Goal: Transaction & Acquisition: Book appointment/travel/reservation

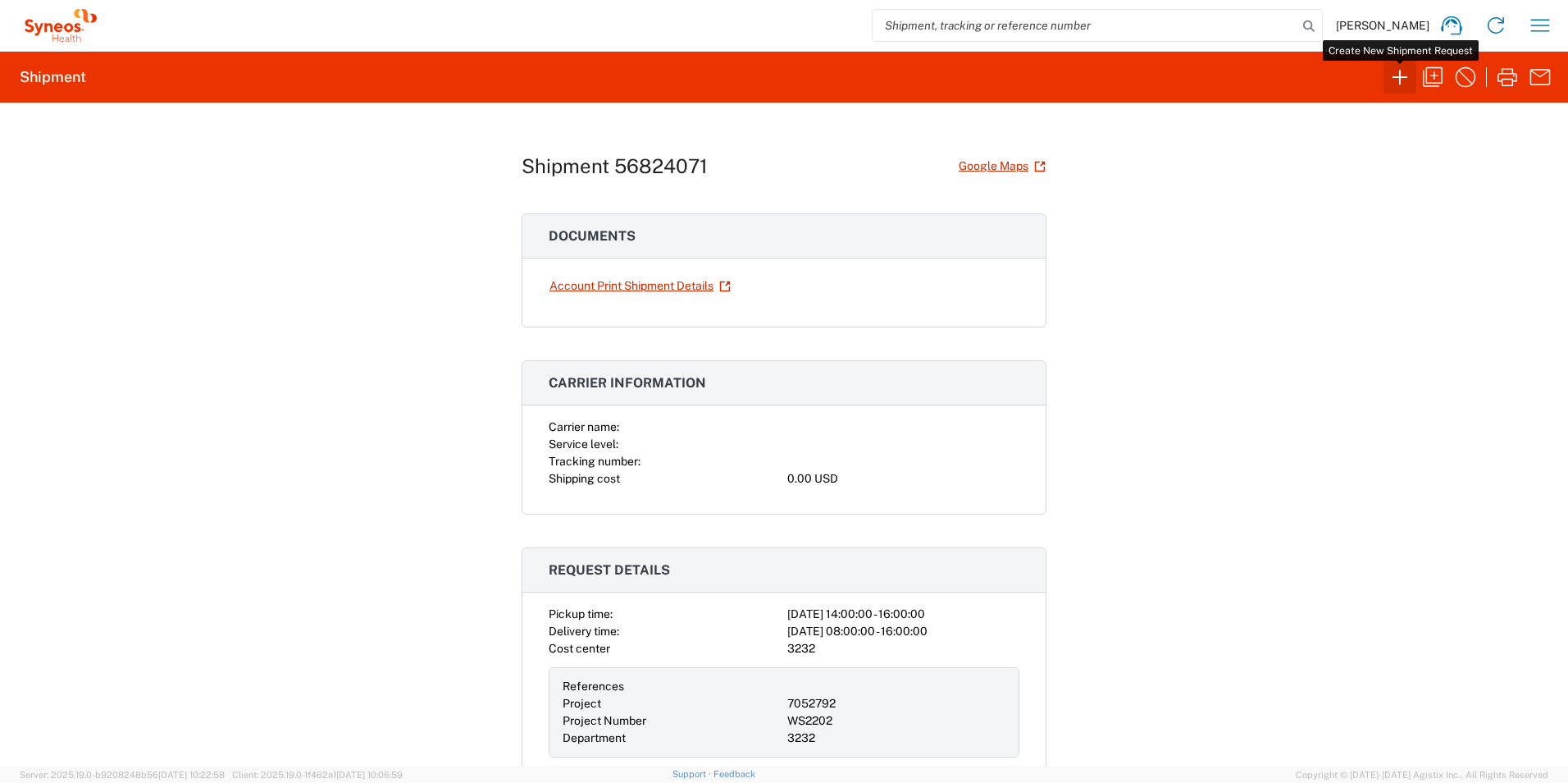
click at [1402, 75] on icon "button" at bounding box center [1399, 77] width 26 height 26
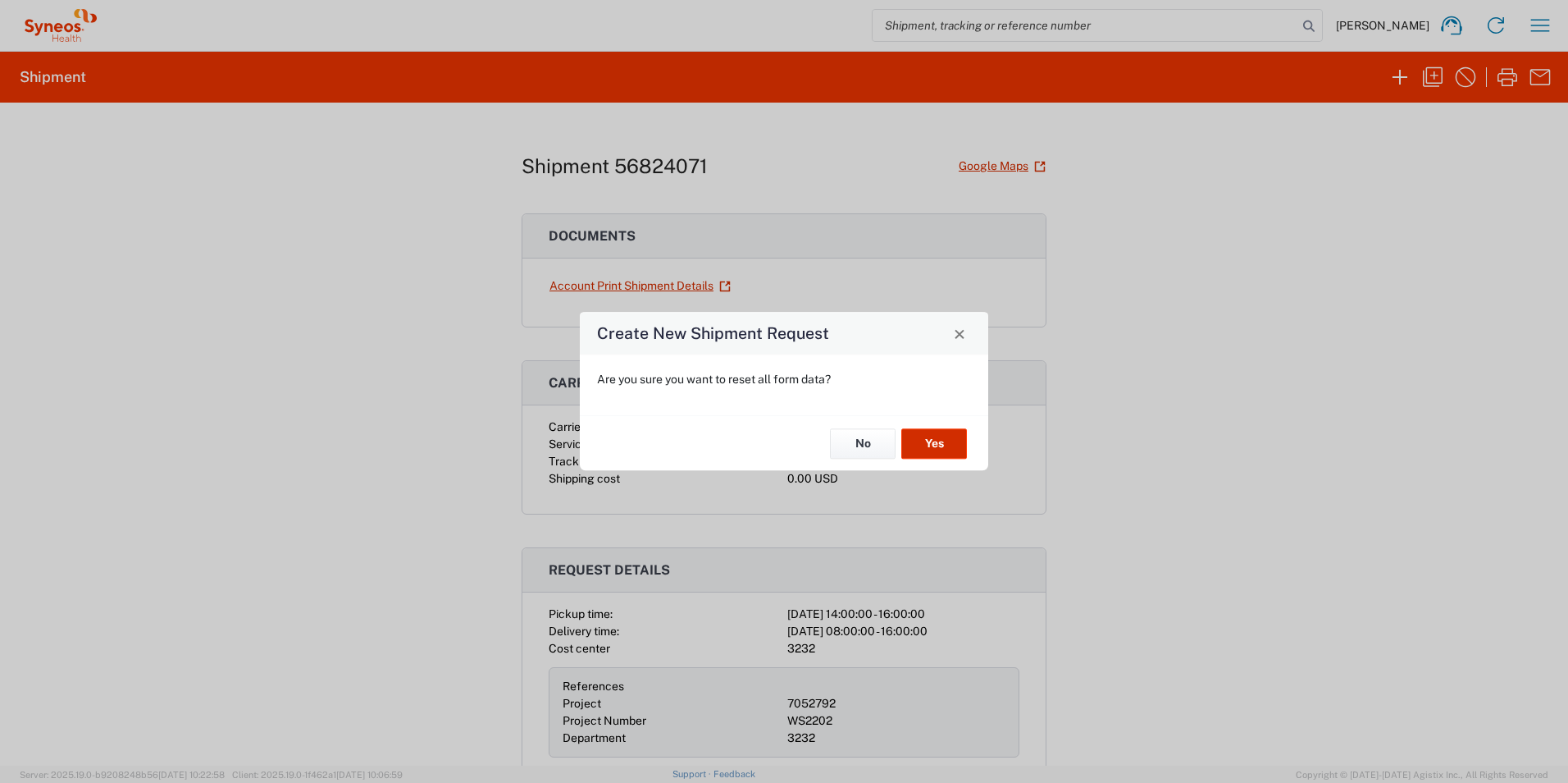
click at [942, 444] on button "Yes" at bounding box center [934, 443] width 66 height 30
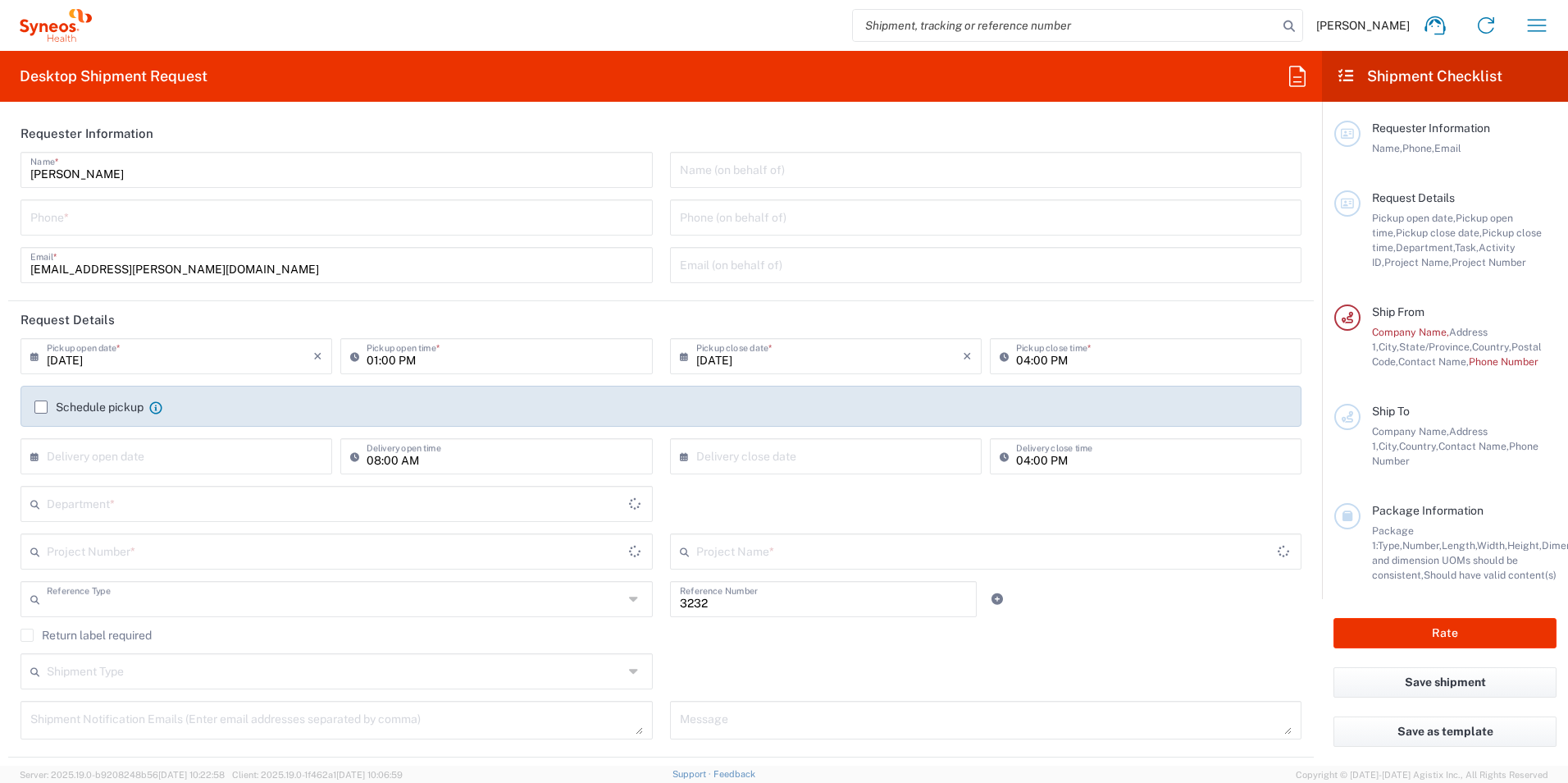
type input "Department"
type input "[GEOGRAPHIC_DATA]"
type input "[US_STATE]"
click at [87, 216] on input "tel" at bounding box center [336, 216] width 613 height 28
type input "Syneos Health, LLC-[GEOGRAPHIC_DATA] [GEOGRAPHIC_DATA] [GEOGRAPHIC_DATA]"
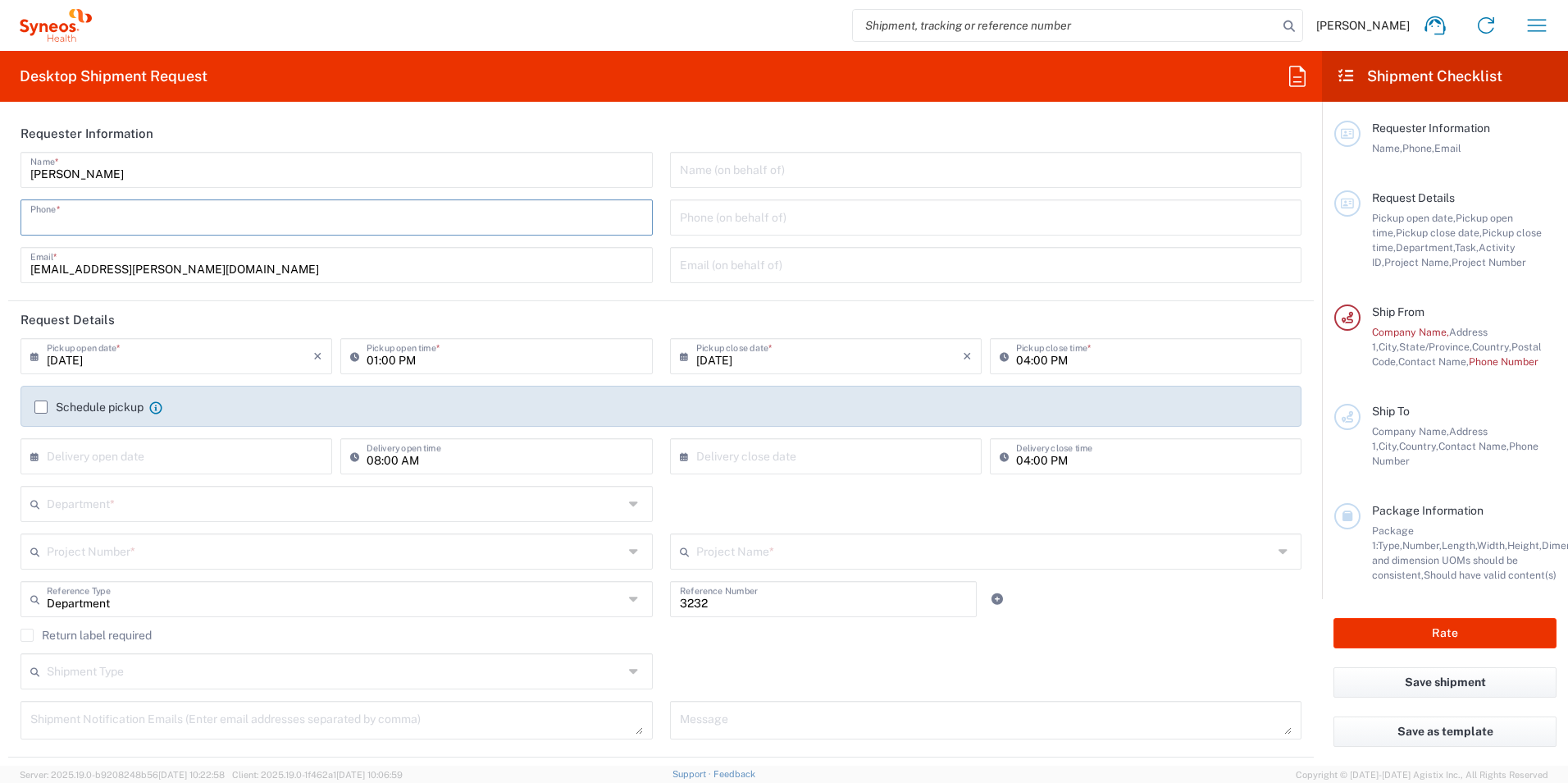
type input "3127969152"
type input "Recherche Pneumologie-niv0-CCP"
type input "Pontchaillou - CHU [GEOGRAPHIC_DATA]"
type input "[PHONE_NUMBER]"
type input "Centre Hospitalier Intercommunal [GEOGRAPHIC_DATA] - [GEOGRAPHIC_DATA]"
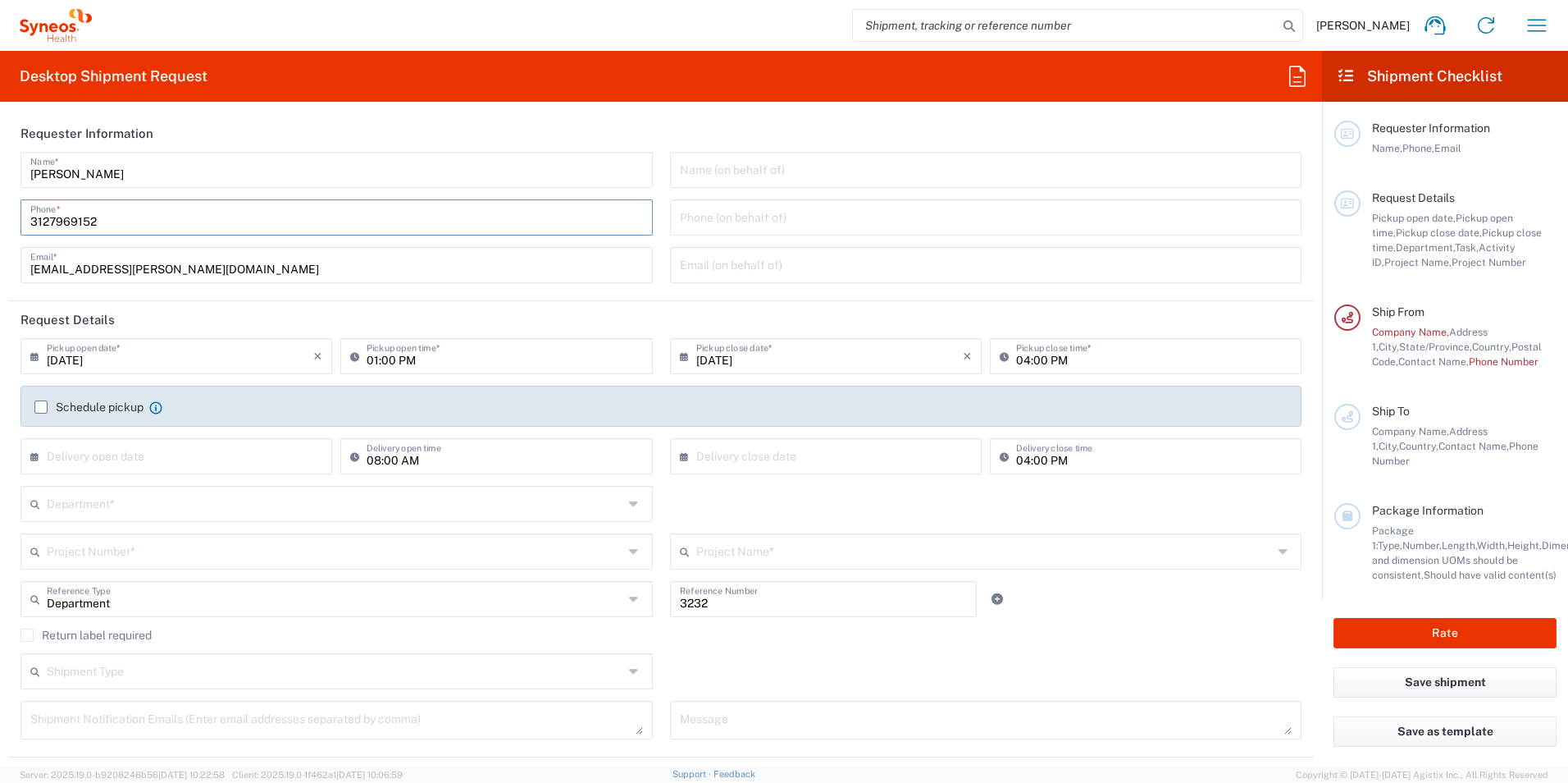
type input "[STREET_ADDRESS][PERSON_NAME]"
type input "CHITS/ [GEOGRAPHIC_DATA], Recherche Clinique Oncologie, Dépôt LOGISTIQUE"
type input "[GEOGRAPHIC_DATA]"
type input "83100"
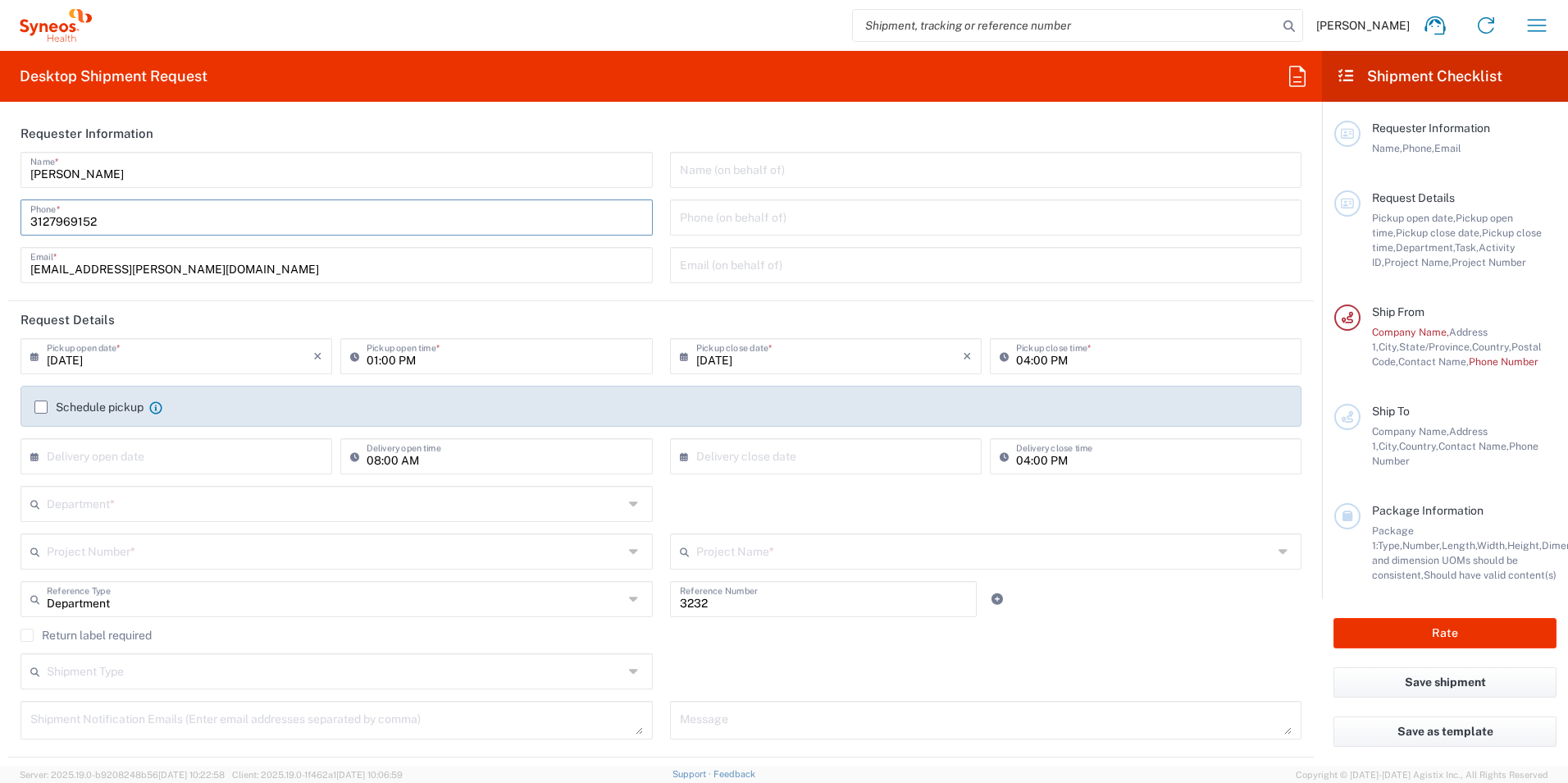
type input "[PHONE_NUMBER]"
type input "1"
type input "[PERSON_NAME][EMAIL_ADDRESS][DOMAIN_NAME]"
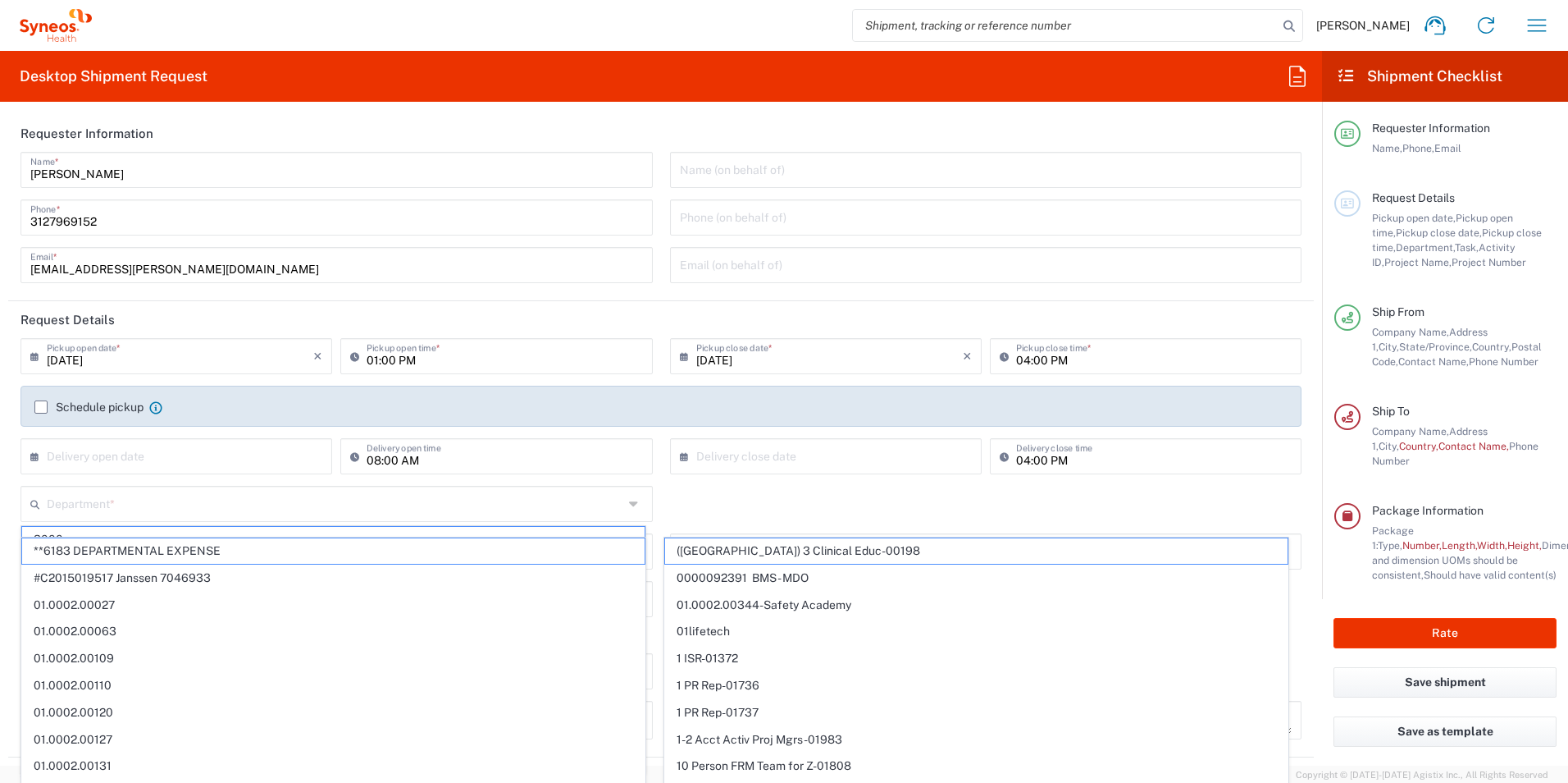
click at [40, 404] on label "Schedule pickup" at bounding box center [88, 406] width 109 height 13
click at [41, 407] on input "Schedule pickup" at bounding box center [41, 407] width 0 height 0
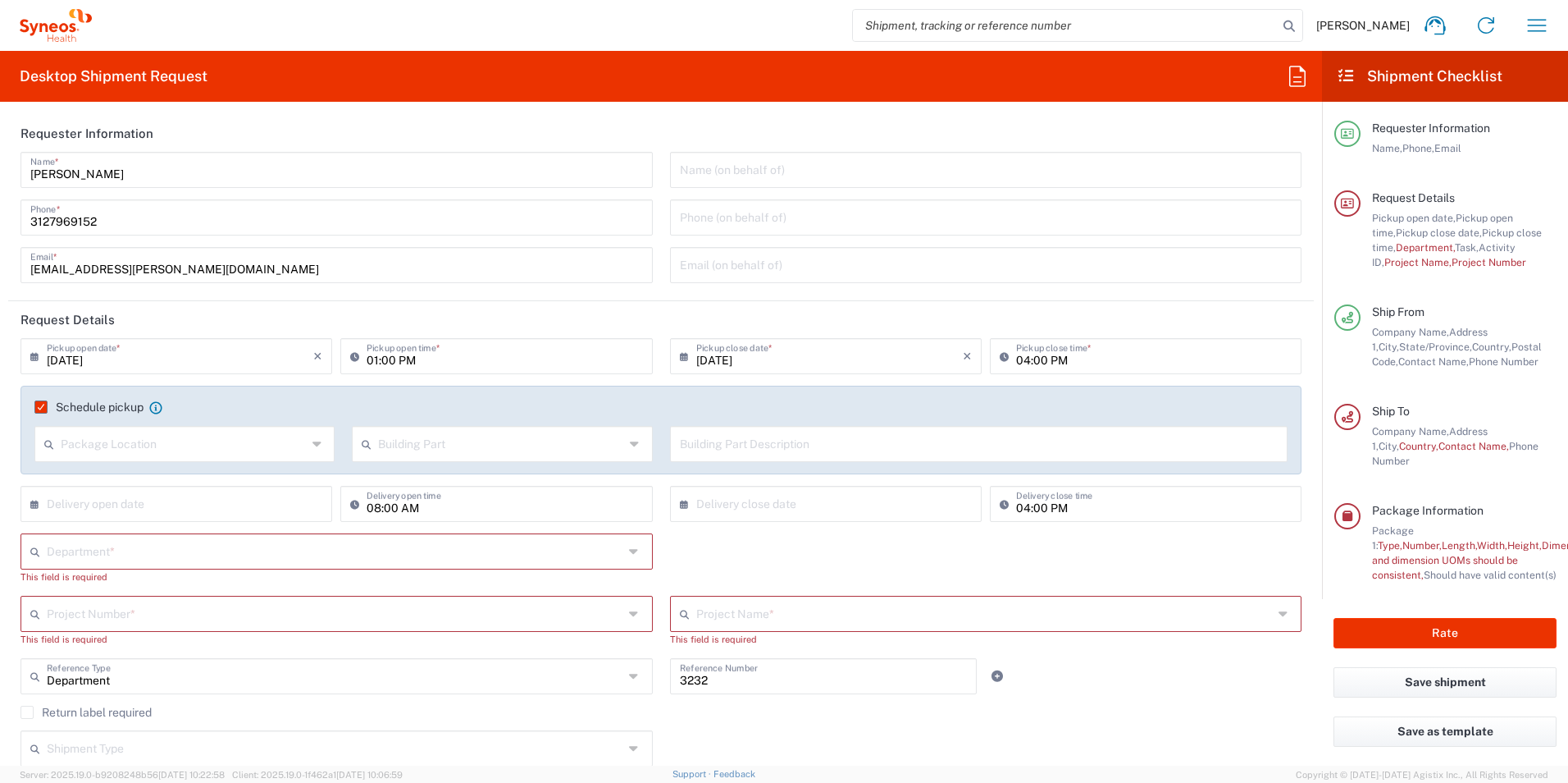
click at [33, 359] on icon at bounding box center [38, 355] width 17 height 26
click at [149, 500] on span "23" at bounding box center [154, 503] width 25 height 23
type input "[DATE]"
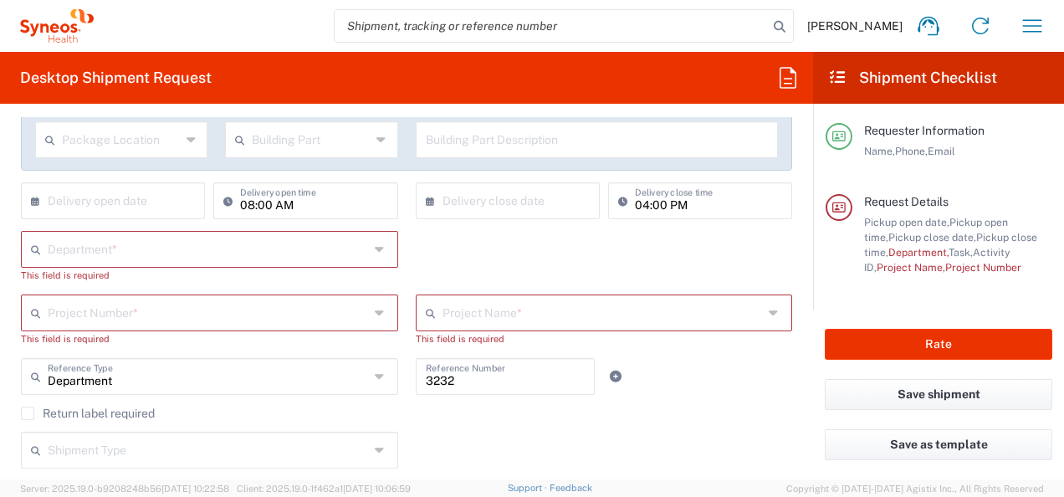
scroll to position [334, 0]
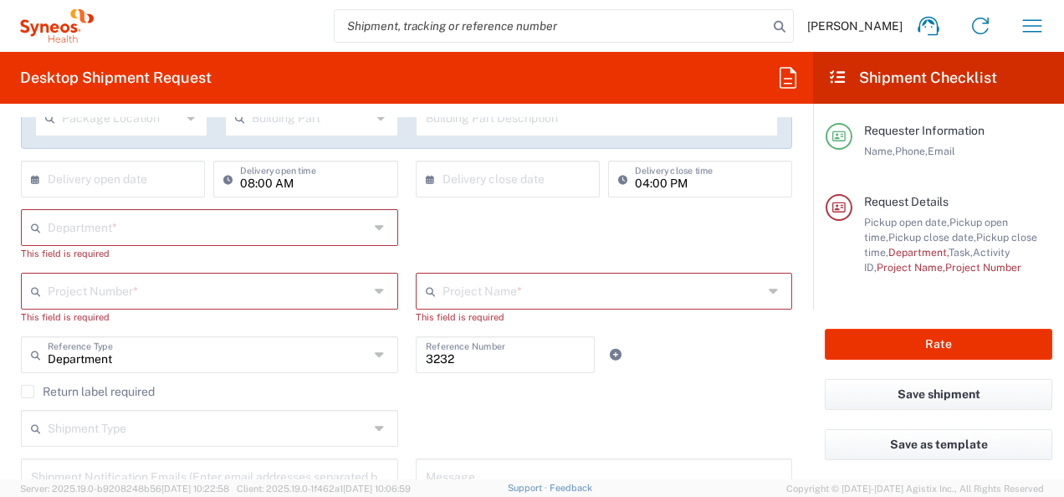
click at [144, 222] on input "text" at bounding box center [208, 226] width 321 height 29
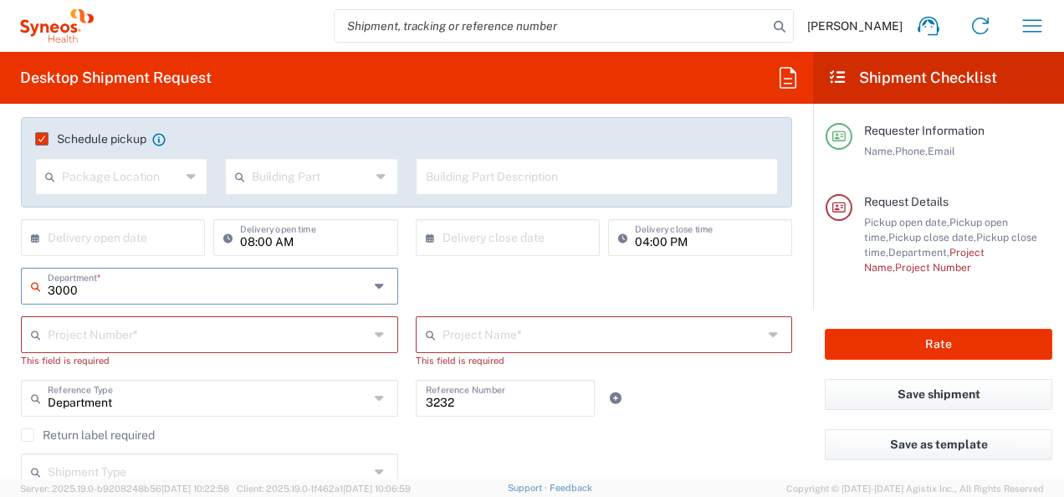
scroll to position [251, 0]
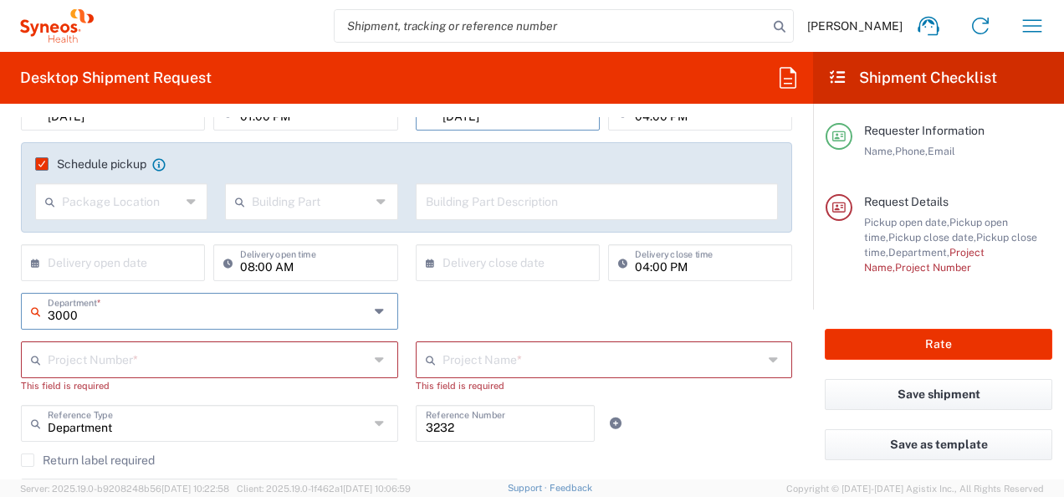
click at [217, 318] on input "3000" at bounding box center [208, 309] width 321 height 29
type input "3000"
click at [375, 307] on icon at bounding box center [381, 311] width 13 height 27
type input "3000"
click at [375, 307] on icon at bounding box center [381, 311] width 13 height 27
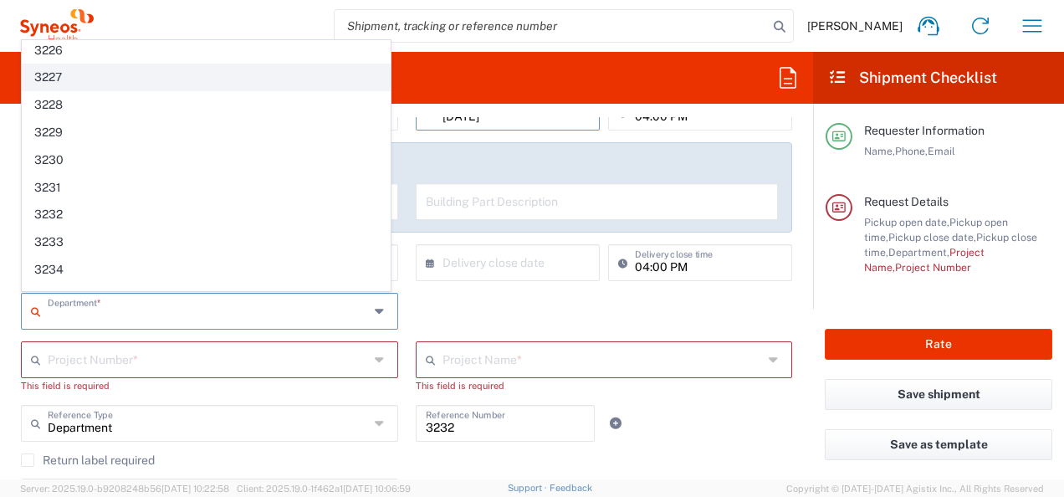
scroll to position [1003, 0]
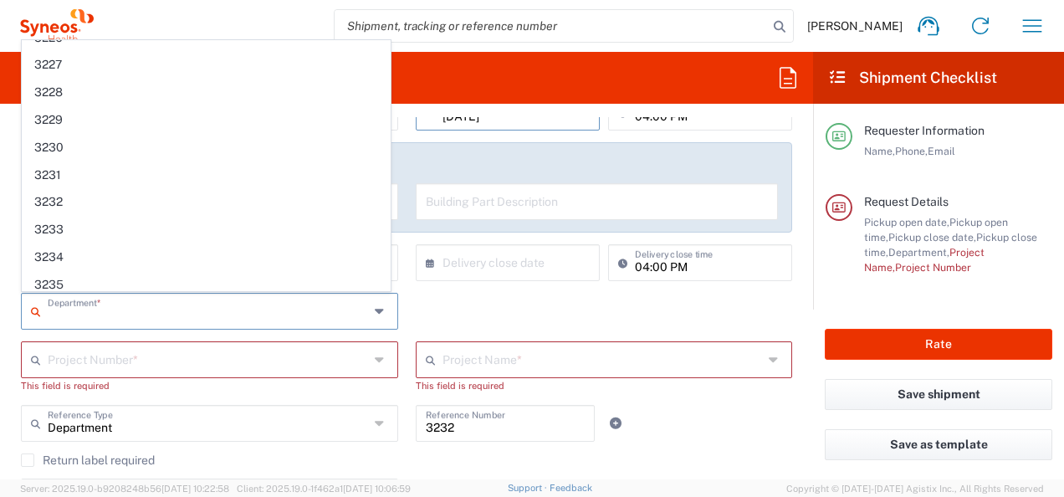
click at [60, 189] on span "3232" at bounding box center [206, 202] width 367 height 26
type input "3232"
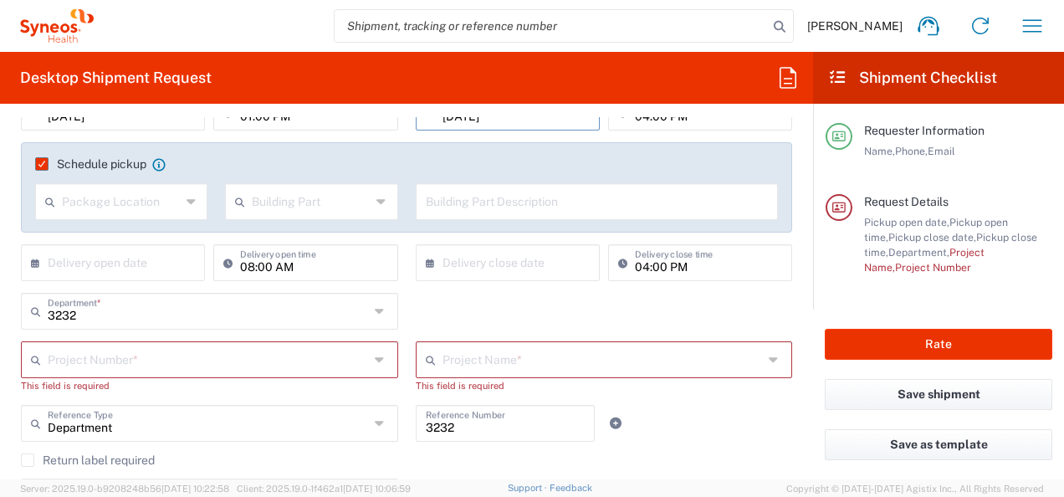
click at [100, 360] on input "text" at bounding box center [208, 358] width 321 height 29
type input "7052792"
click at [462, 366] on input "text" at bounding box center [602, 358] width 321 height 29
type input "W"
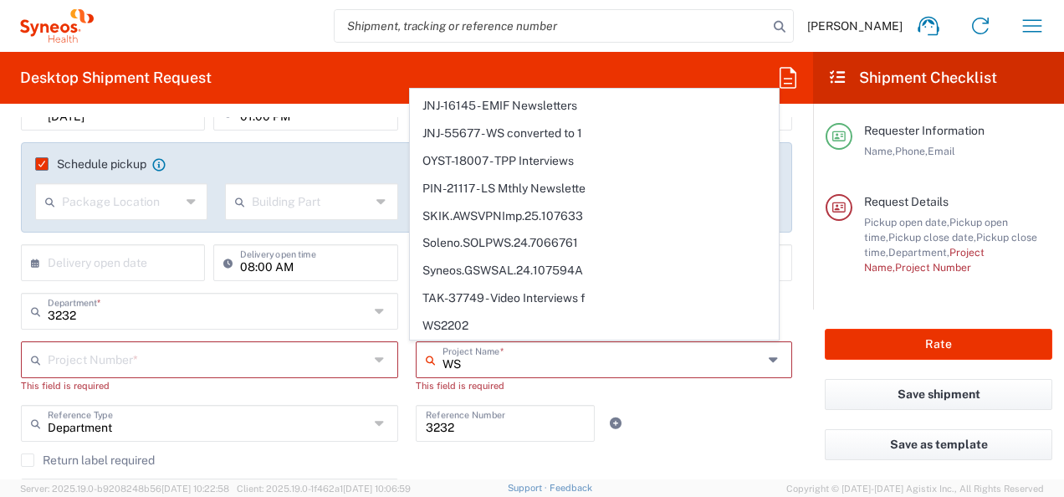
scroll to position [206, 0]
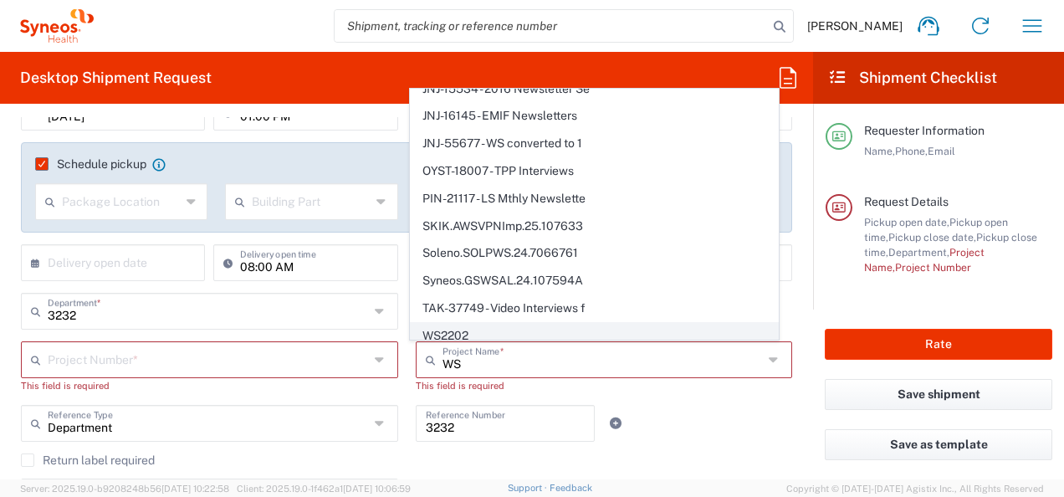
click at [539, 323] on span "WS2202" at bounding box center [594, 336] width 367 height 26
type input "WS2202"
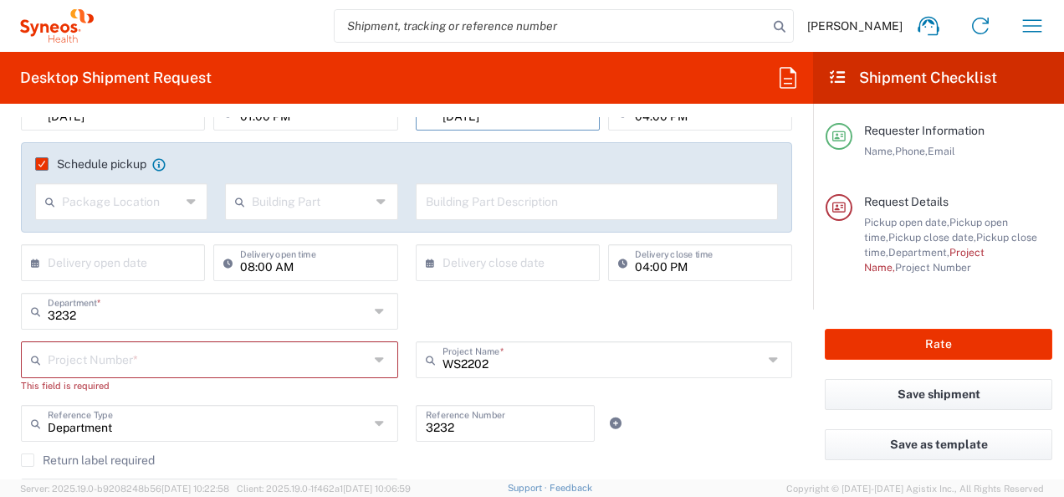
type input "7052792"
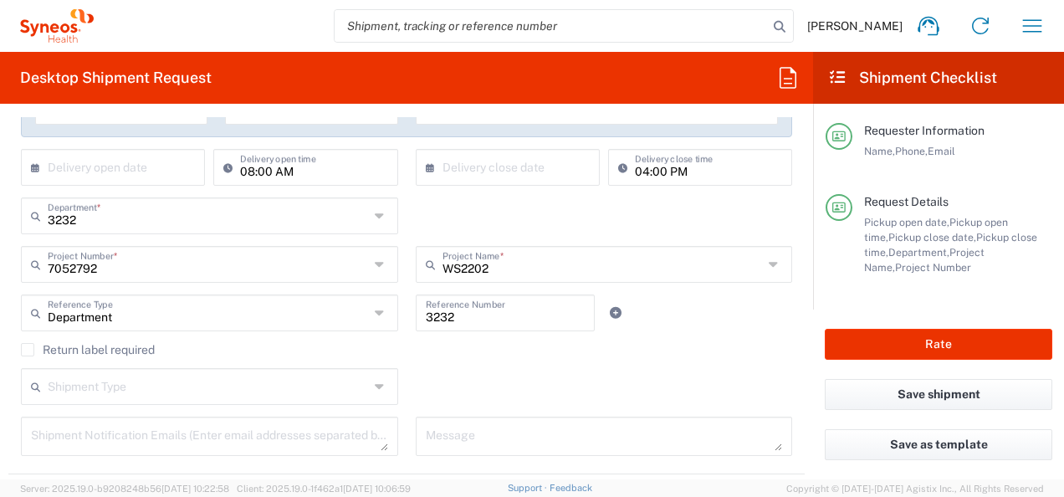
scroll to position [418, 0]
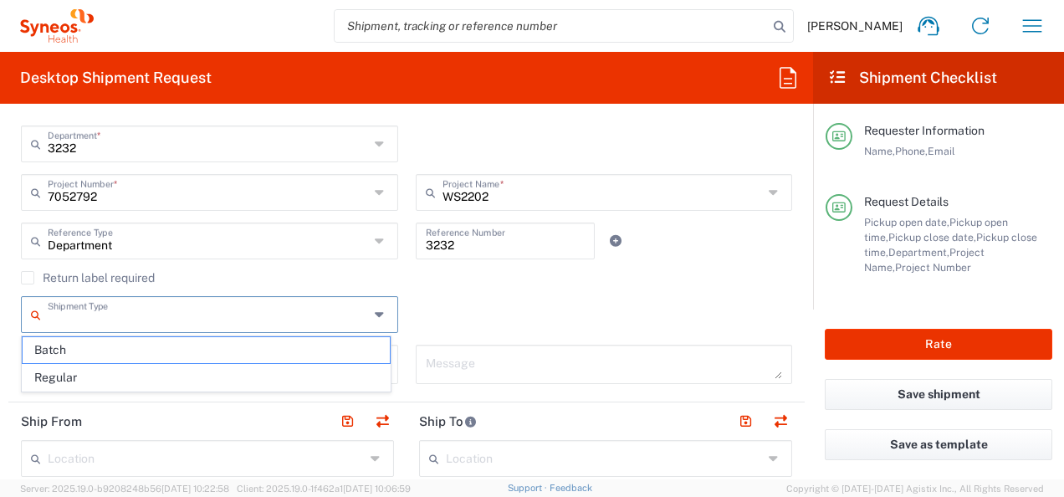
click at [241, 318] on input "text" at bounding box center [208, 312] width 321 height 29
click at [523, 294] on div "[DATE] × Pickup open date * Cancel Apply 01:00 PM Pickup open time * [DATE] × P…" at bounding box center [407, 160] width 788 height 469
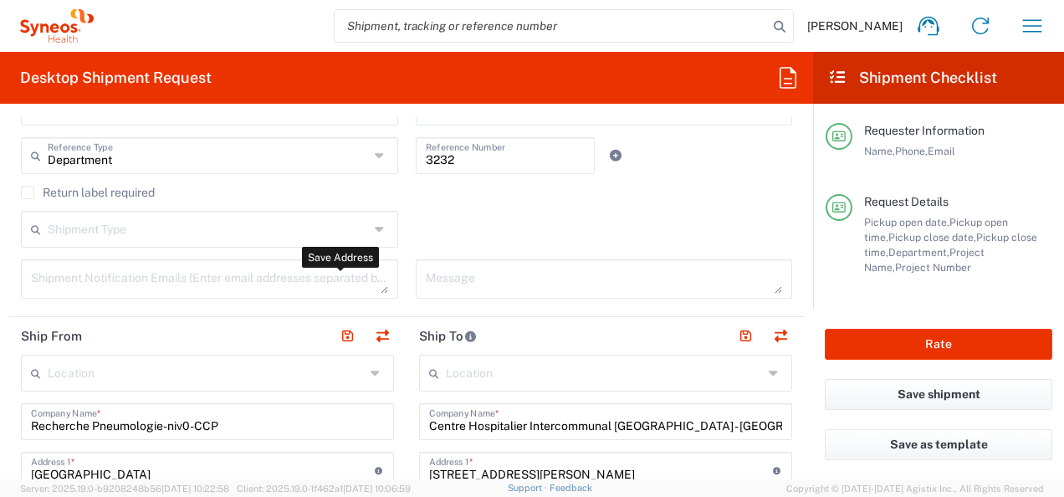
scroll to position [669, 0]
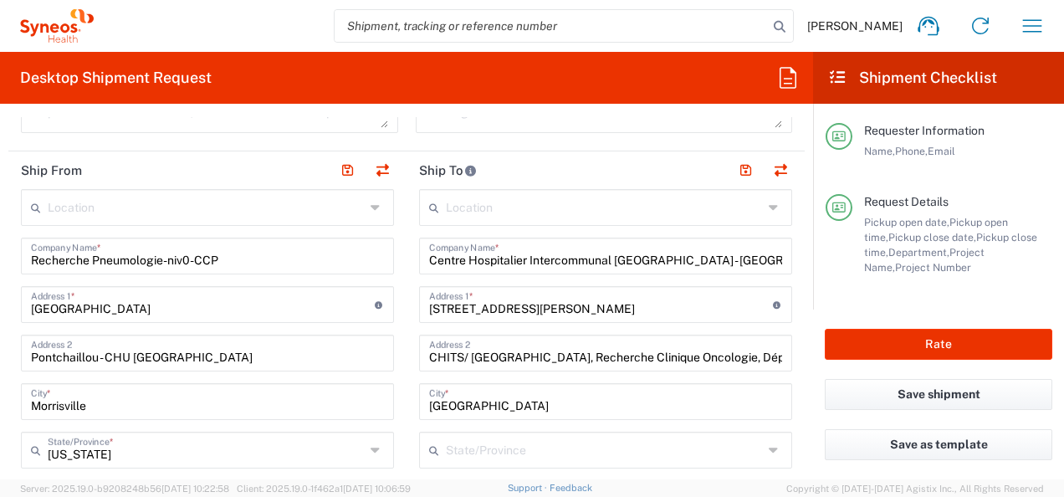
click at [629, 262] on input "Centre Hospitalier Intercommunal [GEOGRAPHIC_DATA] - [GEOGRAPHIC_DATA]" at bounding box center [605, 254] width 353 height 29
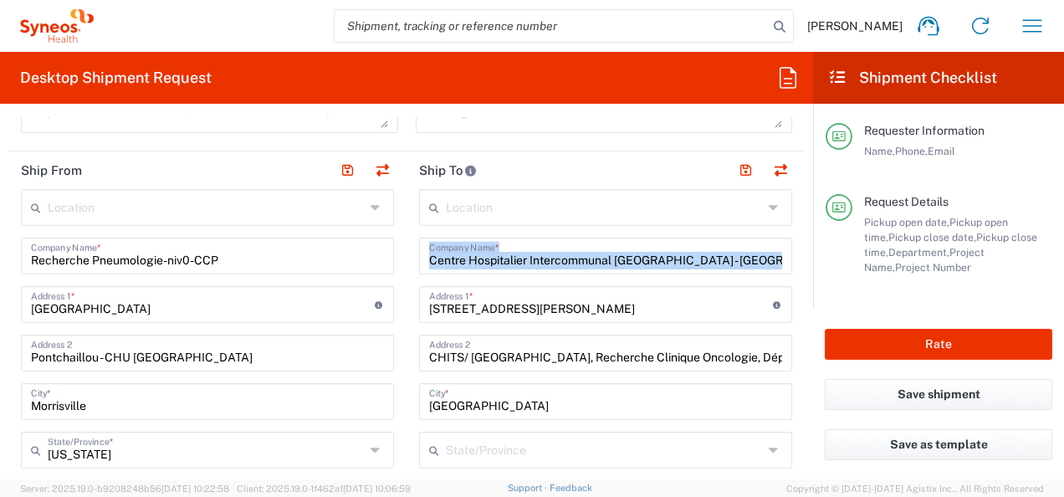
drag, startPoint x: 420, startPoint y: 258, endPoint x: 751, endPoint y: 314, distance: 335.8
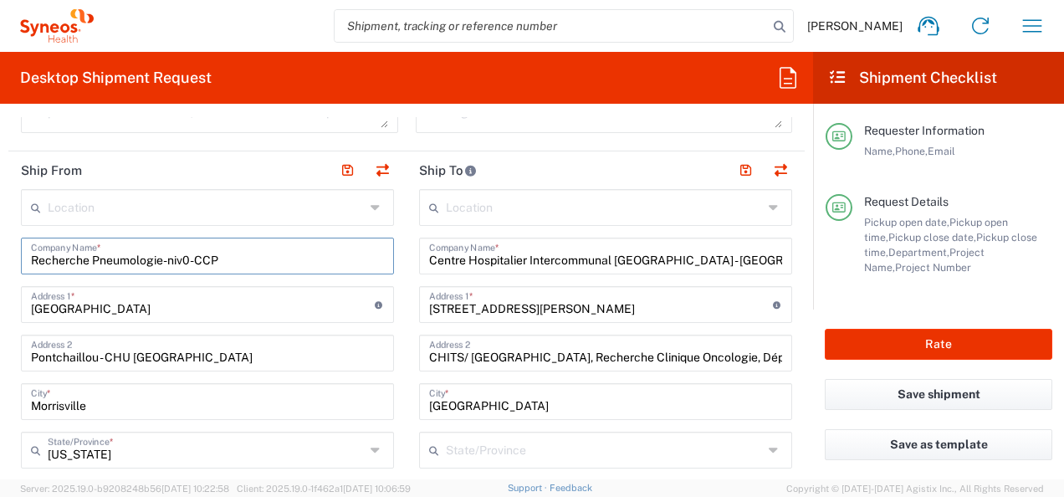
click at [286, 259] on input "Recherche Pneumologie-niv0-CCP" at bounding box center [207, 254] width 353 height 29
drag, startPoint x: 289, startPoint y: 263, endPoint x: -28, endPoint y: 250, distance: 318.0
click at [0, 250] on html "[PERSON_NAME] Home Shipment estimator Shipment tracking Desktop shipment reques…" at bounding box center [532, 248] width 1064 height 497
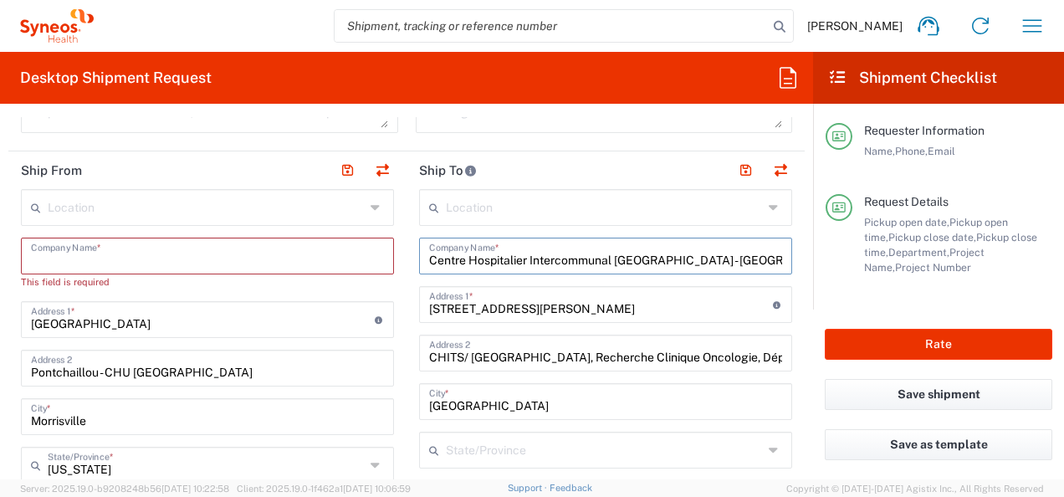
click at [663, 244] on input "Centre Hospitalier Intercommunal [GEOGRAPHIC_DATA] - [GEOGRAPHIC_DATA]" at bounding box center [605, 254] width 353 height 29
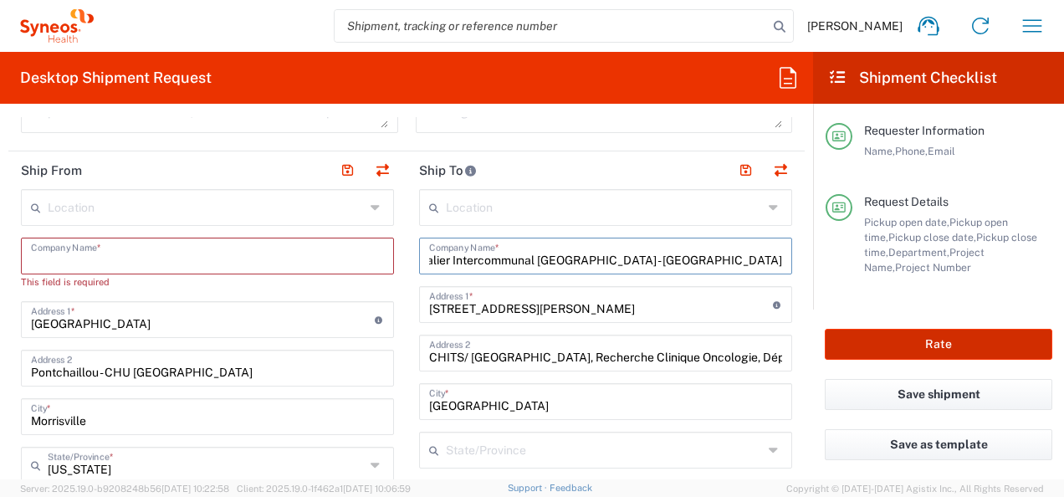
drag, startPoint x: 452, startPoint y: 257, endPoint x: 973, endPoint y: 333, distance: 526.4
click at [973, 333] on div "Desktop Shipment Request Requester Information [PERSON_NAME] Name * [PHONE_NUMB…" at bounding box center [532, 265] width 1064 height 427
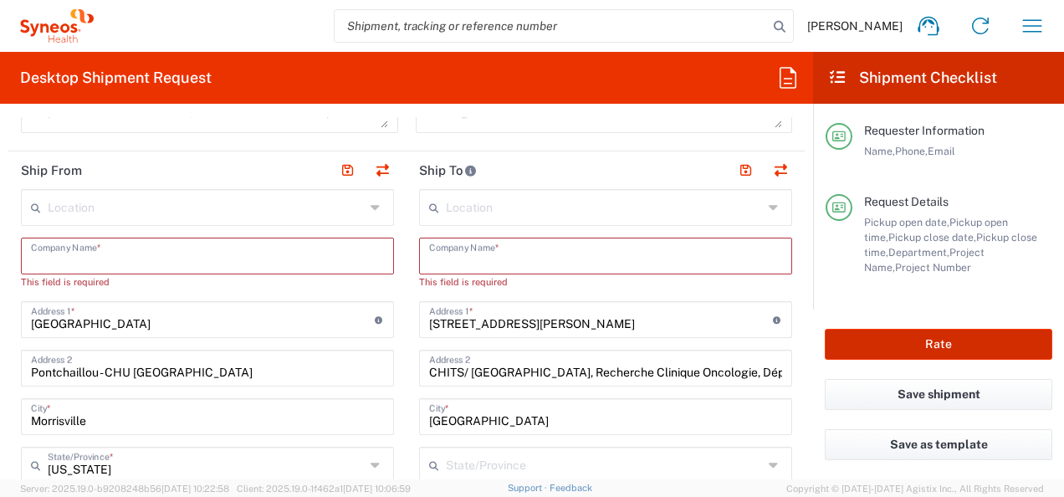
scroll to position [0, 0]
paste input "Centre [PERSON_NAME]"
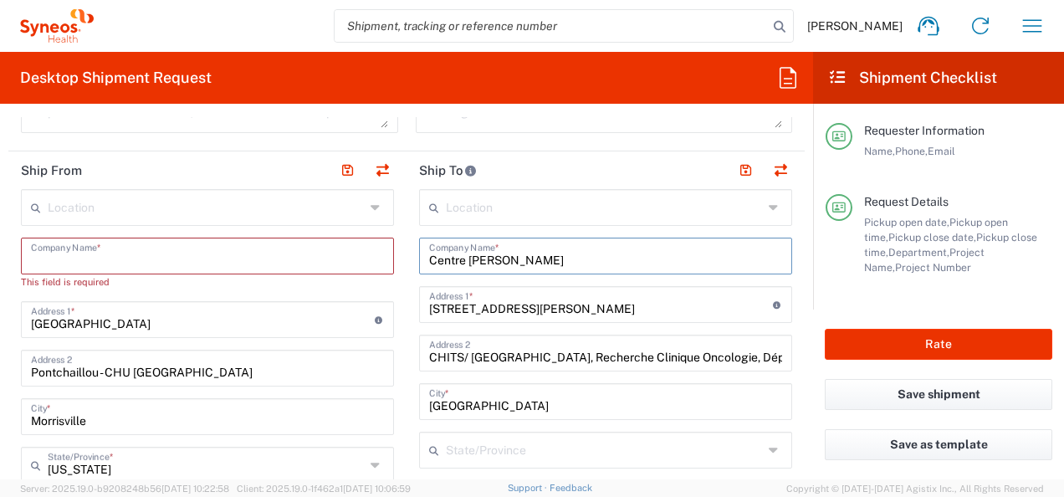
type input "Centre [PERSON_NAME]"
drag, startPoint x: 605, startPoint y: 303, endPoint x: 304, endPoint y: 288, distance: 301.4
paste input "Service Recherche Clinique"
type input "Service Recherche Clinique"
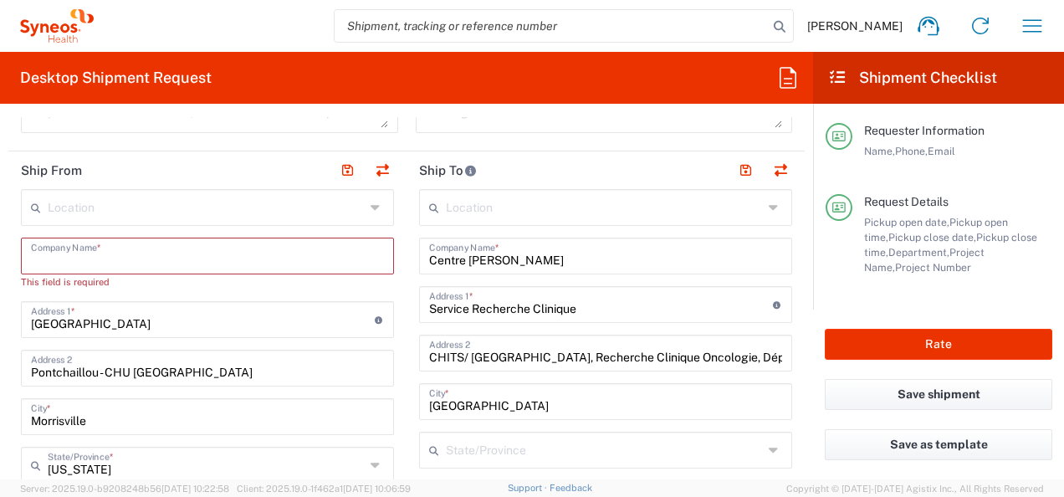
click at [436, 357] on input "CHITS/ [GEOGRAPHIC_DATA], Recherche Clinique Oncologie, Dépôt LOGISTIQUE" at bounding box center [605, 351] width 353 height 29
drag, startPoint x: 425, startPoint y: 353, endPoint x: 888, endPoint y: 395, distance: 465.1
click at [888, 395] on div "Desktop Shipment Request Requester Information [PERSON_NAME] Name * [PHONE_NUMB…" at bounding box center [532, 265] width 1064 height 427
paste input "[STREET_ADDRESS][PERSON_NAME]"
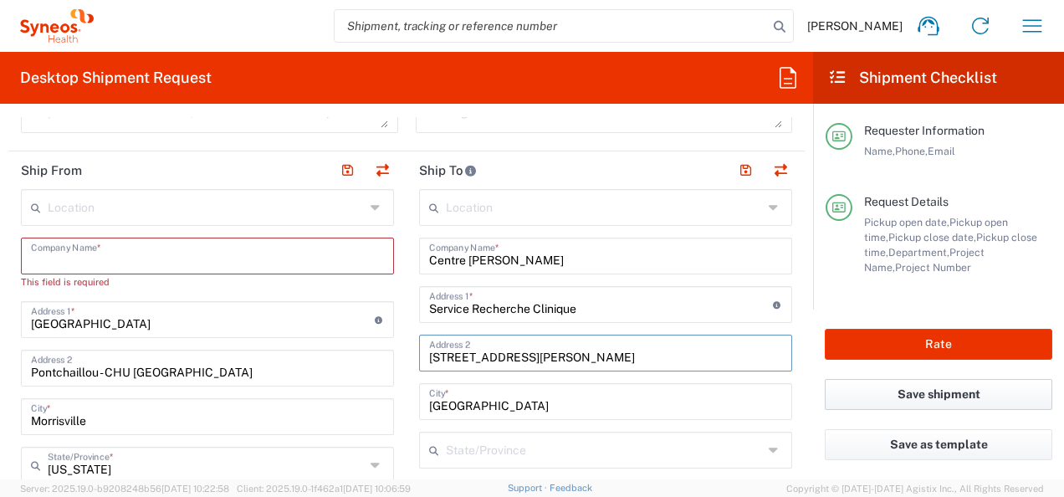
scroll to position [0, 0]
type input "[STREET_ADDRESS][PERSON_NAME]"
drag, startPoint x: 480, startPoint y: 391, endPoint x: 482, endPoint y: 400, distance: 8.7
click at [480, 391] on input "[GEOGRAPHIC_DATA]" at bounding box center [605, 399] width 353 height 29
drag, startPoint x: 495, startPoint y: 403, endPoint x: 337, endPoint y: 388, distance: 158.7
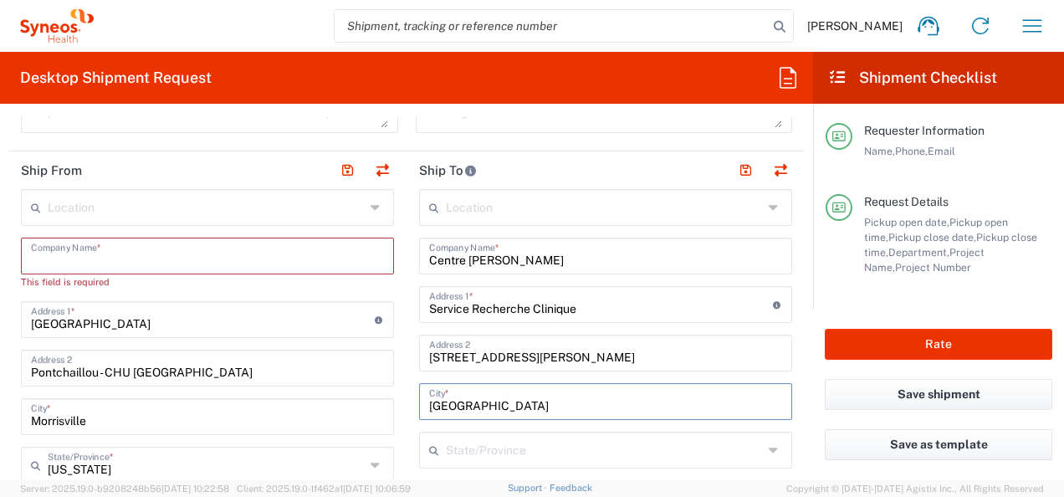
paste input "CAE"
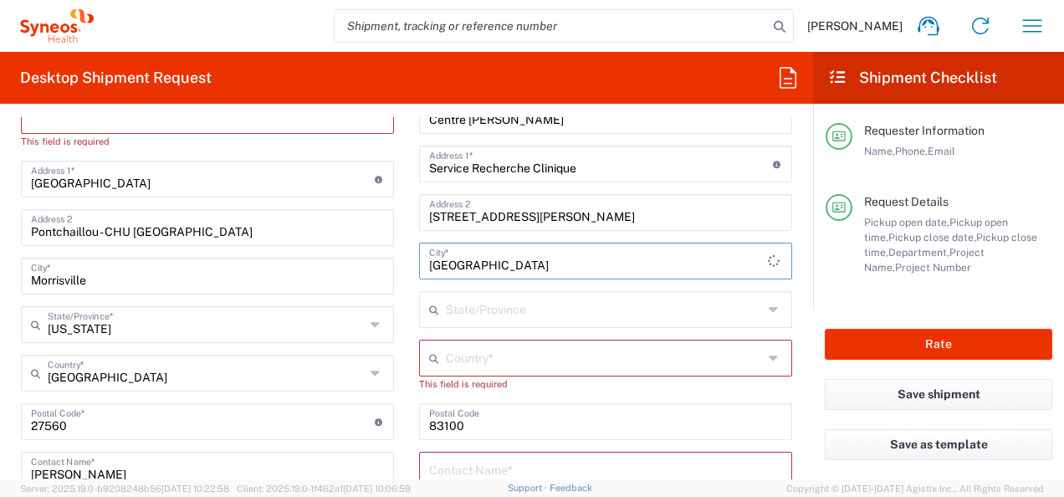
scroll to position [836, 0]
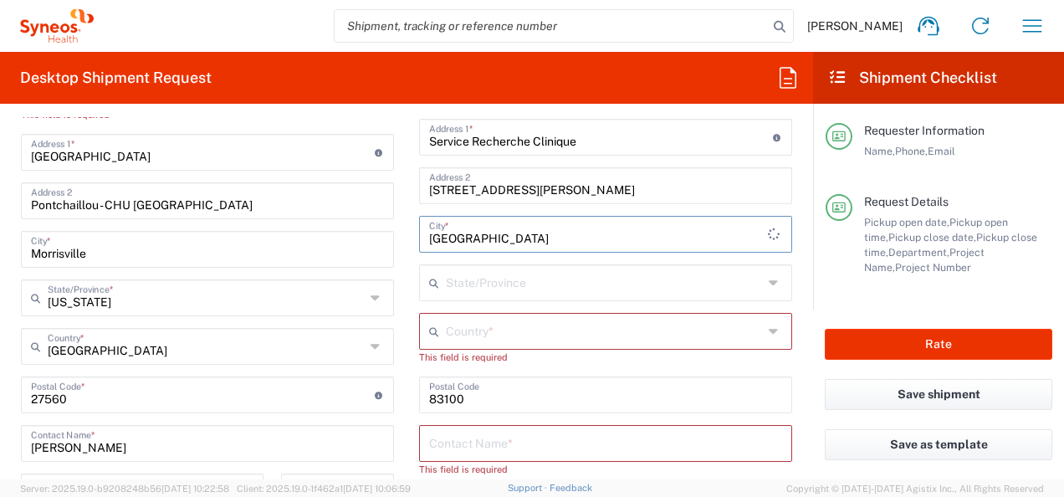
type input "[GEOGRAPHIC_DATA]"
drag, startPoint x: 482, startPoint y: 390, endPoint x: 298, endPoint y: 379, distance: 183.4
click at [298, 379] on div "Ship From Location [PERSON_NAME] LLC-[GEOGRAPHIC_DATA] [GEOGRAPHIC_DATA] [GEOGR…" at bounding box center [406, 372] width 796 height 777
type input "14076"
click at [529, 441] on input "text" at bounding box center [605, 441] width 353 height 29
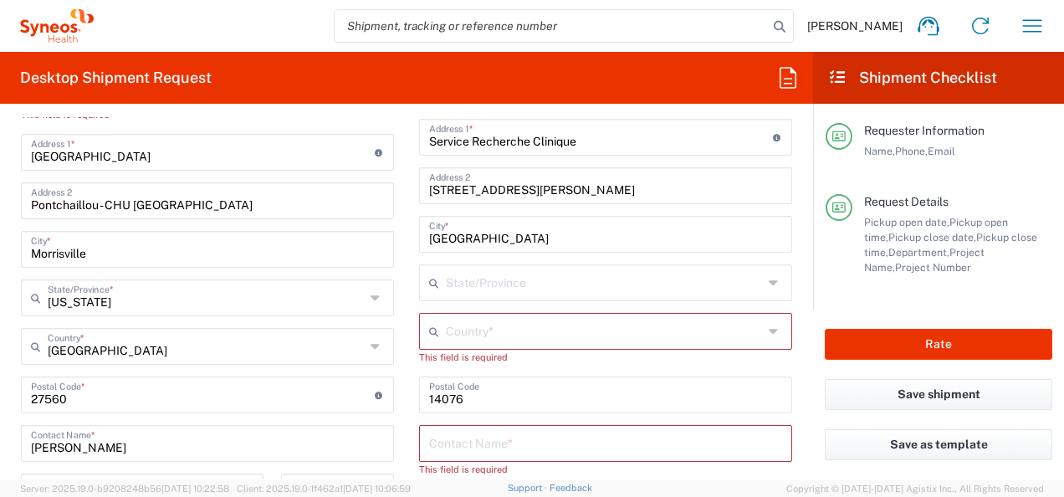
click at [449, 438] on input "text" at bounding box center [605, 441] width 353 height 29
paste input "[PERSON_NAME]"
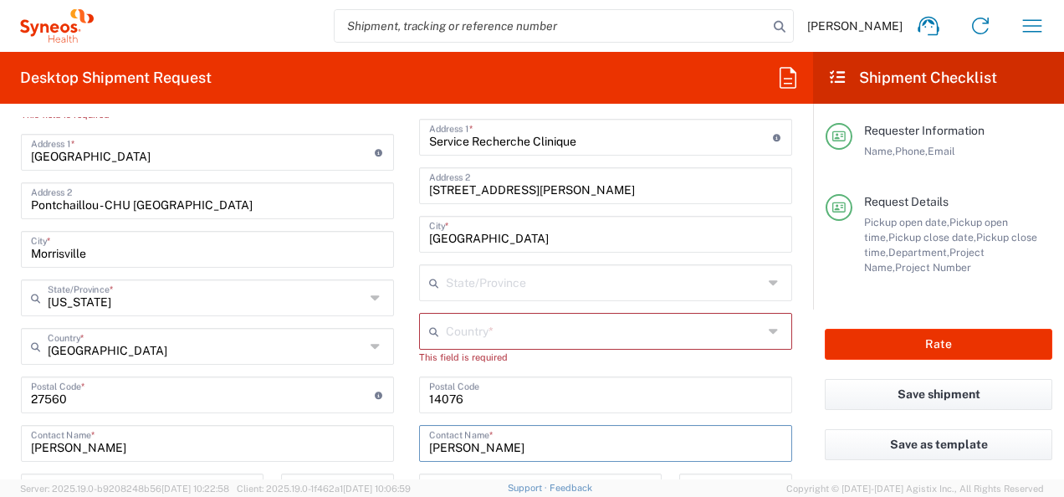
type input "[PERSON_NAME]"
click at [513, 332] on input "text" at bounding box center [604, 329] width 317 height 29
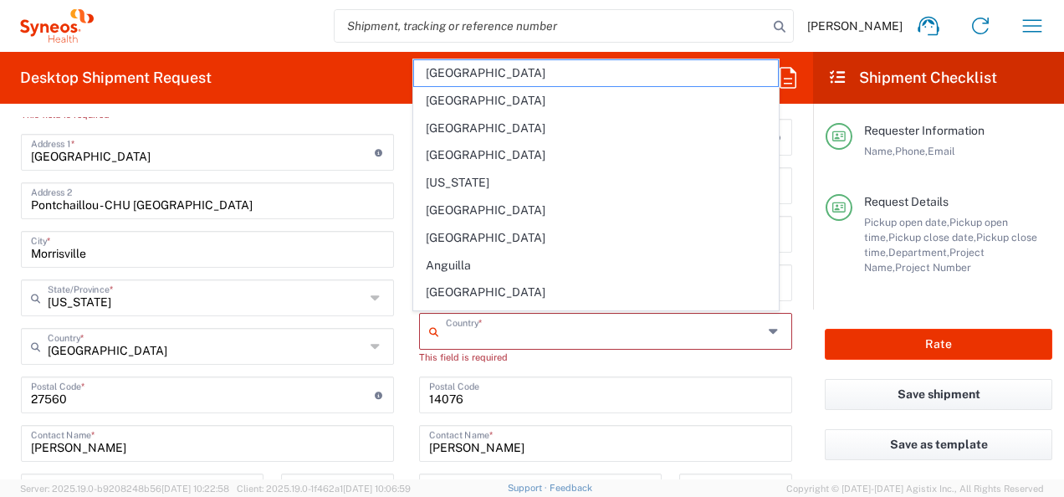
type input "[GEOGRAPHIC_DATA]"
type input "[PERSON_NAME][EMAIL_ADDRESS][PERSON_NAME][PERSON_NAME][DOMAIN_NAME]"
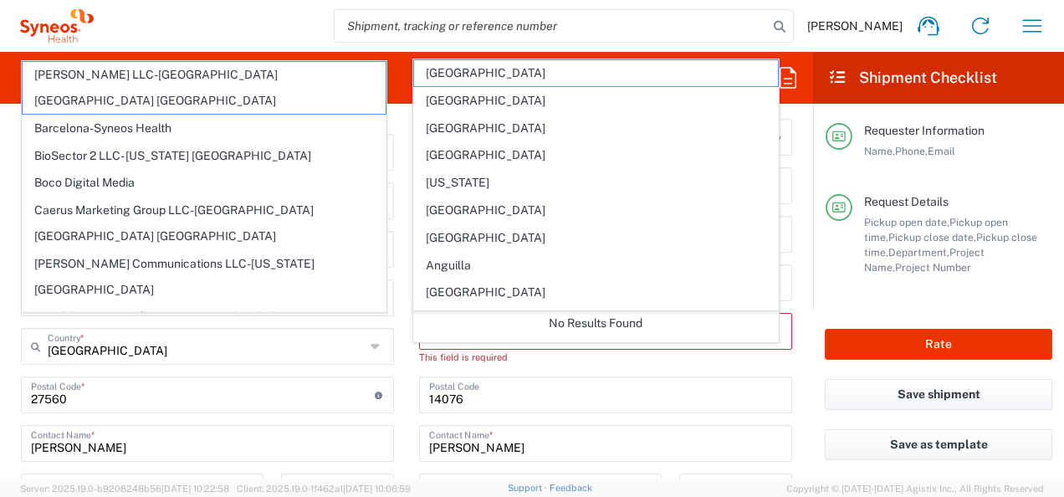
scroll to position [1002, 0]
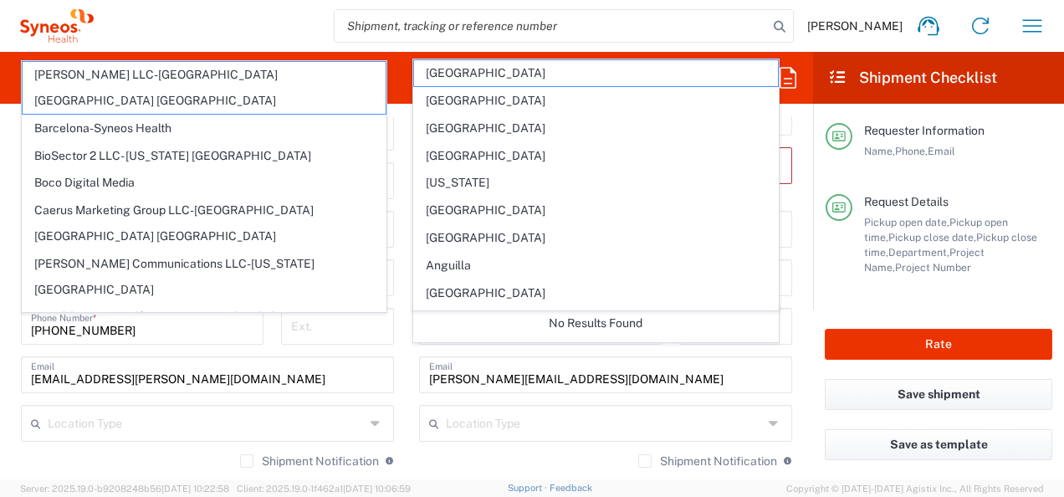
click at [406, 368] on main "Location [PERSON_NAME] LLC-[GEOGRAPHIC_DATA] [GEOGRAPHIC_DATA] [GEOGRAPHIC_DATA…" at bounding box center [605, 214] width 398 height 717
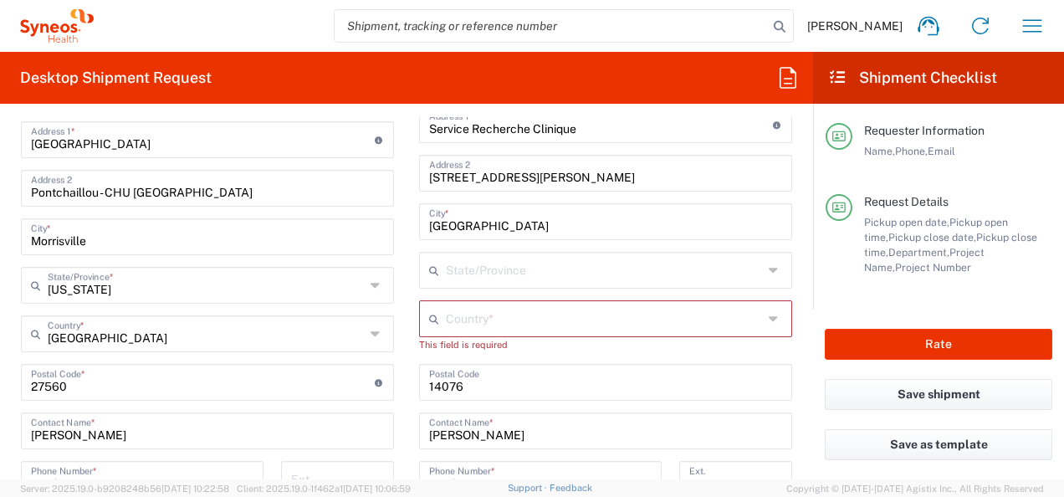
scroll to position [834, 0]
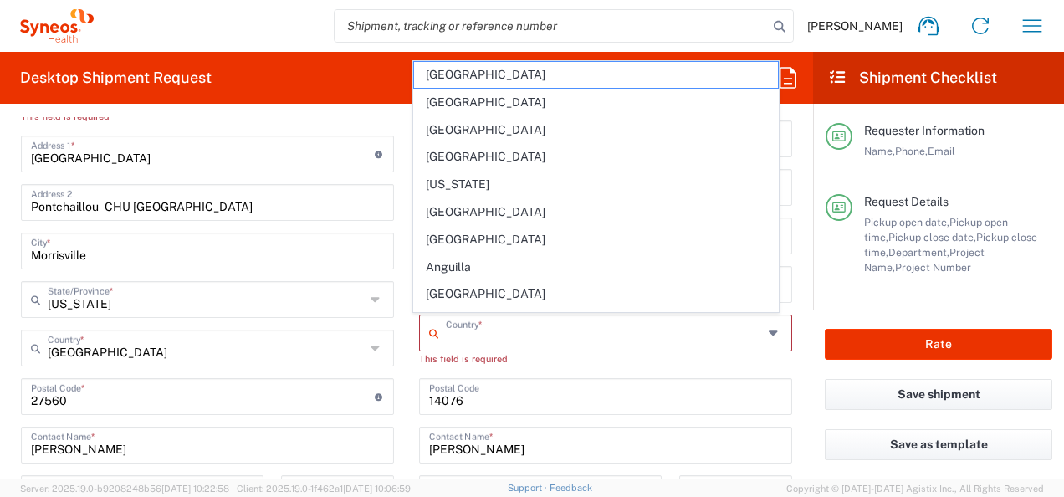
click at [515, 329] on input "text" at bounding box center [604, 331] width 317 height 29
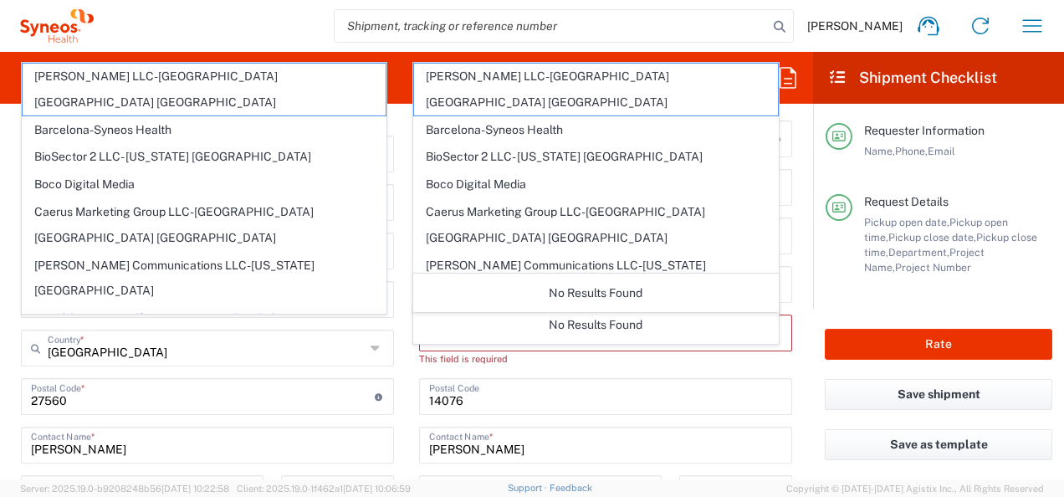
type input "FranceFrance"
click at [394, 348] on main "Location [PERSON_NAME] LLC-[GEOGRAPHIC_DATA] [GEOGRAPHIC_DATA] [GEOGRAPHIC_DATA…" at bounding box center [207, 381] width 398 height 717
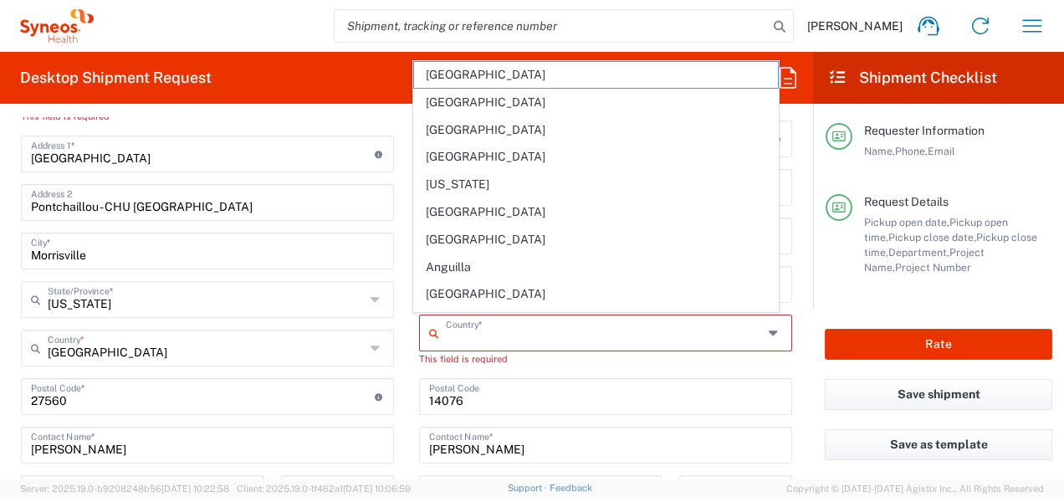
click at [475, 337] on input "text" at bounding box center [604, 331] width 317 height 29
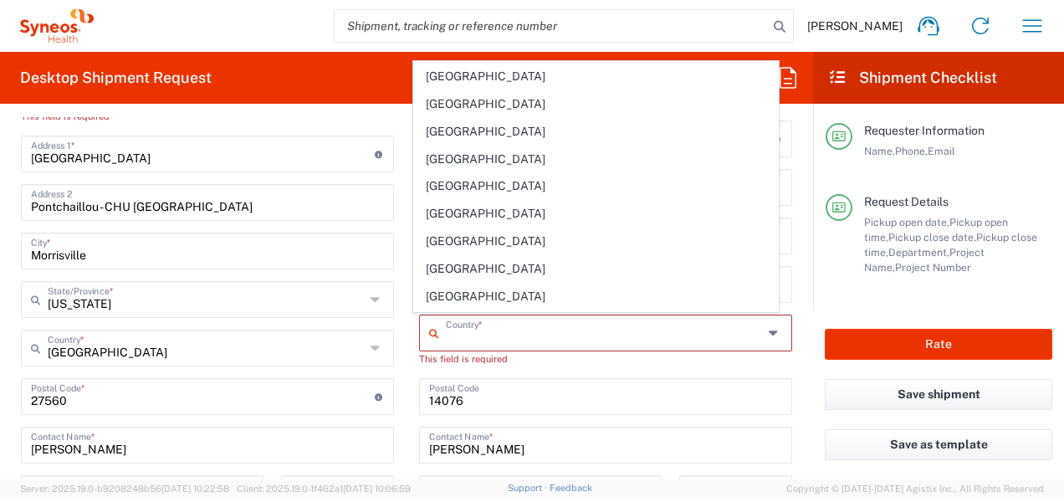
scroll to position [1923, 0]
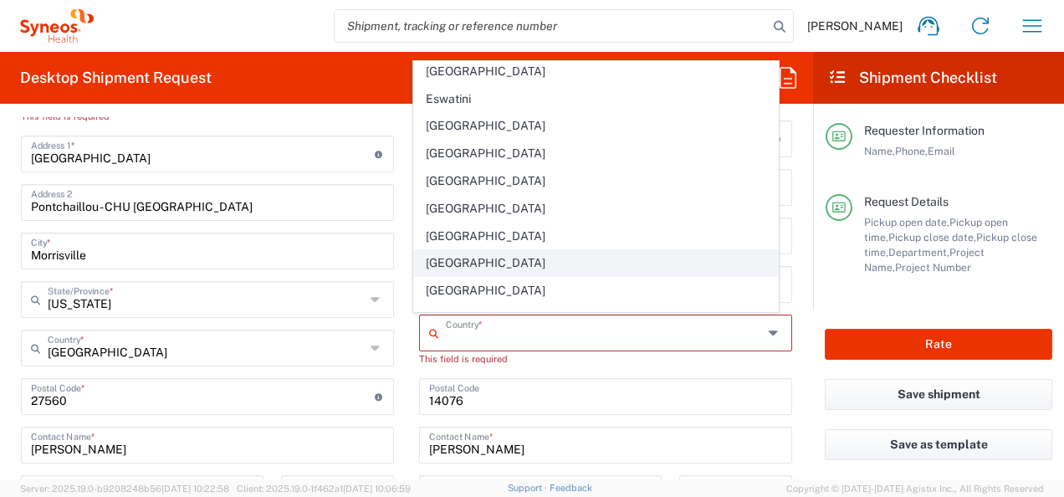
click at [465, 250] on span "[GEOGRAPHIC_DATA]" at bounding box center [595, 263] width 363 height 26
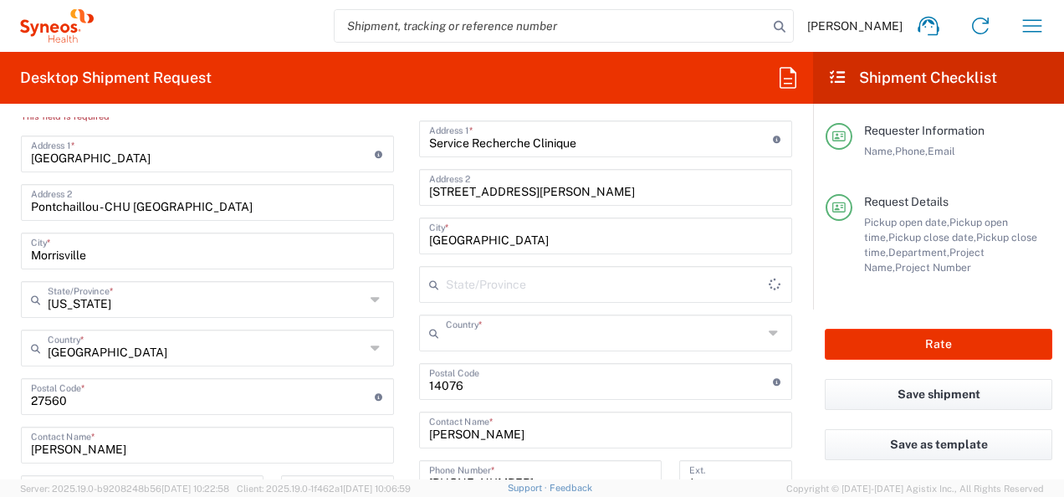
type input "[GEOGRAPHIC_DATA]"
type input "Sender/Shipper"
type input "Delivery Duty Paid"
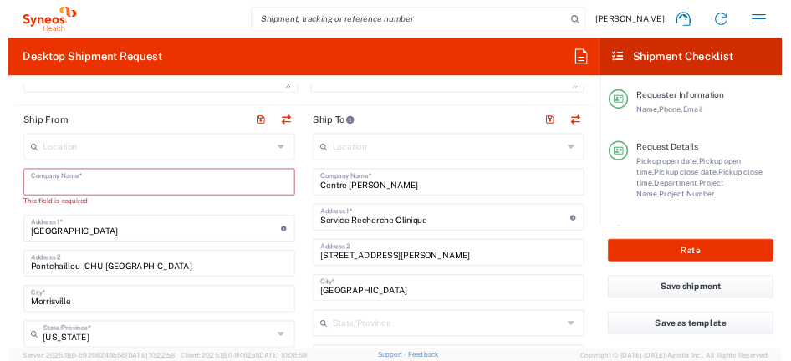
scroll to position [667, 0]
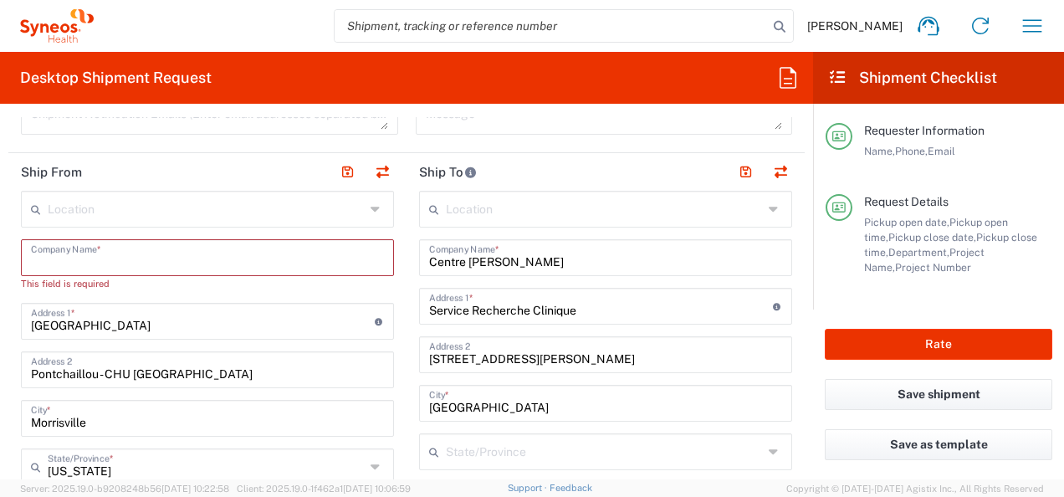
click at [107, 261] on input "text" at bounding box center [207, 256] width 353 height 29
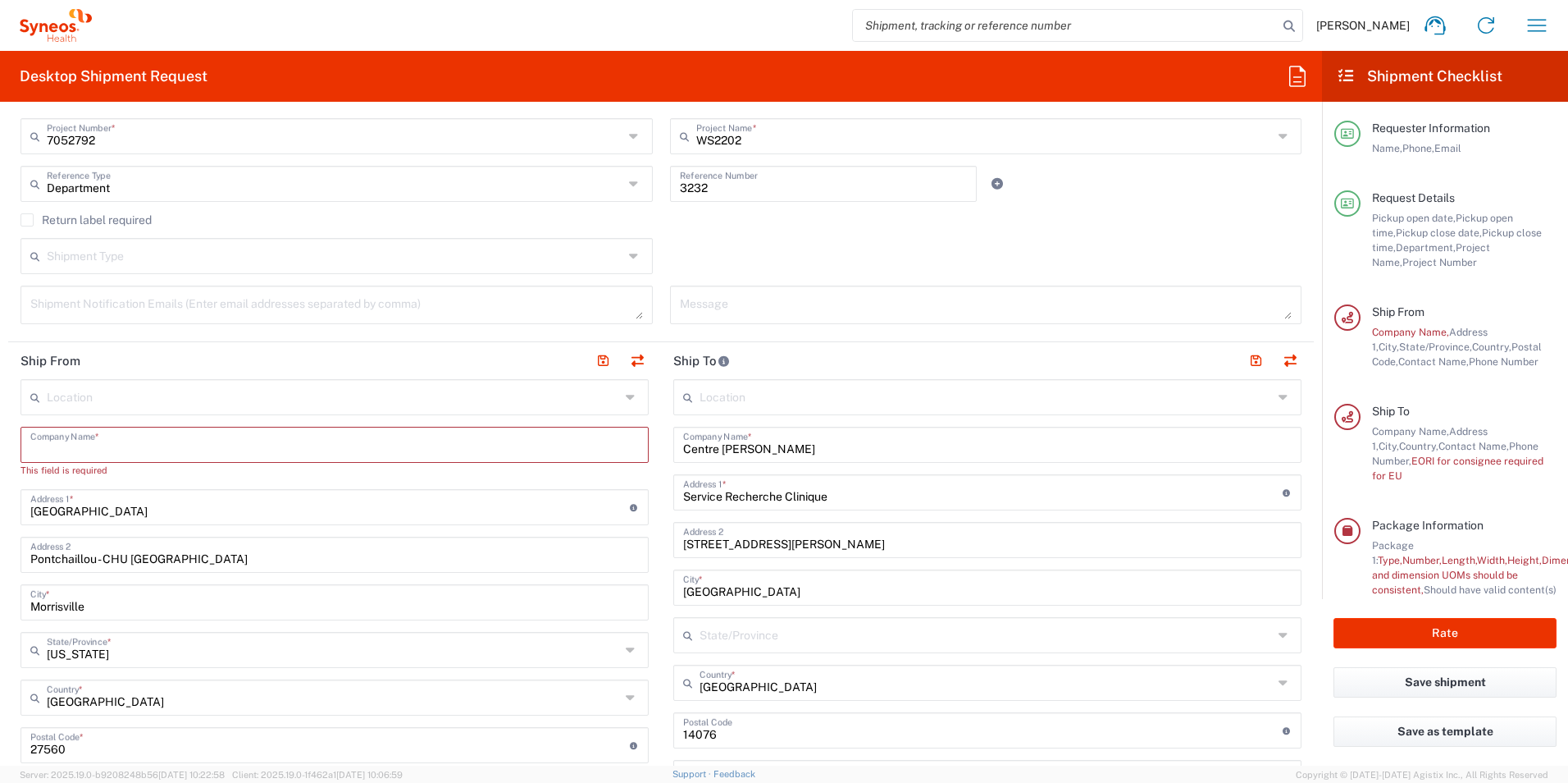
scroll to position [493, 0]
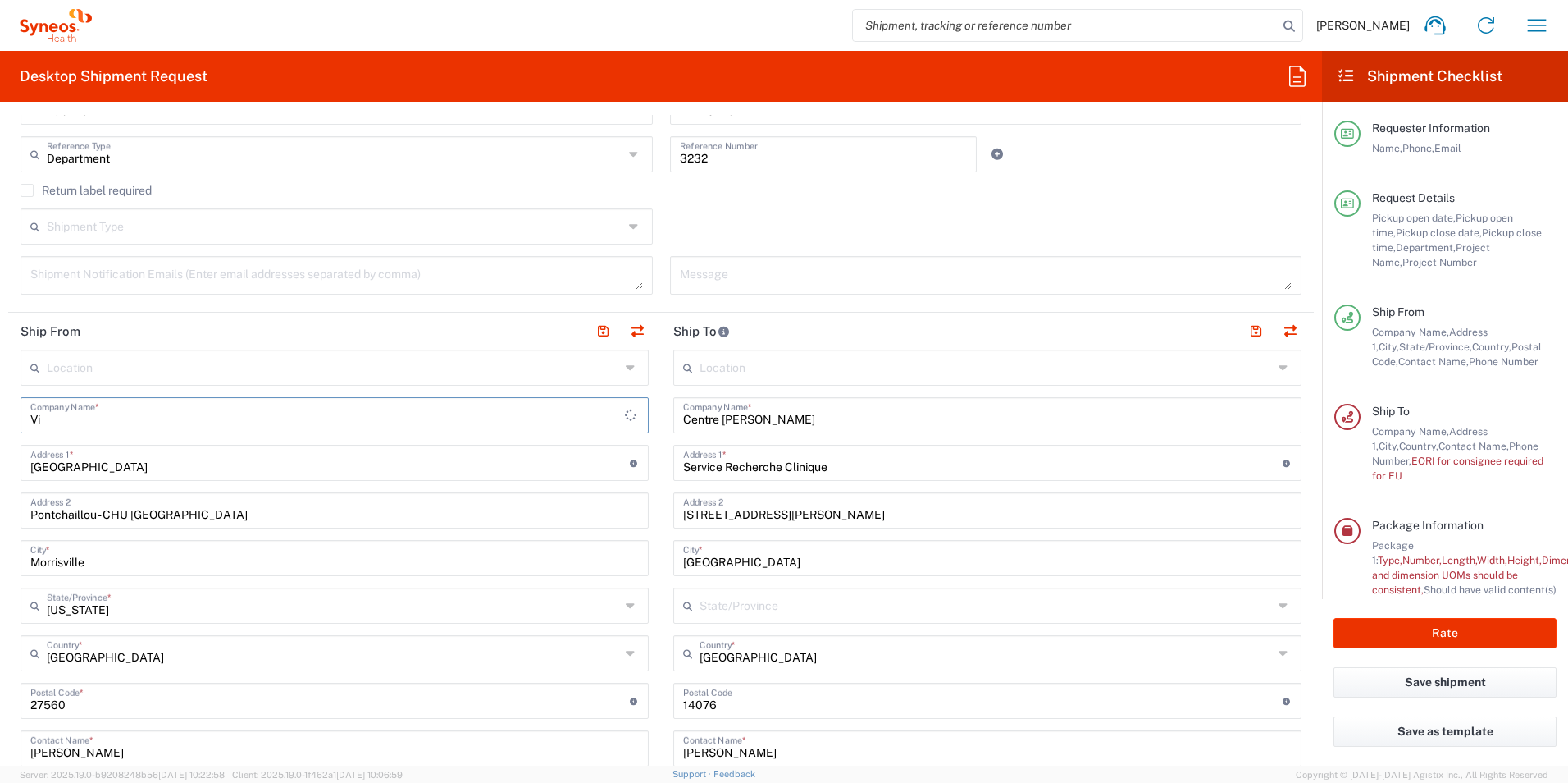
type input "V"
type input "[US_STATE] [MEDICAL_DATA] Specialist"
drag, startPoint x: 146, startPoint y: 463, endPoint x: -47, endPoint y: 478, distance: 193.6
click at [0, 478] on html "[PERSON_NAME] Home Shipment estimator Shipment tracking Desktop shipment reques…" at bounding box center [784, 392] width 1568 height 783
type input "PC 8613 Route 29"
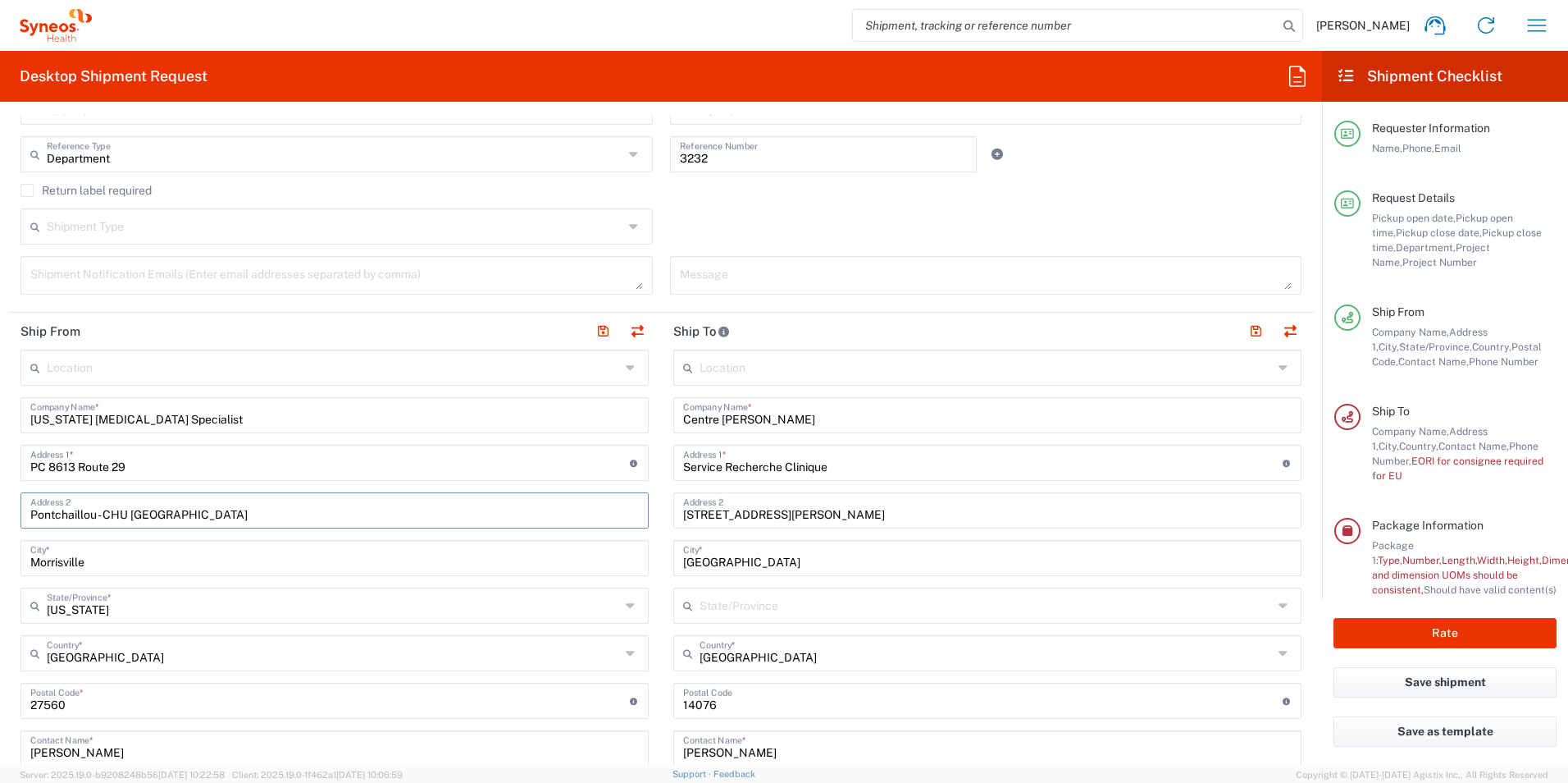
drag, startPoint x: 216, startPoint y: 504, endPoint x: -11, endPoint y: 522, distance: 227.7
click at [0, 522] on html "[PERSON_NAME] Home Shipment estimator Shipment tracking Desktop shipment reques…" at bounding box center [784, 392] width 1568 height 783
drag, startPoint x: 119, startPoint y: 558, endPoint x: -124, endPoint y: 559, distance: 243.0
click at [0, 559] on html "[PERSON_NAME] Home Shipment estimator Shipment tracking Desktop shipment reques…" at bounding box center [784, 392] width 1568 height 783
type input "Faifax"
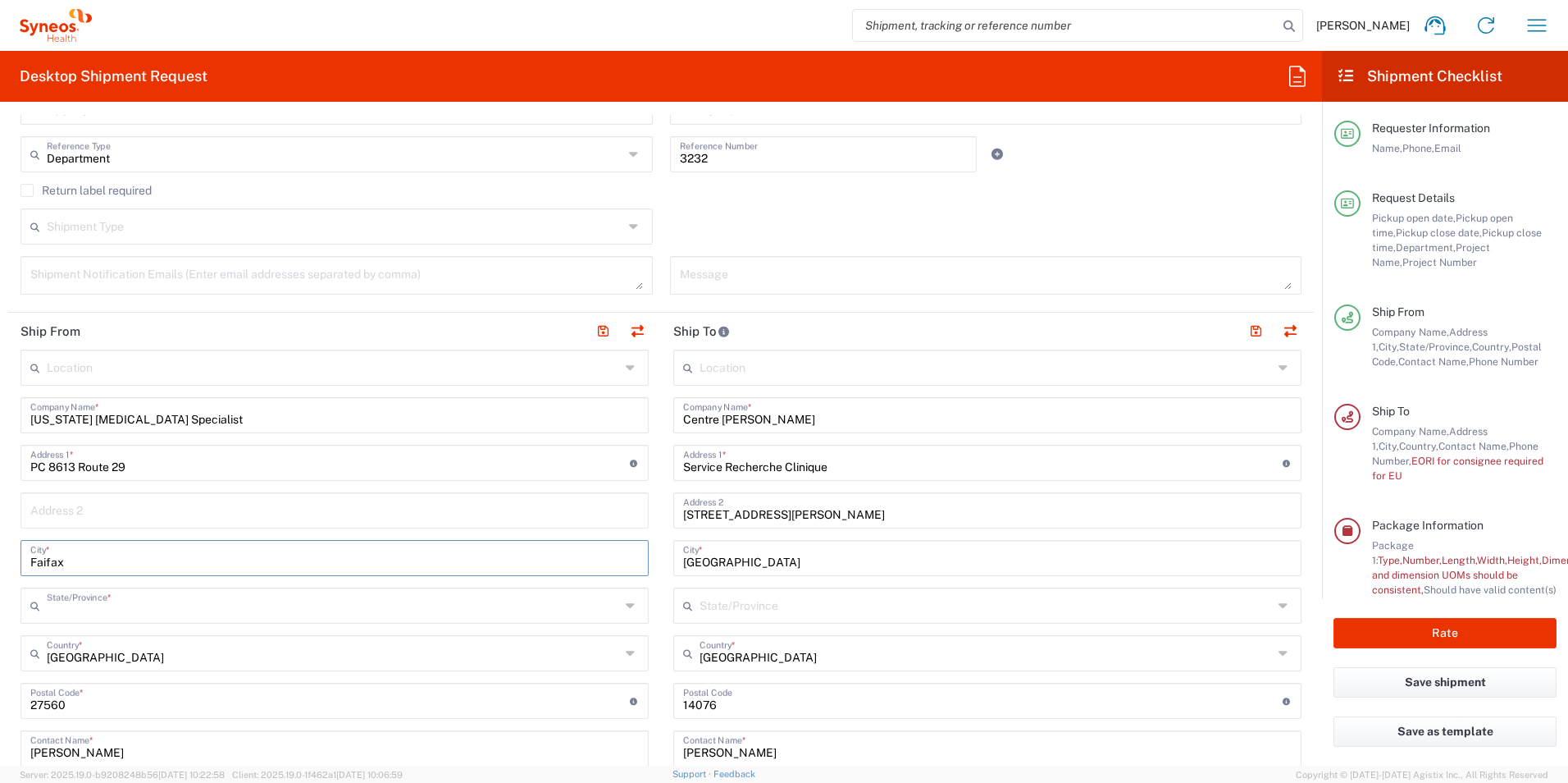
click at [404, 604] on input "text" at bounding box center [333, 603] width 573 height 28
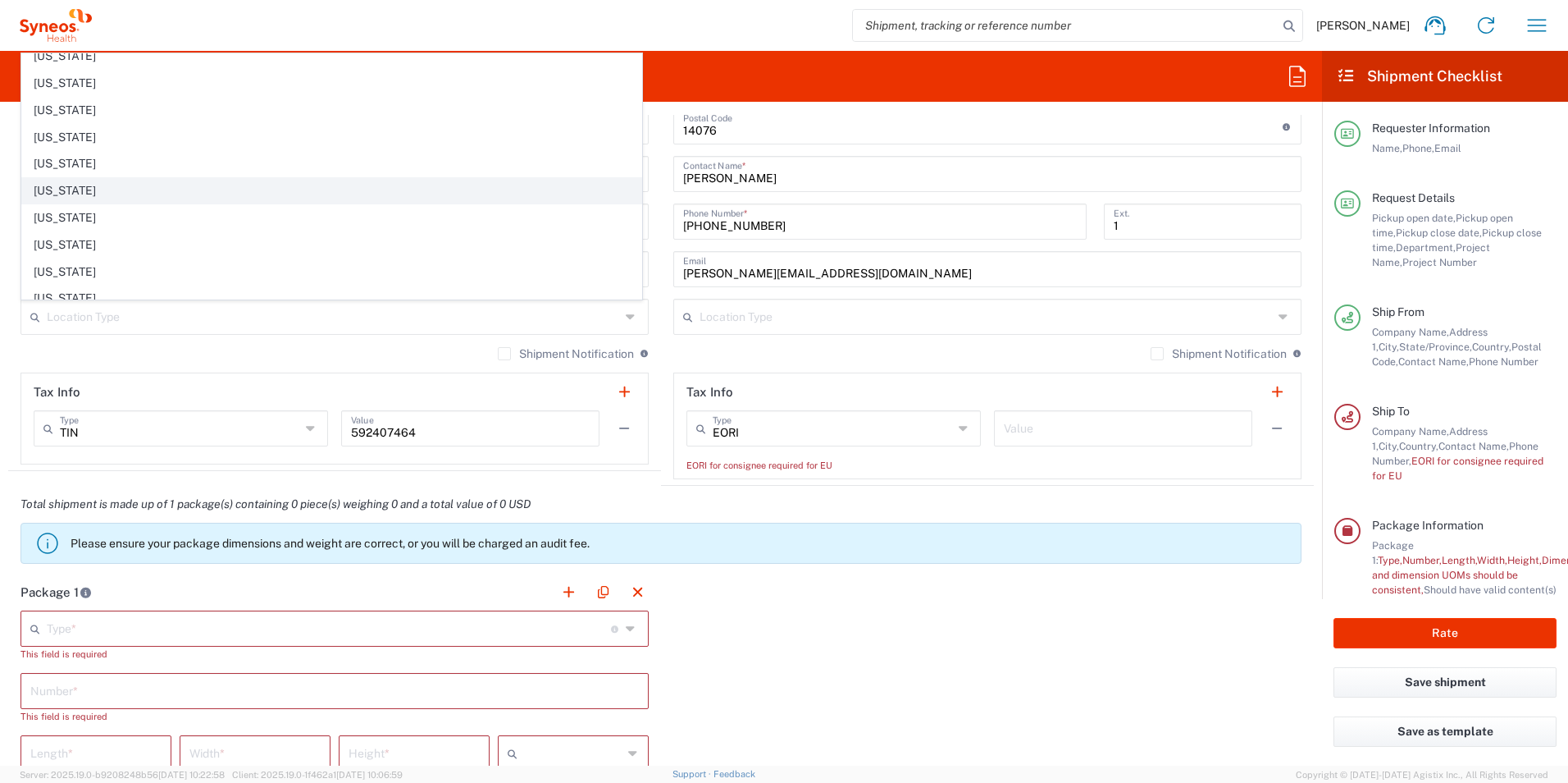
scroll to position [1261, 0]
click at [263, 183] on span "[US_STATE]" at bounding box center [331, 179] width 619 height 26
type input "[US_STATE]"
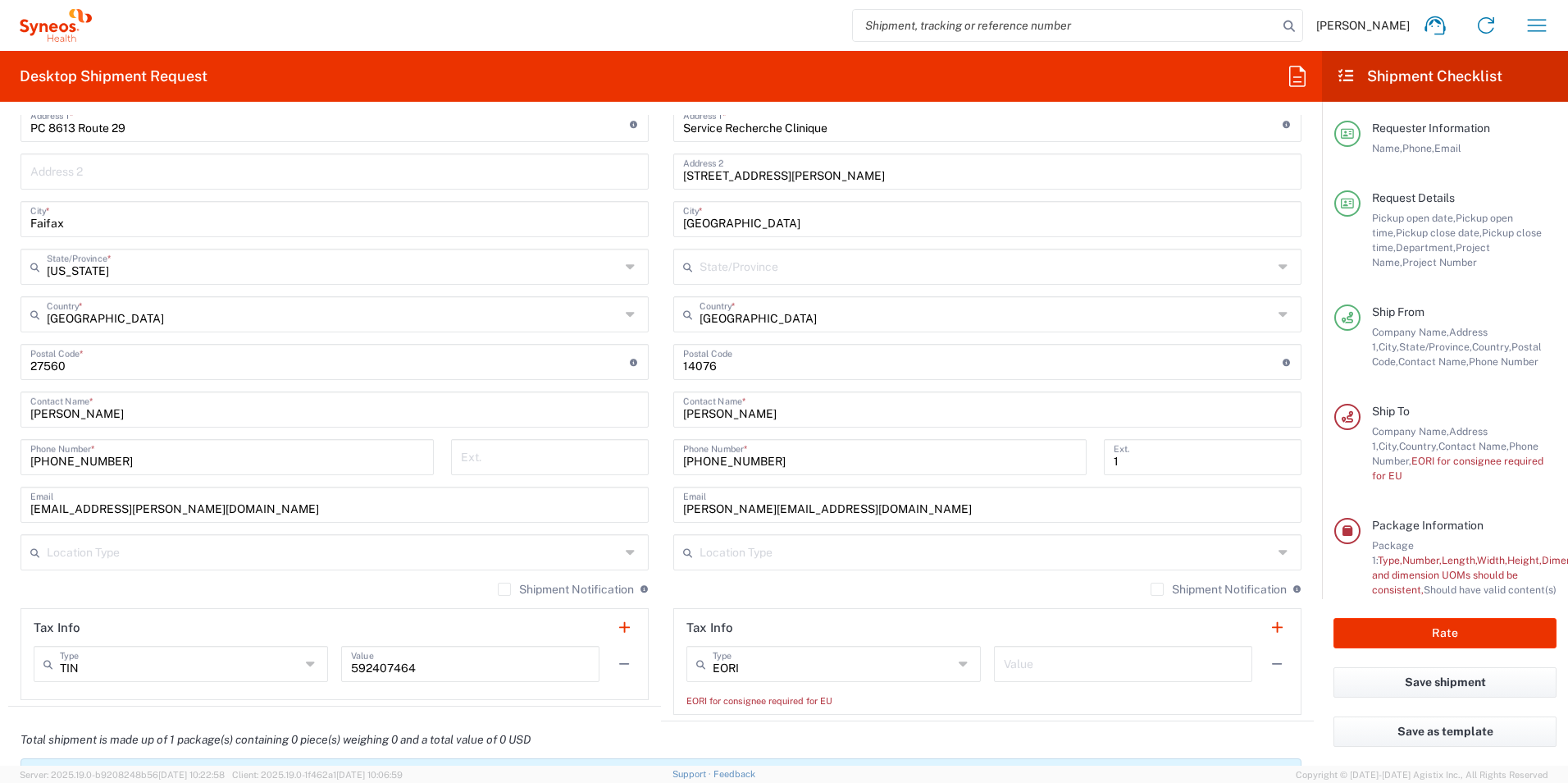
scroll to position [820, 0]
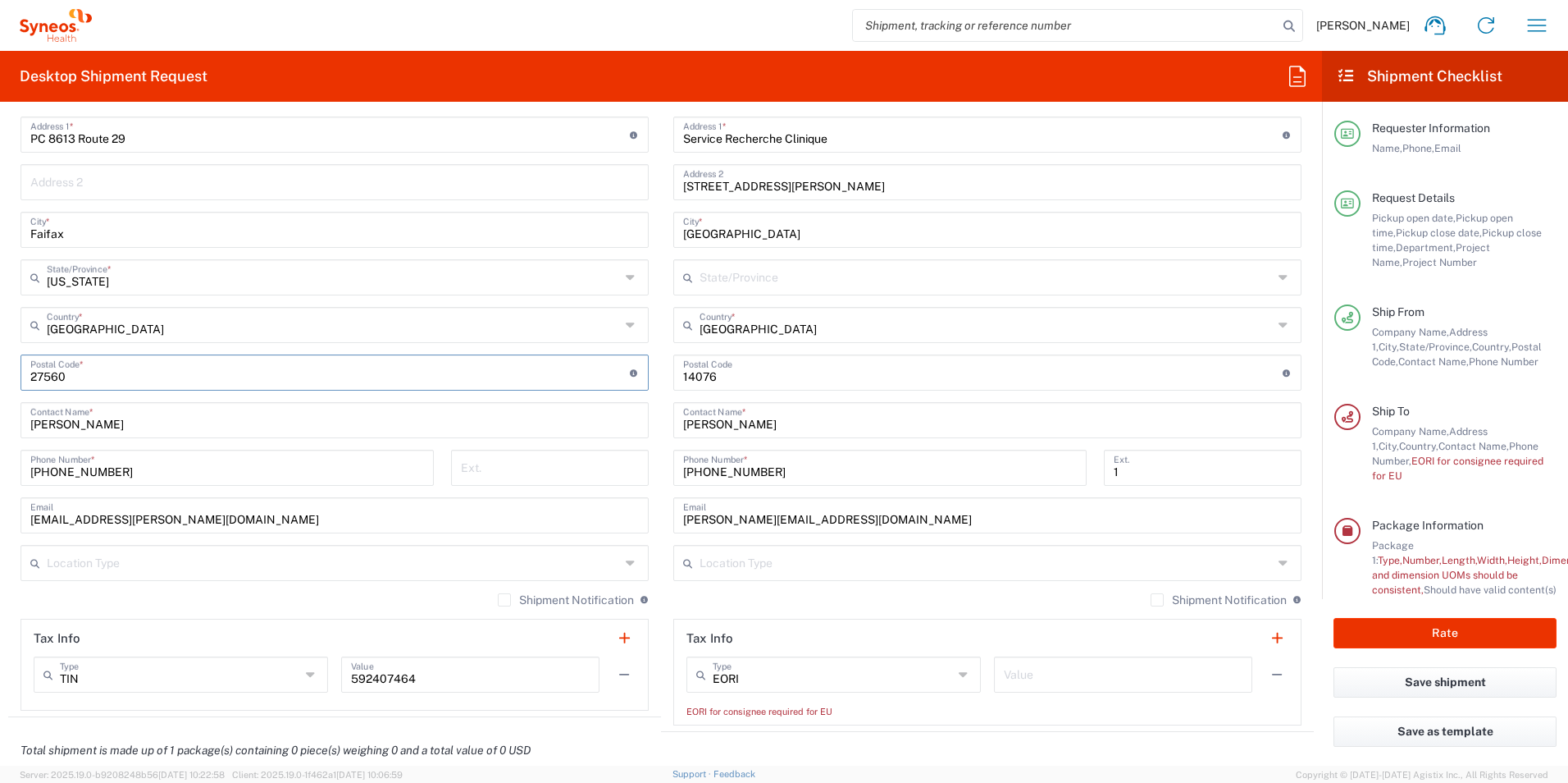
drag, startPoint x: 112, startPoint y: 380, endPoint x: -47, endPoint y: 381, distance: 159.0
click at [0, 381] on html "[PERSON_NAME] Home Shipment estimator Shipment tracking Desktop shipment reques…" at bounding box center [784, 392] width 1568 height 783
type input "22031"
drag, startPoint x: 153, startPoint y: 466, endPoint x: -268, endPoint y: 483, distance: 421.3
click at [0, 483] on html "[PERSON_NAME] Home Shipment estimator Shipment tracking Desktop shipment reques…" at bounding box center [784, 392] width 1568 height 783
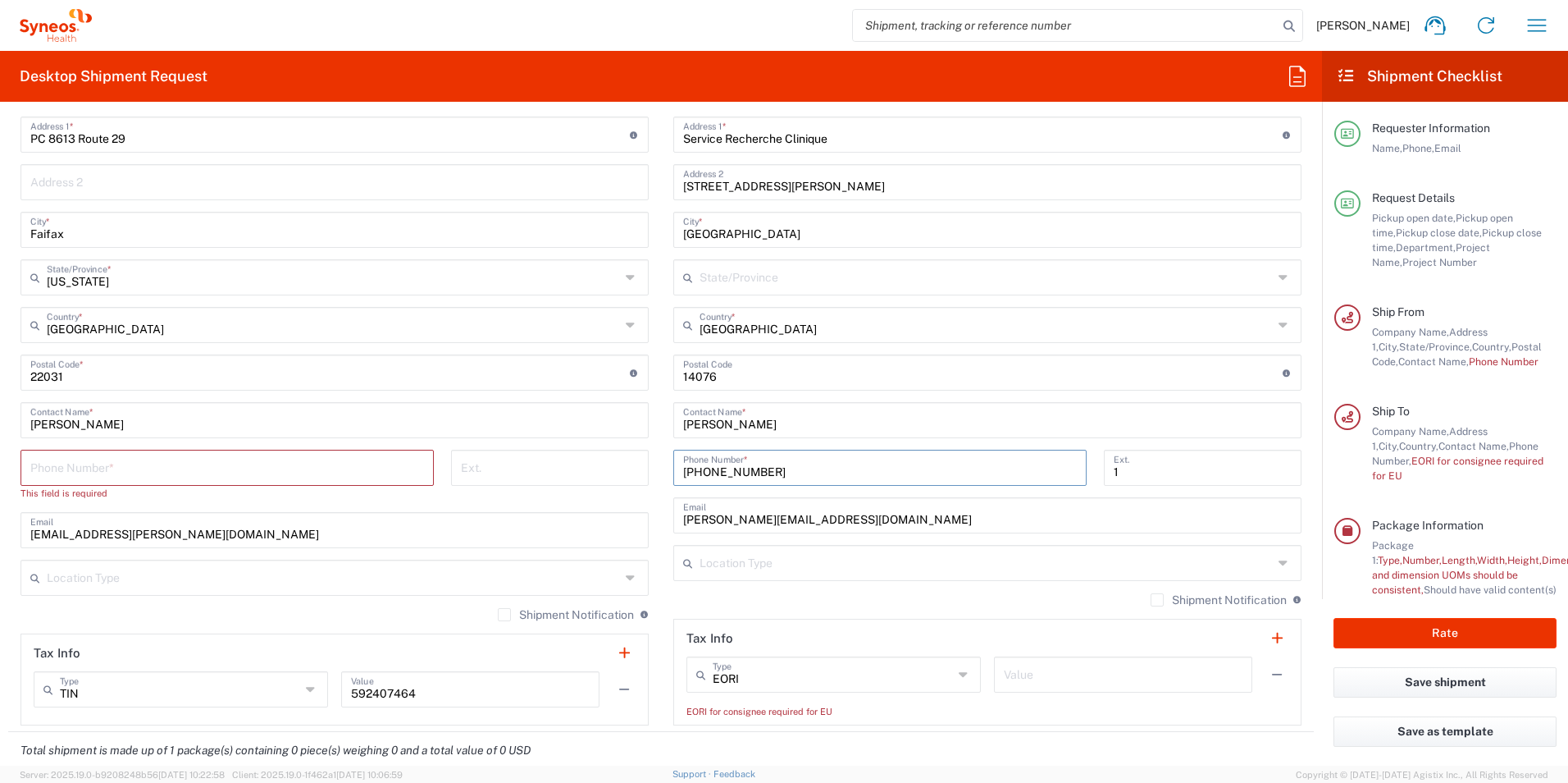
drag, startPoint x: 826, startPoint y: 475, endPoint x: 553, endPoint y: 488, distance: 273.3
click at [553, 488] on div "Ship From Location [PERSON_NAME] LLC-[GEOGRAPHIC_DATA] [GEOGRAPHIC_DATA] [GEOGR…" at bounding box center [660, 358] width 1305 height 748
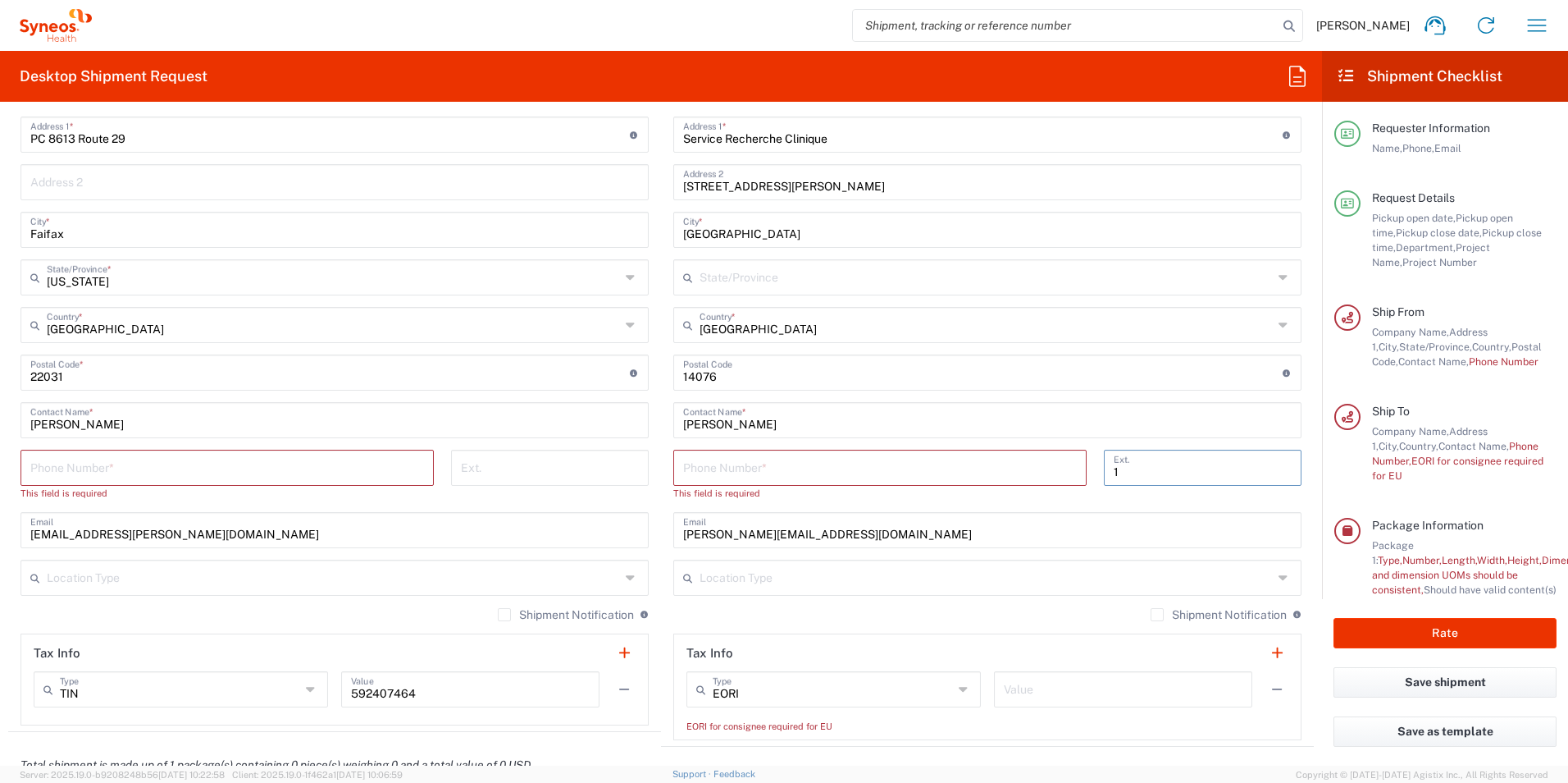
drag, startPoint x: 1115, startPoint y: 464, endPoint x: 1071, endPoint y: 475, distance: 45.4
click at [1071, 475] on div "Phone Number * This field is required 1 Ext." at bounding box center [987, 481] width 645 height 63
drag, startPoint x: 833, startPoint y: 521, endPoint x: 528, endPoint y: 530, distance: 305.1
click at [528, 530] on div "Ship From Location [PERSON_NAME] LLC-[GEOGRAPHIC_DATA] [GEOGRAPHIC_DATA] [GEOGR…" at bounding box center [660, 365] width 1305 height 762
click at [690, 467] on input "tel" at bounding box center [879, 466] width 393 height 28
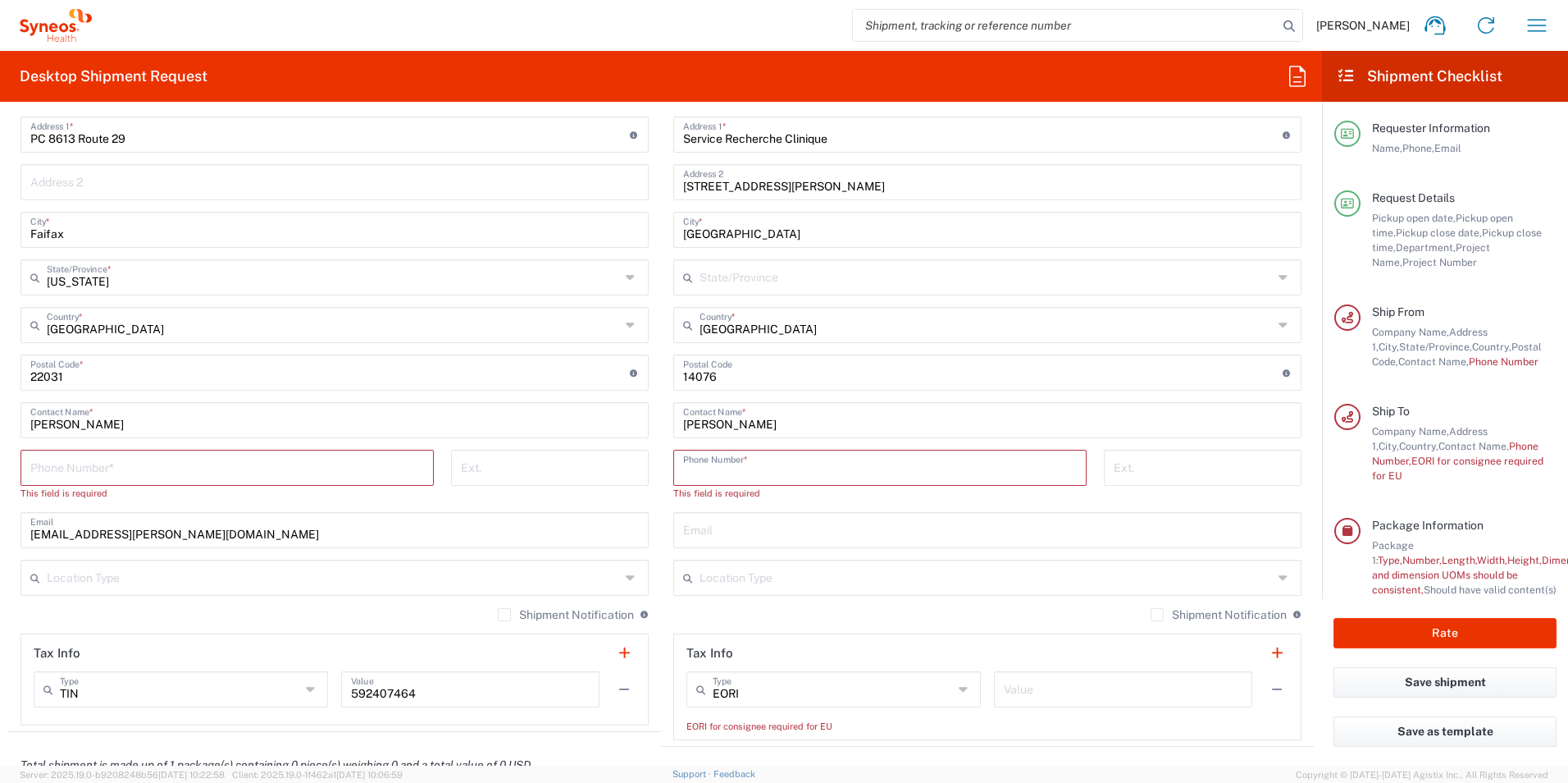
click at [880, 469] on input "tel" at bounding box center [879, 466] width 393 height 28
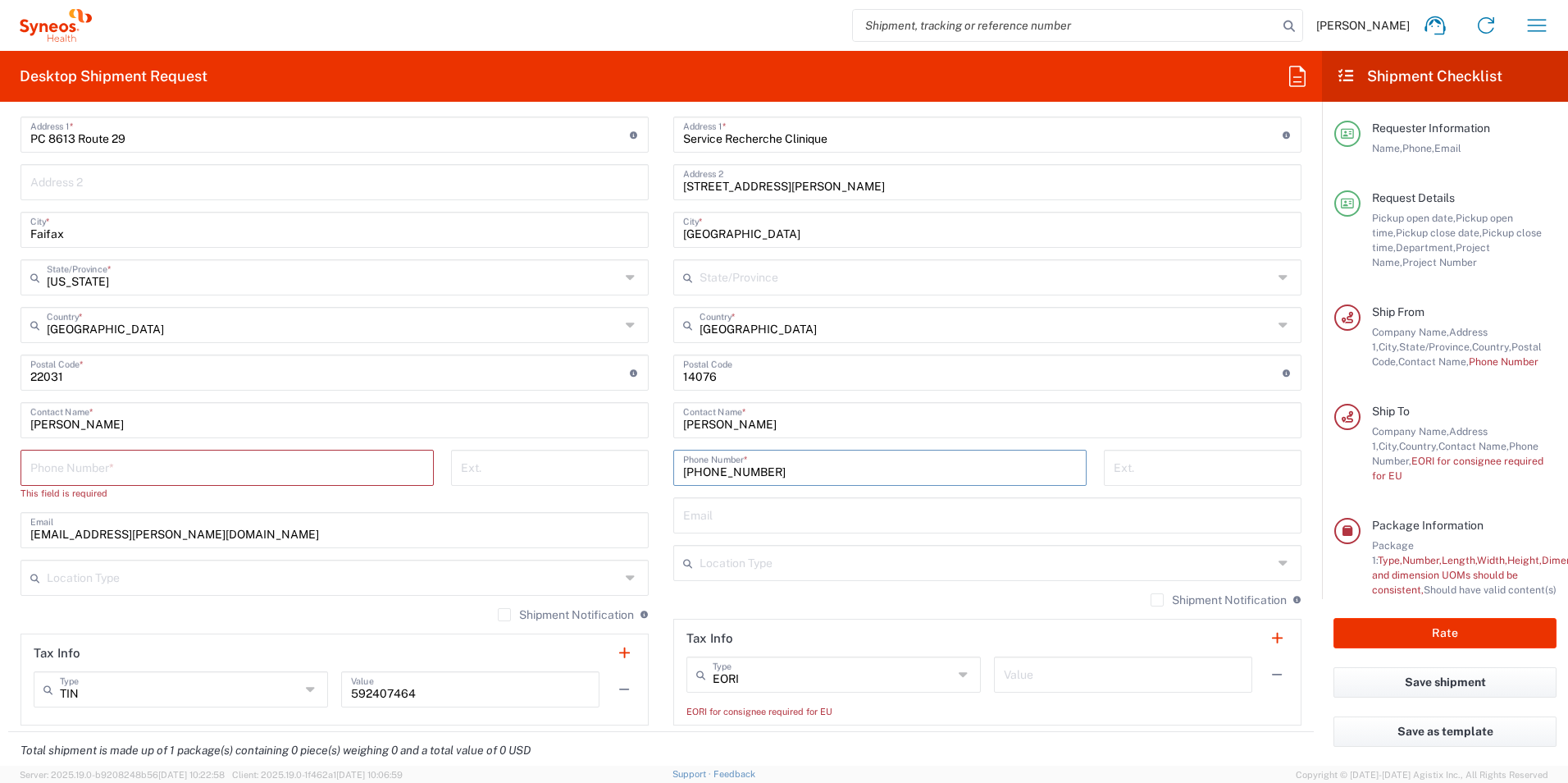
type input "[PHONE_NUMBER]"
click at [685, 518] on input "text" at bounding box center [986, 513] width 608 height 28
click at [692, 521] on input "text" at bounding box center [986, 513] width 608 height 28
paste input "[EMAIL_ADDRESS][DOMAIN_NAME]"
type input "[EMAIL_ADDRESS][DOMAIN_NAME]"
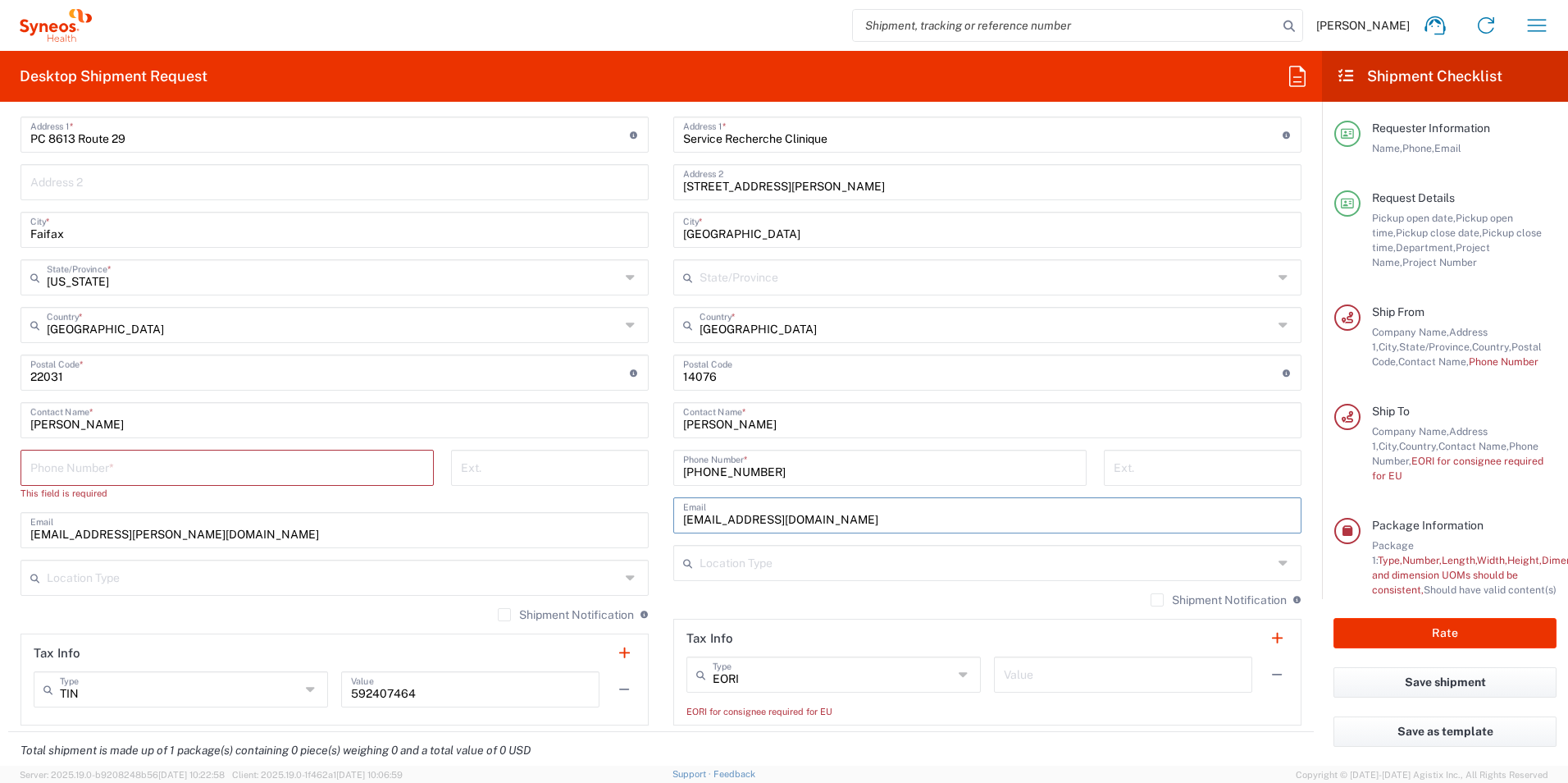
click at [115, 471] on input "tel" at bounding box center [227, 466] width 393 height 28
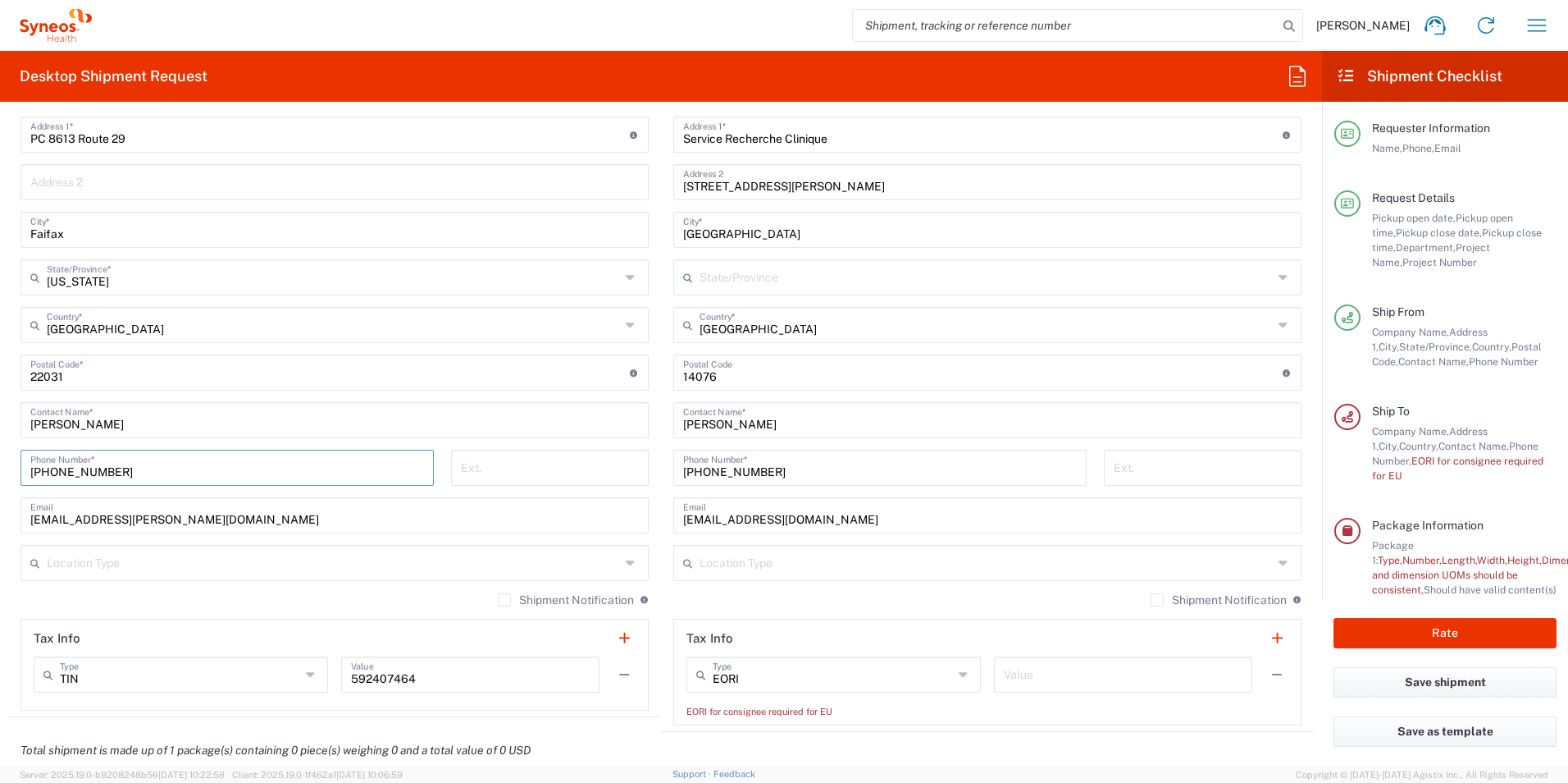
type input "[PHONE_NUMBER]"
drag, startPoint x: 218, startPoint y: 518, endPoint x: -172, endPoint y: 527, distance: 390.1
click at [0, 527] on html "[PERSON_NAME] Home Shipment estimator Shipment tracking Desktop shipment reques…" at bounding box center [784, 392] width 1568 height 783
paste input "[EMAIL_ADDRESS][DOMAIN_NAME]"
type input "[EMAIL_ADDRESS][DOMAIN_NAME]"
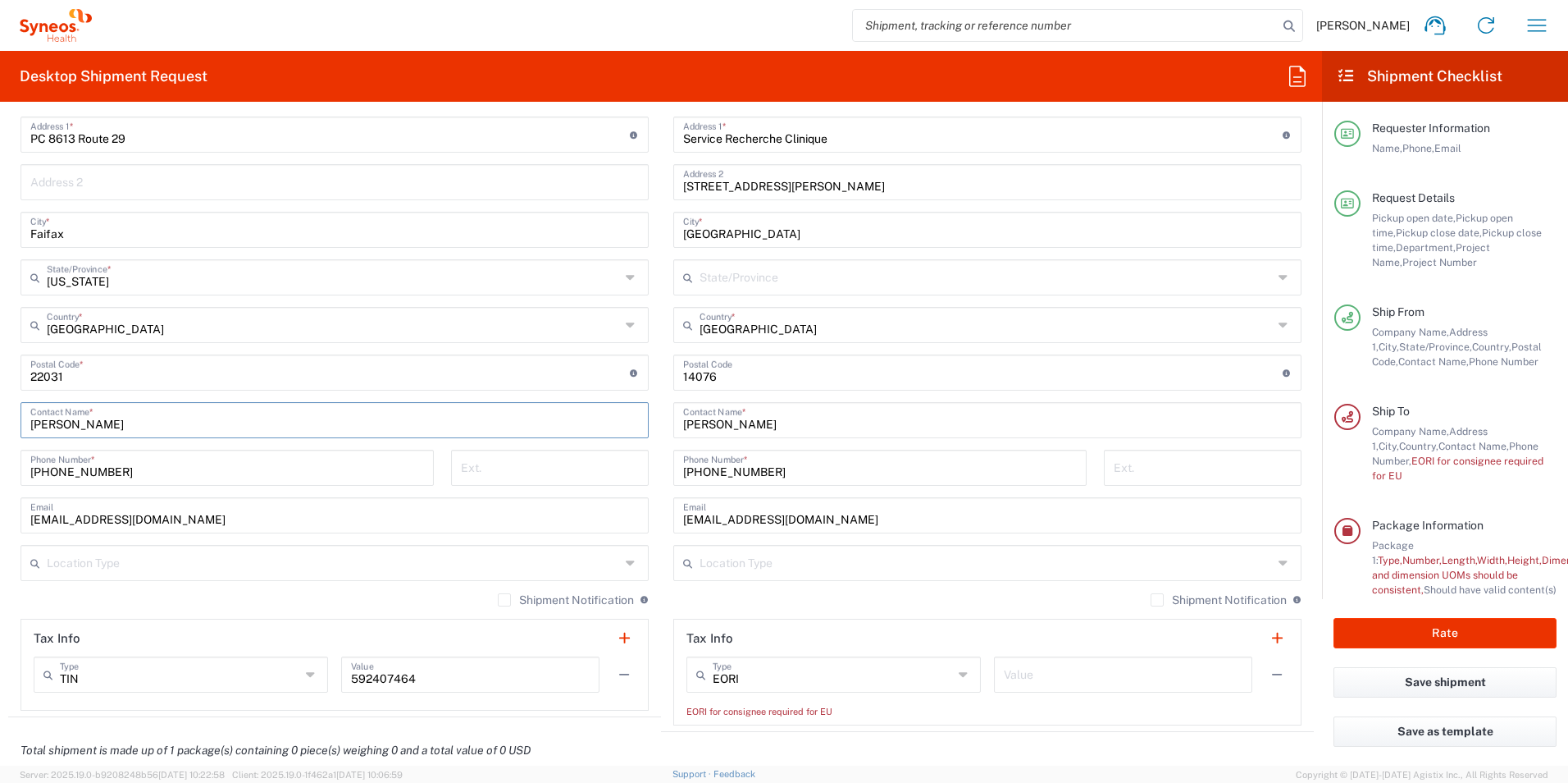
drag, startPoint x: 126, startPoint y: 422, endPoint x: -160, endPoint y: 420, distance: 286.0
click at [0, 420] on html "[PERSON_NAME] Home Shipment estimator Shipment tracking Desktop shipment reques…" at bounding box center [784, 392] width 1568 height 783
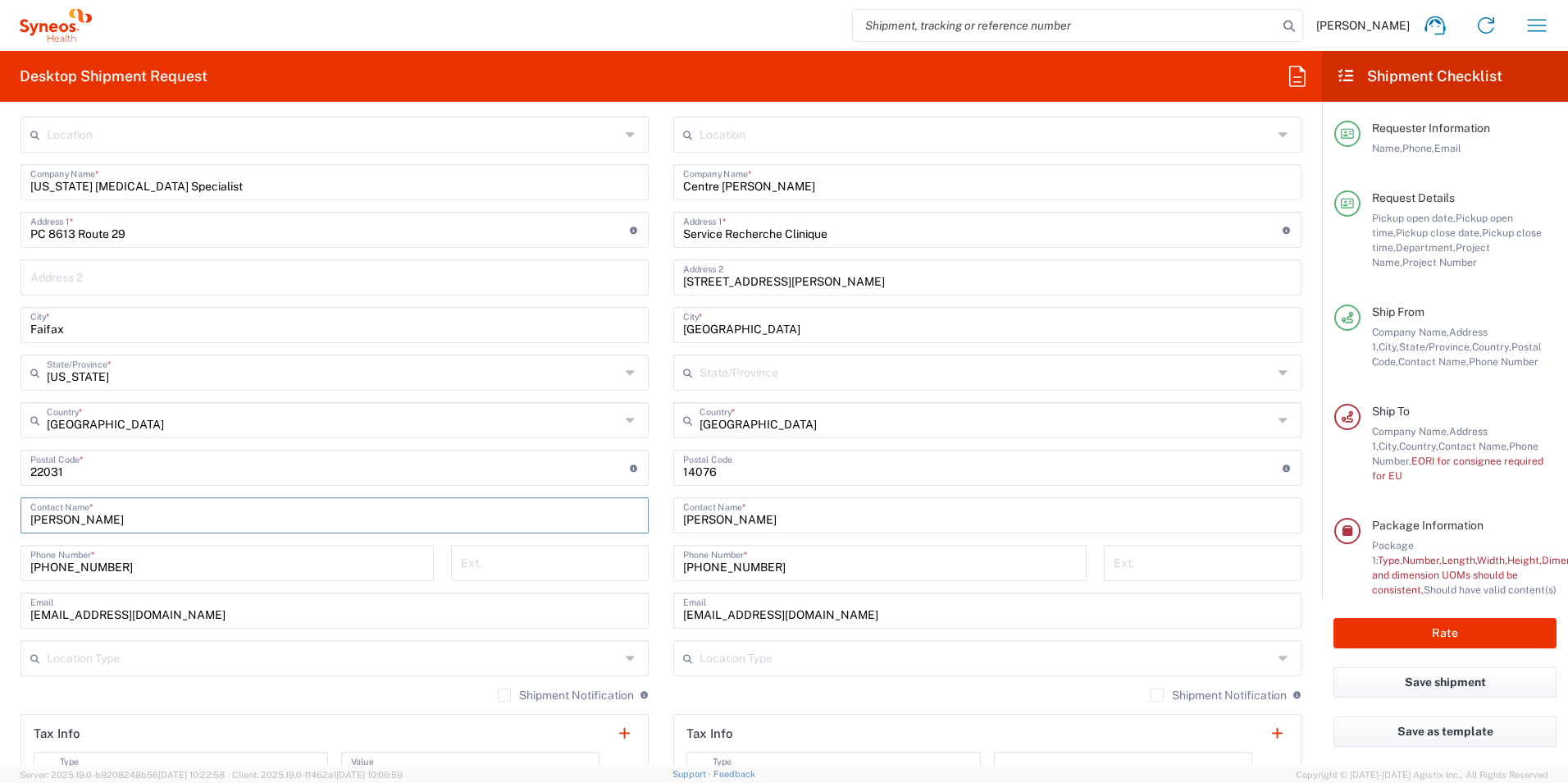
scroll to position [656, 0]
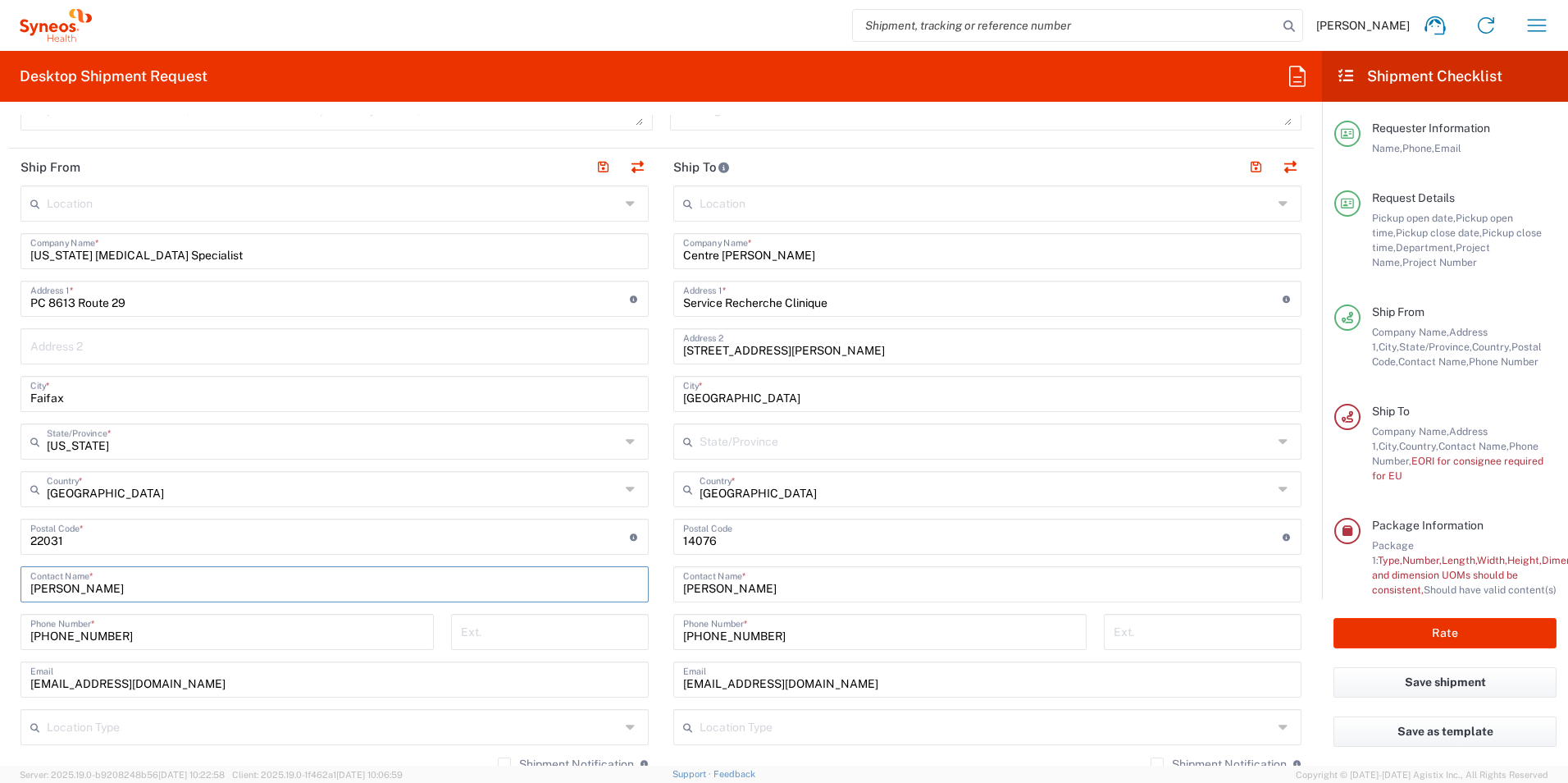
type input "[PERSON_NAME]"
drag, startPoint x: 189, startPoint y: 588, endPoint x: -177, endPoint y: 596, distance: 366.1
click at [0, 596] on html "[PERSON_NAME] Home Shipment estimator Shipment tracking Desktop shipment reques…" at bounding box center [784, 392] width 1568 height 783
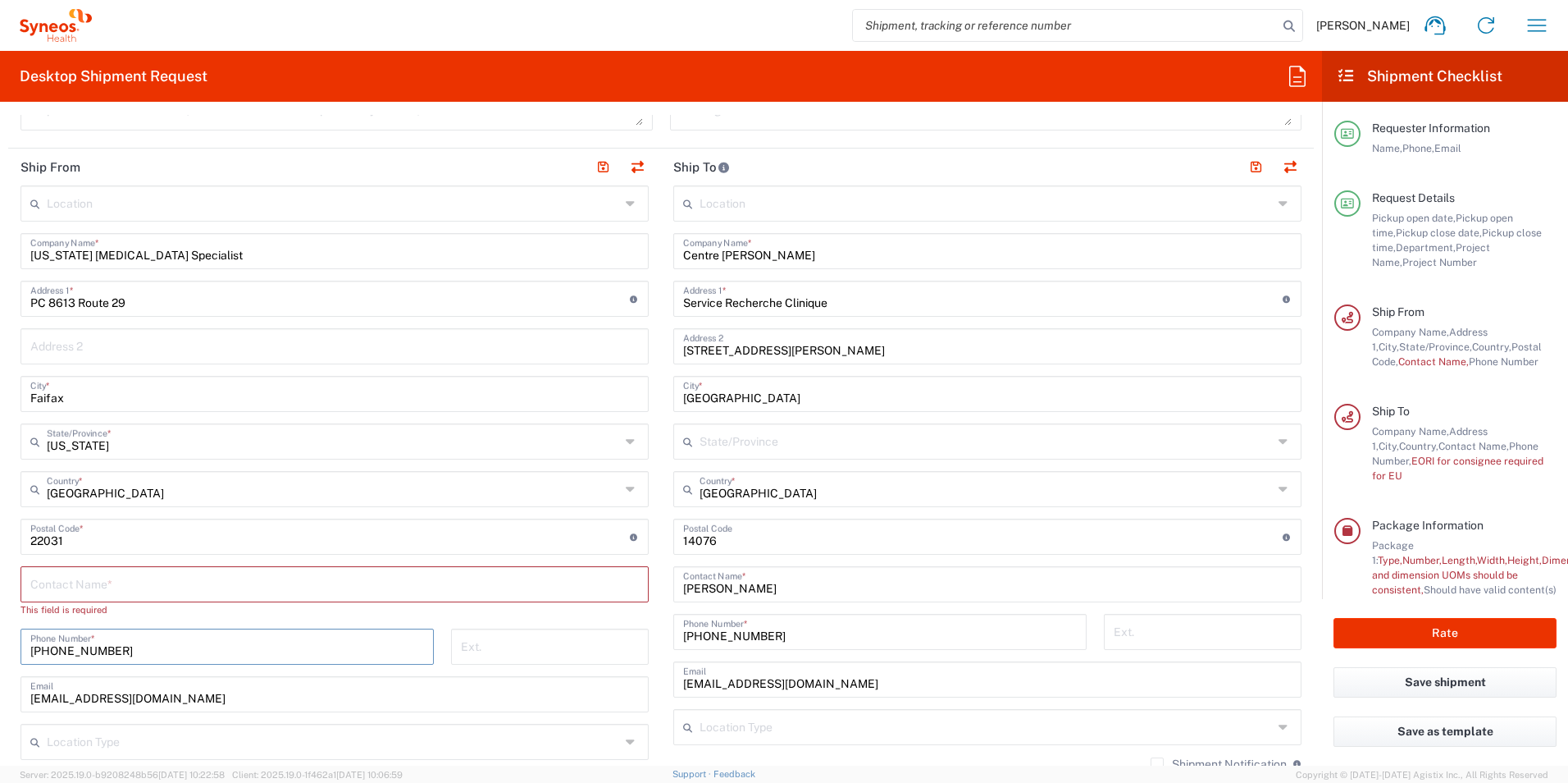
drag, startPoint x: 139, startPoint y: 650, endPoint x: 8, endPoint y: 654, distance: 131.1
click at [8, 654] on main "Location [PERSON_NAME] LLC-[GEOGRAPHIC_DATA] [GEOGRAPHIC_DATA] [GEOGRAPHIC_DATA…" at bounding box center [334, 537] width 653 height 704
drag, startPoint x: 206, startPoint y: 713, endPoint x: -13, endPoint y: 723, distance: 219.2
click at [0, 723] on html "[PERSON_NAME] Home Shipment estimator Shipment tracking Desktop shipment reques…" at bounding box center [784, 392] width 1568 height 783
drag, startPoint x: 735, startPoint y: 723, endPoint x: 85, endPoint y: 580, distance: 665.5
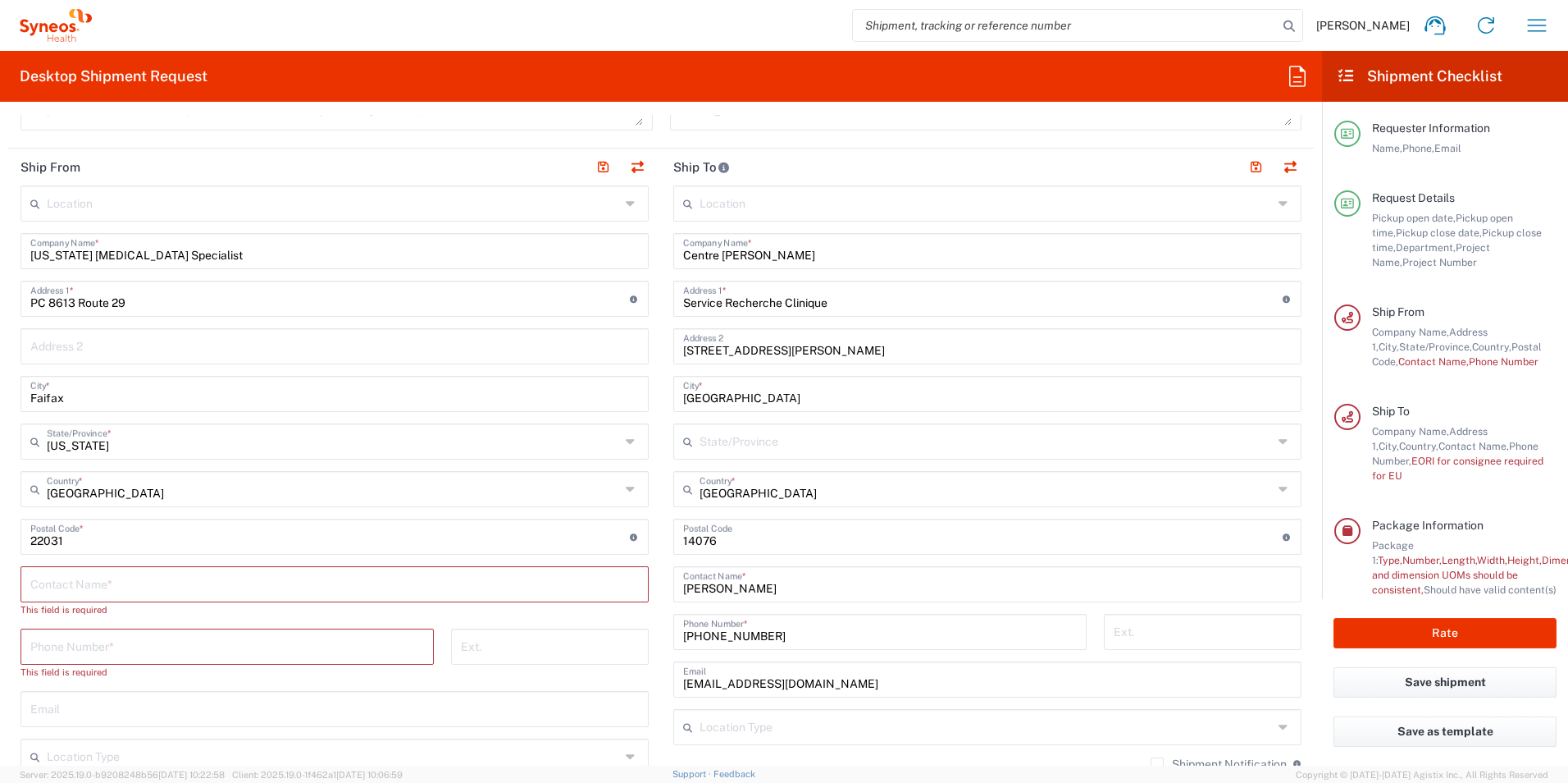
click at [85, 580] on input "text" at bounding box center [334, 582] width 608 height 28
type input "[PERSON_NAME]"
click at [105, 635] on input "tel" at bounding box center [227, 630] width 393 height 28
type input "[PHONE_NUMBER]"
click at [151, 685] on input "text" at bounding box center [334, 677] width 608 height 28
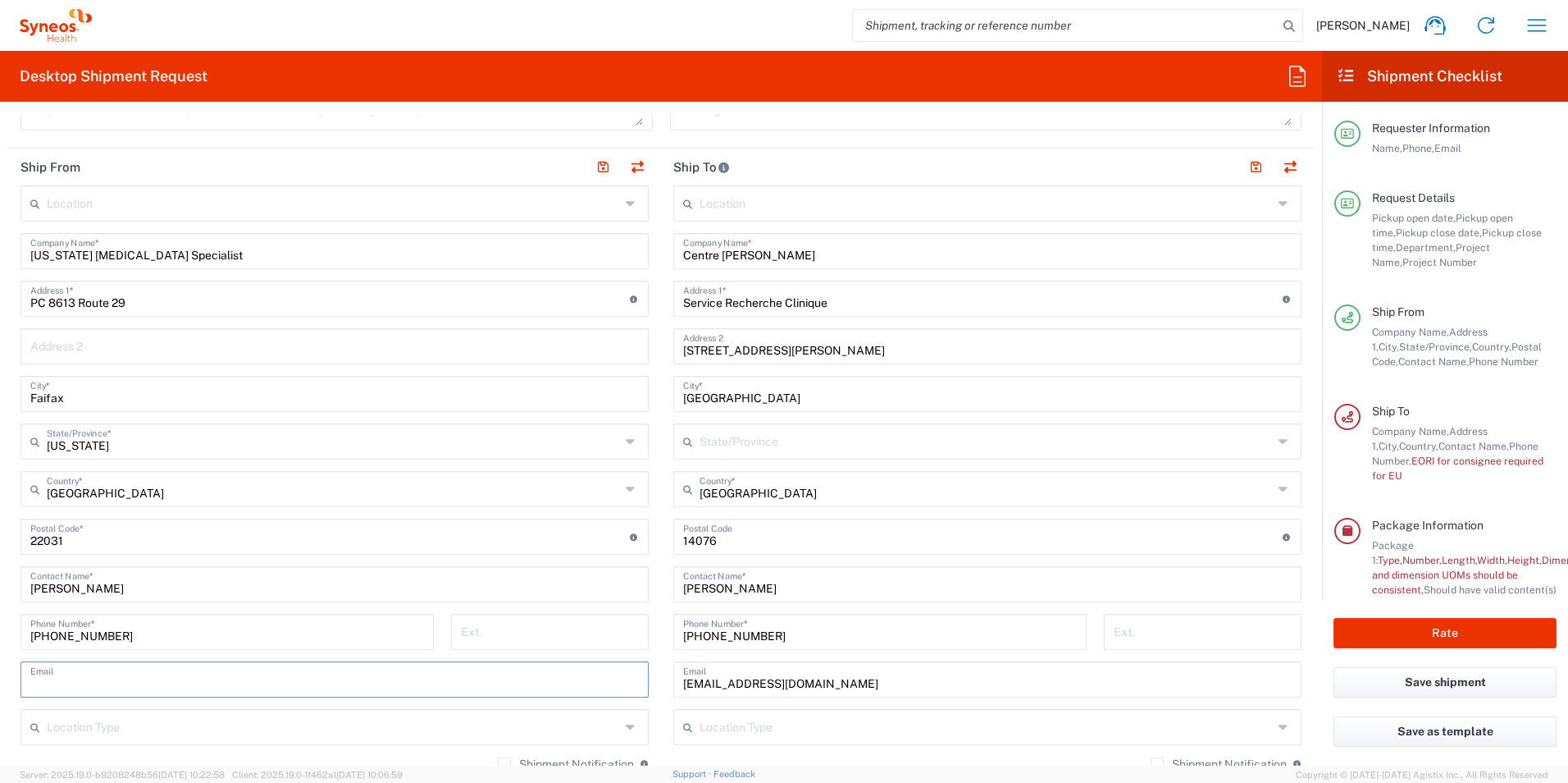
paste input "[PERSON_NAME][EMAIL_ADDRESS][PERSON_NAME][DOMAIN_NAME]"
type input "[PERSON_NAME][EMAIL_ADDRESS][PERSON_NAME][DOMAIN_NAME]"
click at [153, 717] on input "text" at bounding box center [333, 725] width 573 height 28
click at [278, 528] on input "undefined" at bounding box center [329, 535] width 599 height 28
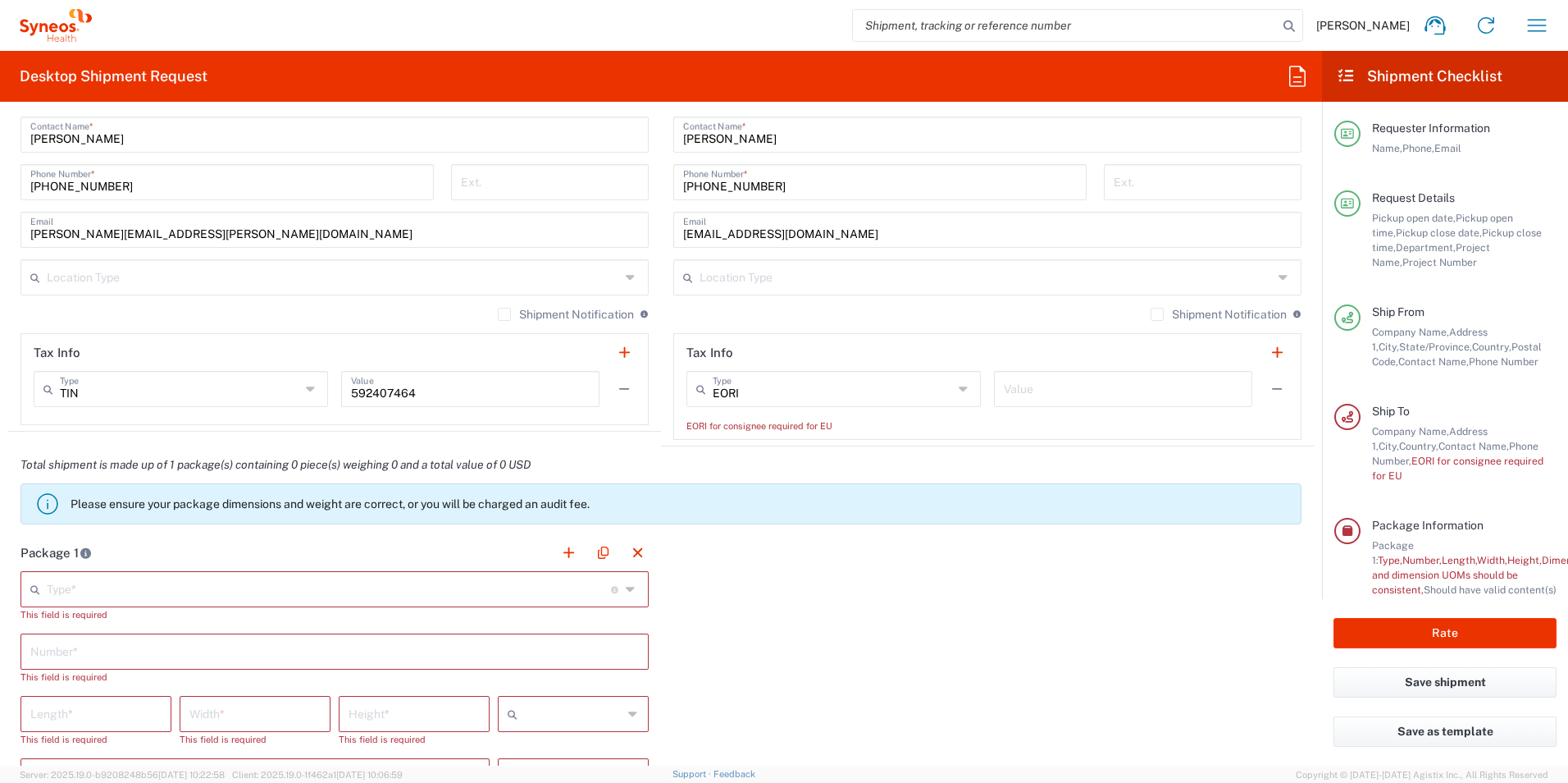
scroll to position [1230, 0]
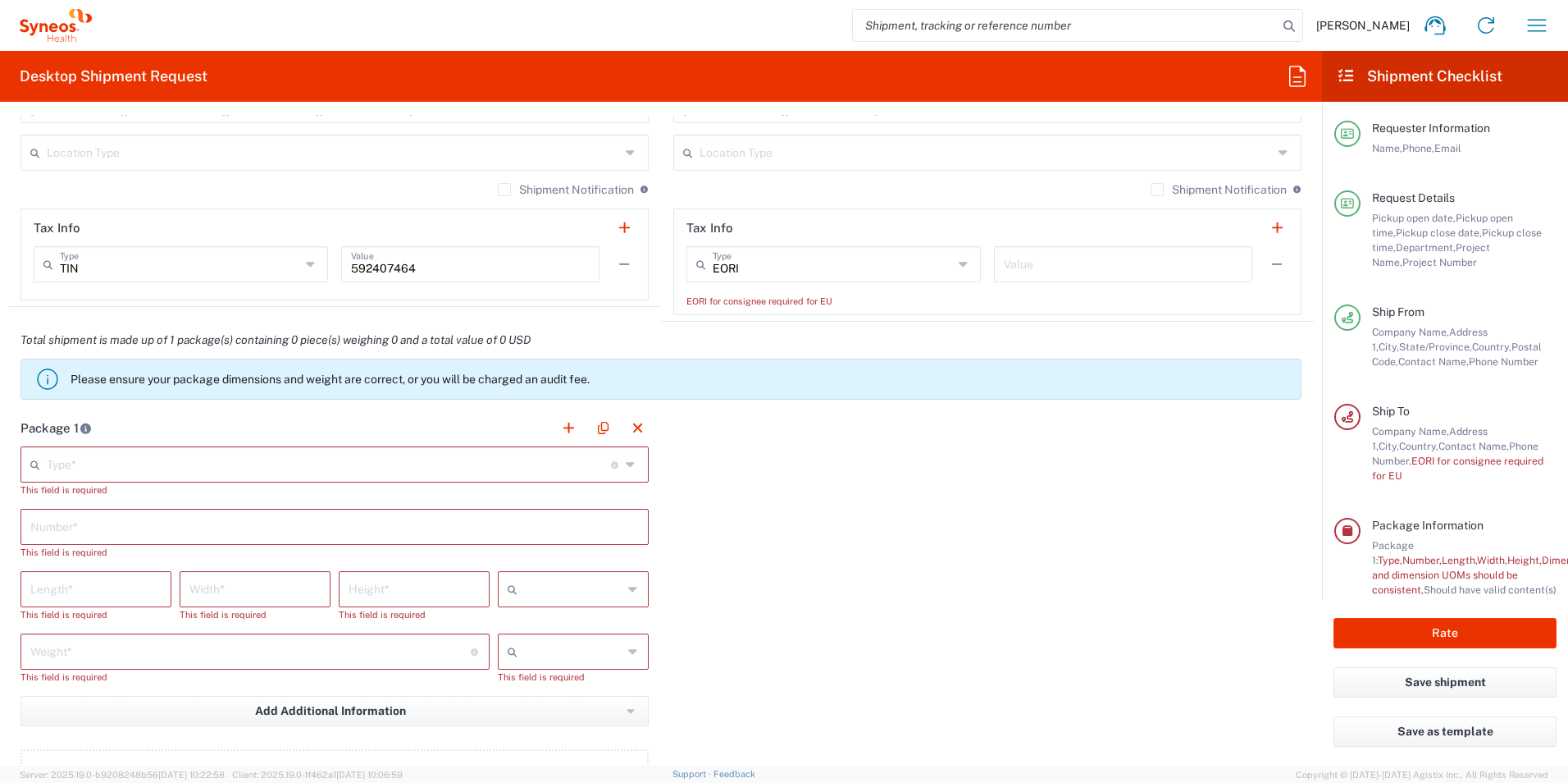
click at [626, 463] on icon at bounding box center [632, 464] width 13 height 26
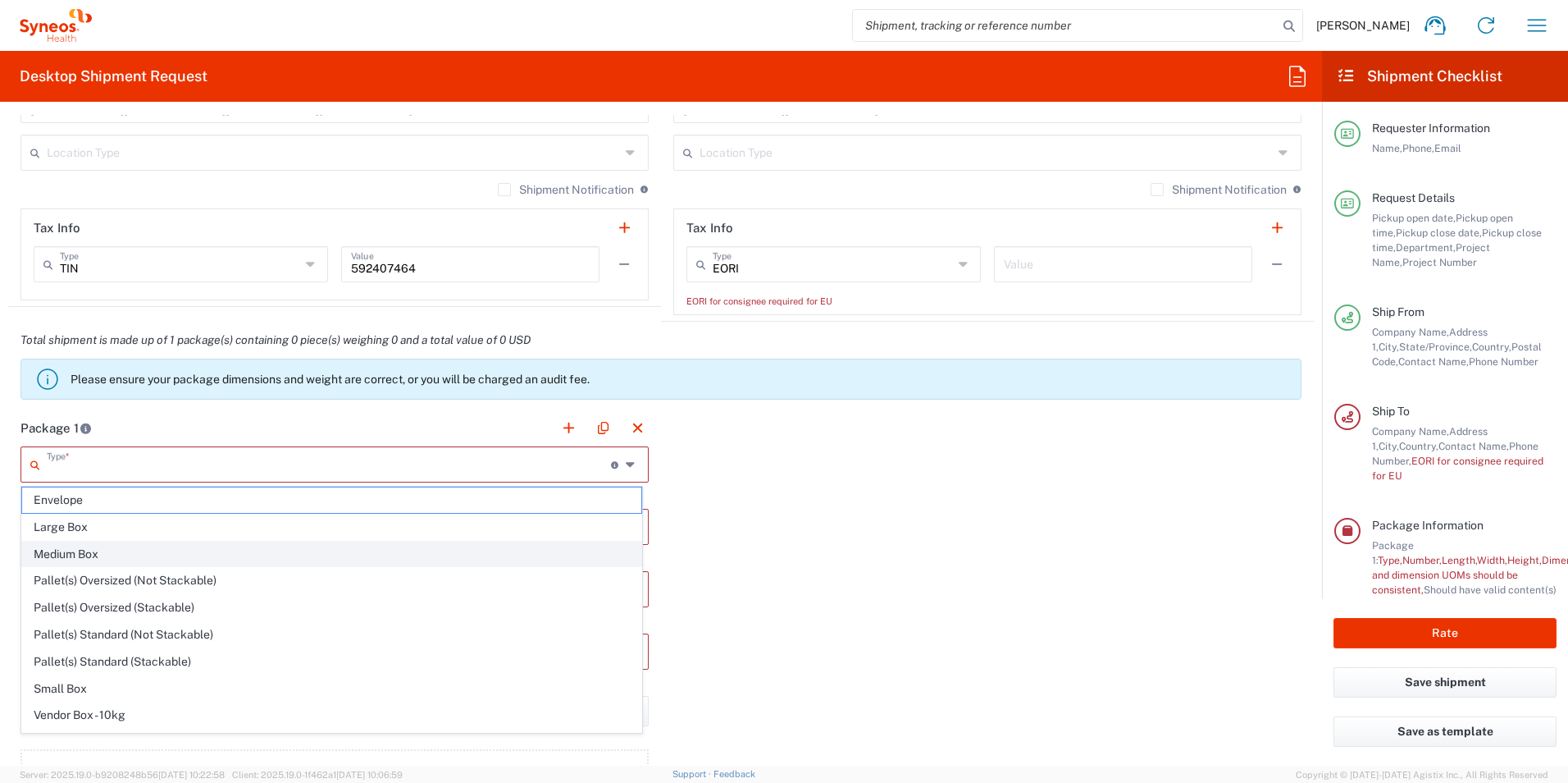
click at [104, 561] on span "Medium Box" at bounding box center [331, 554] width 619 height 26
type input "Medium Box"
type input "13"
type input "11.5"
type input "2.5"
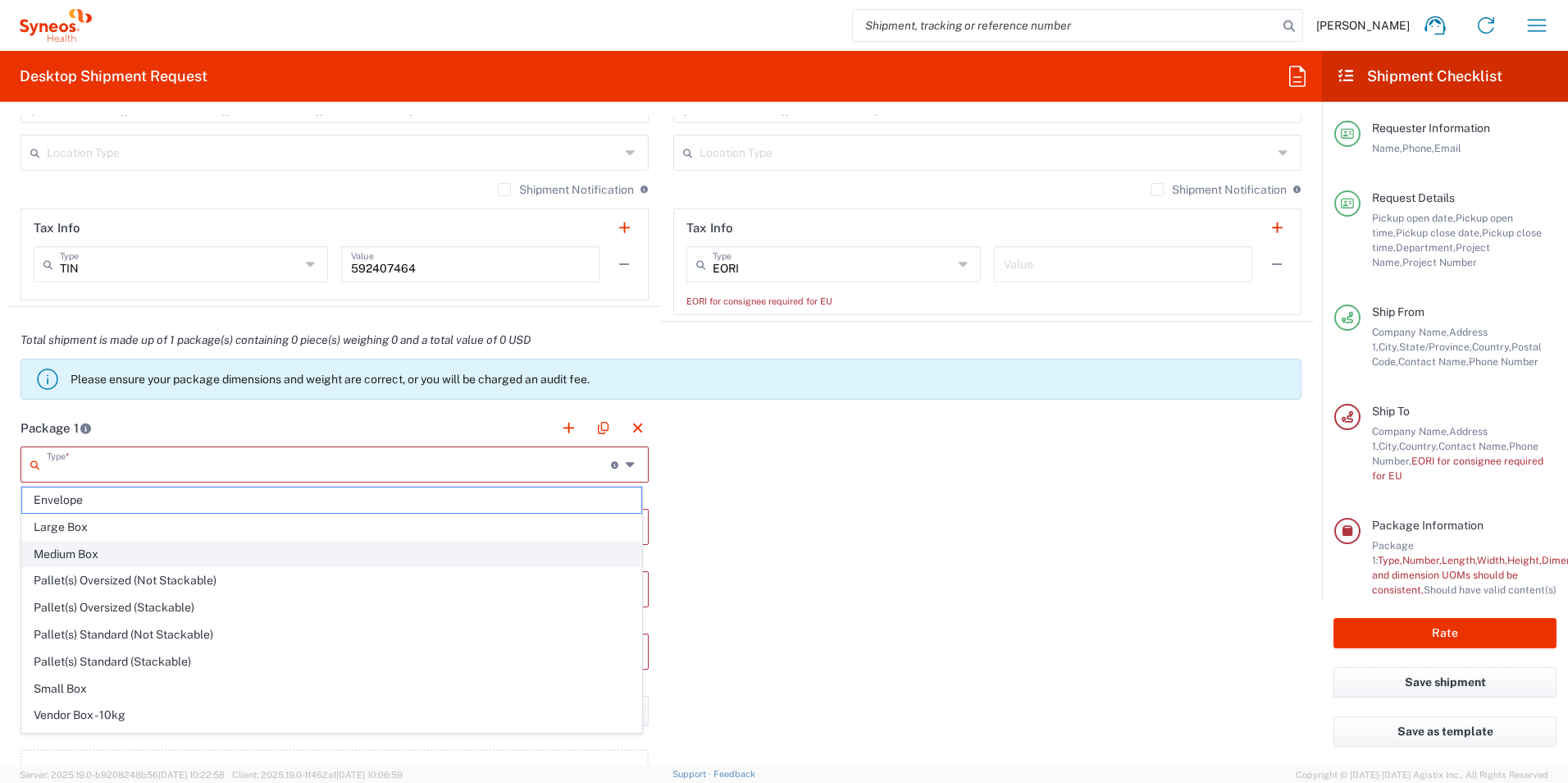
type input "in"
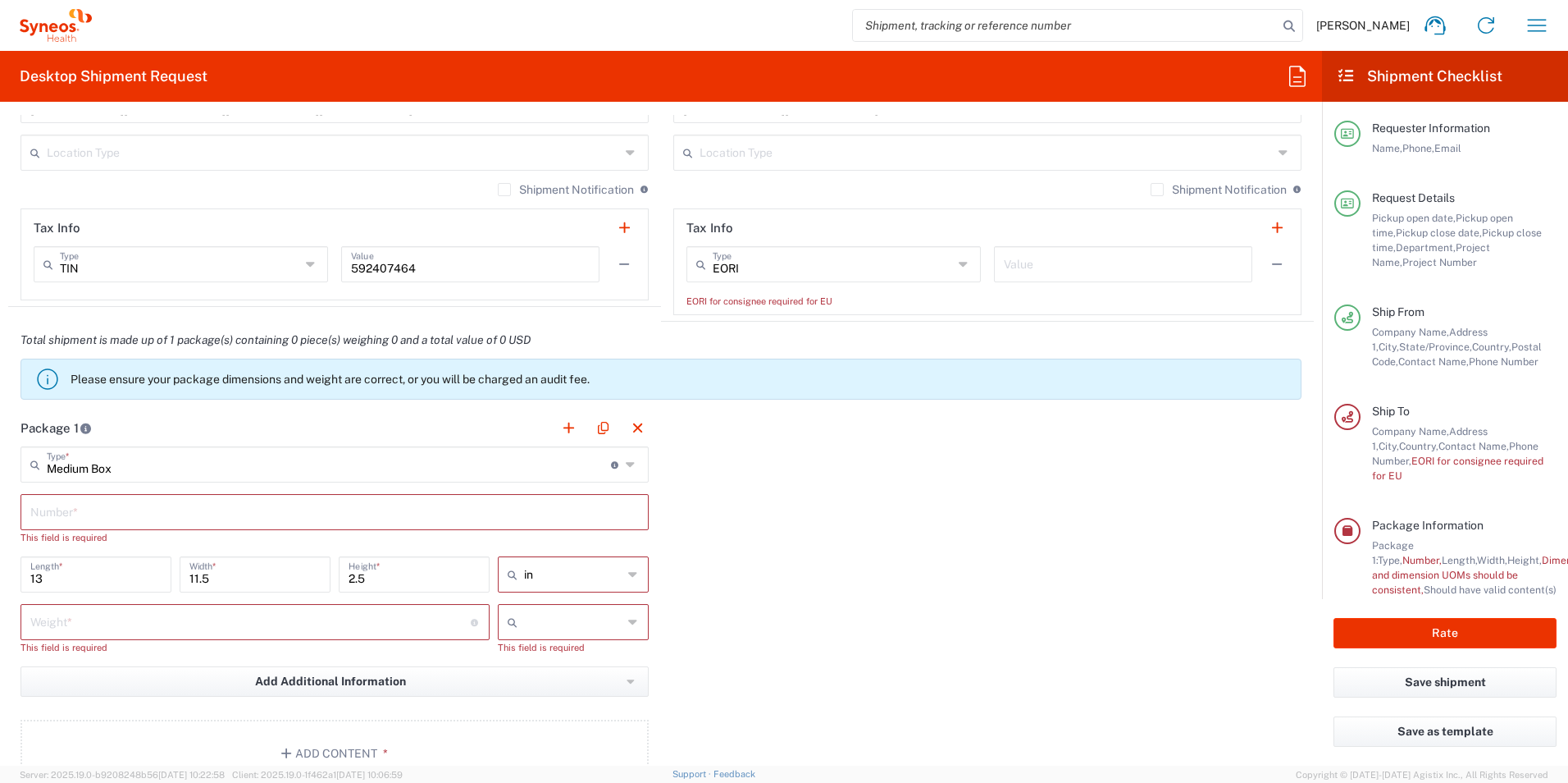
click at [159, 514] on input "text" at bounding box center [334, 510] width 608 height 28
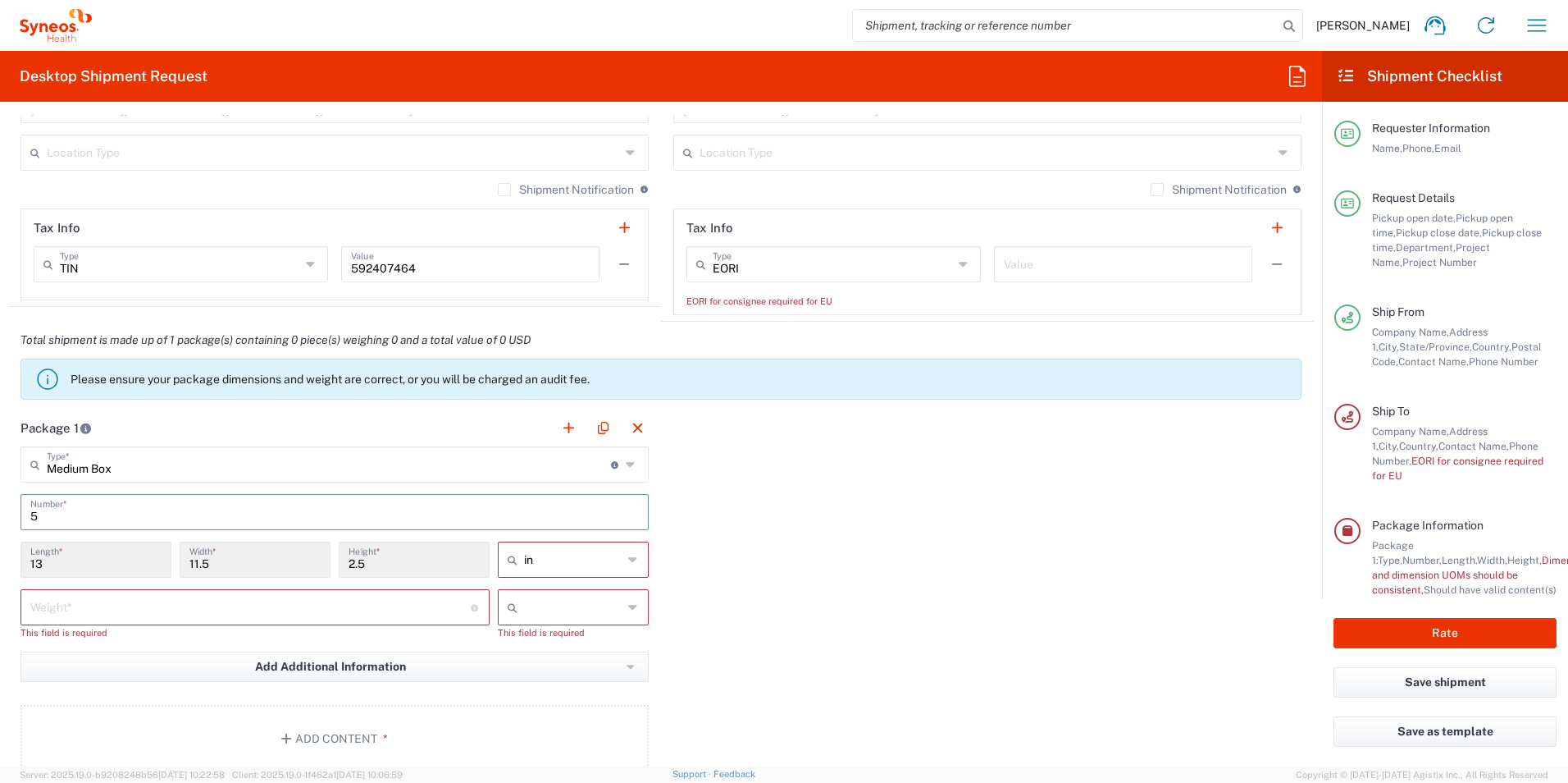
type input "5"
click at [310, 609] on input "number" at bounding box center [250, 605] width 440 height 28
drag, startPoint x: 54, startPoint y: 520, endPoint x: -50, endPoint y: 518, distance: 104.0
click at [0, 518] on html "[PERSON_NAME] Home Shipment estimator Shipment tracking Desktop shipment reques…" at bounding box center [784, 392] width 1568 height 783
type input "1"
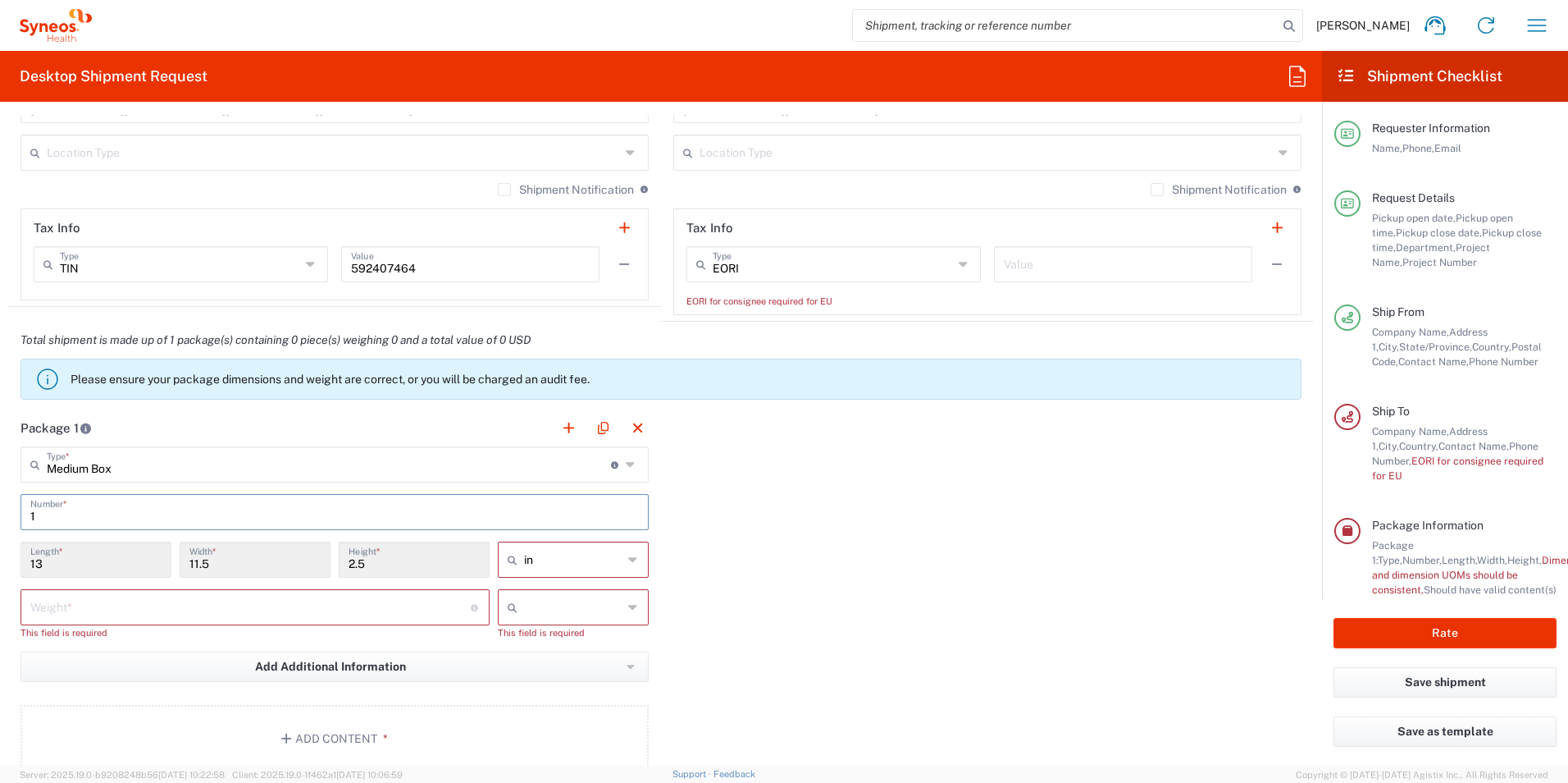
click at [118, 605] on input "number" at bounding box center [250, 605] width 440 height 28
type input "5"
click at [621, 604] on div at bounding box center [574, 606] width 151 height 36
click at [580, 667] on span "lbs" at bounding box center [567, 670] width 146 height 26
type input "lbs"
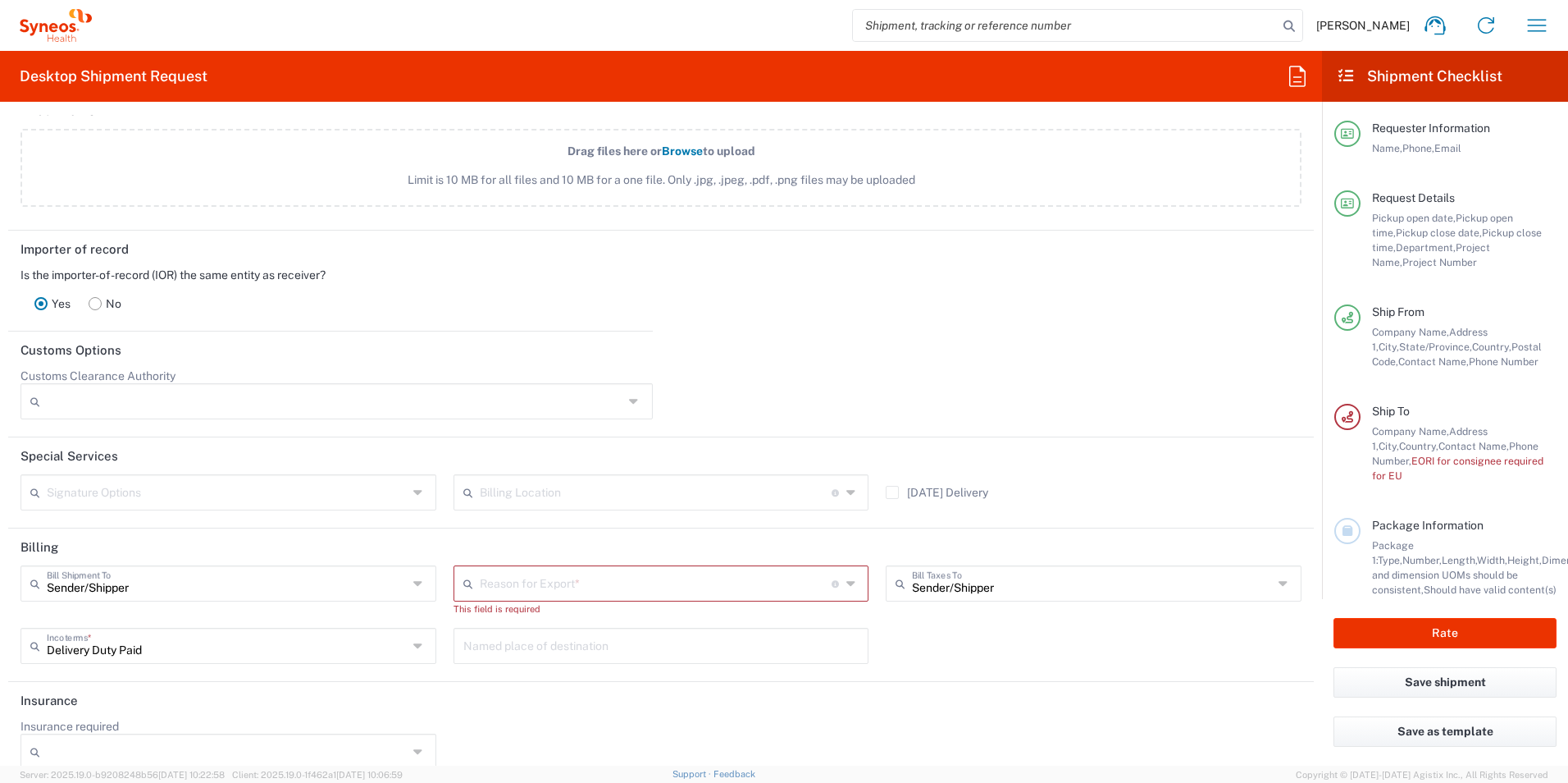
scroll to position [2020, 0]
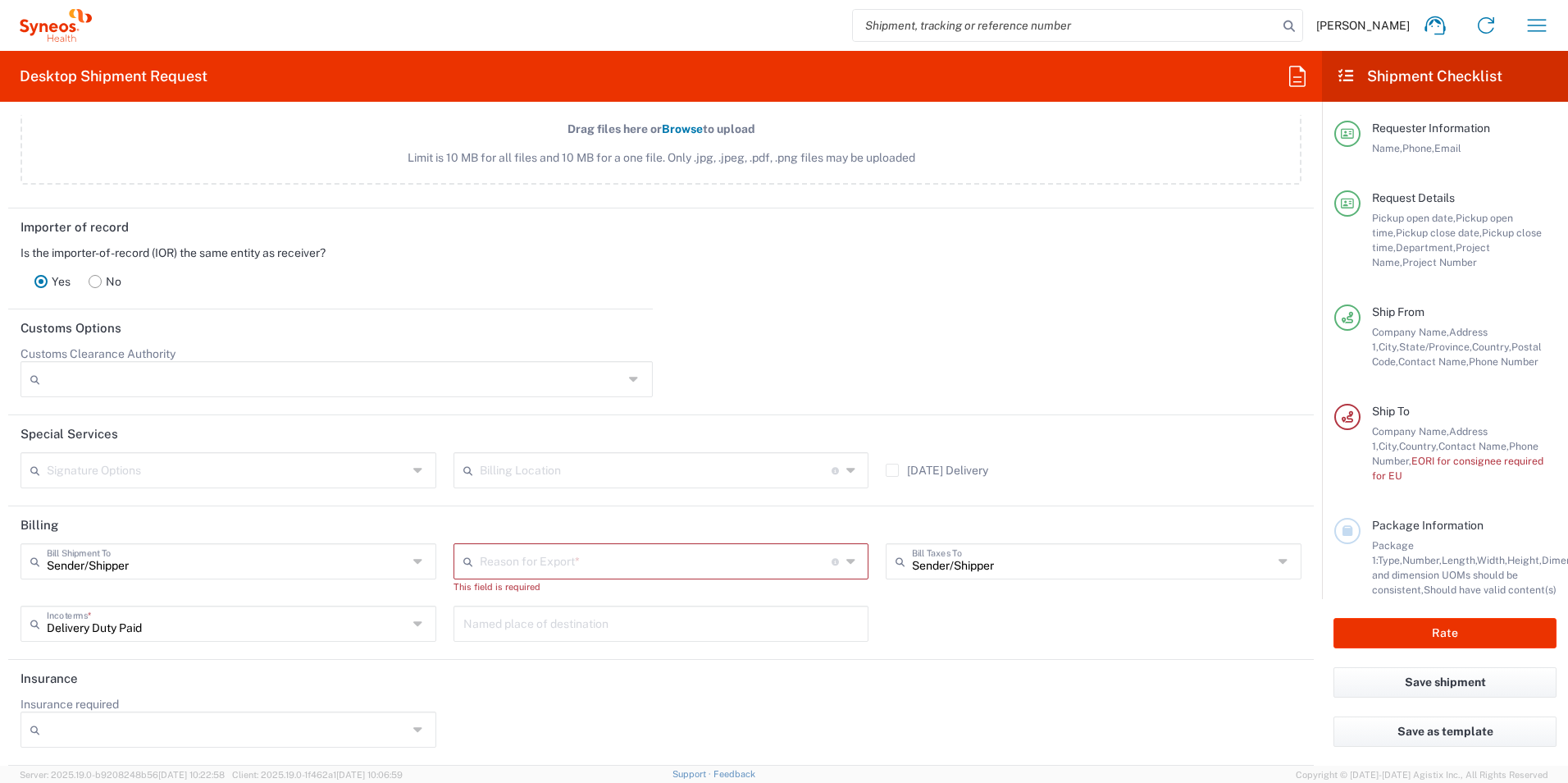
click at [846, 556] on icon at bounding box center [852, 561] width 13 height 26
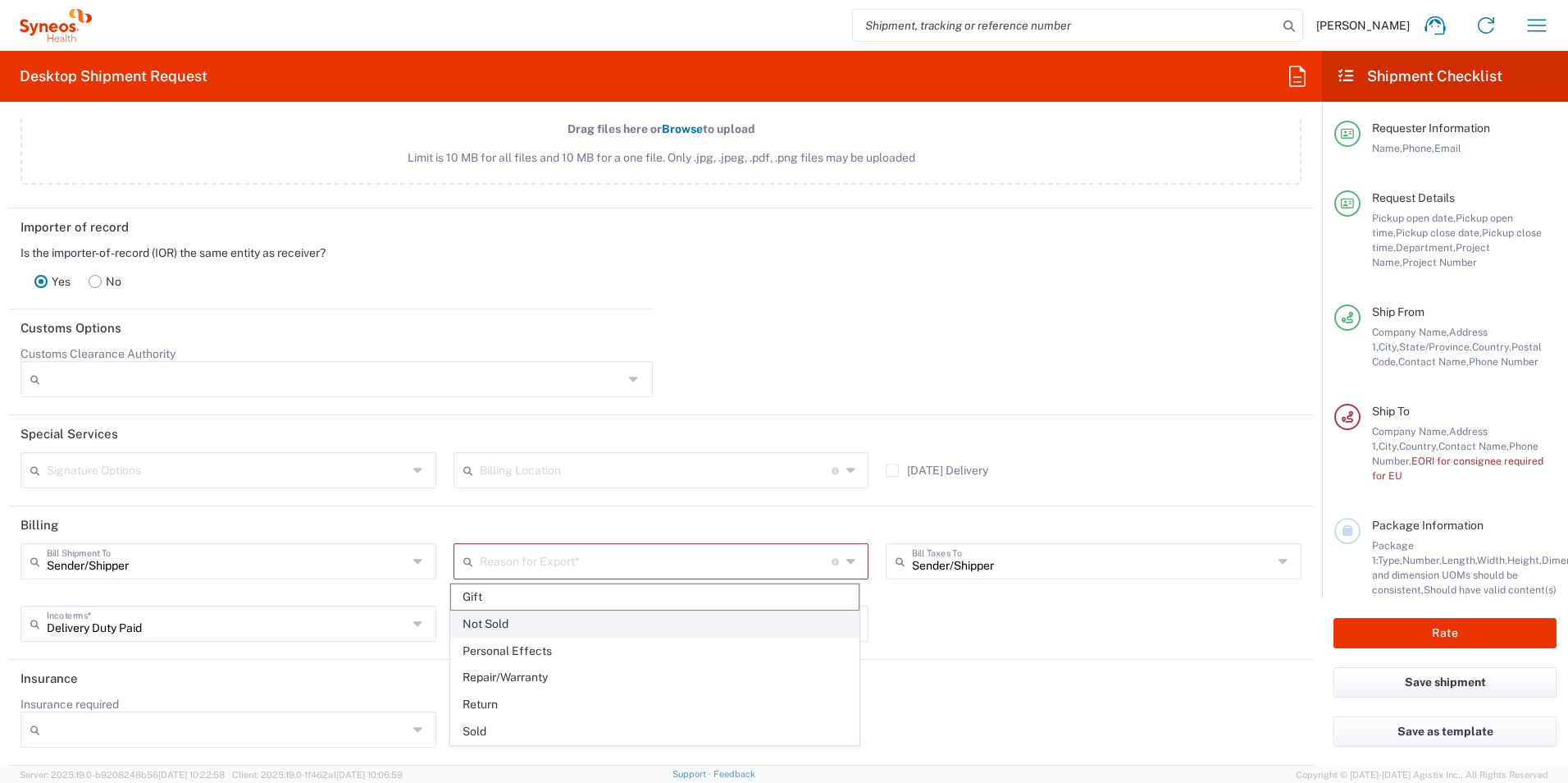
click at [618, 633] on span "Not Sold" at bounding box center [655, 624] width 408 height 26
type input "Not Sold"
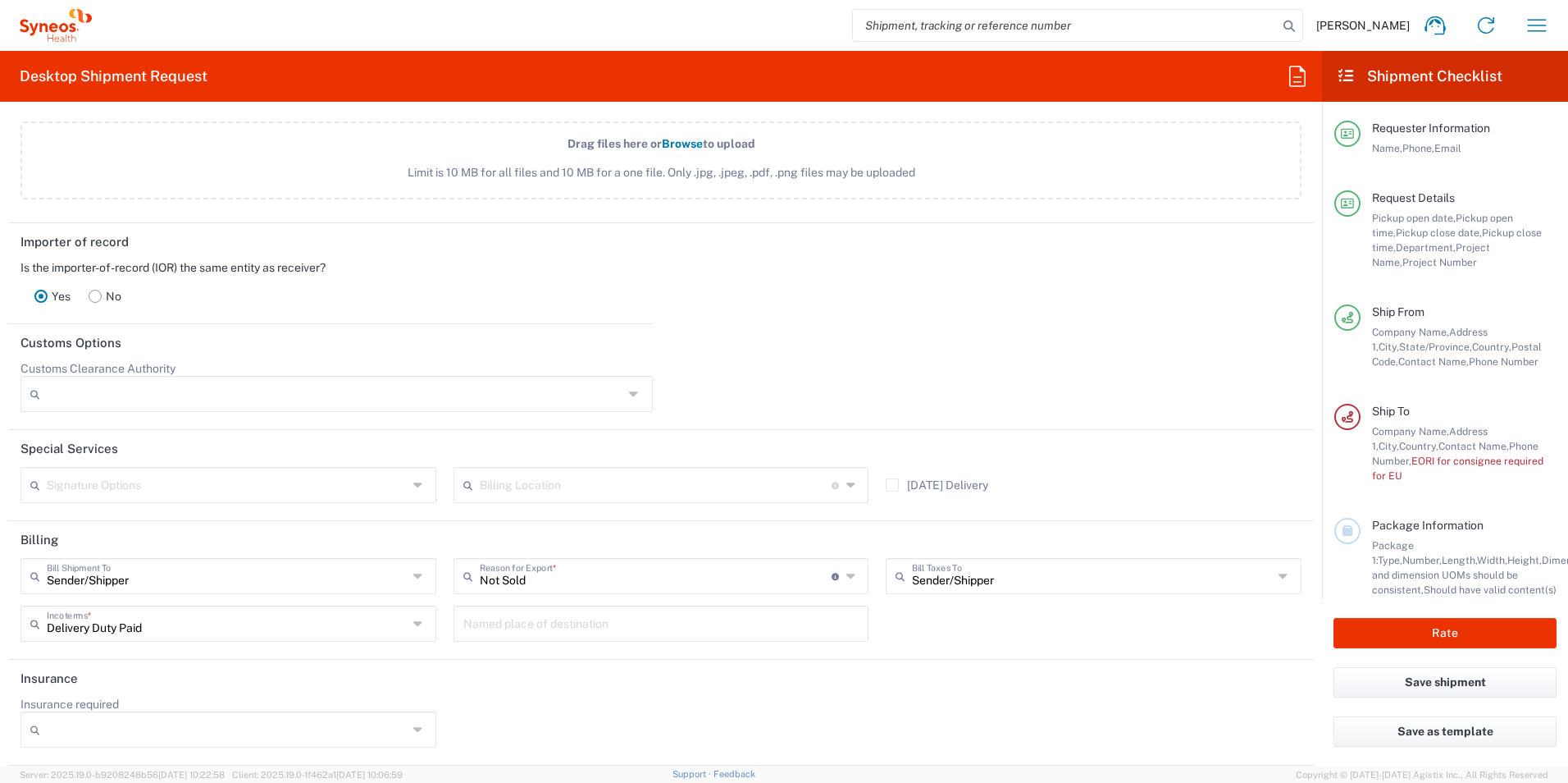
scroll to position [2006, 0]
click at [968, 586] on input "text" at bounding box center [1092, 574] width 361 height 28
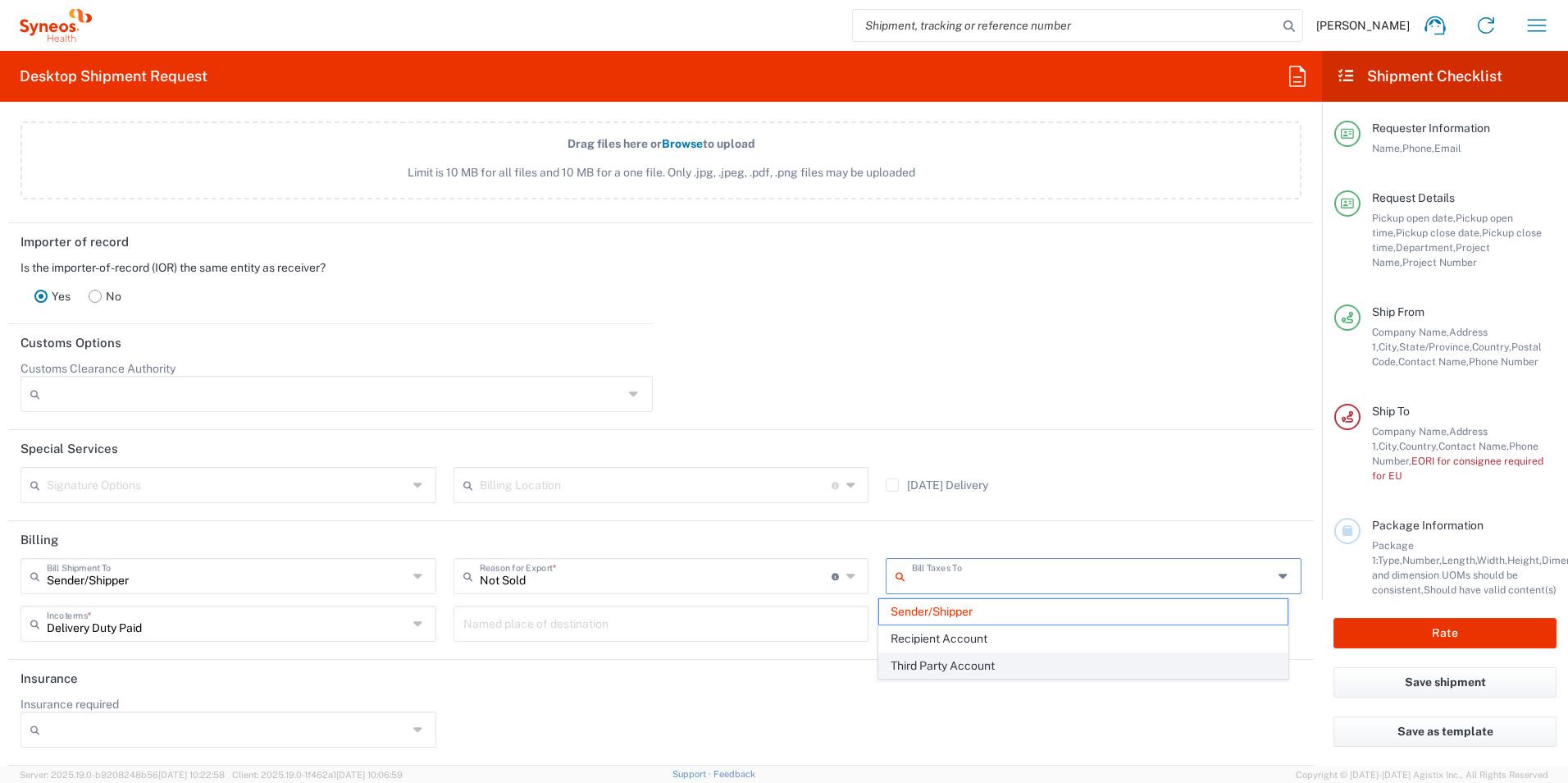
click at [967, 665] on span "Third Party Account" at bounding box center [1083, 666] width 408 height 26
type input "Third Party Account"
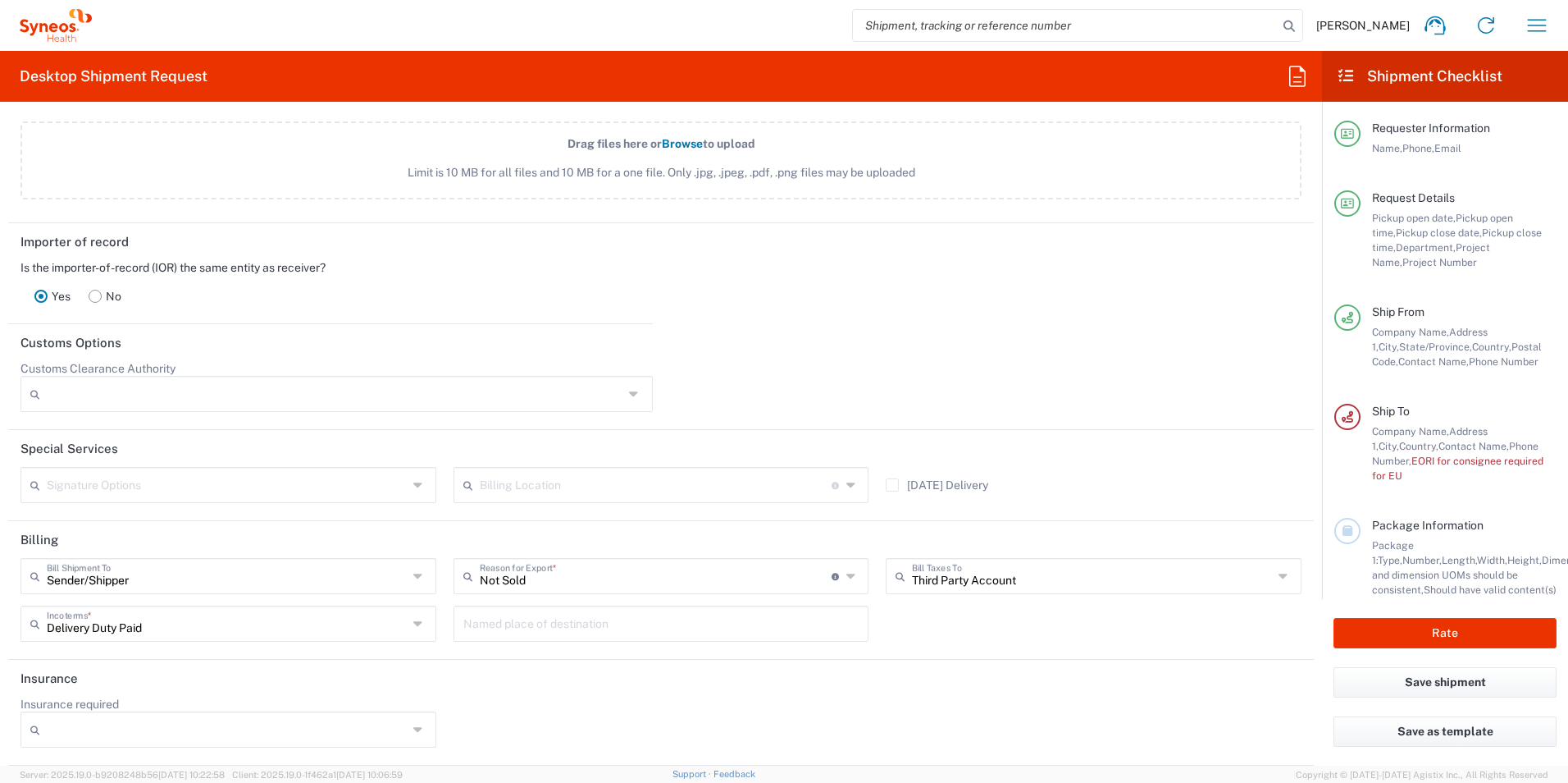
click at [428, 486] on div "Signature Options" at bounding box center [228, 485] width 416 height 36
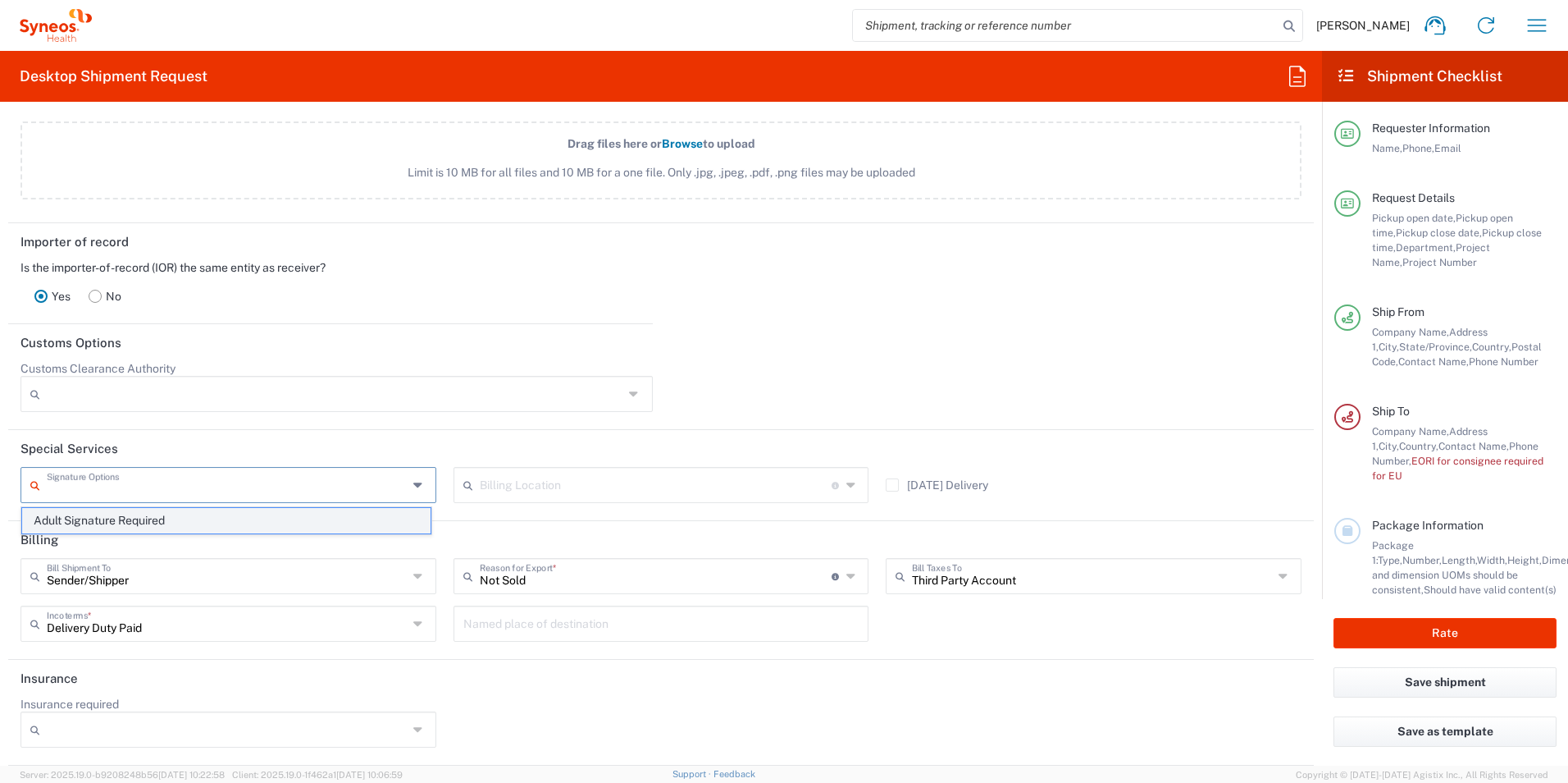
click at [333, 525] on span "Adult Signature Required" at bounding box center [227, 521] width 408 height 26
type input "Adult Signature Required"
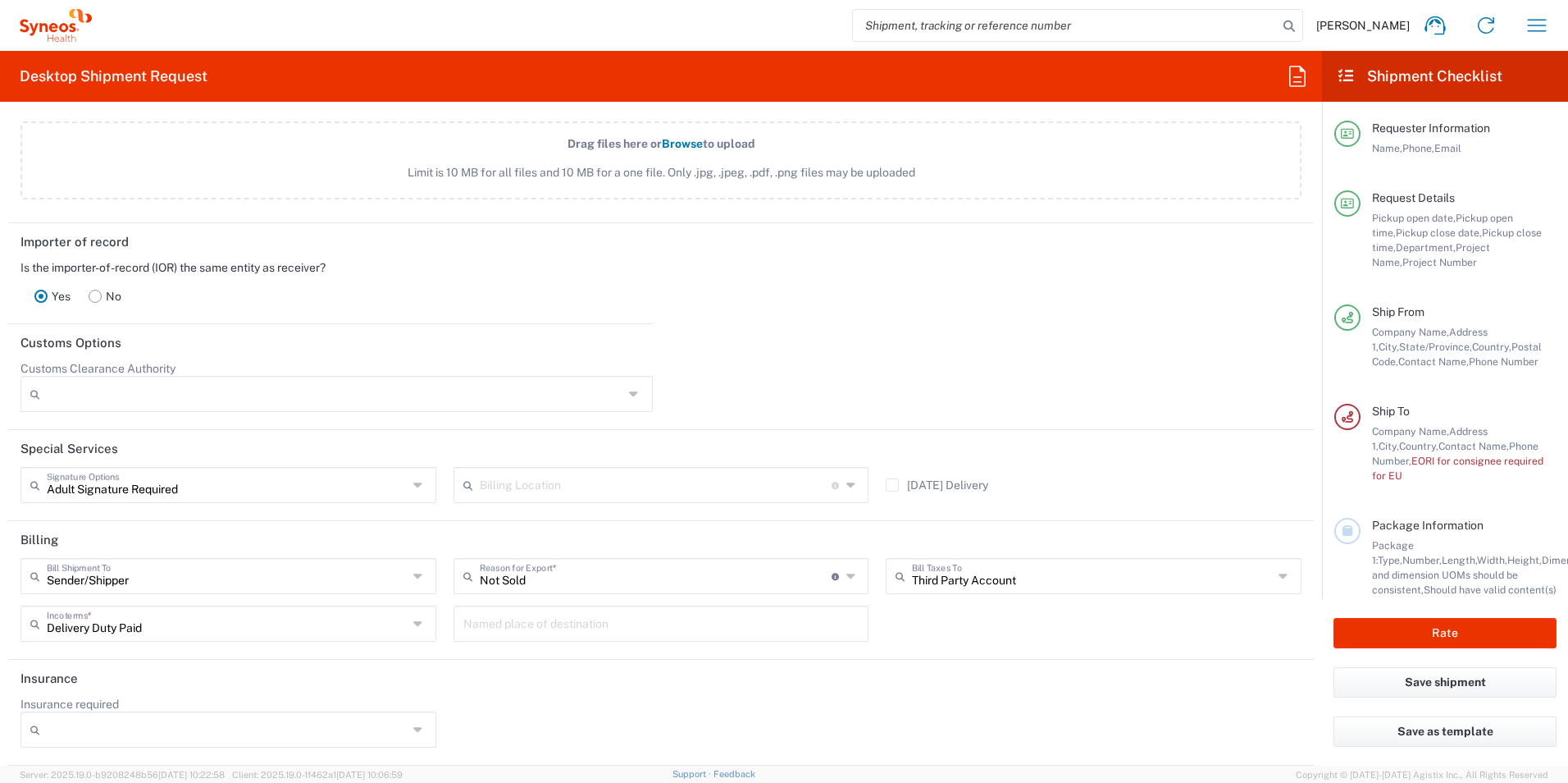
click at [695, 693] on header "Insurance" at bounding box center [660, 678] width 1305 height 37
click at [629, 394] on icon at bounding box center [634, 393] width 13 height 26
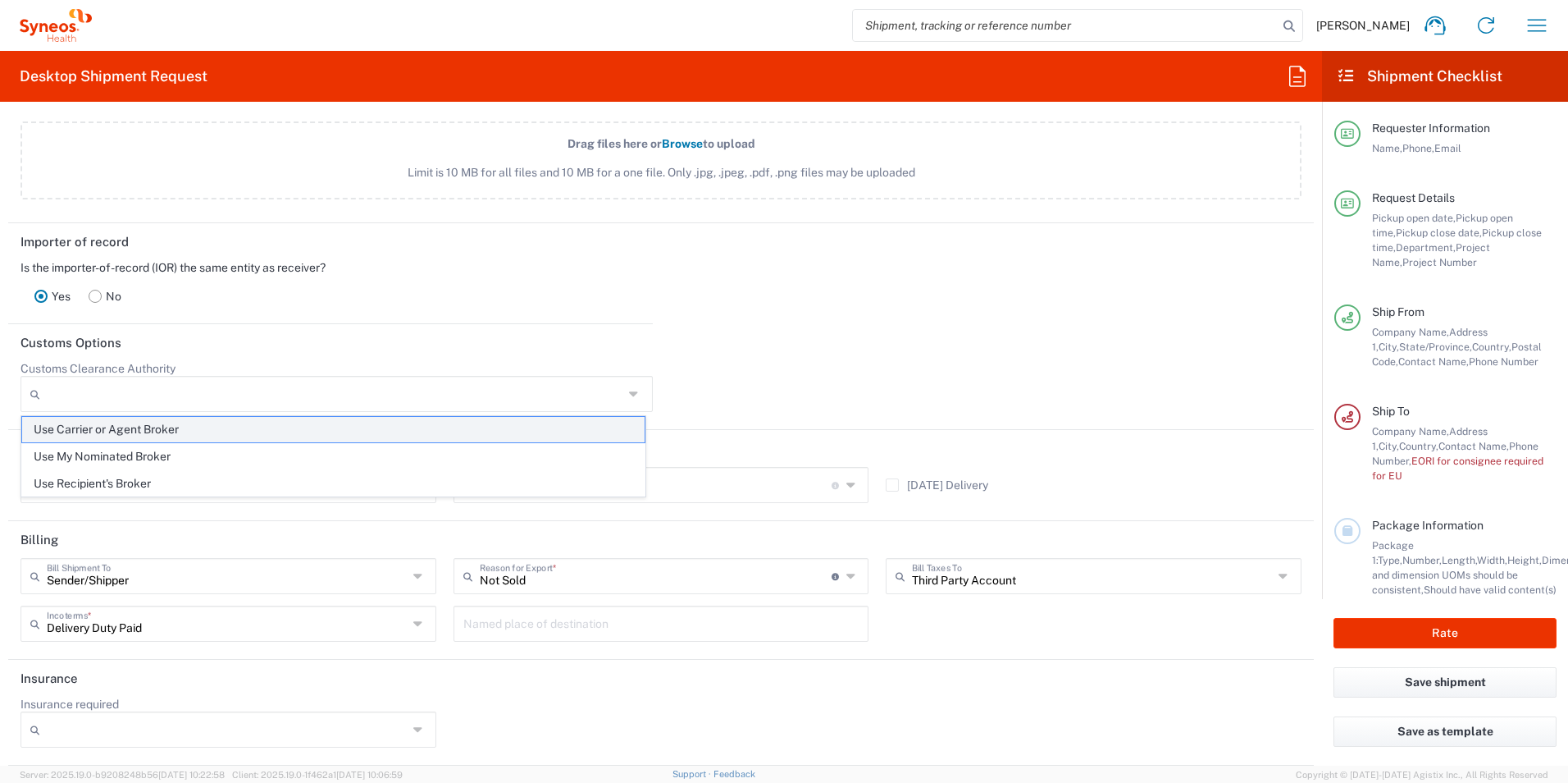
click at [577, 430] on span "Use Carrier or Agent Broker" at bounding box center [333, 430] width 623 height 26
type input "Use Carrier or Agent Broker"
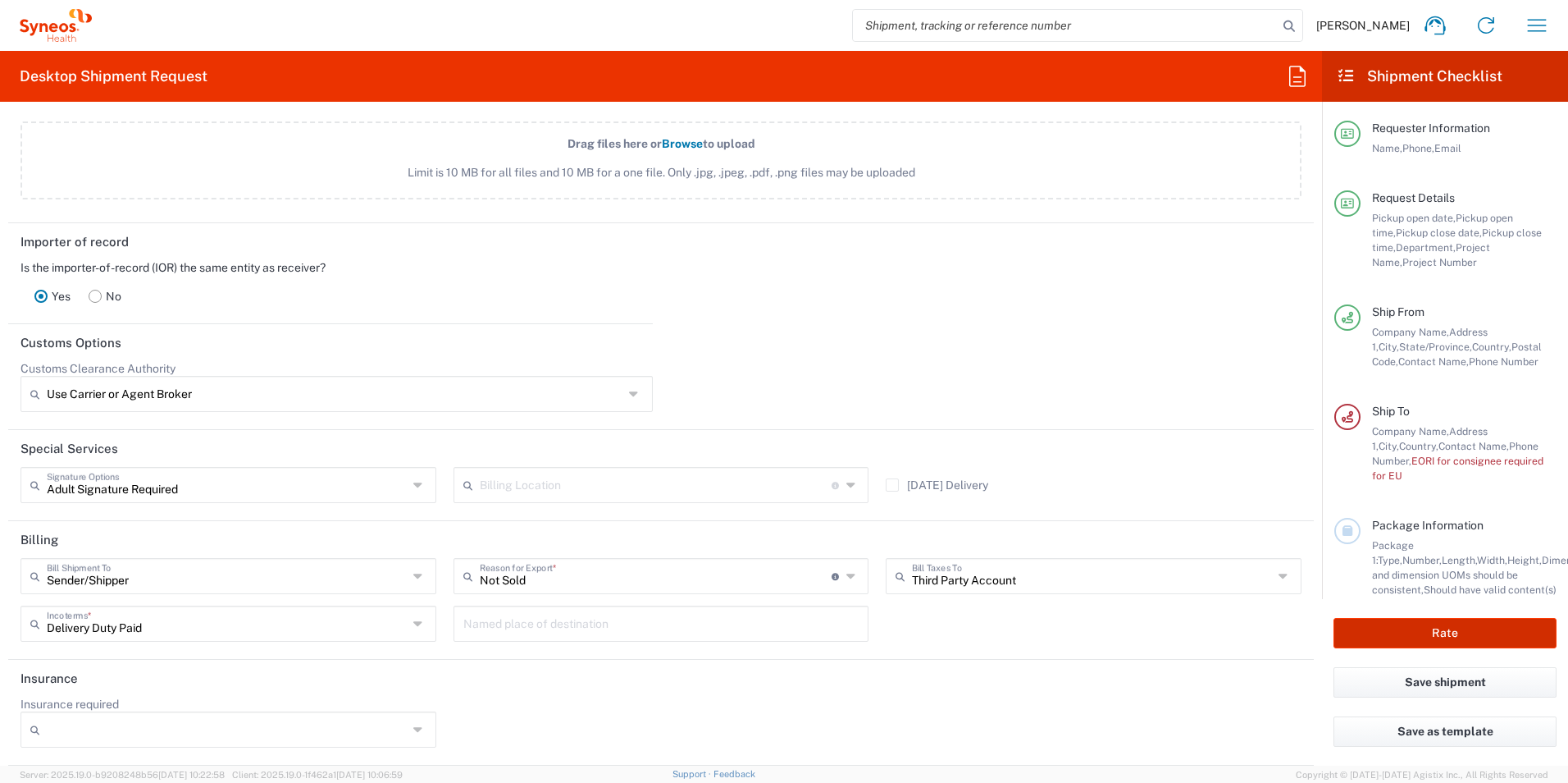
click at [1402, 633] on button "Rate" at bounding box center [1443, 633] width 223 height 30
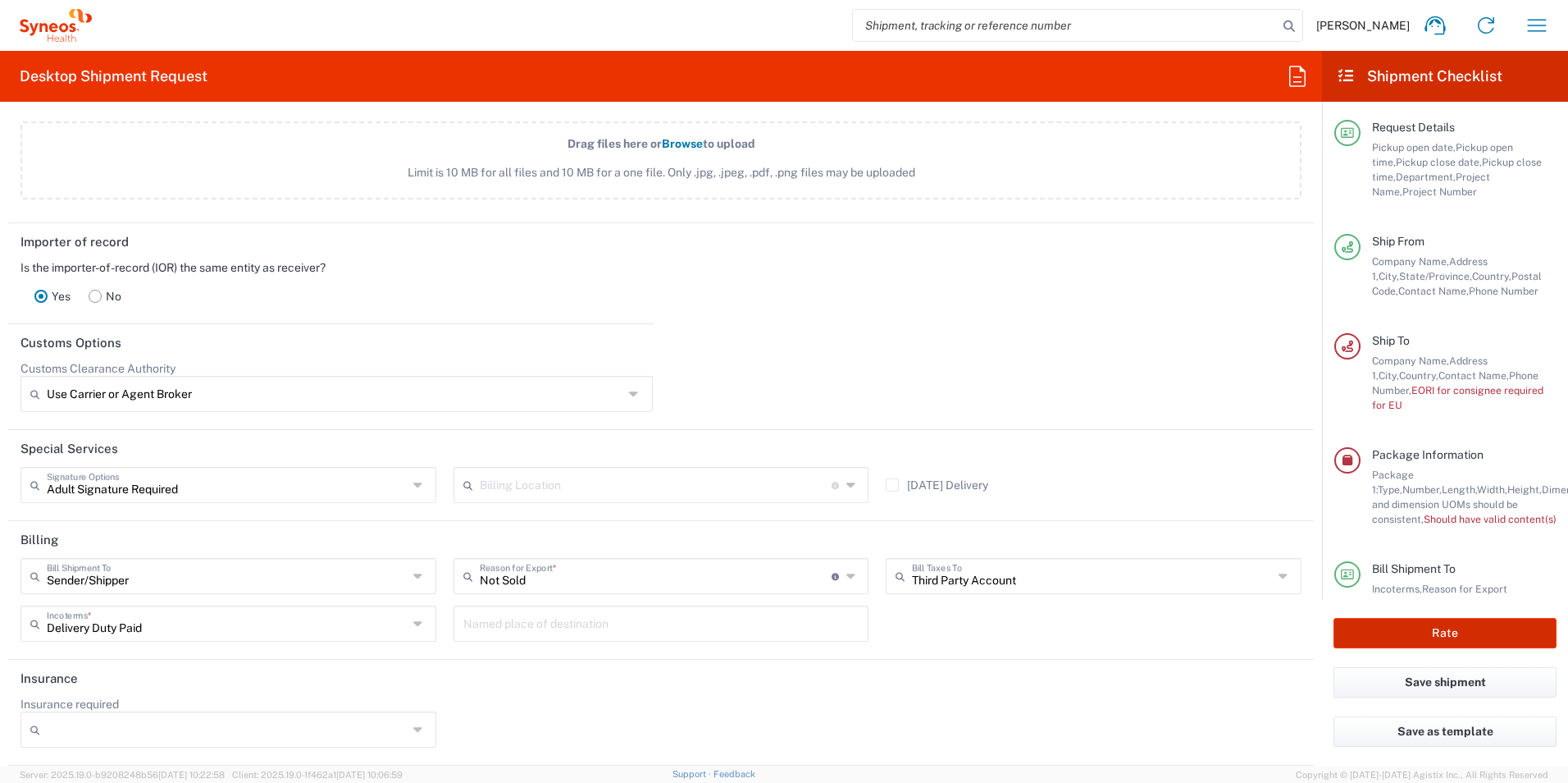
scroll to position [93, 0]
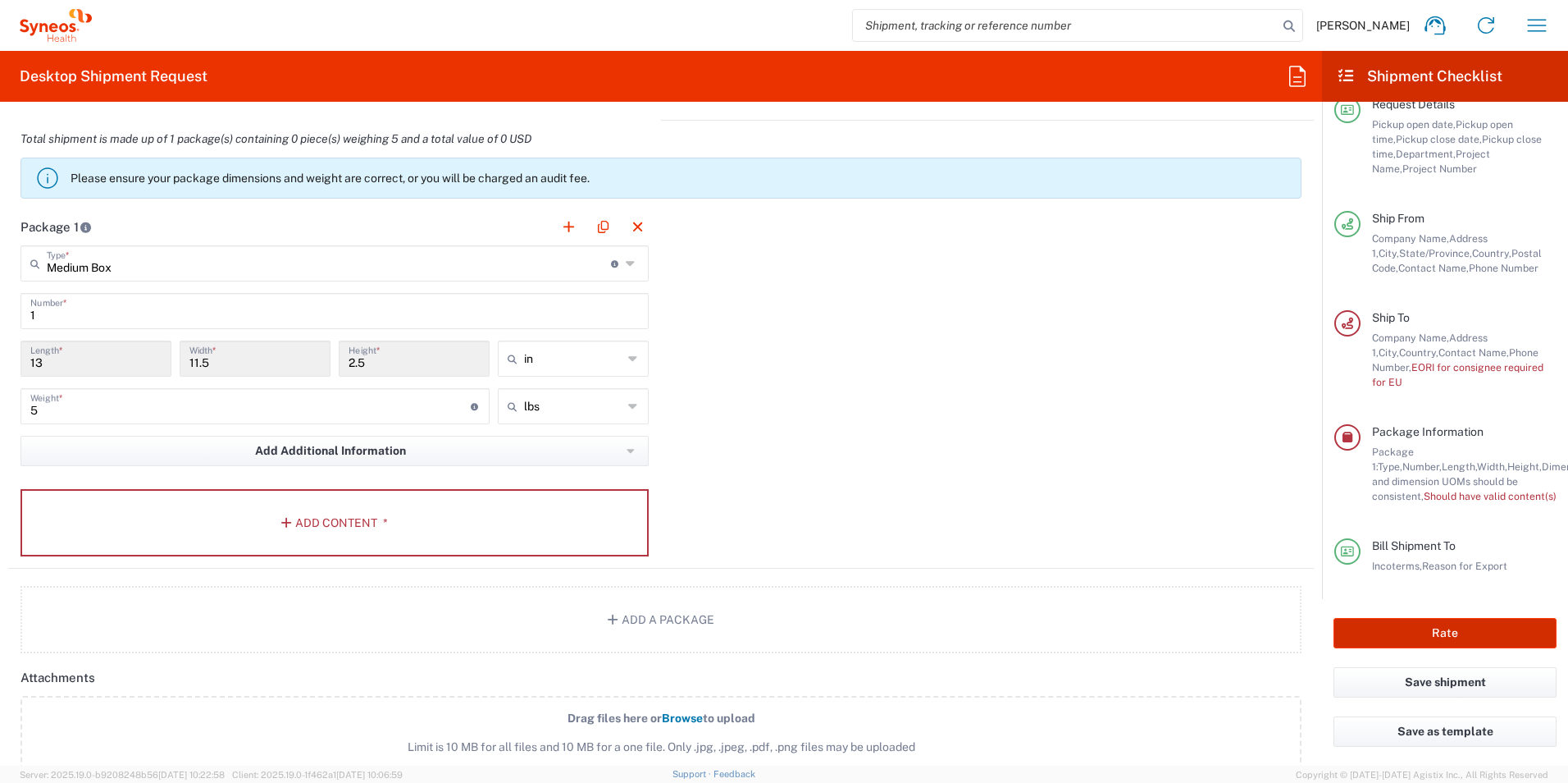
type input "WS2202"
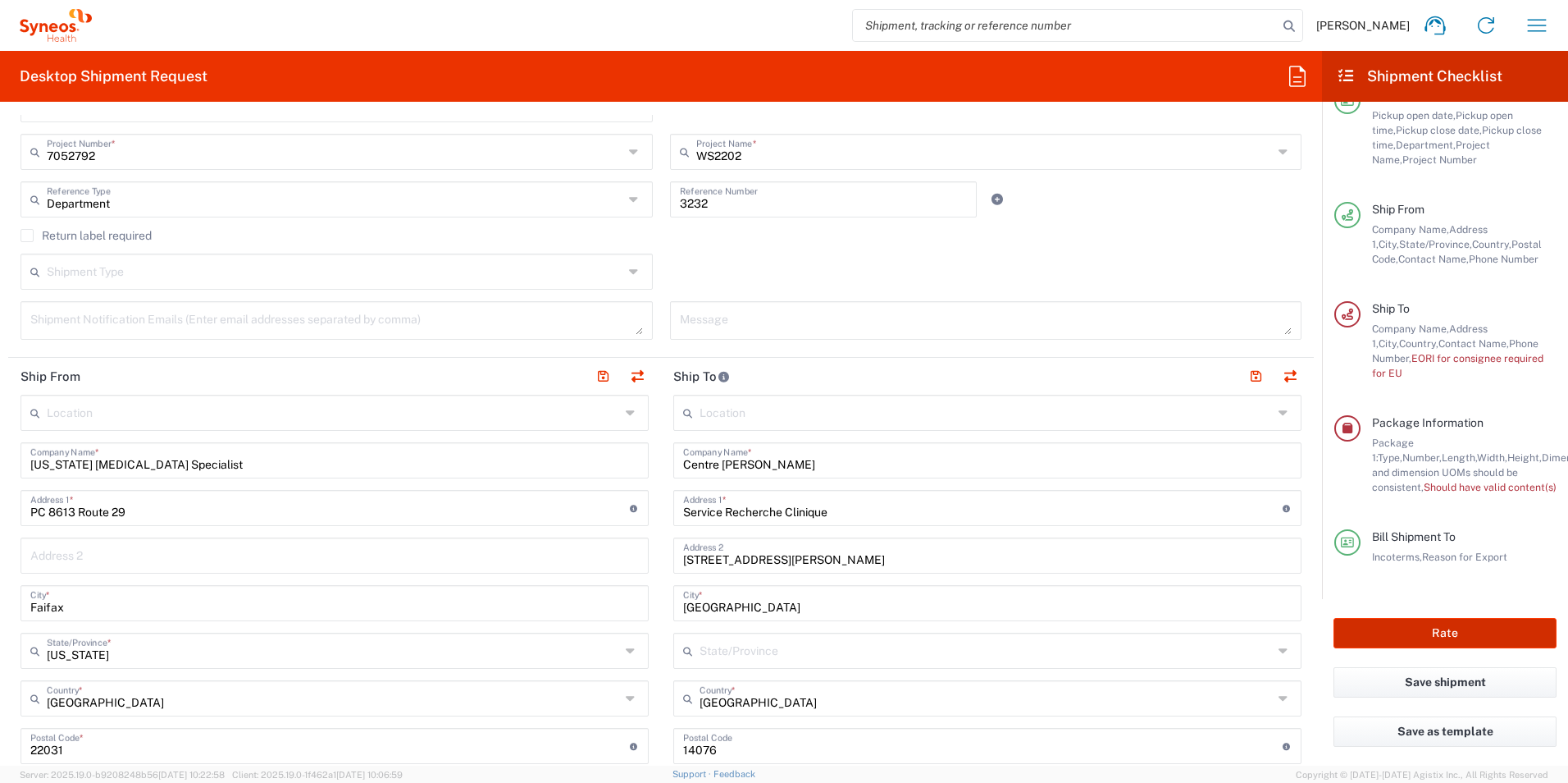
scroll to position [118, 0]
click at [836, 465] on input "Centre [PERSON_NAME]" at bounding box center [986, 458] width 608 height 28
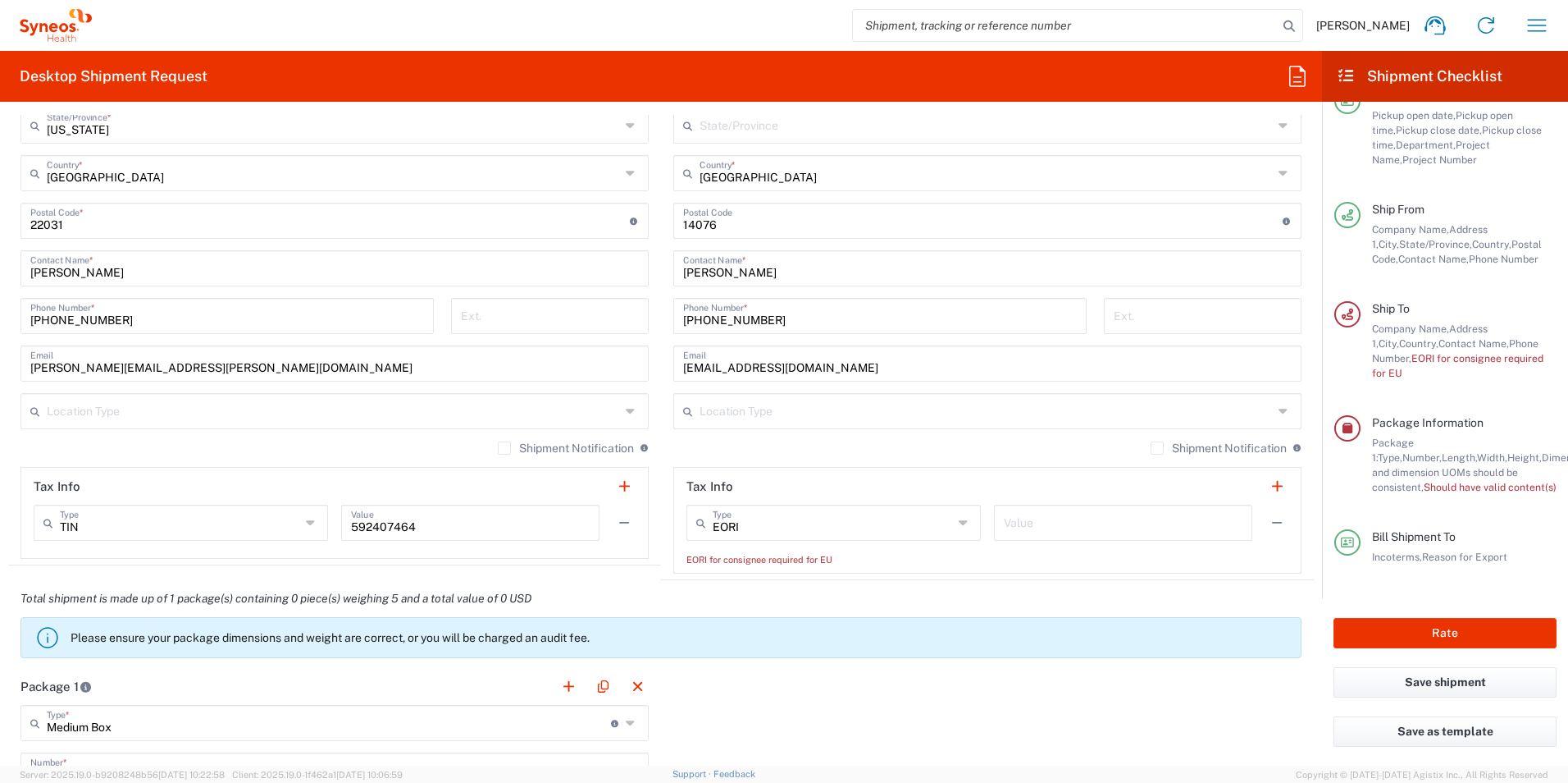
scroll to position [1021, 0]
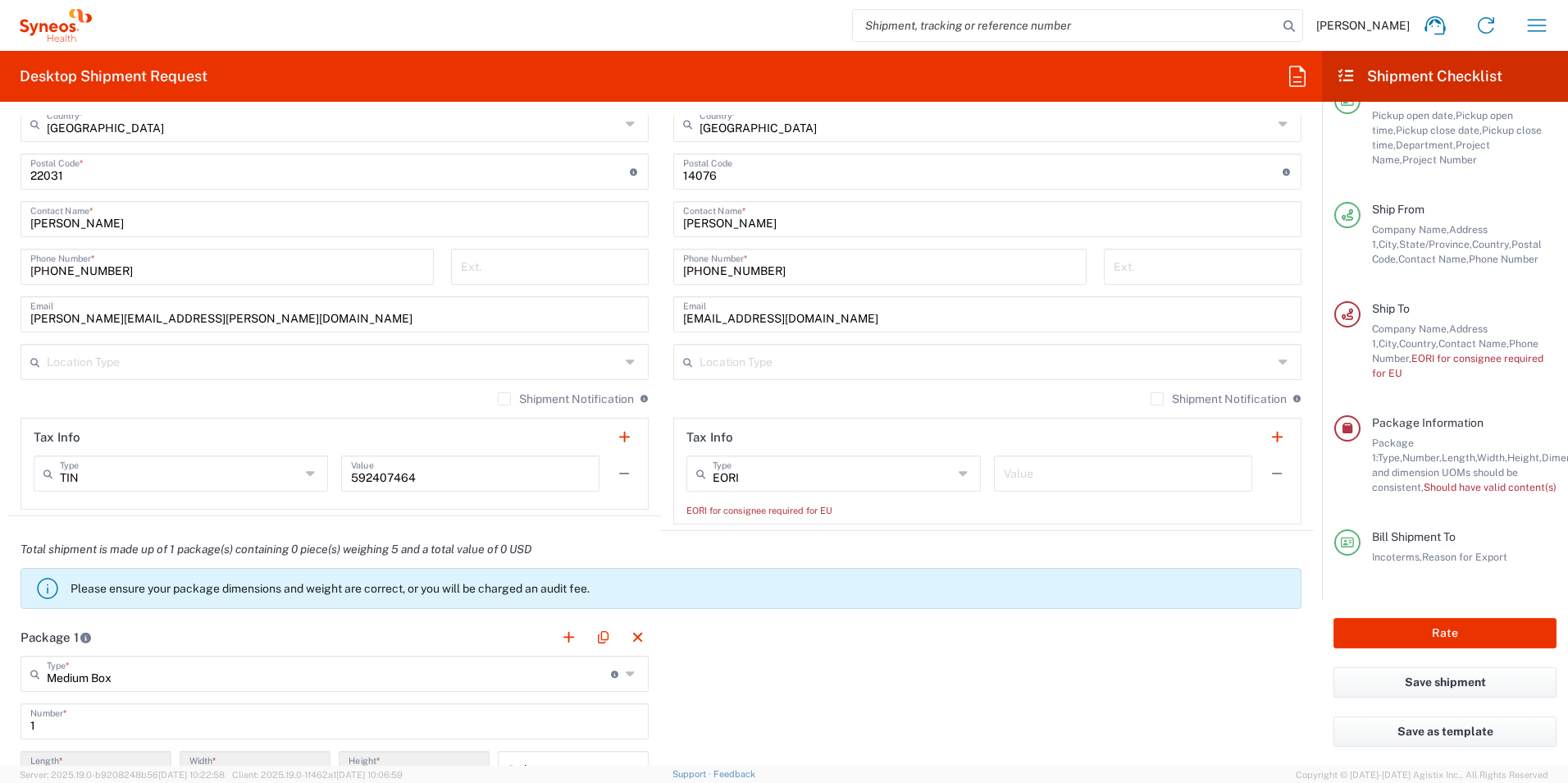
click at [958, 473] on icon at bounding box center [964, 473] width 13 height 26
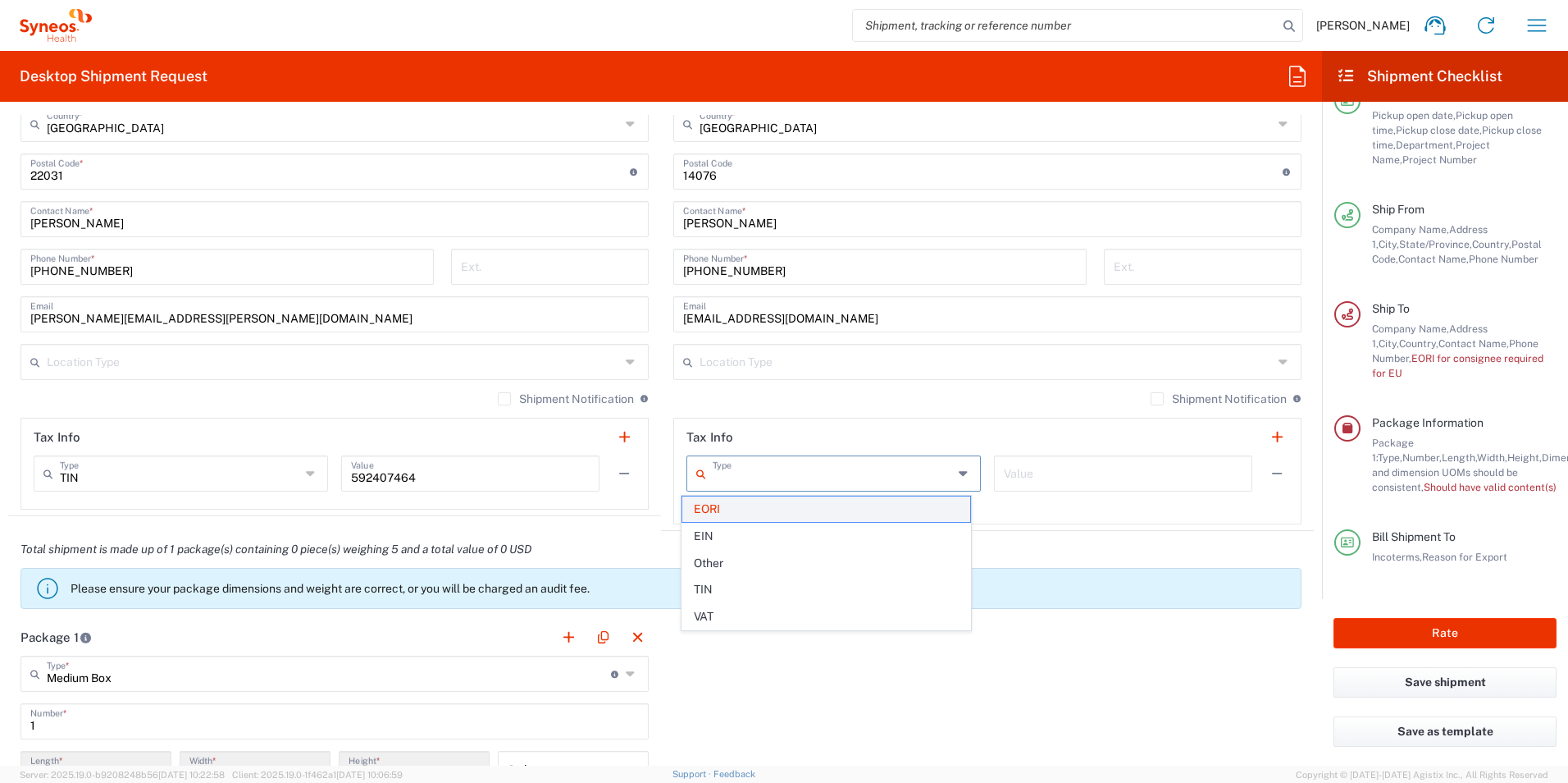
click at [853, 508] on span "EORI" at bounding box center [827, 509] width 288 height 26
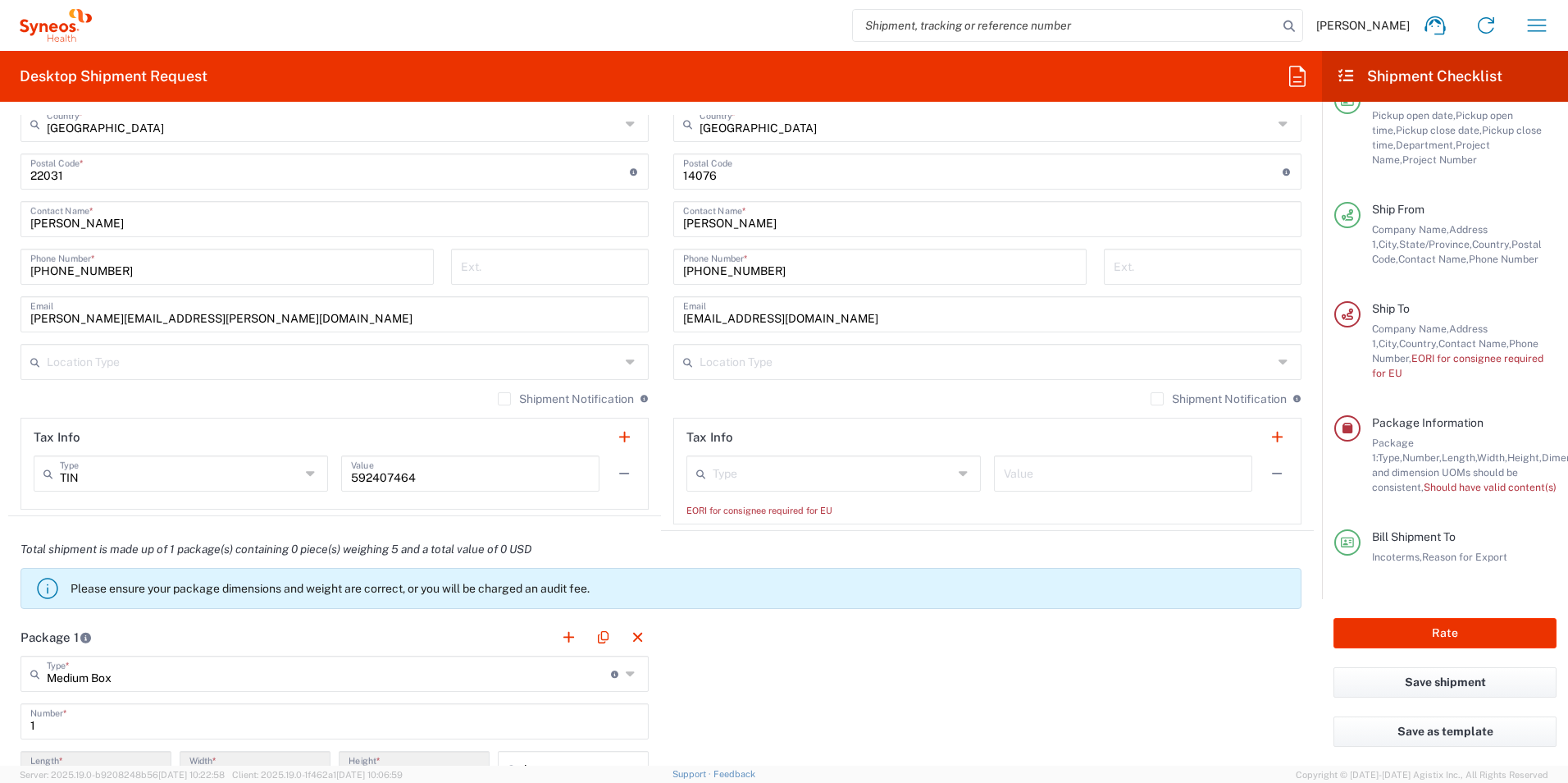
click at [958, 468] on icon at bounding box center [964, 473] width 13 height 26
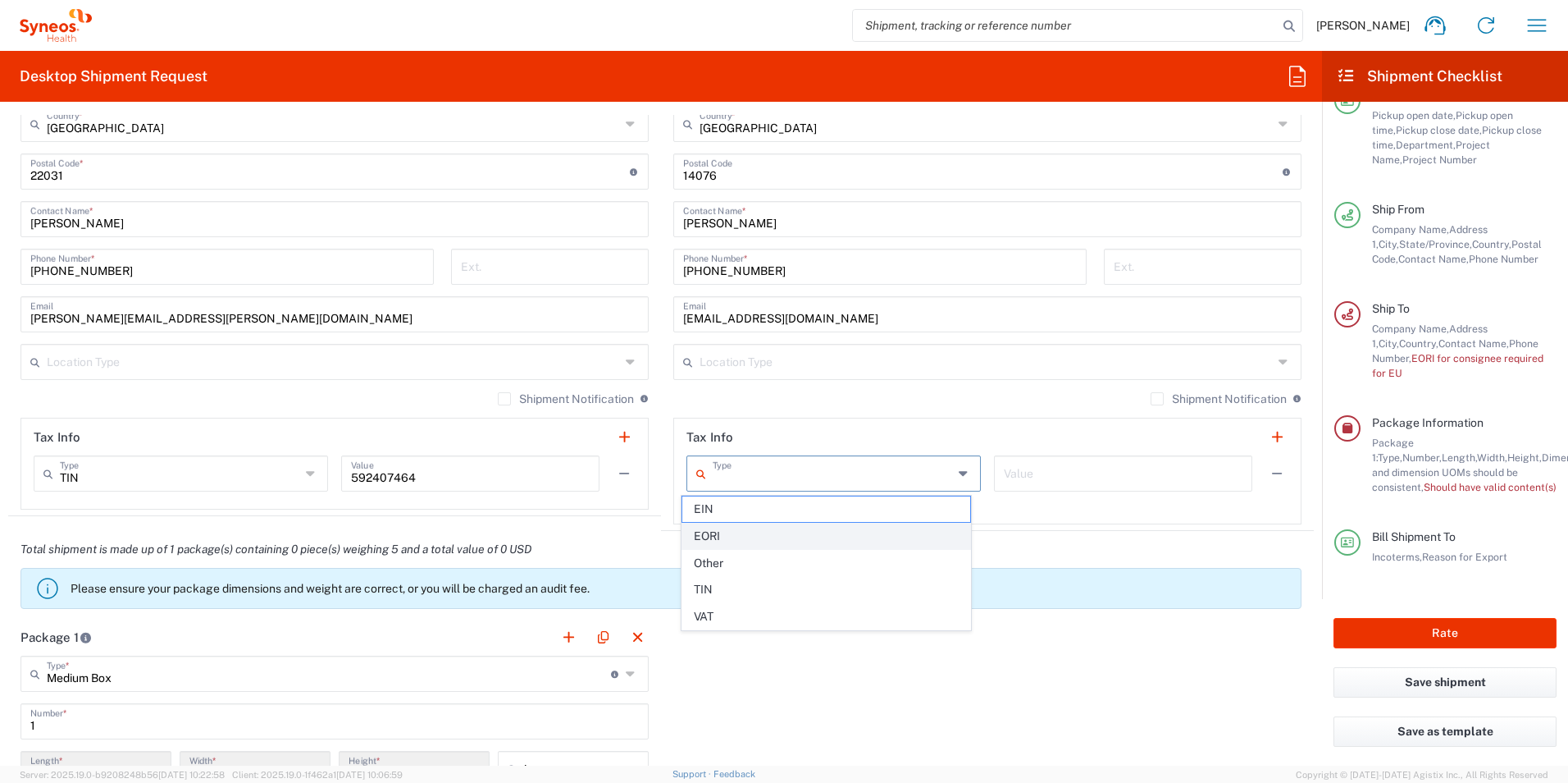
click at [760, 538] on span "EORI" at bounding box center [827, 536] width 288 height 26
type input "EORI"
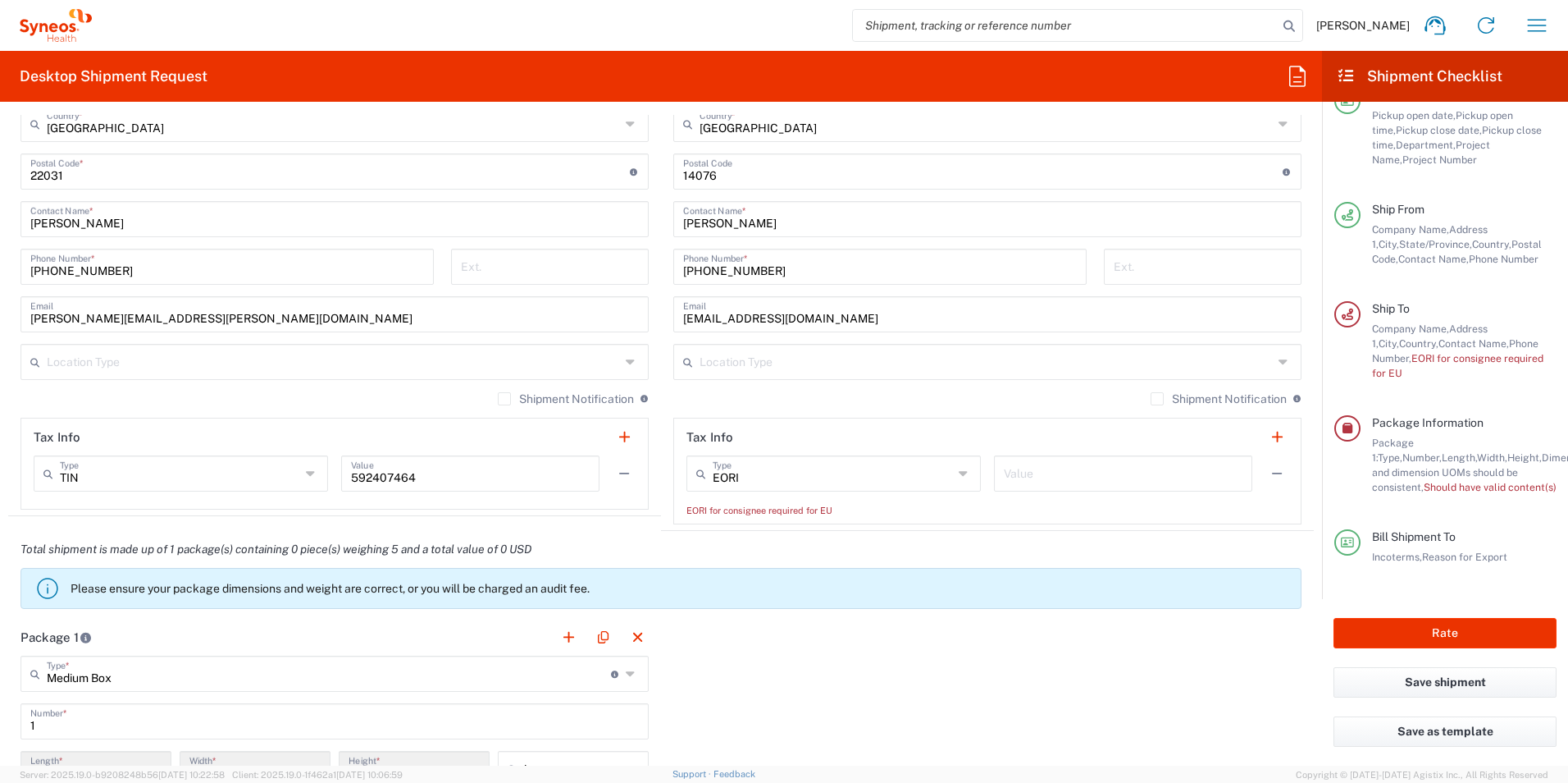
click at [883, 513] on div "EORI for consignee required for EU" at bounding box center [987, 510] width 602 height 15
click at [498, 397] on label "Shipment Notification" at bounding box center [566, 398] width 136 height 13
click at [504, 398] on input "Shipment Notification" at bounding box center [504, 398] width 0 height 0
click at [1150, 398] on label "Shipment Notification" at bounding box center [1218, 398] width 136 height 13
click at [1157, 398] on input "Shipment Notification" at bounding box center [1157, 398] width 0 height 0
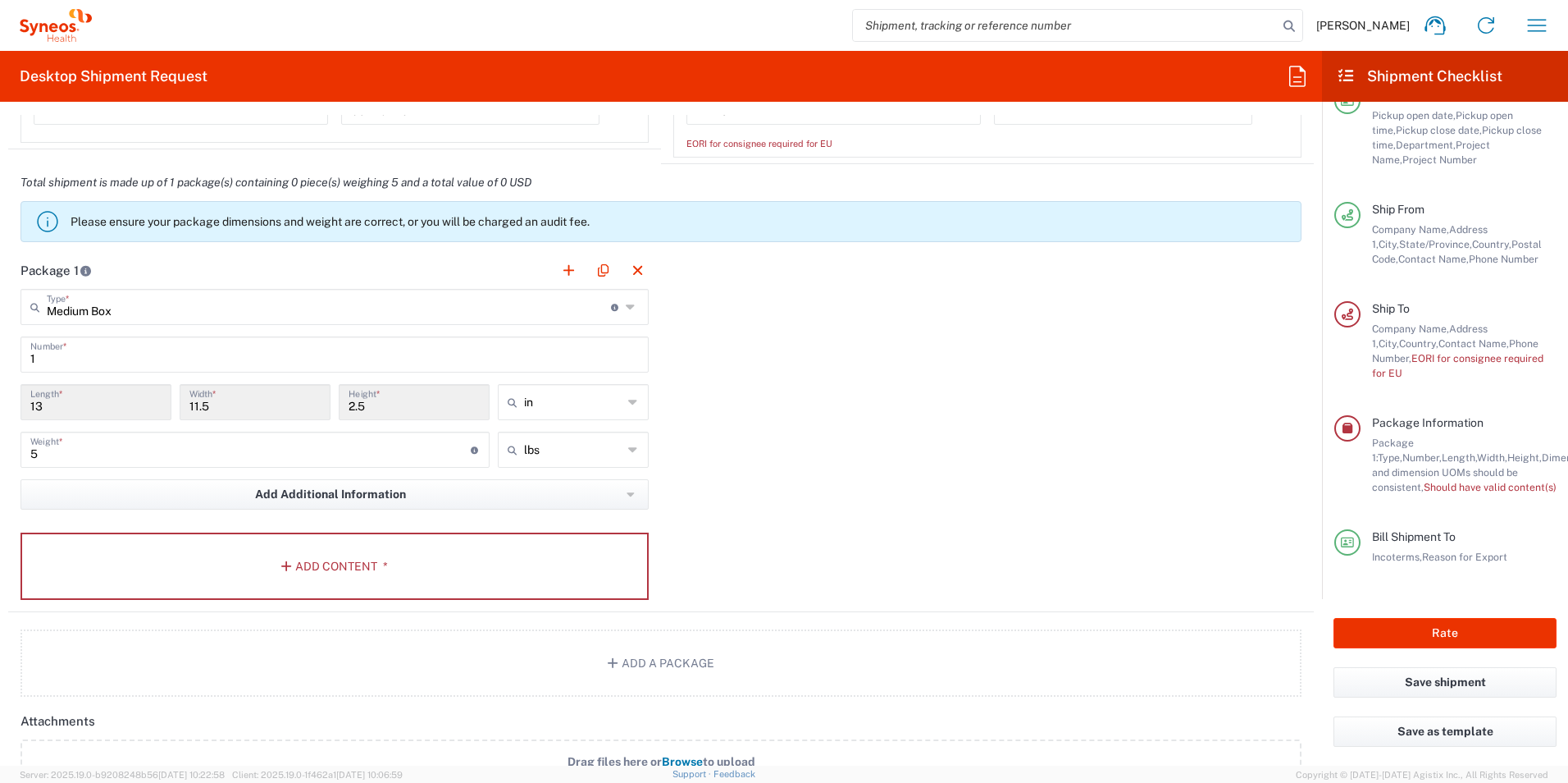
scroll to position [1399, 0]
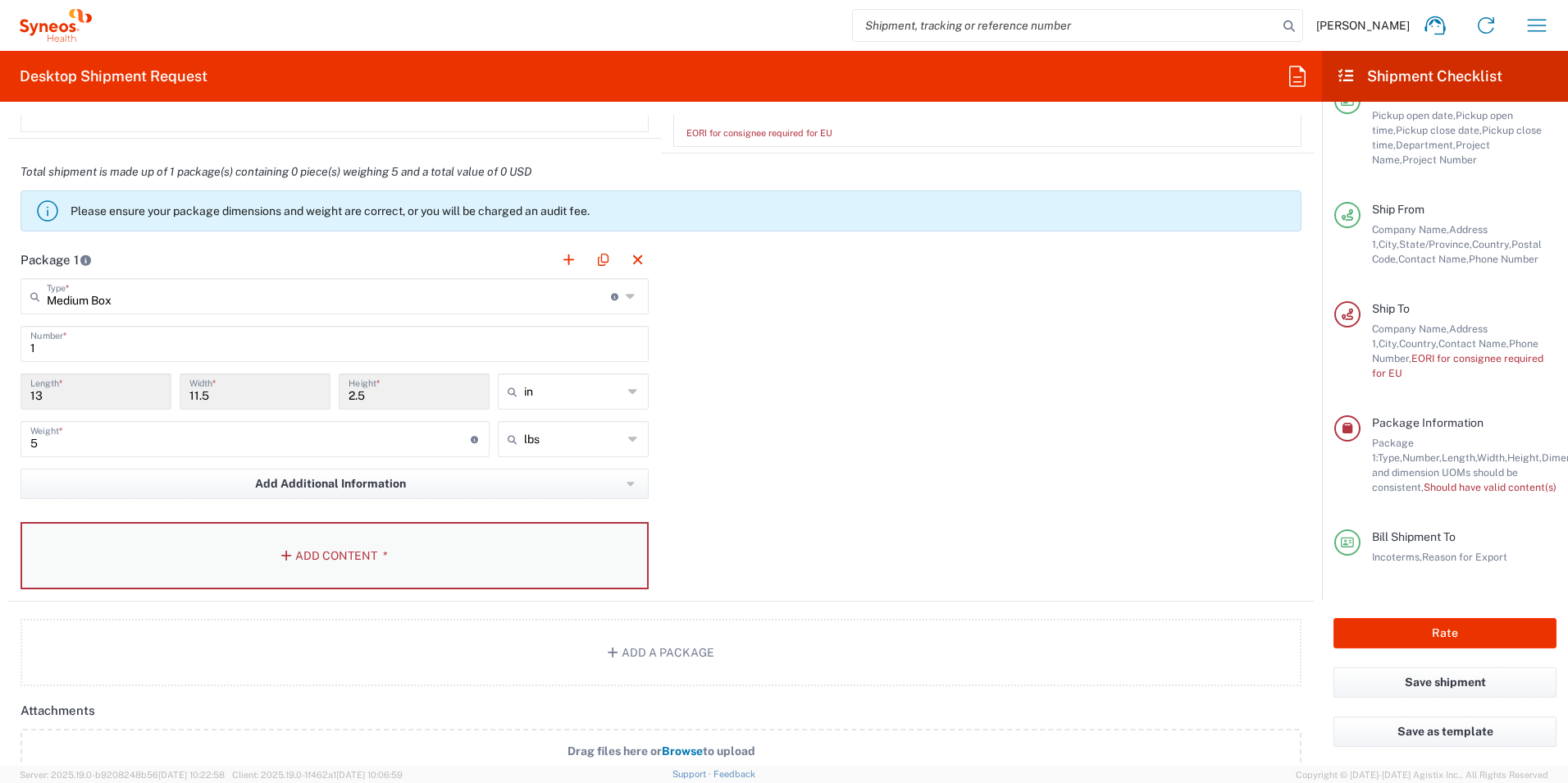
click at [330, 561] on button "Add Content *" at bounding box center [334, 555] width 628 height 68
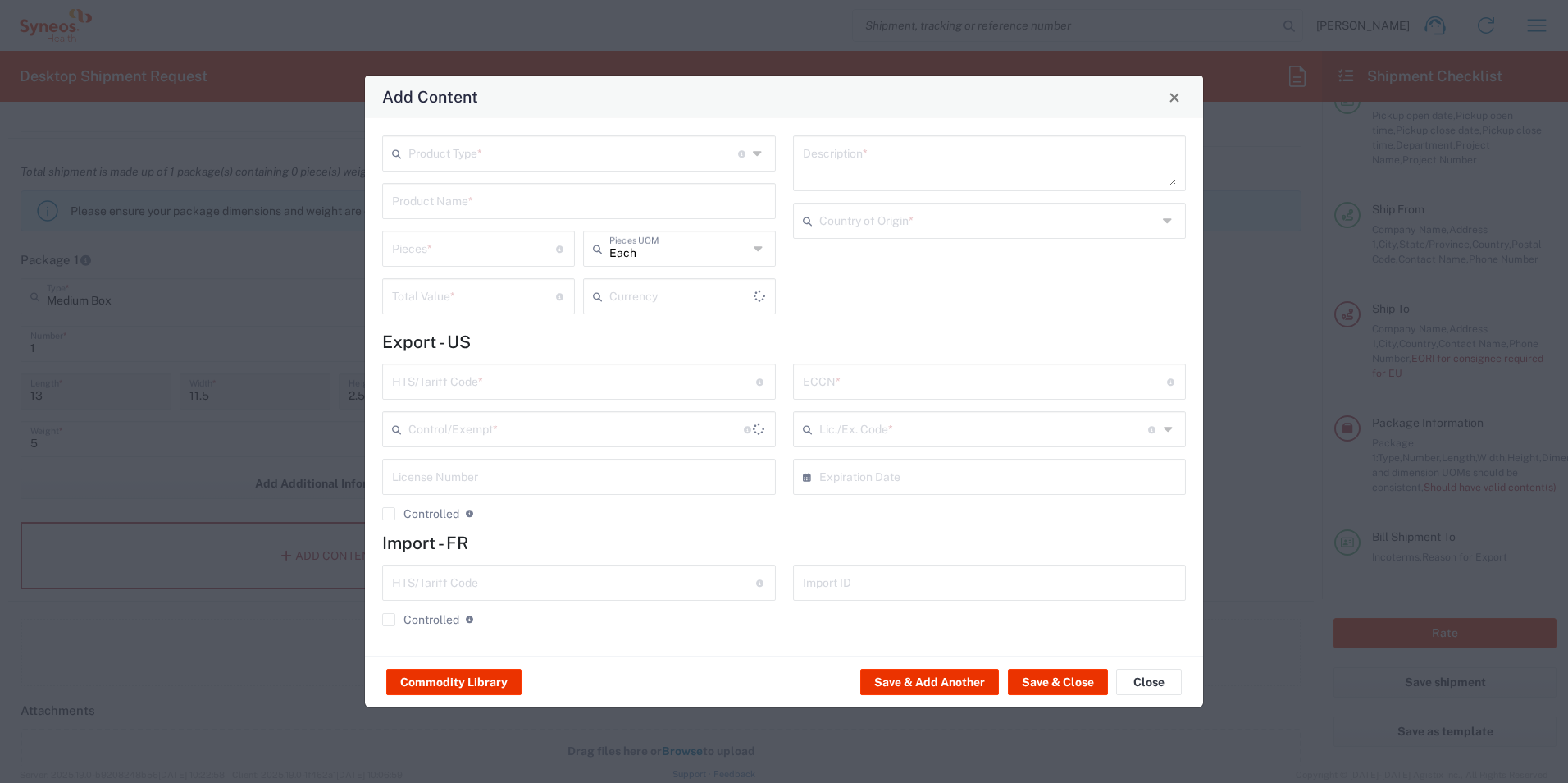
type input "US Dollar"
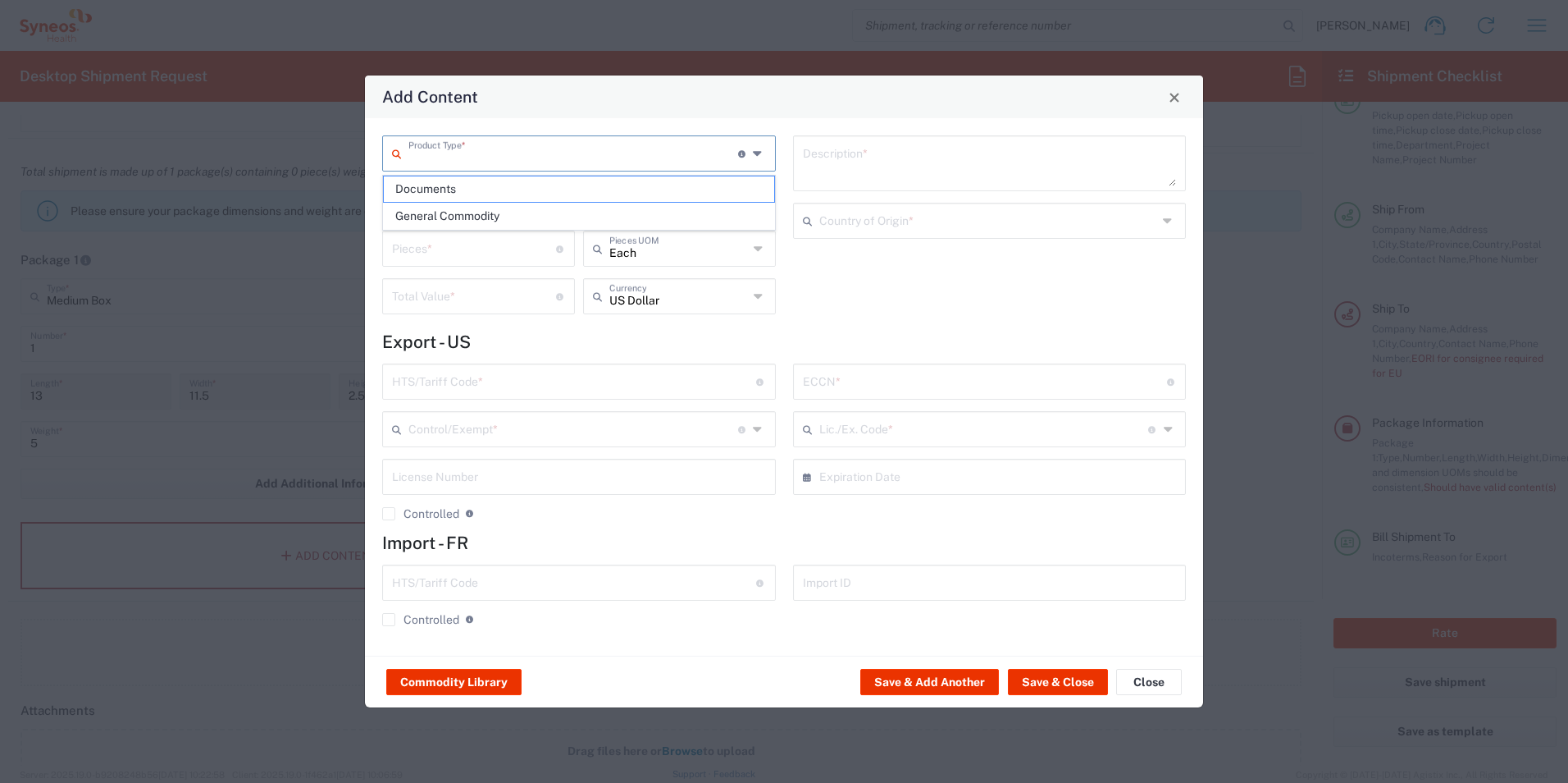
click at [477, 153] on input "text" at bounding box center [573, 151] width 329 height 28
click at [478, 211] on span "General Commodity" at bounding box center [579, 216] width 390 height 26
type input "General Commodity"
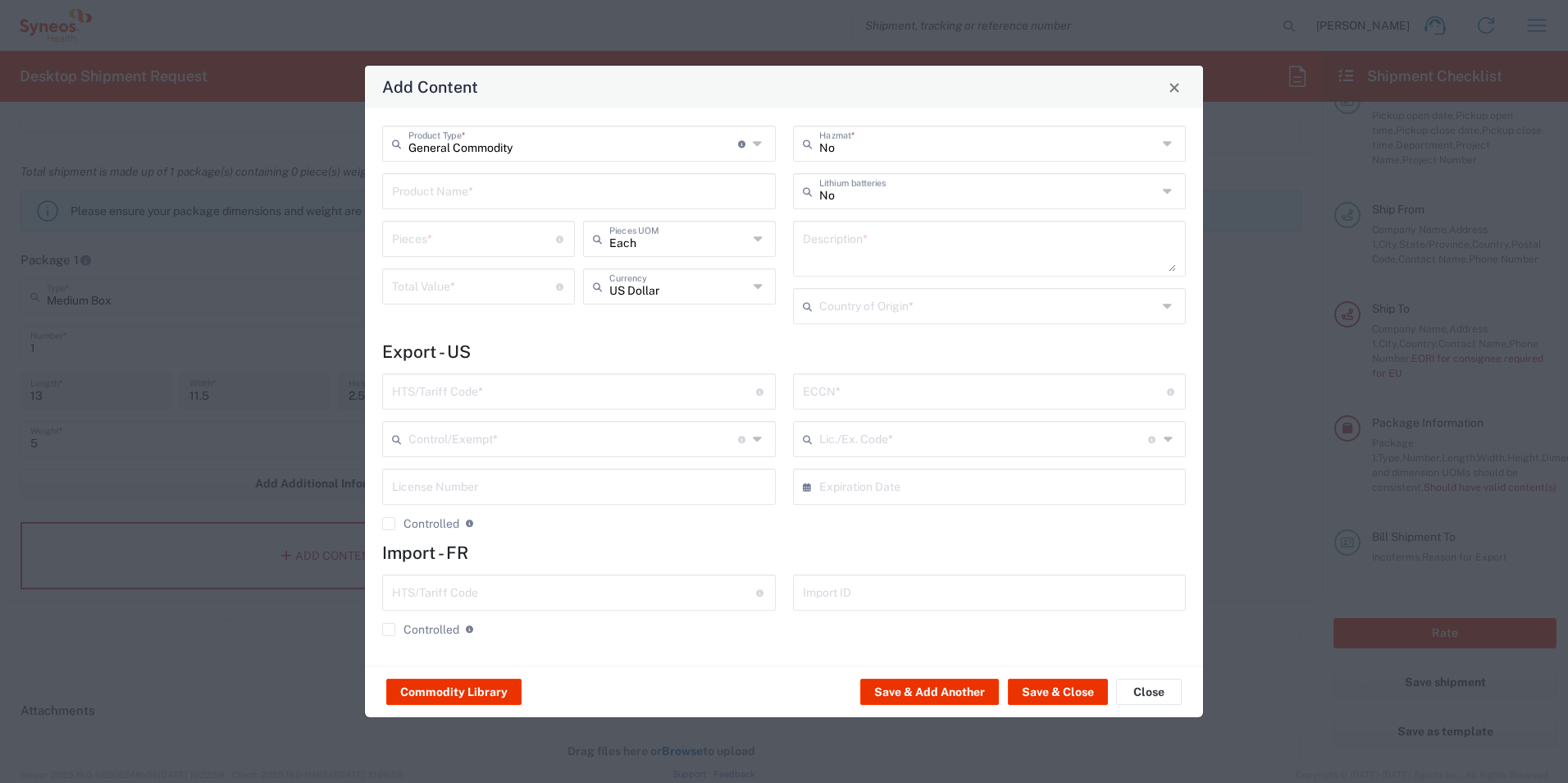
click at [498, 194] on input "text" at bounding box center [579, 189] width 374 height 28
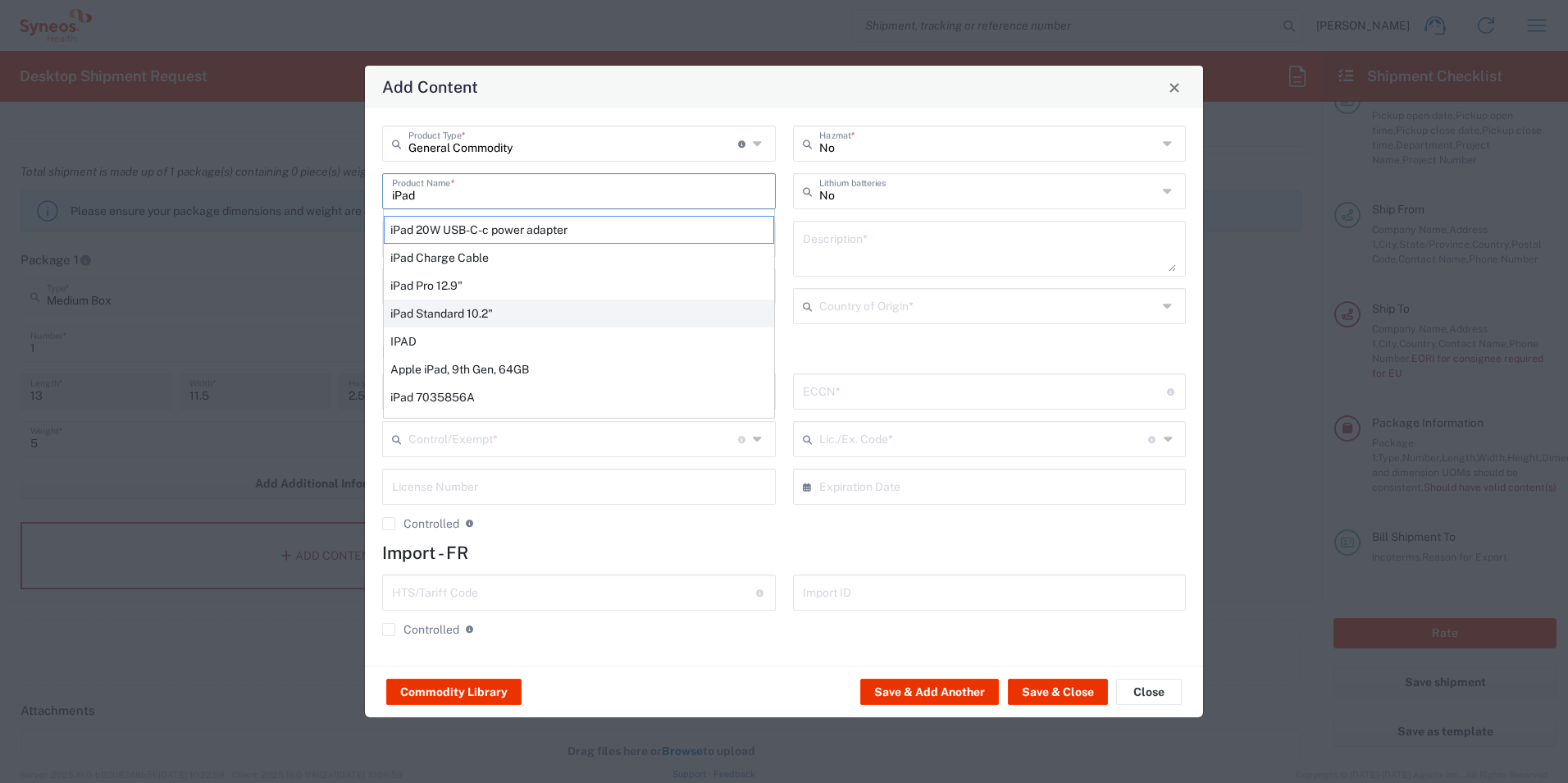
click at [472, 320] on div "iPad Standard 10.2"" at bounding box center [579, 313] width 390 height 27
type input "iPad Standard 10.2""
type input "1"
type textarea "iPad Standard 10.2""
type input "[GEOGRAPHIC_DATA]"
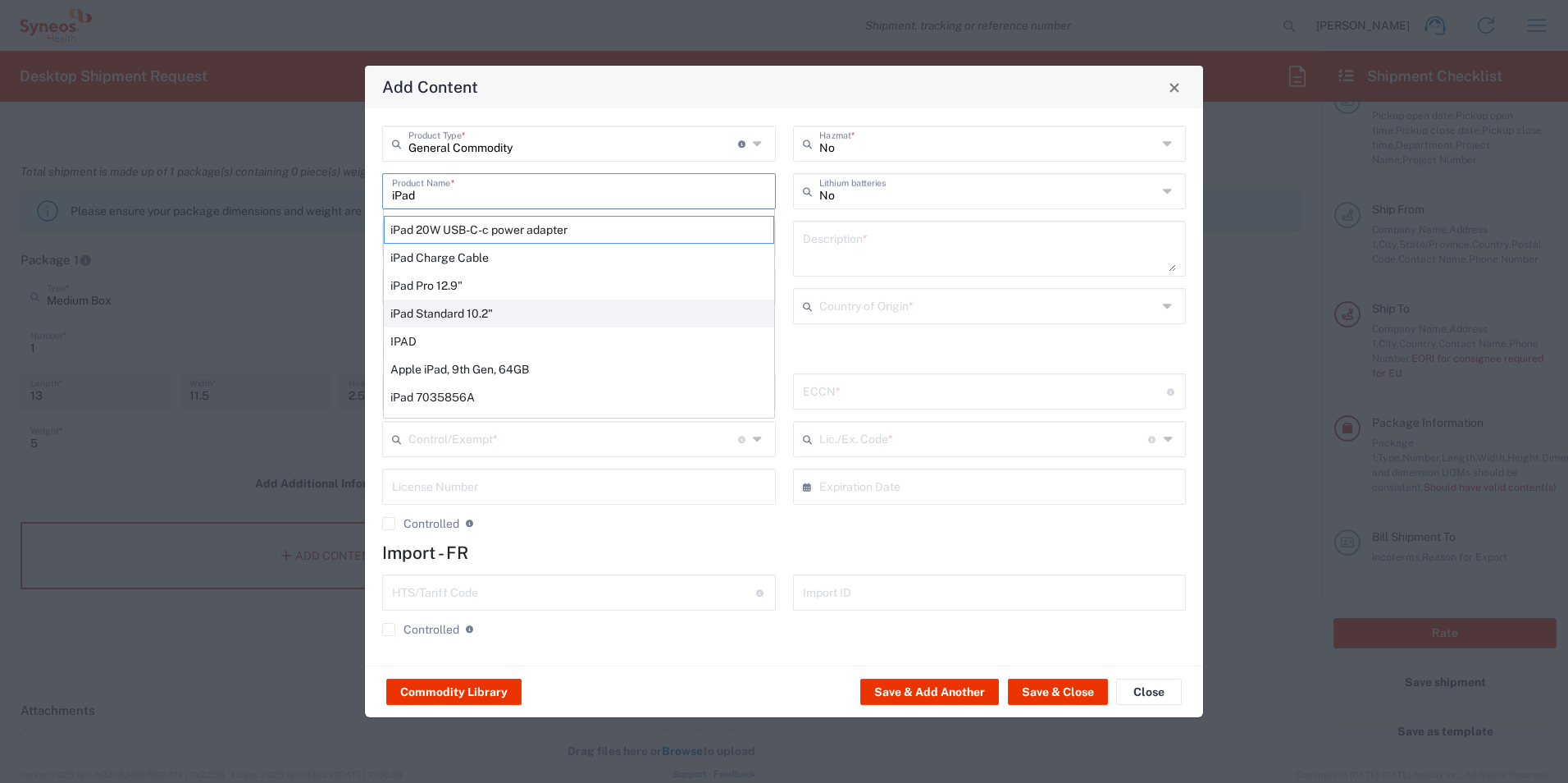
type input "8471.30.0000"
type input "BIS"
type input "5A992.c"
type input "Yes"
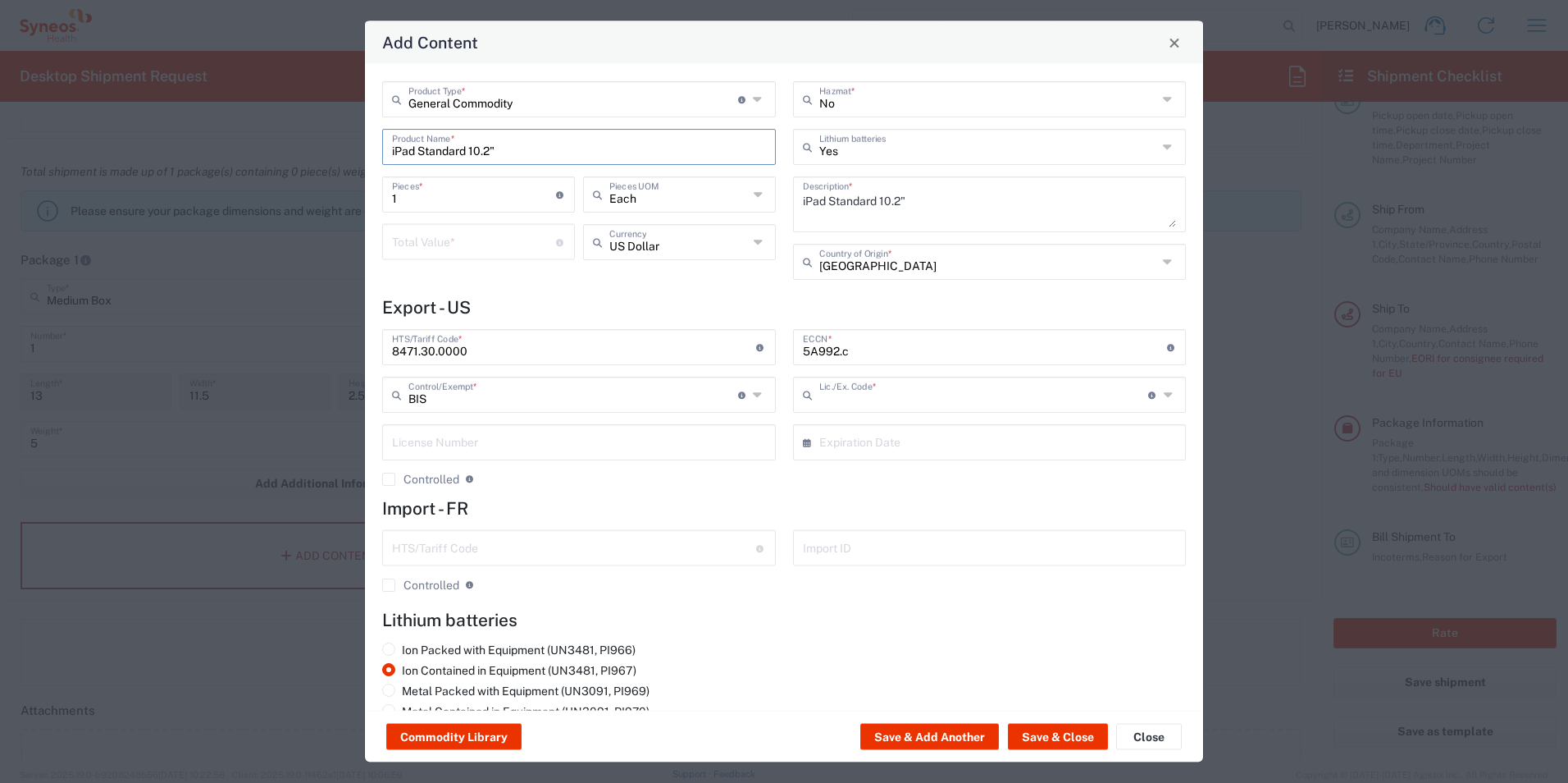
type input "NLR - No License Required"
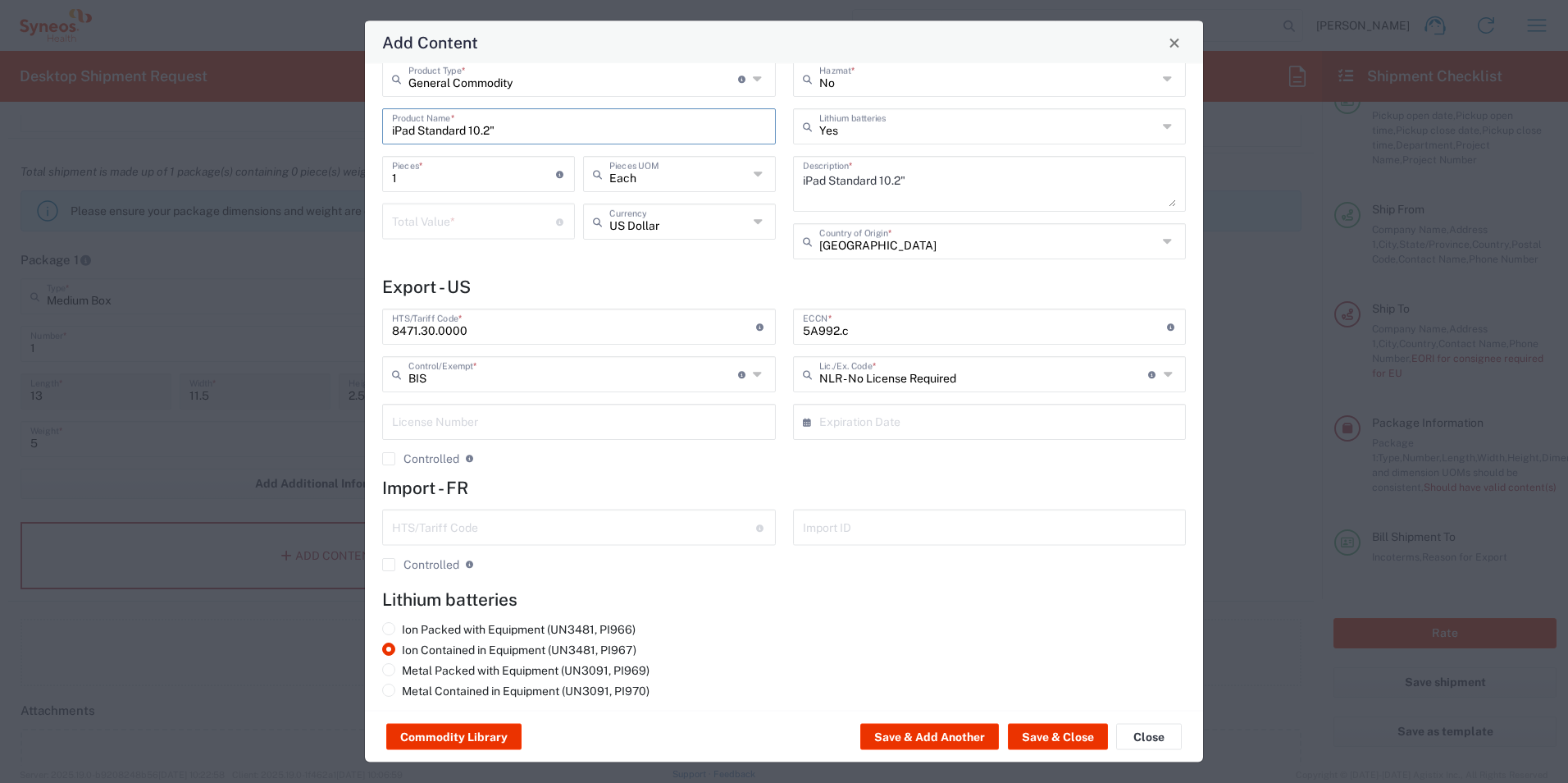
scroll to position [31, 0]
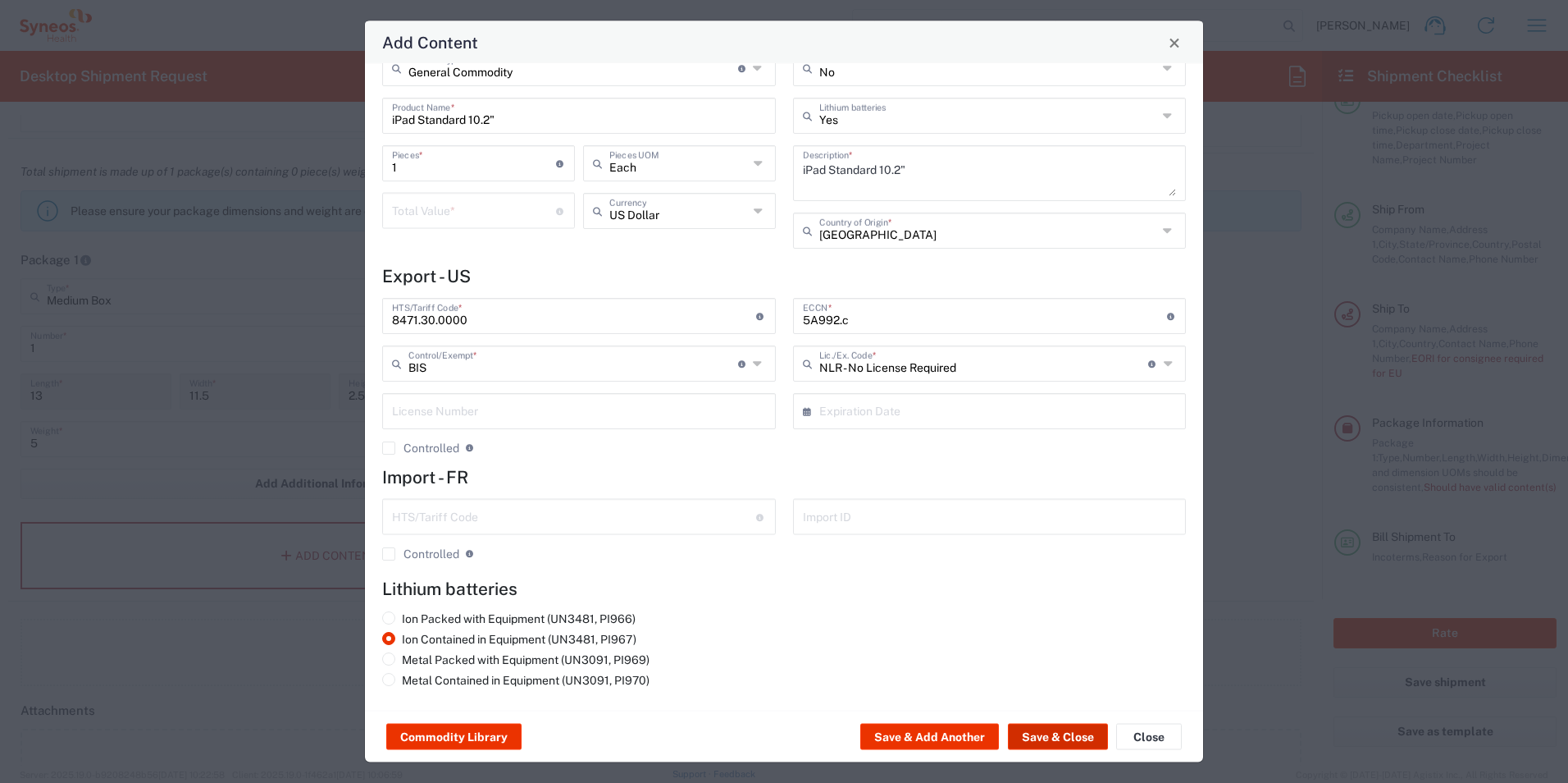
click at [1058, 742] on button "Save & Close" at bounding box center [1058, 736] width 100 height 26
click at [494, 209] on input "number" at bounding box center [474, 209] width 164 height 28
type input "1000"
click at [1041, 738] on button "Save & Close" at bounding box center [1058, 736] width 100 height 26
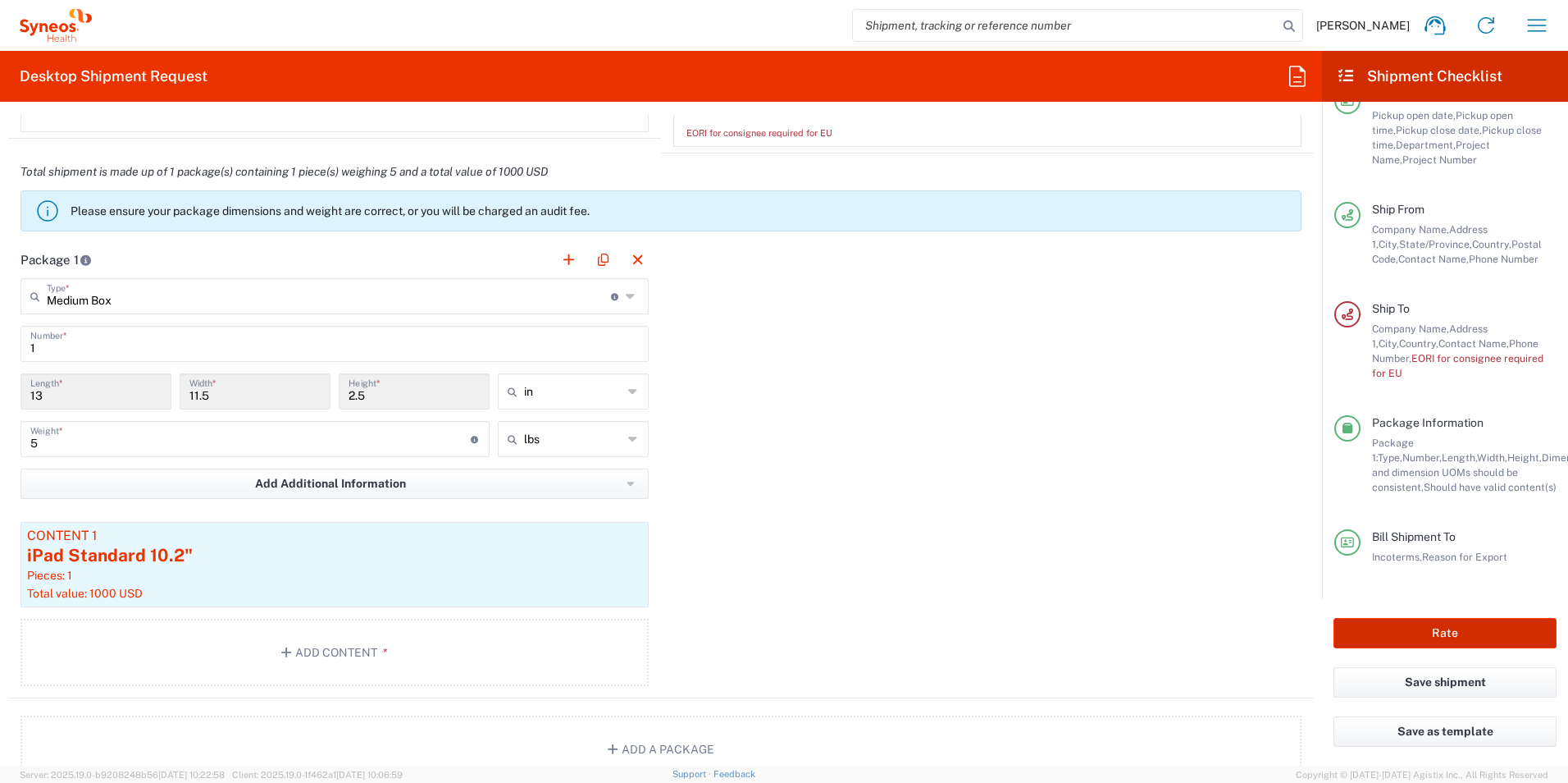
click at [1385, 621] on button "Rate" at bounding box center [1443, 633] width 223 height 30
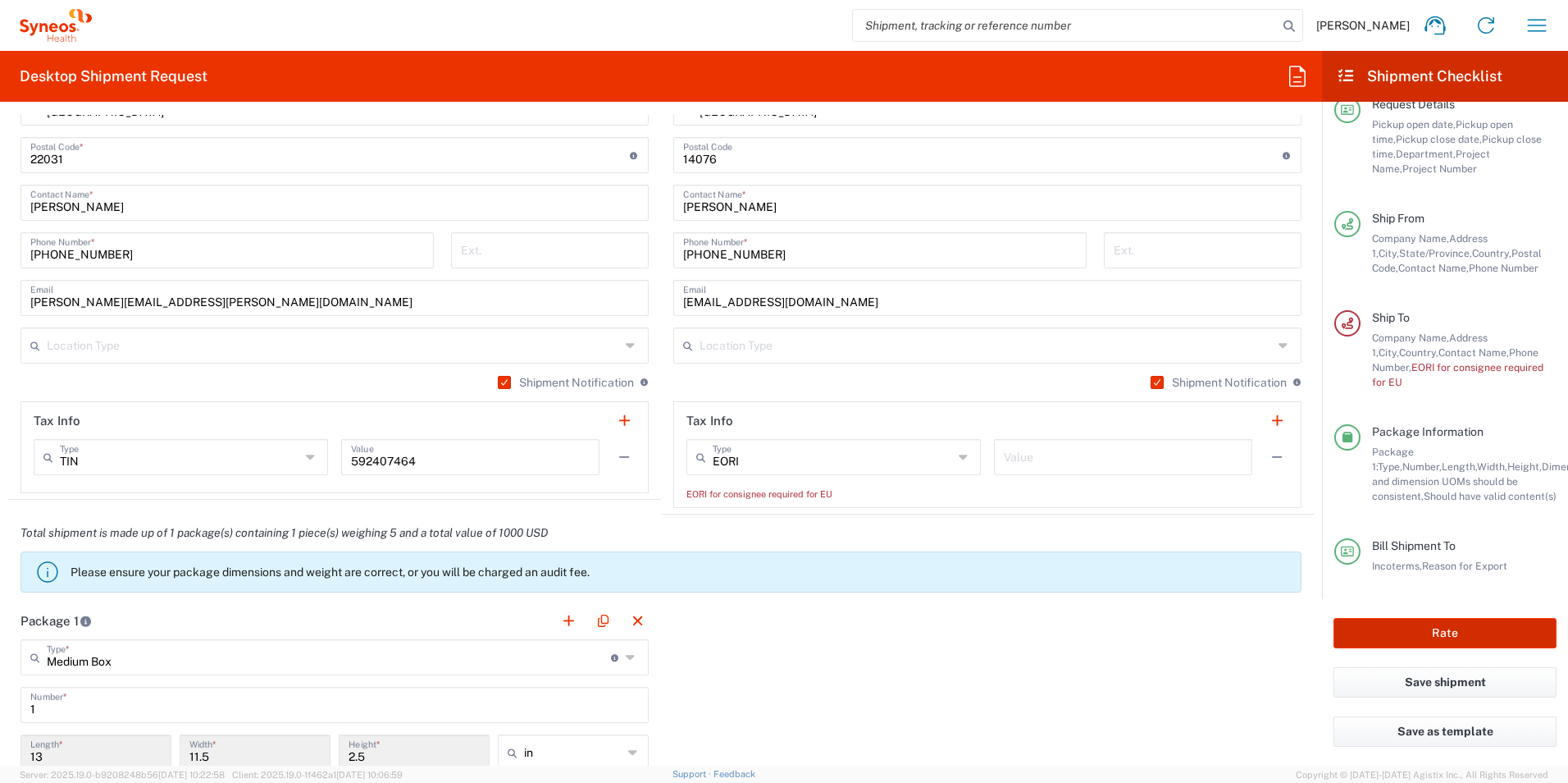
scroll to position [988, 0]
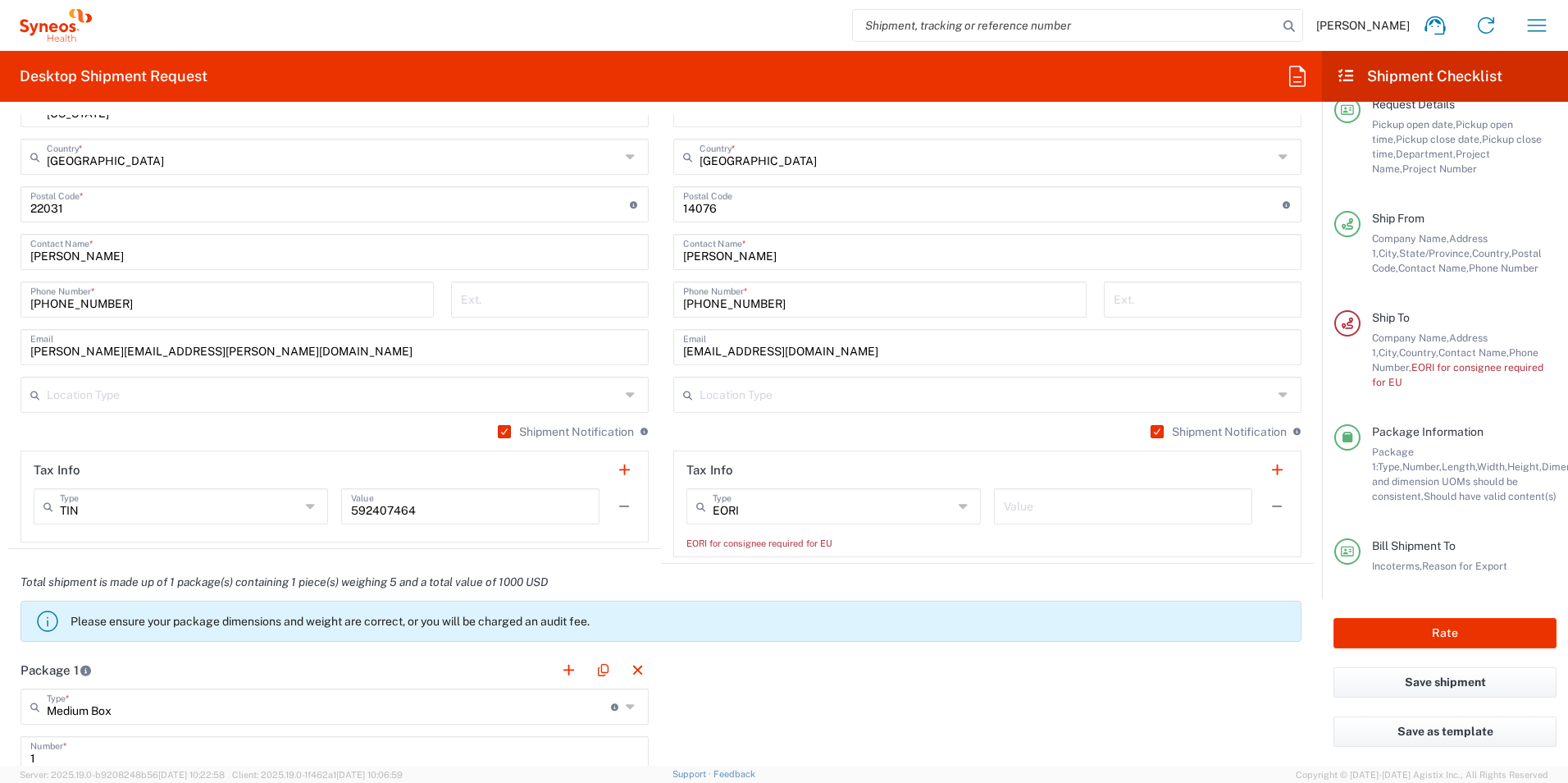
click at [1018, 507] on input "text" at bounding box center [1122, 504] width 238 height 28
click at [960, 497] on icon at bounding box center [964, 505] width 13 height 26
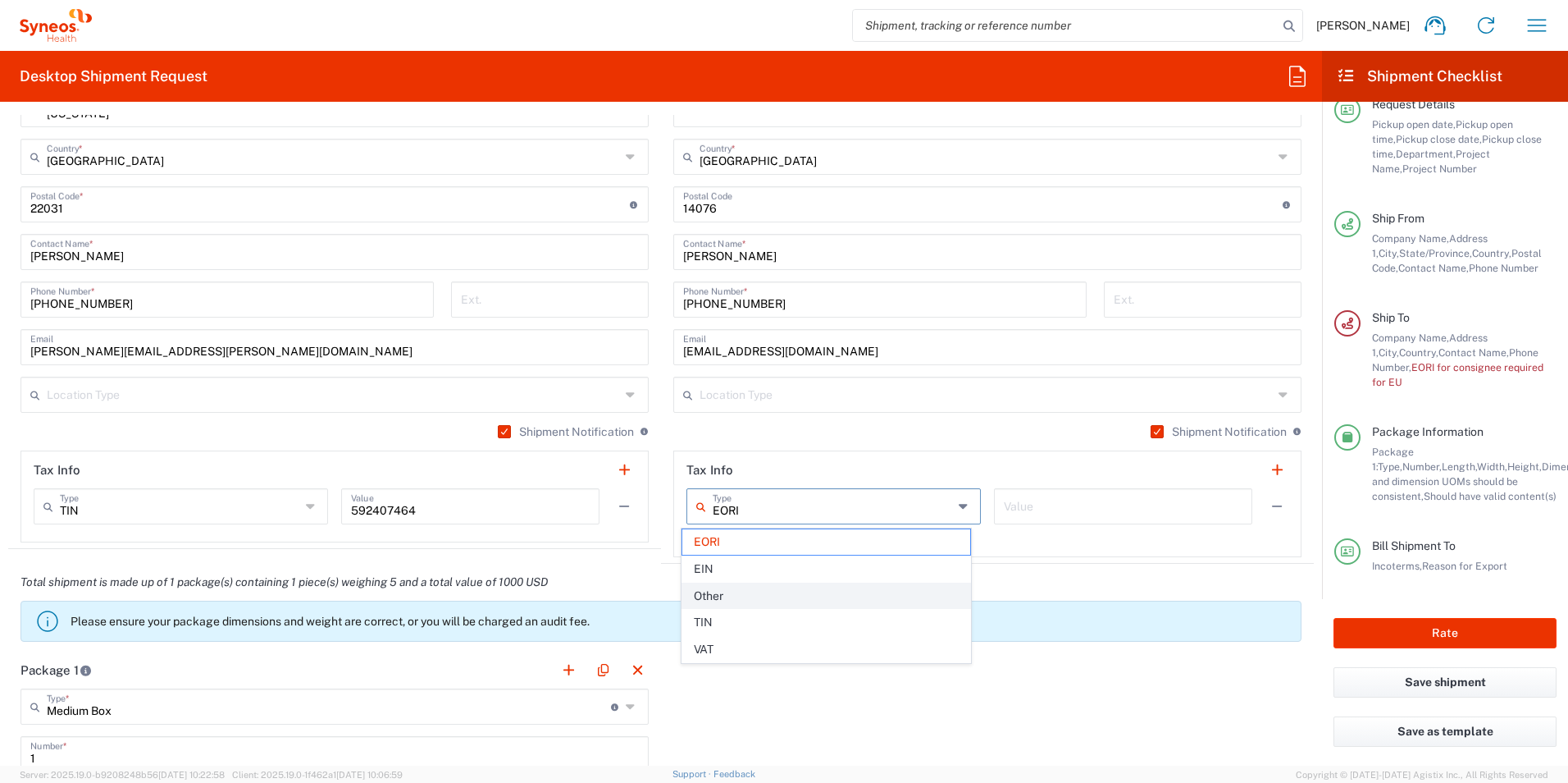
click at [828, 598] on span "Other" at bounding box center [827, 596] width 288 height 26
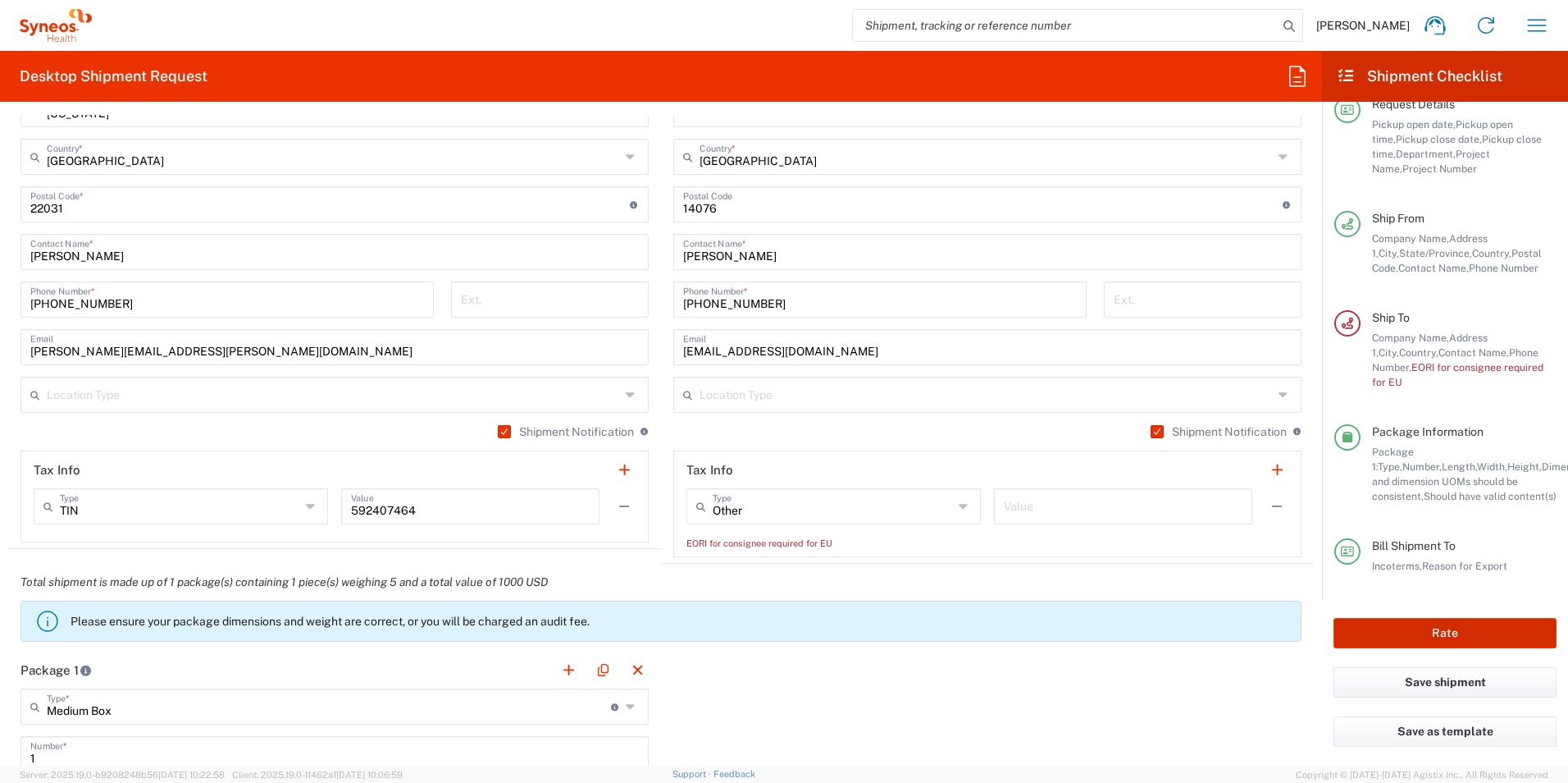
click at [1393, 633] on button "Rate" at bounding box center [1443, 633] width 223 height 30
click at [958, 508] on icon at bounding box center [964, 505] width 13 height 26
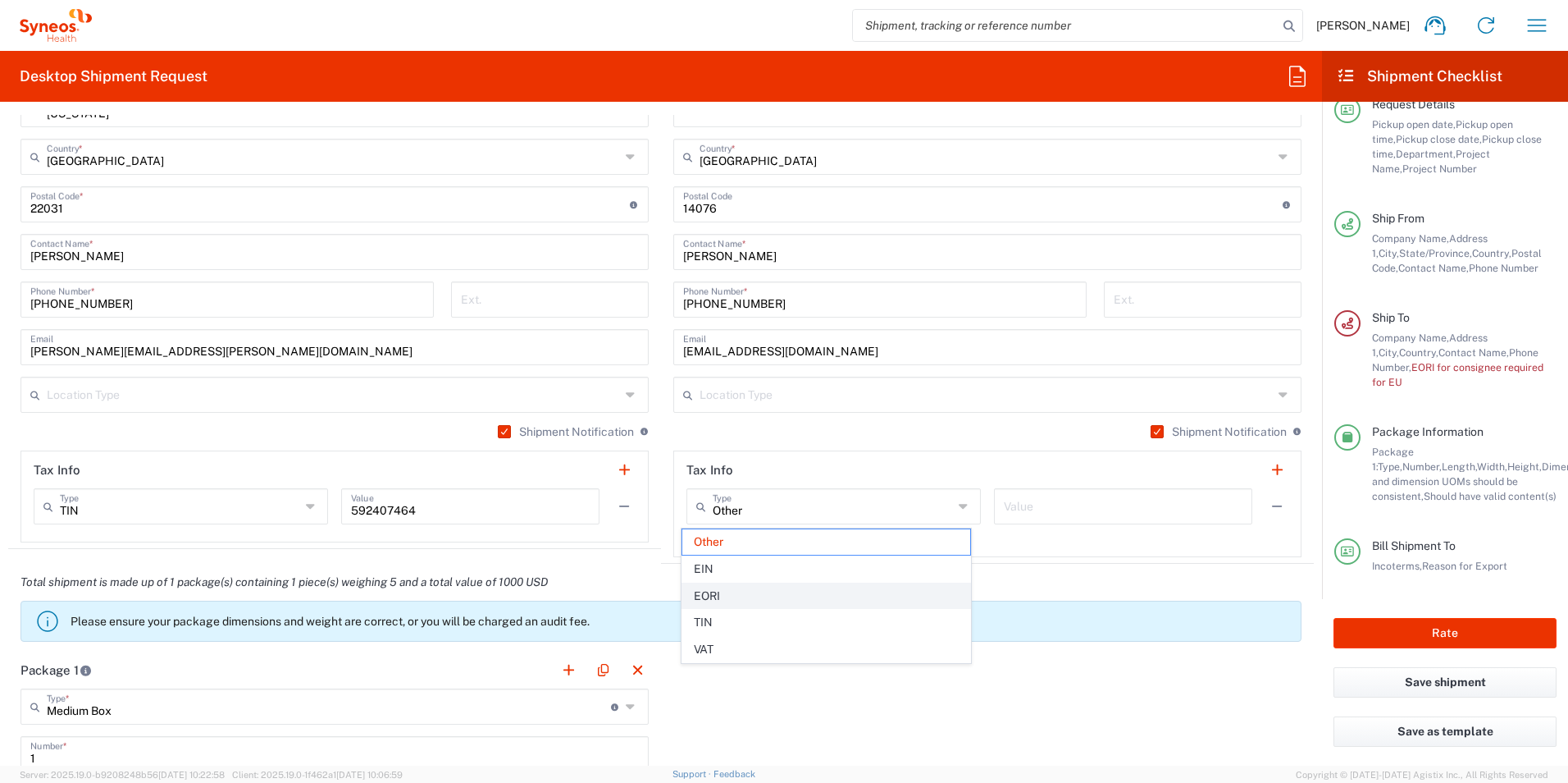
click at [749, 595] on span "EORI" at bounding box center [827, 596] width 288 height 26
type input "EORI"
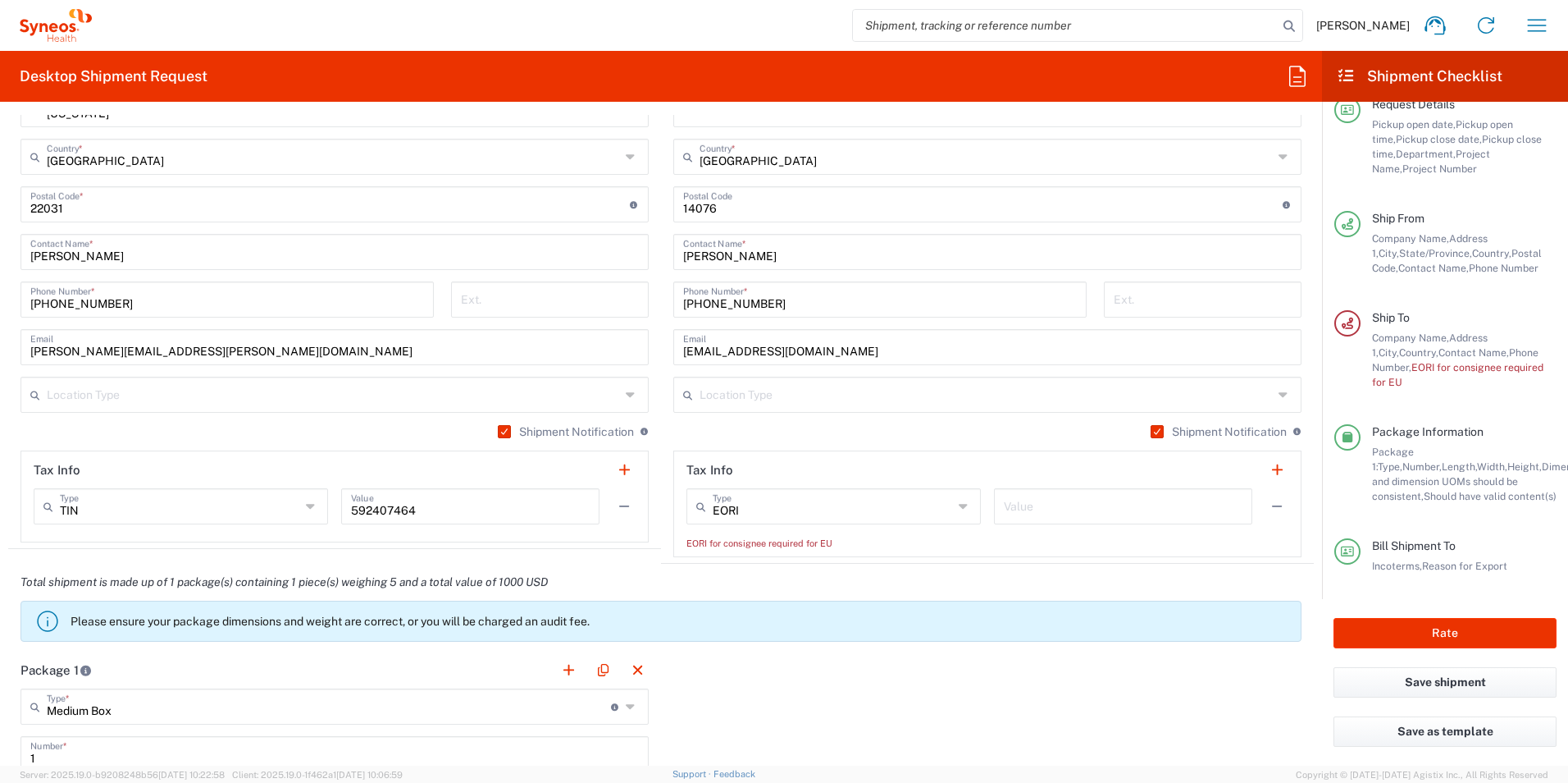
click at [1018, 507] on input "text" at bounding box center [1122, 504] width 238 height 28
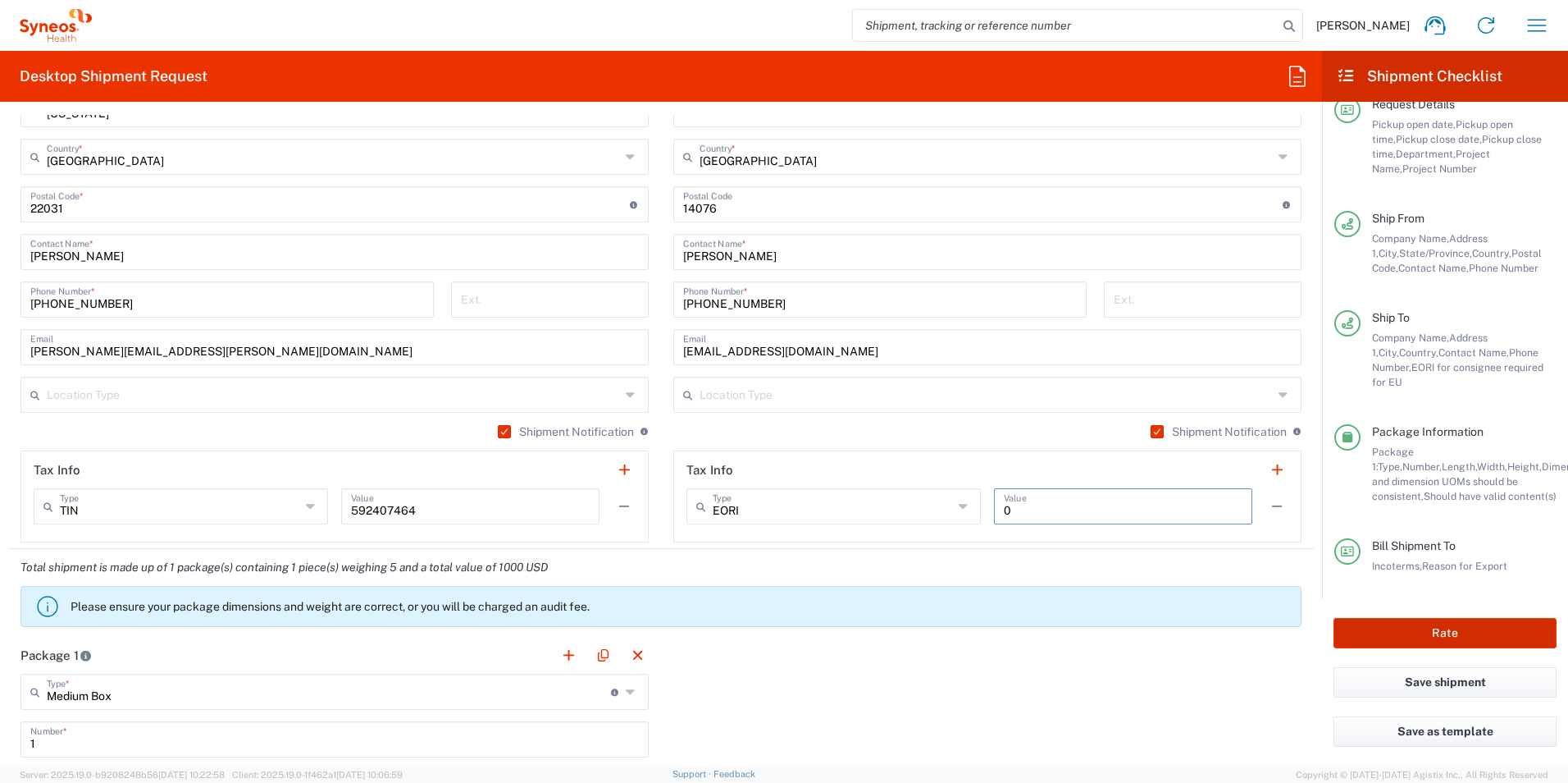
type input "0"
click at [1424, 624] on button "Rate" at bounding box center [1443, 633] width 223 height 30
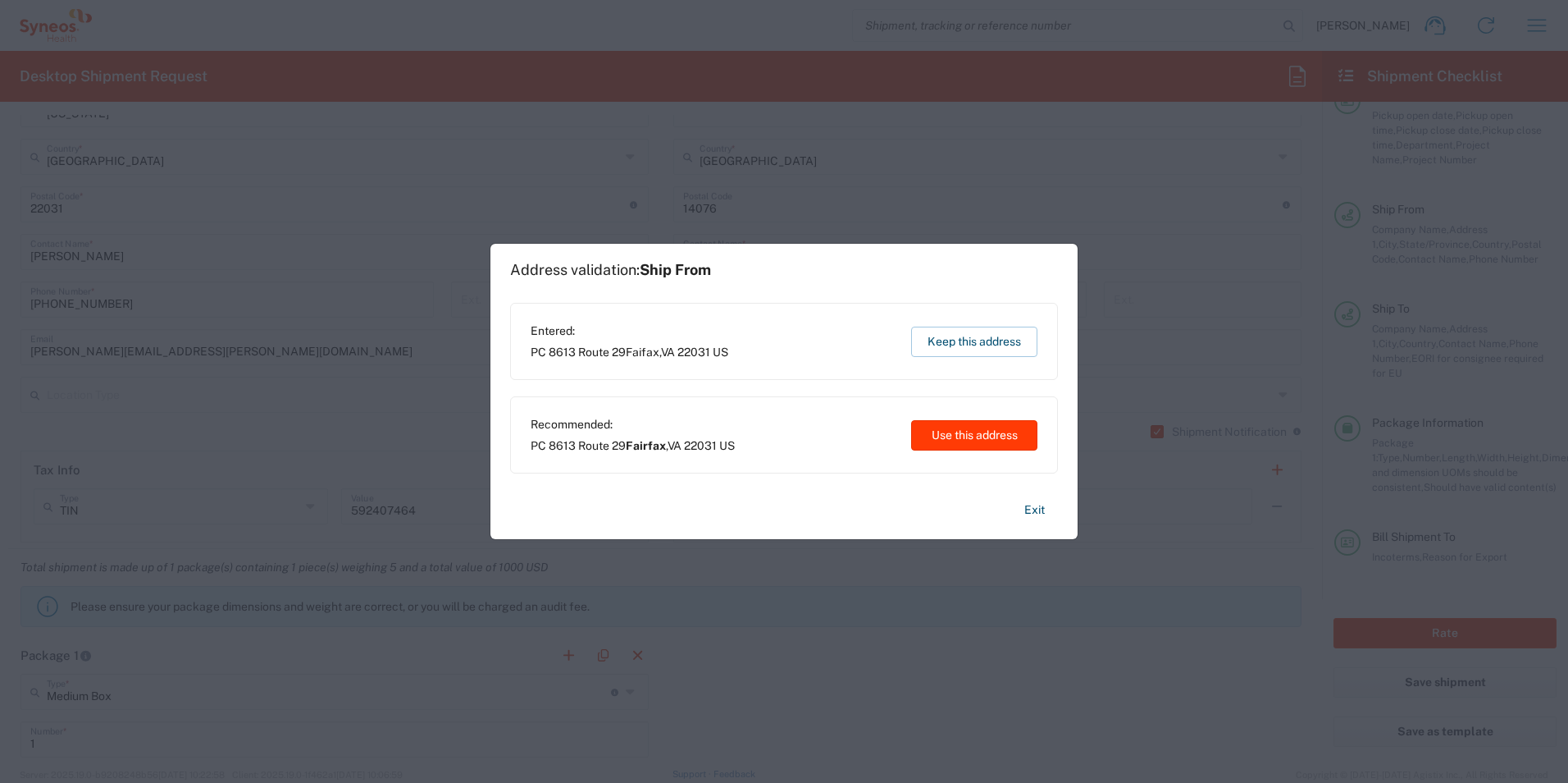
click at [948, 428] on button "Use this address" at bounding box center [974, 435] width 126 height 30
type input "Fairfax"
type input "[US_STATE]"
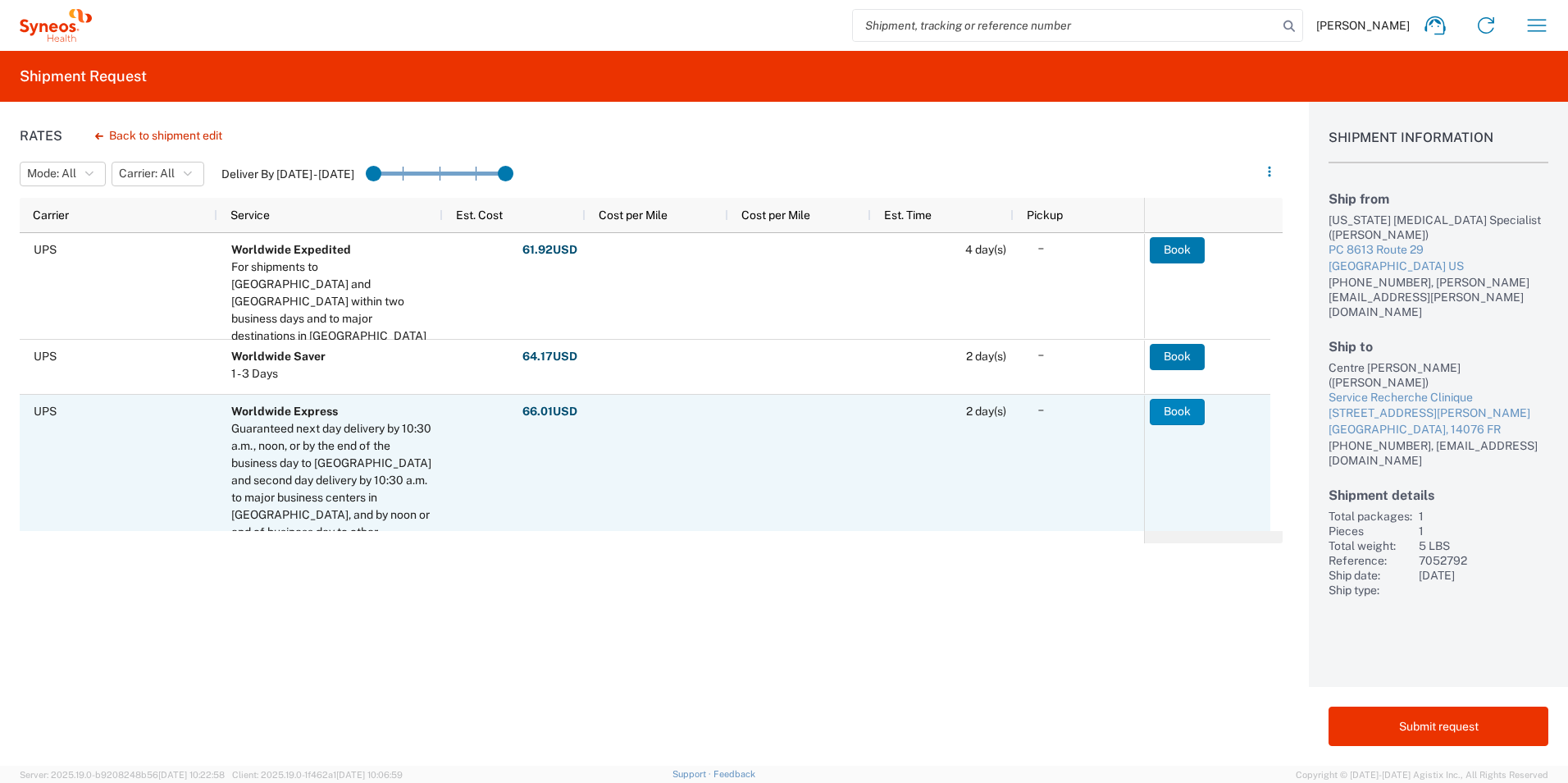
click at [1173, 410] on button "Book" at bounding box center [1177, 411] width 55 height 26
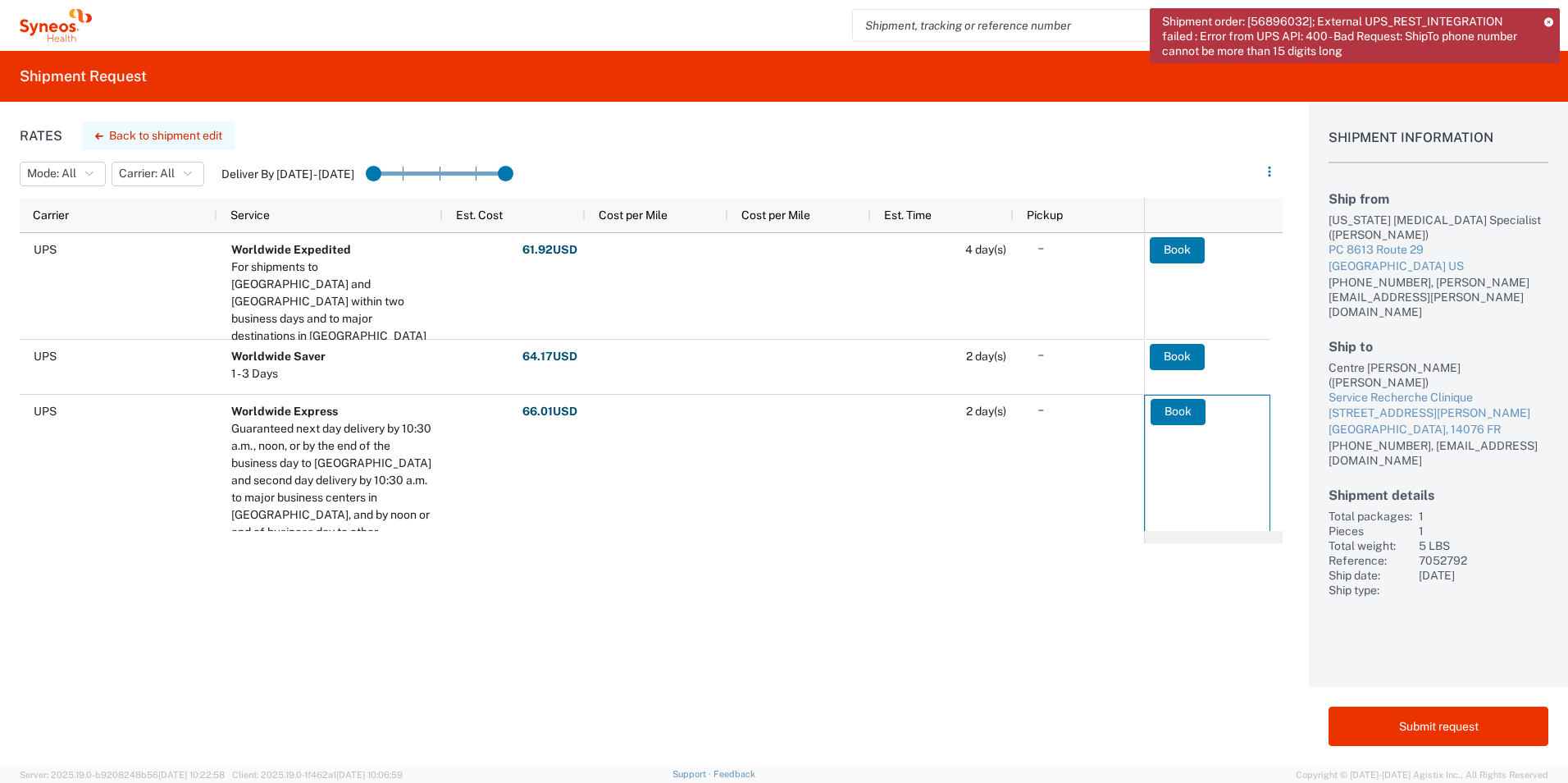
click at [188, 130] on button "Back to shipment edit" at bounding box center [159, 135] width 153 height 28
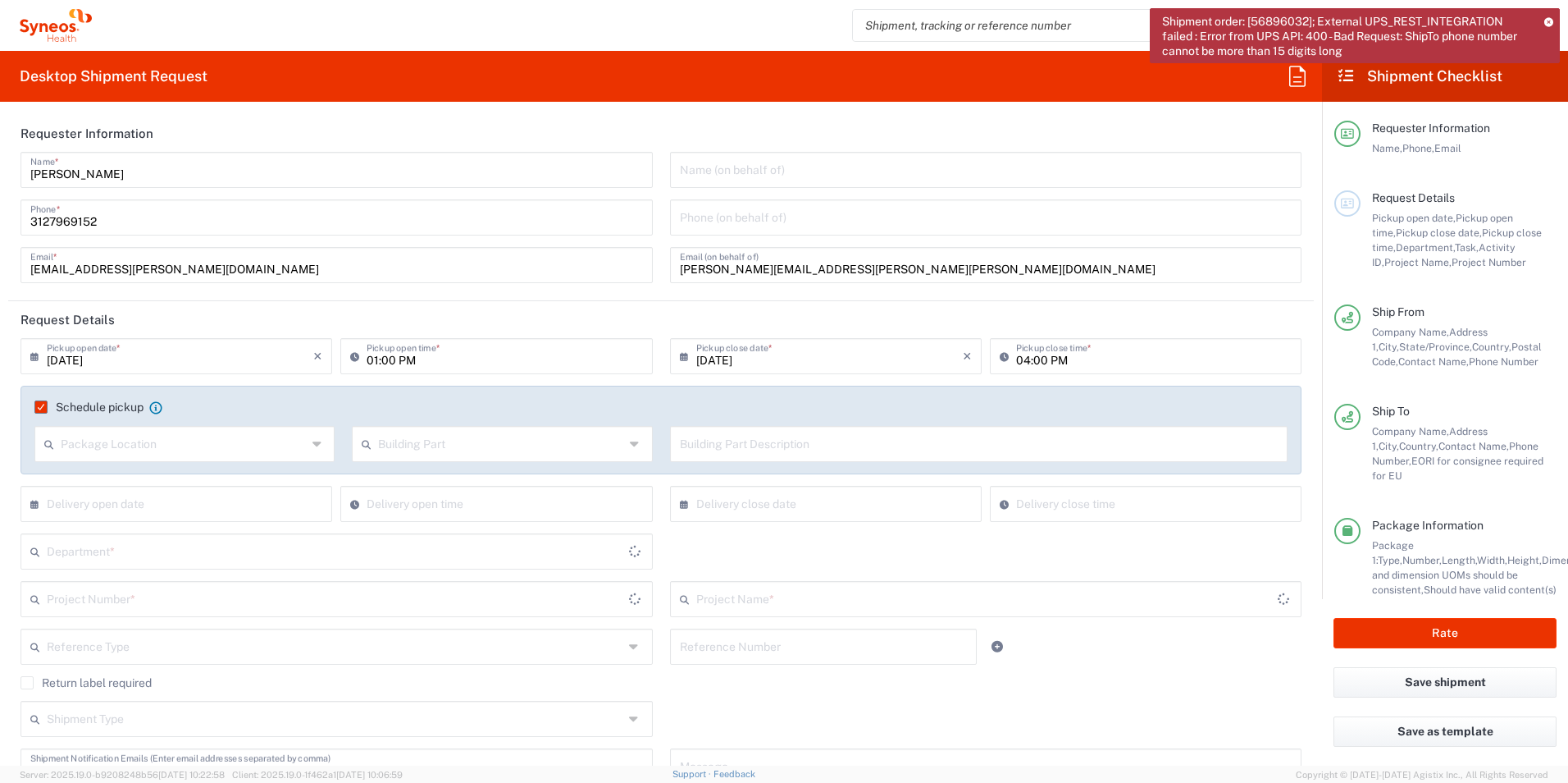
type input "7052792"
type input "WS2202"
type input "[US_STATE]"
type input "Medium Box"
type input "3232"
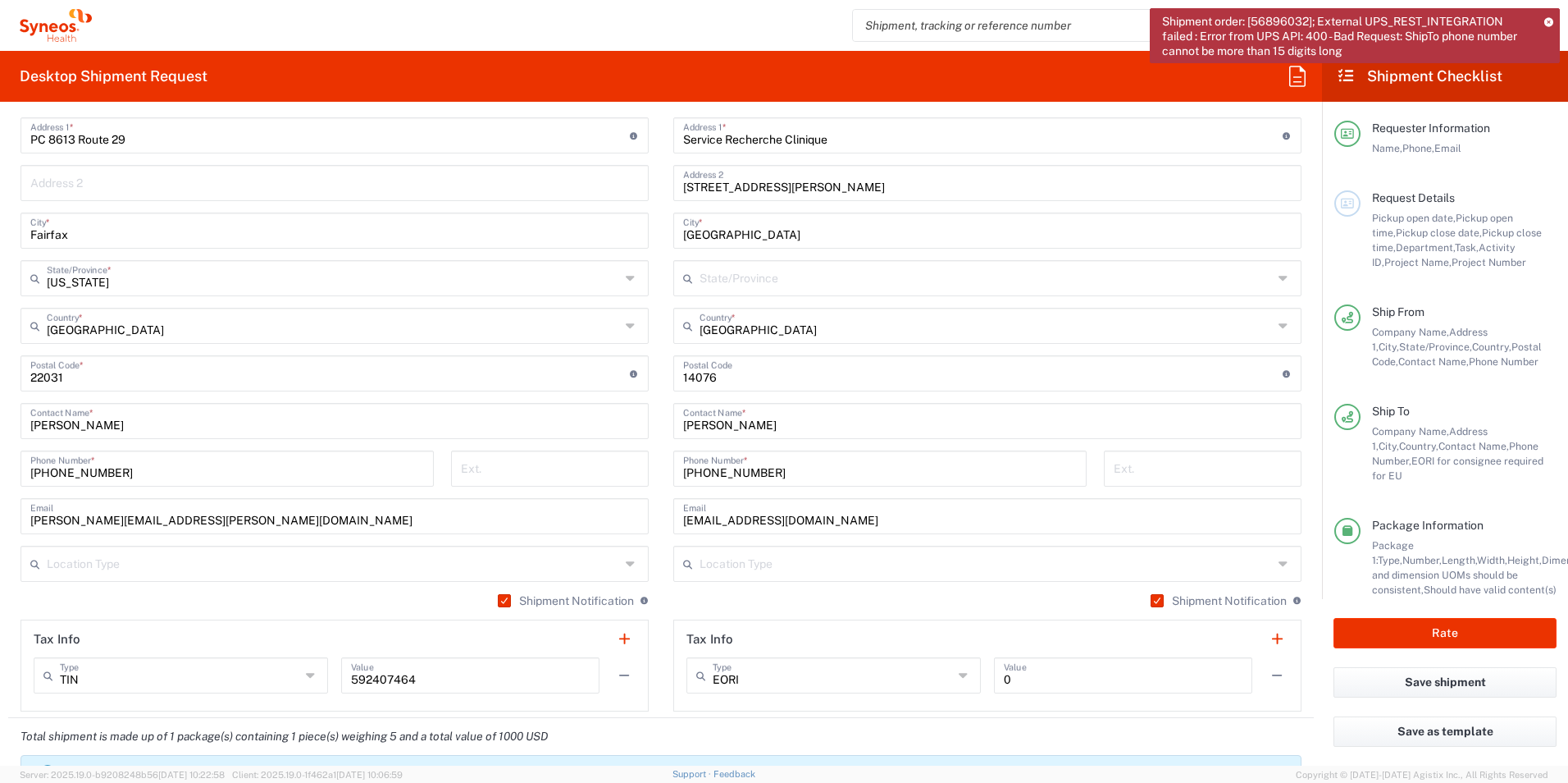
scroll to position [820, 0]
click at [855, 464] on input "[PHONE_NUMBER]" at bounding box center [879, 466] width 393 height 28
drag, startPoint x: 805, startPoint y: 468, endPoint x: 518, endPoint y: 458, distance: 287.2
click at [518, 458] on div "Ship From Location [PERSON_NAME] LLC-[GEOGRAPHIC_DATA] [GEOGRAPHIC_DATA] [GEOGR…" at bounding box center [660, 350] width 1305 height 733
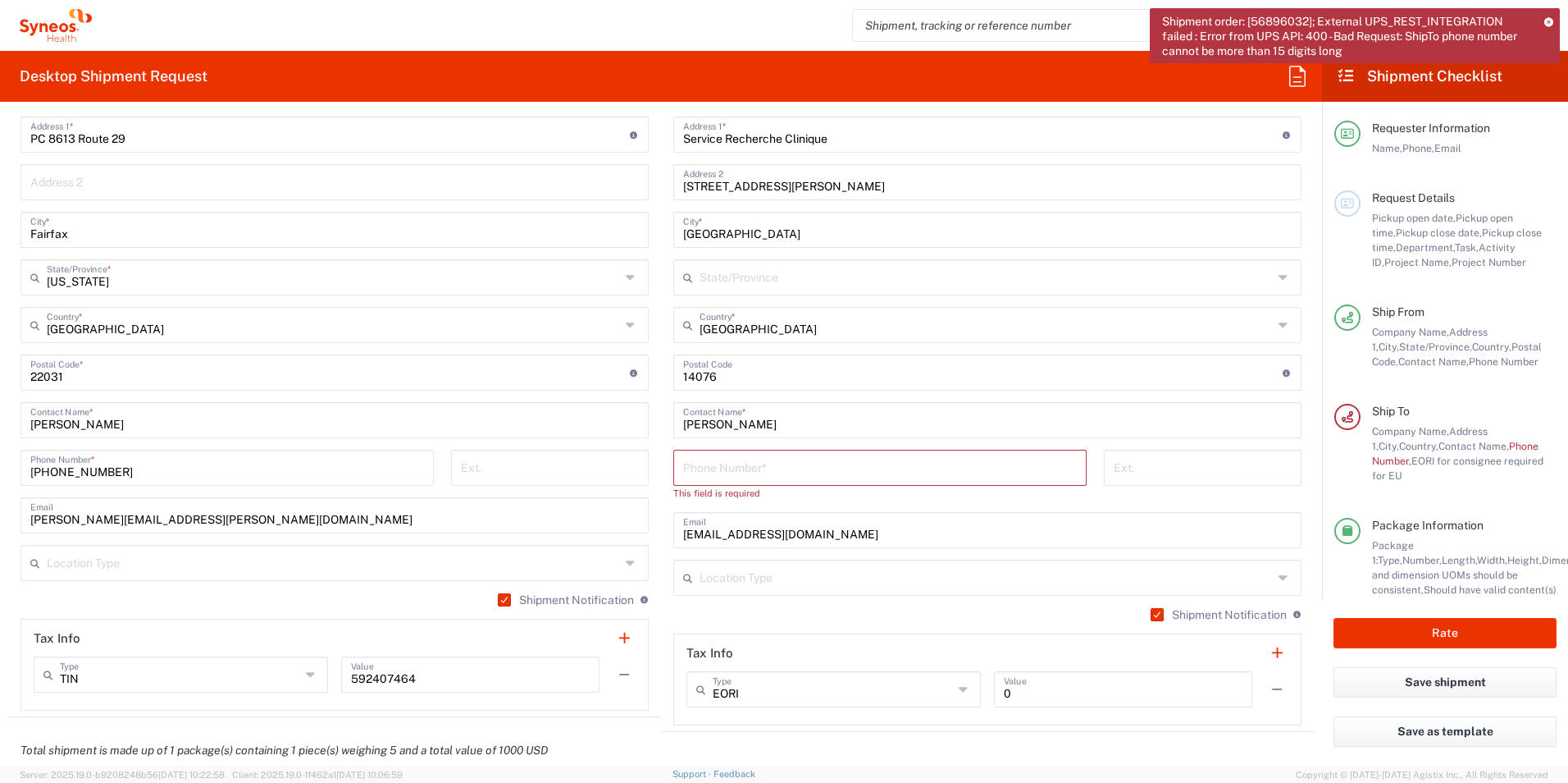
click at [761, 471] on input "tel" at bounding box center [879, 466] width 393 height 28
paste input "02 31 45 97 01"
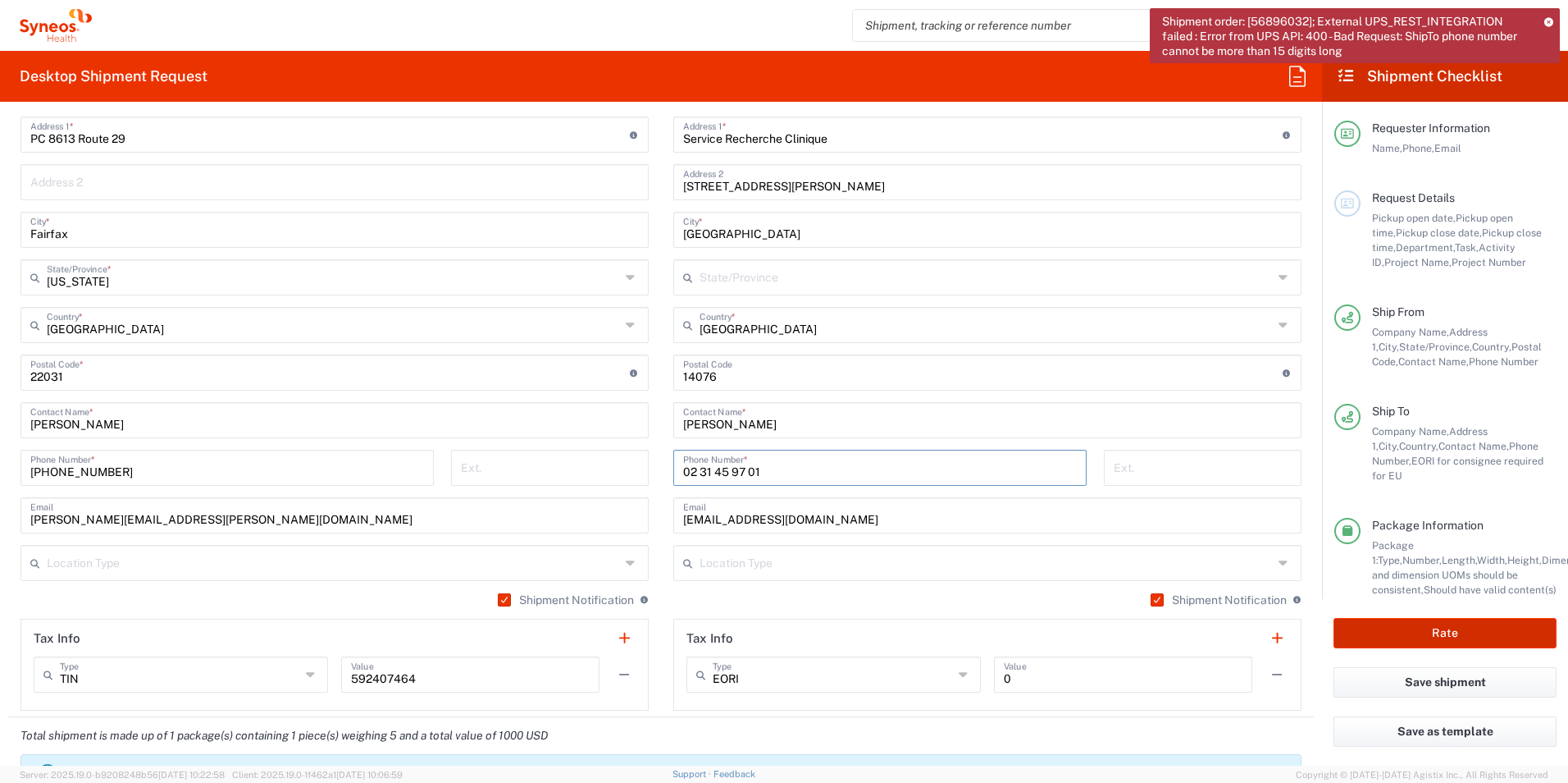
type input "02 31 45 97 01"
click at [1441, 625] on button "Rate" at bounding box center [1443, 633] width 223 height 30
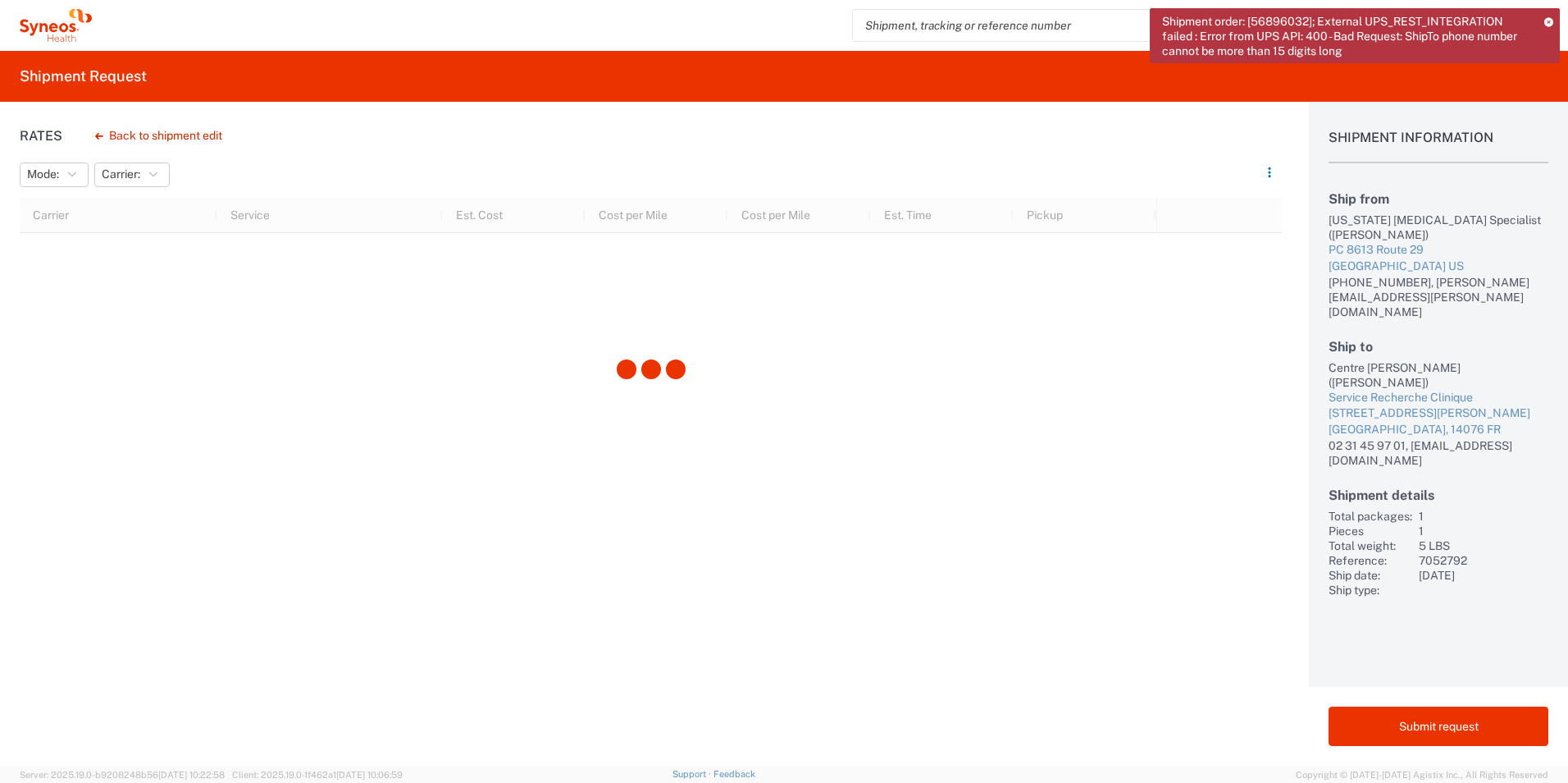
click at [1548, 18] on icon at bounding box center [1547, 22] width 9 height 9
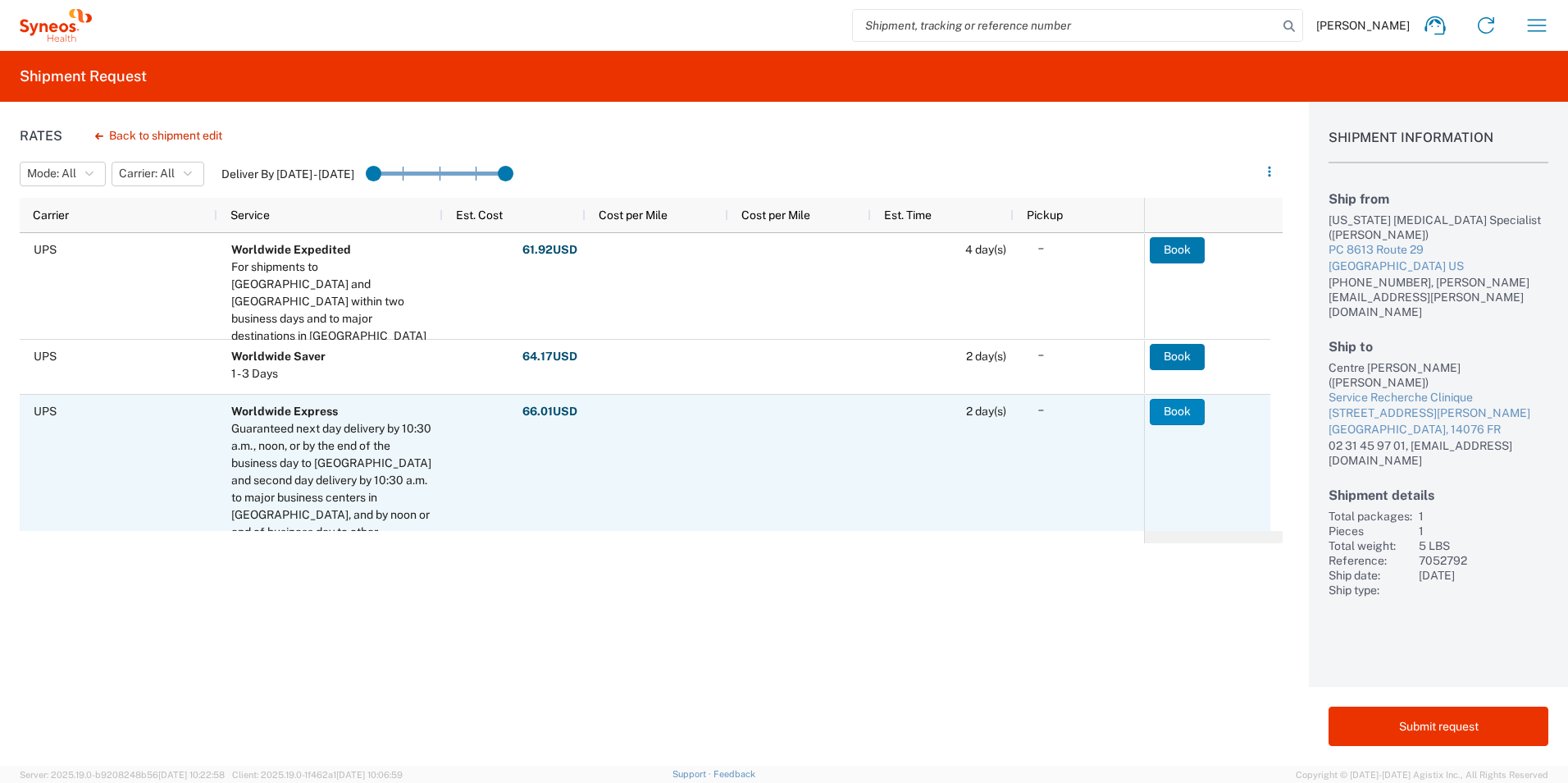
click at [1168, 410] on button "Book" at bounding box center [1177, 411] width 55 height 26
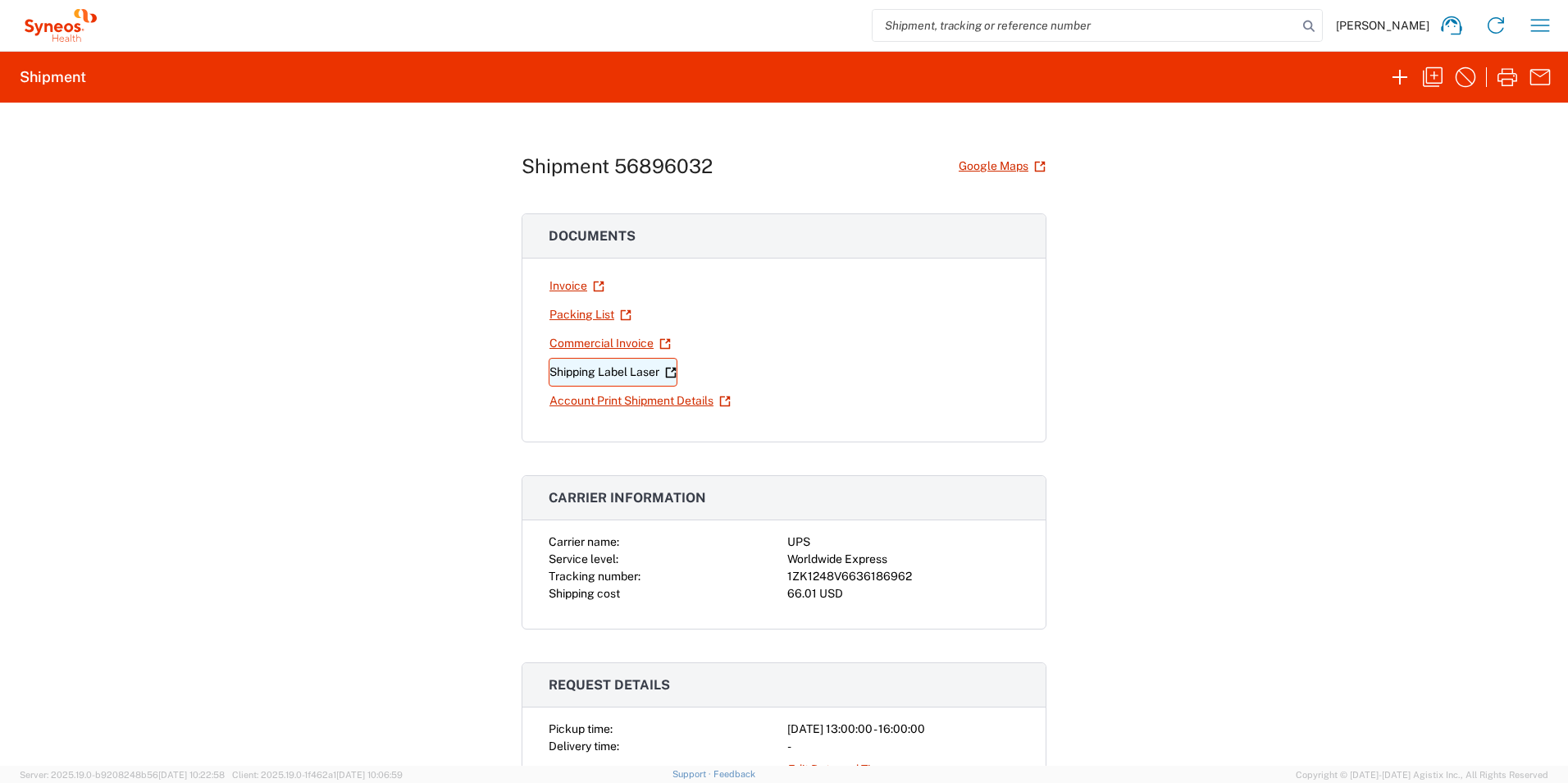
click at [602, 371] on link "Shipping Label Laser" at bounding box center [612, 372] width 128 height 28
click at [1406, 76] on icon "button" at bounding box center [1399, 77] width 26 height 26
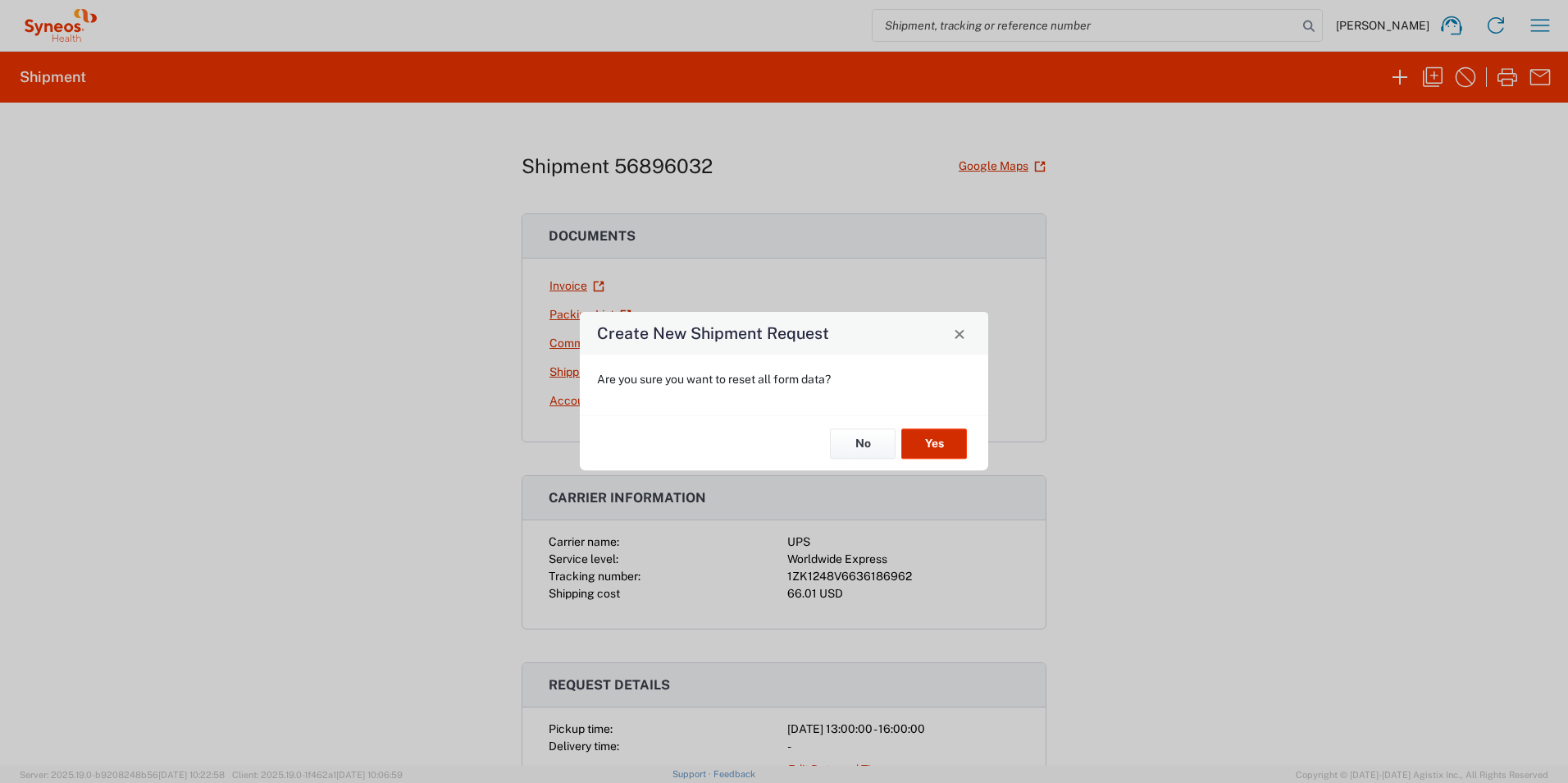
click at [937, 442] on button "Yes" at bounding box center [934, 443] width 66 height 30
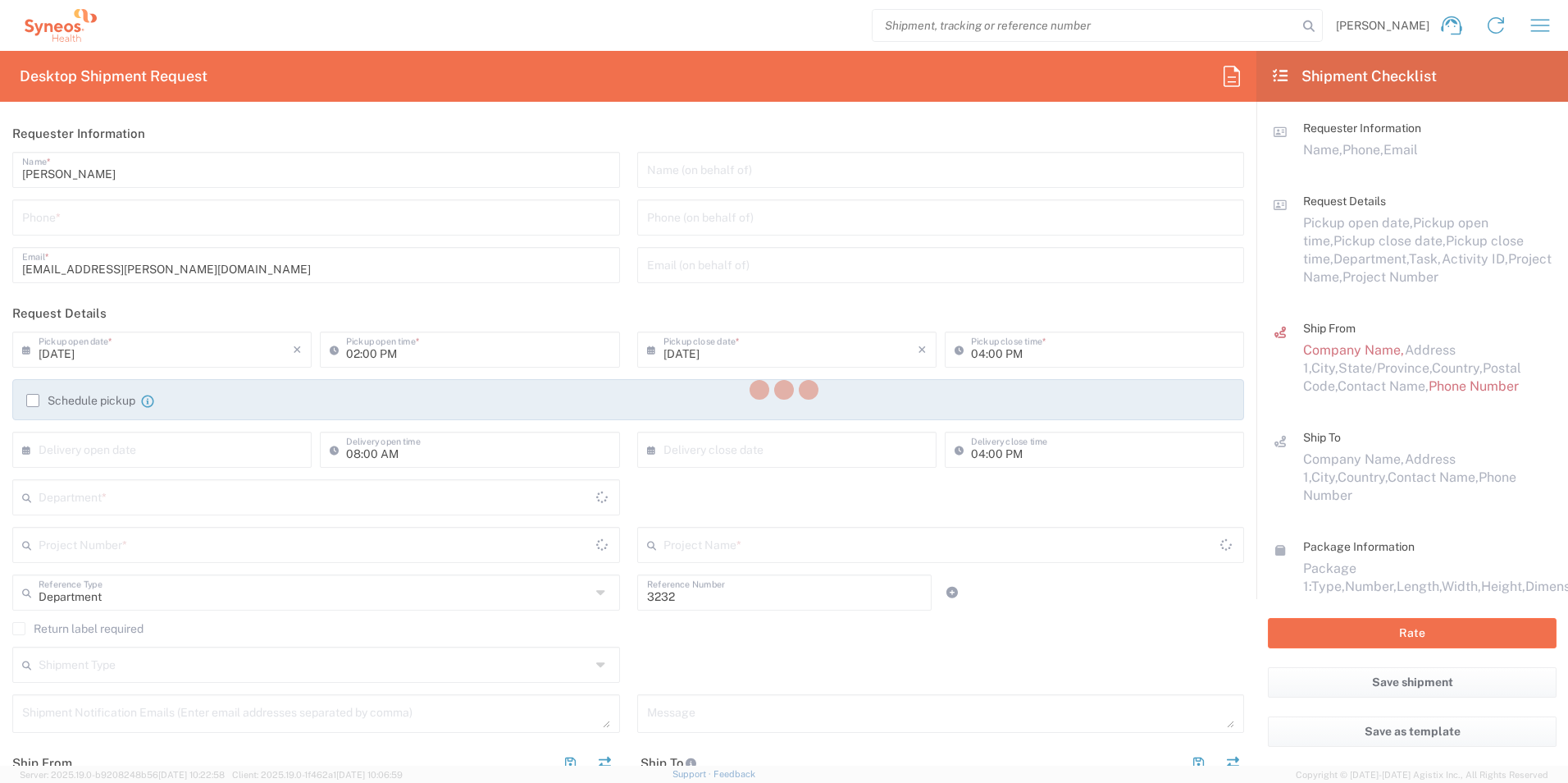
type input "[US_STATE]"
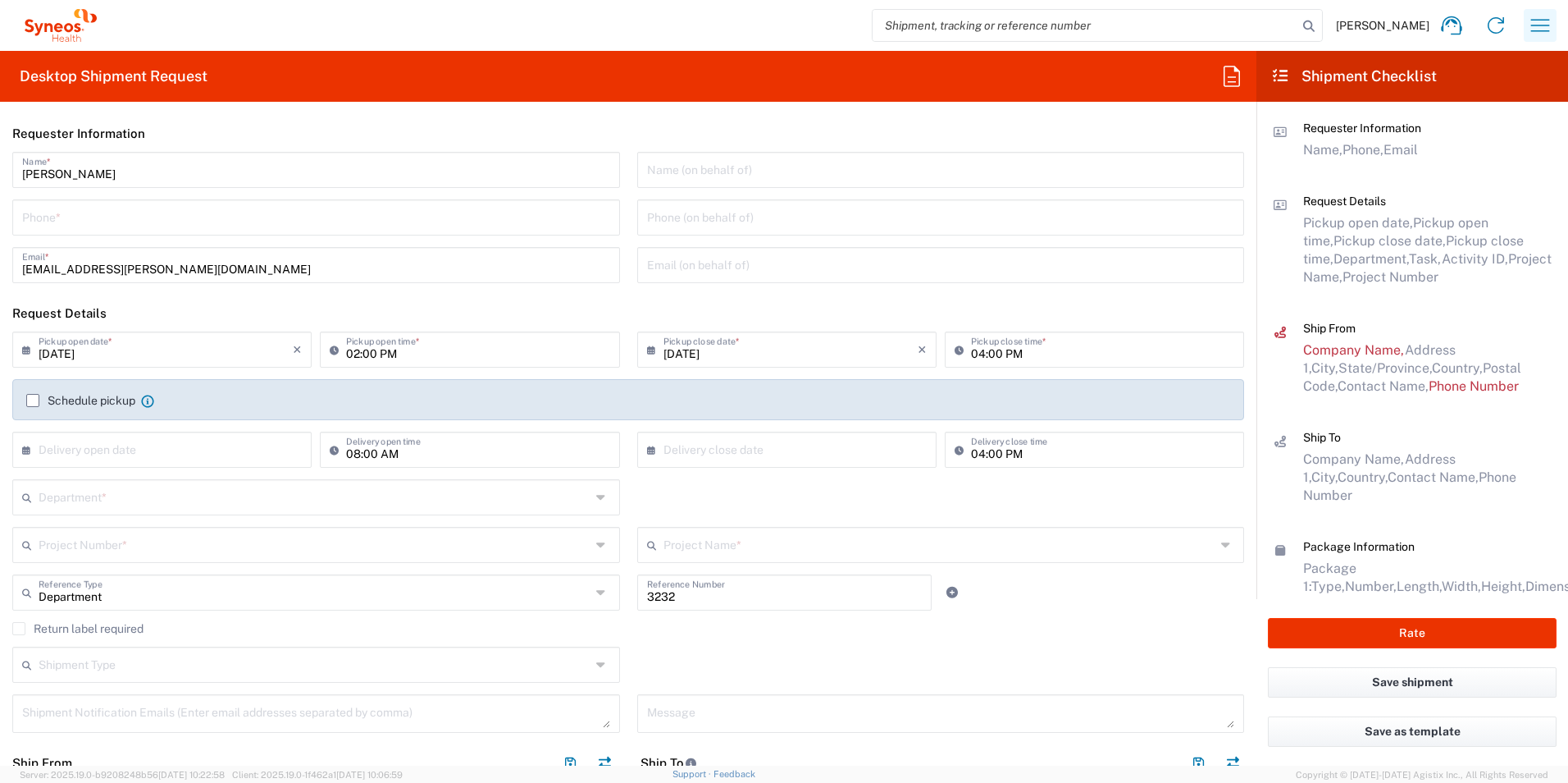
click at [1538, 27] on icon "button" at bounding box center [1540, 26] width 26 height 26
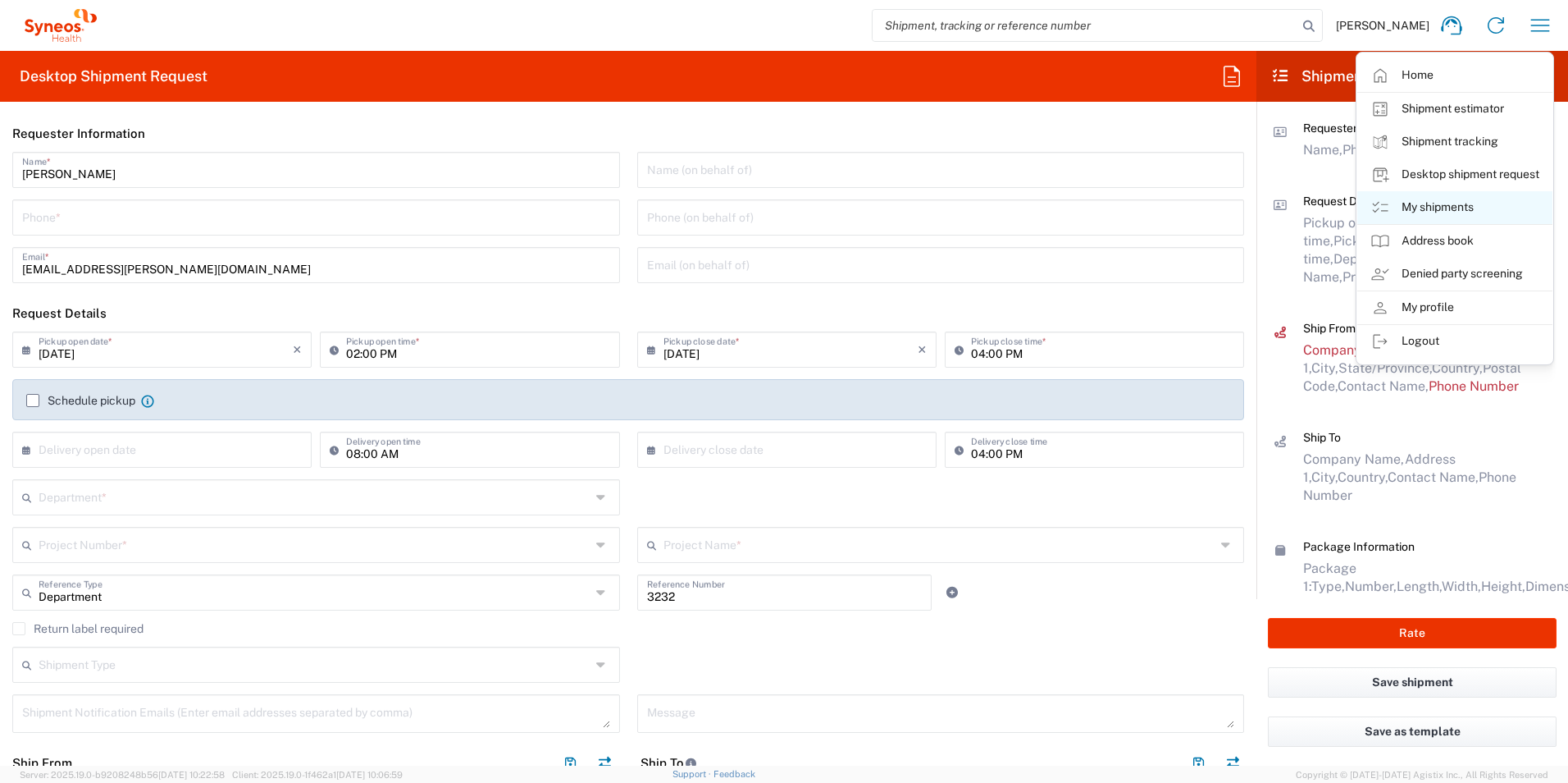
click at [1449, 205] on link "My shipments" at bounding box center [1454, 207] width 195 height 32
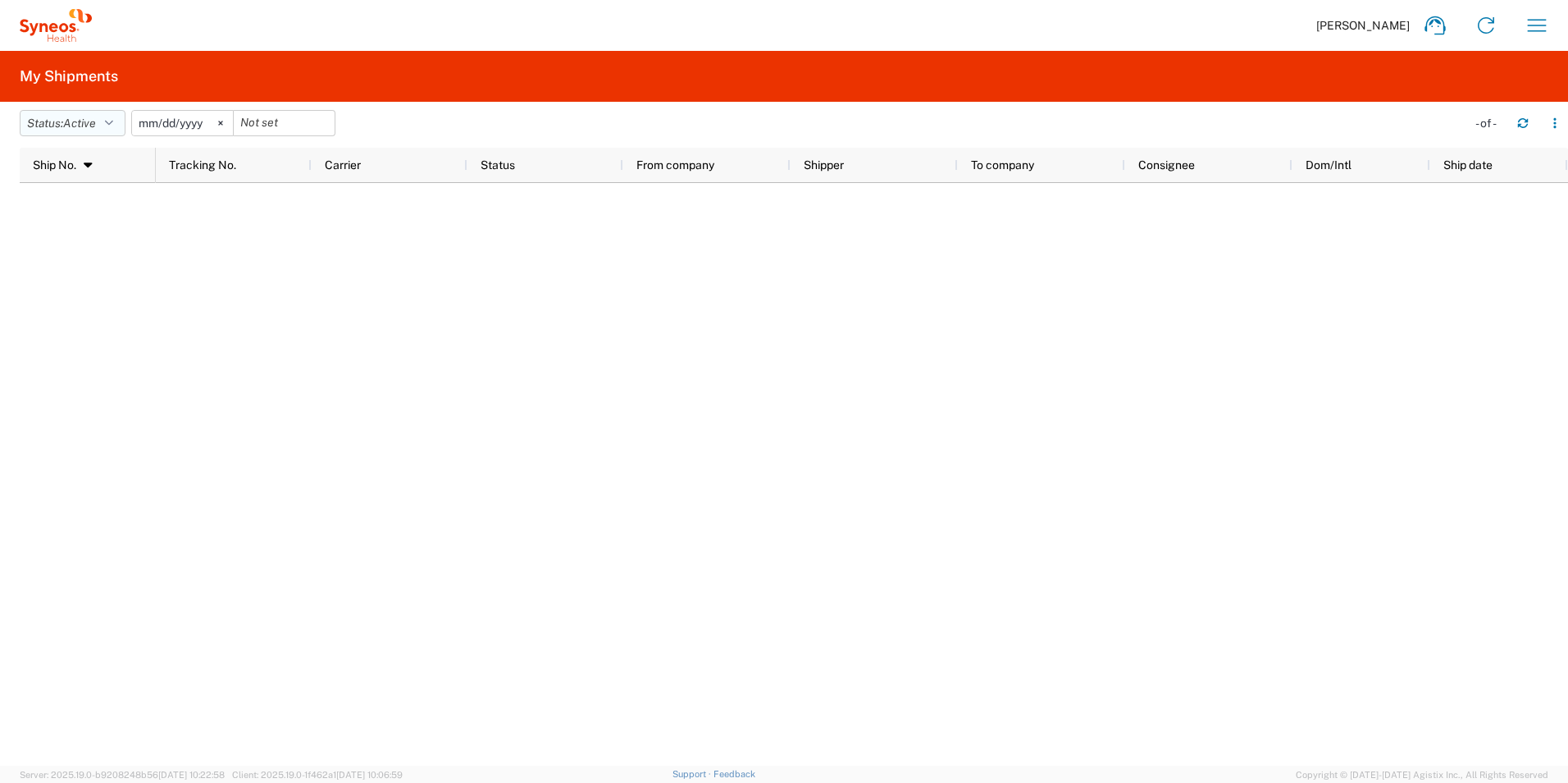
click at [117, 113] on button "Status: Active" at bounding box center [73, 123] width 106 height 26
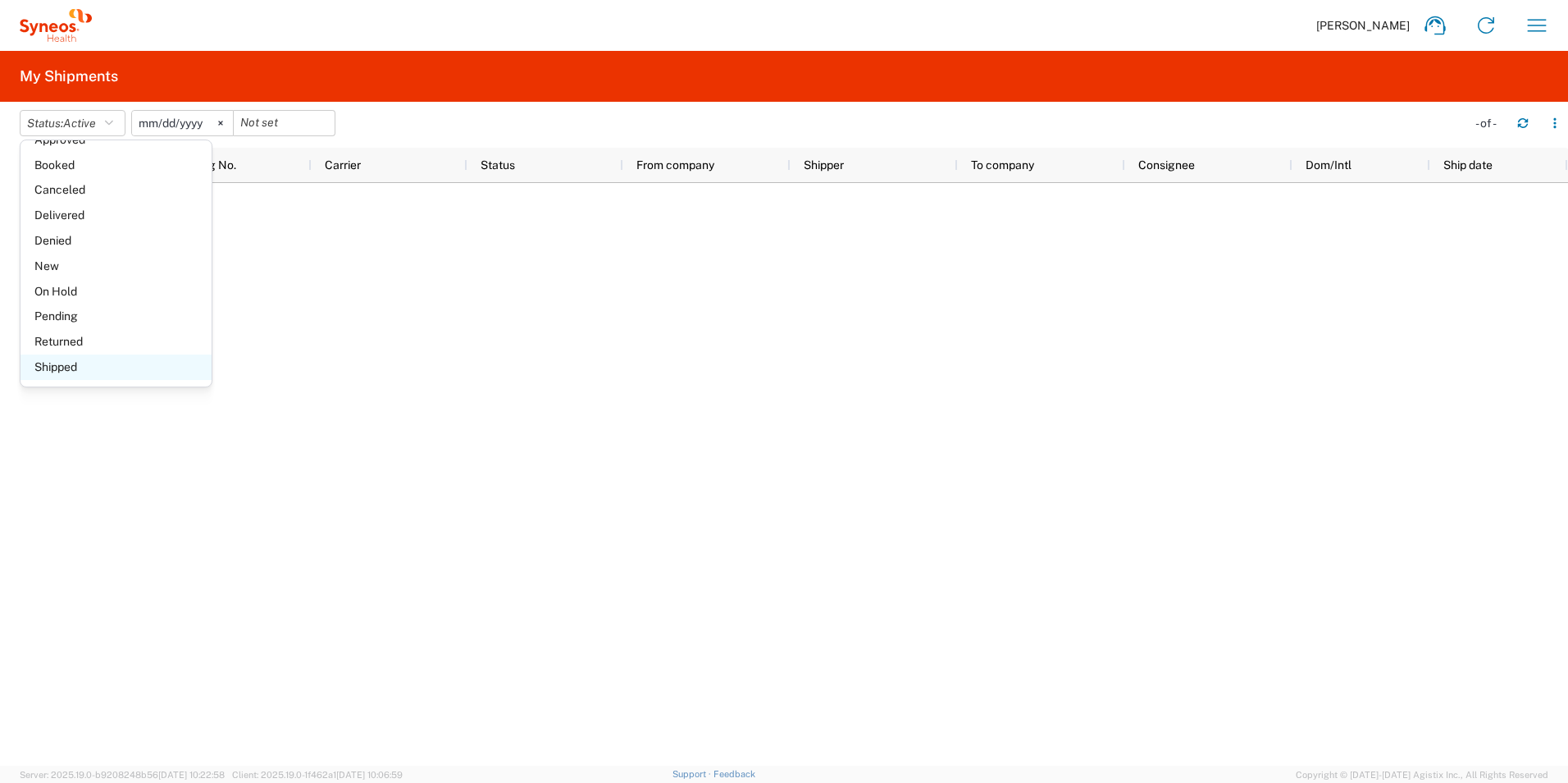
click at [76, 363] on span "Shipped" at bounding box center [116, 367] width 191 height 26
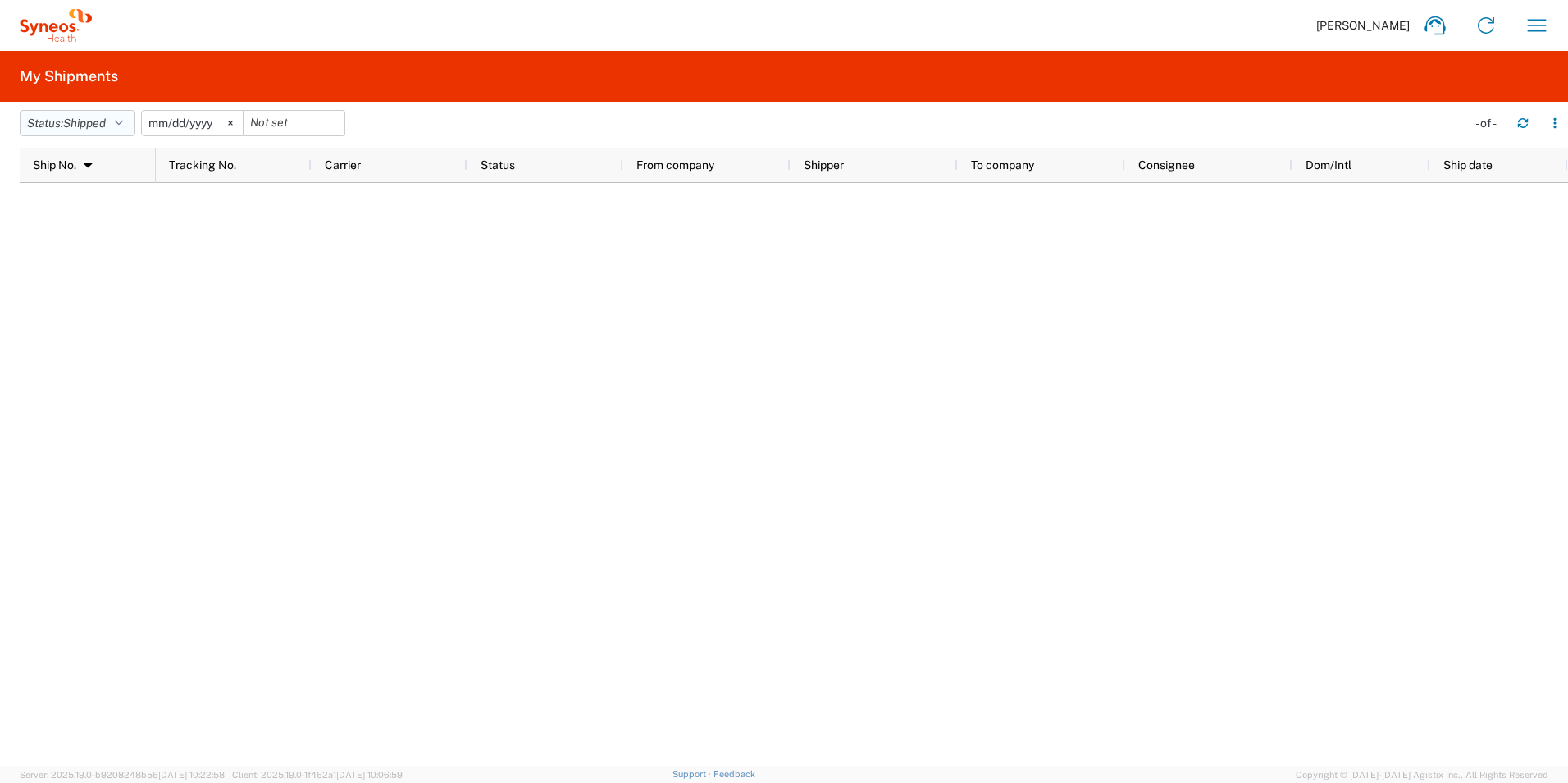
click at [123, 119] on icon "button" at bounding box center [119, 124] width 8 height 12
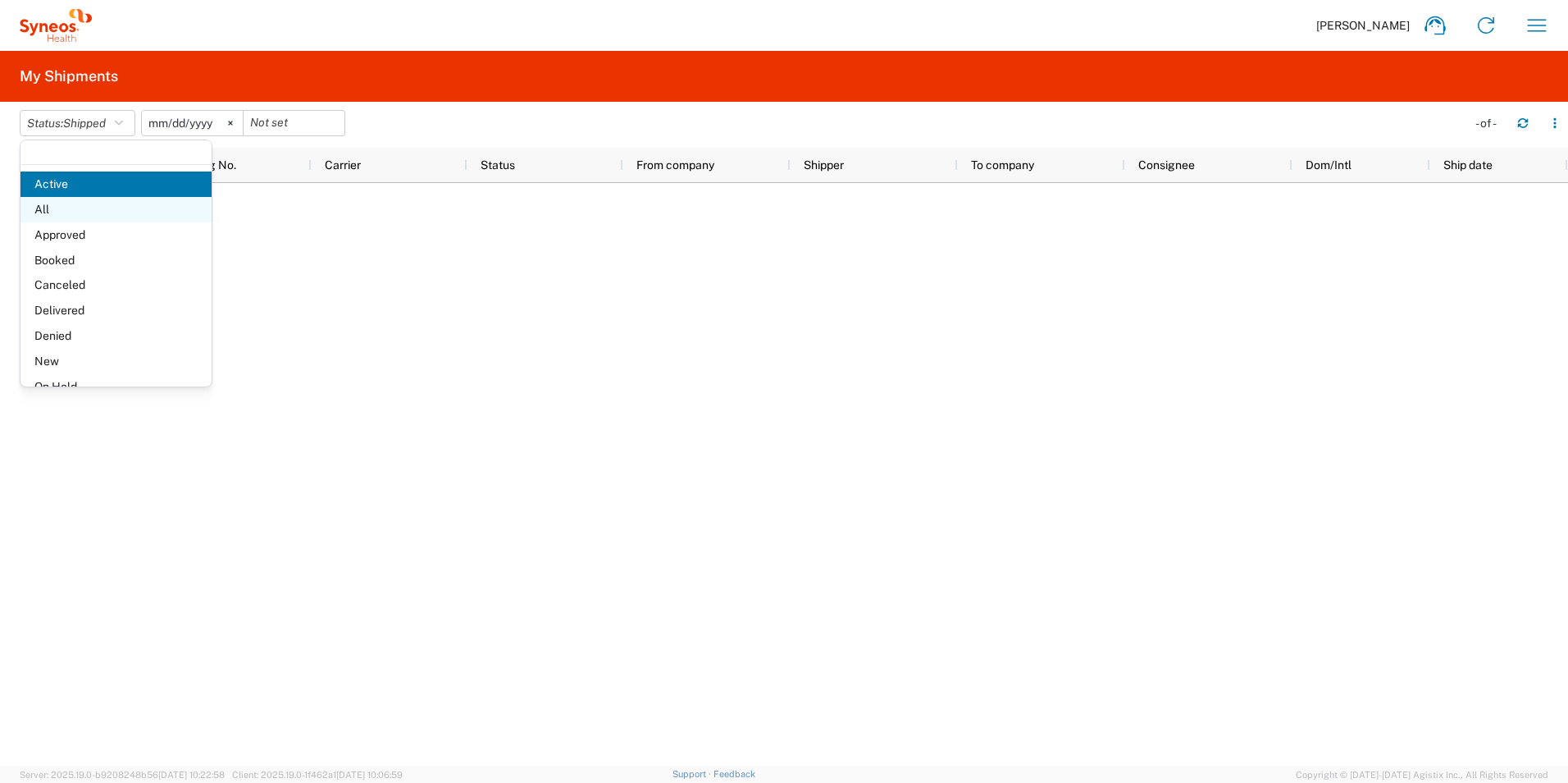
click at [120, 210] on span "All" at bounding box center [116, 210] width 191 height 26
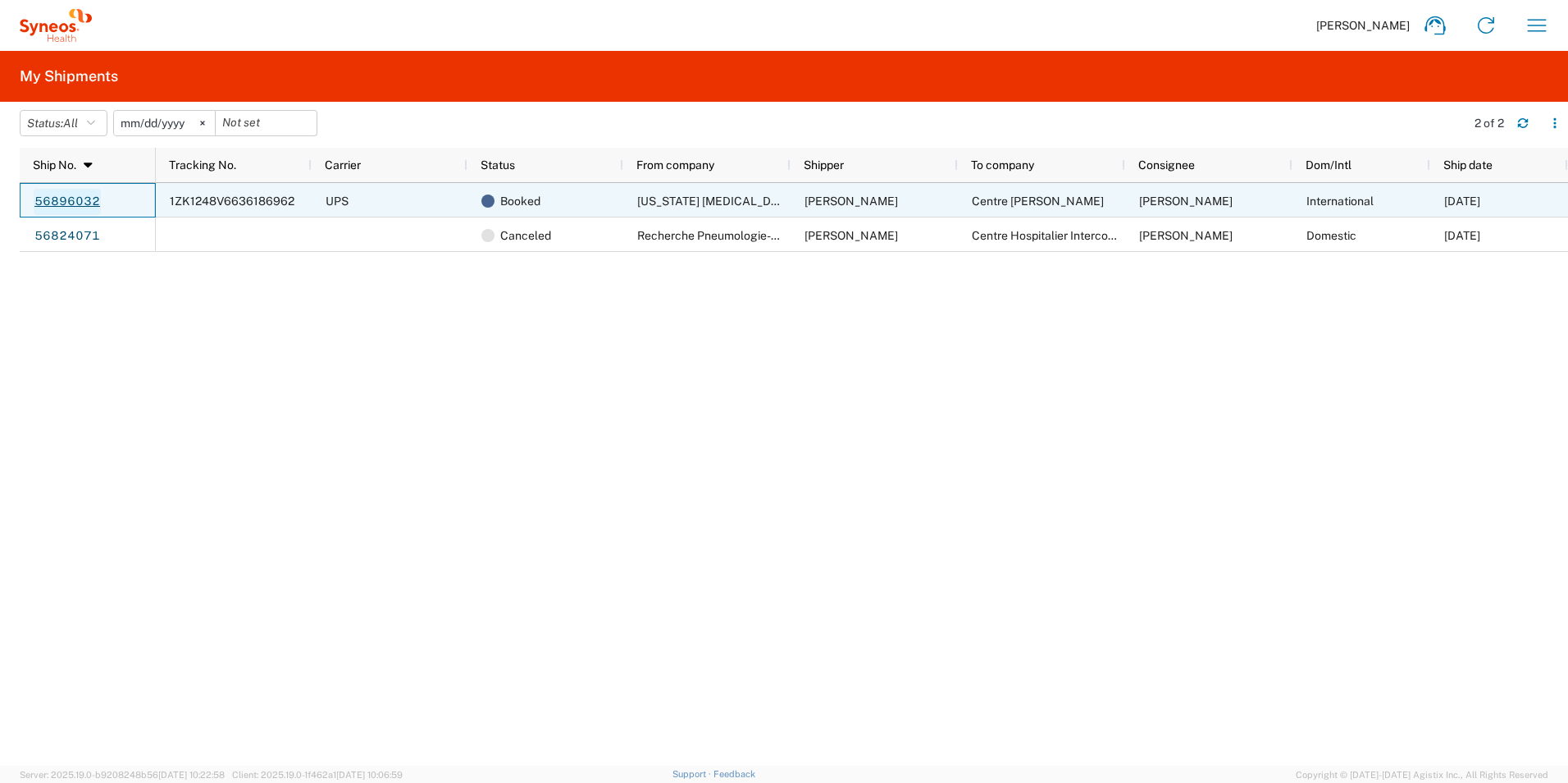
click at [81, 199] on link "56896032" at bounding box center [67, 201] width 68 height 26
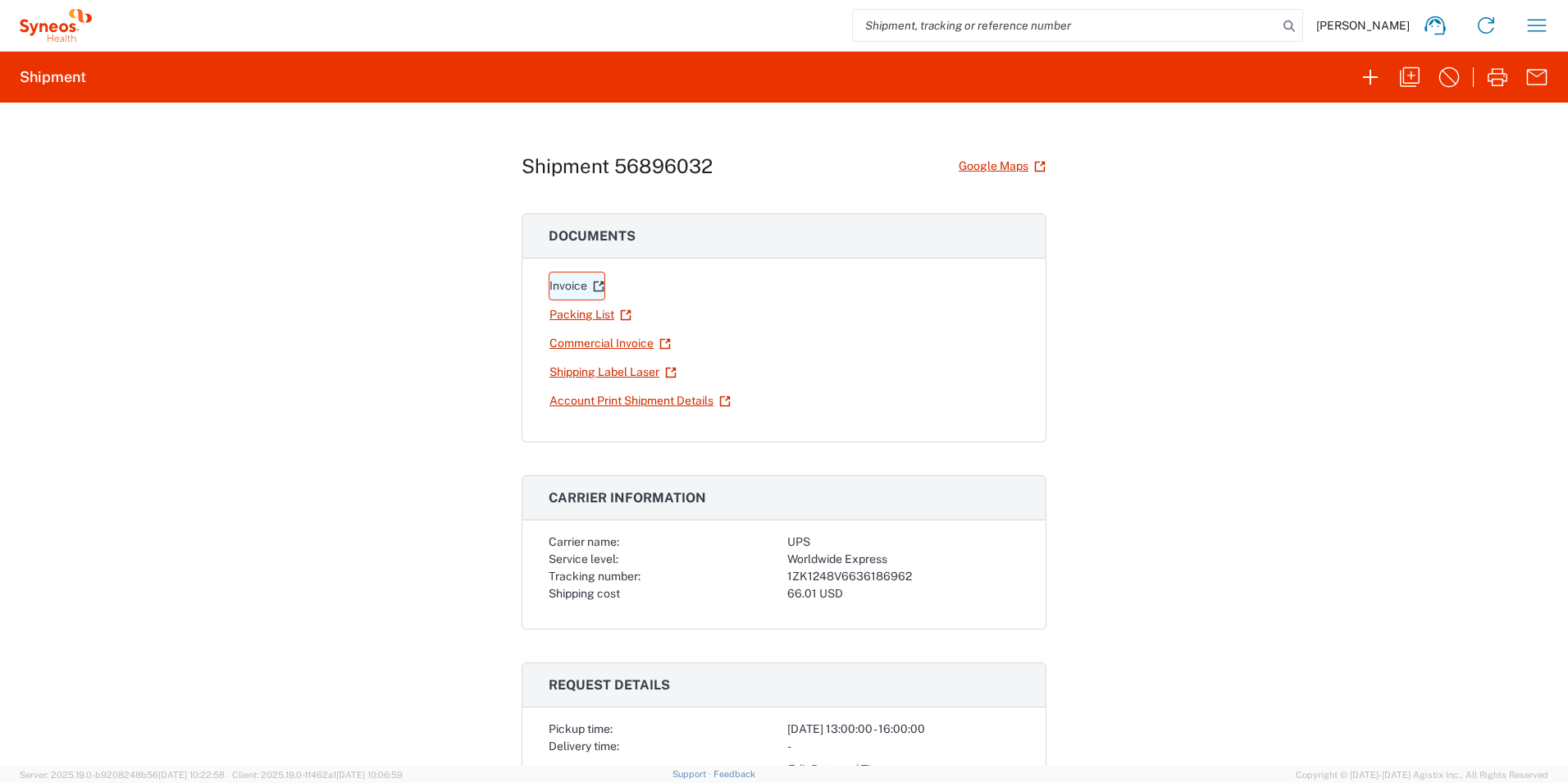
click at [566, 287] on link "Invoice" at bounding box center [577, 286] width 57 height 28
click at [601, 403] on link "Account Print Shipment Details" at bounding box center [639, 400] width 182 height 28
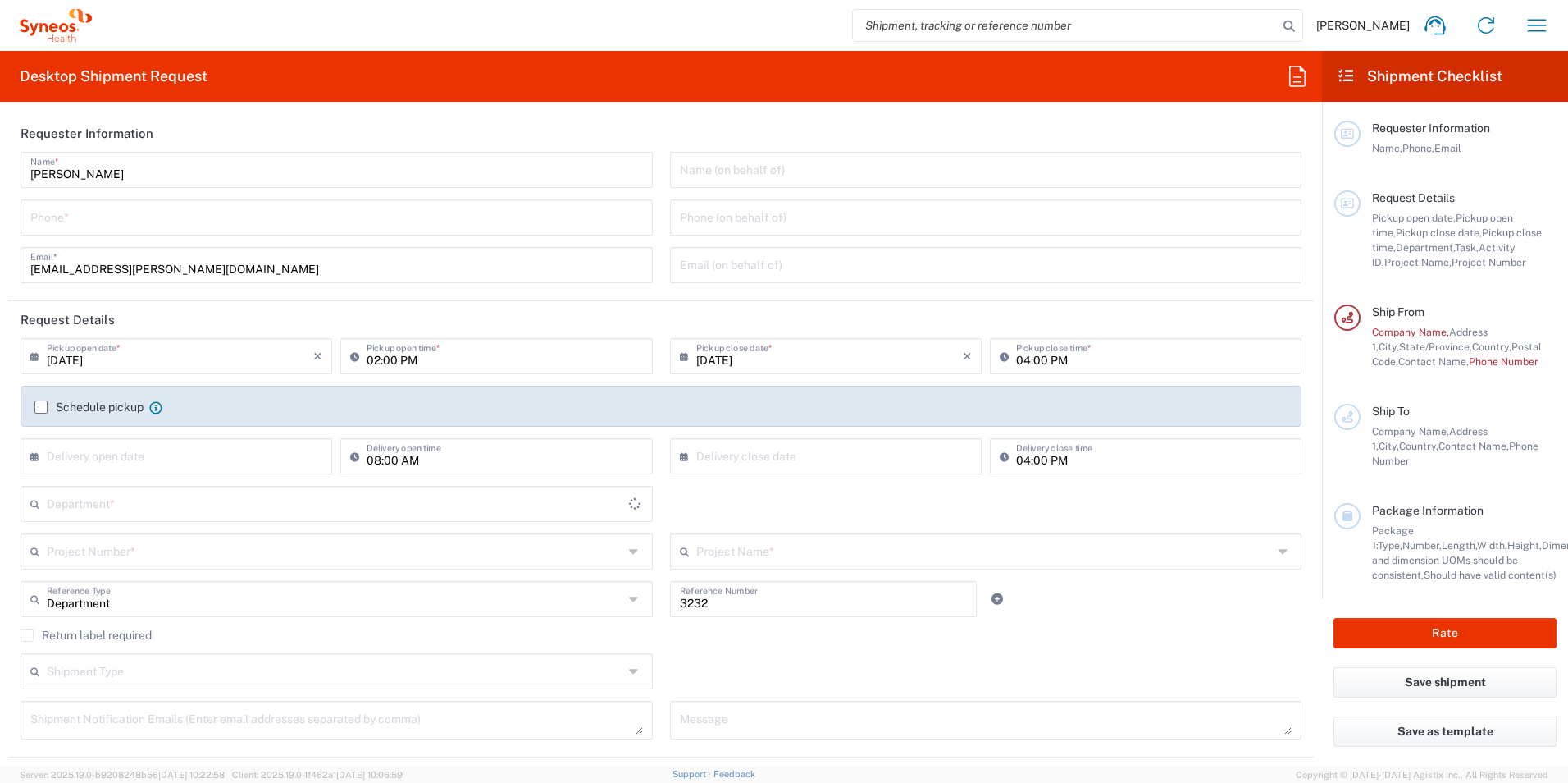
type input "[US_STATE]"
click at [97, 223] on input "tel" at bounding box center [336, 216] width 613 height 28
type input "3127969152"
type input "[PERSON_NAME][EMAIL_ADDRESS][PERSON_NAME][PERSON_NAME][DOMAIN_NAME]"
type input "[US_STATE] [MEDICAL_DATA] Specialist"
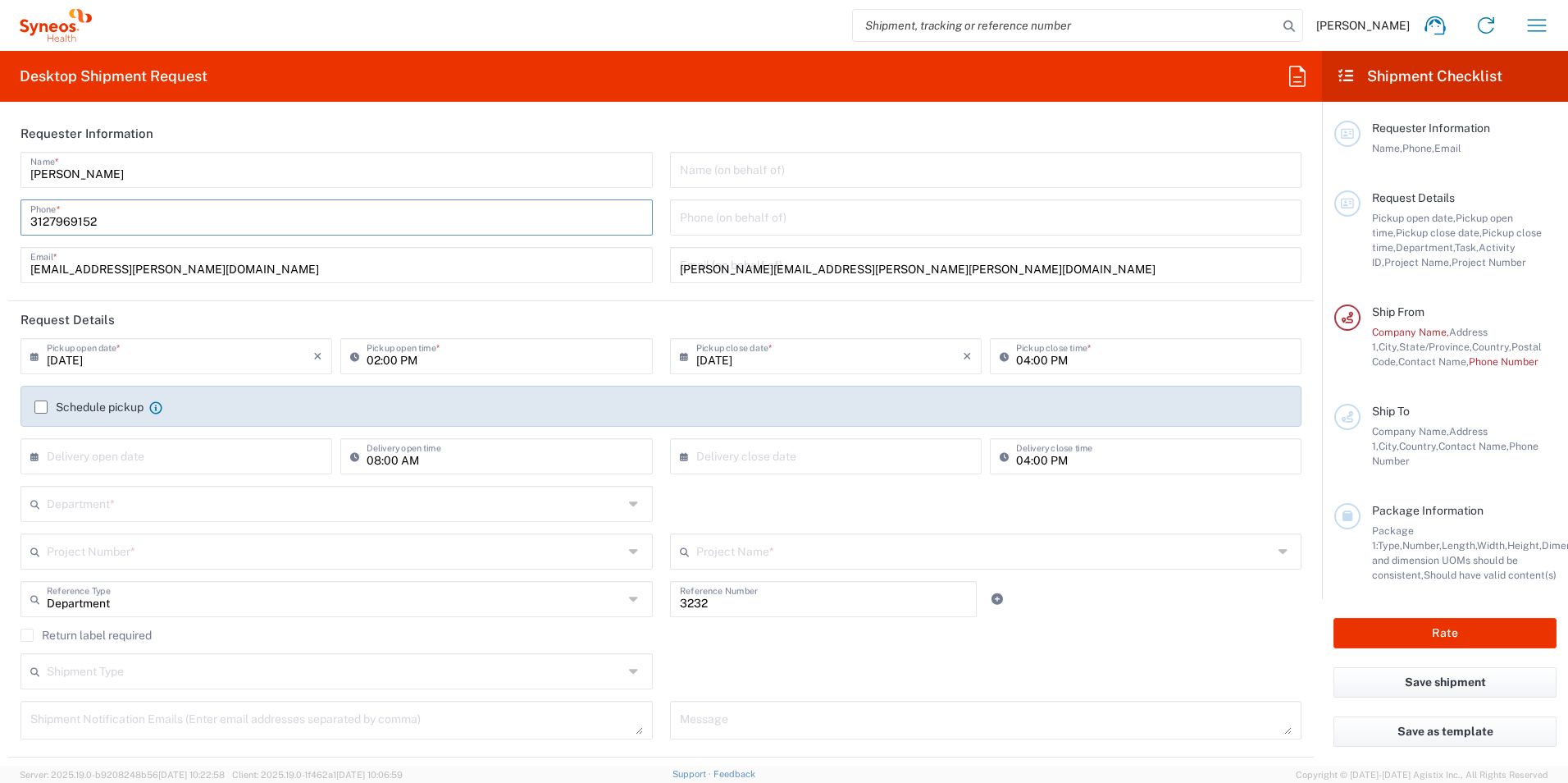
type input "[PHONE_NUMBER]"
type input "Centre [PERSON_NAME]"
type input "Service Recherche Clinique"
type input "[STREET_ADDRESS][PERSON_NAME]"
type input "[GEOGRAPHIC_DATA]"
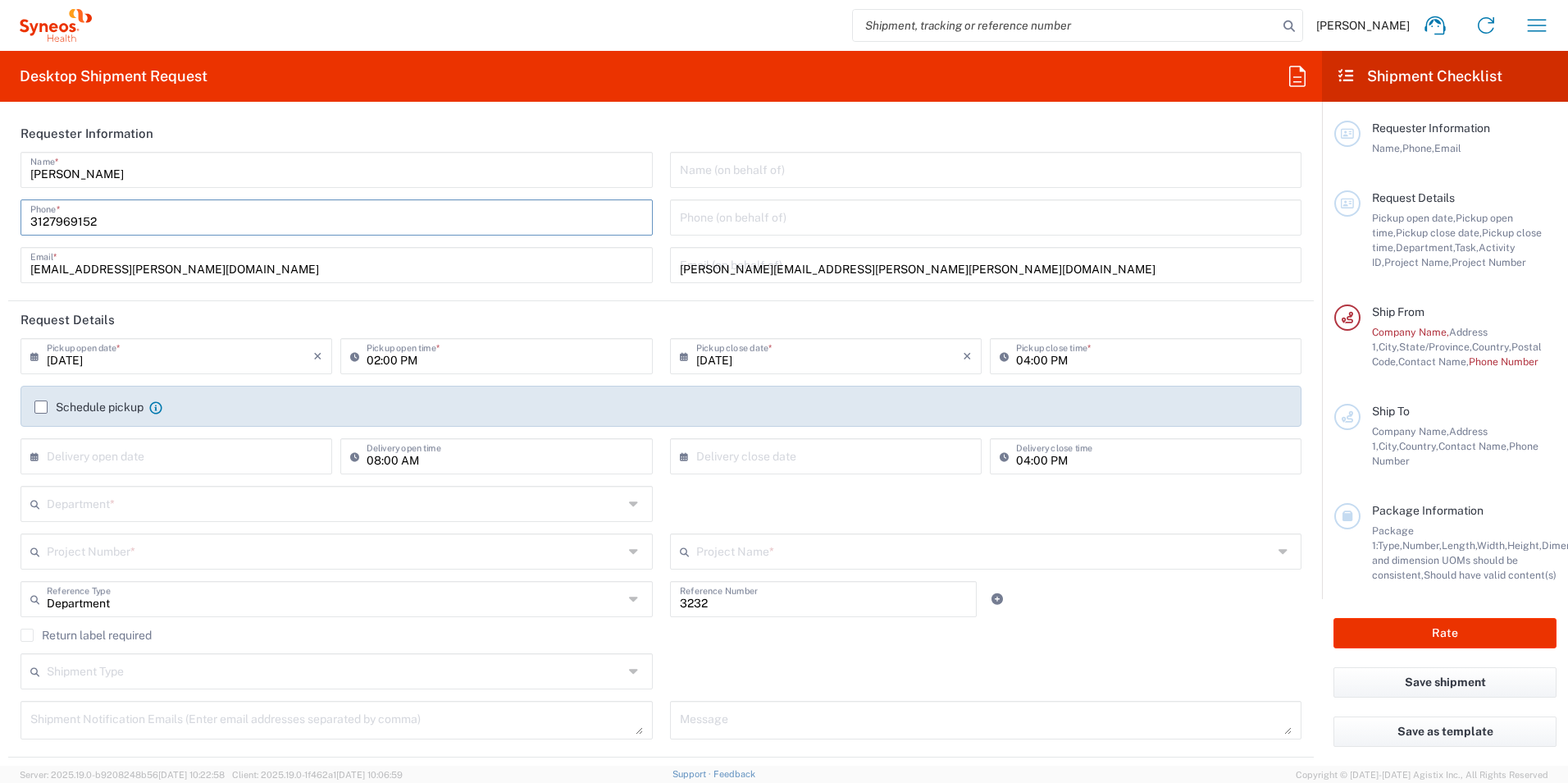
type input "[GEOGRAPHIC_DATA]"
type input "14076"
type input "[PHONE_NUMBER]"
type input "[EMAIL_ADDRESS][DOMAIN_NAME]"
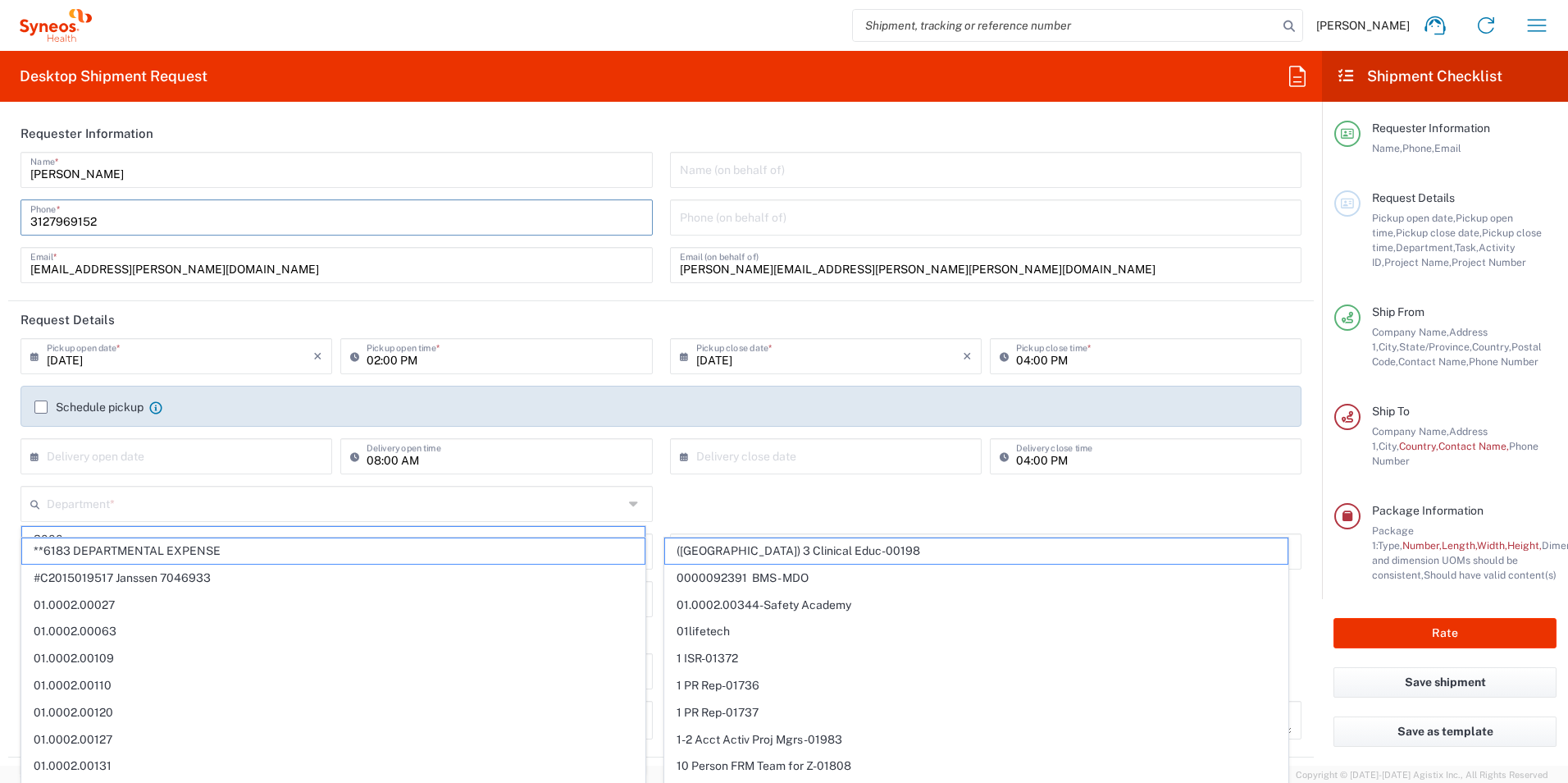
click at [36, 457] on icon at bounding box center [38, 455] width 17 height 26
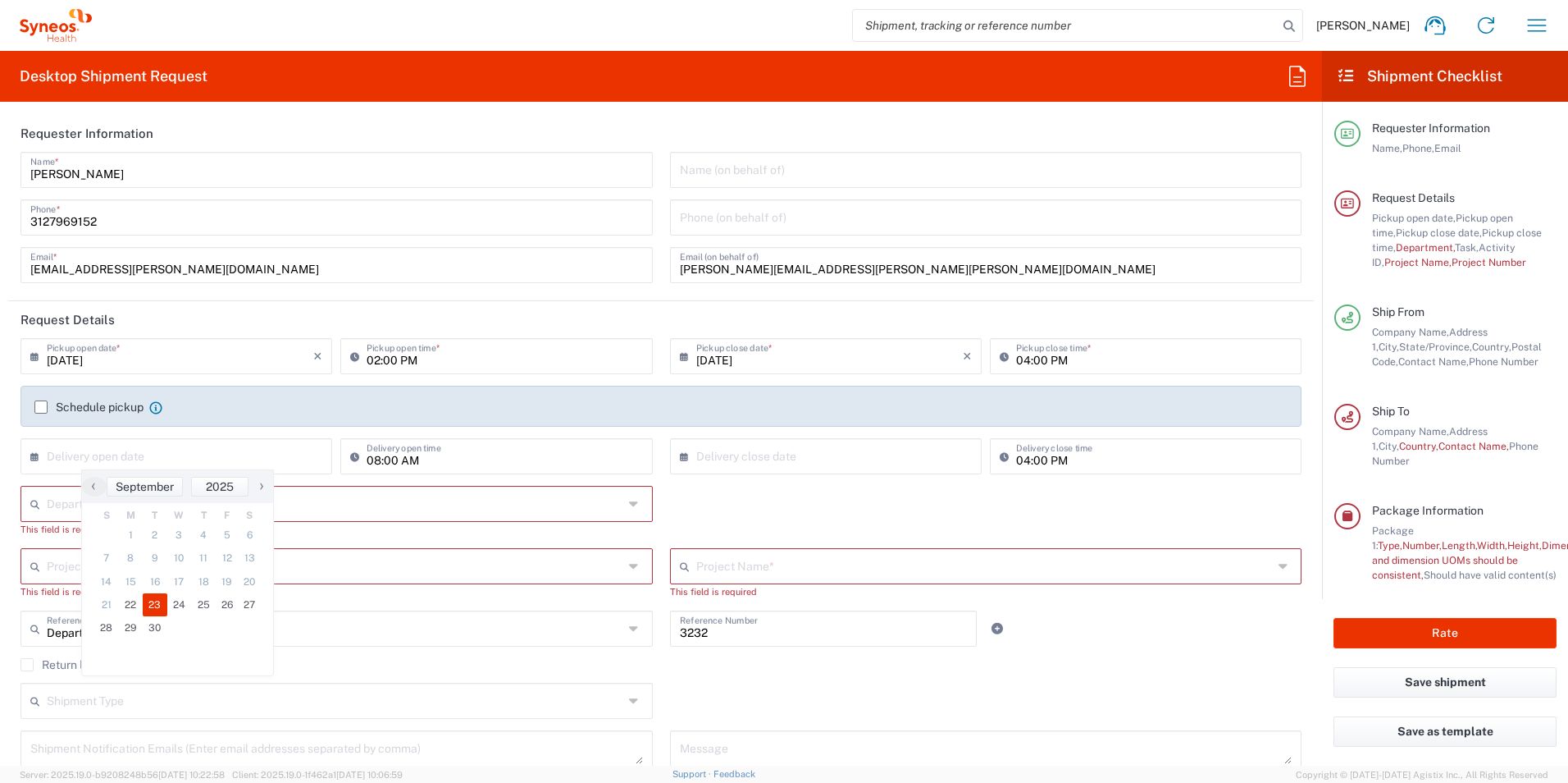
click at [156, 601] on span "23" at bounding box center [154, 603] width 25 height 23
type input "[DATE]"
click at [197, 501] on input "text" at bounding box center [335, 501] width 577 height 28
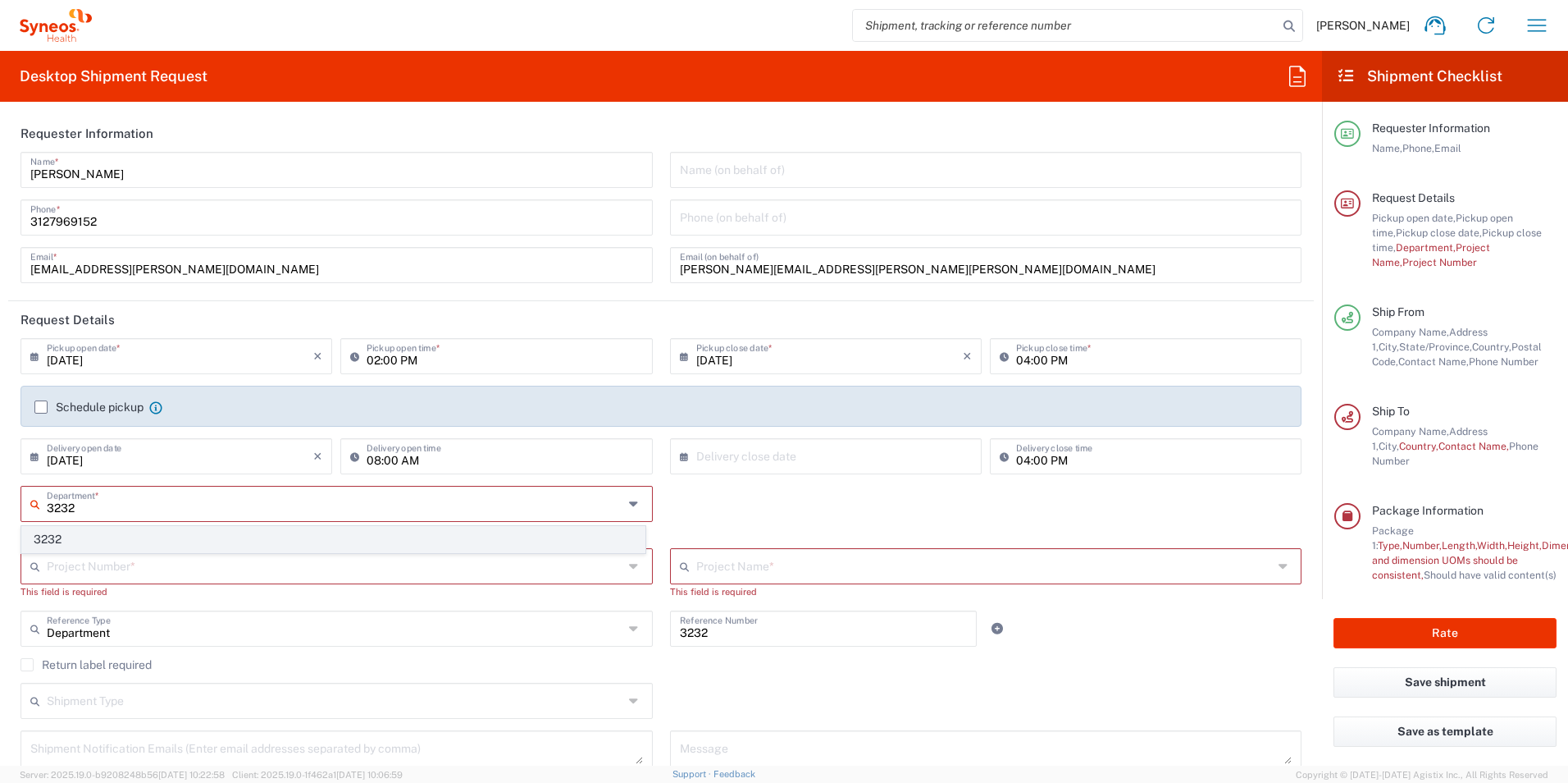
type input "3232"
click at [131, 537] on span "3232" at bounding box center [333, 540] width 623 height 26
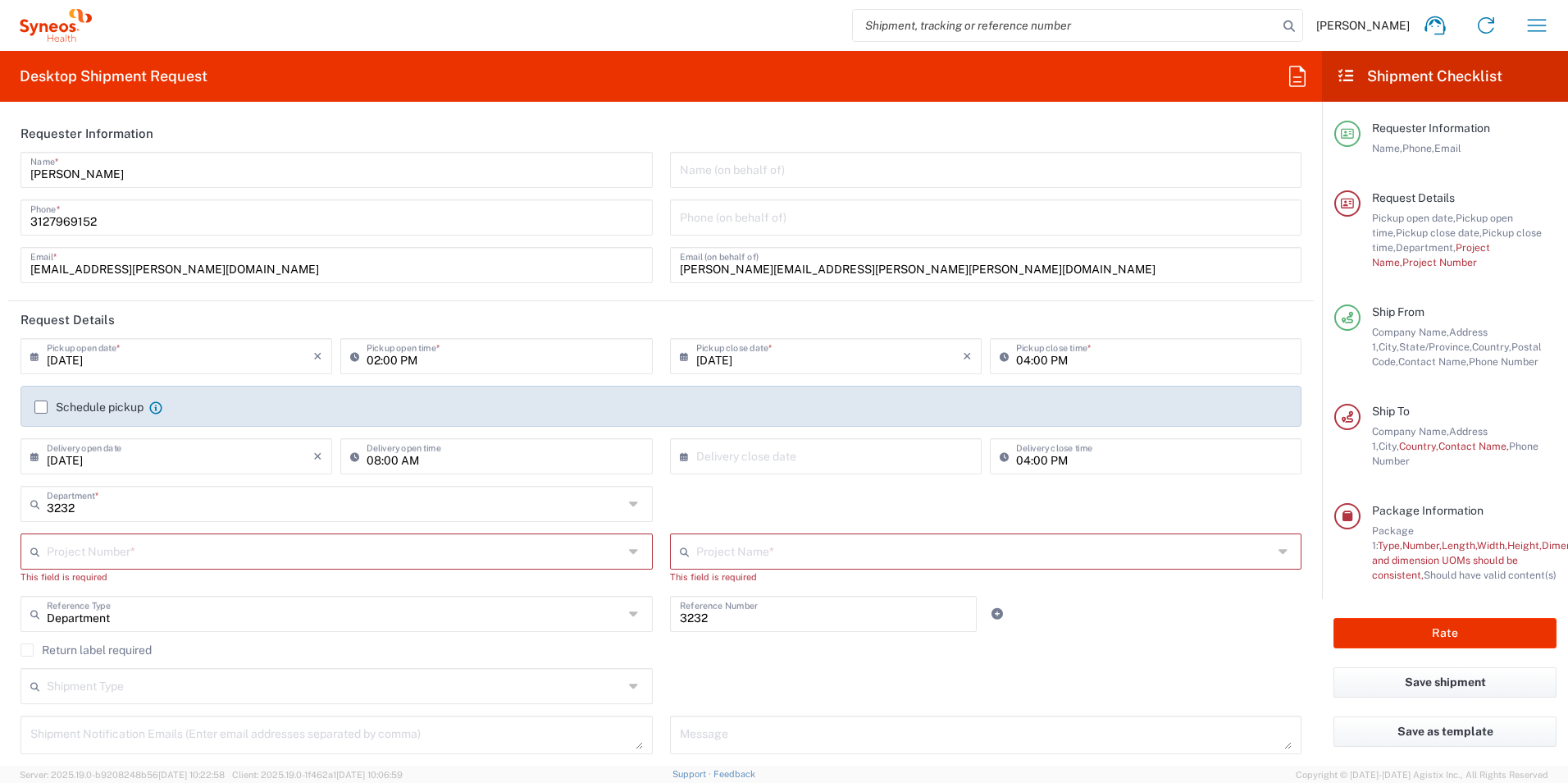
click at [136, 552] on input "text" at bounding box center [335, 549] width 577 height 28
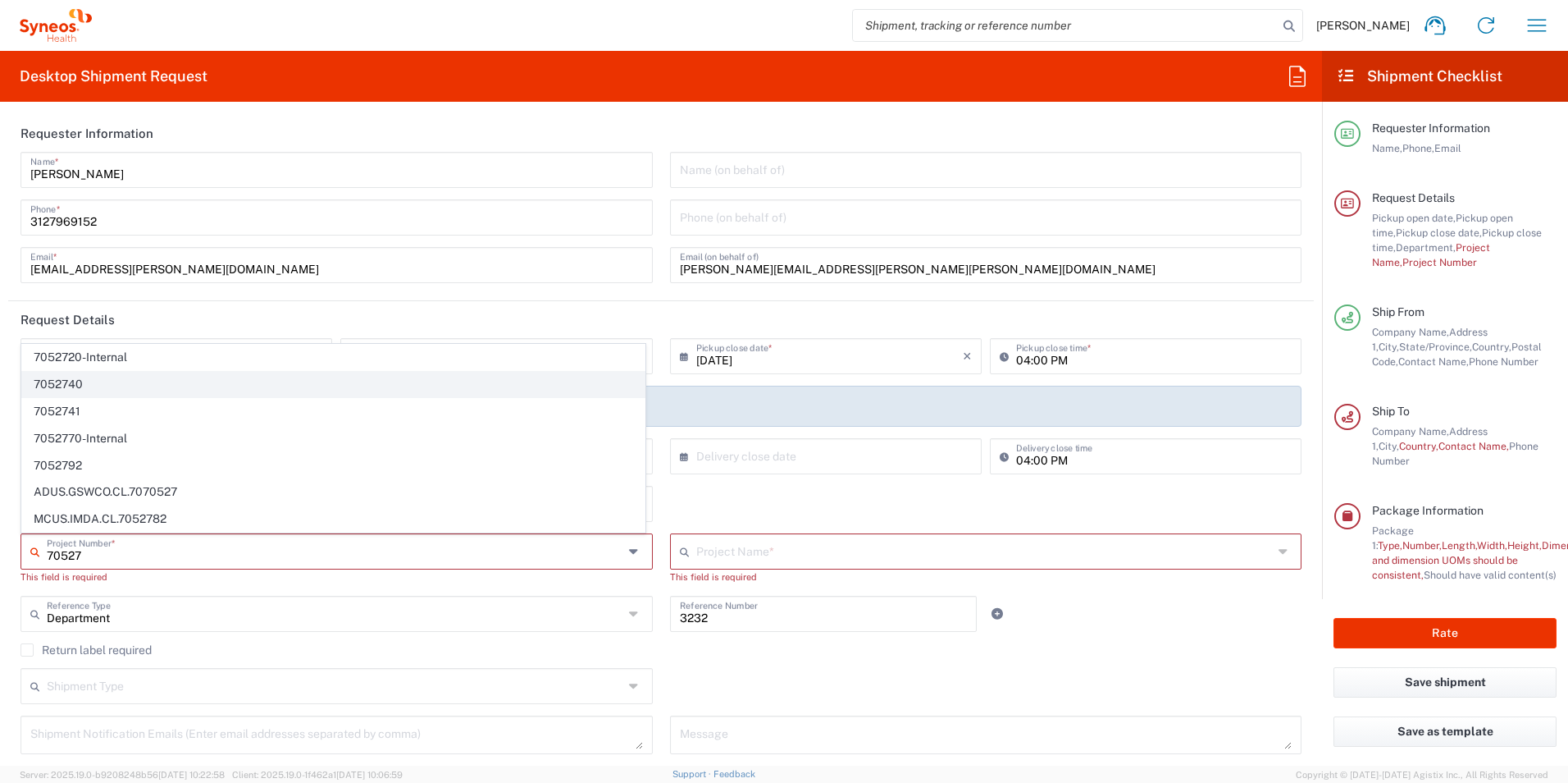
click at [76, 388] on span "7052740" at bounding box center [333, 385] width 623 height 26
type input "7052740"
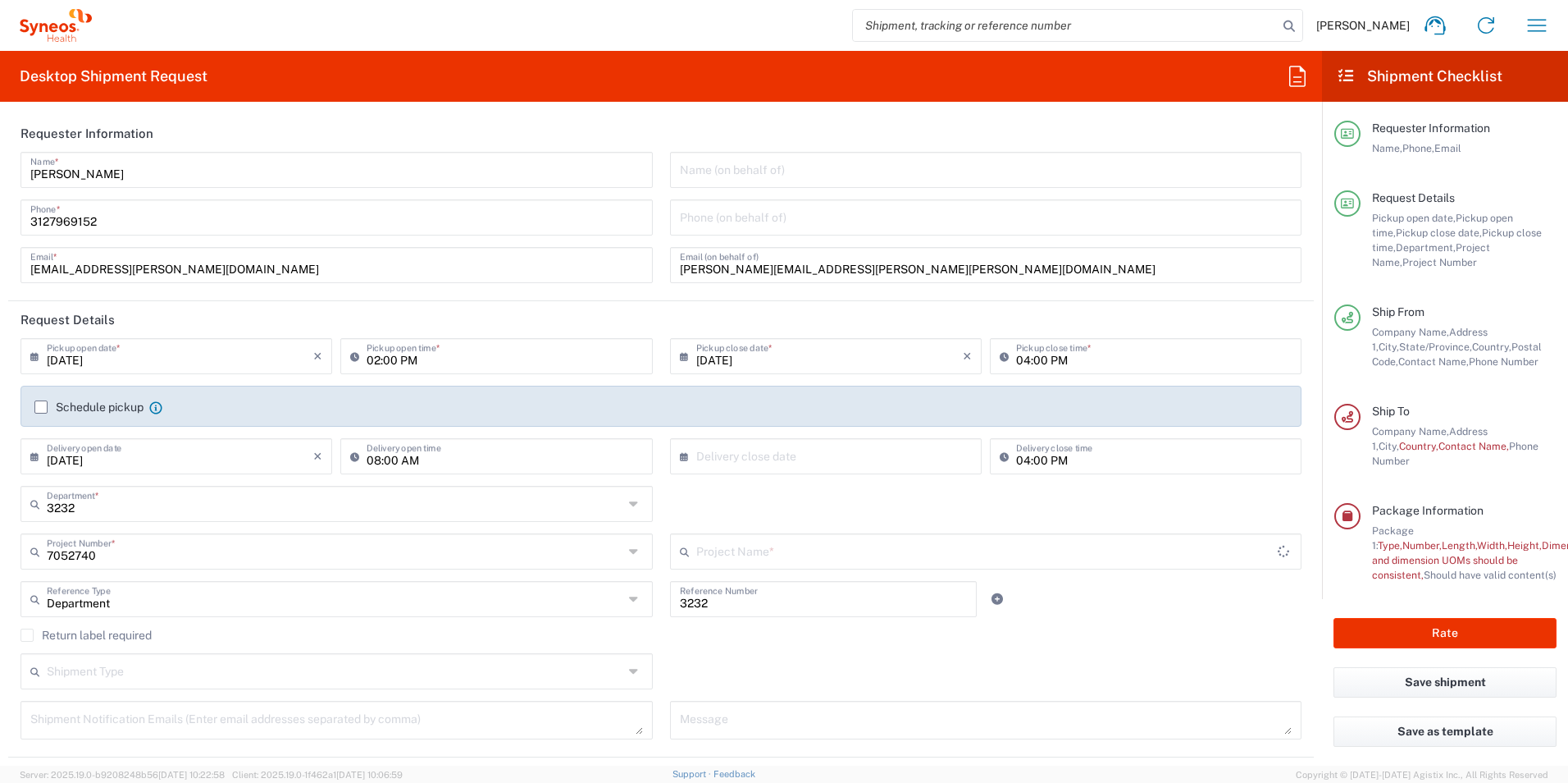
type input "Merck 7052740"
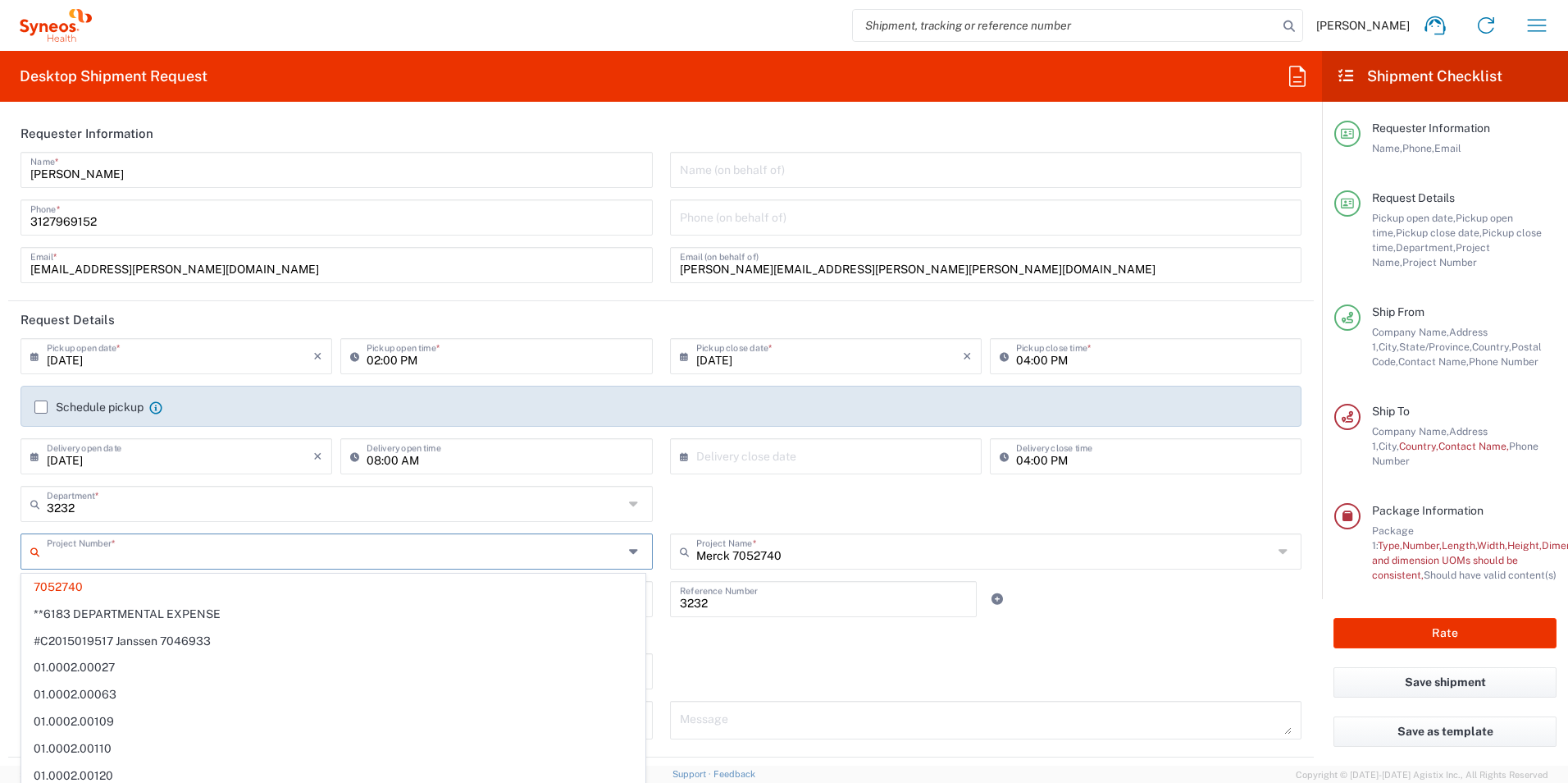
click at [124, 548] on input "text" at bounding box center [335, 549] width 577 height 28
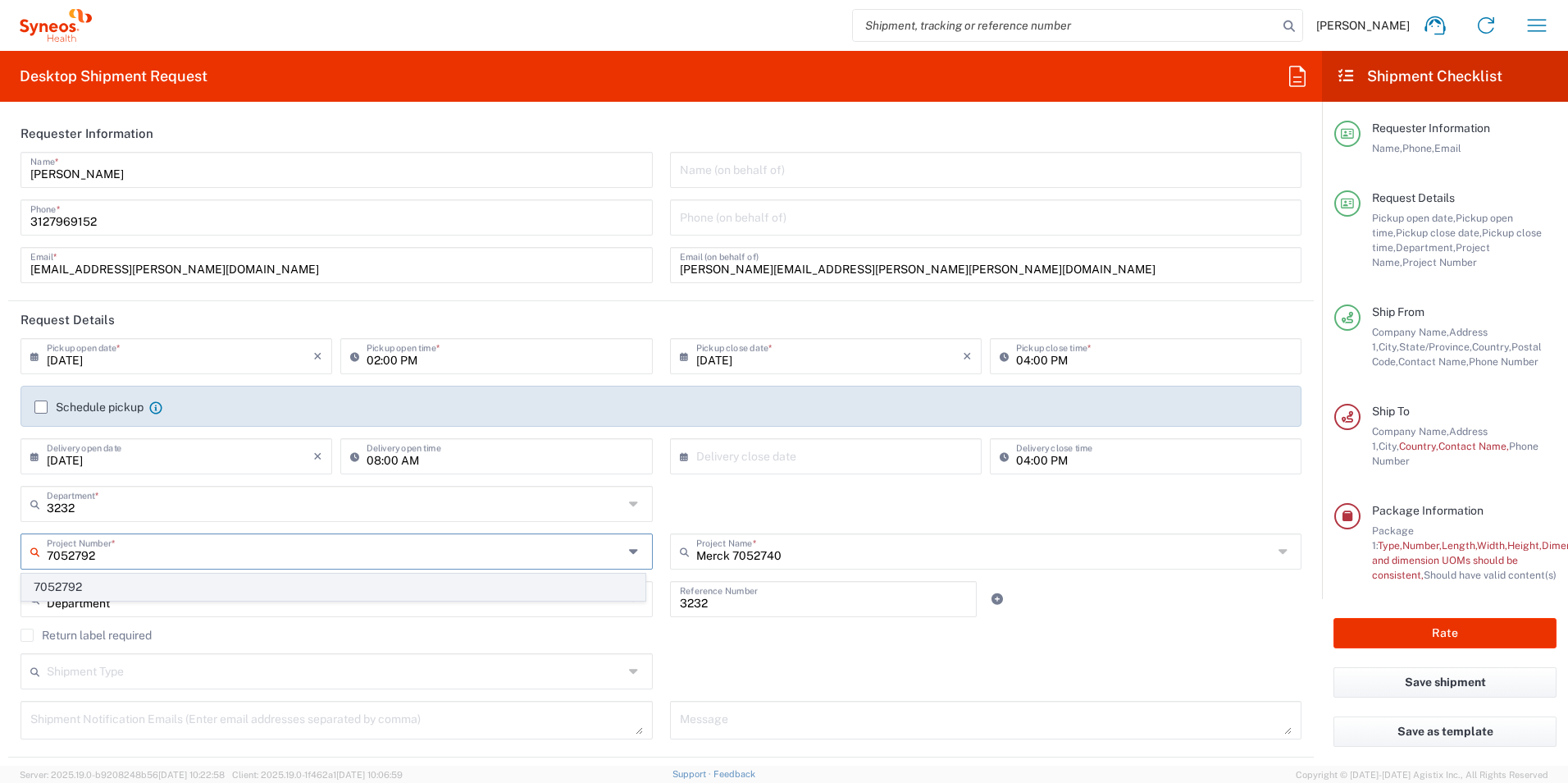
type input "7052792"
click at [82, 588] on span "7052792" at bounding box center [333, 587] width 623 height 26
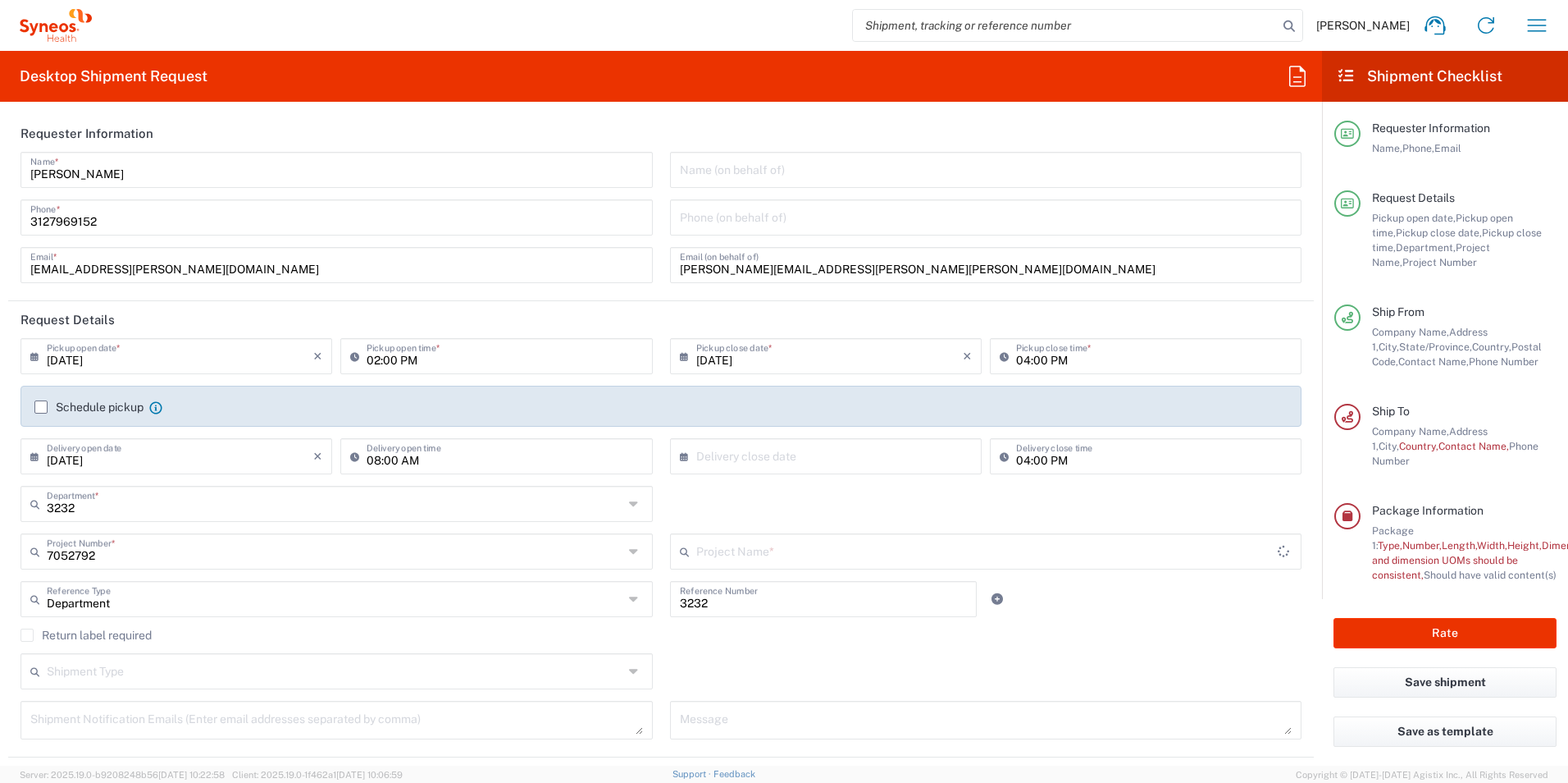
type input "WS2202"
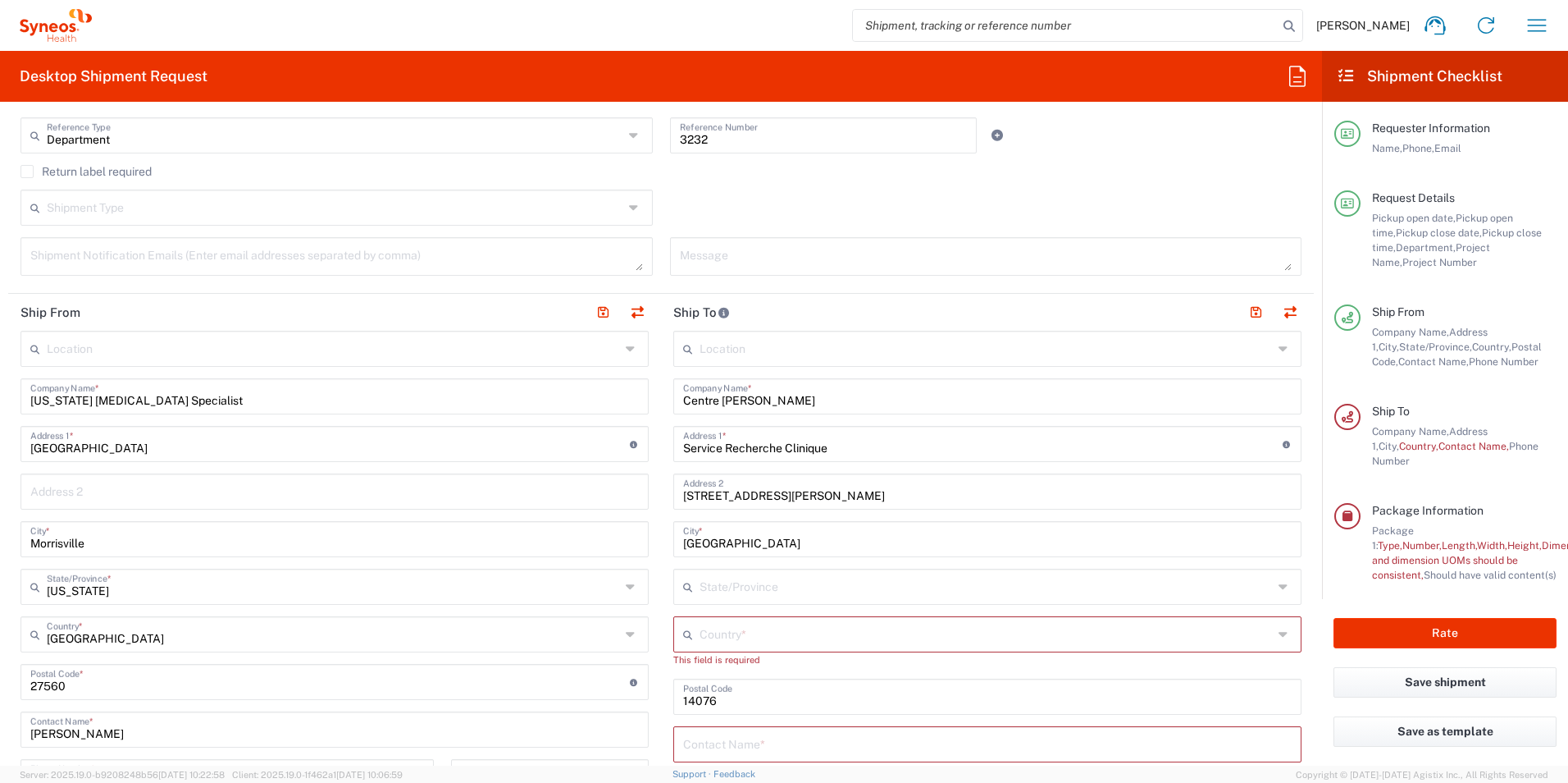
scroll to position [493, 0]
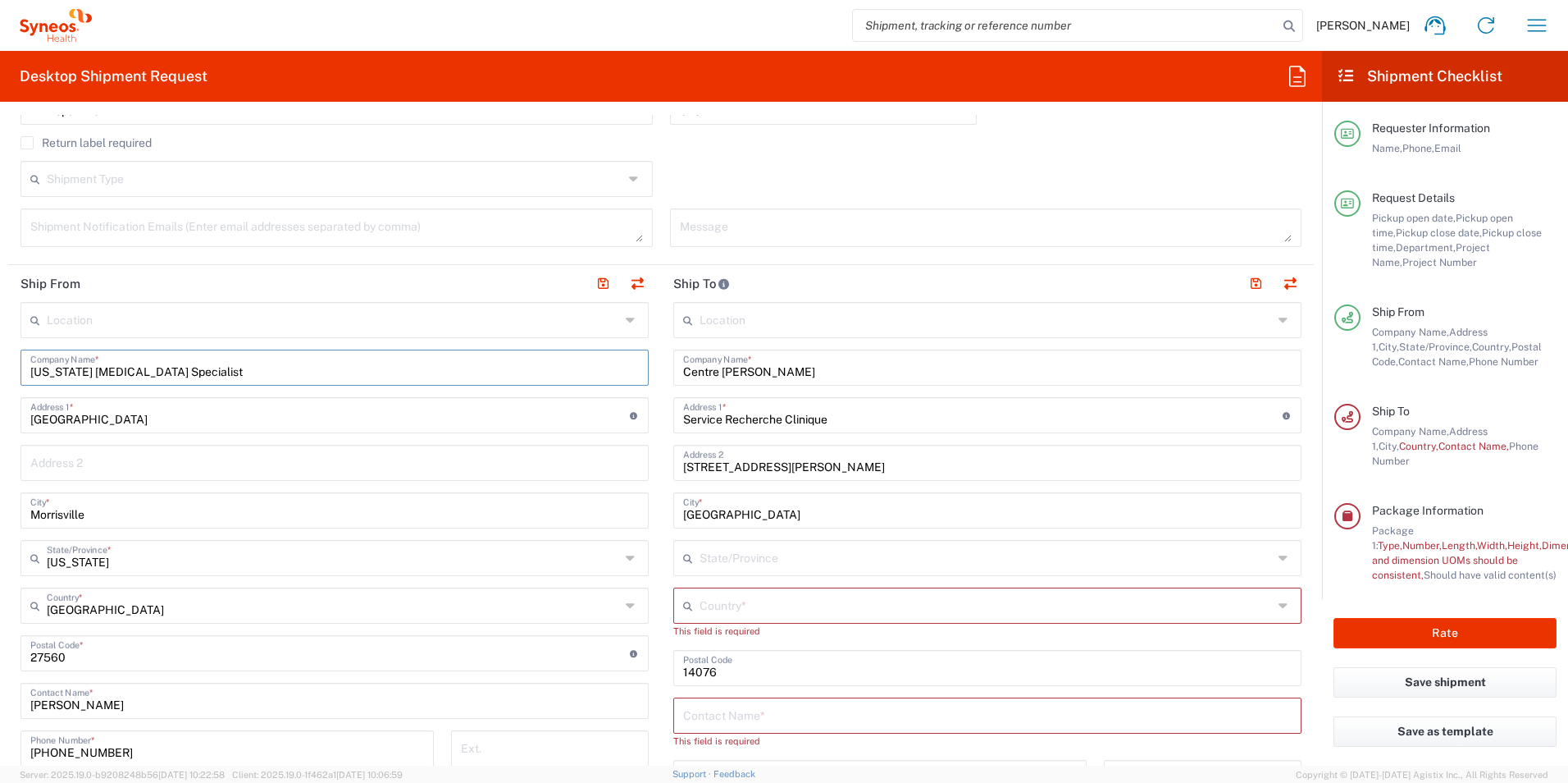
drag, startPoint x: 197, startPoint y: 368, endPoint x: -312, endPoint y: 381, distance: 509.2
click at [0, 381] on html "[PERSON_NAME] Home Shipment estimator Shipment tracking Desktop shipment reques…" at bounding box center [784, 392] width 1568 height 783
click at [175, 423] on input "[GEOGRAPHIC_DATA]" at bounding box center [329, 413] width 599 height 28
drag, startPoint x: 175, startPoint y: 423, endPoint x: -104, endPoint y: 435, distance: 279.3
click at [0, 435] on html "[PERSON_NAME] Home Shipment estimator Shipment tracking Desktop shipment reques…" at bounding box center [784, 392] width 1568 height 783
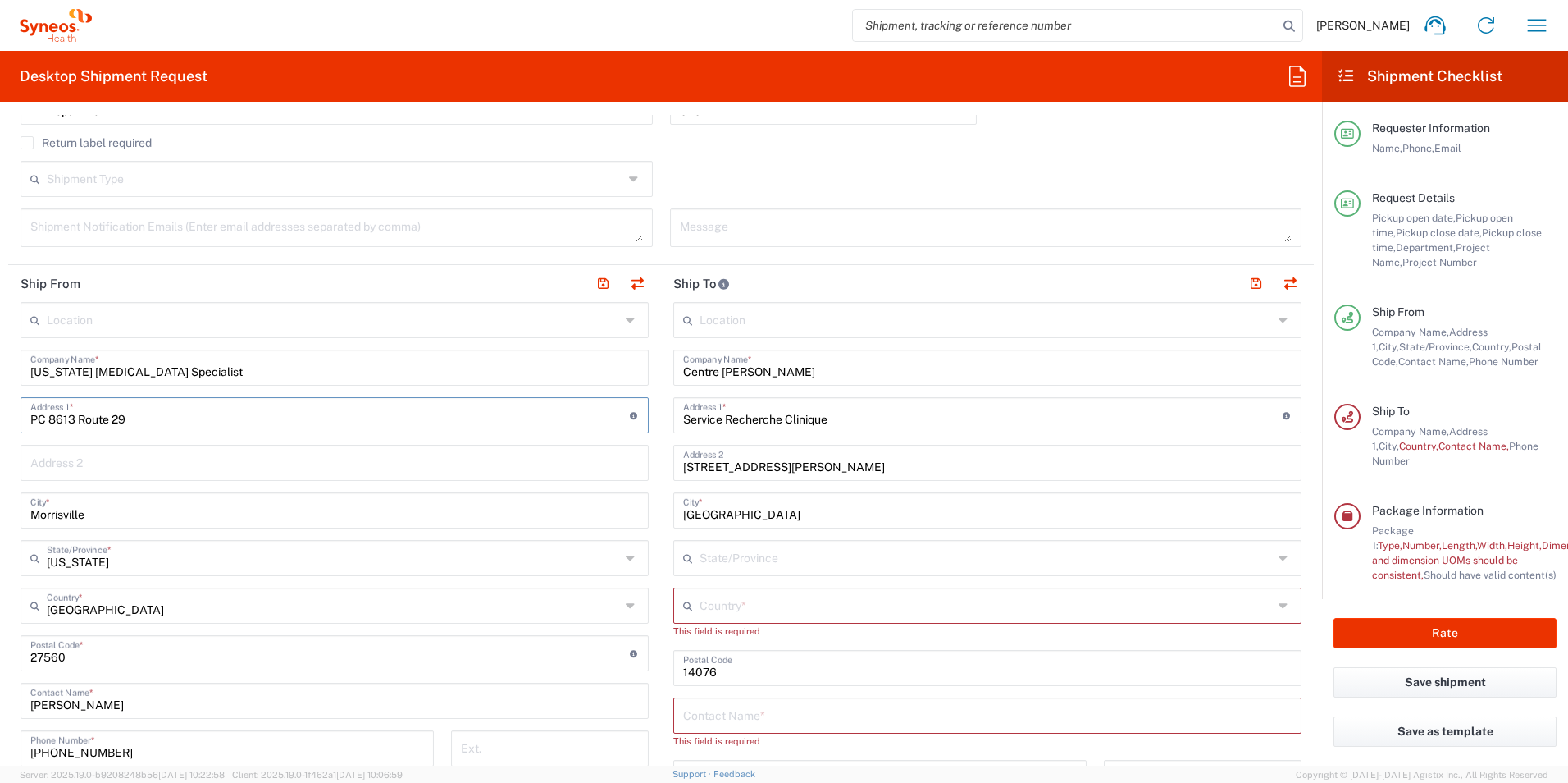
type input "PC 8613 Route 29"
drag, startPoint x: 138, startPoint y: 519, endPoint x: -141, endPoint y: 514, distance: 279.0
click at [0, 514] on html "[PERSON_NAME] Home Shipment estimator Shipment tracking Desktop shipment reques…" at bounding box center [784, 392] width 1568 height 783
type input "Fairfax"
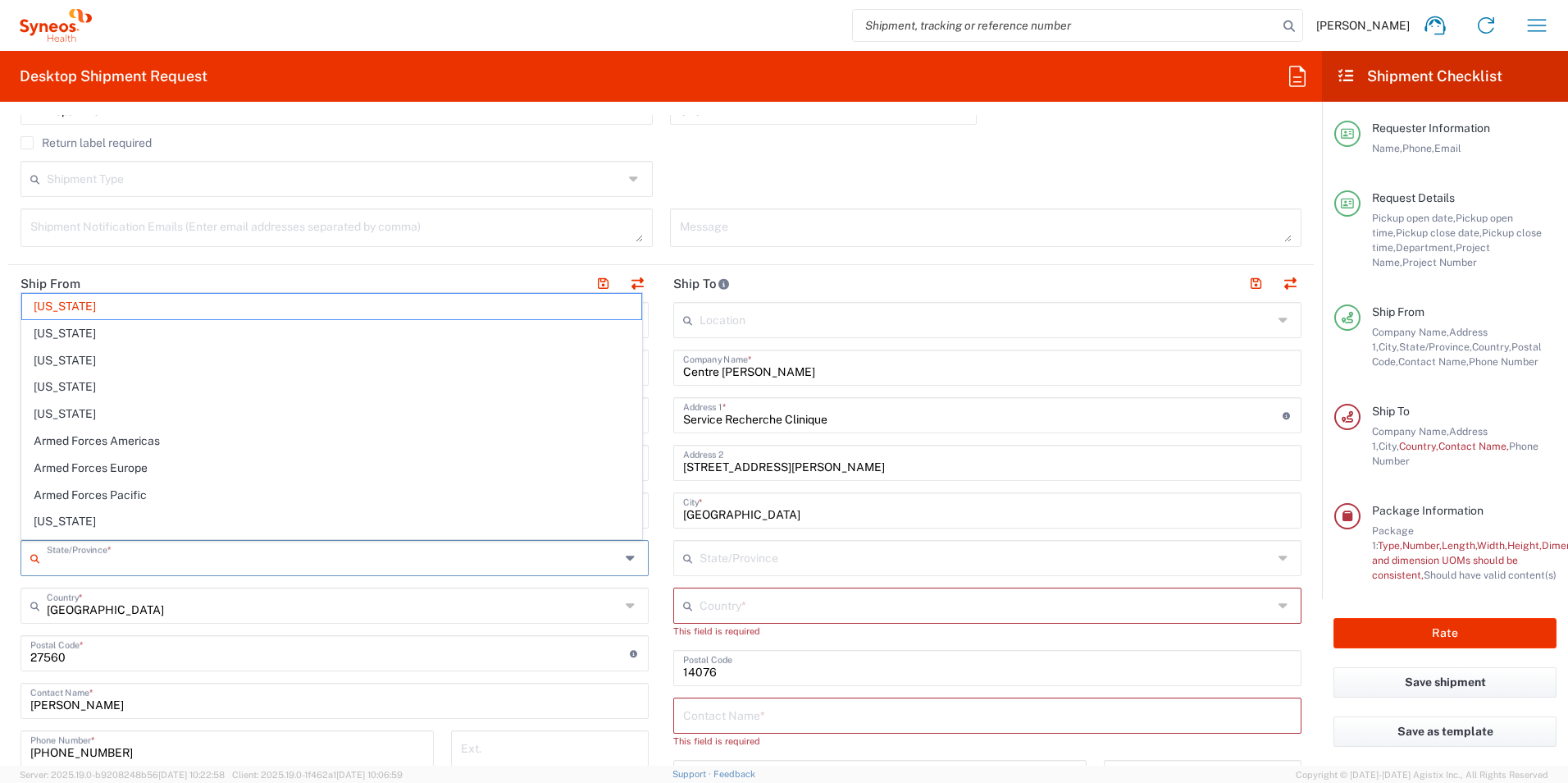
click at [156, 565] on input "text" at bounding box center [333, 556] width 573 height 28
click at [78, 420] on span "[US_STATE]" at bounding box center [331, 418] width 619 height 26
type input "[US_STATE]"
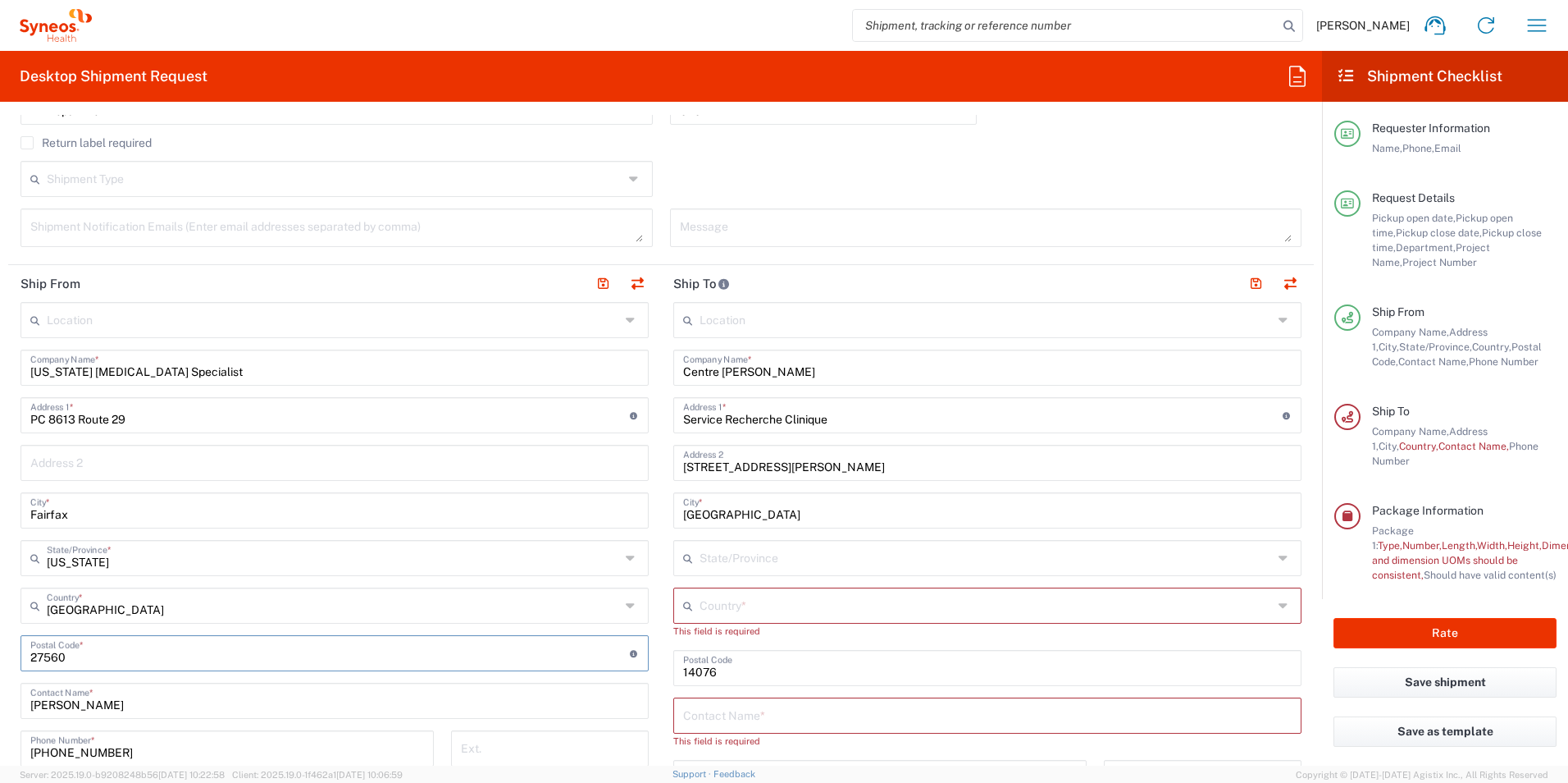
drag, startPoint x: 123, startPoint y: 660, endPoint x: -156, endPoint y: 656, distance: 279.0
click at [0, 656] on html "[PERSON_NAME] Home Shipment estimator Shipment tracking Desktop shipment reques…" at bounding box center [784, 392] width 1568 height 783
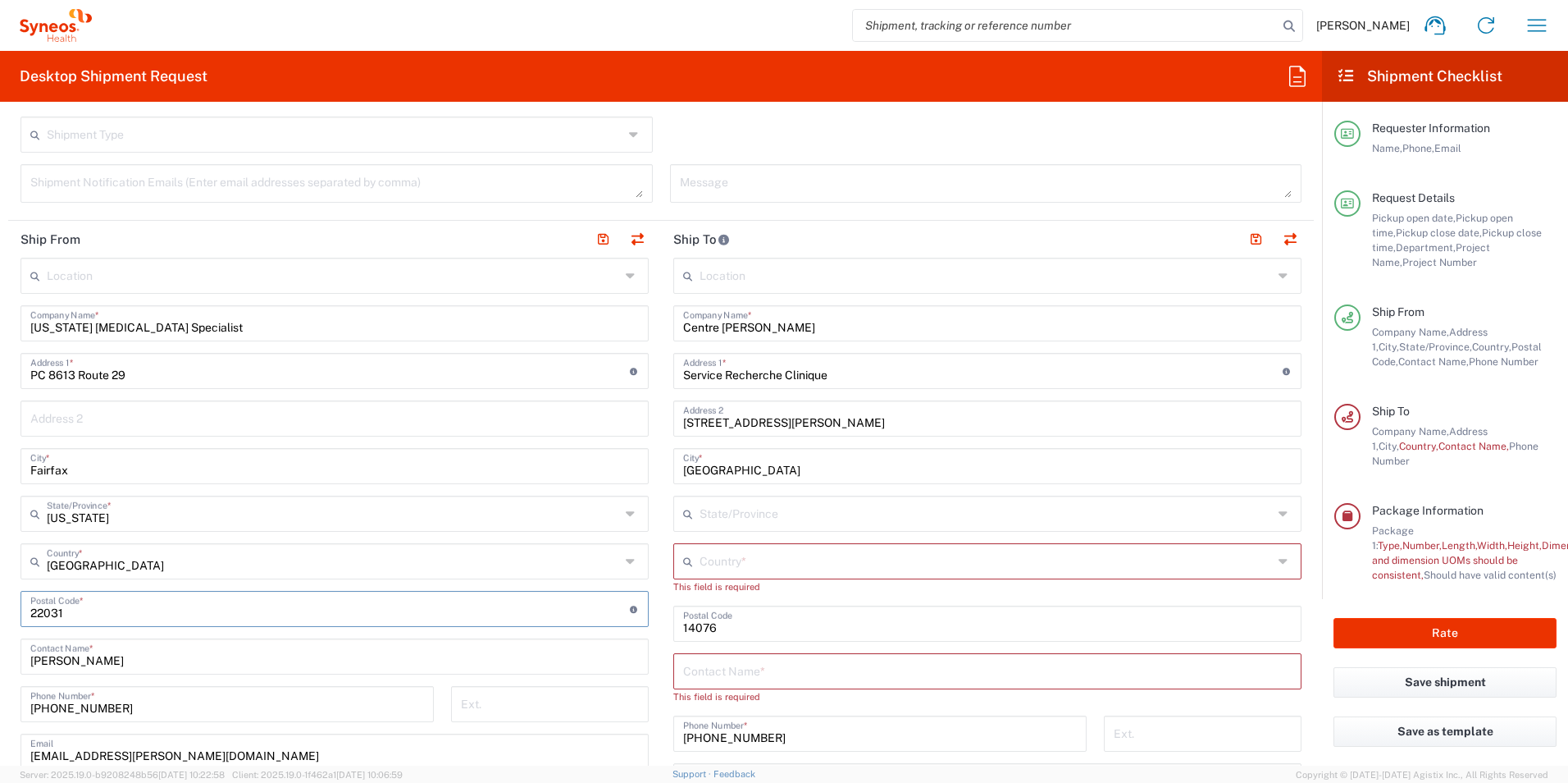
scroll to position [574, 0]
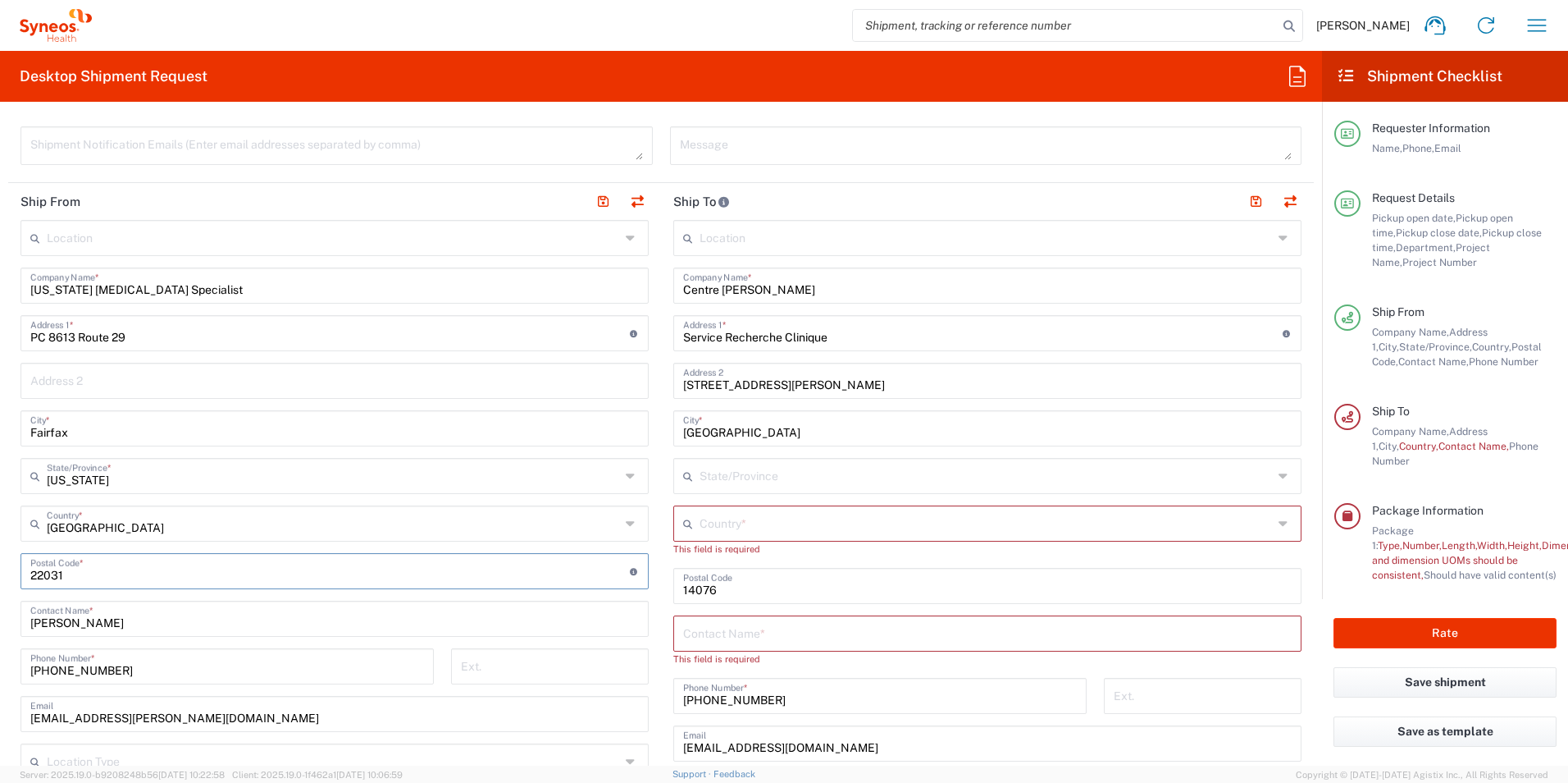
type input "22031"
drag, startPoint x: 153, startPoint y: 625, endPoint x: -299, endPoint y: 610, distance: 452.2
click at [0, 610] on html "[PERSON_NAME] Home Shipment estimator Shipment tracking Desktop shipment reques…" at bounding box center [784, 392] width 1568 height 783
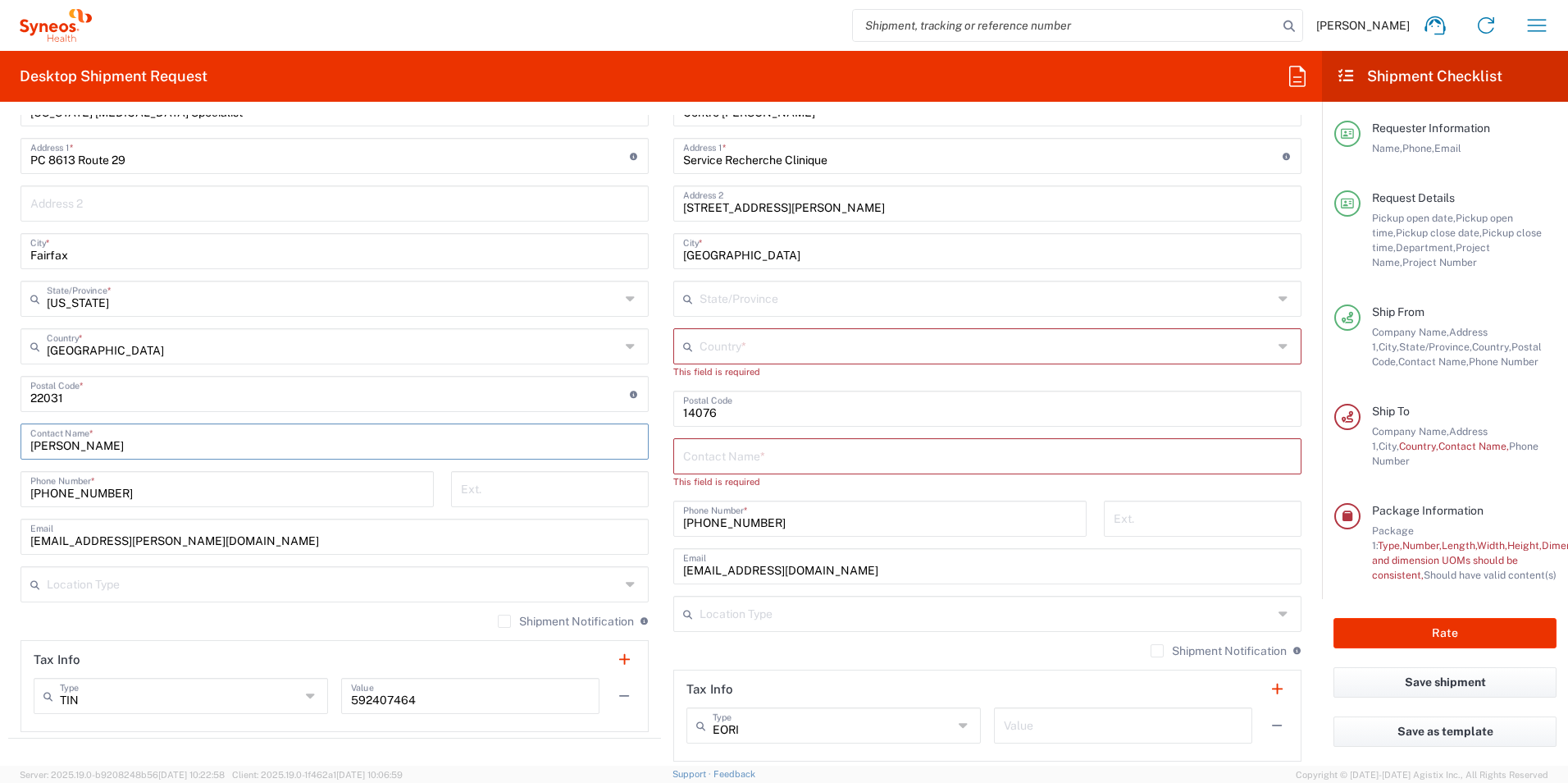
scroll to position [820, 0]
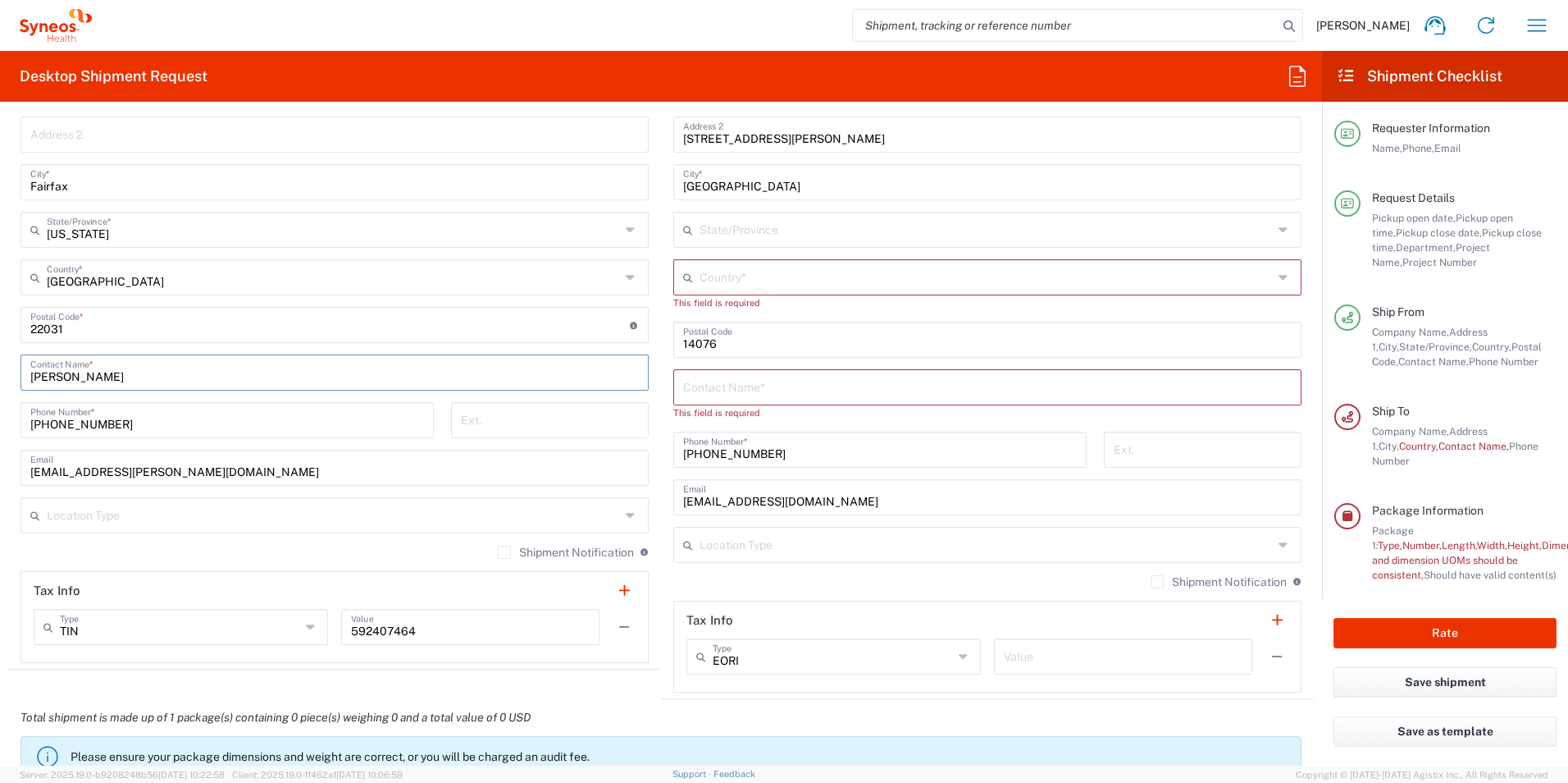
type input "[PERSON_NAME]"
drag, startPoint x: 216, startPoint y: 468, endPoint x: -215, endPoint y: 466, distance: 431.0
click at [0, 466] on html "[PERSON_NAME] Home Shipment estimator Shipment tracking Desktop shipment reques…" at bounding box center [784, 392] width 1568 height 783
paste input "[PERSON_NAME].[PERSON_NAME]@usoncology"
type input "[PERSON_NAME][EMAIL_ADDRESS][PERSON_NAME][DOMAIN_NAME]"
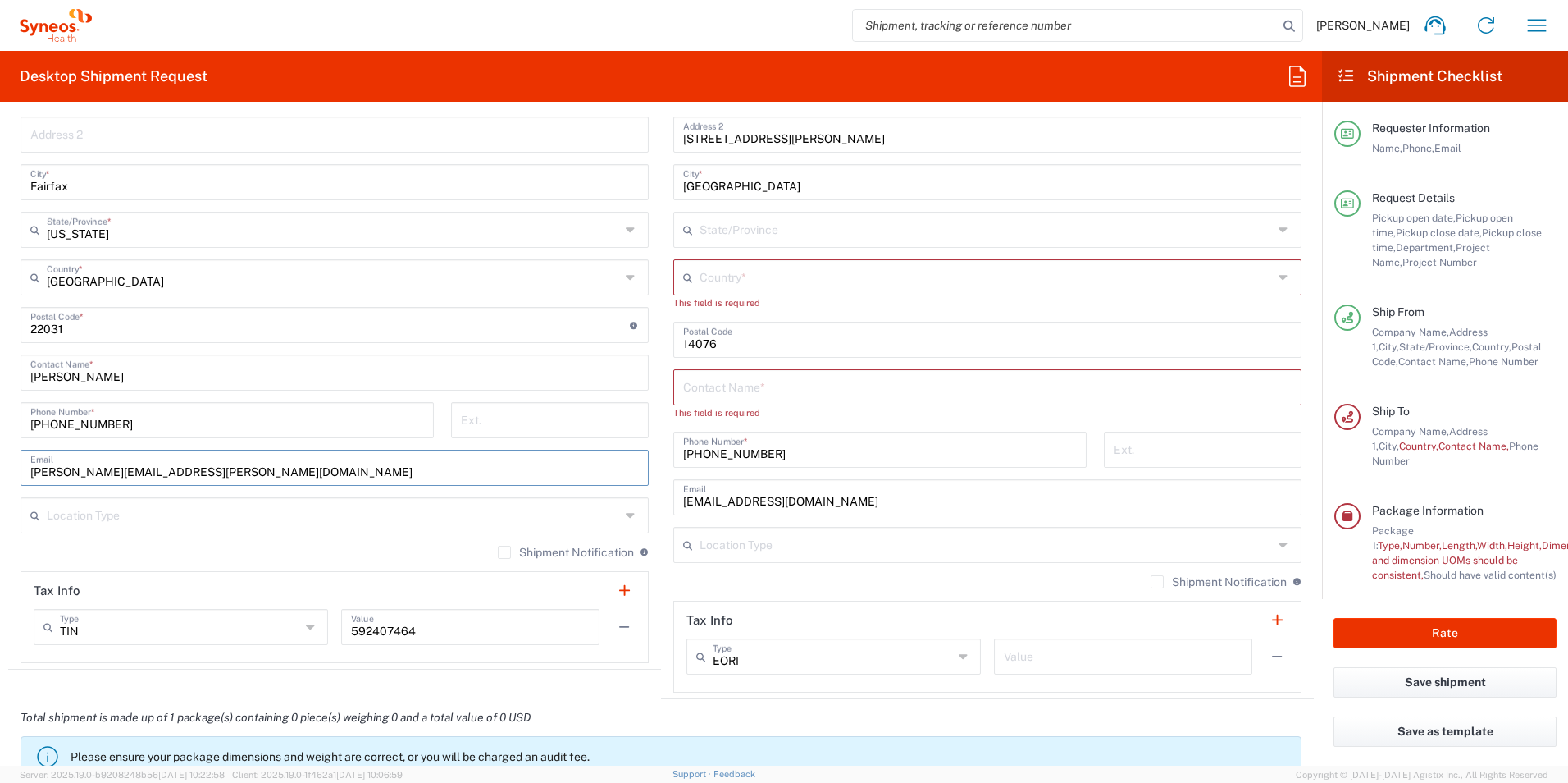
click at [401, 550] on div "Shipment Notification If checked, a shipment notification email will be sent to…" at bounding box center [334, 557] width 628 height 26
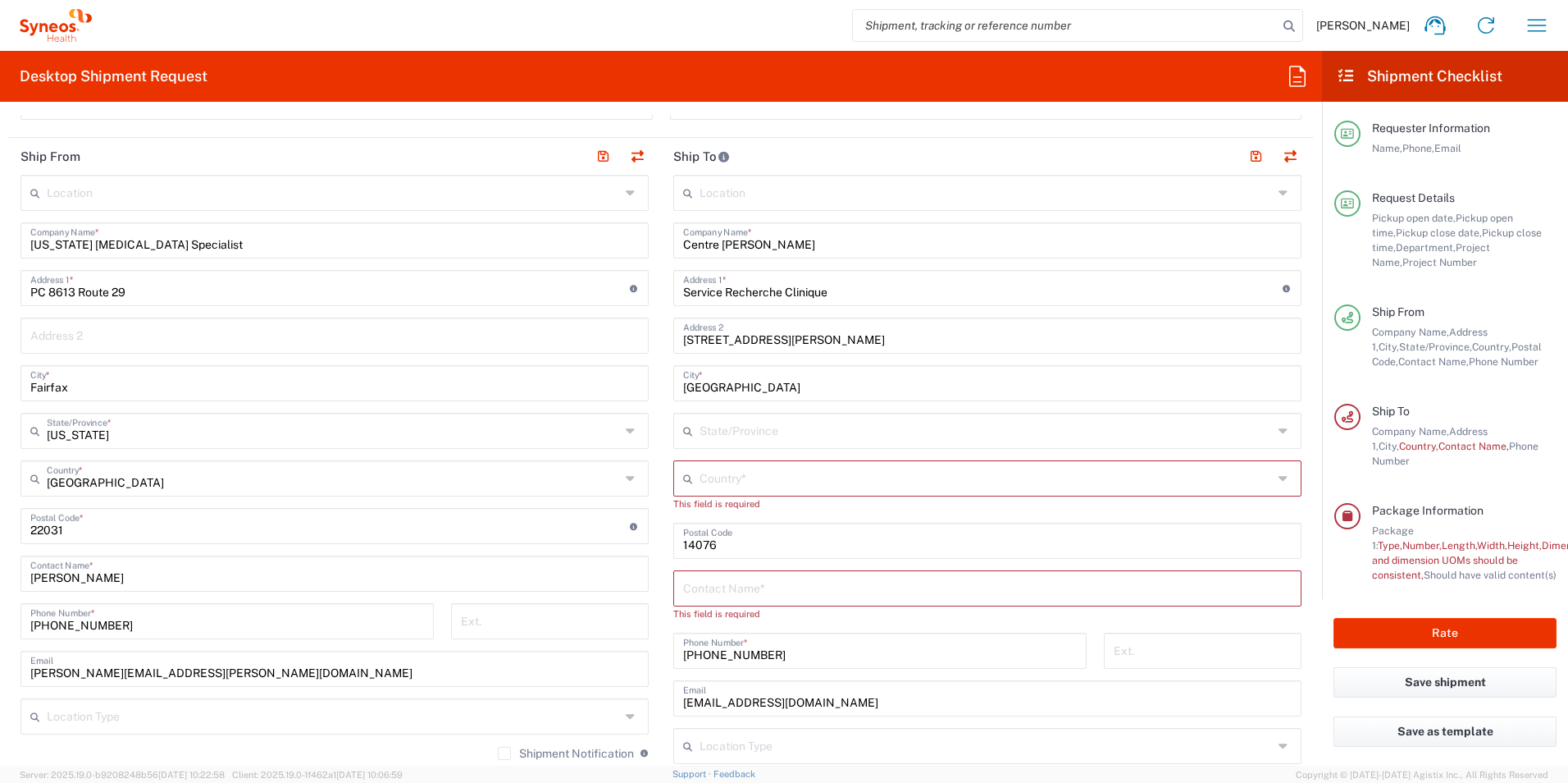
scroll to position [493, 0]
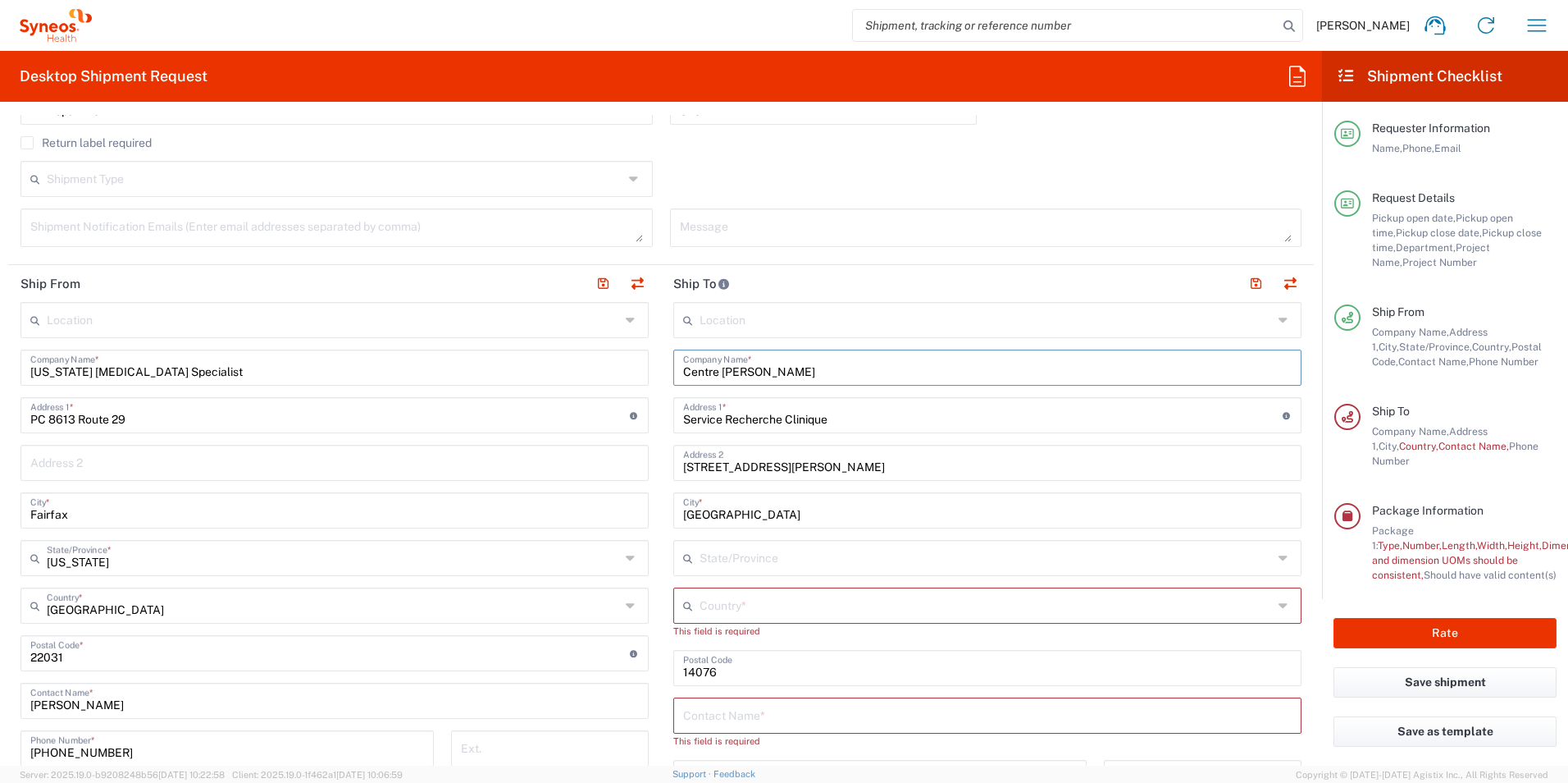
drag, startPoint x: 840, startPoint y: 369, endPoint x: 568, endPoint y: 375, distance: 272.1
click at [568, 375] on div "Ship From Location [PERSON_NAME] LLC-[GEOGRAPHIC_DATA] [GEOGRAPHIC_DATA] [GEOGR…" at bounding box center [660, 646] width 1305 height 762
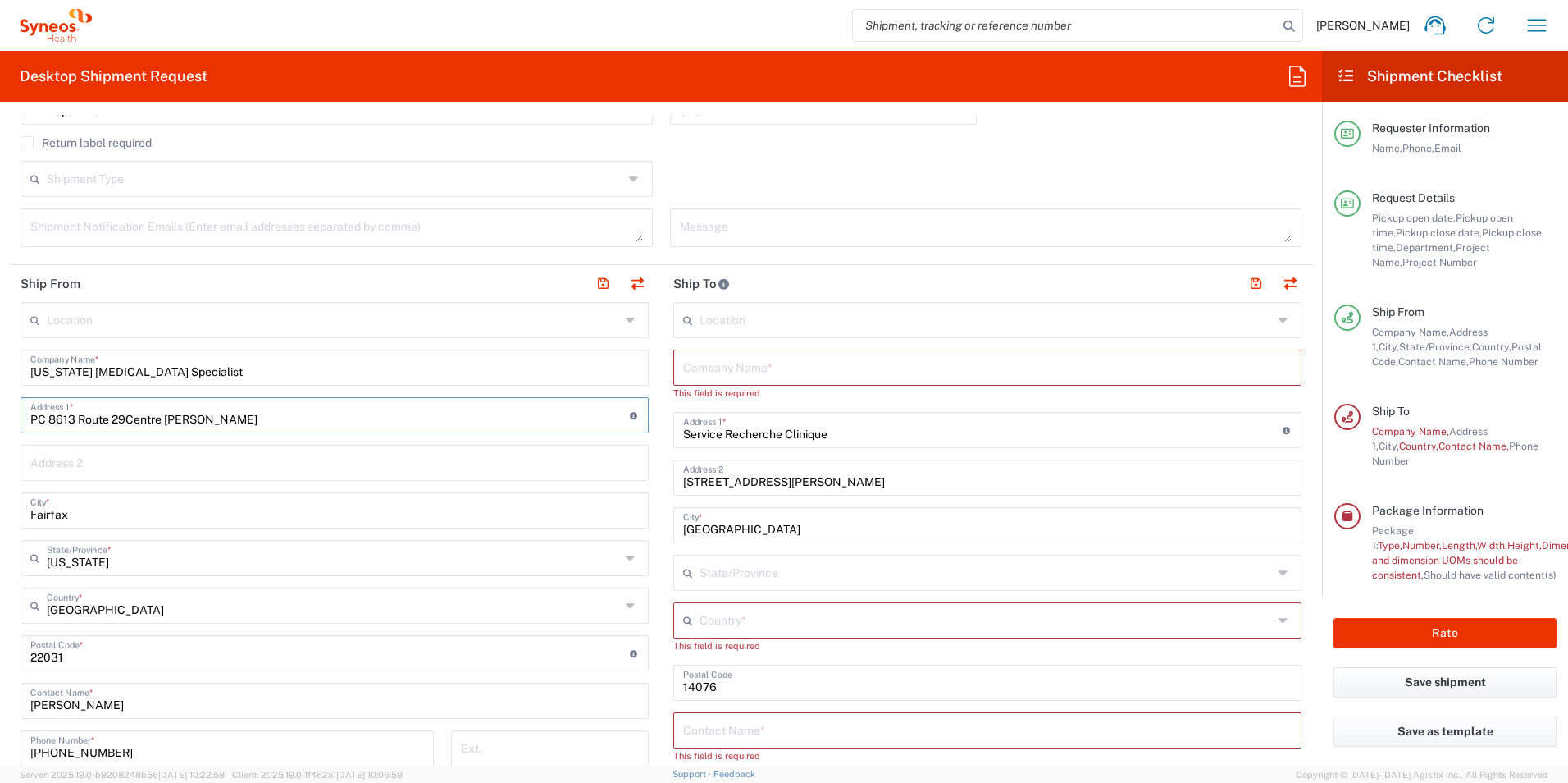
drag, startPoint x: 385, startPoint y: 420, endPoint x: 129, endPoint y: 418, distance: 256.0
click at [129, 418] on input "PC 8613 Route 29Centre [PERSON_NAME]" at bounding box center [329, 413] width 599 height 28
type input "PC 8613 Route 29"
click at [683, 364] on input "text" at bounding box center [986, 366] width 608 height 28
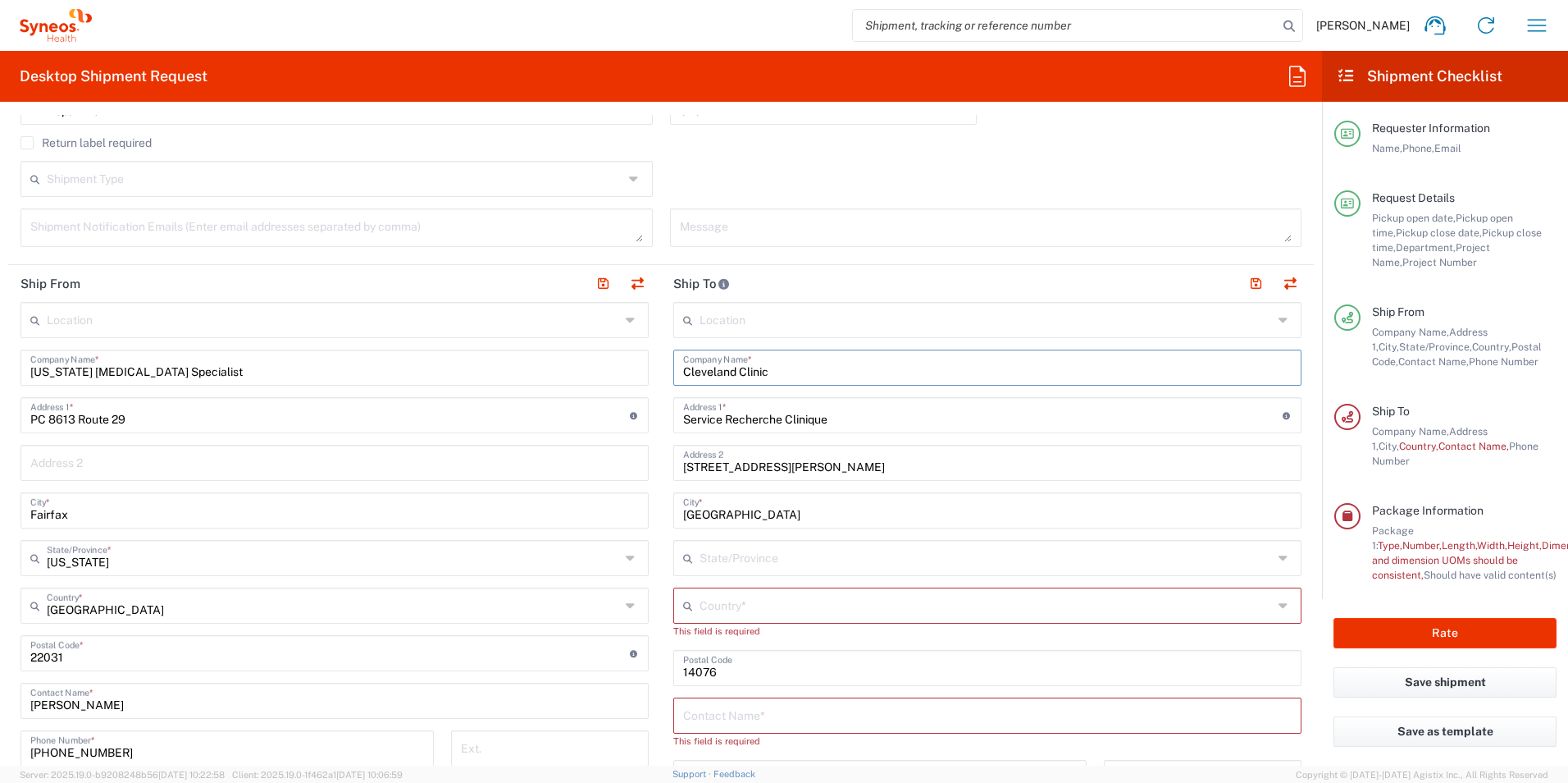
type input "Cleveland Clinic"
drag, startPoint x: 853, startPoint y: 414, endPoint x: 491, endPoint y: 406, distance: 362.1
click at [490, 408] on div "Ship From Location [PERSON_NAME] LLC-[GEOGRAPHIC_DATA] [GEOGRAPHIC_DATA] [GEOGR…" at bounding box center [660, 646] width 1305 height 762
type input "[STREET_ADDRESS]"
drag, startPoint x: 863, startPoint y: 466, endPoint x: 561, endPoint y: 458, distance: 302.1
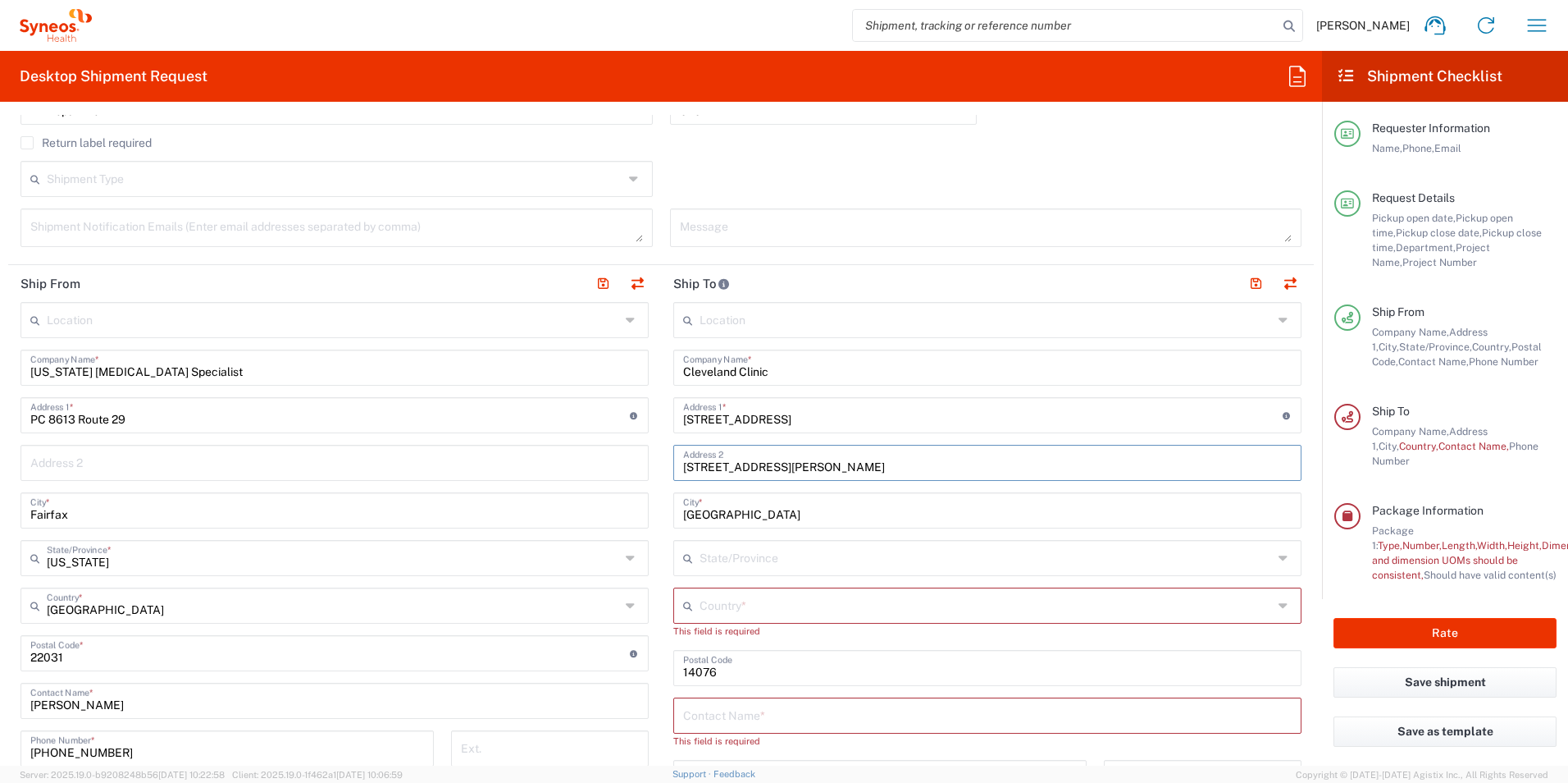
click at [561, 458] on div "Ship From Location [PERSON_NAME] LLC-[GEOGRAPHIC_DATA] [GEOGRAPHIC_DATA] [GEOGR…" at bounding box center [660, 646] width 1305 height 762
drag, startPoint x: 756, startPoint y: 506, endPoint x: 592, endPoint y: 503, distance: 164.0
click at [592, 503] on div "Ship From Location [PERSON_NAME] LLC-[GEOGRAPHIC_DATA] [GEOGRAPHIC_DATA] [GEOGR…" at bounding box center [660, 646] width 1305 height 762
click at [721, 468] on input "text" at bounding box center [986, 461] width 608 height 28
drag, startPoint x: 743, startPoint y: 508, endPoint x: 676, endPoint y: 506, distance: 67.0
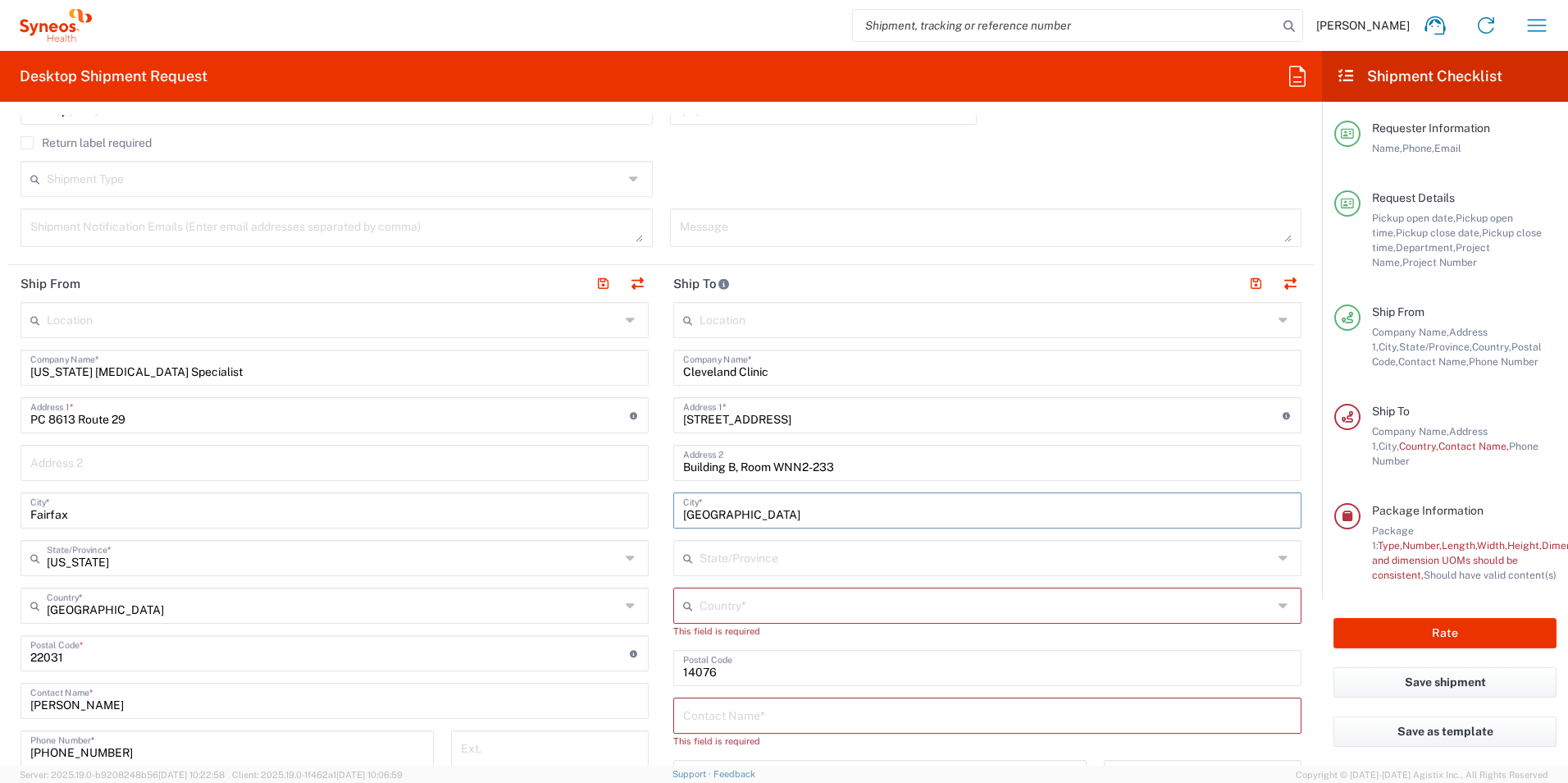
click at [676, 506] on div "[GEOGRAPHIC_DATA] *" at bounding box center [986, 510] width 628 height 36
click at [767, 464] on input "Building B, Room WNN2-233" at bounding box center [986, 461] width 608 height 28
type input "Building B, Room: WNN2-233"
drag, startPoint x: 738, startPoint y: 508, endPoint x: 643, endPoint y: 508, distance: 95.0
click at [643, 508] on div "Ship From Location [PERSON_NAME] LLC-[GEOGRAPHIC_DATA] [GEOGRAPHIC_DATA] [GEOGR…" at bounding box center [660, 646] width 1305 height 762
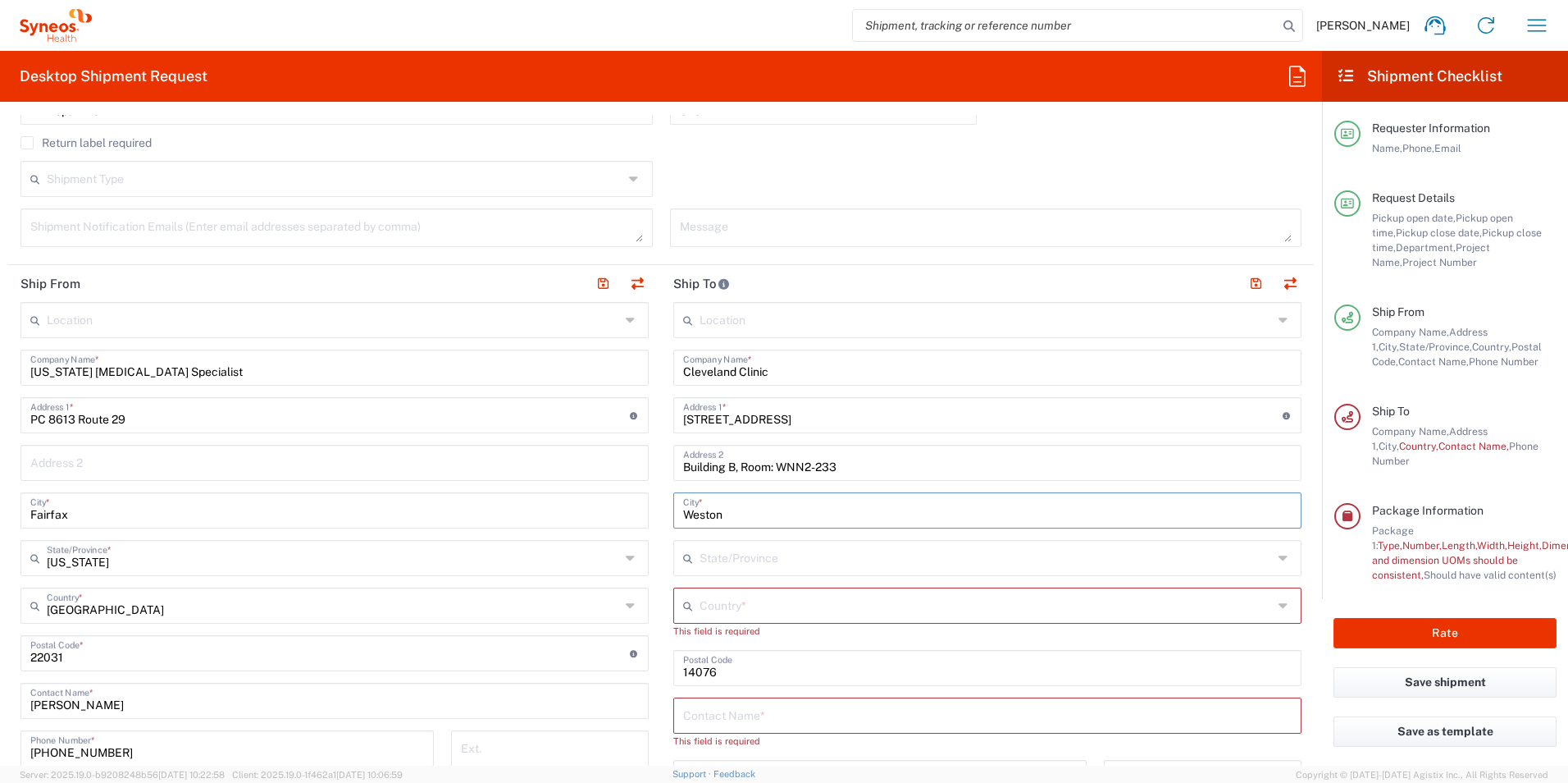
type input "Weston"
click at [746, 560] on input "text" at bounding box center [986, 556] width 573 height 28
click at [771, 550] on input "[US_STATE]" at bounding box center [986, 556] width 573 height 28
type input "[US_STATE]"
click at [1050, 636] on div "This field is required" at bounding box center [986, 630] width 628 height 15
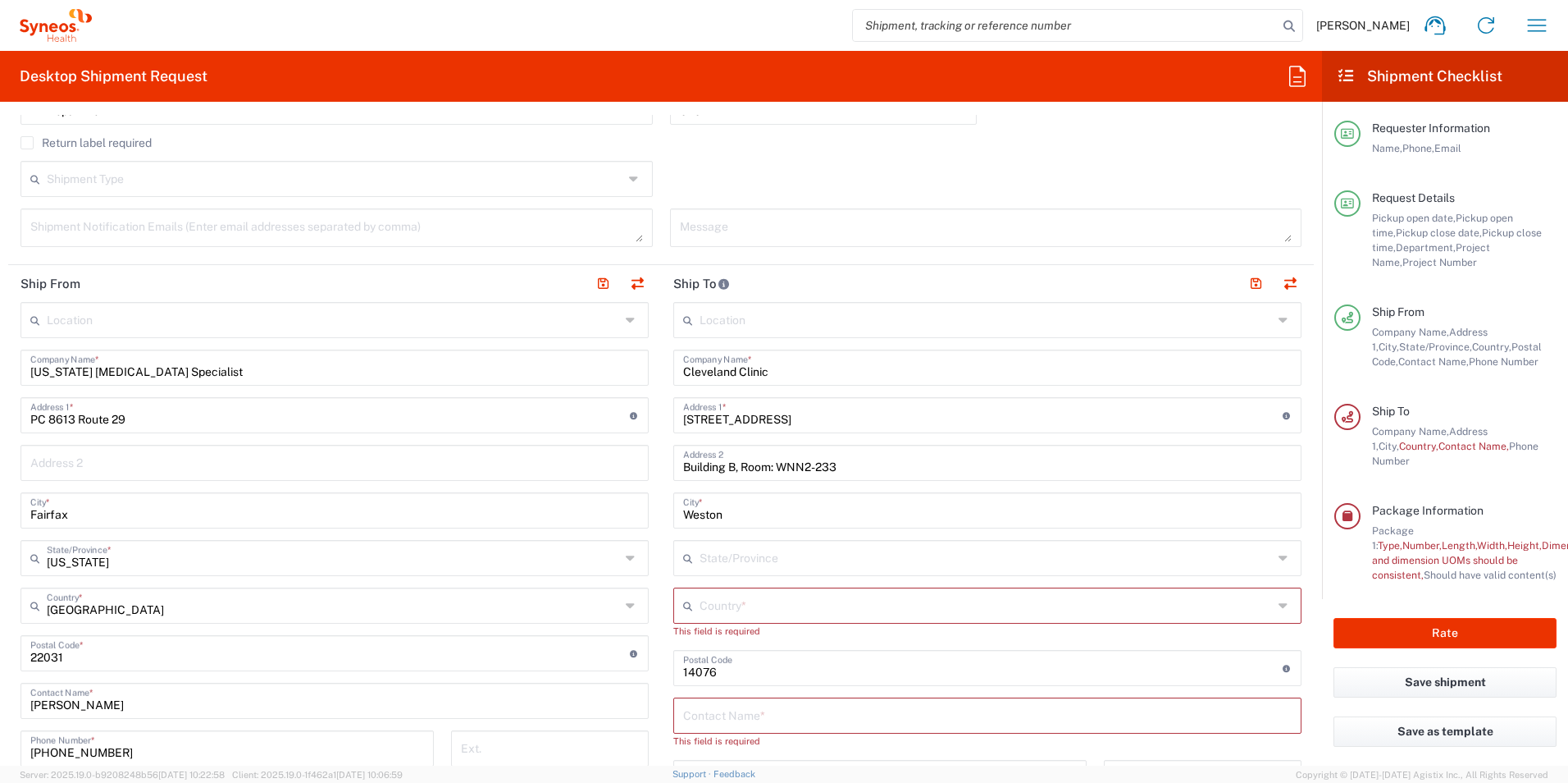
click at [1145, 552] on input "text" at bounding box center [986, 556] width 573 height 28
click at [1278, 557] on icon at bounding box center [1284, 557] width 13 height 26
click at [803, 510] on input "Weston" at bounding box center [986, 508] width 608 height 28
drag, startPoint x: 760, startPoint y: 669, endPoint x: 550, endPoint y: 658, distance: 210.3
click at [550, 658] on div "Ship From Location [PERSON_NAME] LLC-[GEOGRAPHIC_DATA] [GEOGRAPHIC_DATA] [GEOGR…" at bounding box center [660, 646] width 1305 height 762
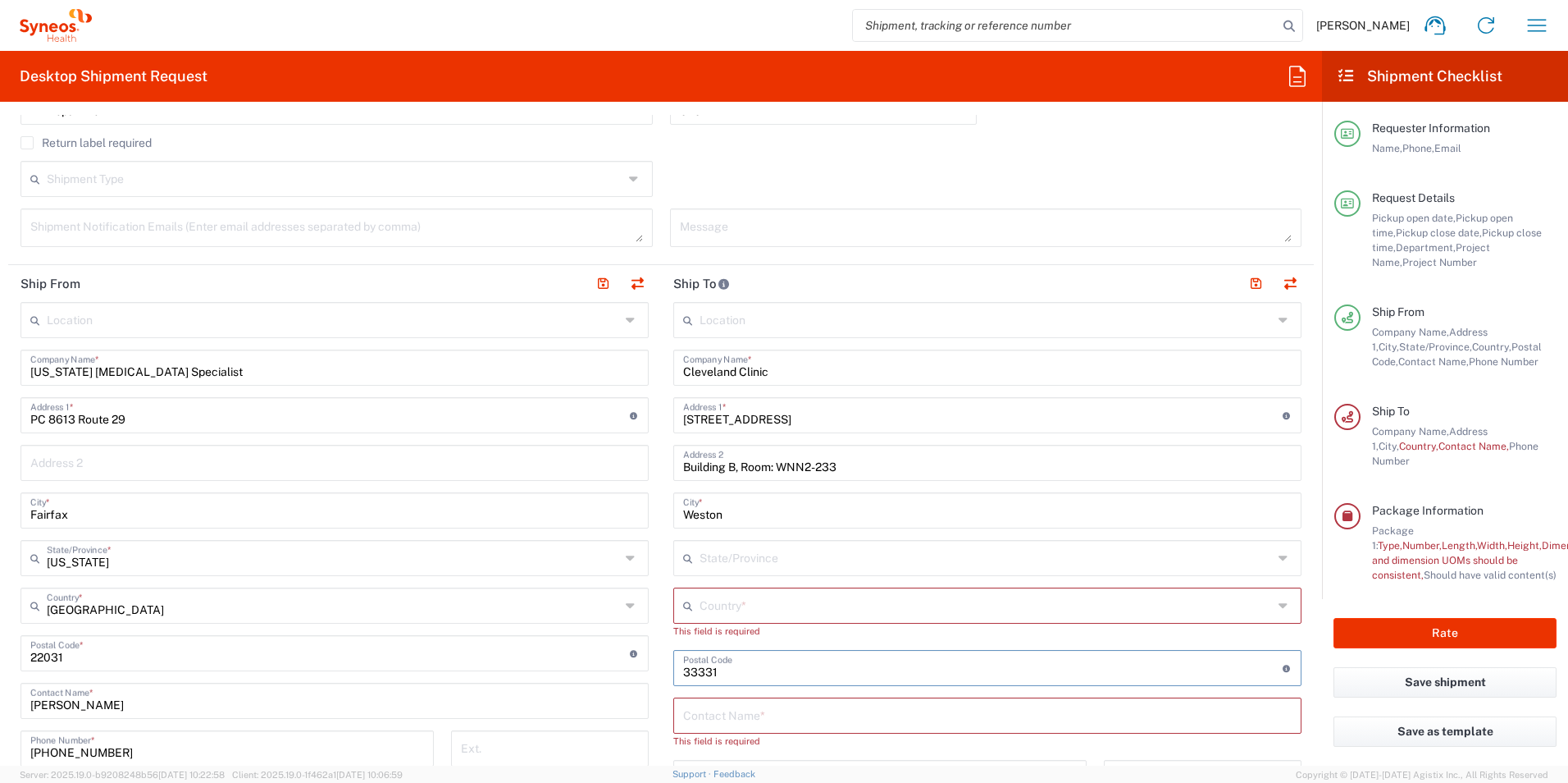
type input "33331"
click at [736, 555] on input "text" at bounding box center [986, 556] width 573 height 28
click at [1278, 558] on icon at bounding box center [1284, 557] width 13 height 26
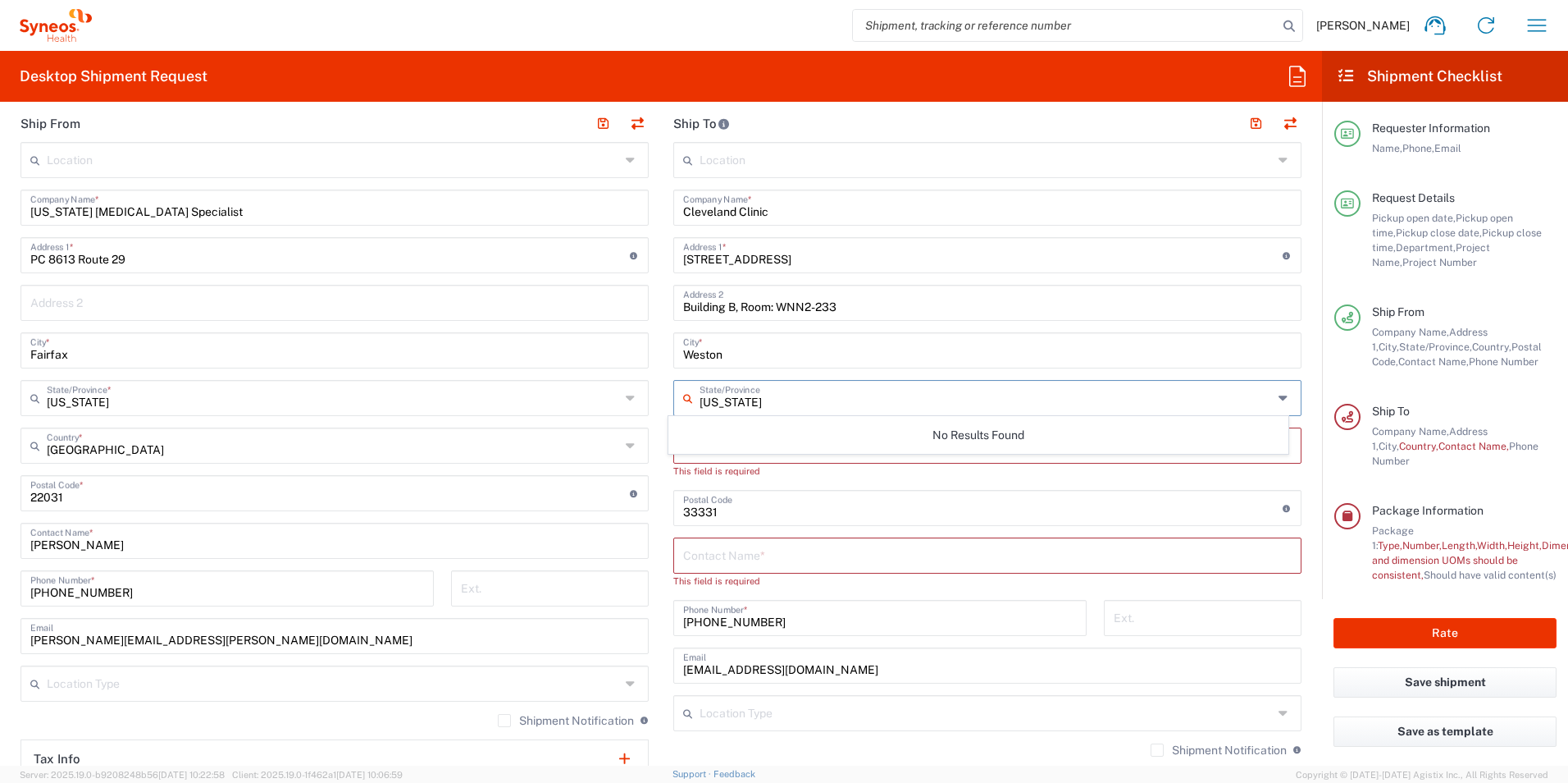
scroll to position [656, 0]
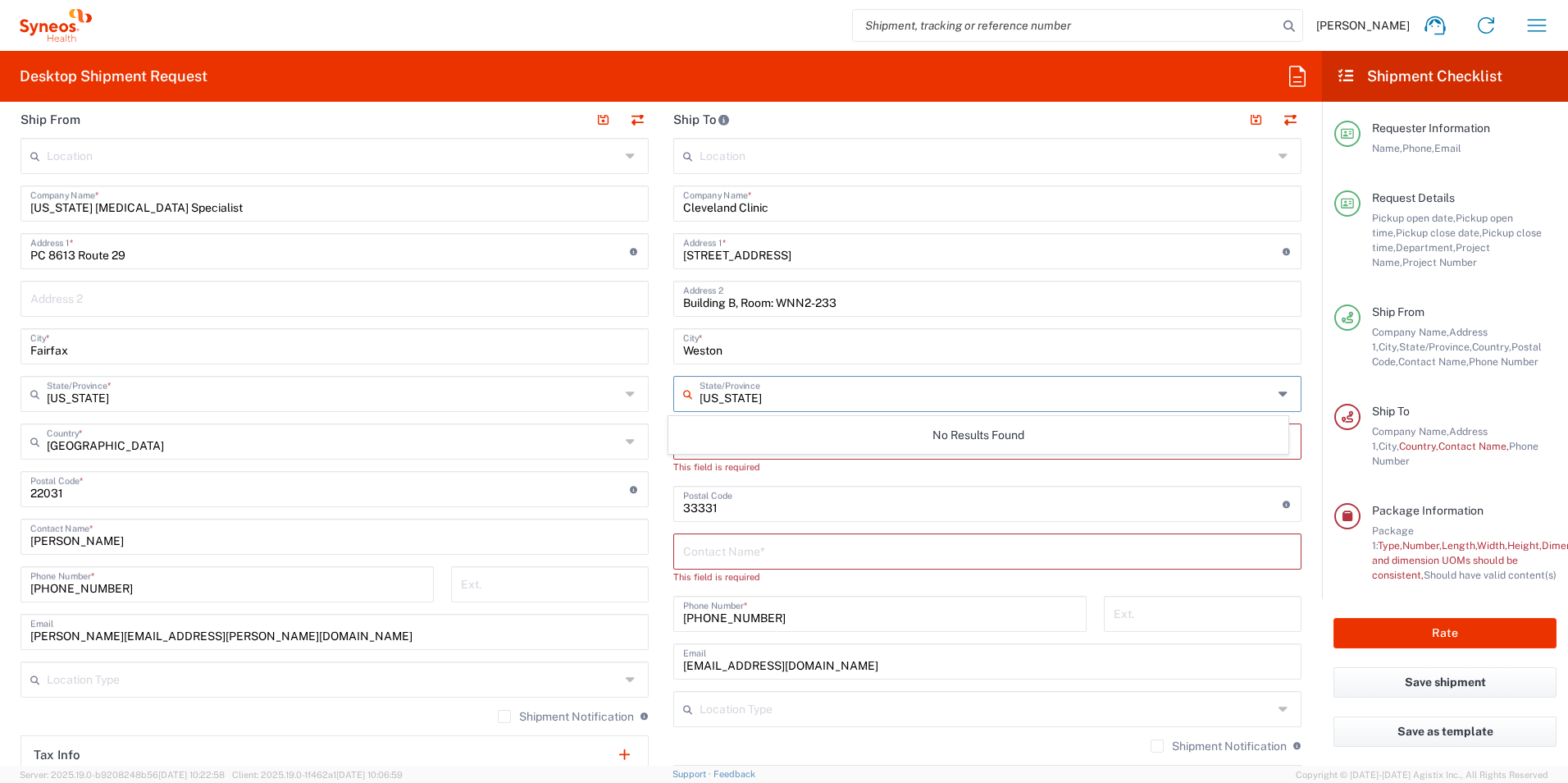
type input "[US_STATE]"
click at [779, 545] on input "text" at bounding box center [986, 549] width 608 height 28
click at [737, 443] on input "text" at bounding box center [986, 440] width 573 height 28
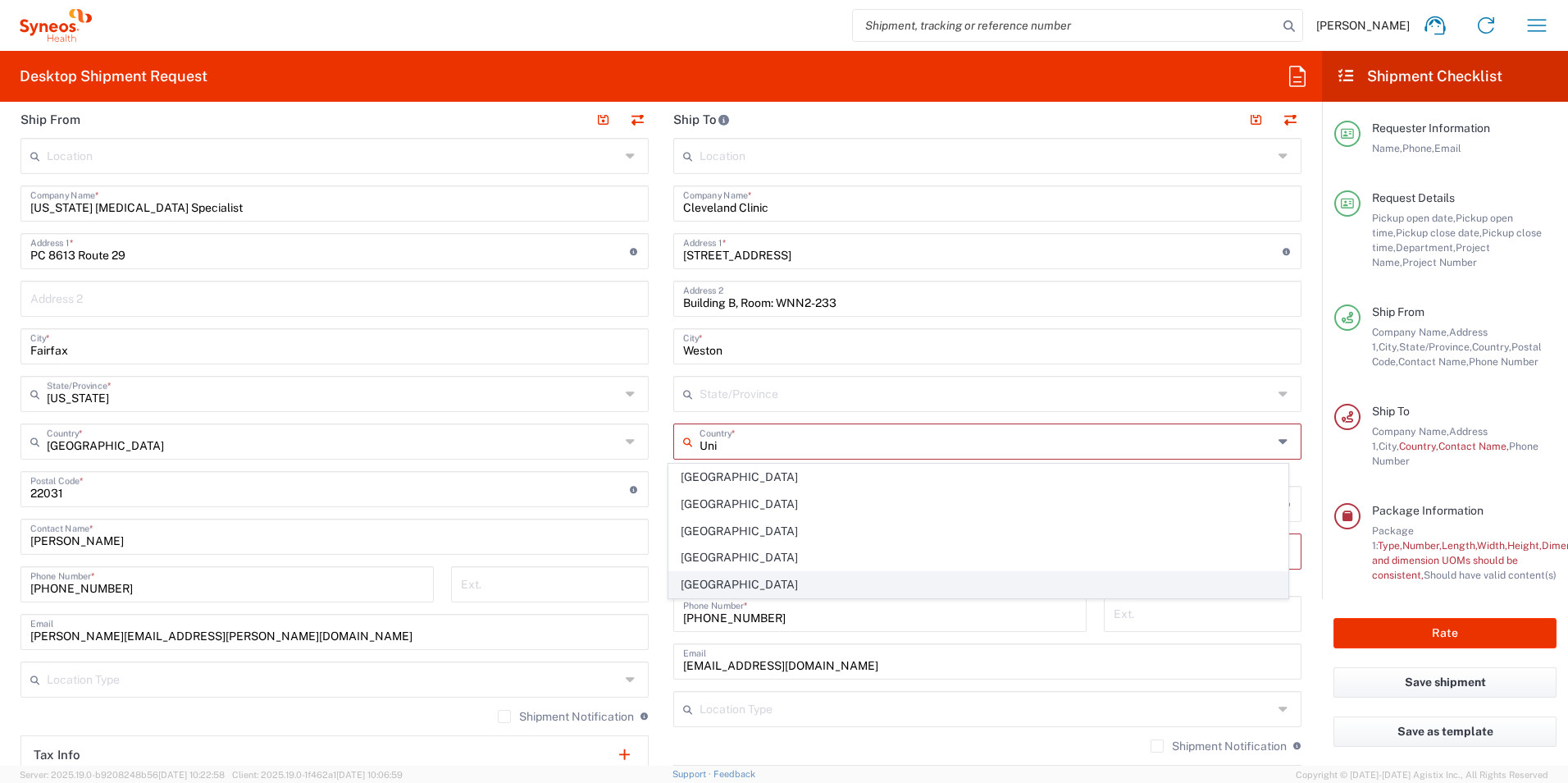
click at [703, 582] on span "[GEOGRAPHIC_DATA]" at bounding box center [978, 585] width 619 height 26
type input "[GEOGRAPHIC_DATA]"
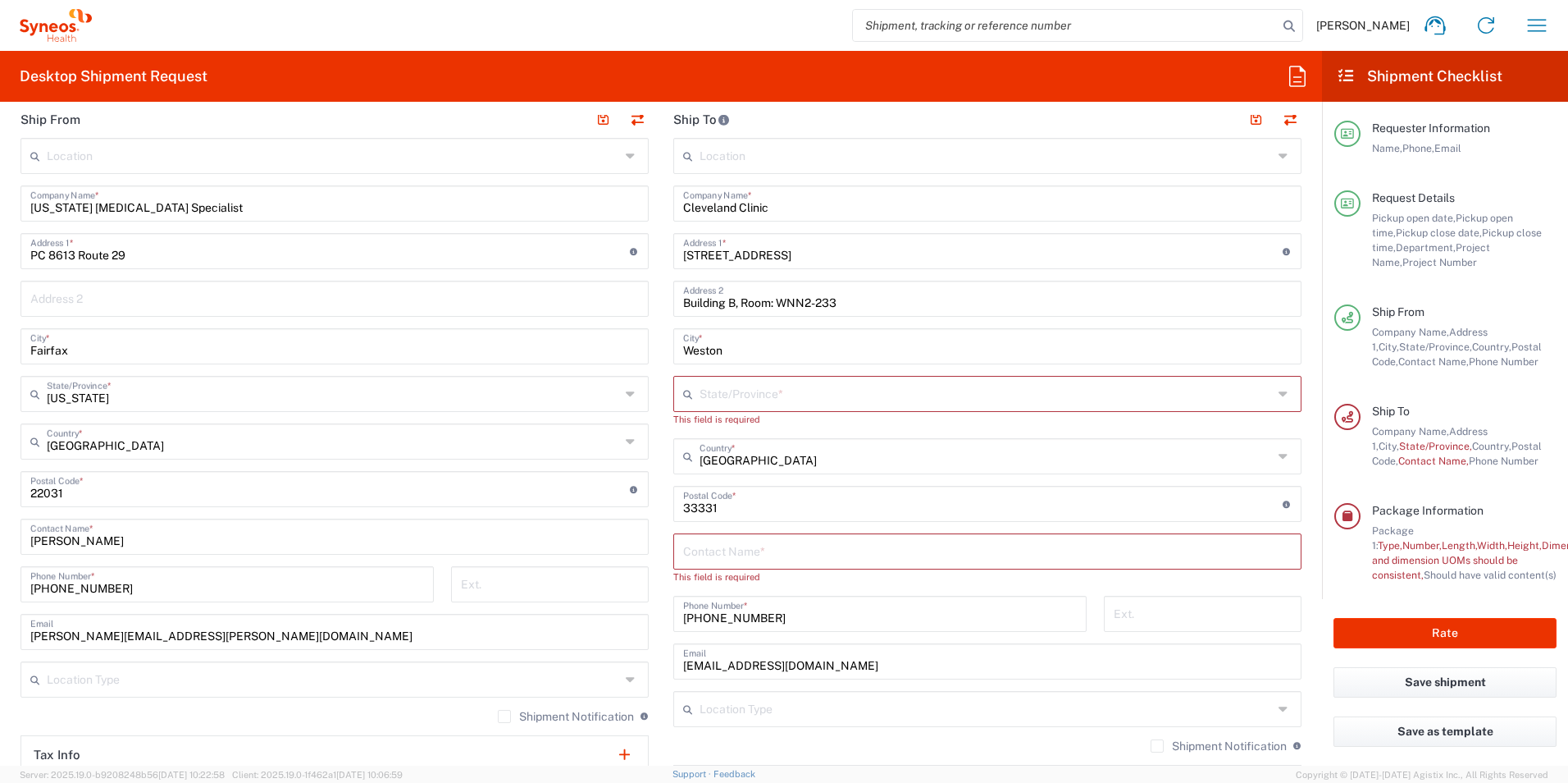
click at [758, 389] on input "text" at bounding box center [986, 392] width 573 height 28
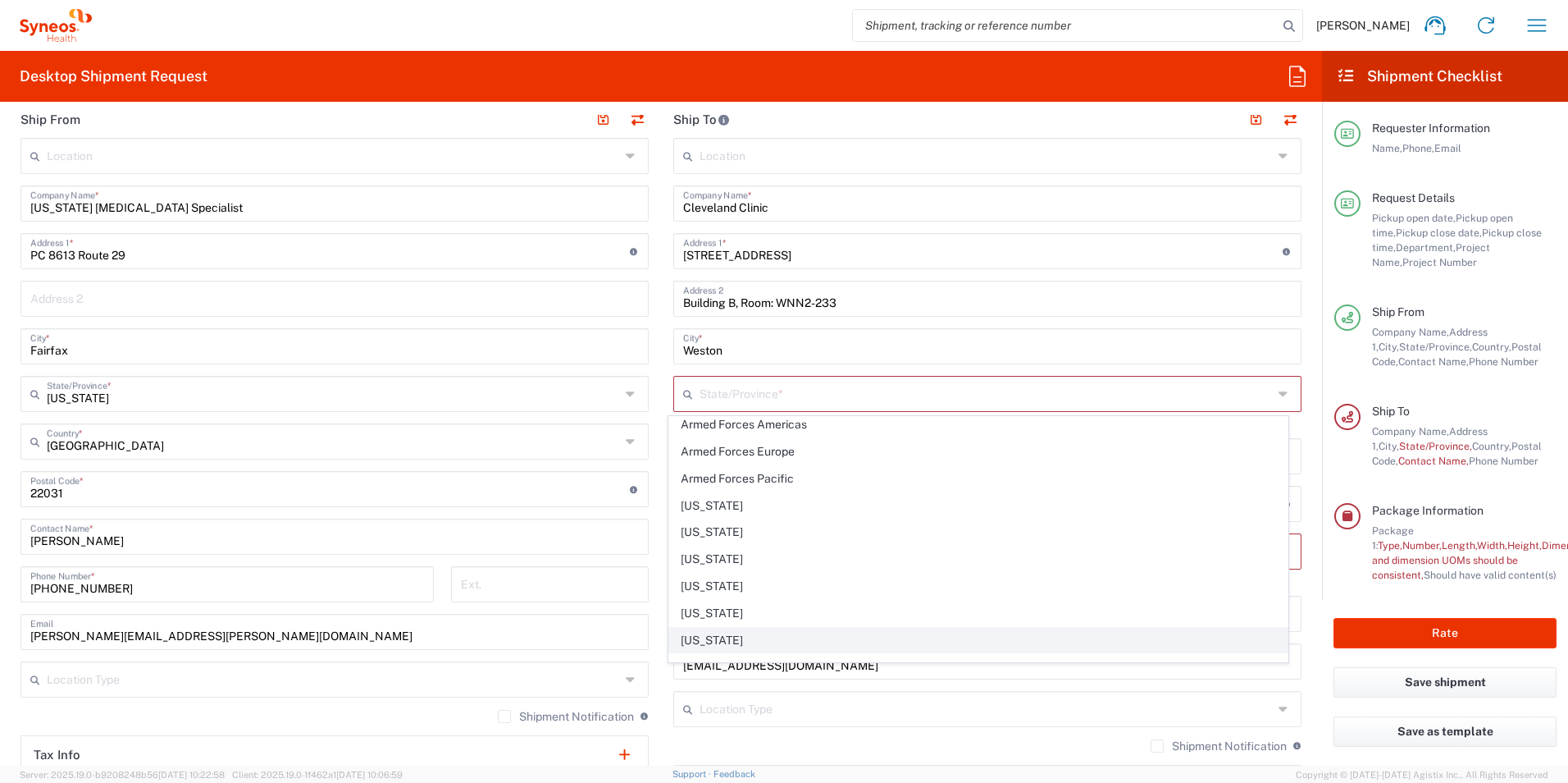
click at [702, 640] on span "[US_STATE]" at bounding box center [978, 641] width 619 height 26
type input "[US_STATE]"
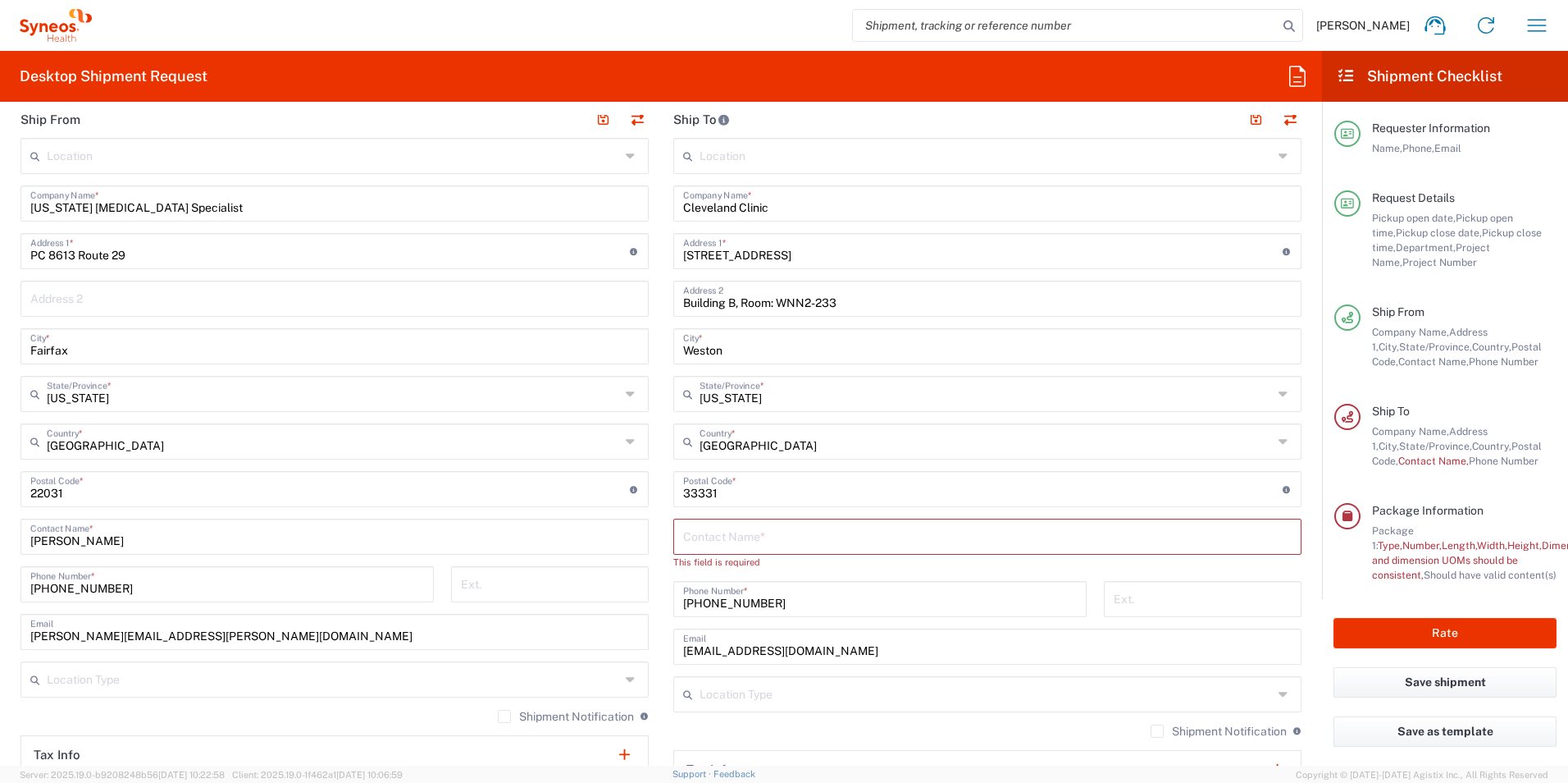
click at [738, 532] on input "text" at bounding box center [986, 535] width 608 height 28
click at [822, 523] on input "text" at bounding box center [986, 535] width 608 height 28
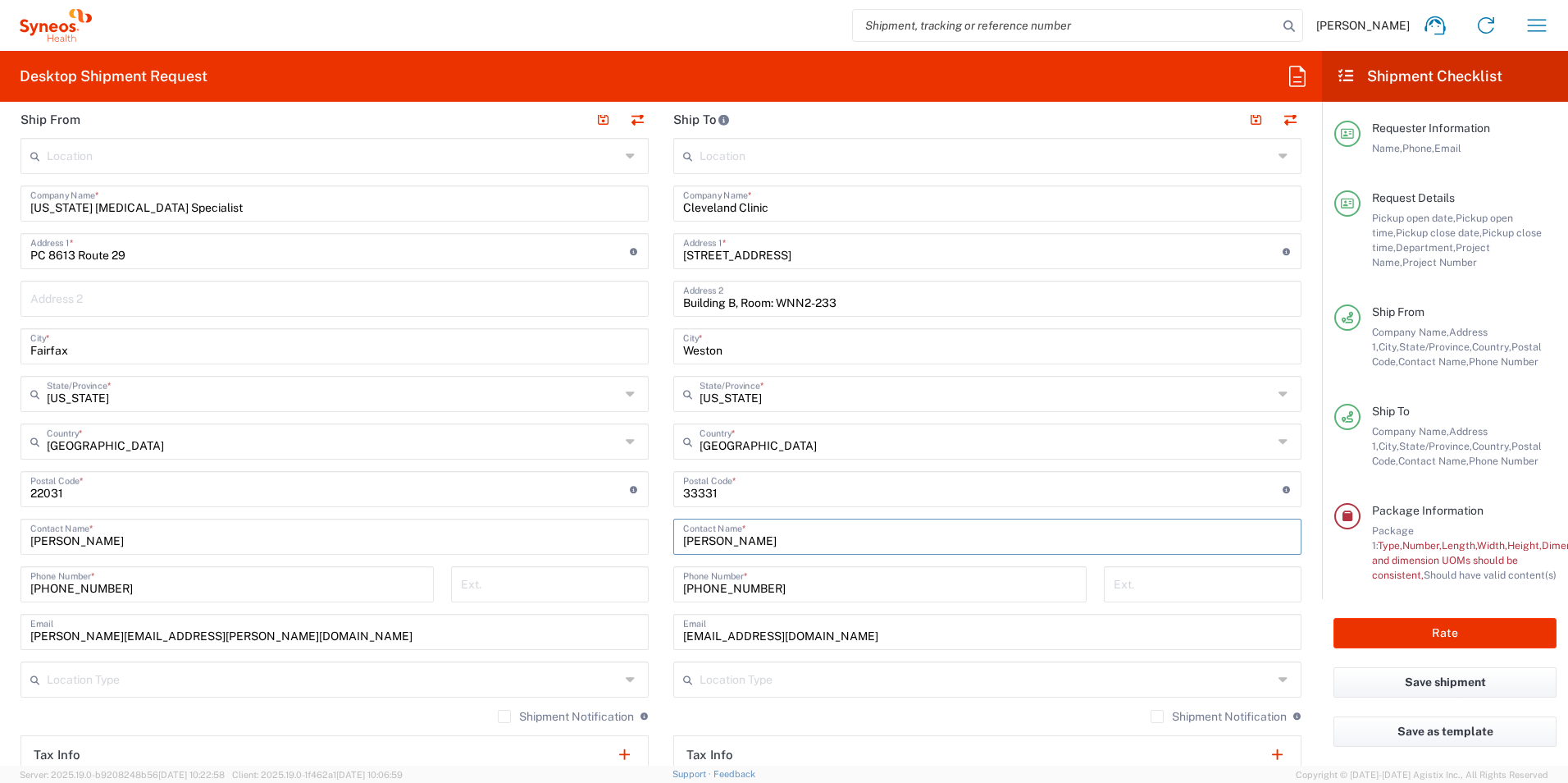
type input "[PERSON_NAME]"
drag, startPoint x: 792, startPoint y: 586, endPoint x: 478, endPoint y: 546, distance: 316.5
click at [478, 546] on div "Ship From Location [PERSON_NAME] LLC-[GEOGRAPHIC_DATA] [GEOGRAPHIC_DATA] [GEOGR…" at bounding box center [660, 467] width 1305 height 733
type input "[PHONE_NUMBER]"
drag, startPoint x: 858, startPoint y: 636, endPoint x: 499, endPoint y: 648, distance: 359.2
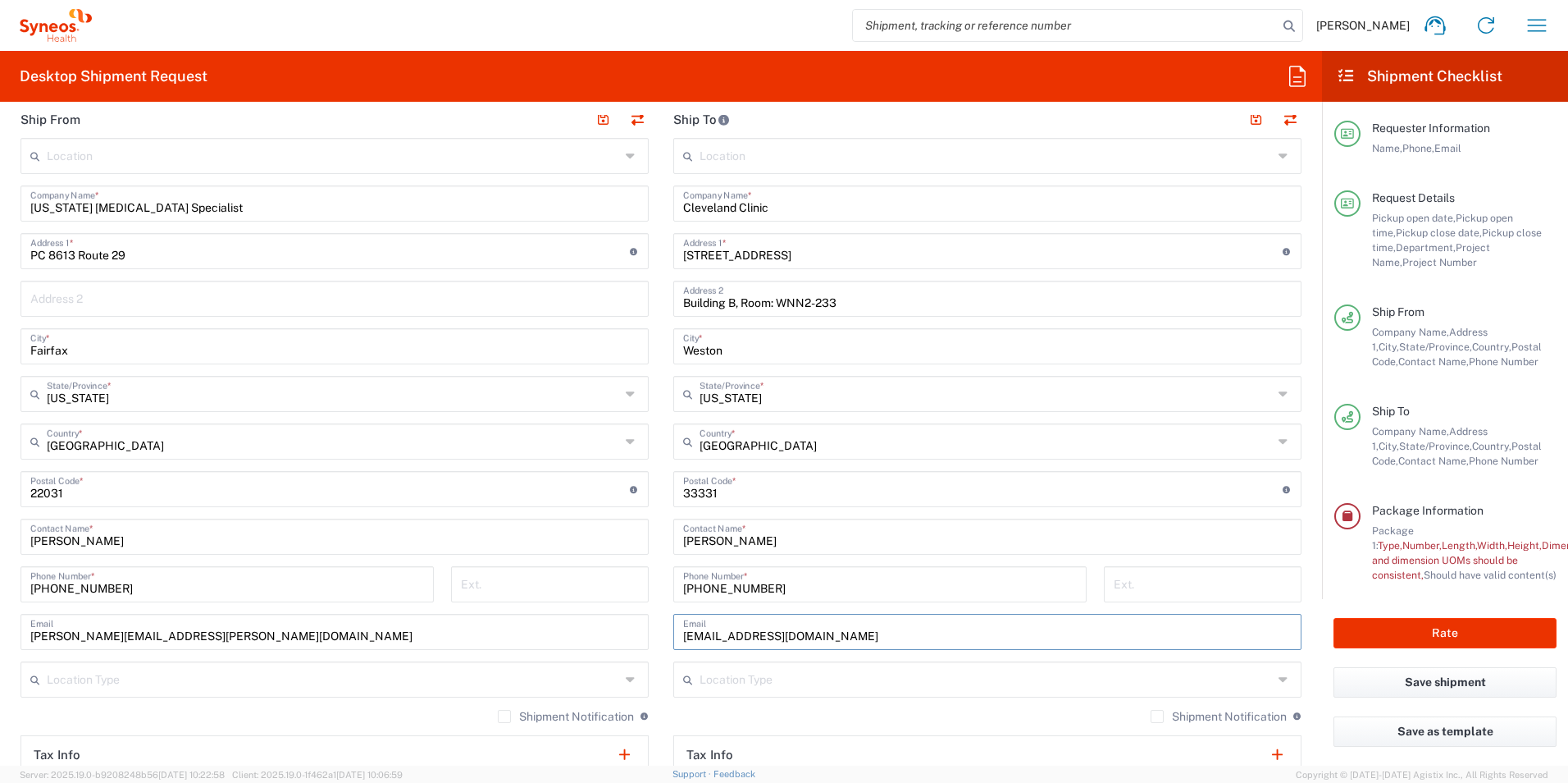
click at [499, 648] on div "Ship From Location [PERSON_NAME] LLC-[GEOGRAPHIC_DATA] [GEOGRAPHIC_DATA] [GEOGR…" at bounding box center [660, 467] width 1305 height 733
paste input "[EMAIL_ADDRESS][DOMAIN_NAME]"
type input "[EMAIL_ADDRESS][DOMAIN_NAME]"
click at [799, 707] on div "Location [PERSON_NAME] LLC-[GEOGRAPHIC_DATA] [GEOGRAPHIC_DATA] [GEOGRAPHIC_DATA…" at bounding box center [986, 482] width 628 height 689
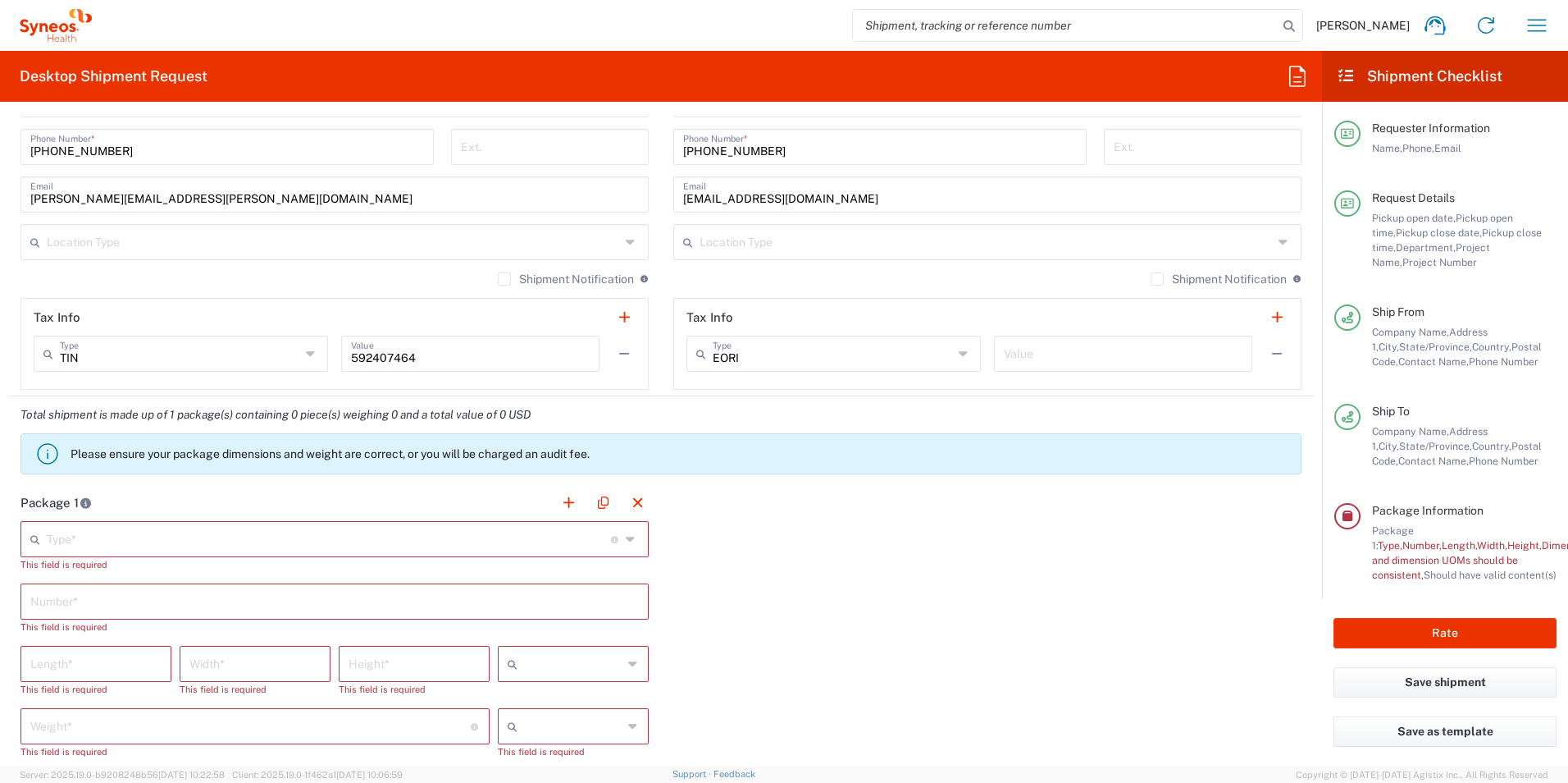
scroll to position [1149, 0]
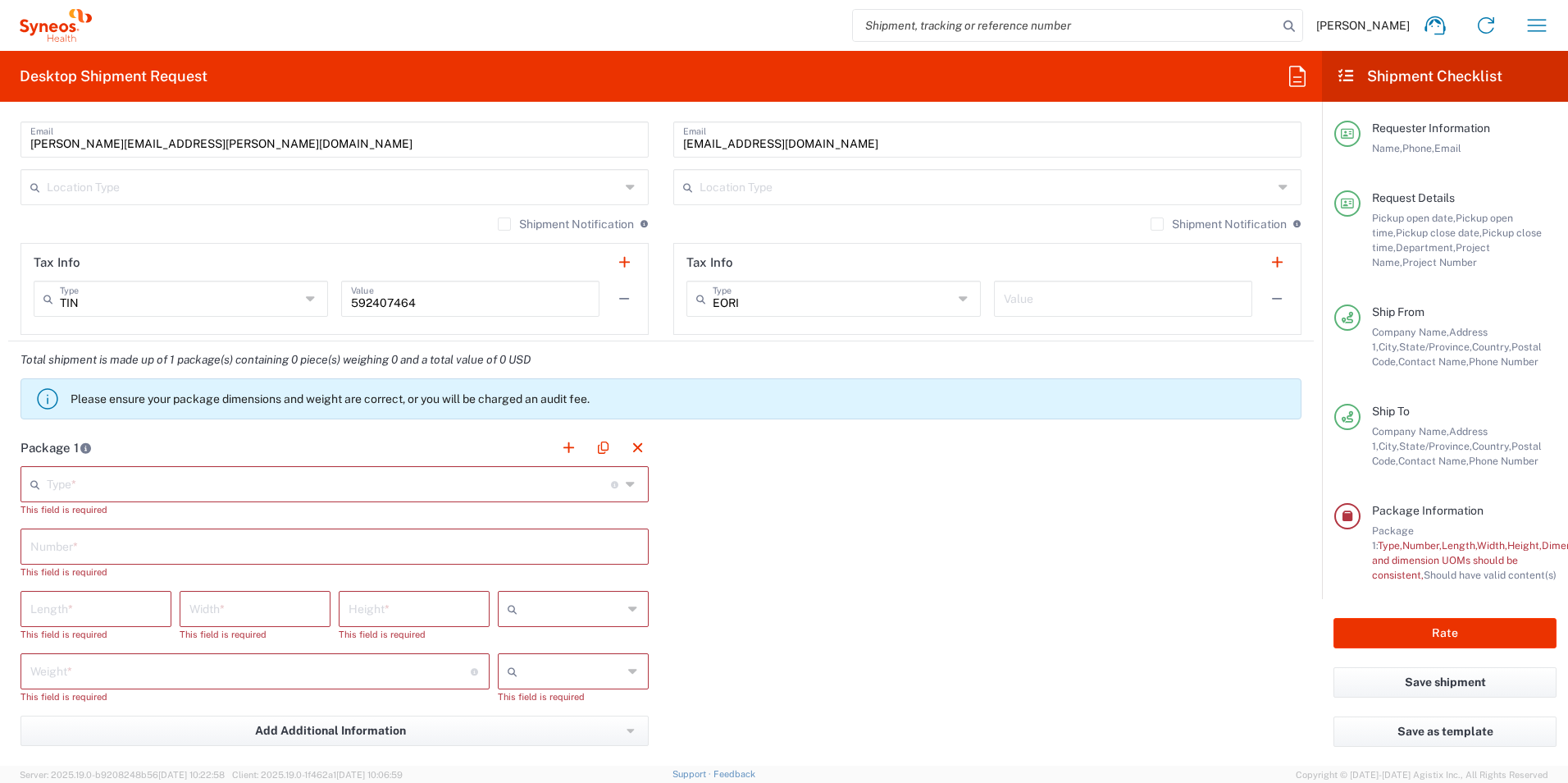
click at [234, 485] on input "text" at bounding box center [329, 482] width 564 height 28
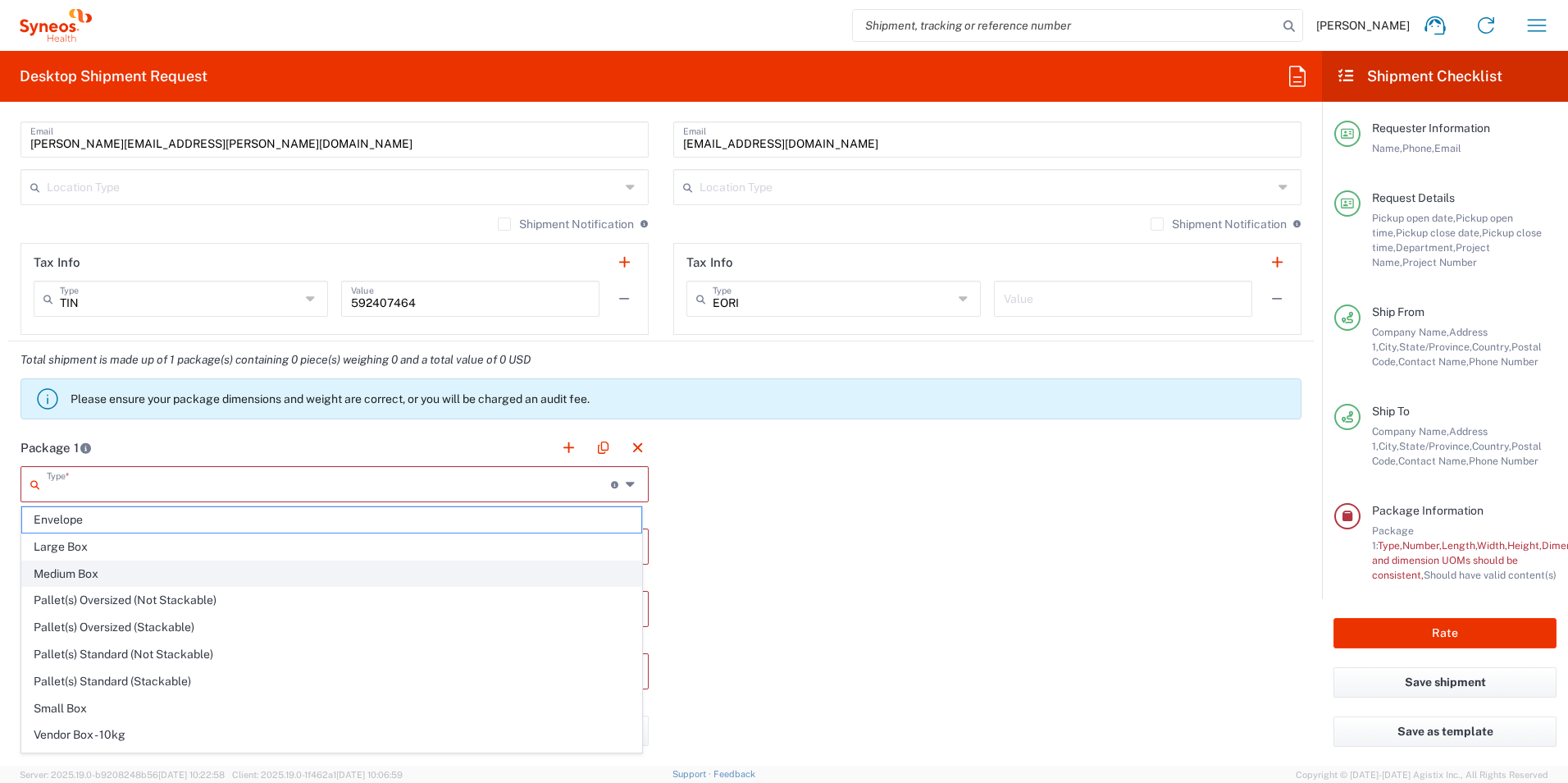
click at [76, 573] on span "Medium Box" at bounding box center [331, 574] width 619 height 26
type input "Medium Box"
type input "13"
type input "11.5"
type input "2.5"
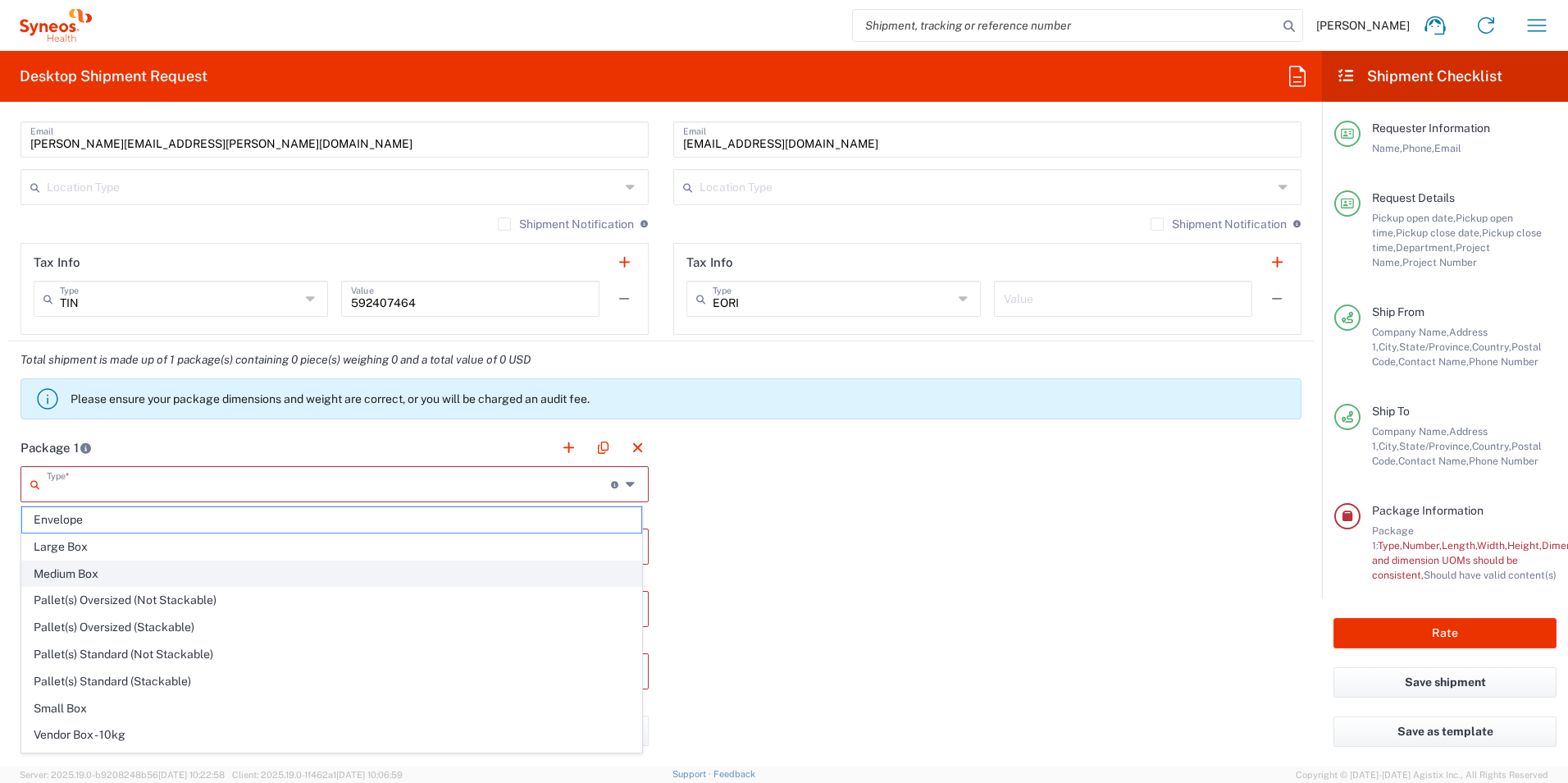
type input "in"
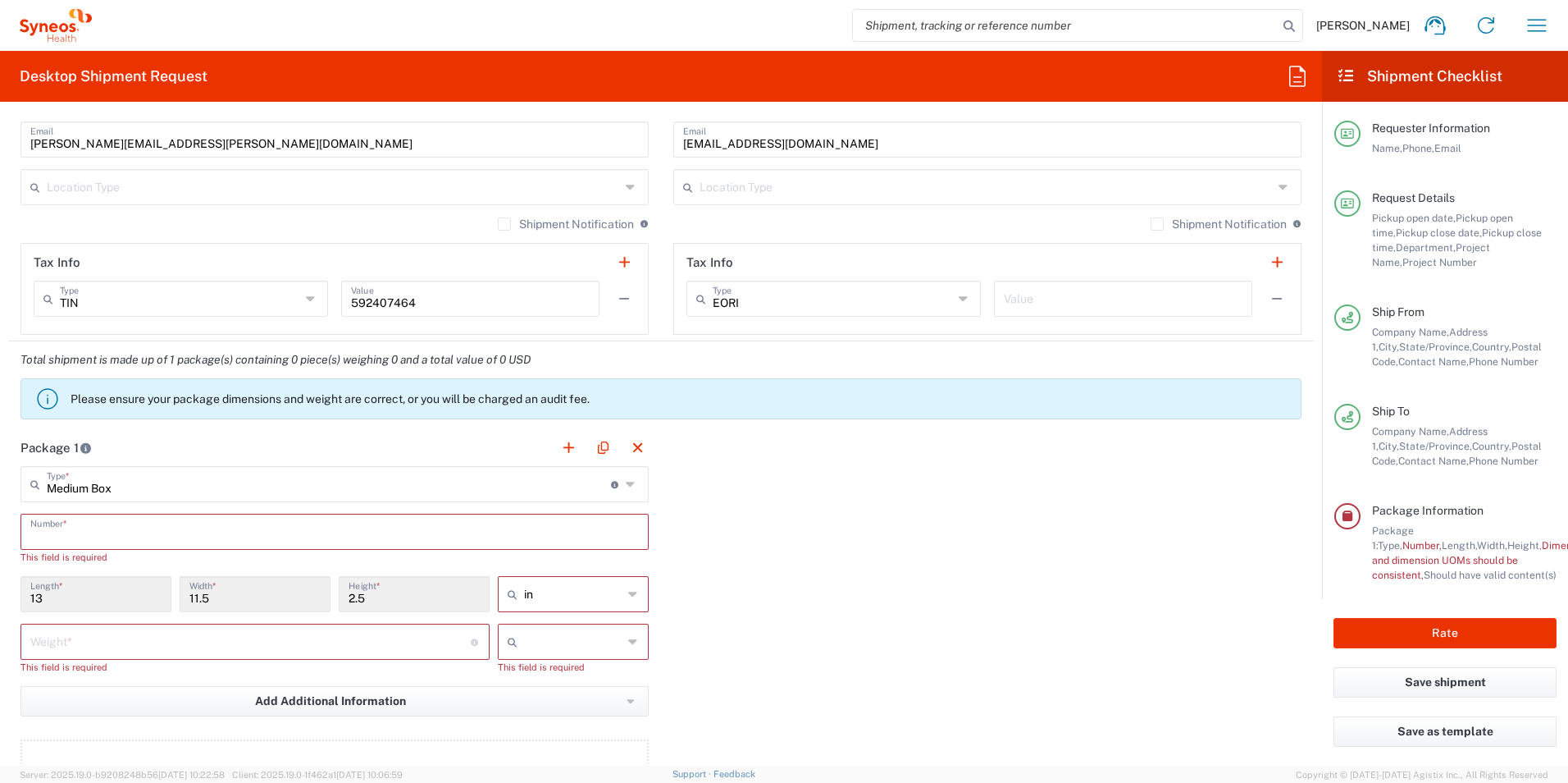
click at [82, 529] on input "text" at bounding box center [334, 530] width 608 height 28
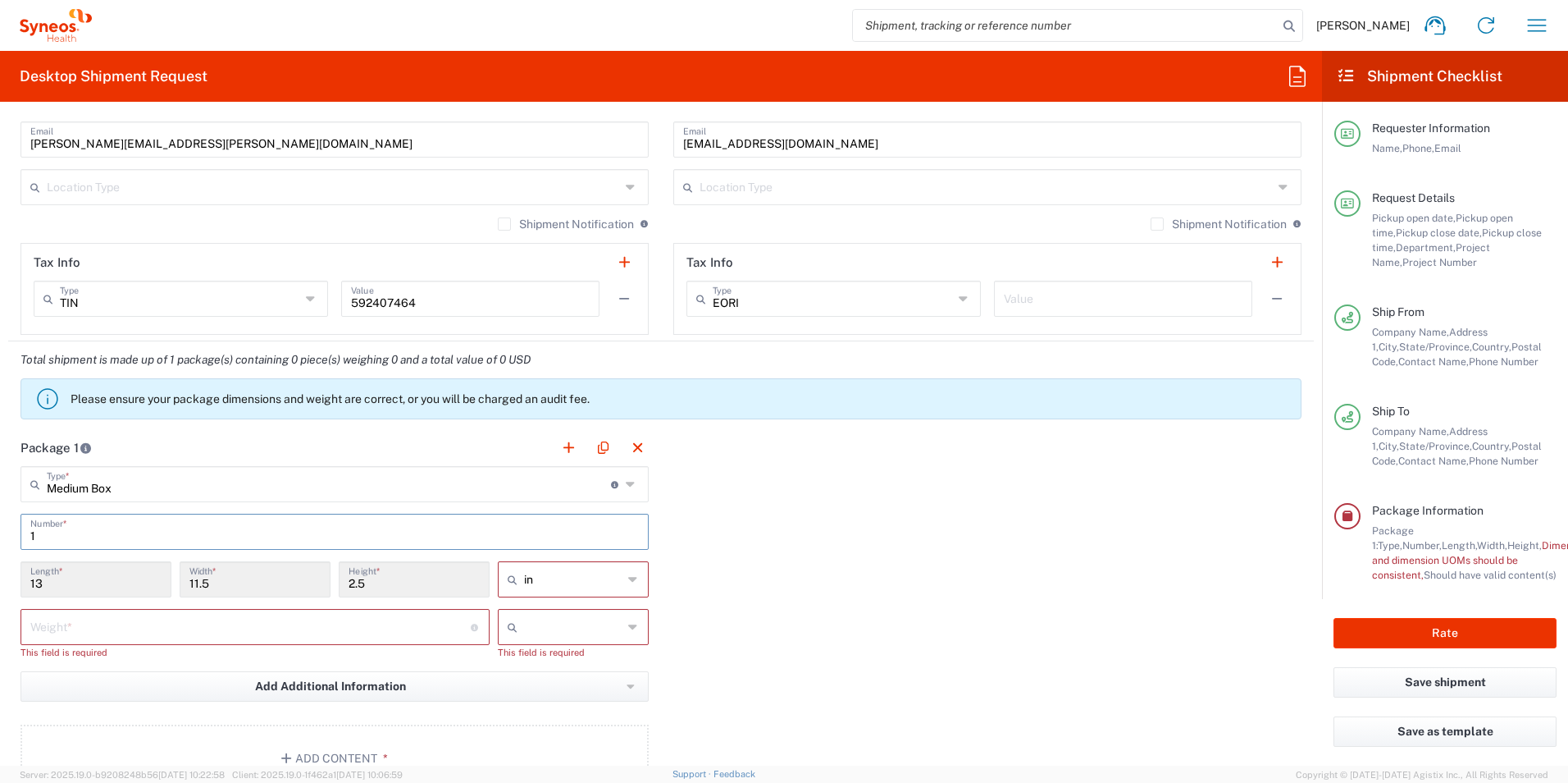
type input "1"
click at [134, 629] on input "number" at bounding box center [250, 625] width 440 height 28
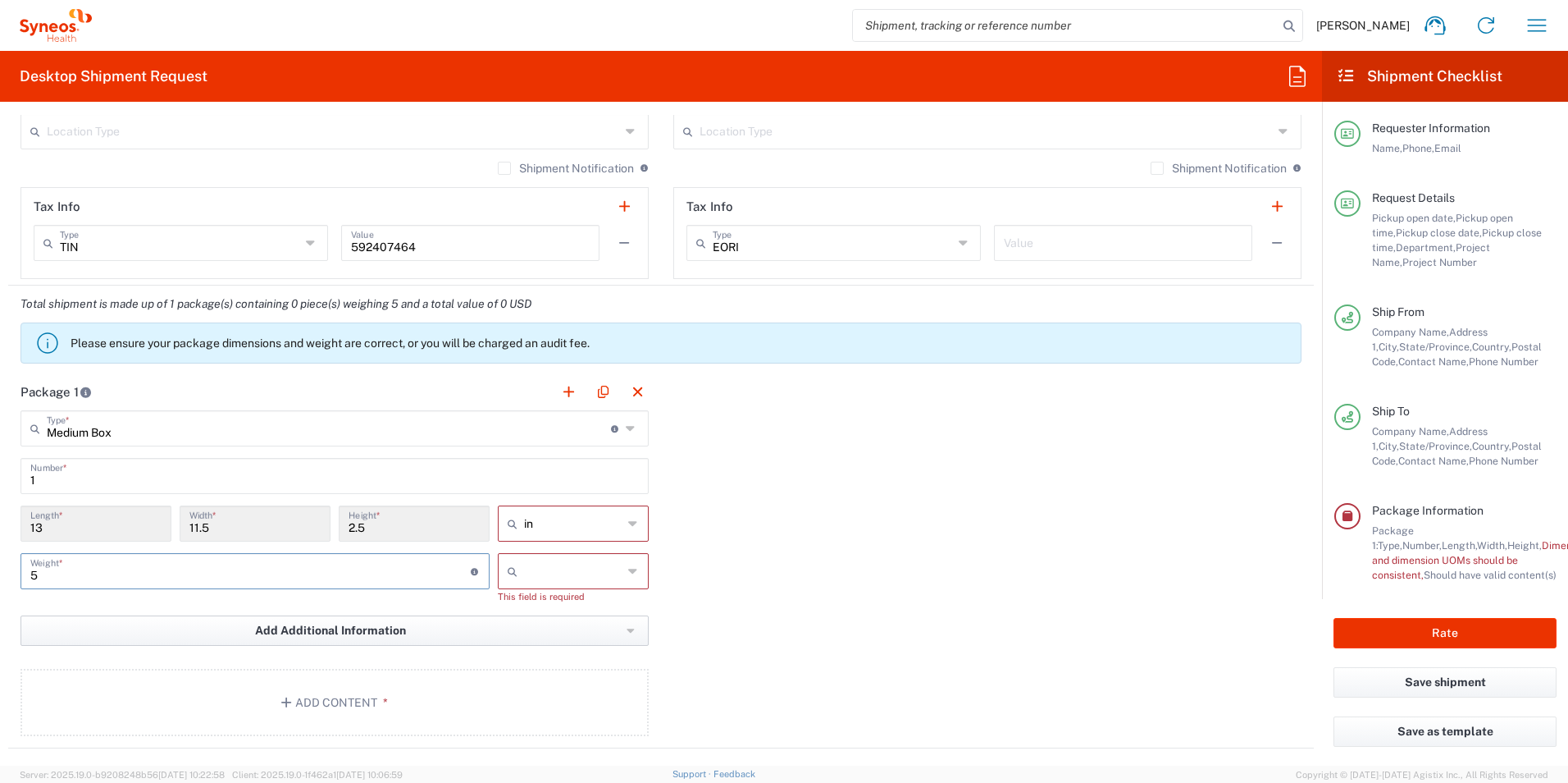
scroll to position [1230, 0]
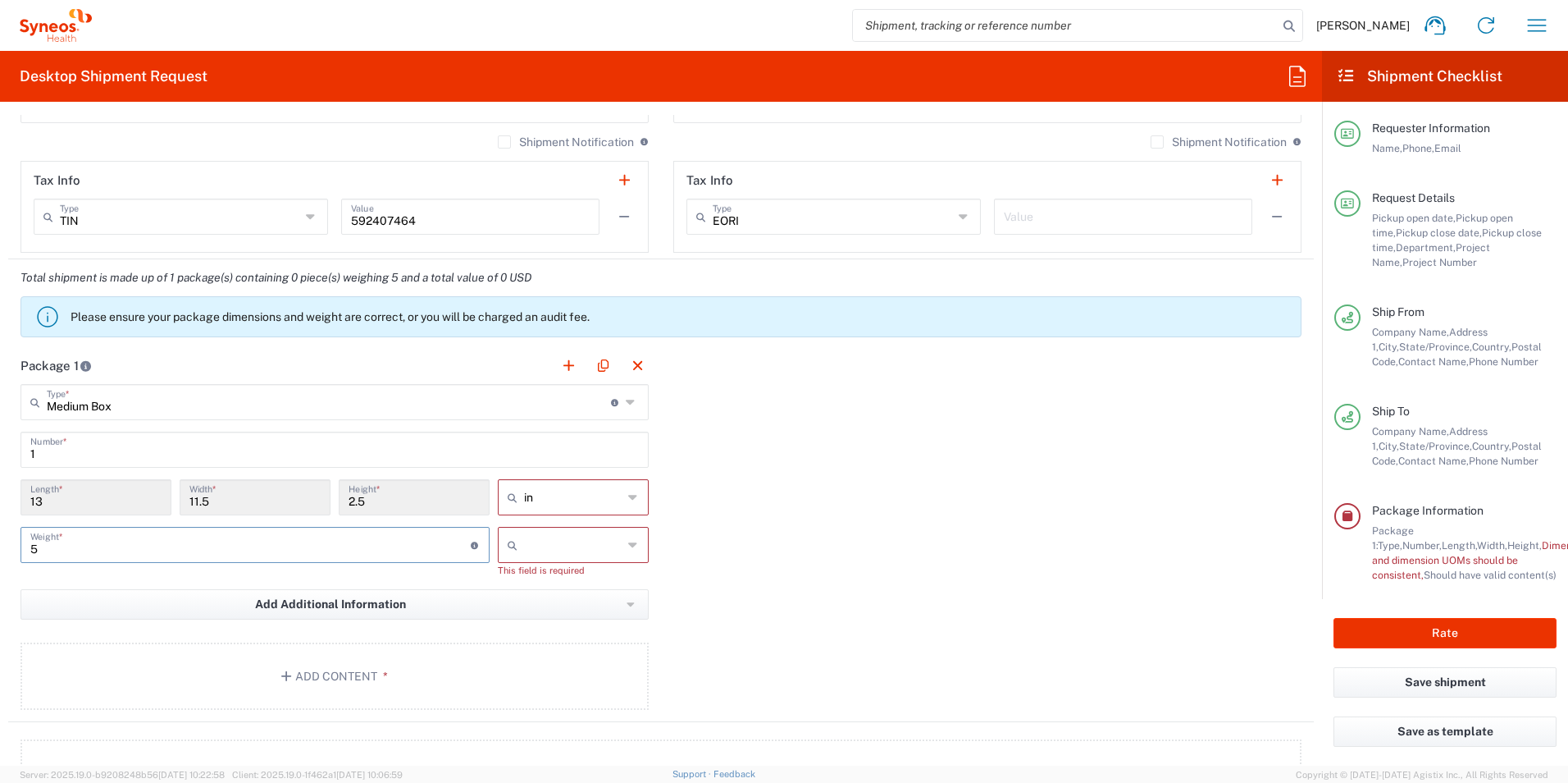
type input "5"
click at [628, 548] on icon at bounding box center [632, 545] width 11 height 26
click at [550, 600] on span "lbs" at bounding box center [567, 607] width 146 height 26
type input "lbs"
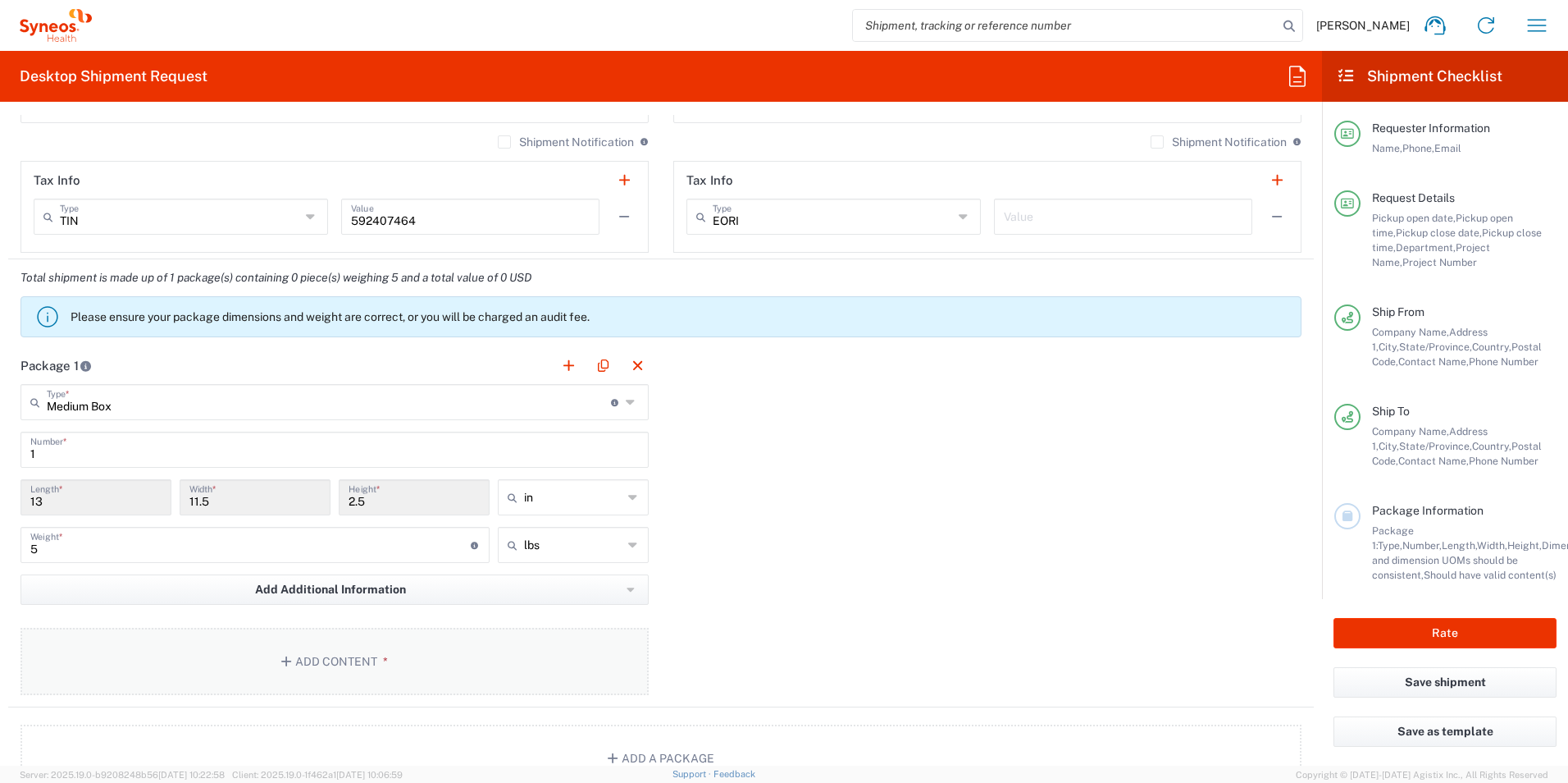
click at [312, 664] on button "Add Content *" at bounding box center [334, 661] width 628 height 68
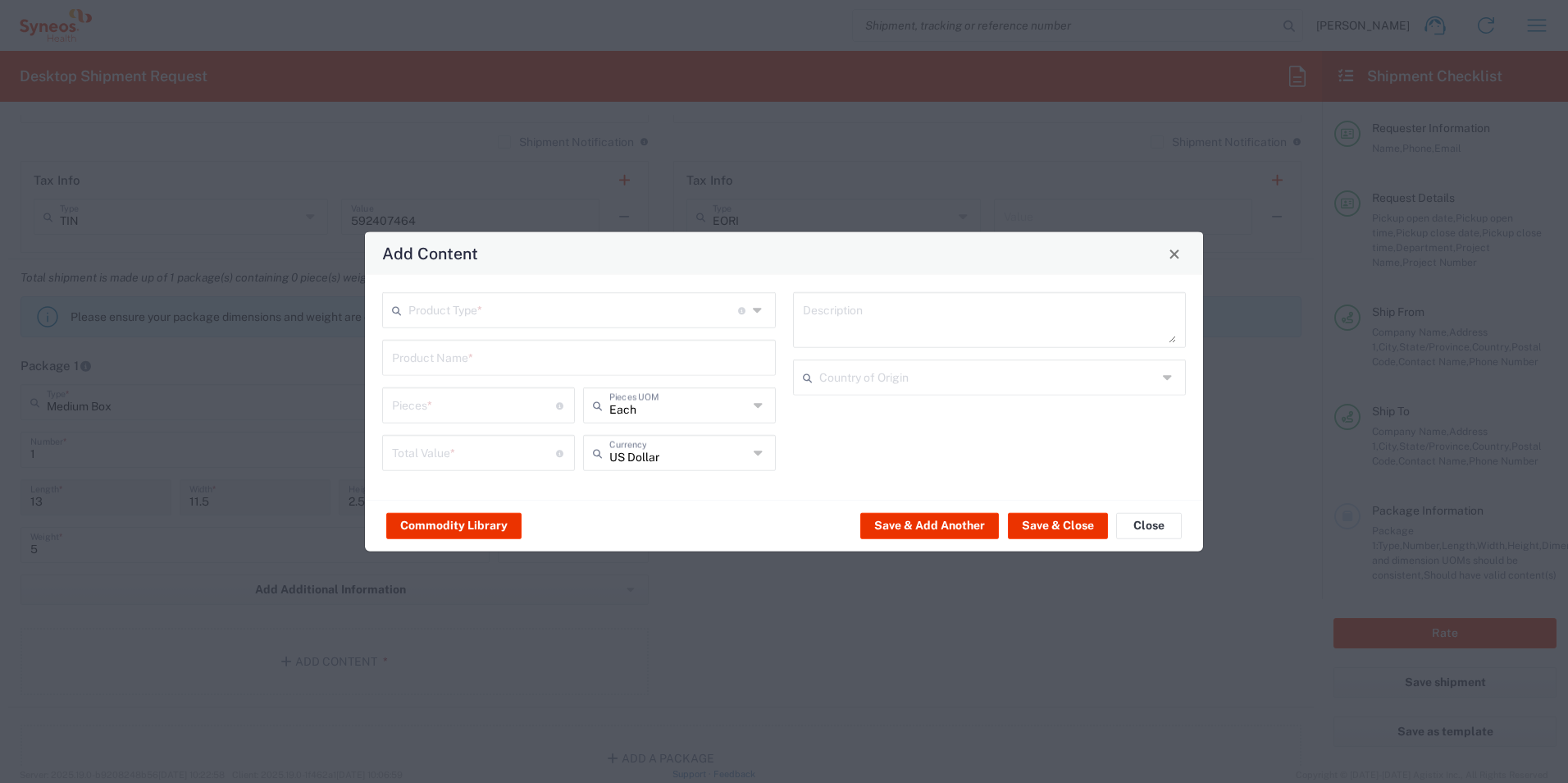
click at [488, 308] on input "text" at bounding box center [573, 308] width 329 height 28
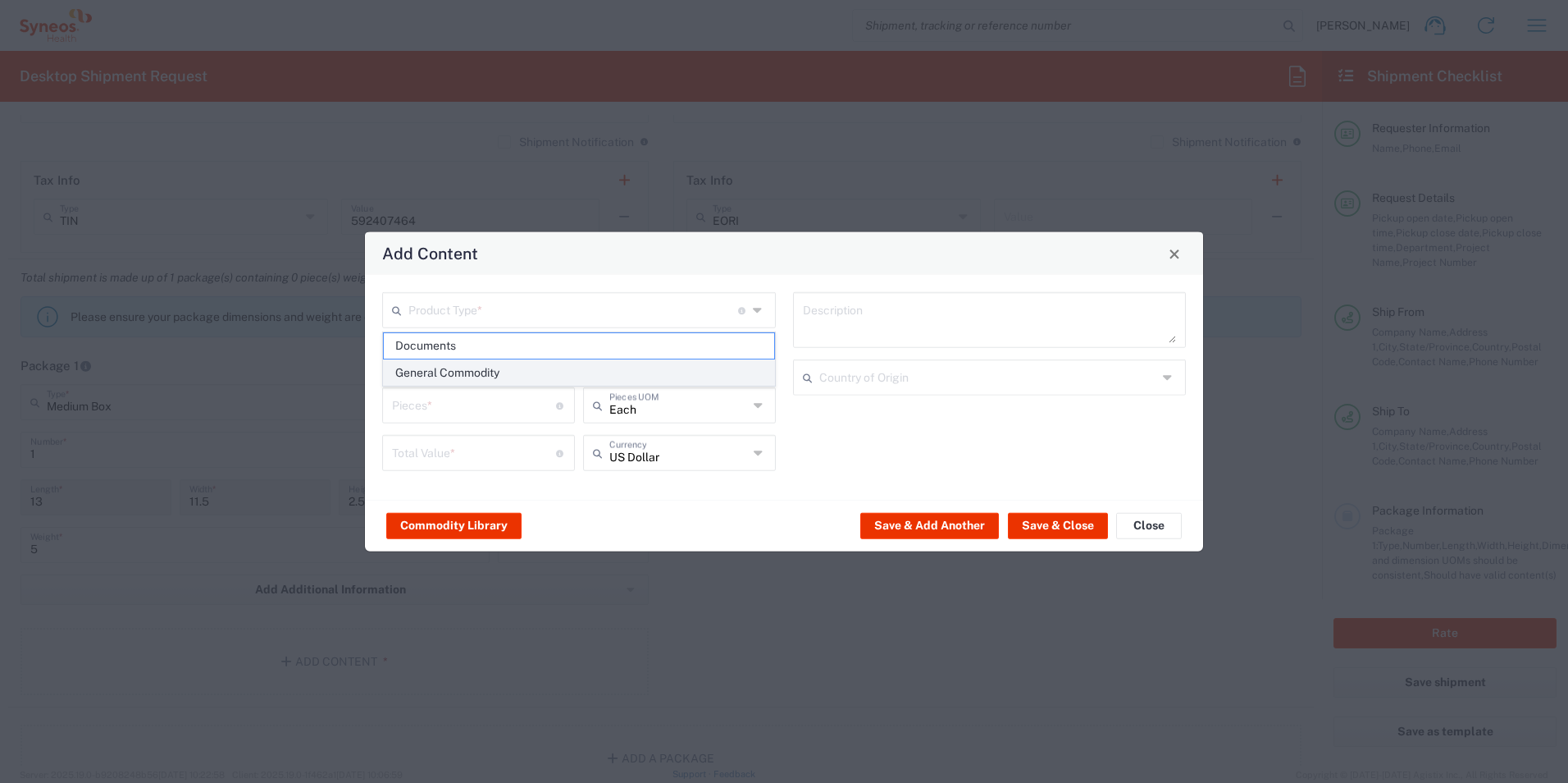
click at [473, 376] on span "General Commodity" at bounding box center [579, 373] width 390 height 26
type input "General Commodity"
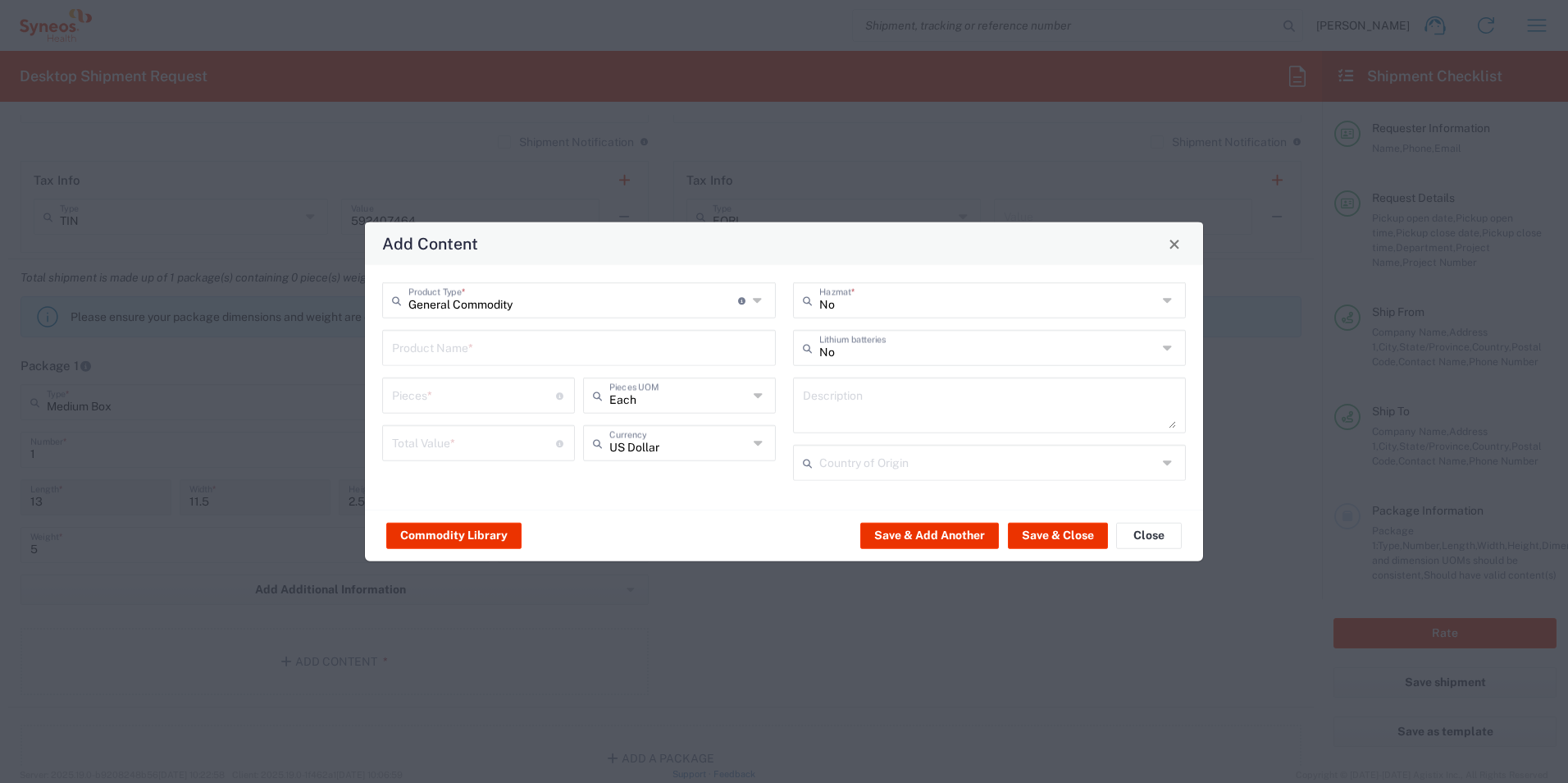
click at [482, 345] on input "text" at bounding box center [579, 346] width 374 height 28
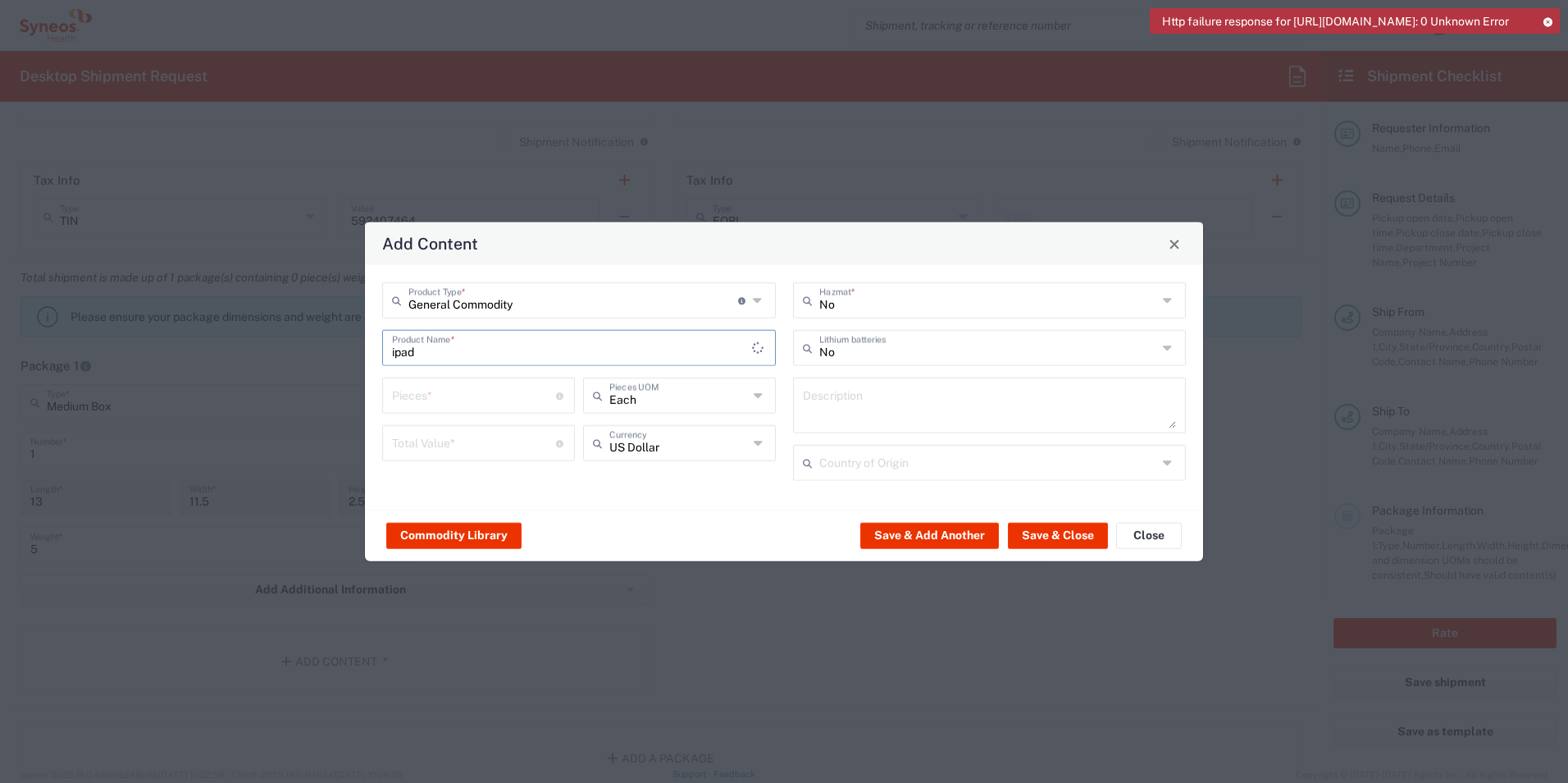
drag, startPoint x: 503, startPoint y: 352, endPoint x: 278, endPoint y: 334, distance: 225.7
click at [278, 334] on div "Add Content General Commodity Product Type * Document: Paper document generated…" at bounding box center [784, 392] width 1568 height 783
type input "iPad"
click at [413, 394] on input "number" at bounding box center [474, 393] width 164 height 28
click at [431, 348] on input "iPad" at bounding box center [572, 346] width 360 height 28
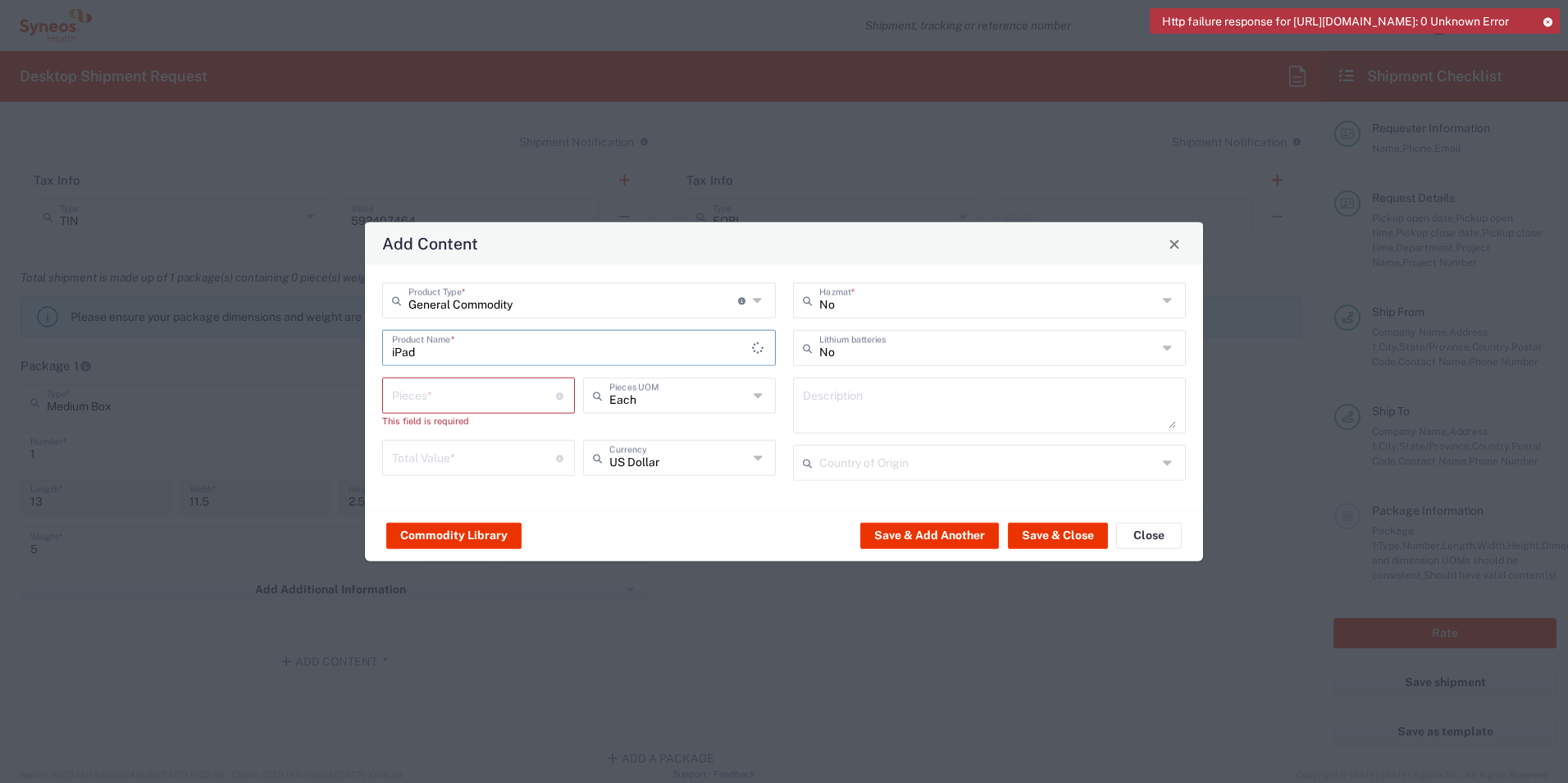
click at [708, 345] on input "iPad" at bounding box center [572, 346] width 360 height 28
drag, startPoint x: 485, startPoint y: 355, endPoint x: 123, endPoint y: 347, distance: 362.1
click at [123, 347] on div "Add Content General Commodity Product Type * Document: Paper document generated…" at bounding box center [784, 392] width 1568 height 783
type input "i"
type input "iPad"
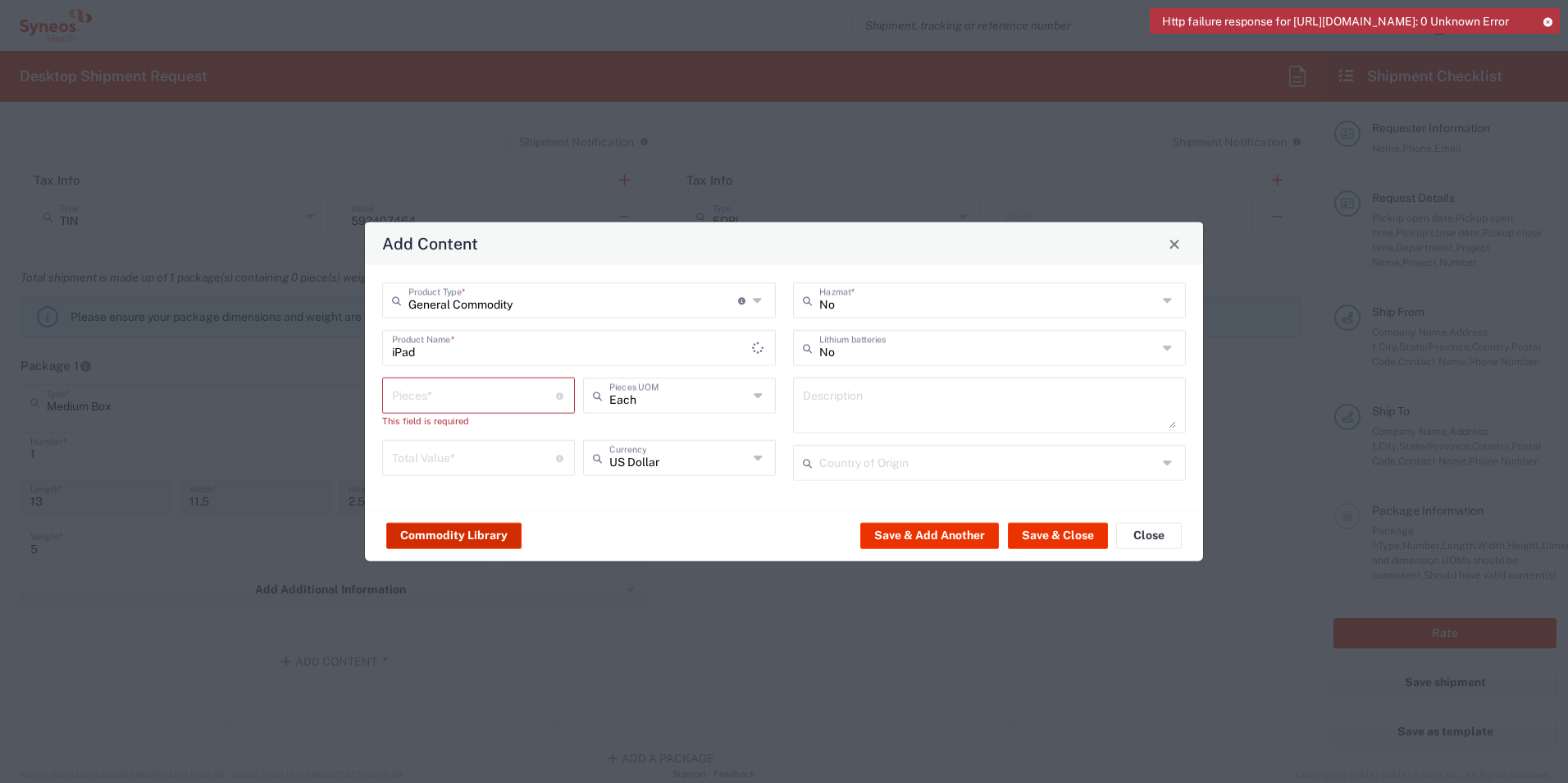
click at [481, 535] on button "Commodity Library" at bounding box center [454, 535] width 135 height 26
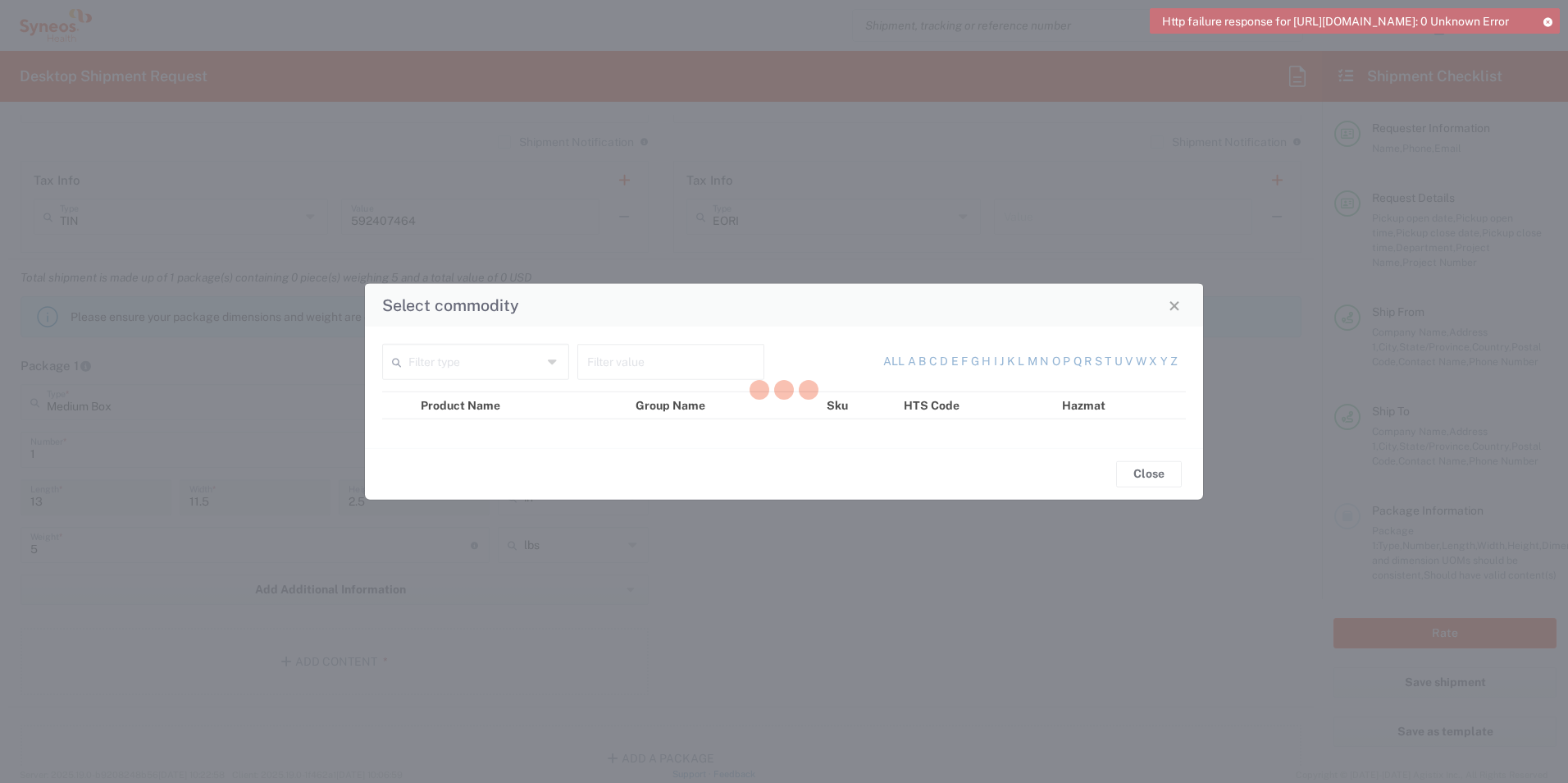
click at [1175, 306] on div at bounding box center [784, 392] width 1568 height 783
click at [1155, 481] on div at bounding box center [784, 392] width 1568 height 783
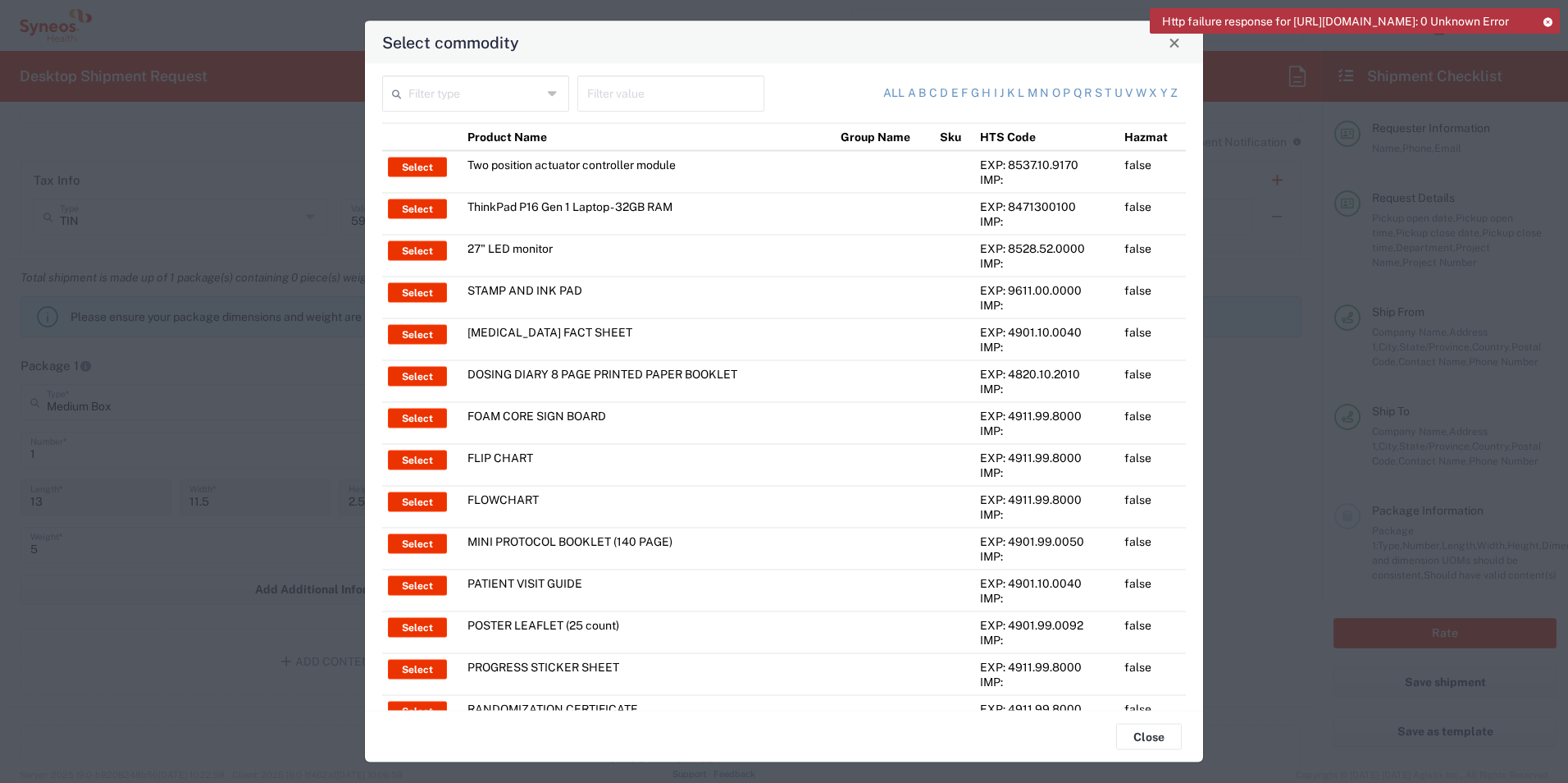
scroll to position [0, 0]
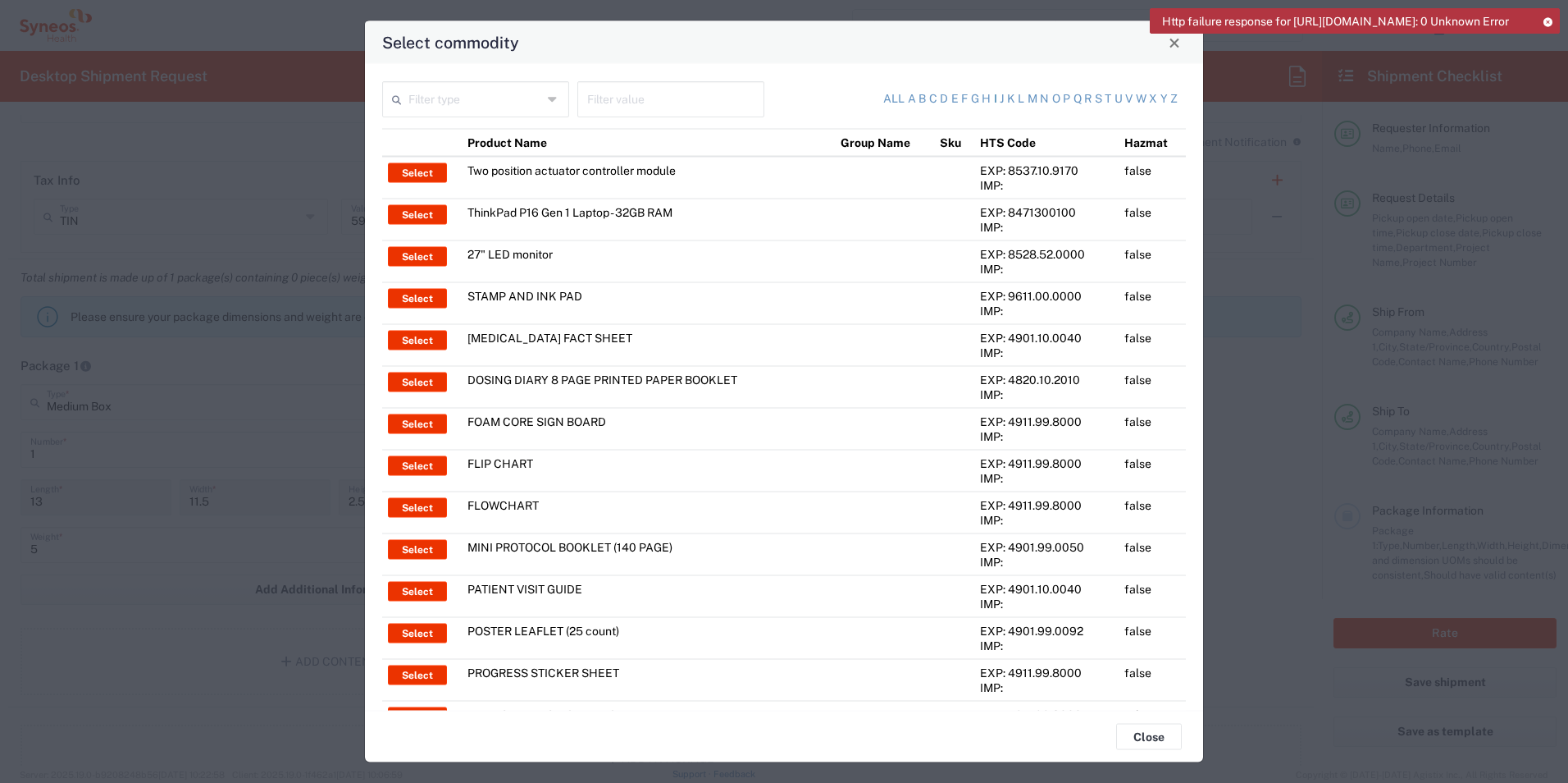
click at [993, 98] on link "i" at bounding box center [994, 99] width 3 height 17
type input "Product Name"
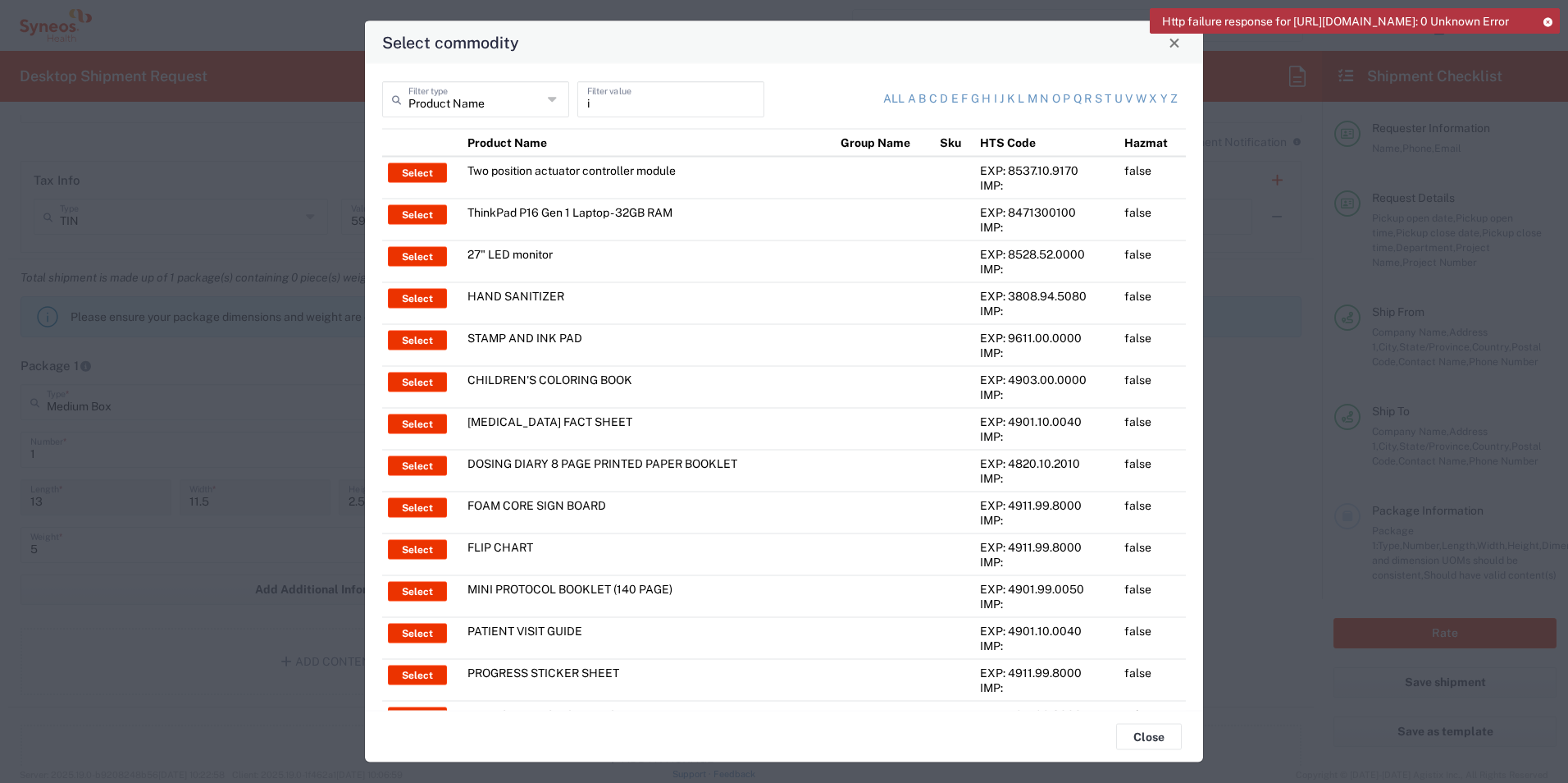
click at [638, 103] on input "i" at bounding box center [671, 97] width 168 height 28
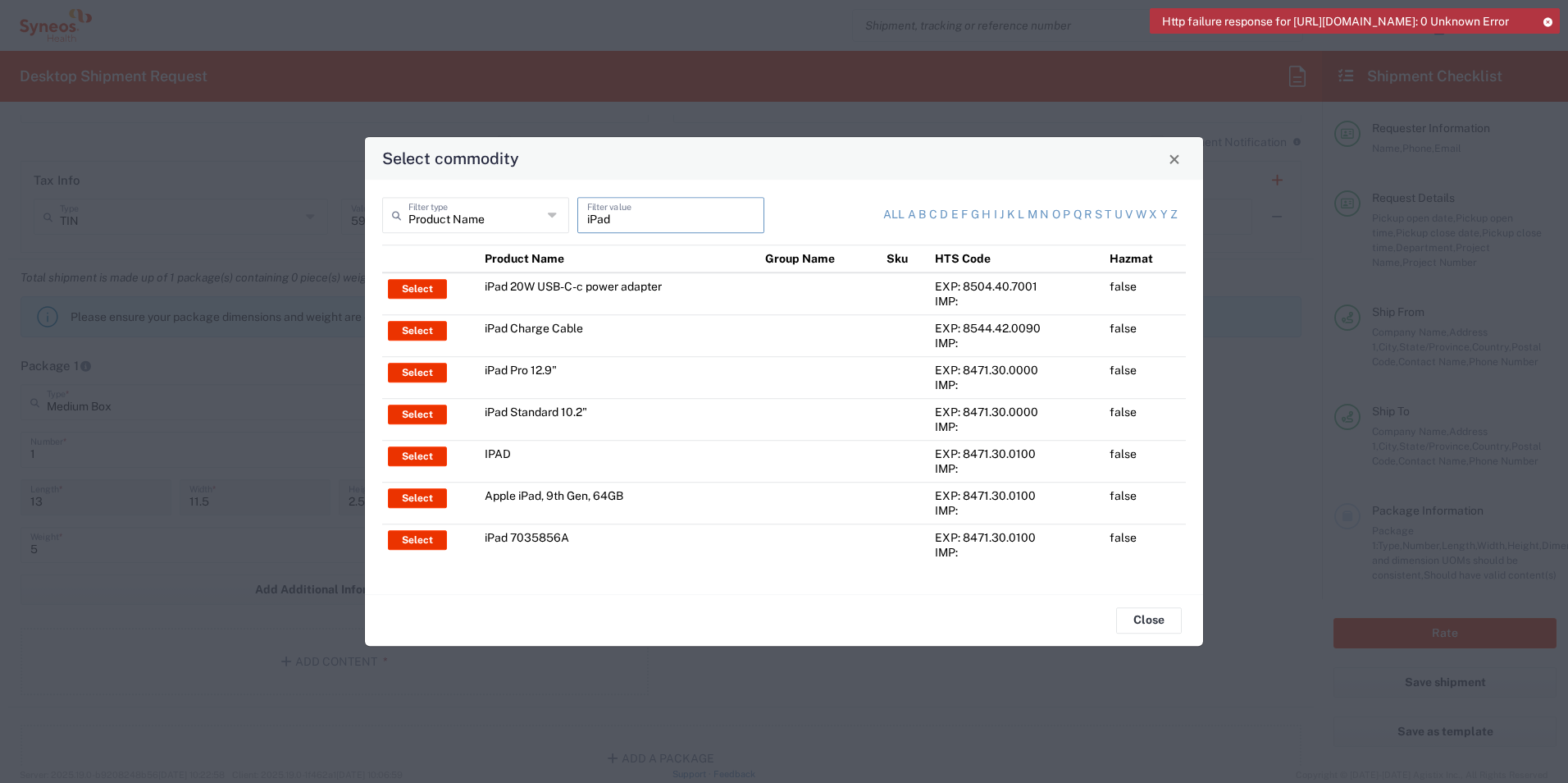
type input "iPad"
click at [610, 415] on td "iPad Standard 10.2"" at bounding box center [619, 419] width 281 height 42
click at [427, 413] on button "Select" at bounding box center [417, 414] width 59 height 20
type input "iPad Standard 10.2""
type input "1"
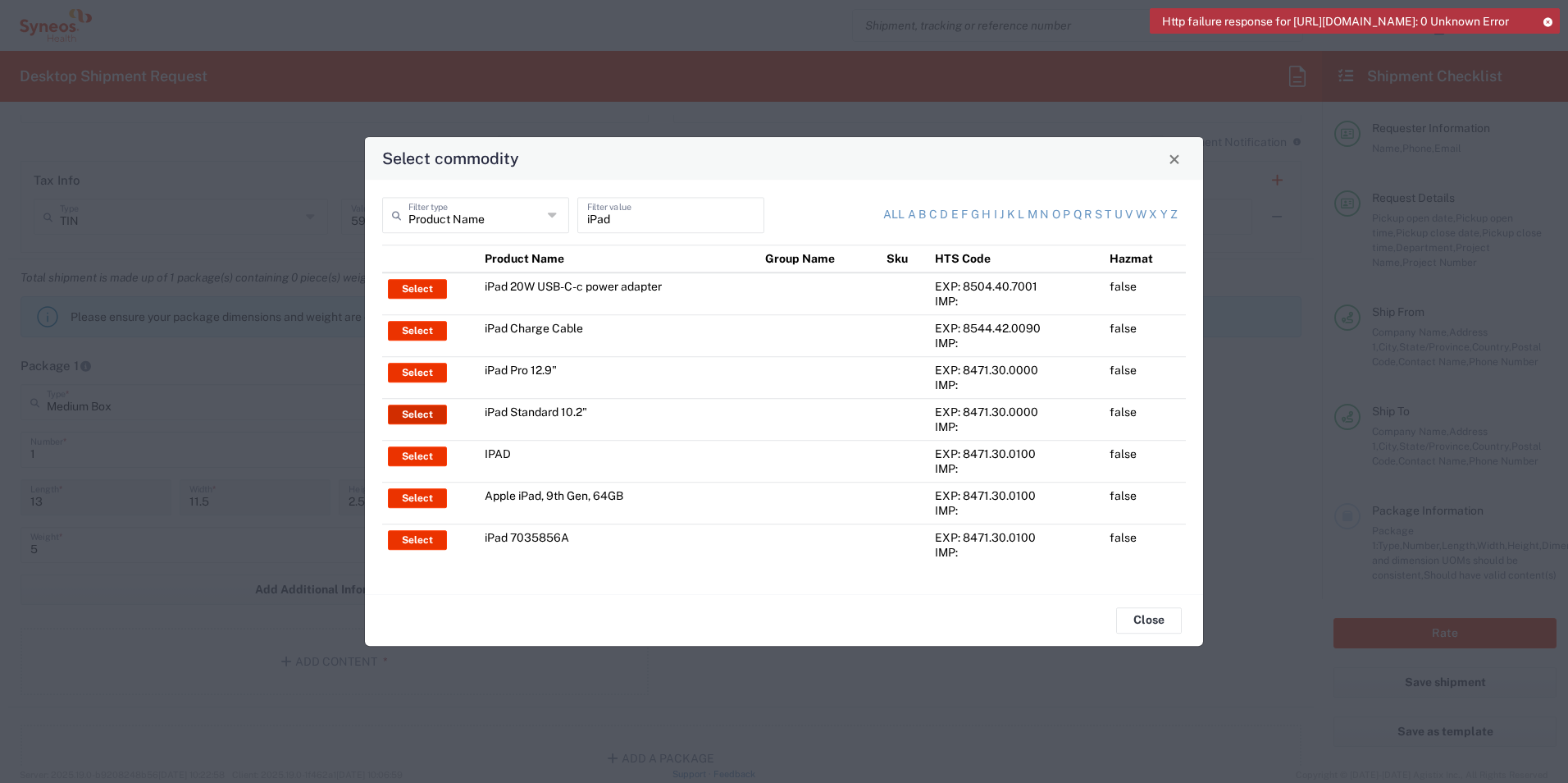
type textarea "iPad Standard 10.2""
type input "[GEOGRAPHIC_DATA]"
type input "Yes"
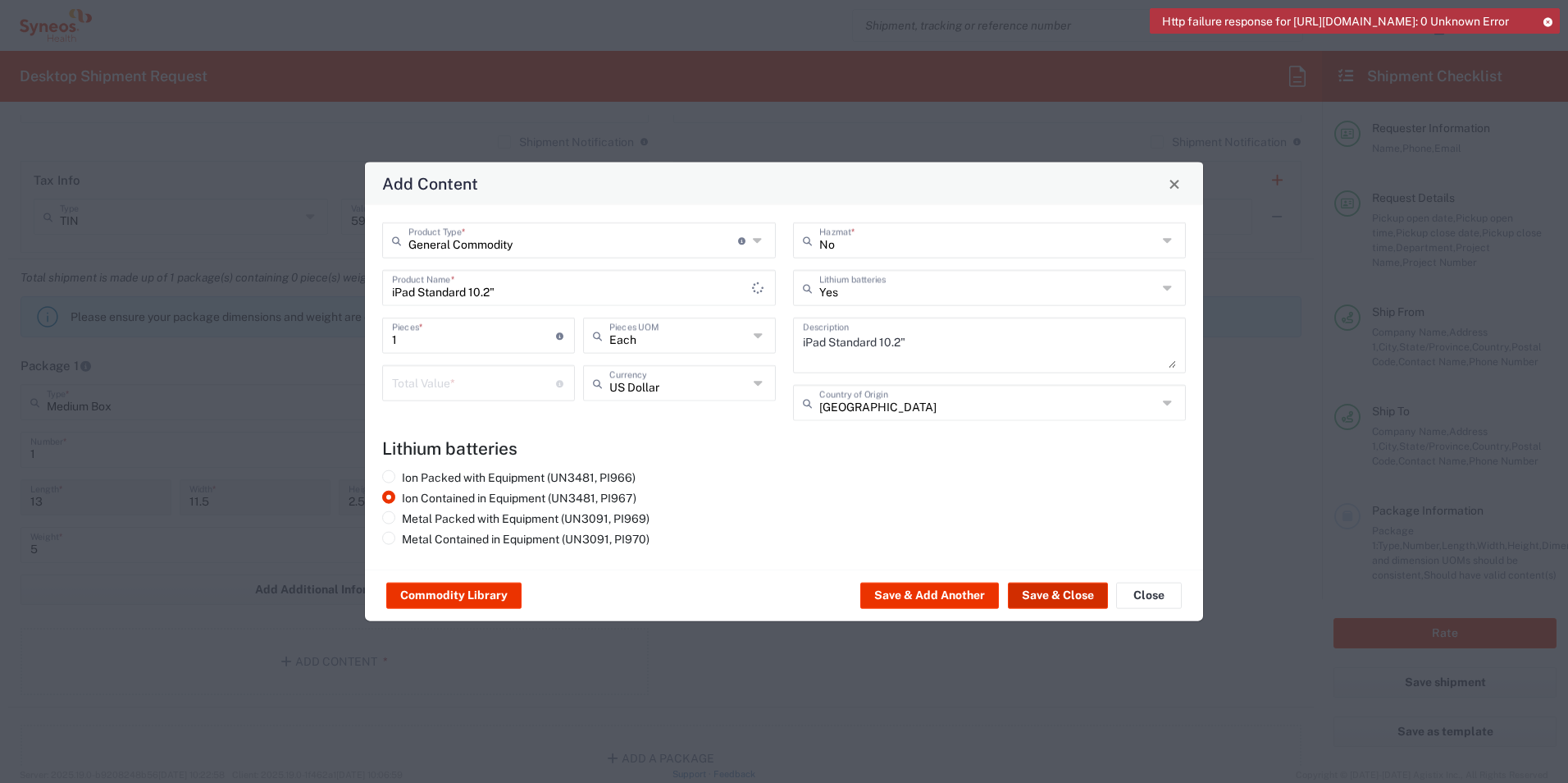
click at [1073, 593] on button "Save & Close" at bounding box center [1058, 596] width 100 height 26
click at [467, 383] on input "number" at bounding box center [474, 382] width 164 height 28
type input "1000"
click at [1073, 599] on button "Save & Close" at bounding box center [1058, 596] width 100 height 26
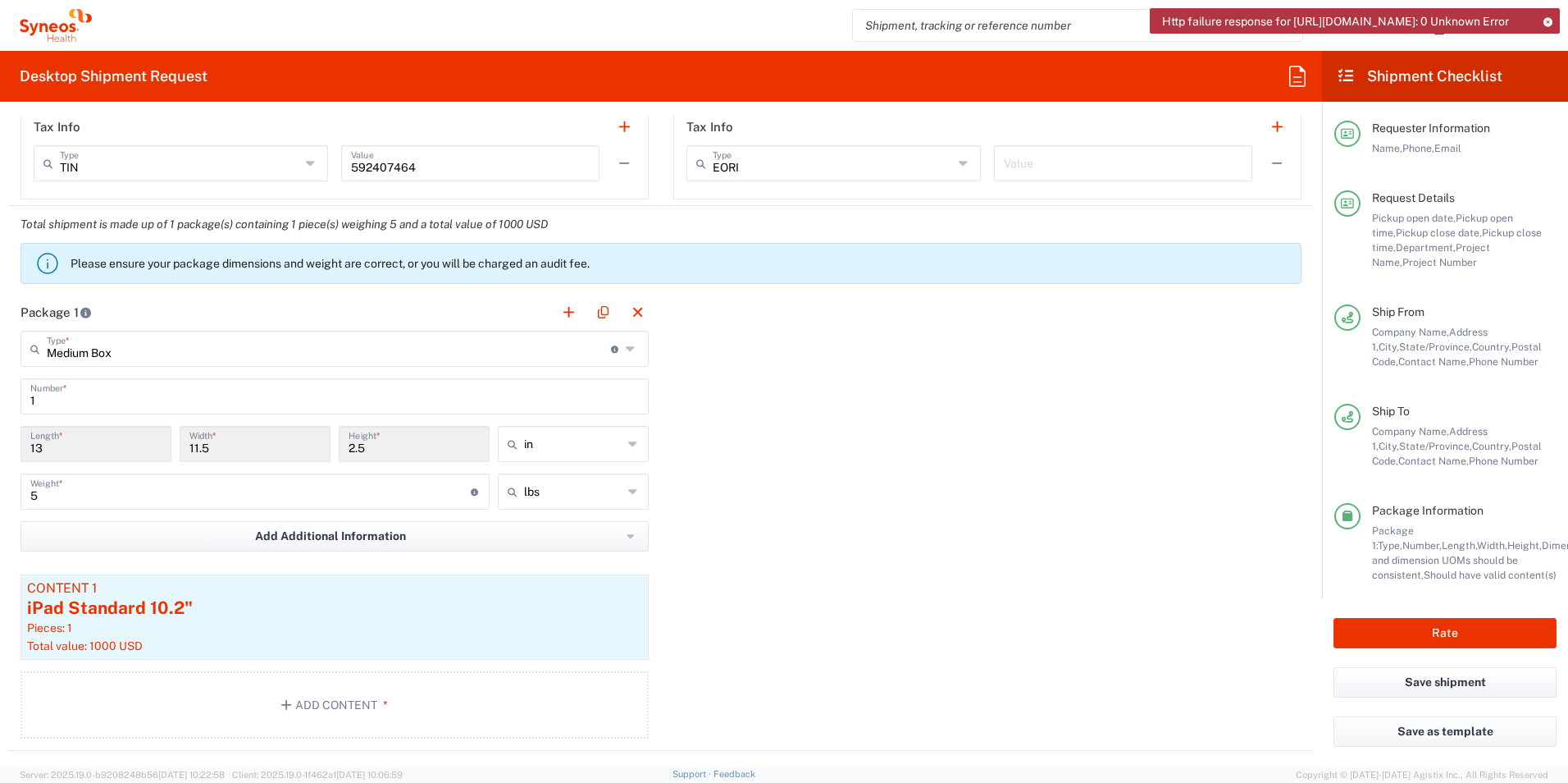
scroll to position [1313, 0]
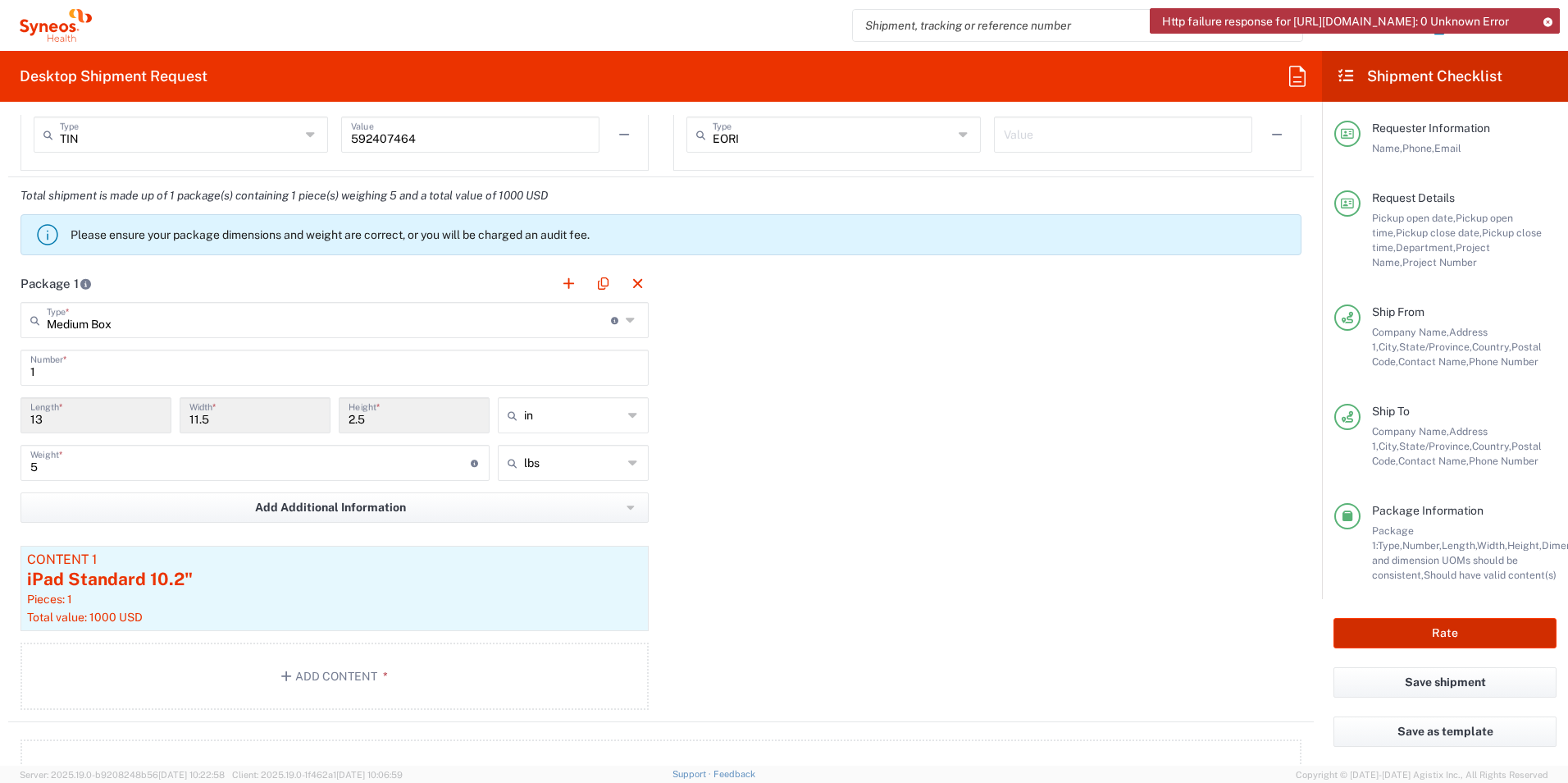
click at [1447, 629] on button "Rate" at bounding box center [1443, 633] width 223 height 30
type input "7052792"
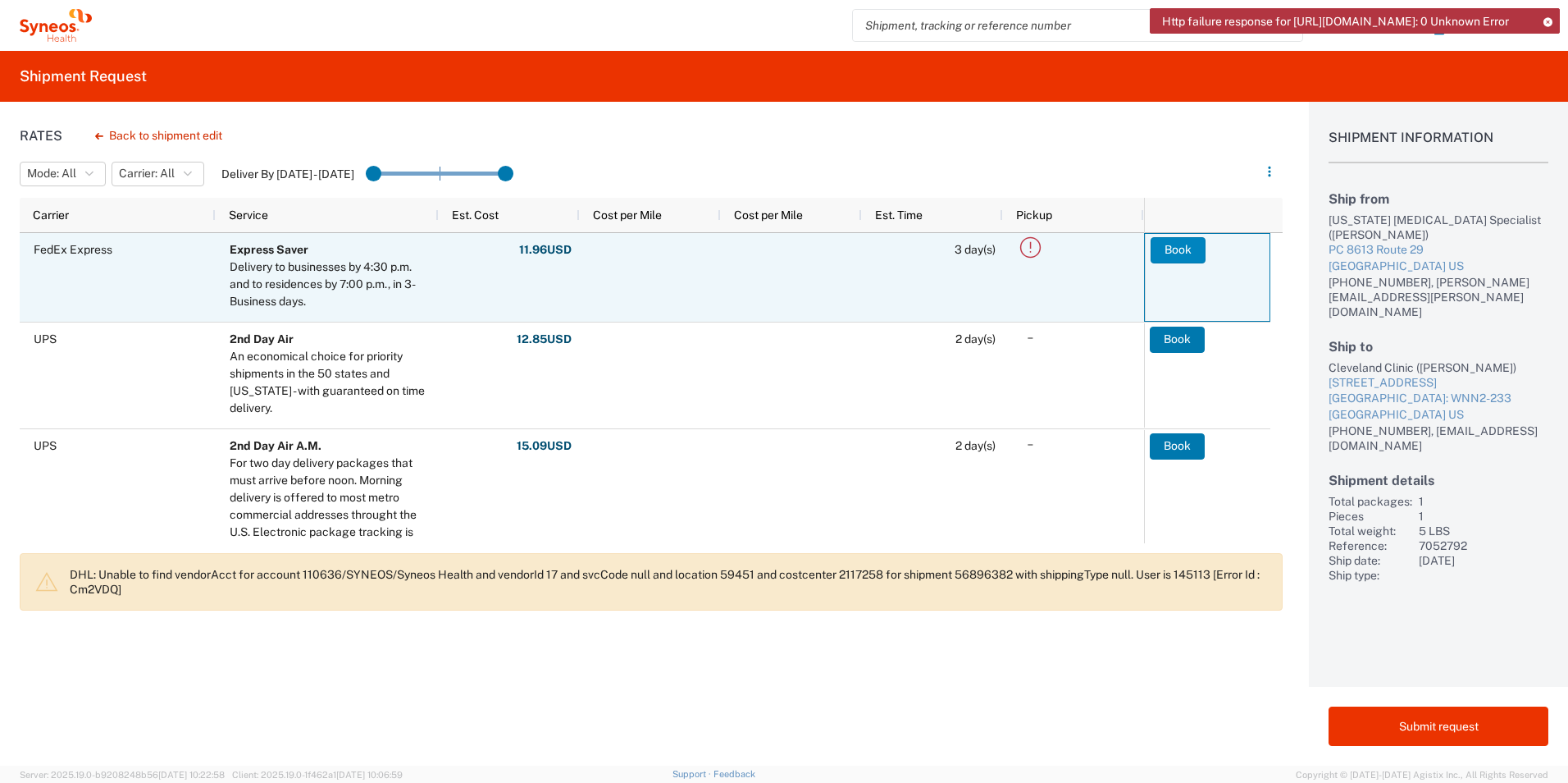
click at [1172, 243] on button "Book" at bounding box center [1178, 250] width 55 height 26
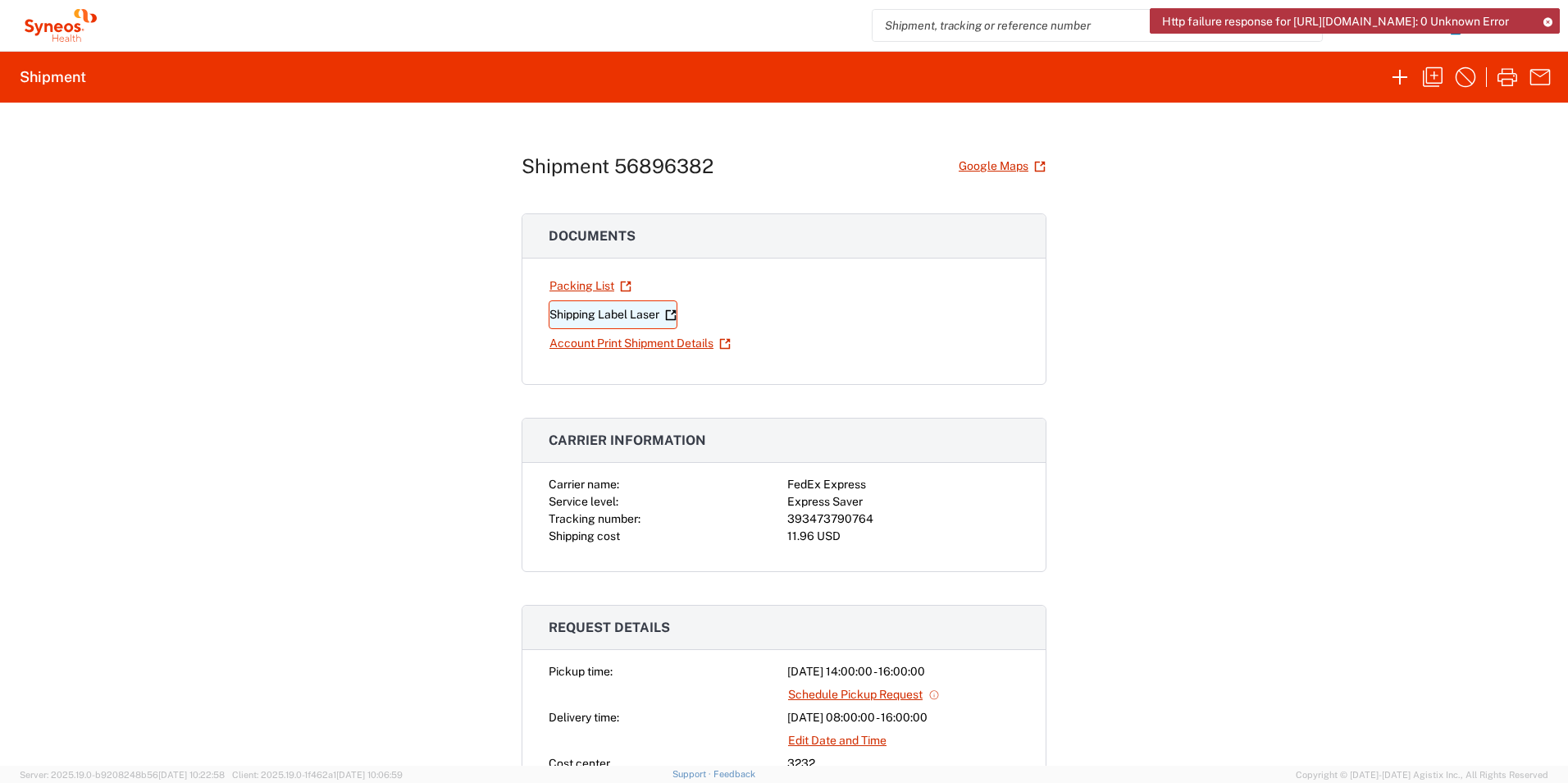
click at [614, 319] on link "Shipping Label Laser" at bounding box center [612, 314] width 128 height 28
click at [626, 343] on link "Account Print Shipment Details" at bounding box center [639, 342] width 182 height 28
click at [640, 311] on link "Shipping Label Laser" at bounding box center [612, 314] width 128 height 28
click at [615, 342] on link "Account Print Shipment Details" at bounding box center [639, 342] width 182 height 28
click at [1400, 76] on icon "button" at bounding box center [1399, 77] width 26 height 26
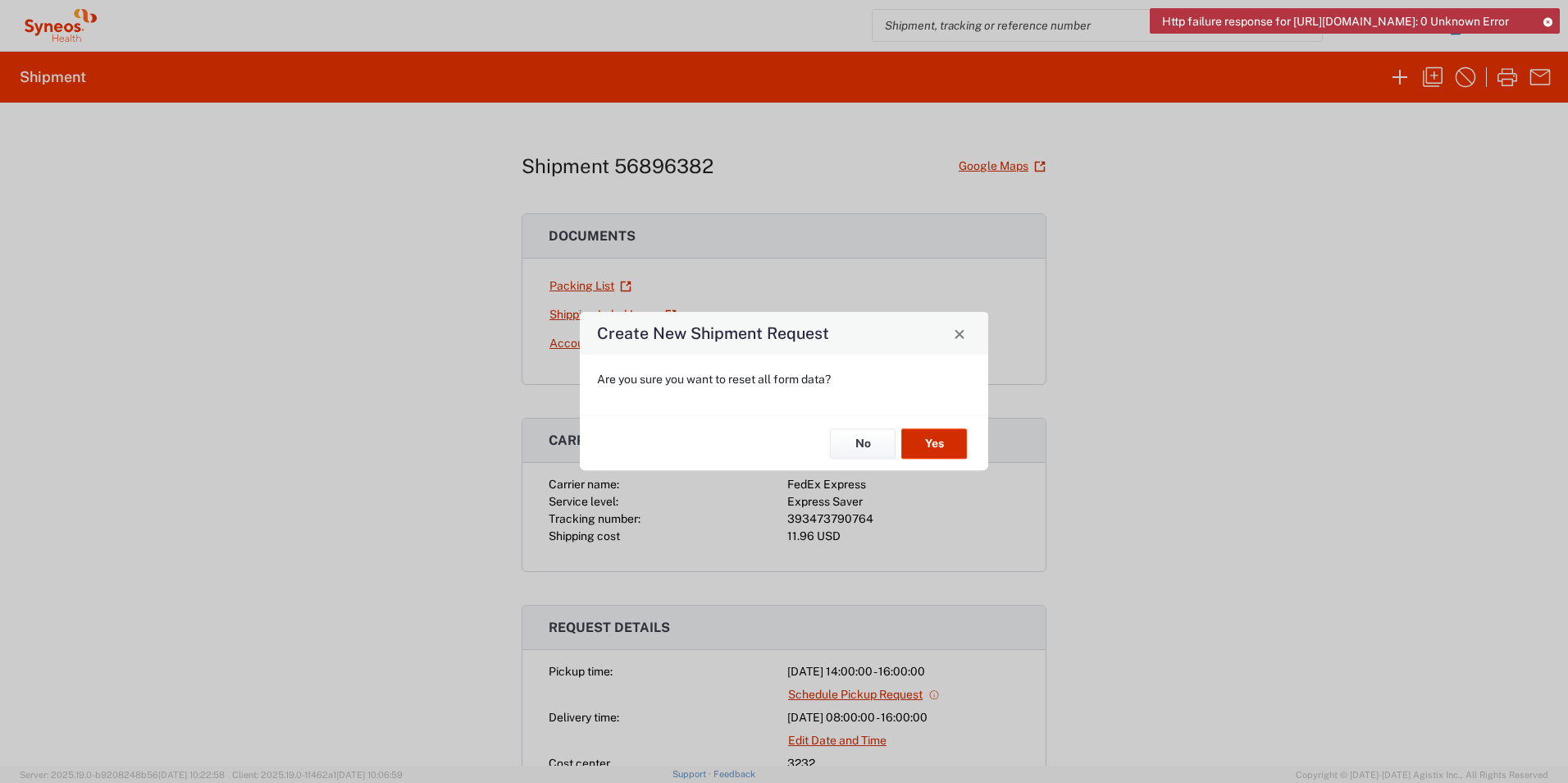
click at [936, 438] on button "Yes" at bounding box center [934, 443] width 66 height 30
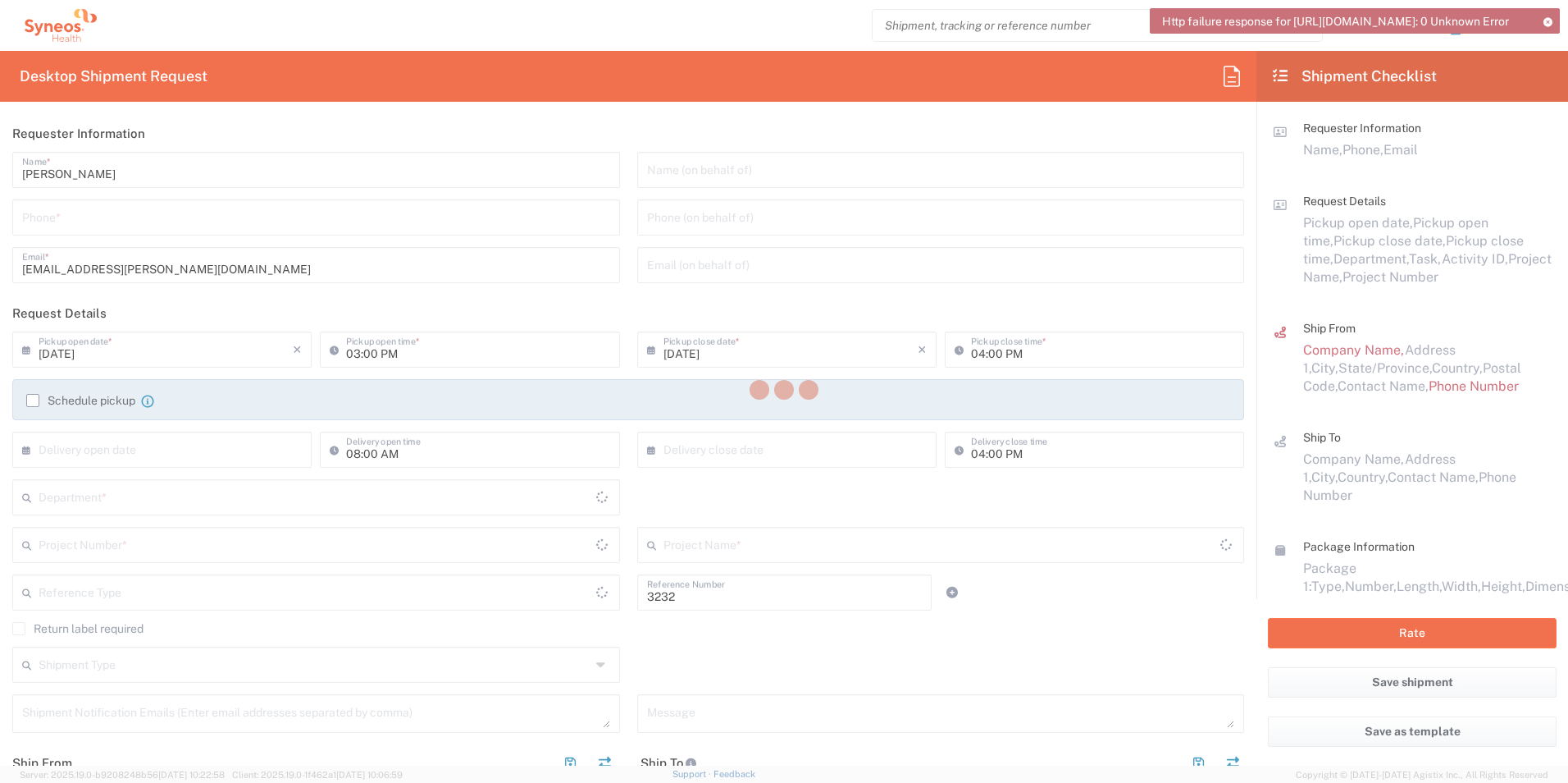
type input "Department"
type input "[GEOGRAPHIC_DATA]"
type input "[US_STATE]"
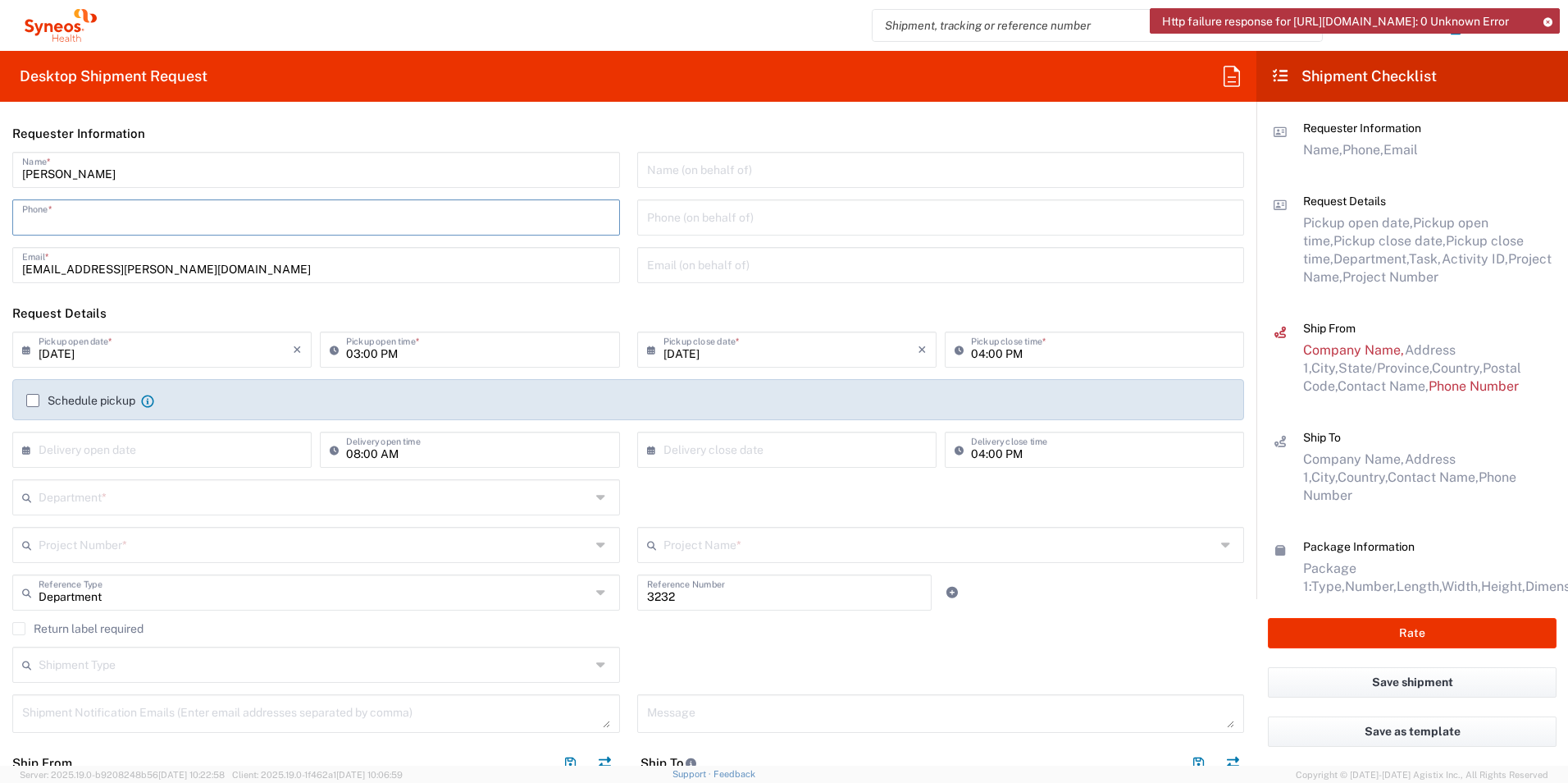
click at [199, 217] on input "tel" at bounding box center [316, 216] width 587 height 28
type input "3127969152"
type input "[PERSON_NAME][EMAIL_ADDRESS][PERSON_NAME][PERSON_NAME][DOMAIN_NAME]"
type input "[US_STATE] [MEDICAL_DATA] Specialist"
type input "[PHONE_NUMBER]"
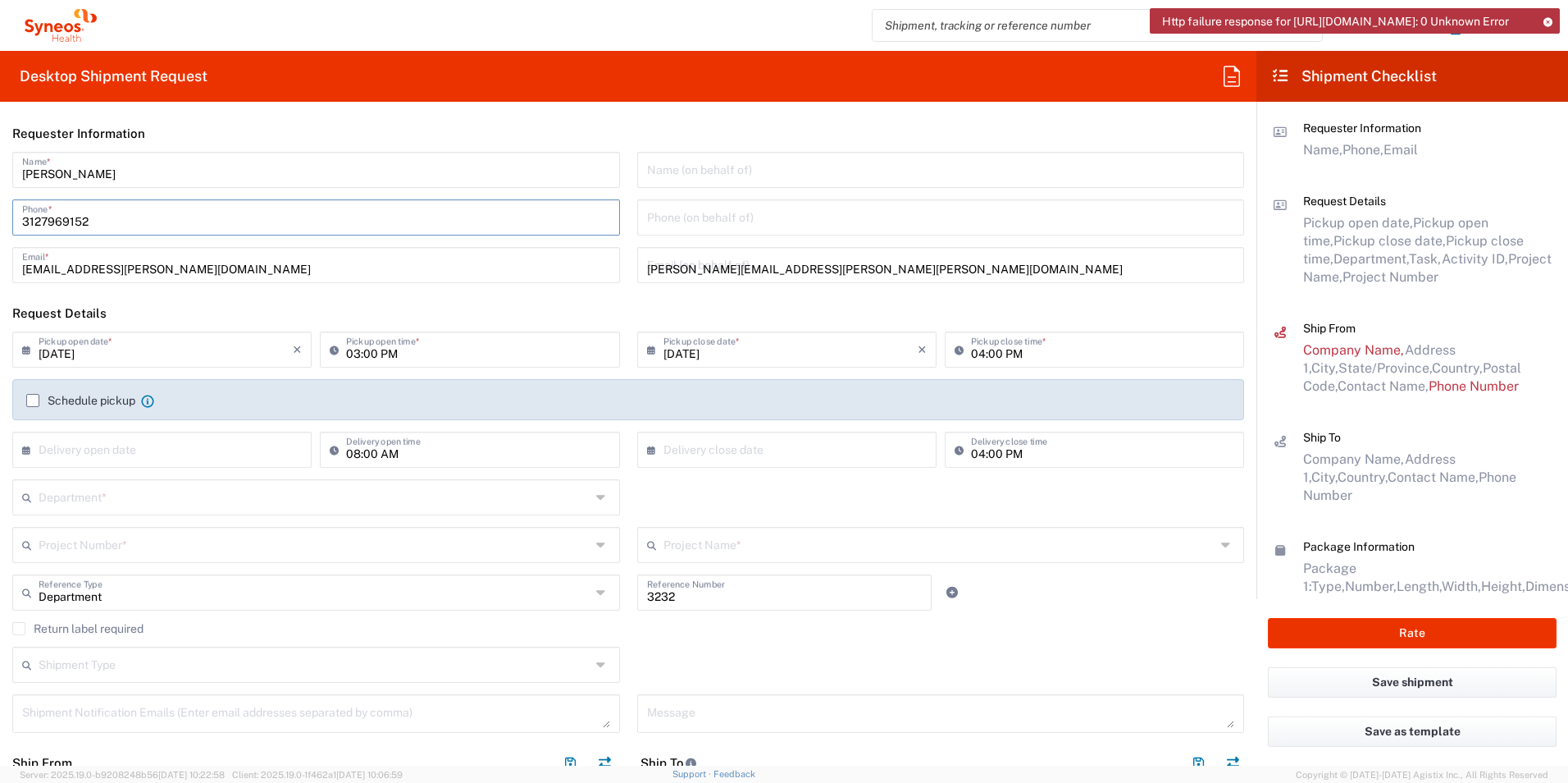
type input "Cleveland Clinic"
type input "[STREET_ADDRESS]"
type input "Building B, Room: WNN2-233"
type input "Weston"
type input "[US_STATE]"
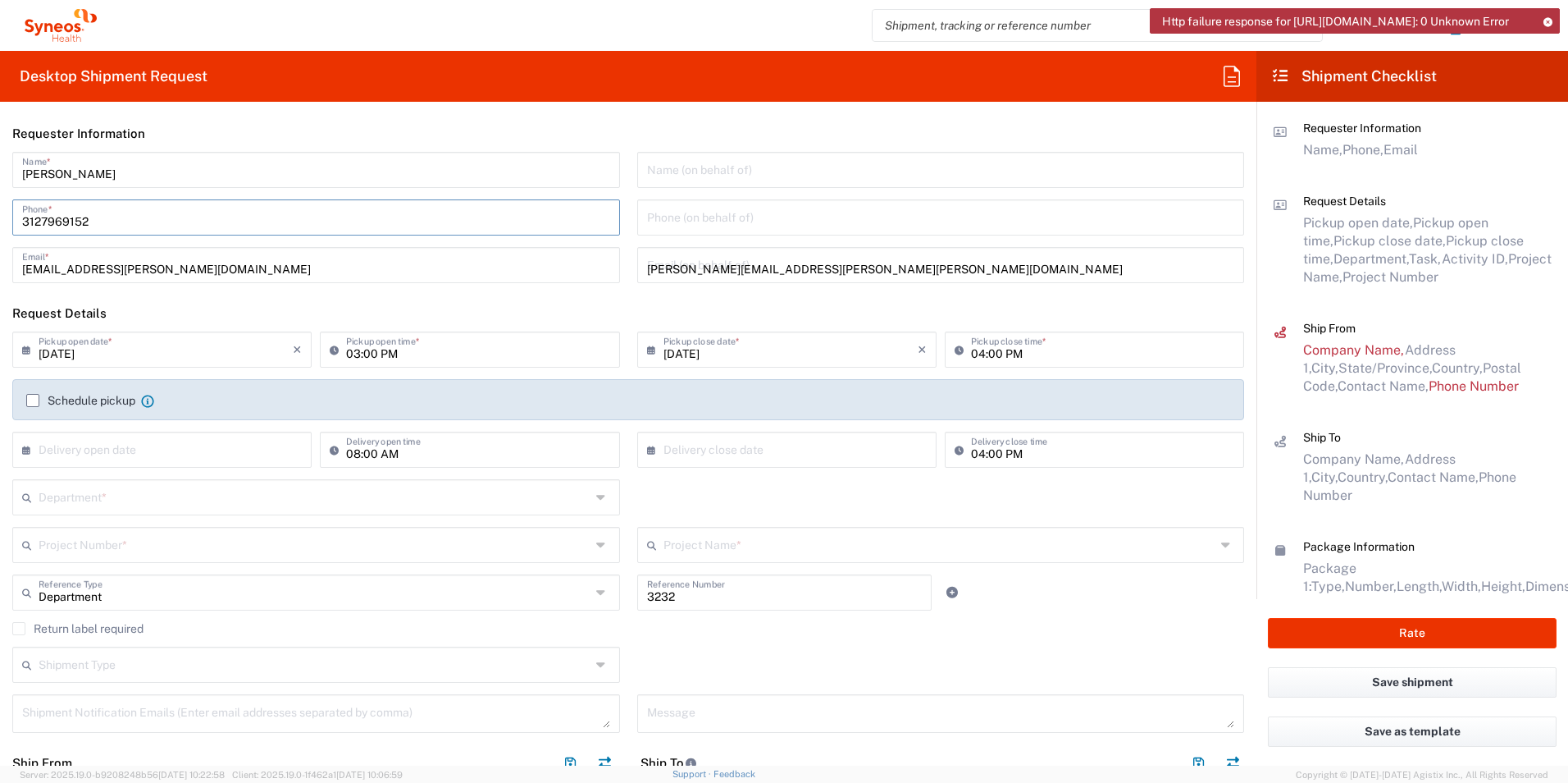
type input "[GEOGRAPHIC_DATA]"
type input "33331"
type input "[PHONE_NUMBER]"
type input "[EMAIL_ADDRESS][DOMAIN_NAME]"
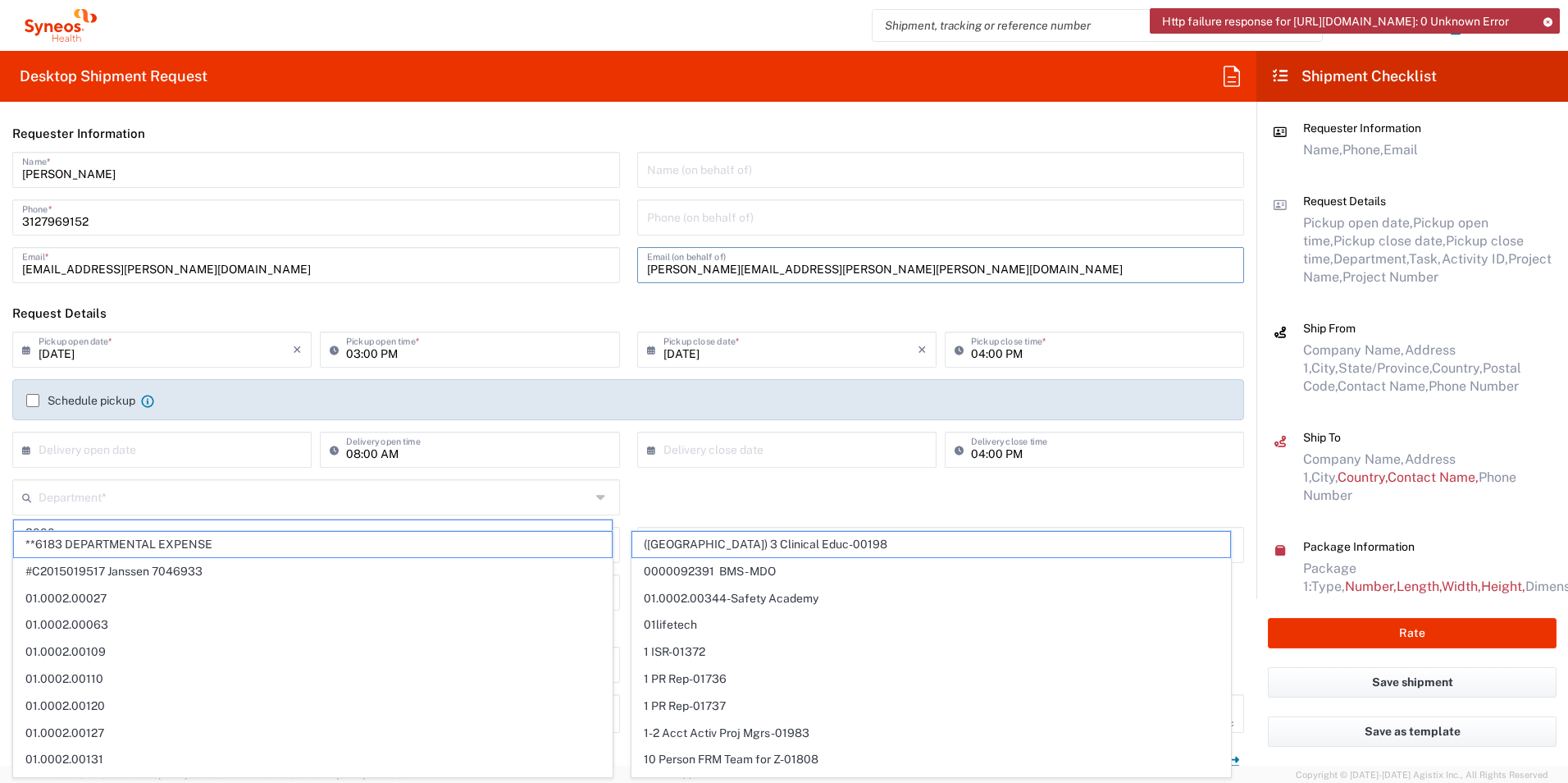
click at [818, 268] on input "[PERSON_NAME][EMAIL_ADDRESS][PERSON_NAME][PERSON_NAME][DOMAIN_NAME]" at bounding box center [940, 263] width 587 height 28
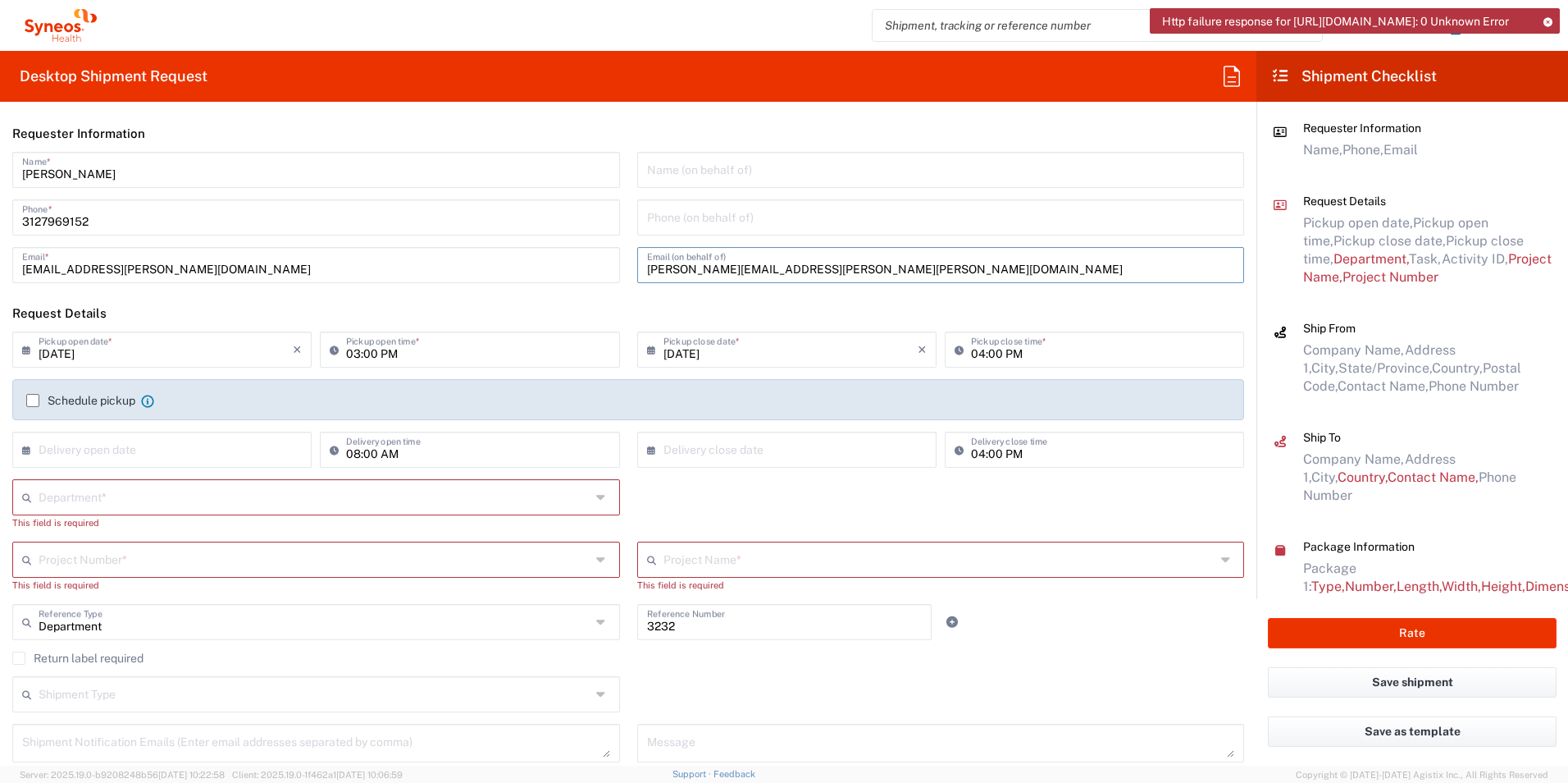
drag, startPoint x: 826, startPoint y: 267, endPoint x: 402, endPoint y: 313, distance: 426.5
click at [402, 313] on form "Requester Information [PERSON_NAME] Name * [PHONE_NUMBER] Phone * [EMAIL_ADDRES…" at bounding box center [628, 440] width 1256 height 651
click at [206, 353] on input "[DATE]" at bounding box center [165, 347] width 254 height 28
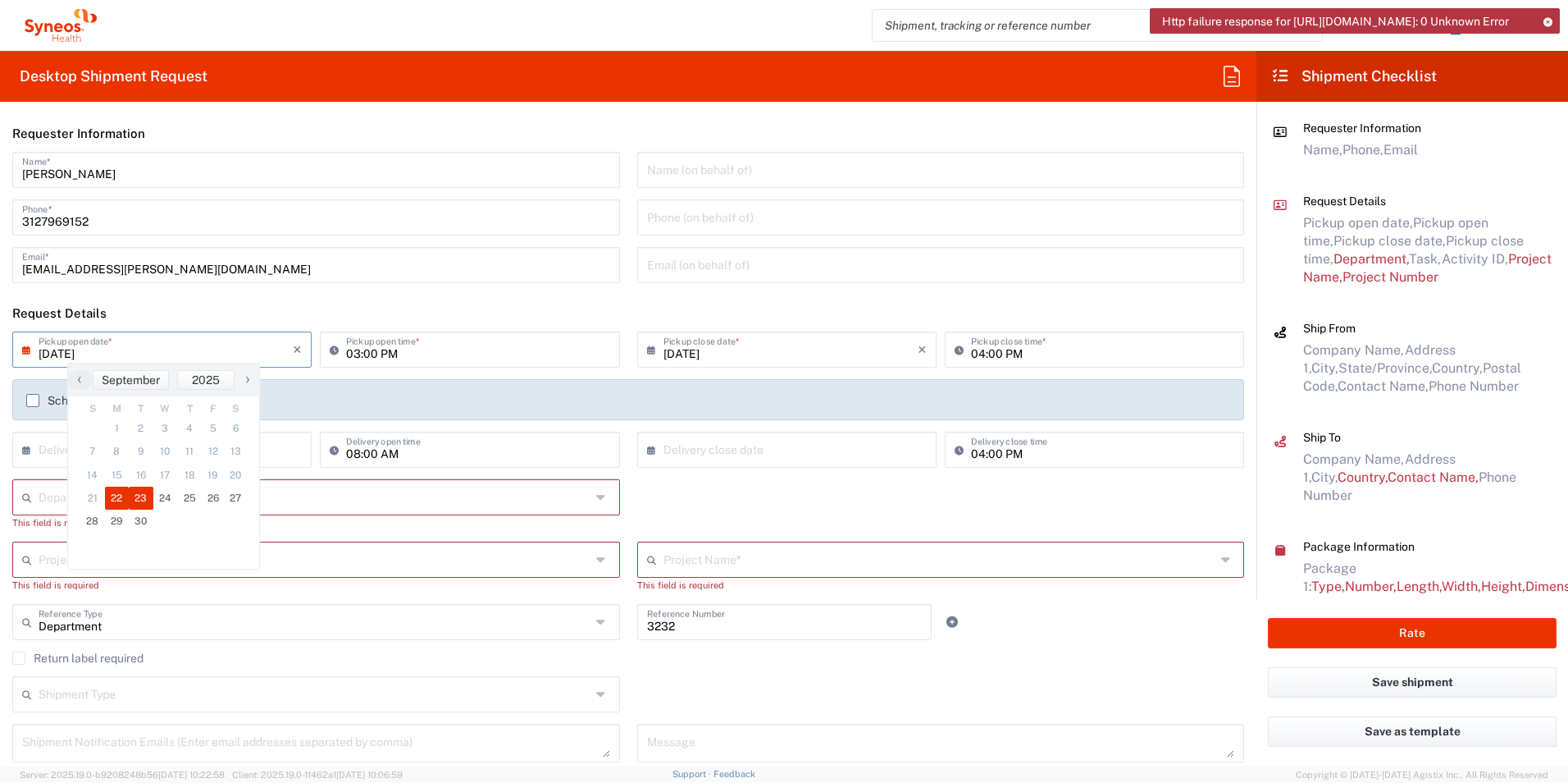
click at [145, 494] on span "23" at bounding box center [140, 497] width 25 height 23
type input "[DATE]"
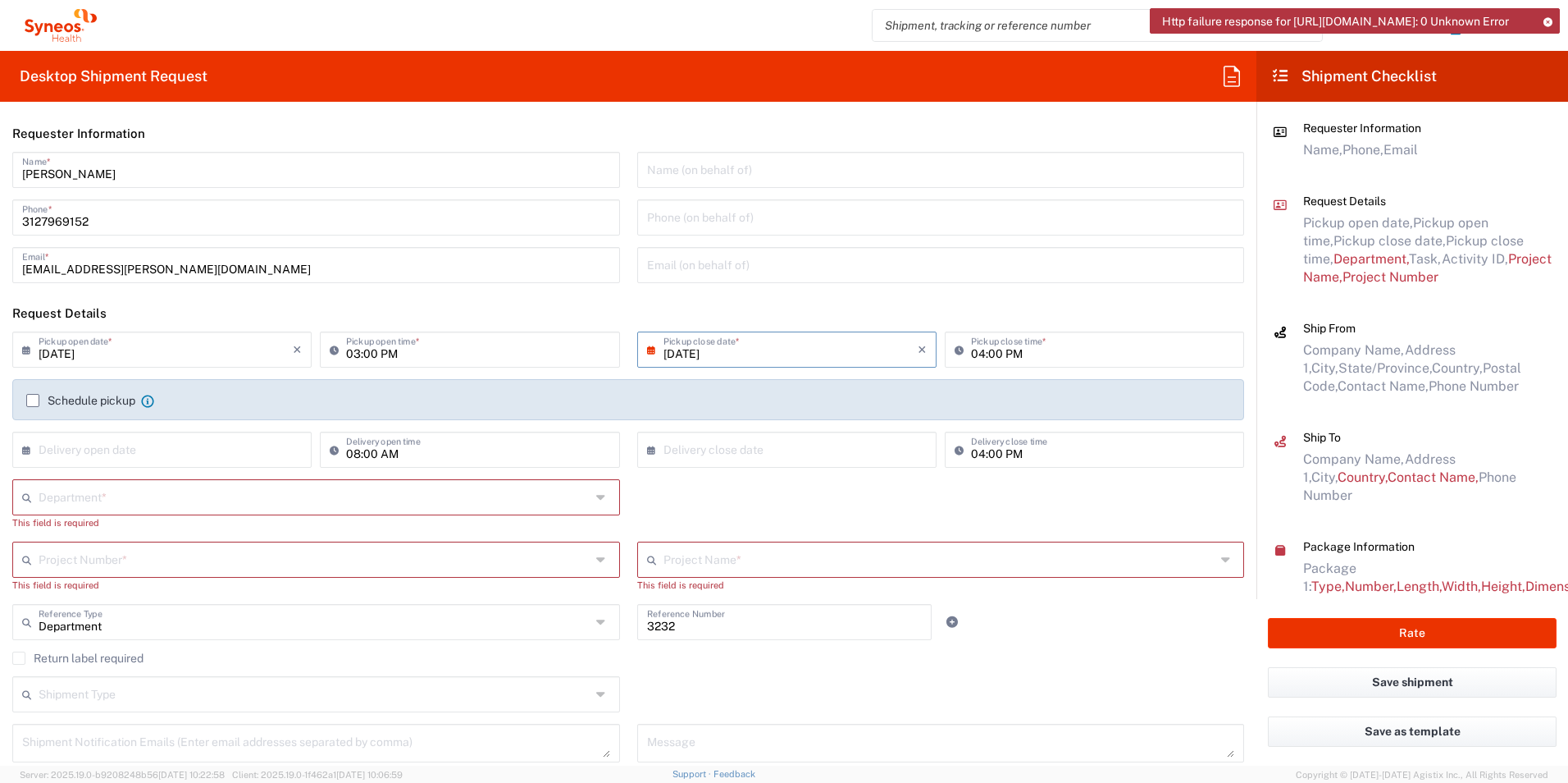
click at [1013, 352] on input "04:00 PM" at bounding box center [1102, 347] width 263 height 28
click at [1021, 351] on input "04:00 PM" at bounding box center [1102, 347] width 263 height 28
click at [971, 351] on input "04:00 PM" at bounding box center [1102, 347] width 263 height 28
type input "05:00 PM"
click at [358, 353] on input "03:00 PM" at bounding box center [478, 347] width 263 height 28
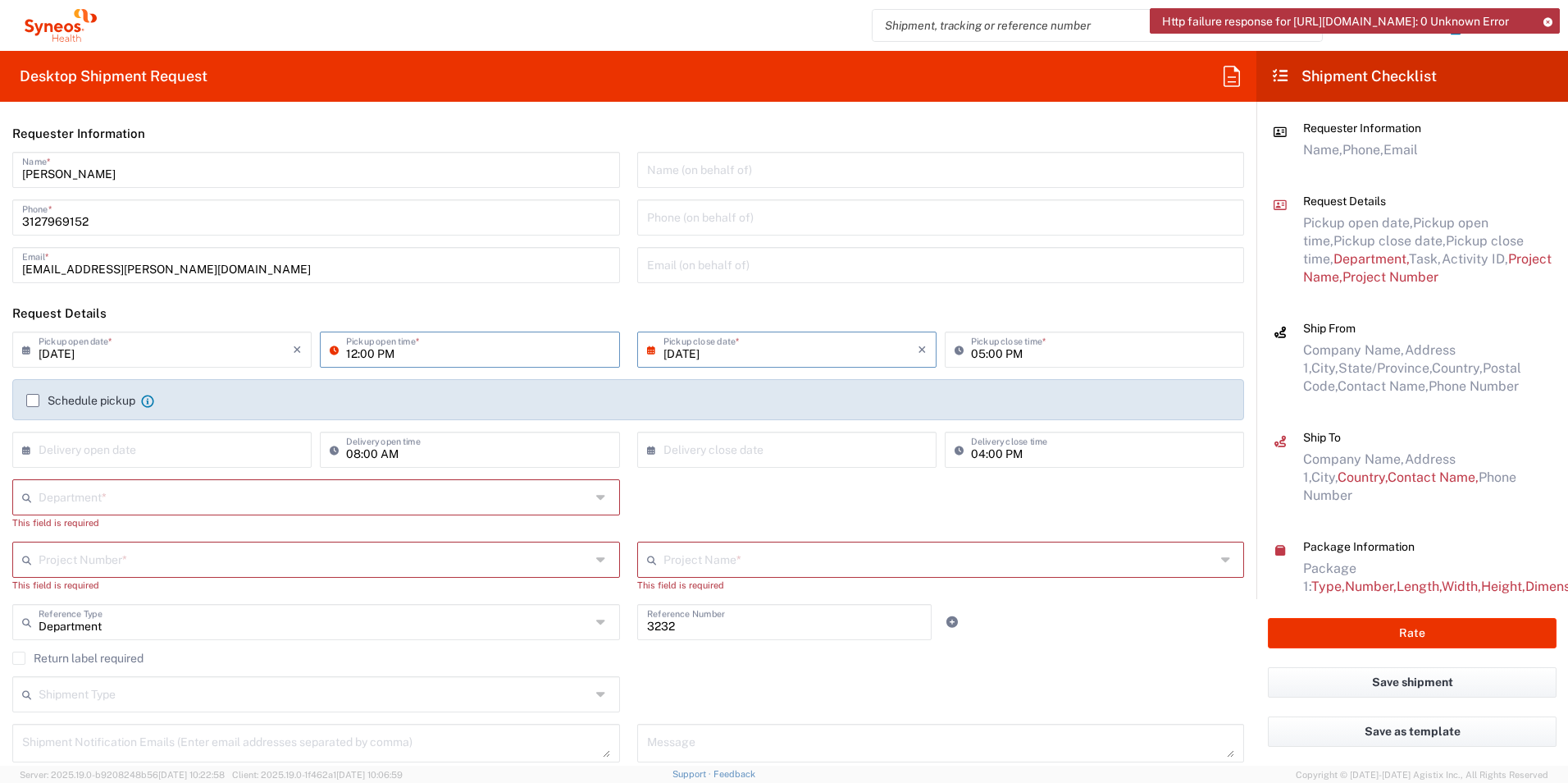
type input "12:00 PM"
click at [84, 494] on input "text" at bounding box center [314, 496] width 552 height 28
type input "3232"
click at [76, 528] on span "3232" at bounding box center [313, 533] width 598 height 26
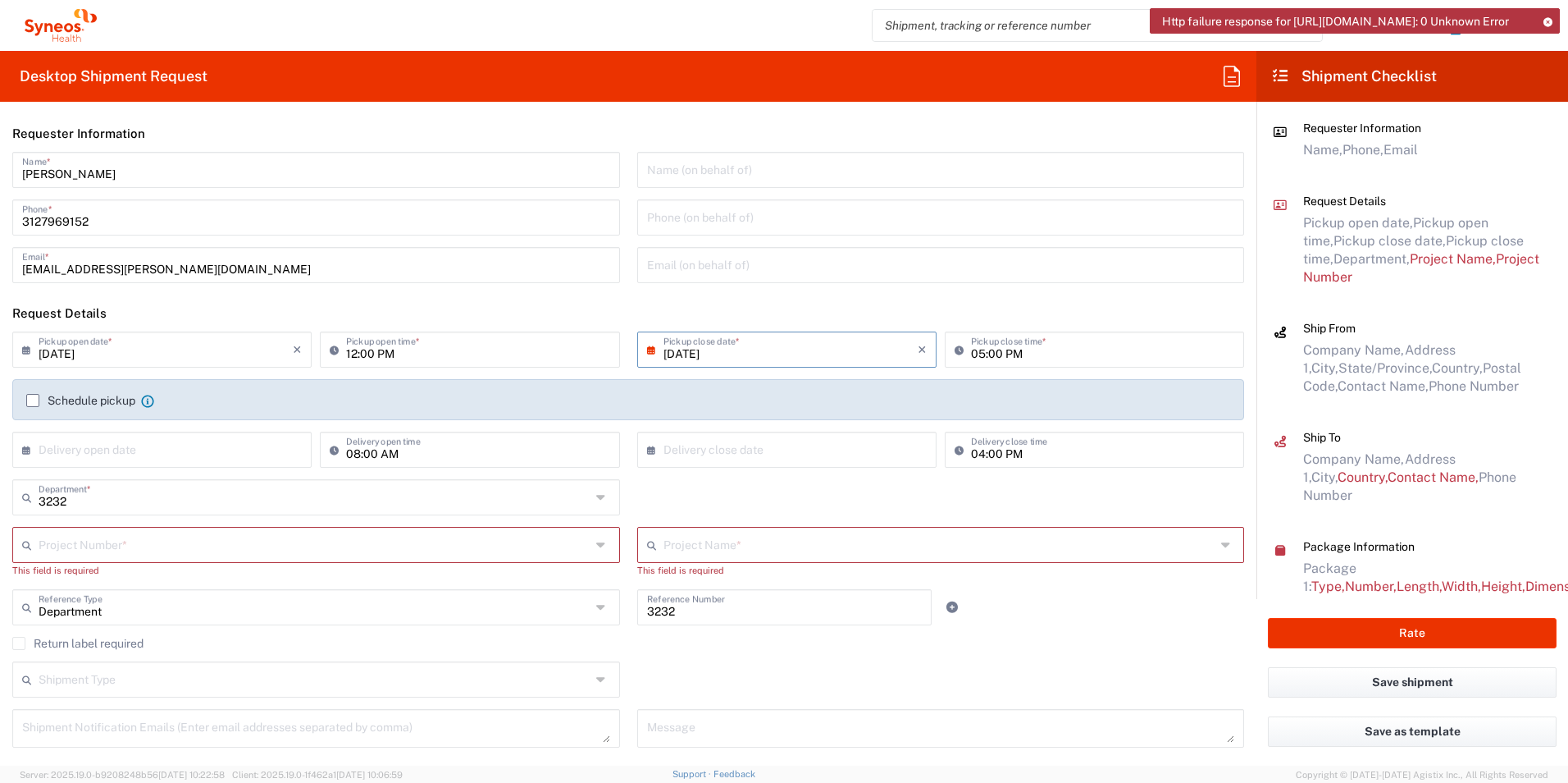
click at [117, 544] on input "text" at bounding box center [314, 543] width 552 height 28
type input "7052792"
click at [48, 509] on span "7052792" at bounding box center [313, 512] width 598 height 26
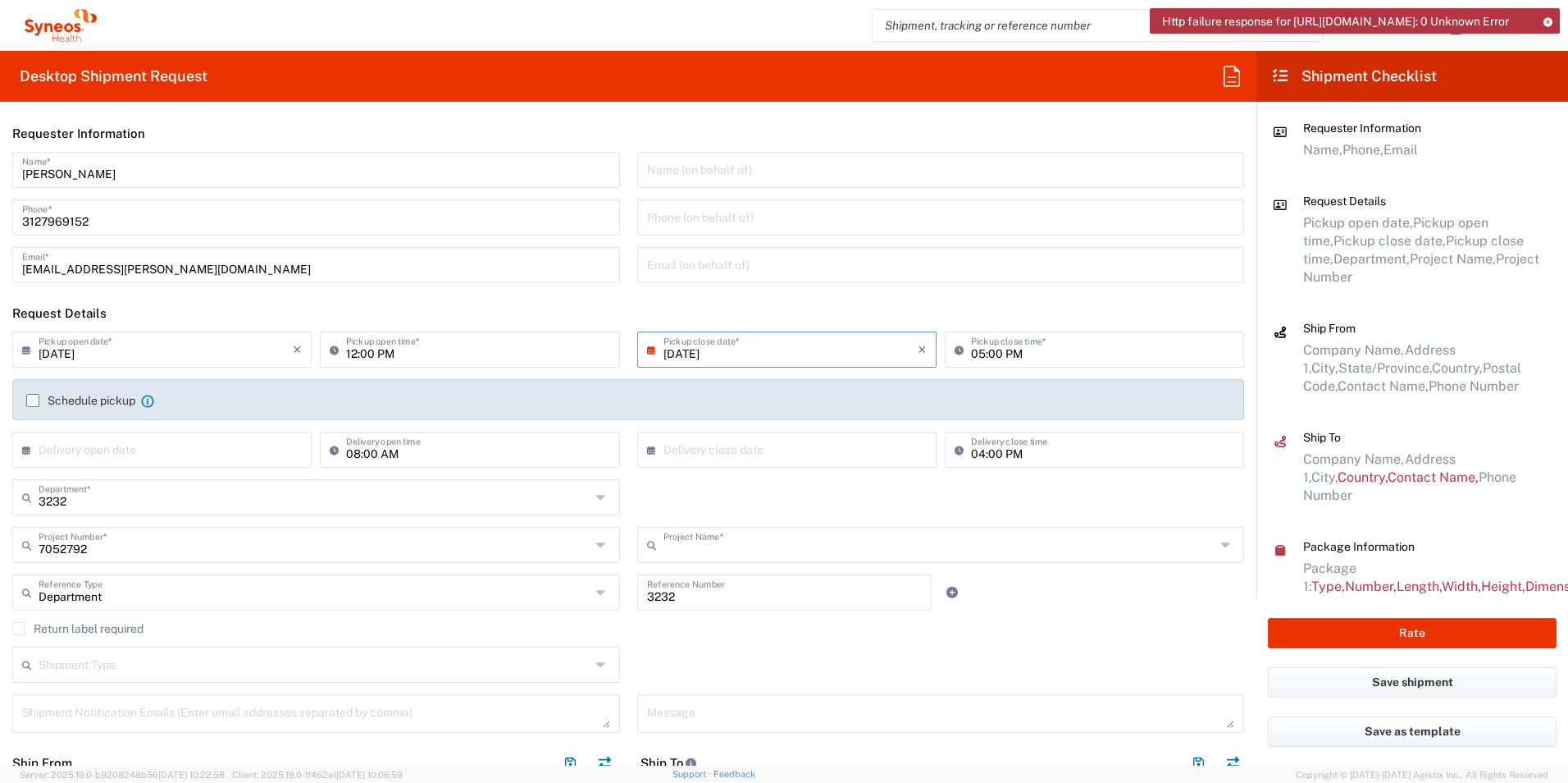
type input "WS2202"
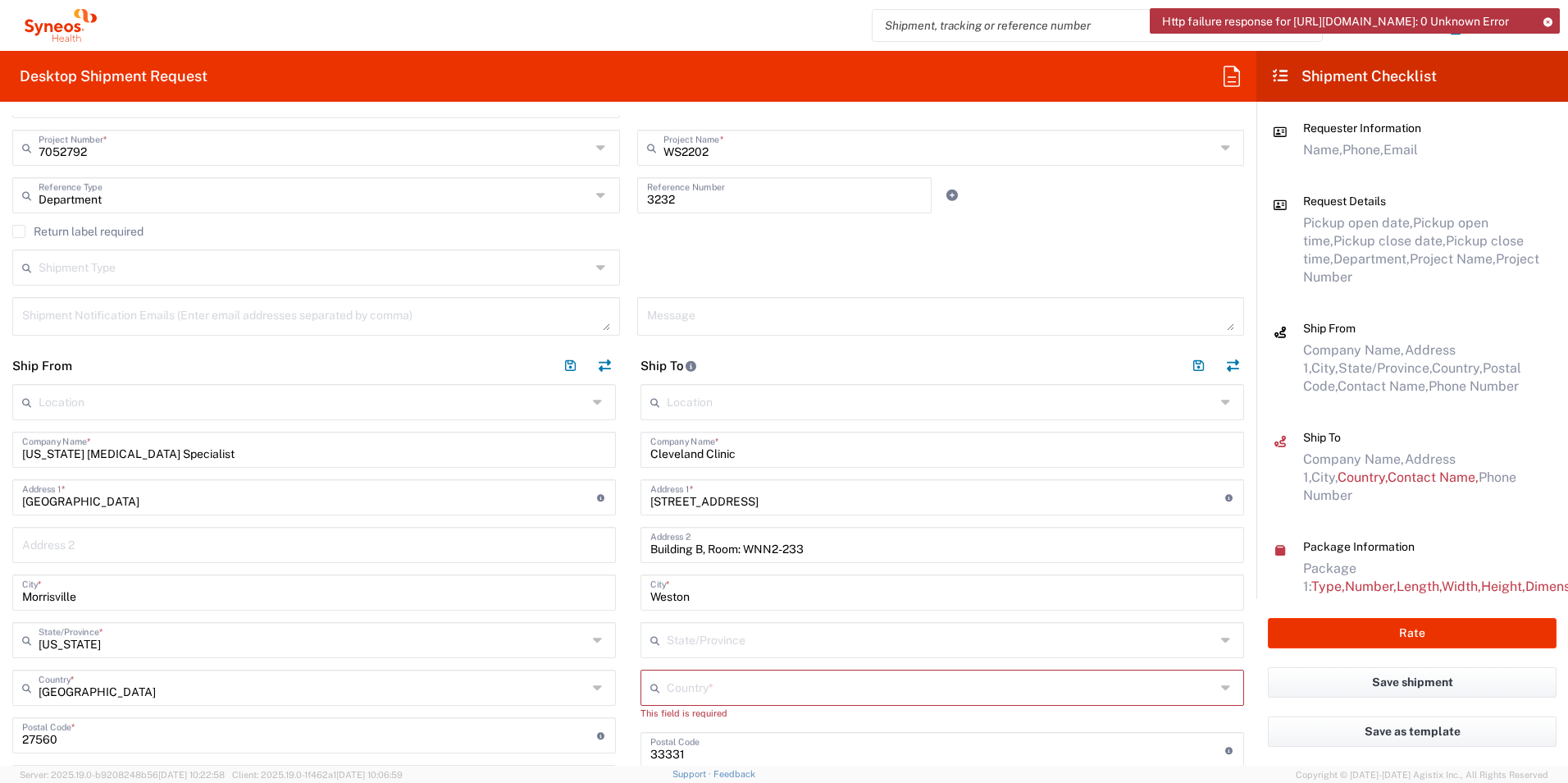
scroll to position [410, 0]
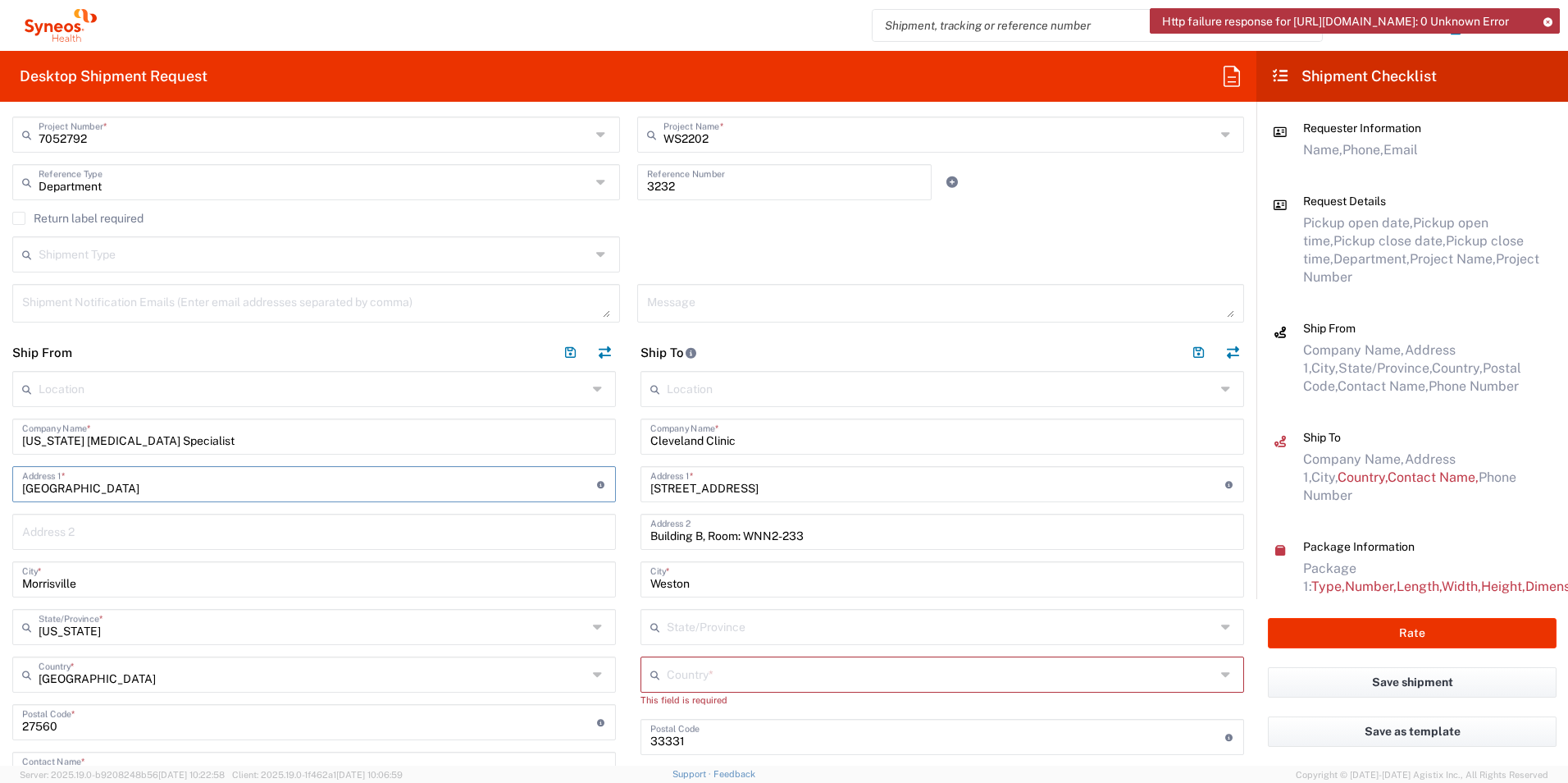
drag, startPoint x: 144, startPoint y: 484, endPoint x: -222, endPoint y: 487, distance: 366.0
click at [0, 487] on html "Http failure response for [URL][DOMAIN_NAME]: 0 Unknown Error [PERSON_NAME] Hom…" at bounding box center [784, 392] width 1568 height 783
click at [132, 488] on input "[GEOGRAPHIC_DATA]" at bounding box center [310, 482] width 575 height 28
drag, startPoint x: 138, startPoint y: 483, endPoint x: -198, endPoint y: 463, distance: 336.6
click at [0, 463] on html "Http failure response for [URL][DOMAIN_NAME]: 0 Unknown Error [PERSON_NAME] Hom…" at bounding box center [784, 392] width 1568 height 783
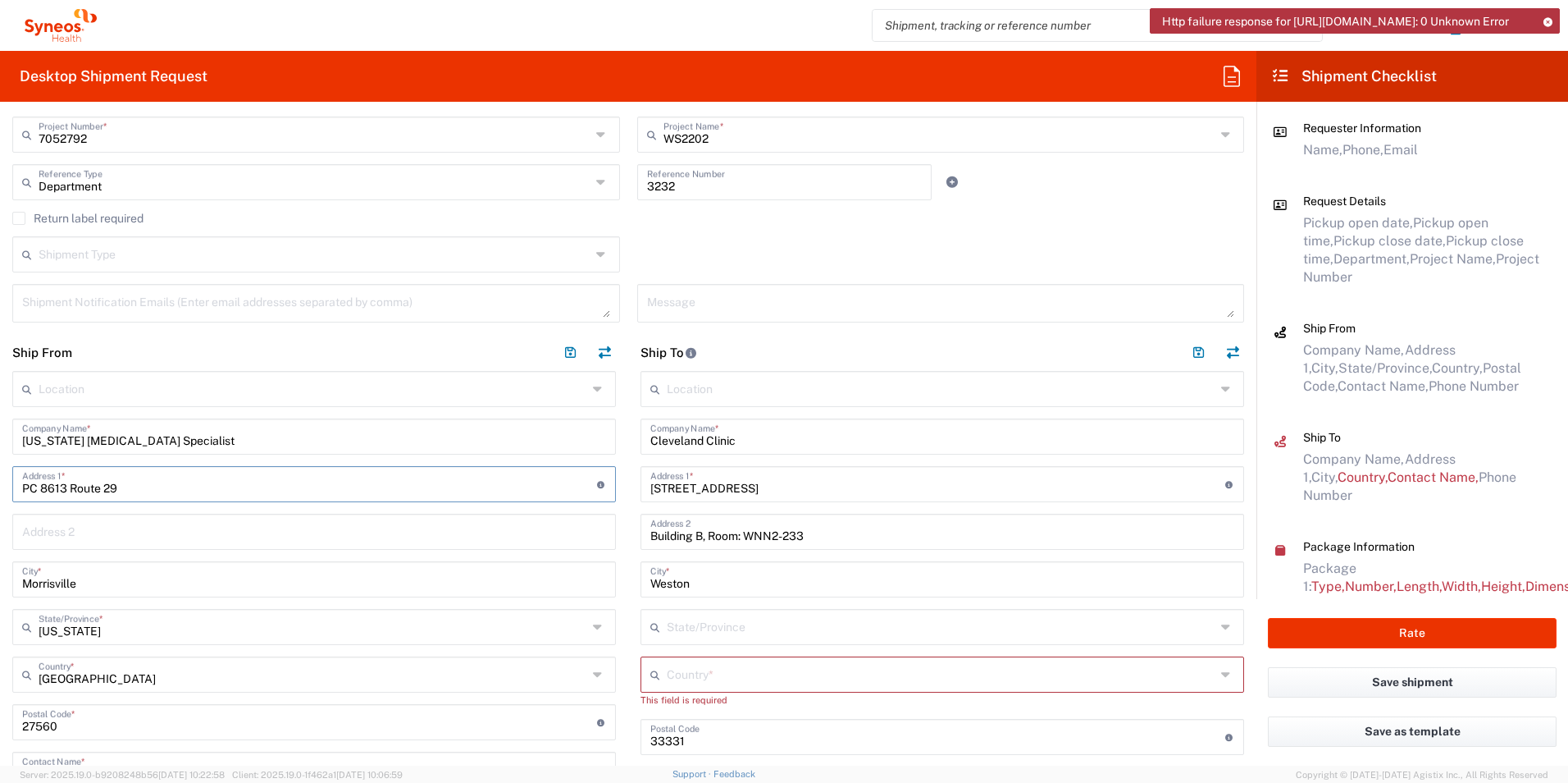
type input "PC 8613 Route 29"
drag, startPoint x: 97, startPoint y: 583, endPoint x: -173, endPoint y: 569, distance: 270.4
click at [0, 569] on html "Http failure response for [URL][DOMAIN_NAME]: 0 Unknown Error [PERSON_NAME] Hom…" at bounding box center [784, 392] width 1568 height 783
type input "Fairfax"
click at [270, 627] on input "text" at bounding box center [312, 625] width 548 height 28
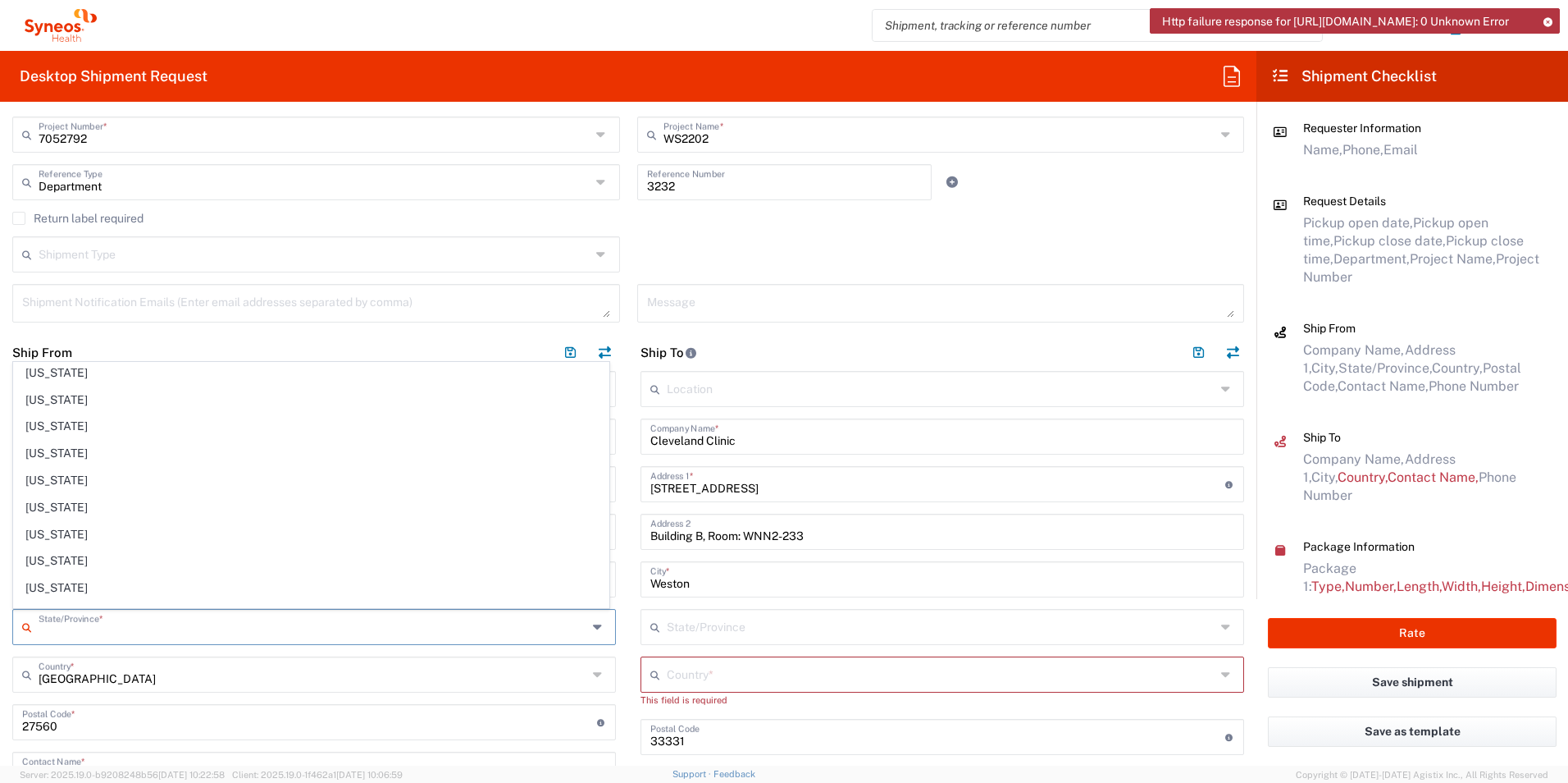
scroll to position [1261, 0]
click at [39, 487] on span "[US_STATE]" at bounding box center [311, 487] width 594 height 26
type input "[US_STATE]"
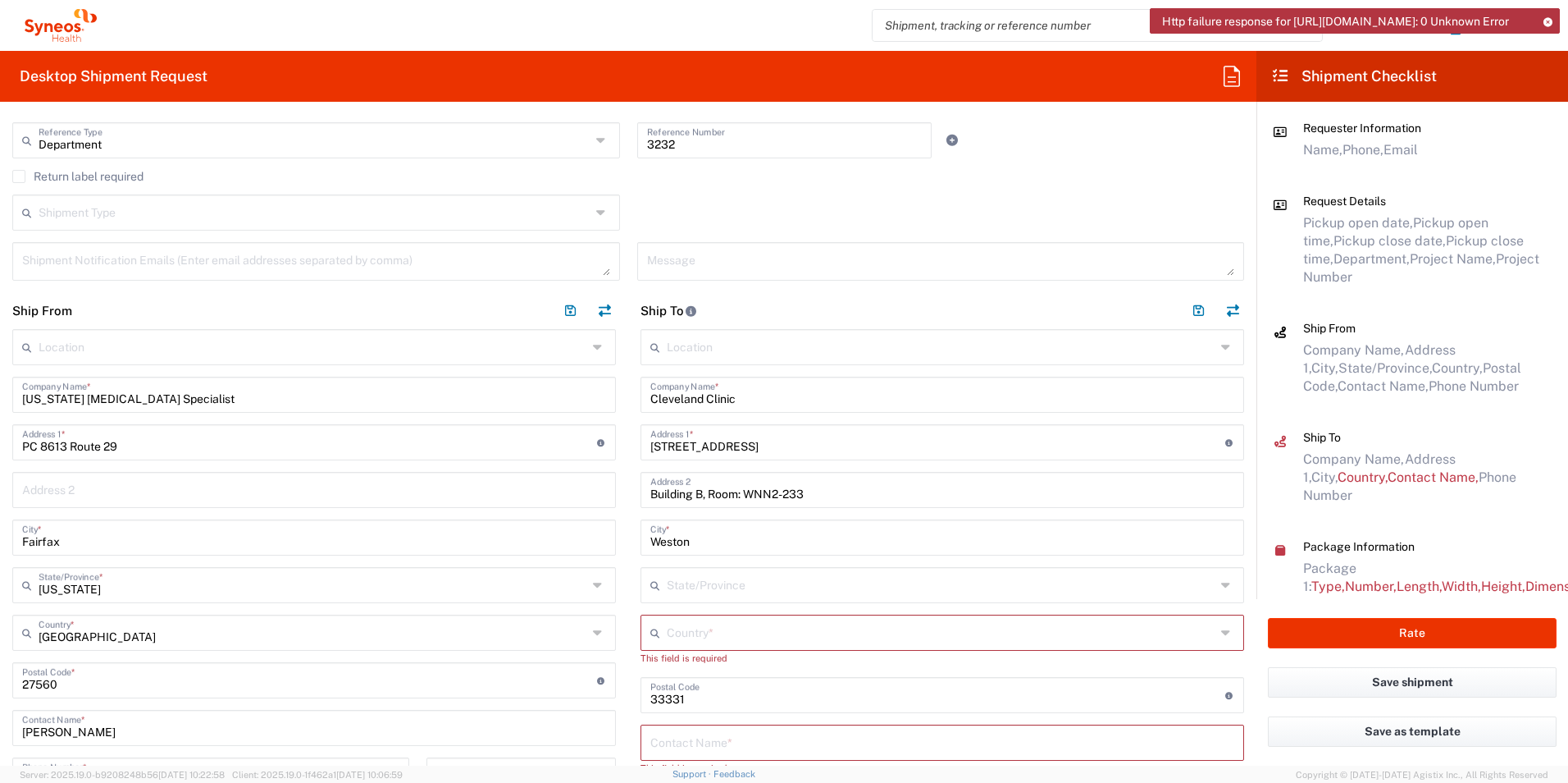
scroll to position [493, 0]
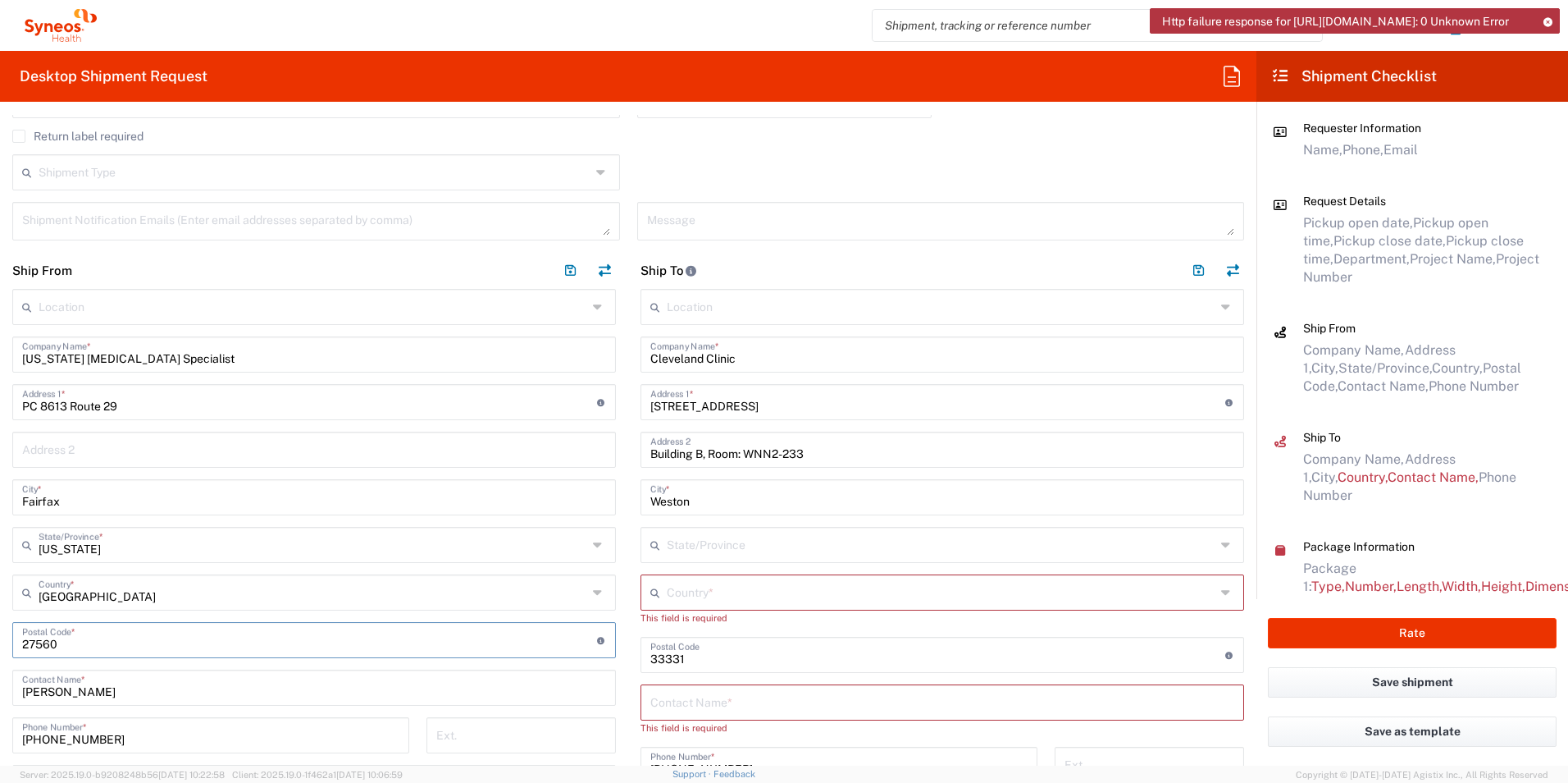
drag, startPoint x: 94, startPoint y: 640, endPoint x: -146, endPoint y: 638, distance: 240.0
click at [0, 638] on html "Http failure response for [URL][DOMAIN_NAME]: 0 Unknown Error [PERSON_NAME] Hom…" at bounding box center [784, 392] width 1568 height 783
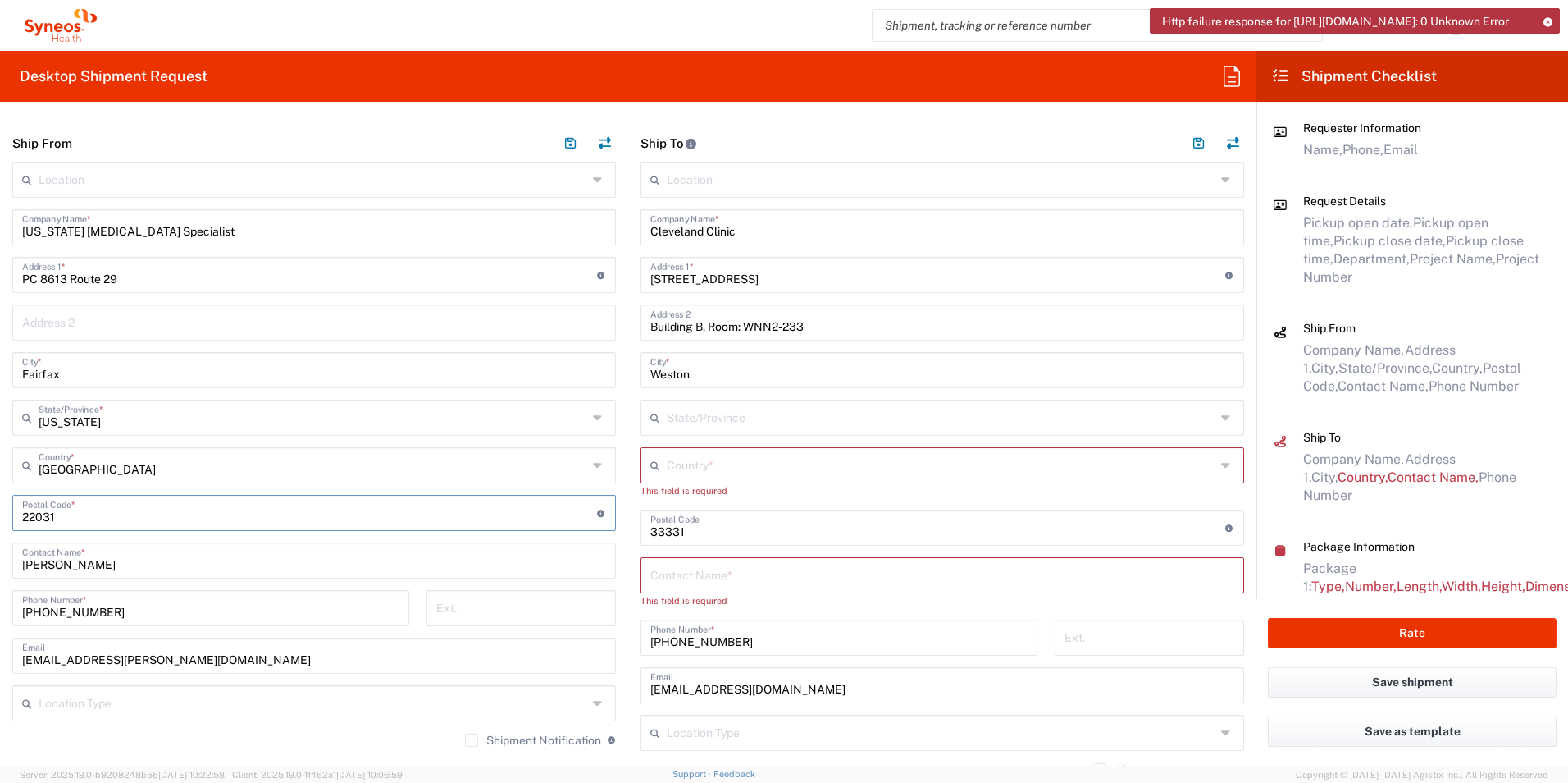
scroll to position [656, 0]
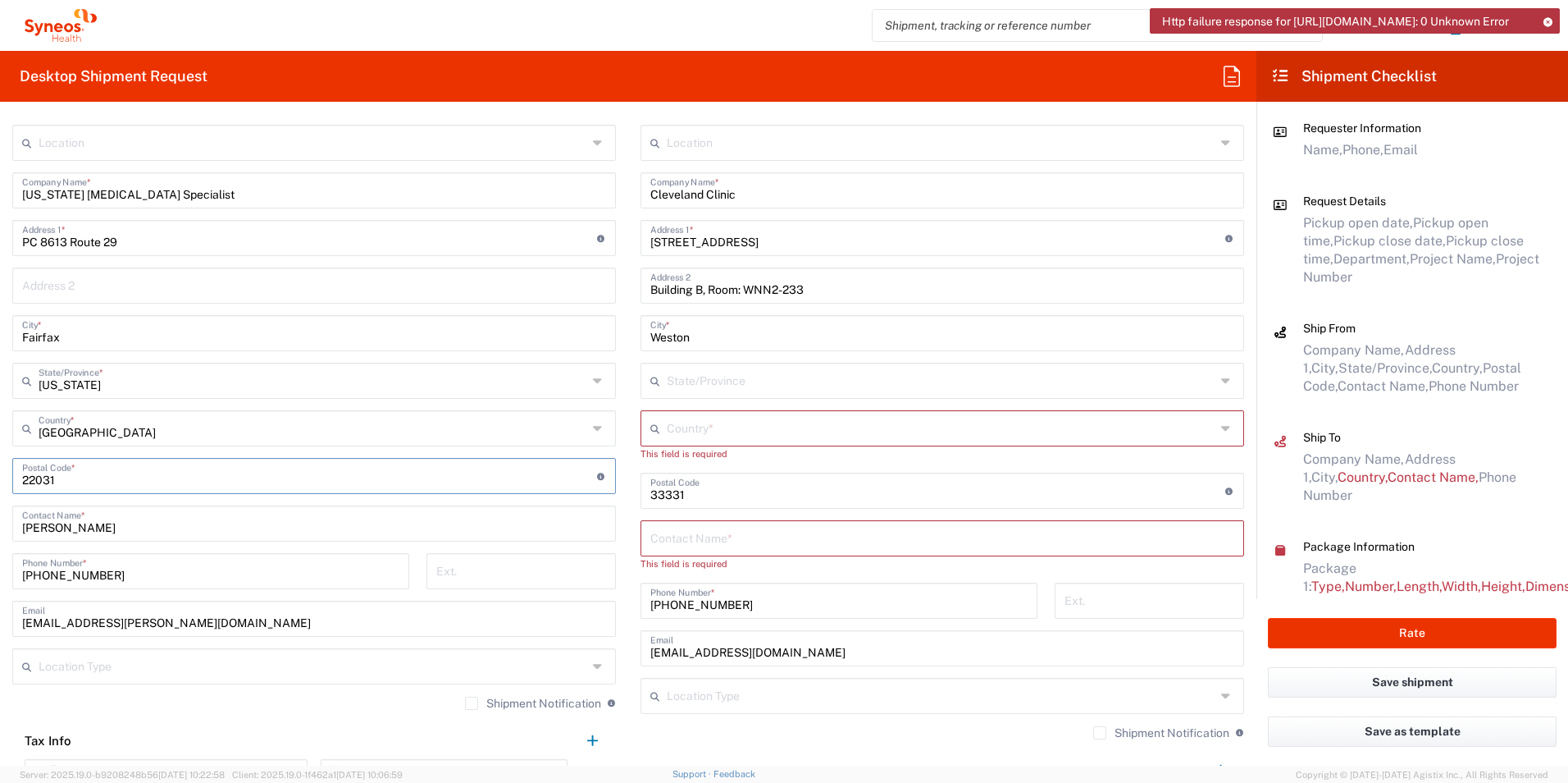
type input "22031"
drag, startPoint x: 120, startPoint y: 523, endPoint x: -177, endPoint y: 528, distance: 297.0
click at [0, 528] on html "Http failure response for [URL][DOMAIN_NAME]: 0 Unknown Error [PERSON_NAME] Hom…" at bounding box center [784, 392] width 1568 height 783
type input "[PERSON_NAME]"
drag, startPoint x: 228, startPoint y: 616, endPoint x: -409, endPoint y: 609, distance: 637.0
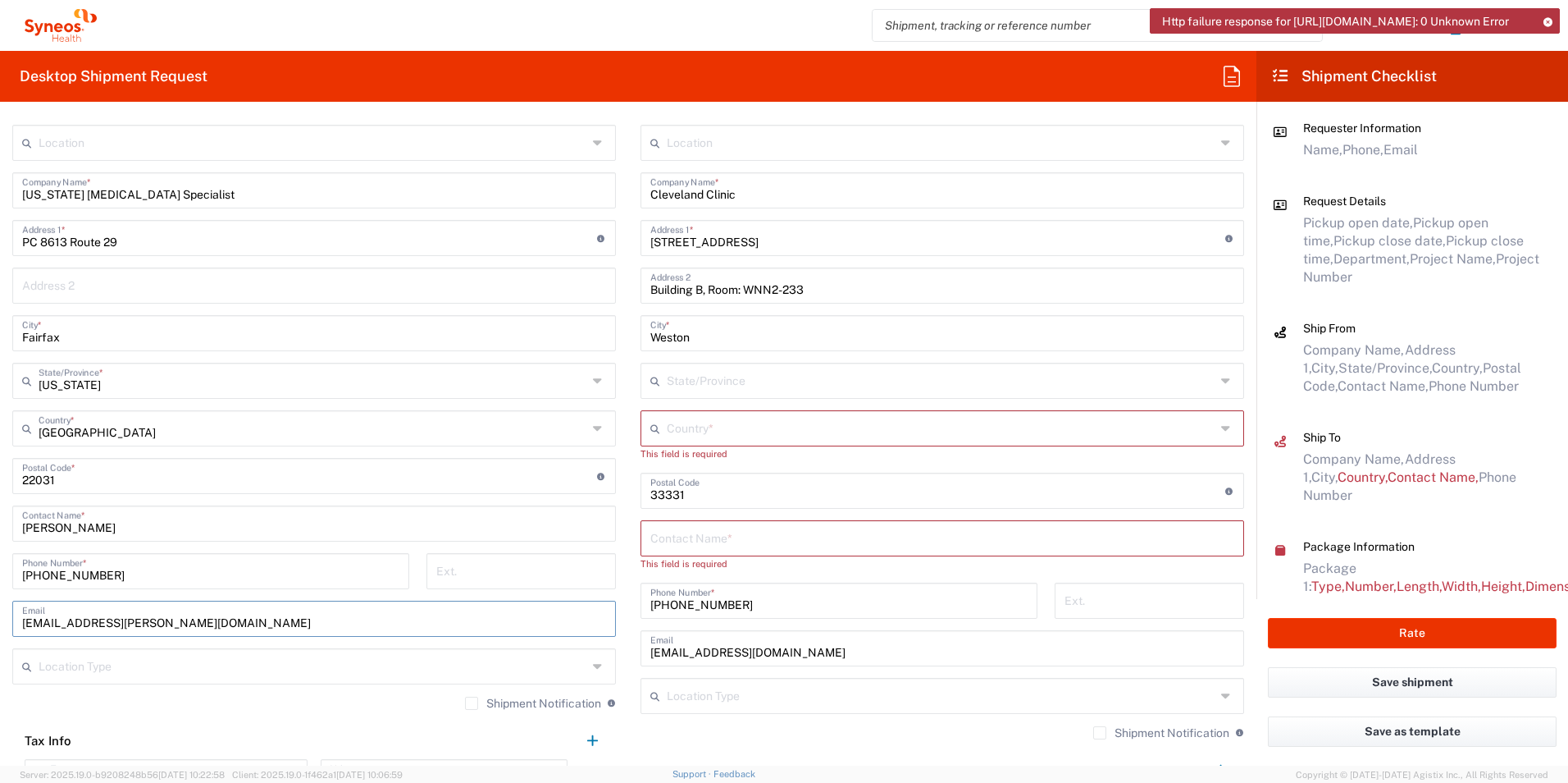
click at [0, 609] on html "Http failure response for [URL][DOMAIN_NAME]: 0 Unknown Error [PERSON_NAME] Hom…" at bounding box center [784, 392] width 1568 height 783
paste input "[PERSON_NAME].[PERSON_NAME]@usoncology"
type input "[PERSON_NAME][EMAIL_ADDRESS][PERSON_NAME][DOMAIN_NAME]"
drag, startPoint x: 684, startPoint y: 427, endPoint x: 671, endPoint y: 423, distance: 13.6
click at [685, 427] on input "text" at bounding box center [940, 427] width 548 height 28
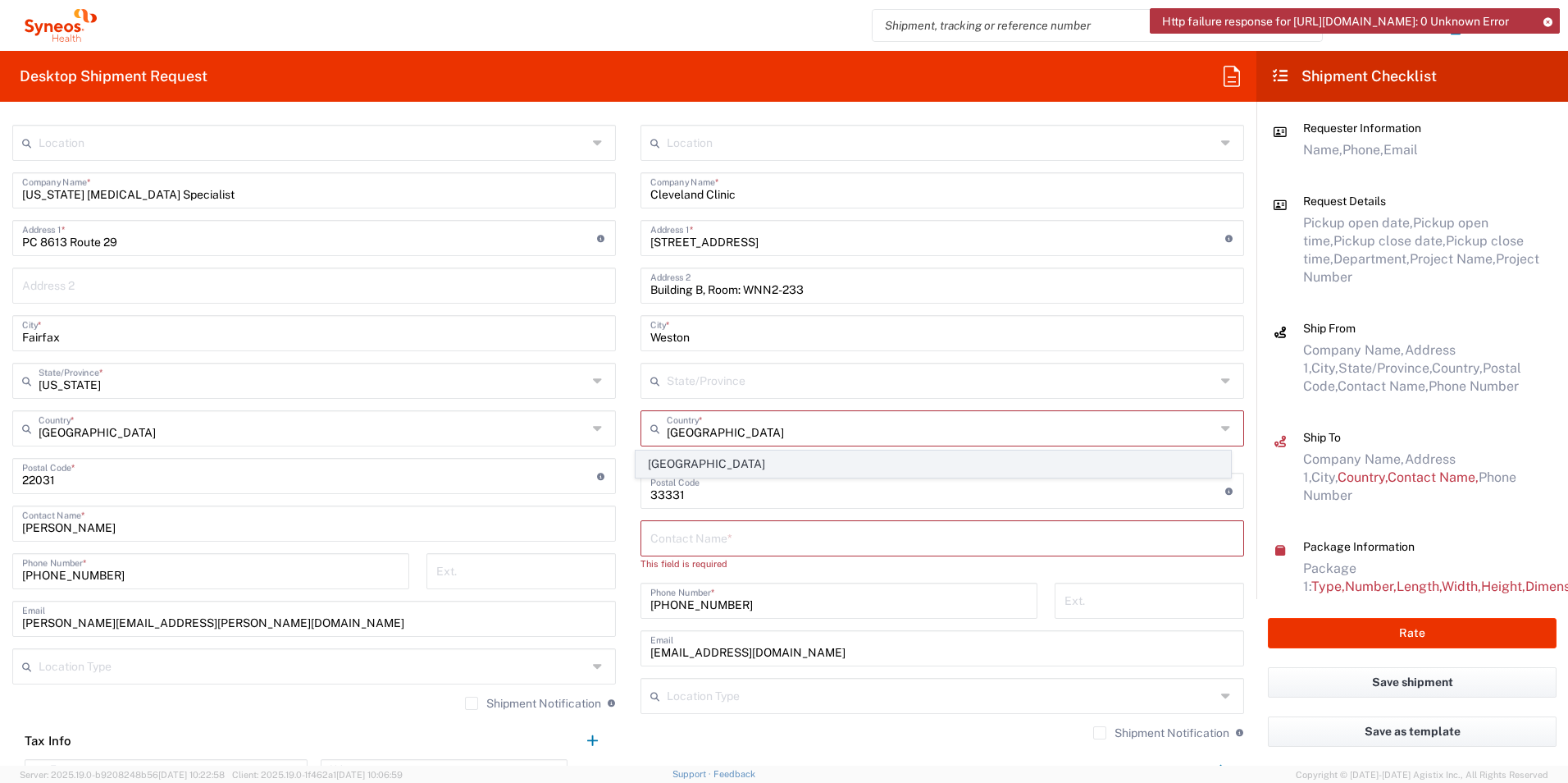
click at [1007, 460] on span "[GEOGRAPHIC_DATA]" at bounding box center [934, 464] width 594 height 26
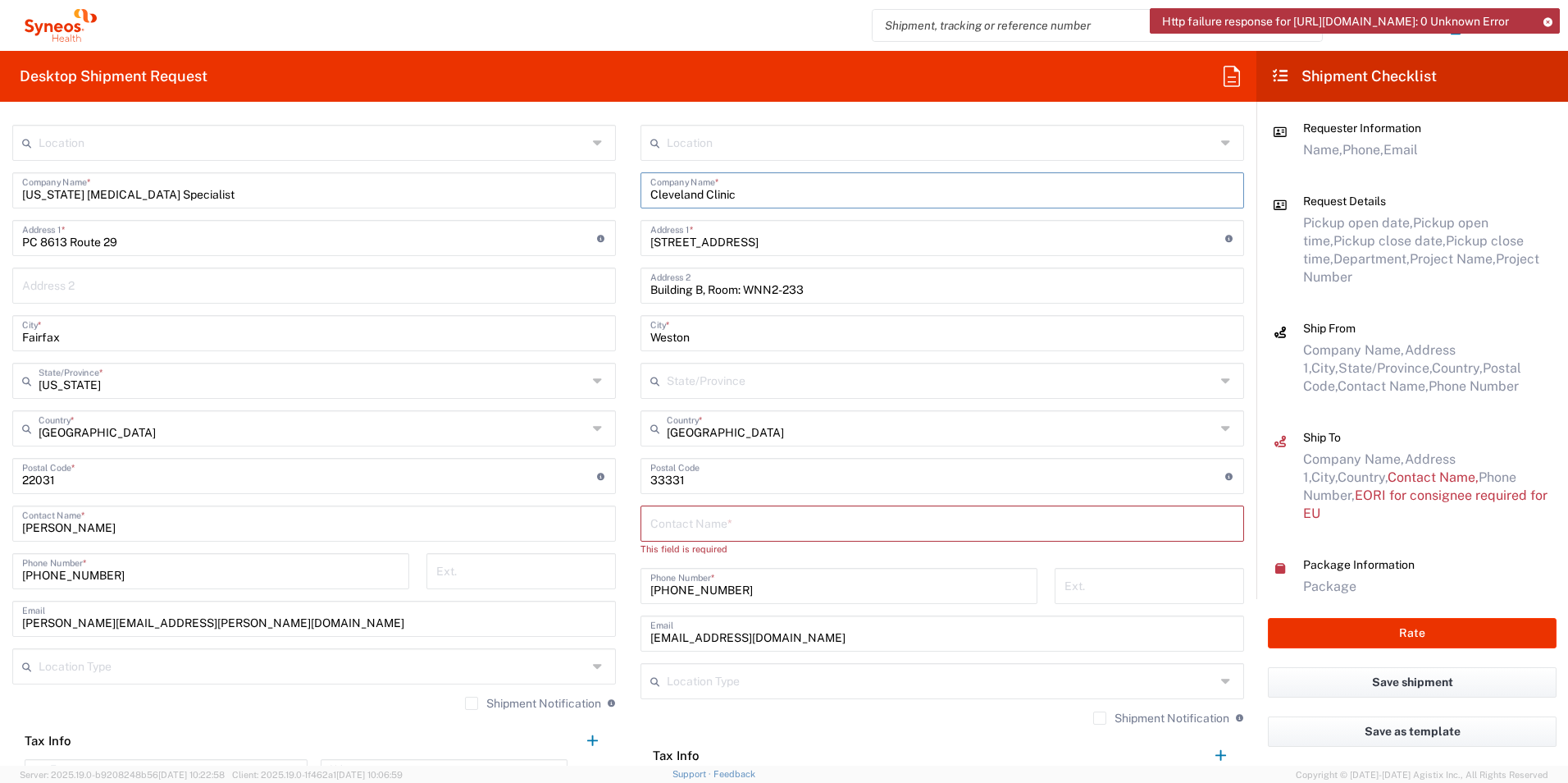
drag, startPoint x: 785, startPoint y: 194, endPoint x: 517, endPoint y: 189, distance: 268.0
click at [517, 189] on div "Ship From Location [PERSON_NAME] LLC-[GEOGRAPHIC_DATA] [GEOGRAPHIC_DATA] [GEOGR…" at bounding box center [628, 461] width 1256 height 749
paste input "Attachée de Recherche Clinique Unité de Recherche Clinique en Cancérologie Unit…"
drag, startPoint x: 643, startPoint y: 196, endPoint x: 1275, endPoint y: 201, distance: 632.0
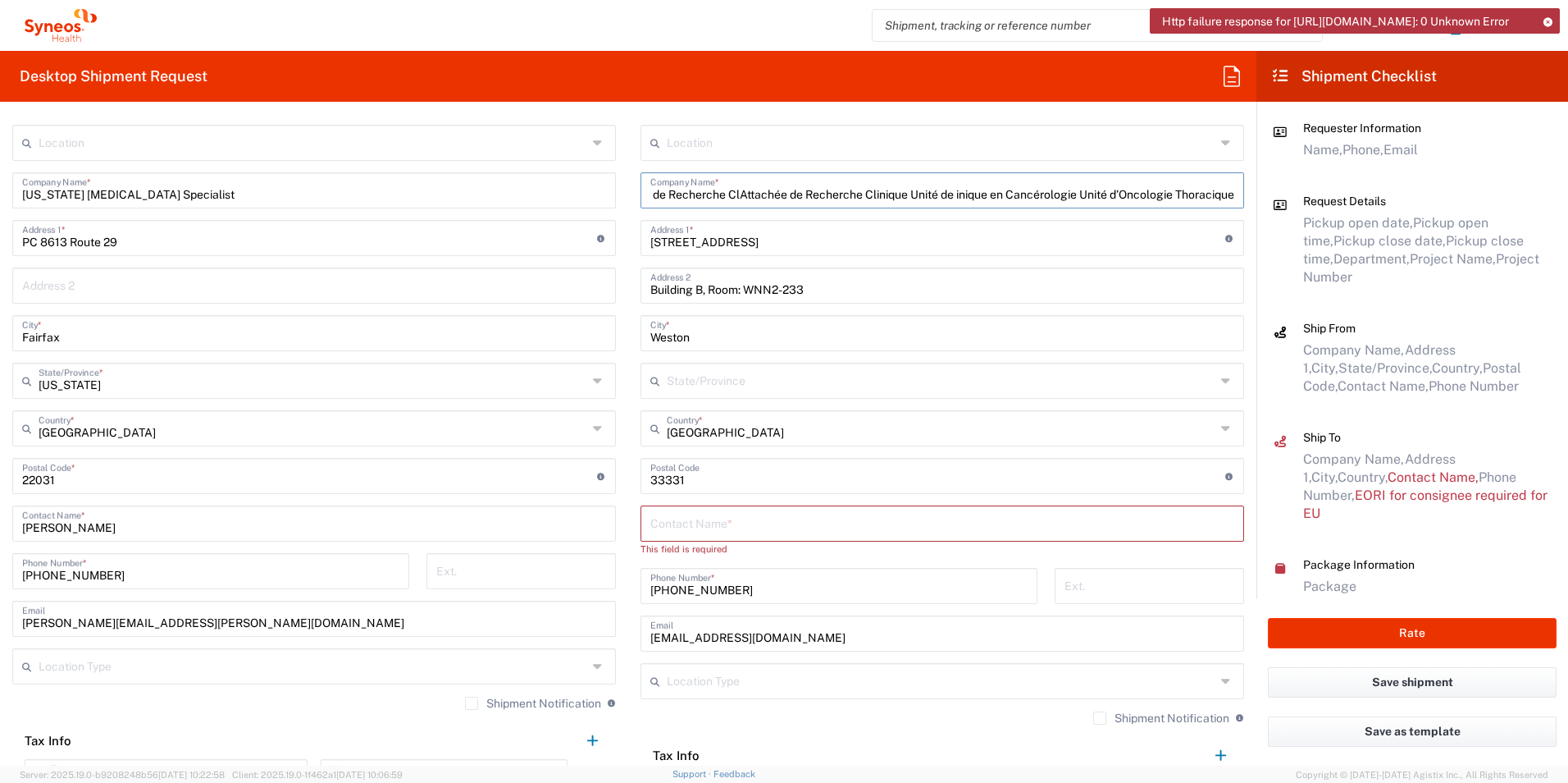
click at [1275, 201] on div "Desktop Shipment Request Requester Information [PERSON_NAME] Name * [PHONE_NUMB…" at bounding box center [784, 408] width 1568 height 714
paste input "inique en Cancérologie Unité d’Oncologie Thoracique 1er étage CHU DUPUYTREN"
drag, startPoint x: 801, startPoint y: 237, endPoint x: 511, endPoint y: 237, distance: 290.0
click at [511, 237] on div "Ship From Location [PERSON_NAME] LLC-[GEOGRAPHIC_DATA] [GEOGRAPHIC_DATA] [GEOGR…" at bounding box center [628, 461] width 1256 height 749
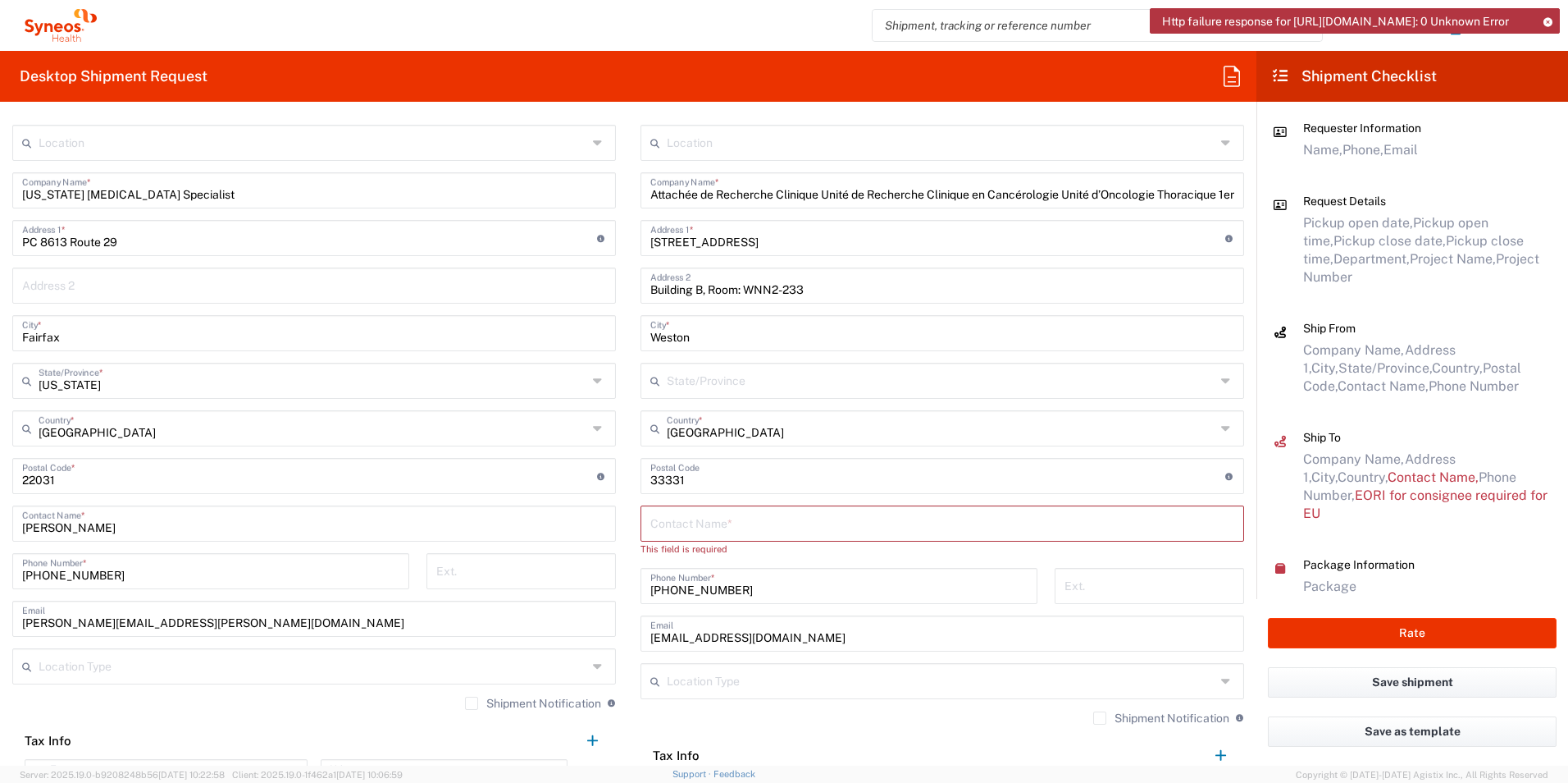
click at [788, 238] on input "[STREET_ADDRESS]" at bounding box center [937, 236] width 575 height 28
drag, startPoint x: 804, startPoint y: 242, endPoint x: 624, endPoint y: 243, distance: 180.0
click at [628, 243] on main "Location [PERSON_NAME] LLC-[GEOGRAPHIC_DATA] [GEOGRAPHIC_DATA] [GEOGRAPHIC_DATA…" at bounding box center [941, 480] width 628 height 711
paste input "Avenue [PERSON_NAME]"
drag, startPoint x: 804, startPoint y: 286, endPoint x: 518, endPoint y: 284, distance: 286.0
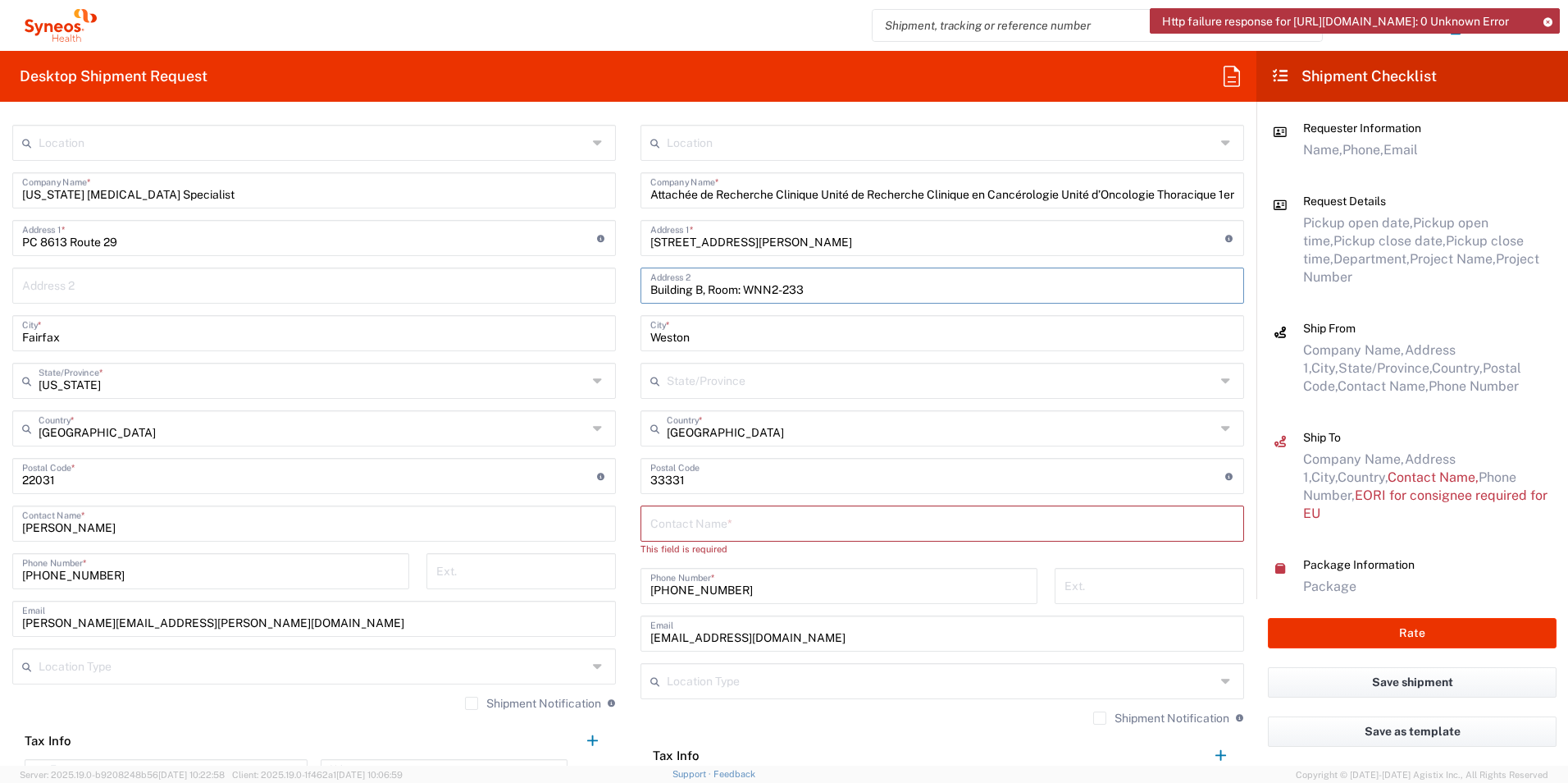
click at [518, 284] on div "Ship From Location [PERSON_NAME] LLC-[GEOGRAPHIC_DATA] [GEOGRAPHIC_DATA] [GEOGR…" at bounding box center [628, 461] width 1256 height 749
drag, startPoint x: 690, startPoint y: 339, endPoint x: 598, endPoint y: 325, distance: 93.1
click at [598, 325] on div "Ship From Location [PERSON_NAME] LLC-[GEOGRAPHIC_DATA] [GEOGRAPHIC_DATA] [GEOGR…" at bounding box center [628, 461] width 1256 height 749
click at [715, 333] on input "Weston" at bounding box center [941, 332] width 583 height 28
drag, startPoint x: 707, startPoint y: 337, endPoint x: 613, endPoint y: 338, distance: 94.0
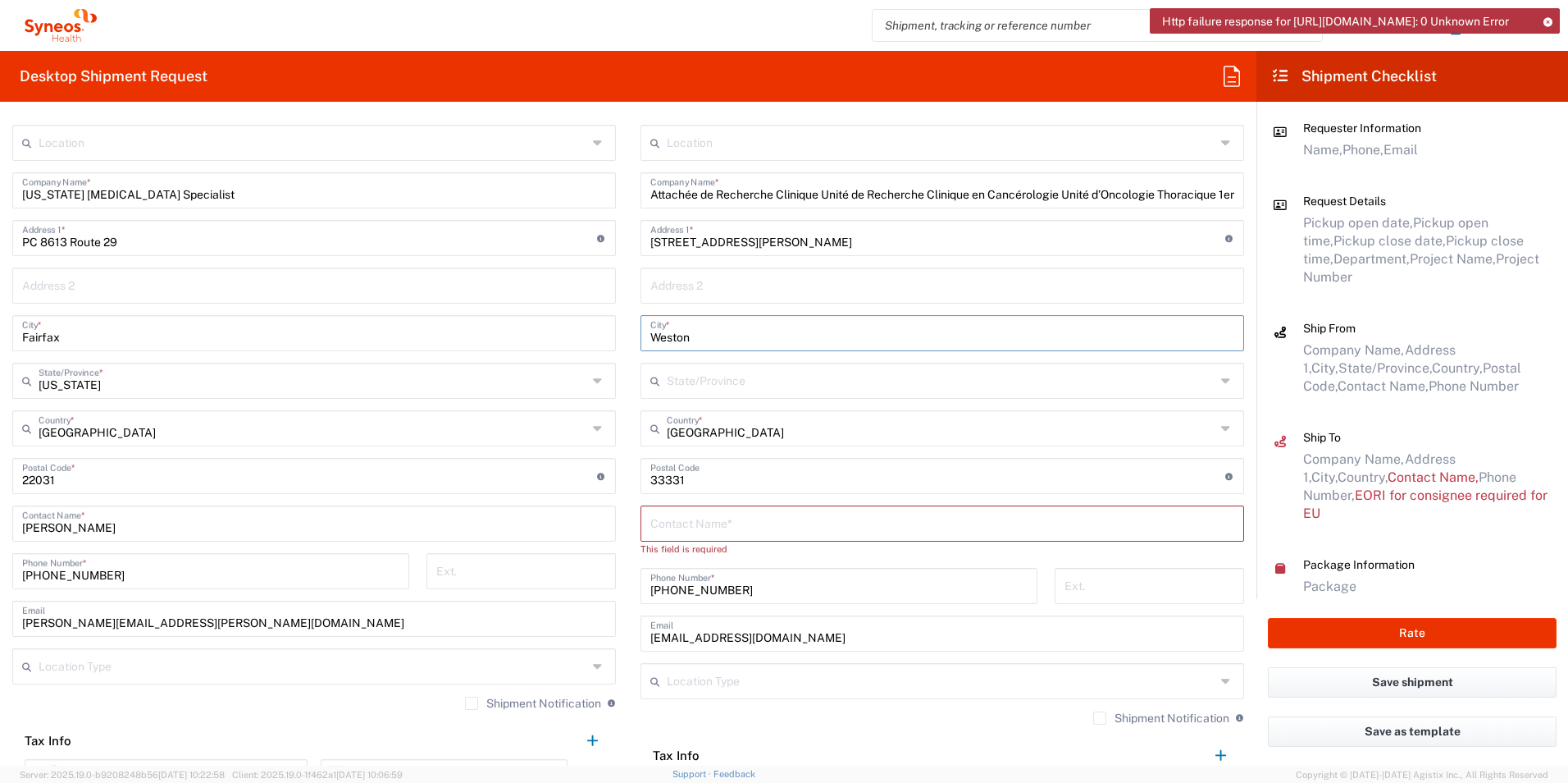
click at [613, 338] on div "Ship From Location [PERSON_NAME] LLC-[GEOGRAPHIC_DATA] [GEOGRAPHIC_DATA] [GEOGR…" at bounding box center [628, 461] width 1256 height 749
paste input "[GEOGRAPHIC_DATA]"
drag, startPoint x: 686, startPoint y: 478, endPoint x: 464, endPoint y: 470, distance: 222.1
click at [464, 470] on div "Ship From Location [PERSON_NAME] LLC-[GEOGRAPHIC_DATA] [GEOGRAPHIC_DATA] [GEOGR…" at bounding box center [628, 461] width 1256 height 749
click at [725, 528] on input "text" at bounding box center [941, 522] width 583 height 28
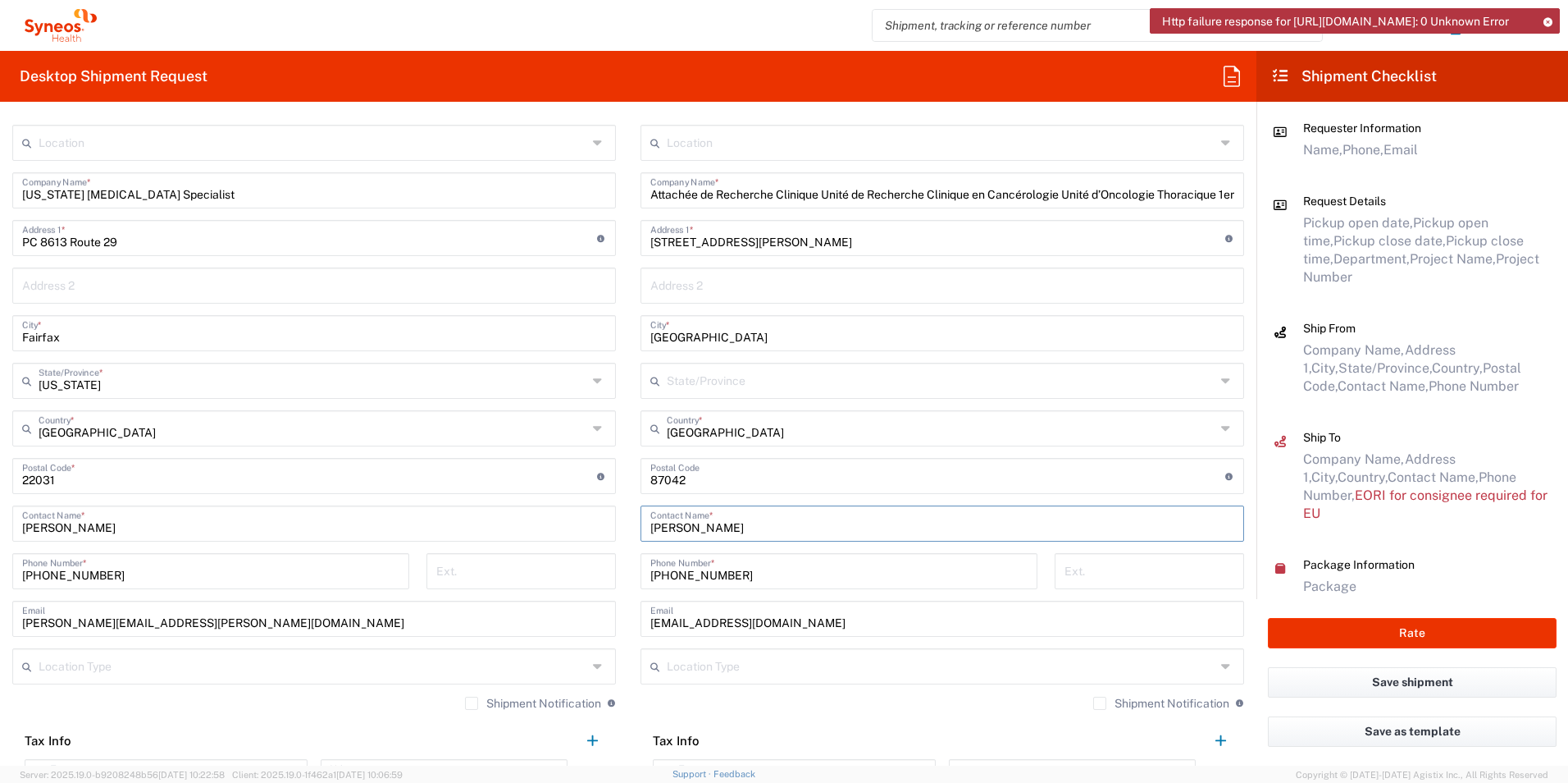
drag, startPoint x: 703, startPoint y: 523, endPoint x: 568, endPoint y: 528, distance: 135.1
click at [568, 528] on div "Ship From Location [PERSON_NAME] LLC-[GEOGRAPHIC_DATA] [GEOGRAPHIC_DATA] [GEOGR…" at bounding box center [628, 453] width 1256 height 733
paste input "PERVIEUX"
drag, startPoint x: 752, startPoint y: 568, endPoint x: 581, endPoint y: 560, distance: 171.2
click at [581, 560] on div "Ship From Location [PERSON_NAME] LLC-[GEOGRAPHIC_DATA] [GEOGRAPHIC_DATA] [GEOGR…" at bounding box center [628, 453] width 1256 height 733
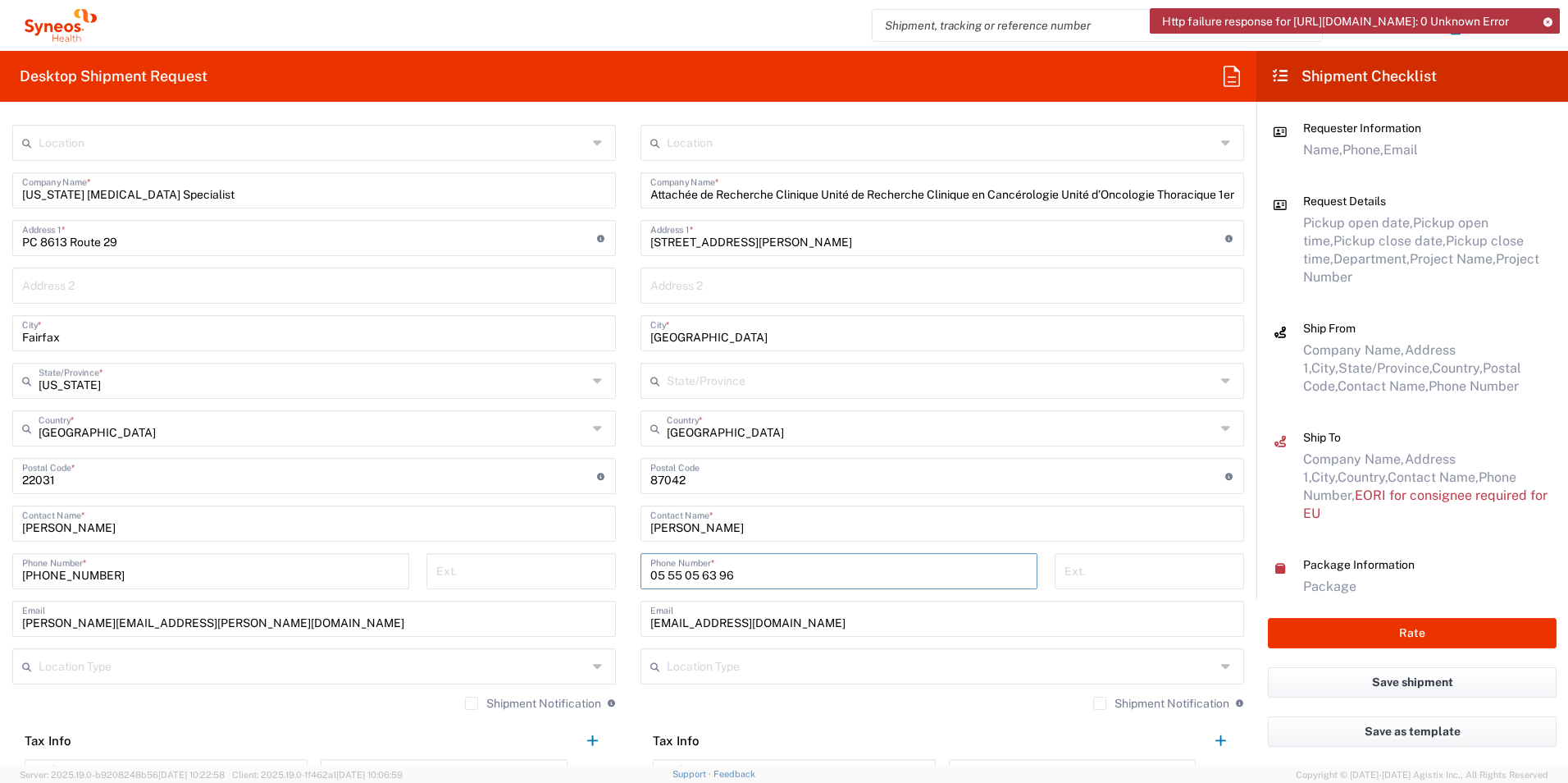
drag, startPoint x: 742, startPoint y: 563, endPoint x: 587, endPoint y: 570, distance: 155.2
click at [587, 570] on div "Ship From Location [PERSON_NAME] LLC-[GEOGRAPHIC_DATA] [GEOGRAPHIC_DATA] [GEOGR…" at bounding box center [628, 453] width 1256 height 733
drag, startPoint x: 786, startPoint y: 624, endPoint x: 550, endPoint y: 622, distance: 236.0
click at [550, 622] on div "Ship From Location [PERSON_NAME] LLC-[GEOGRAPHIC_DATA] [GEOGRAPHIC_DATA] [GEOGR…" at bounding box center [628, 453] width 1256 height 733
paste input "[PERSON_NAME][EMAIL_ADDRESS][PERSON_NAME][DOMAIN_NAME]"
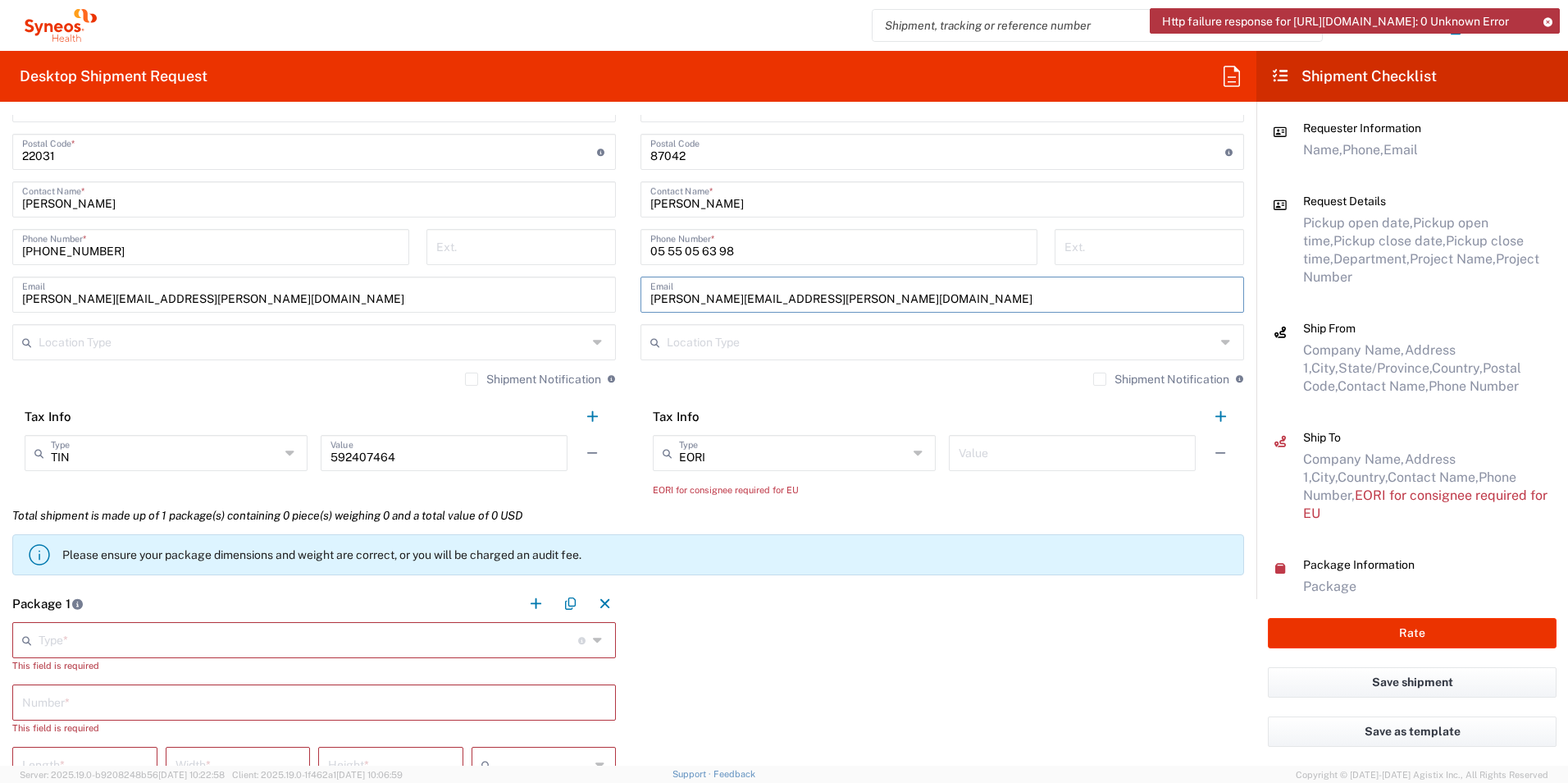
scroll to position [984, 0]
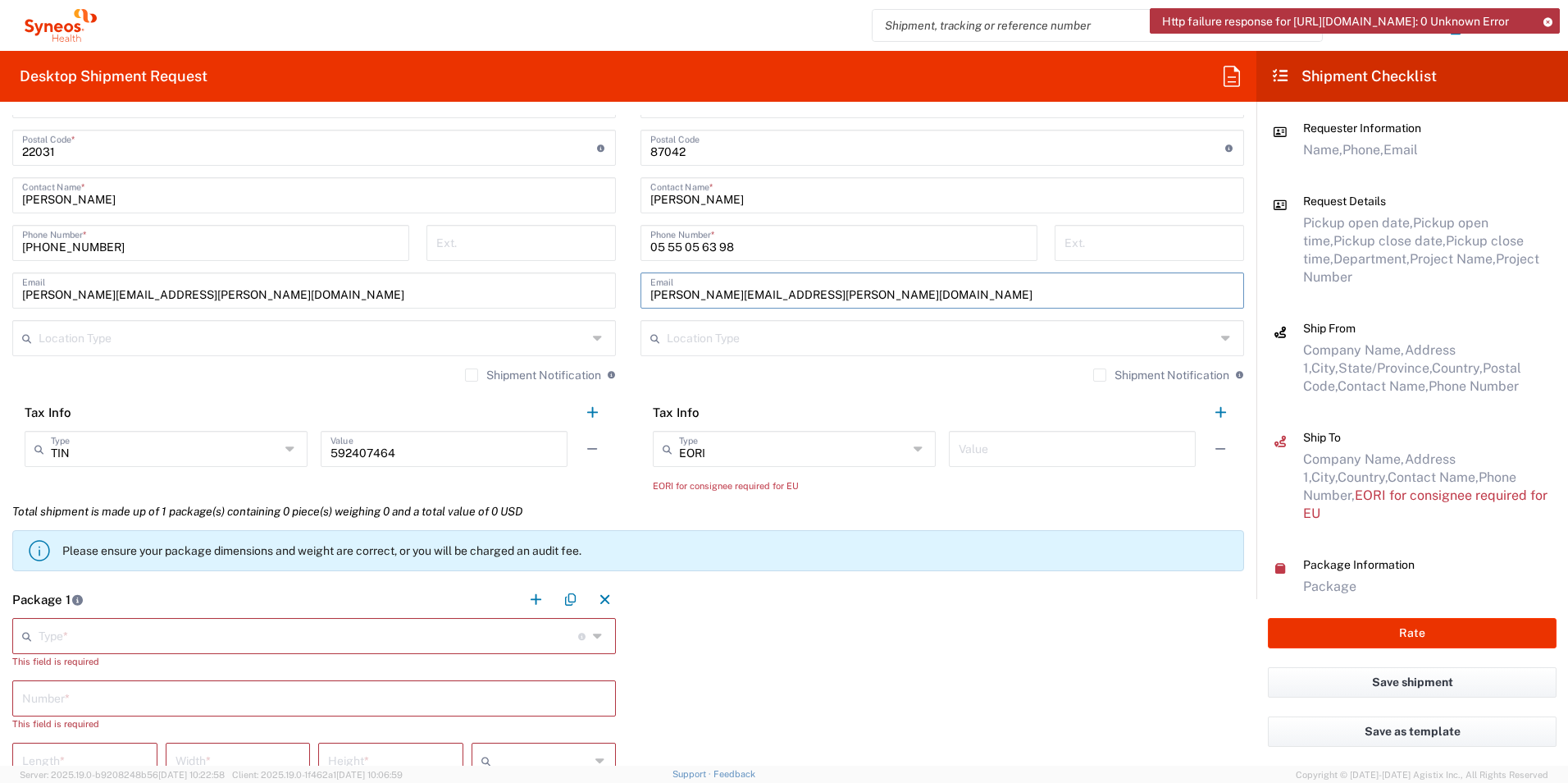
click at [184, 634] on input "text" at bounding box center [308, 634] width 539 height 28
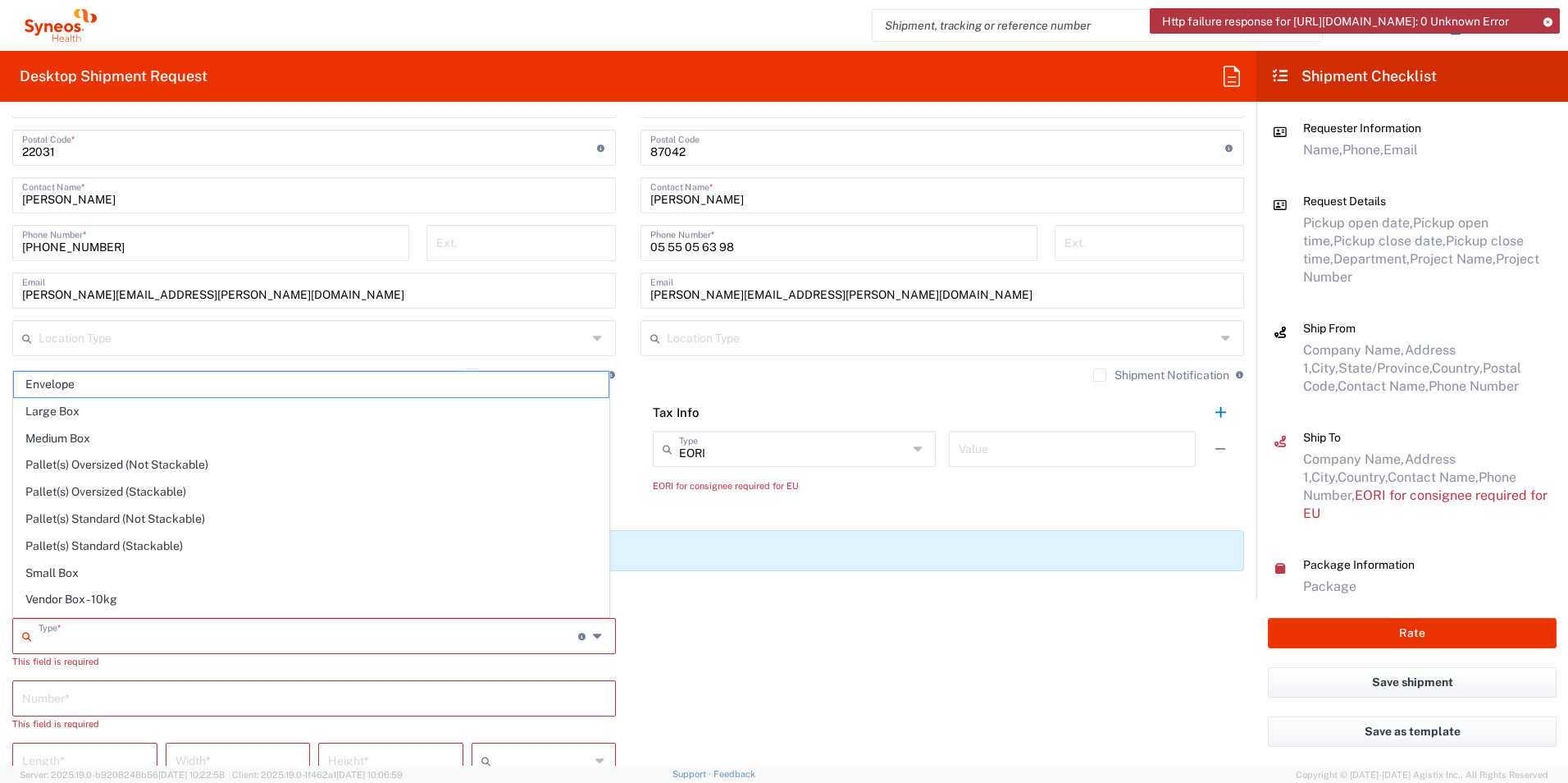
click at [111, 432] on span "Medium Box" at bounding box center [311, 439] width 594 height 26
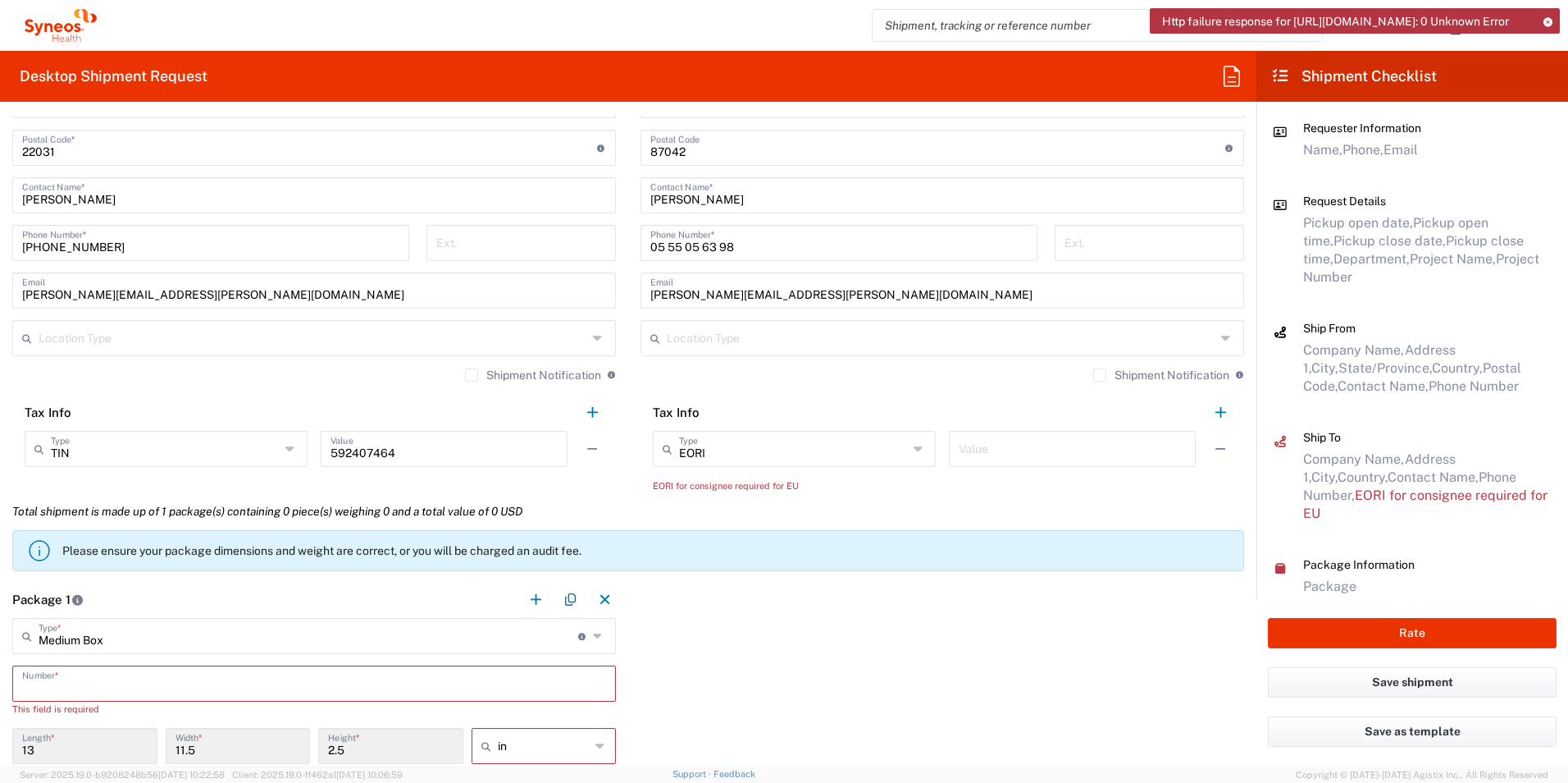
click at [283, 680] on input "text" at bounding box center [314, 682] width 583 height 28
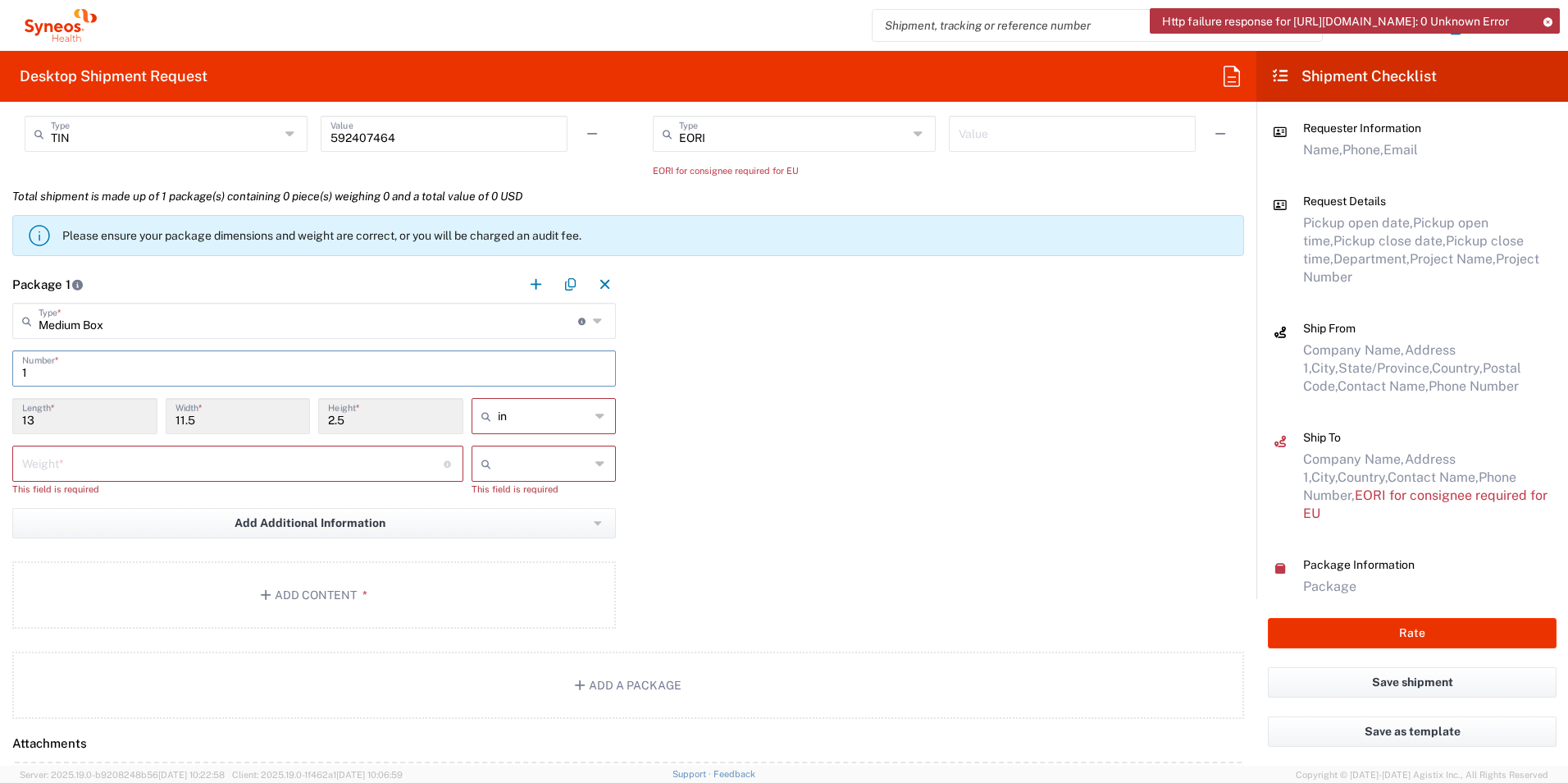
scroll to position [1313, 0]
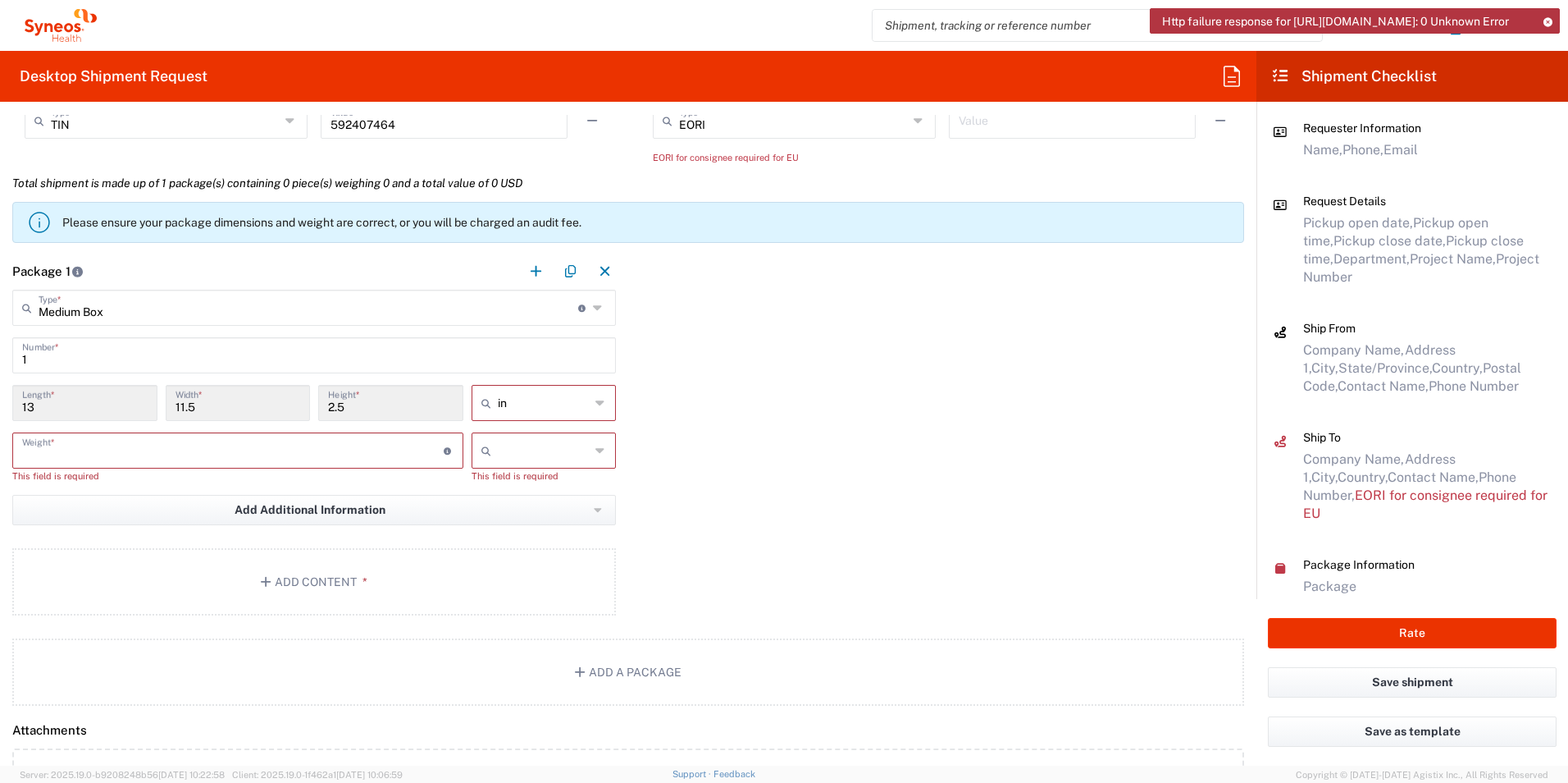
click at [194, 448] on input "number" at bounding box center [233, 448] width 422 height 28
click at [276, 575] on button "Add Content *" at bounding box center [314, 582] width 603 height 68
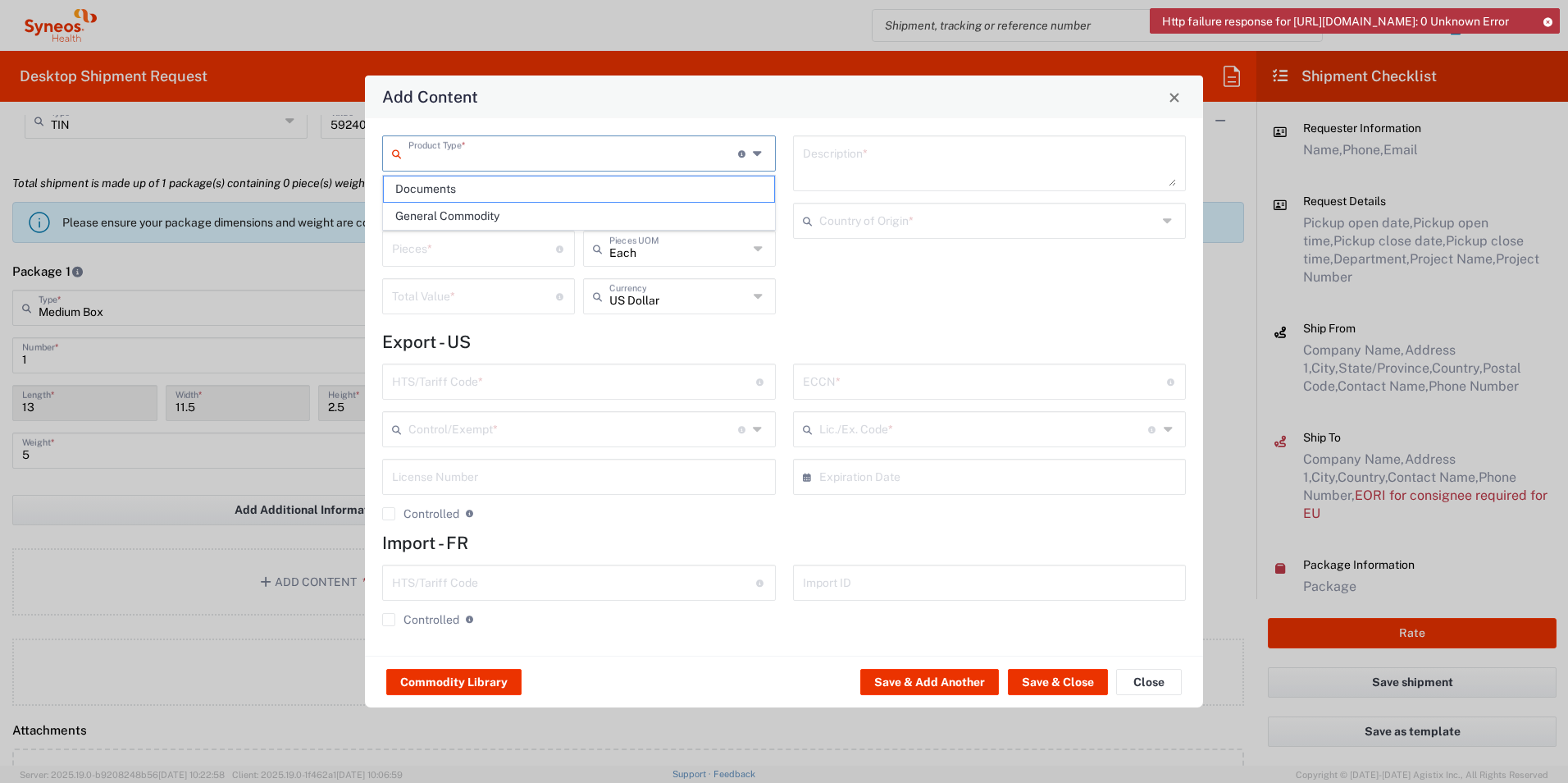
click at [553, 155] on input "text" at bounding box center [573, 151] width 329 height 28
click at [531, 213] on span "General Commodity" at bounding box center [579, 216] width 390 height 26
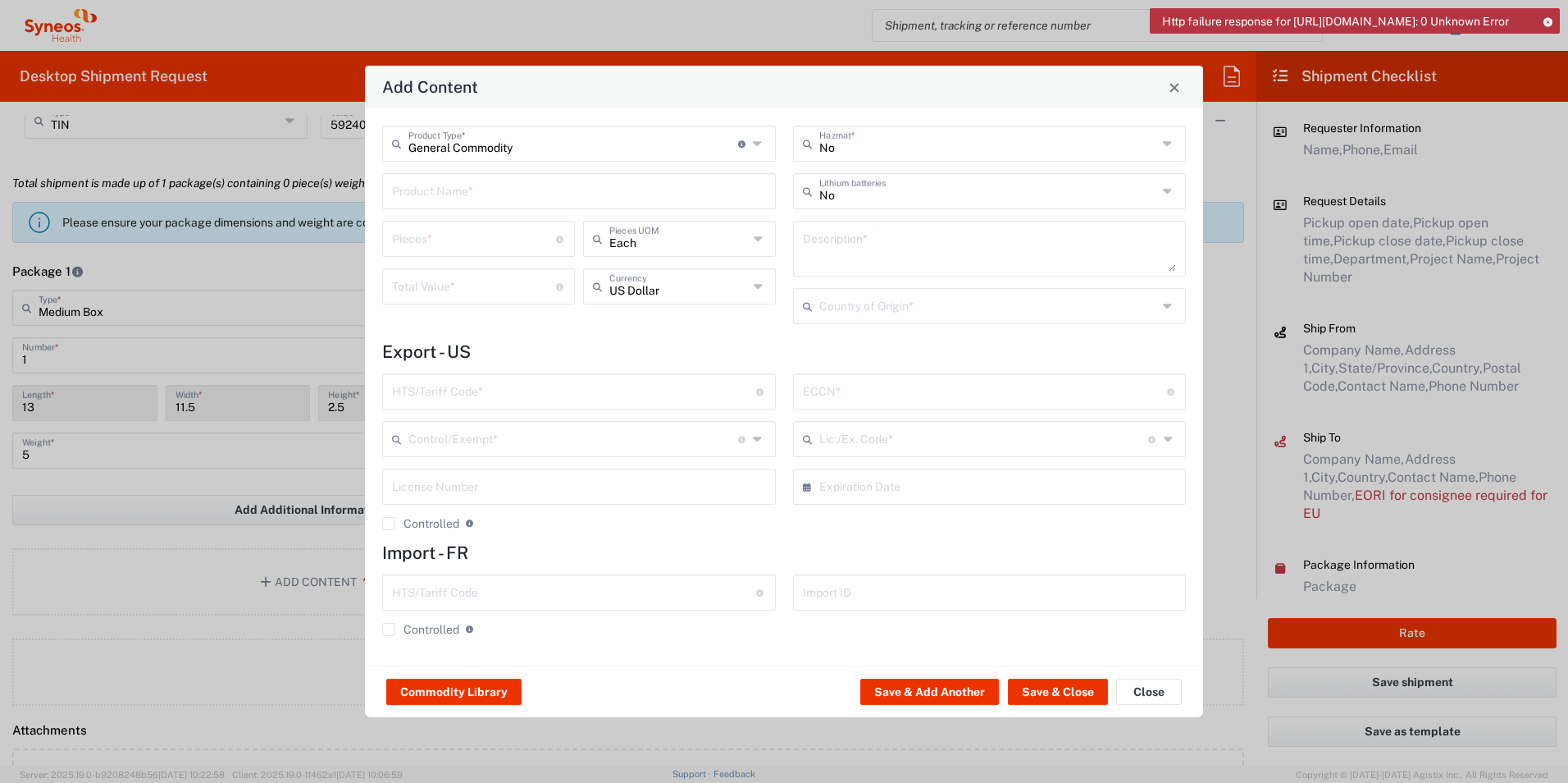
click at [462, 191] on input "text" at bounding box center [579, 189] width 374 height 28
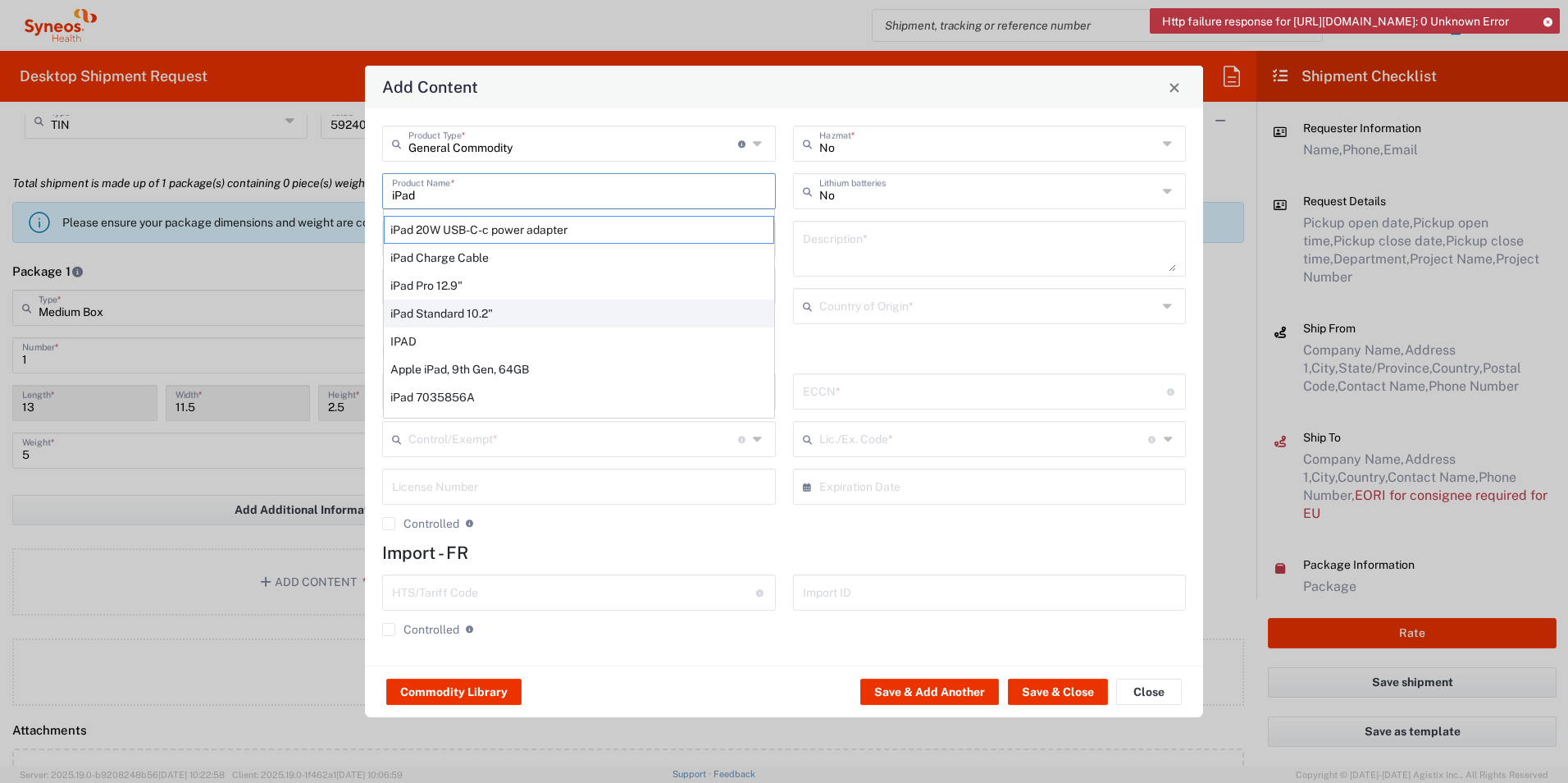
click at [454, 313] on div "iPad Standard 10.2"" at bounding box center [579, 313] width 390 height 27
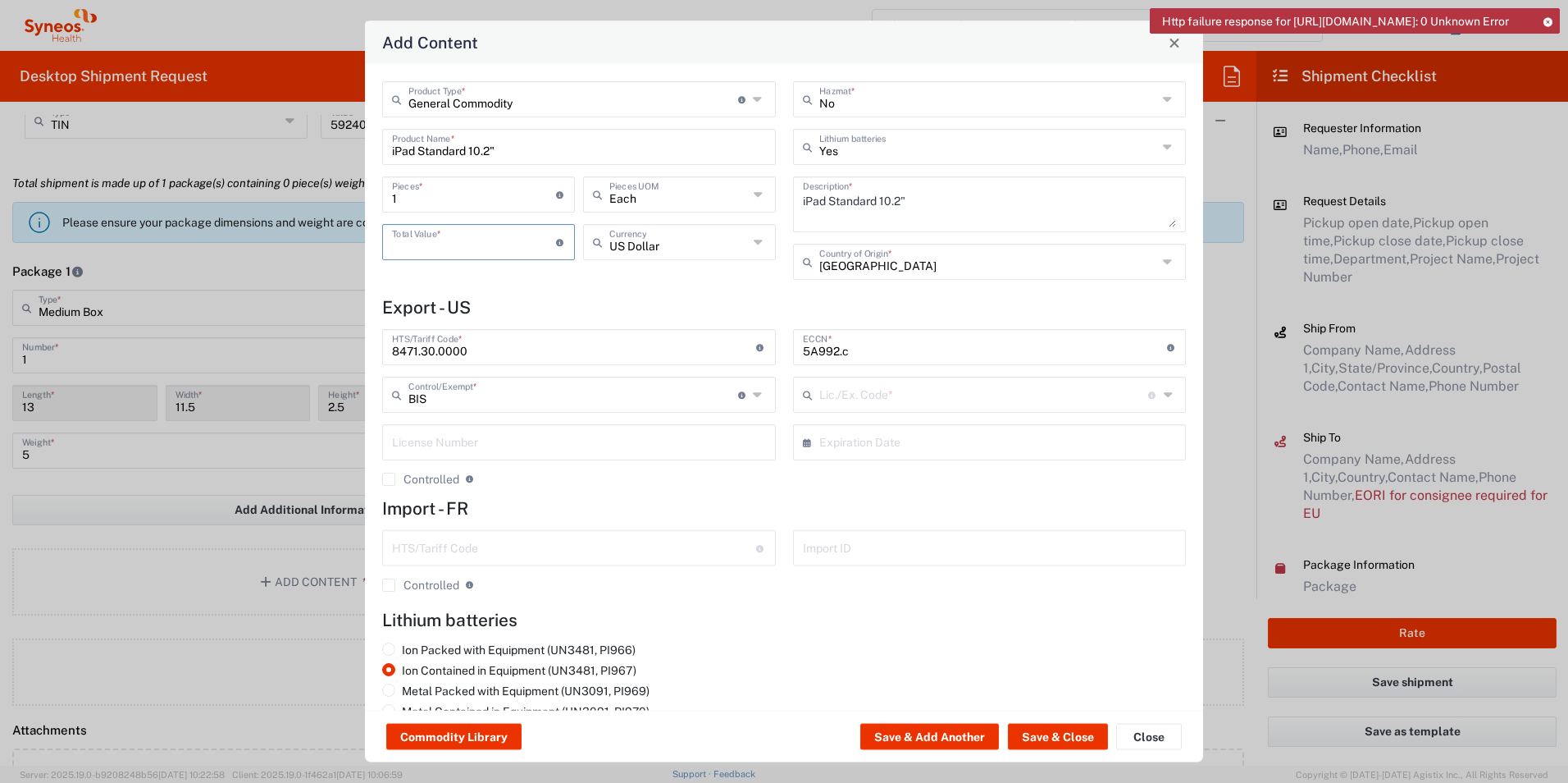
click at [452, 233] on input "number" at bounding box center [474, 240] width 164 height 28
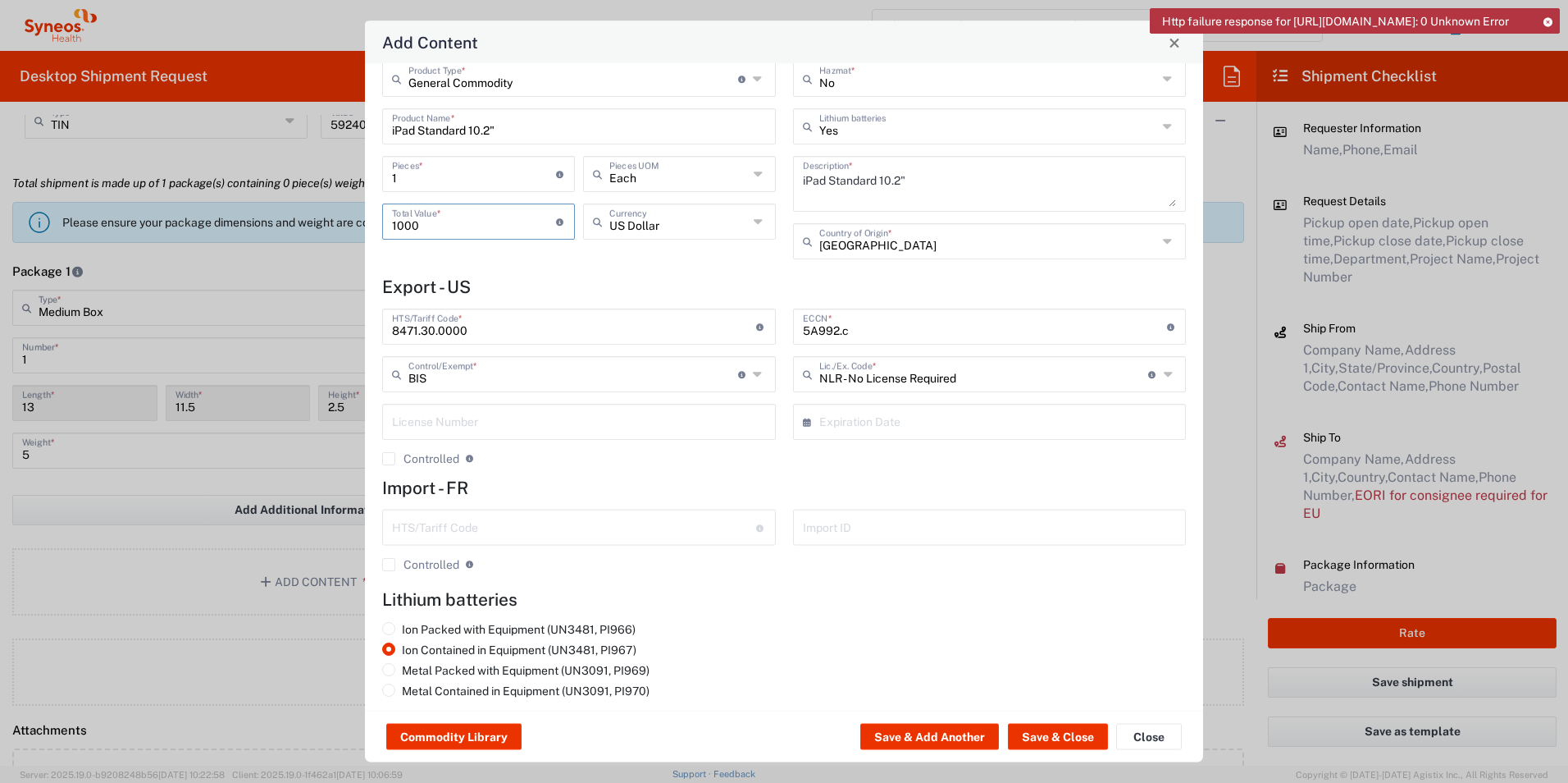
scroll to position [31, 0]
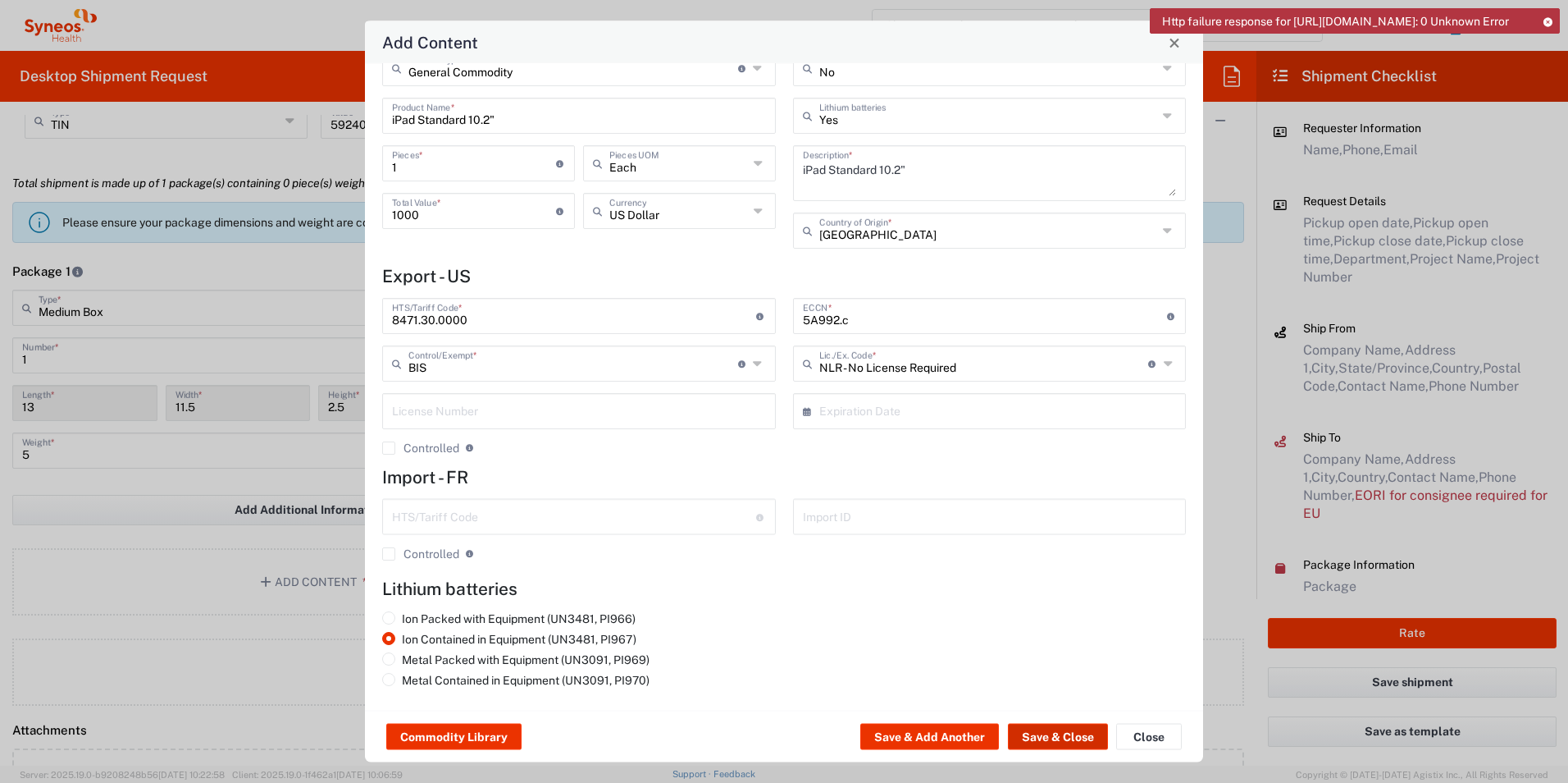
click at [1044, 734] on button "Save & Close" at bounding box center [1058, 736] width 100 height 26
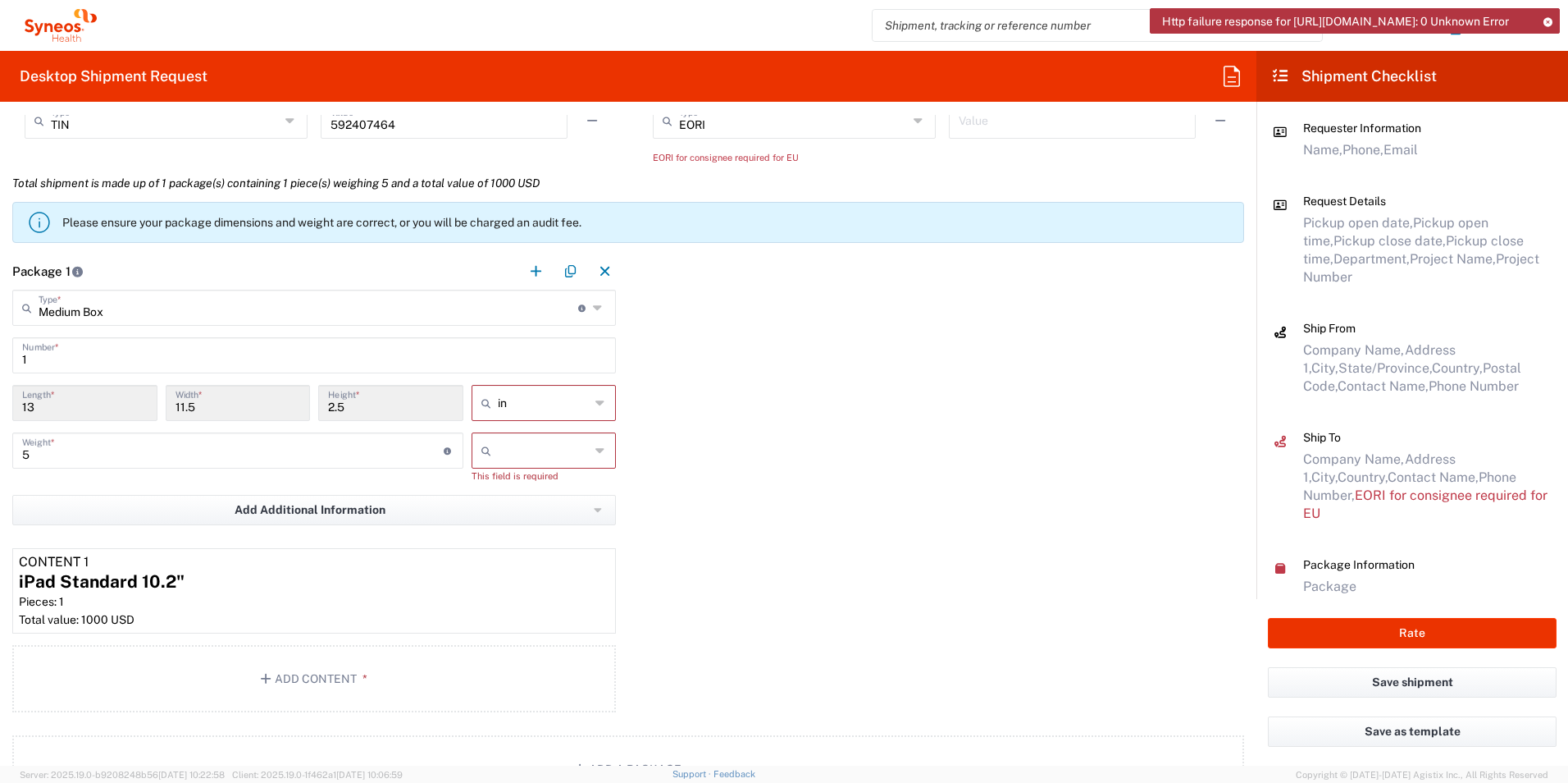
click at [546, 461] on input "text" at bounding box center [544, 450] width 92 height 26
click at [532, 503] on span "lbs" at bounding box center [537, 513] width 140 height 26
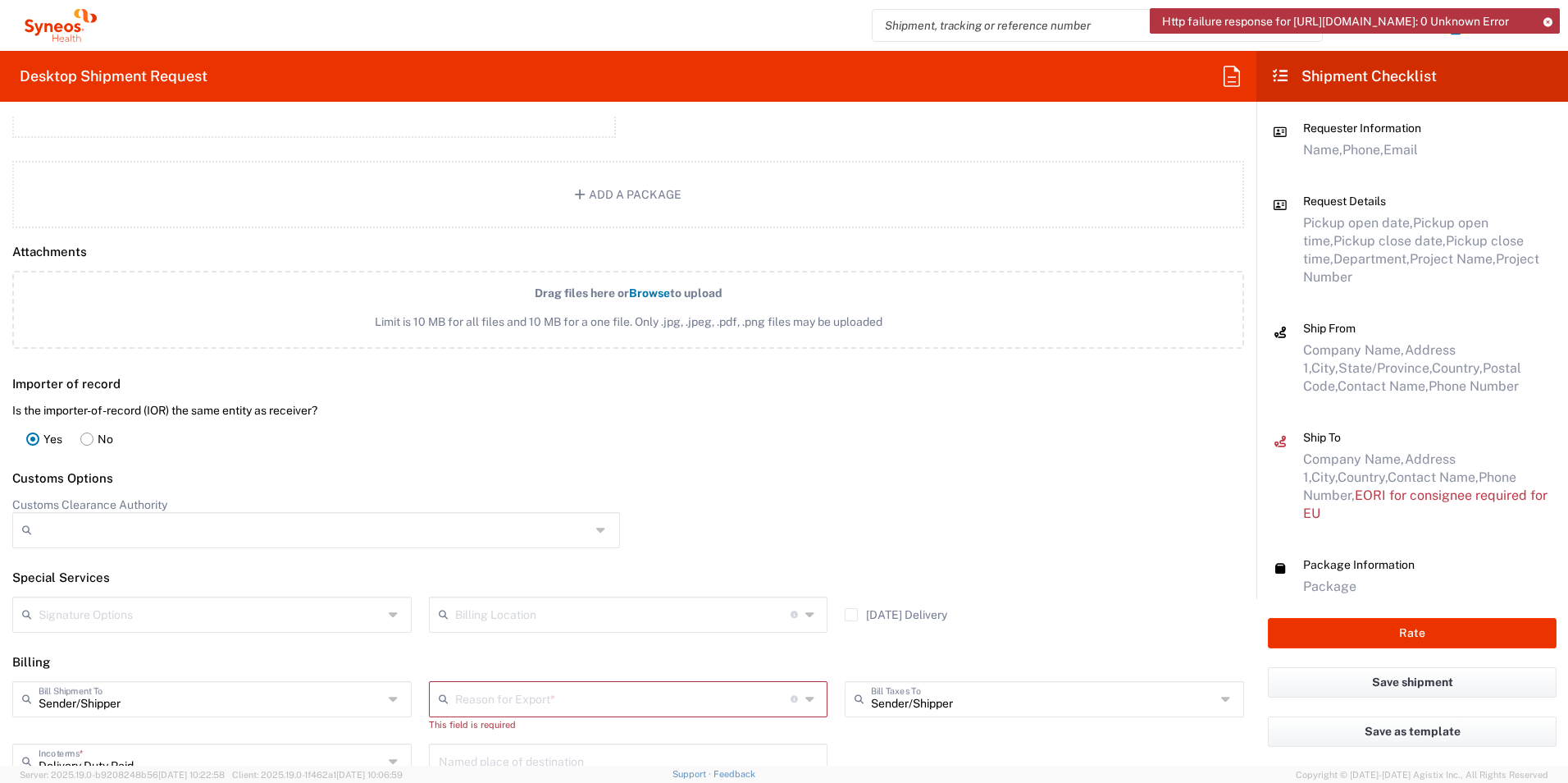
scroll to position [1969, 0]
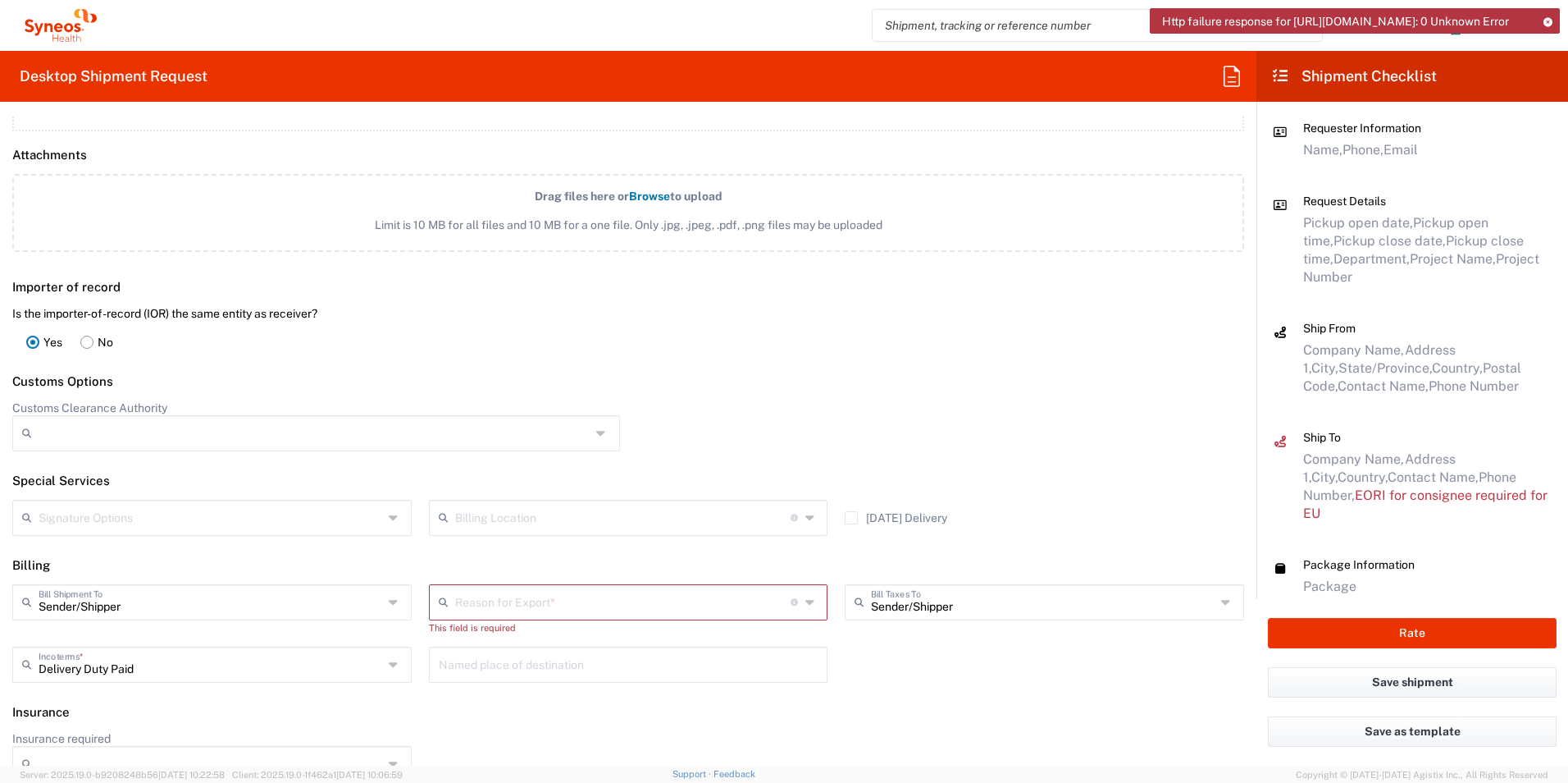
click at [513, 603] on input "text" at bounding box center [623, 600] width 335 height 28
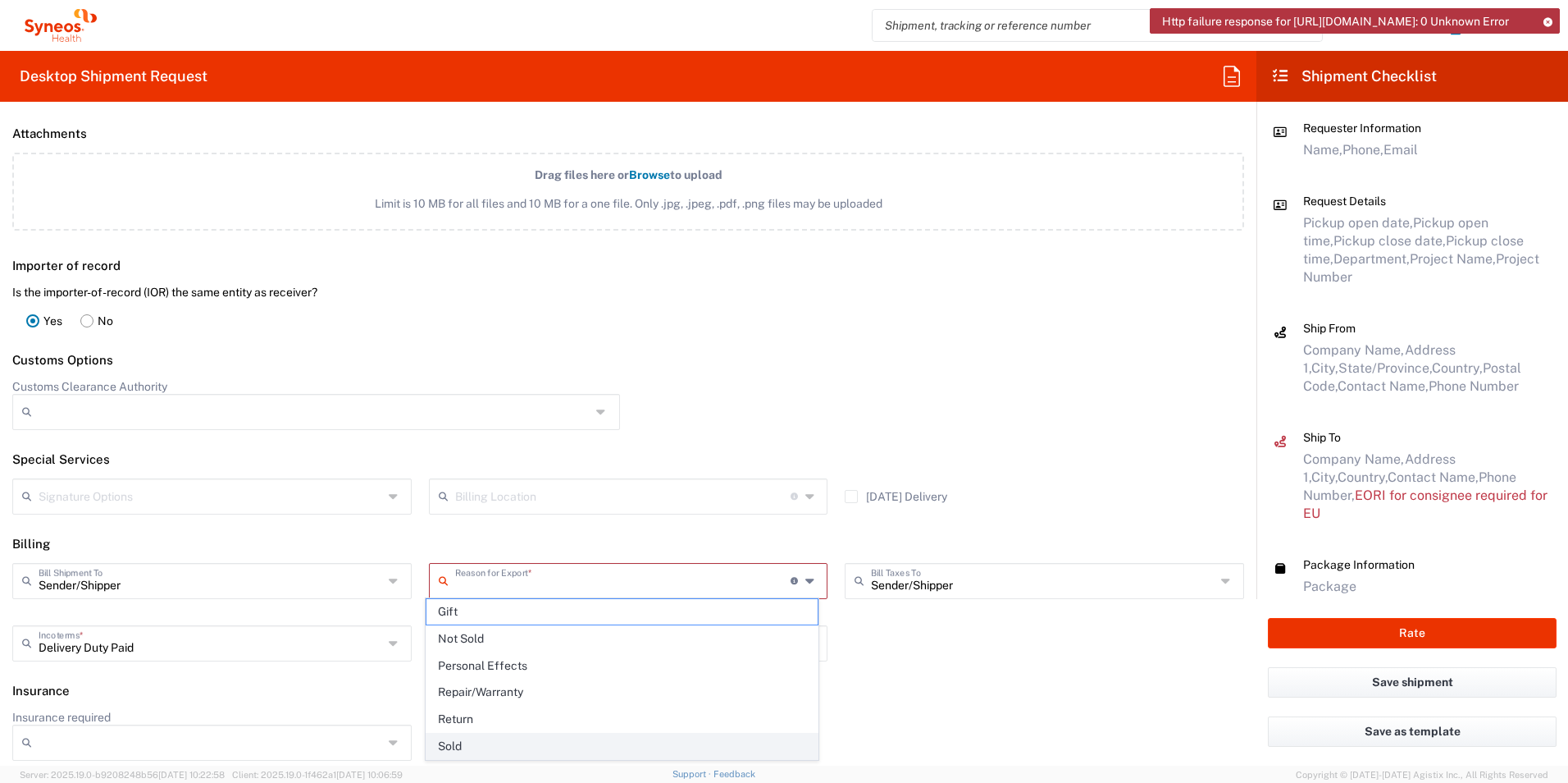
scroll to position [1997, 0]
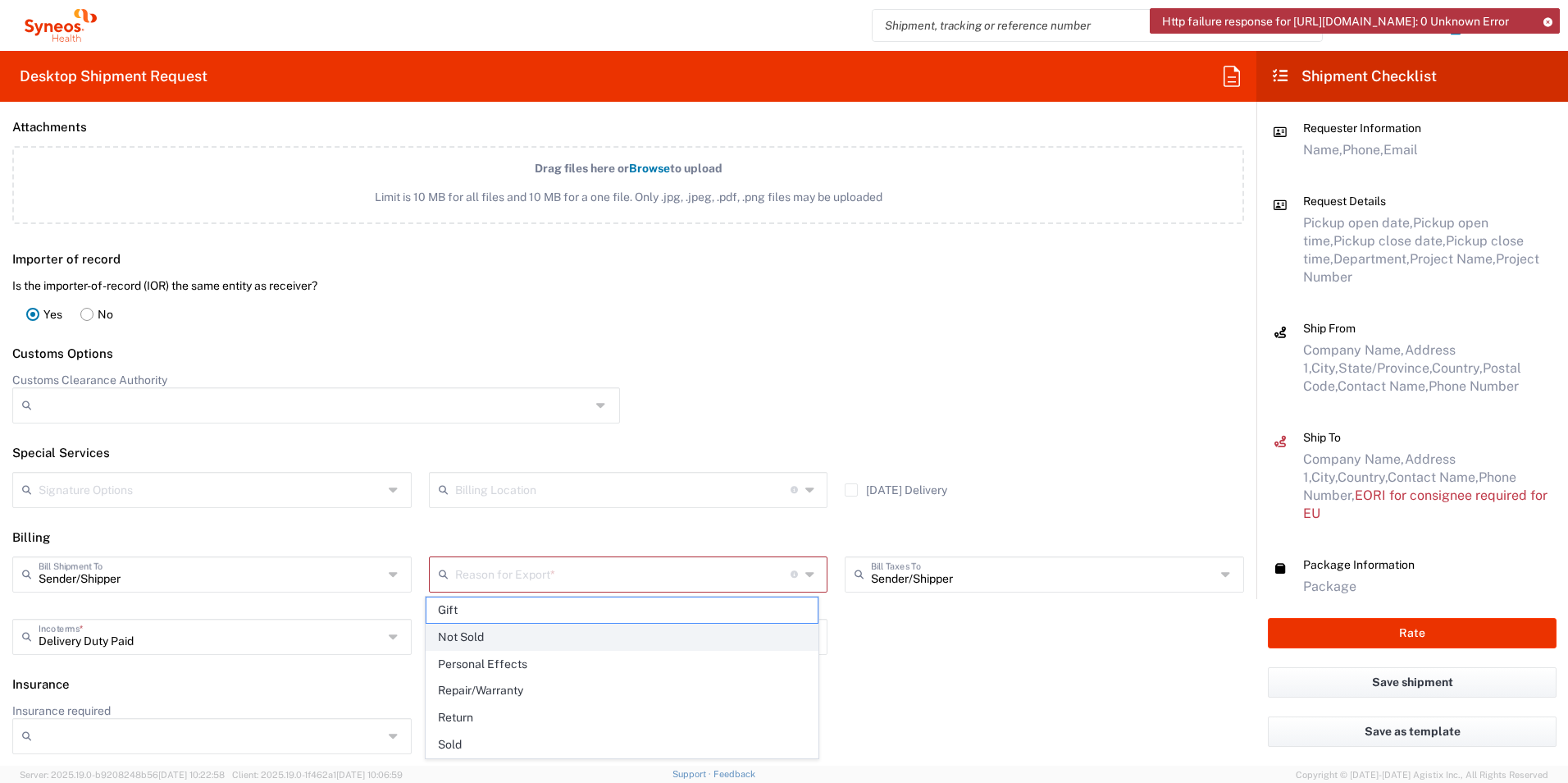
click at [484, 626] on span "Not Sold" at bounding box center [623, 637] width 392 height 26
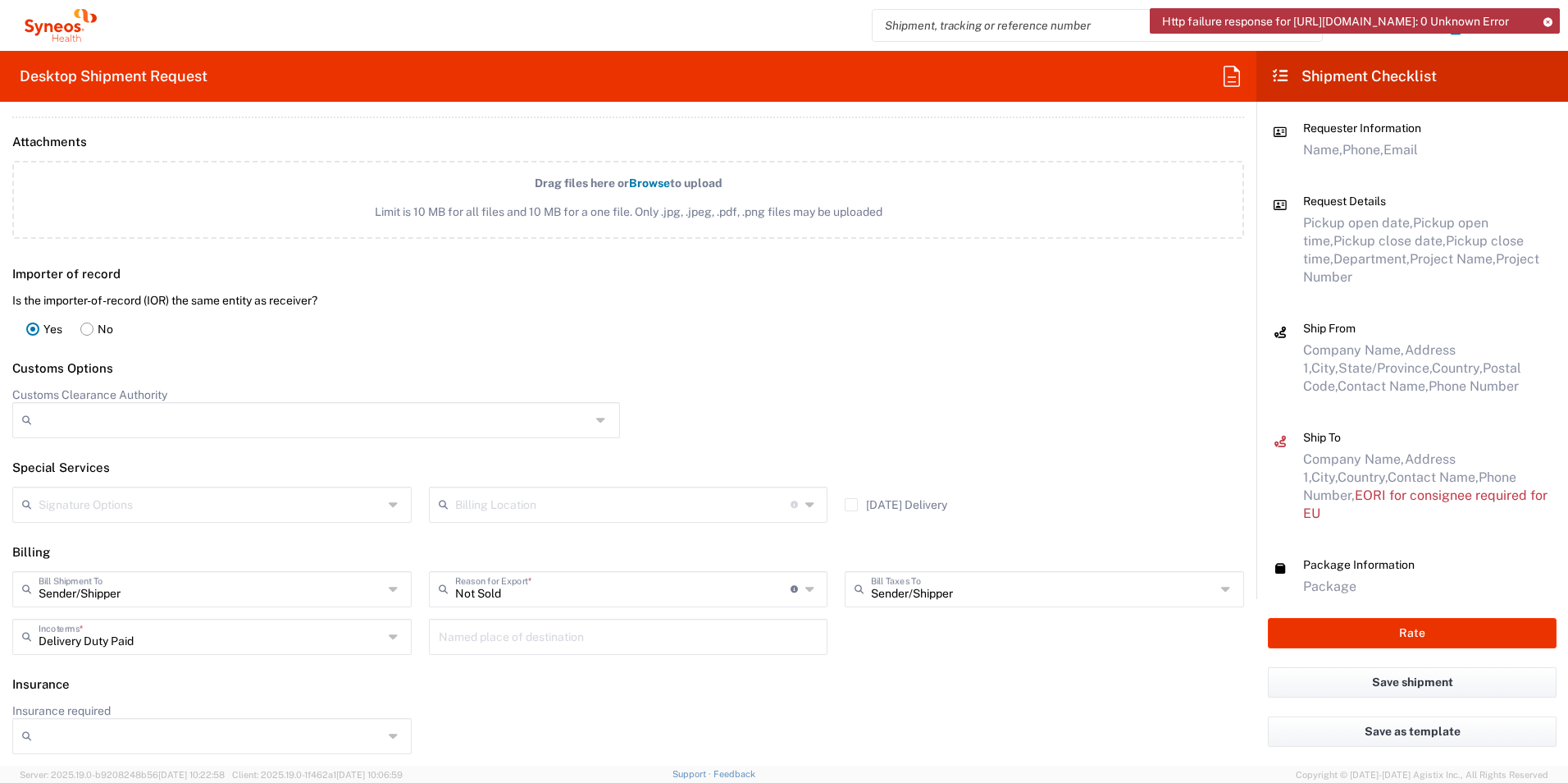
click at [388, 588] on icon at bounding box center [394, 589] width 13 height 26
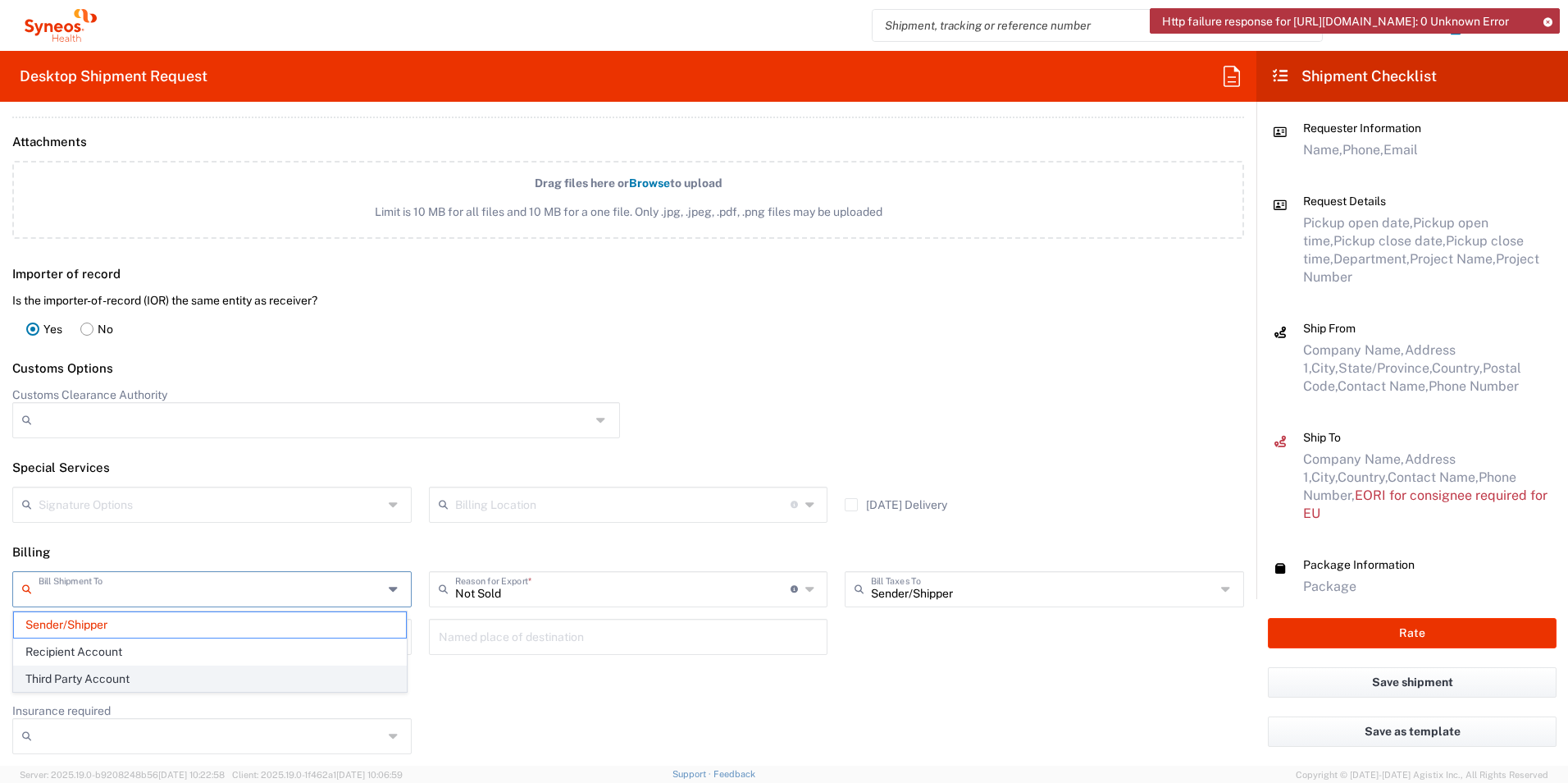
click at [291, 667] on span "Third Party Account" at bounding box center [210, 679] width 392 height 26
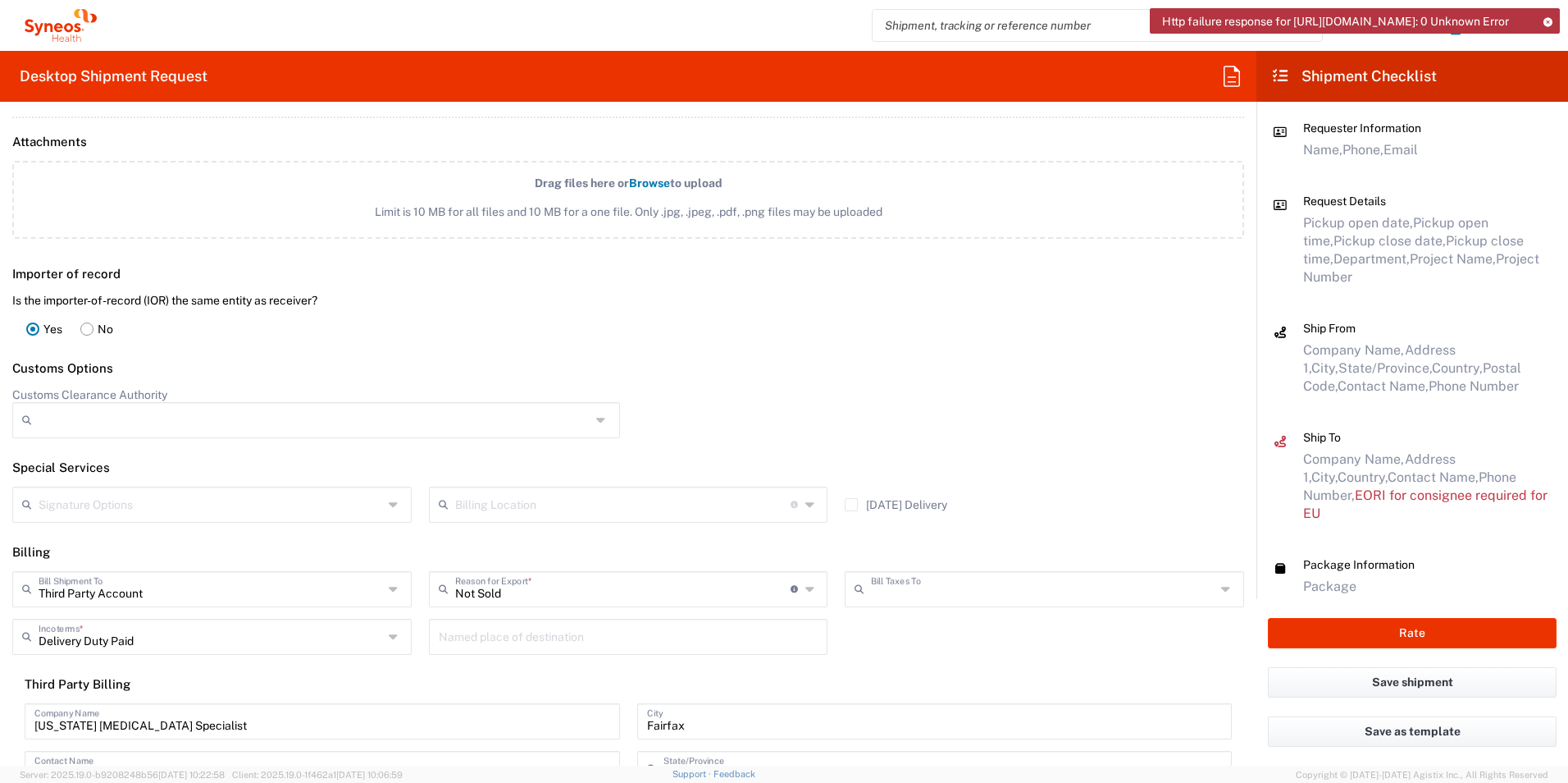
click at [947, 594] on input "text" at bounding box center [1042, 587] width 344 height 28
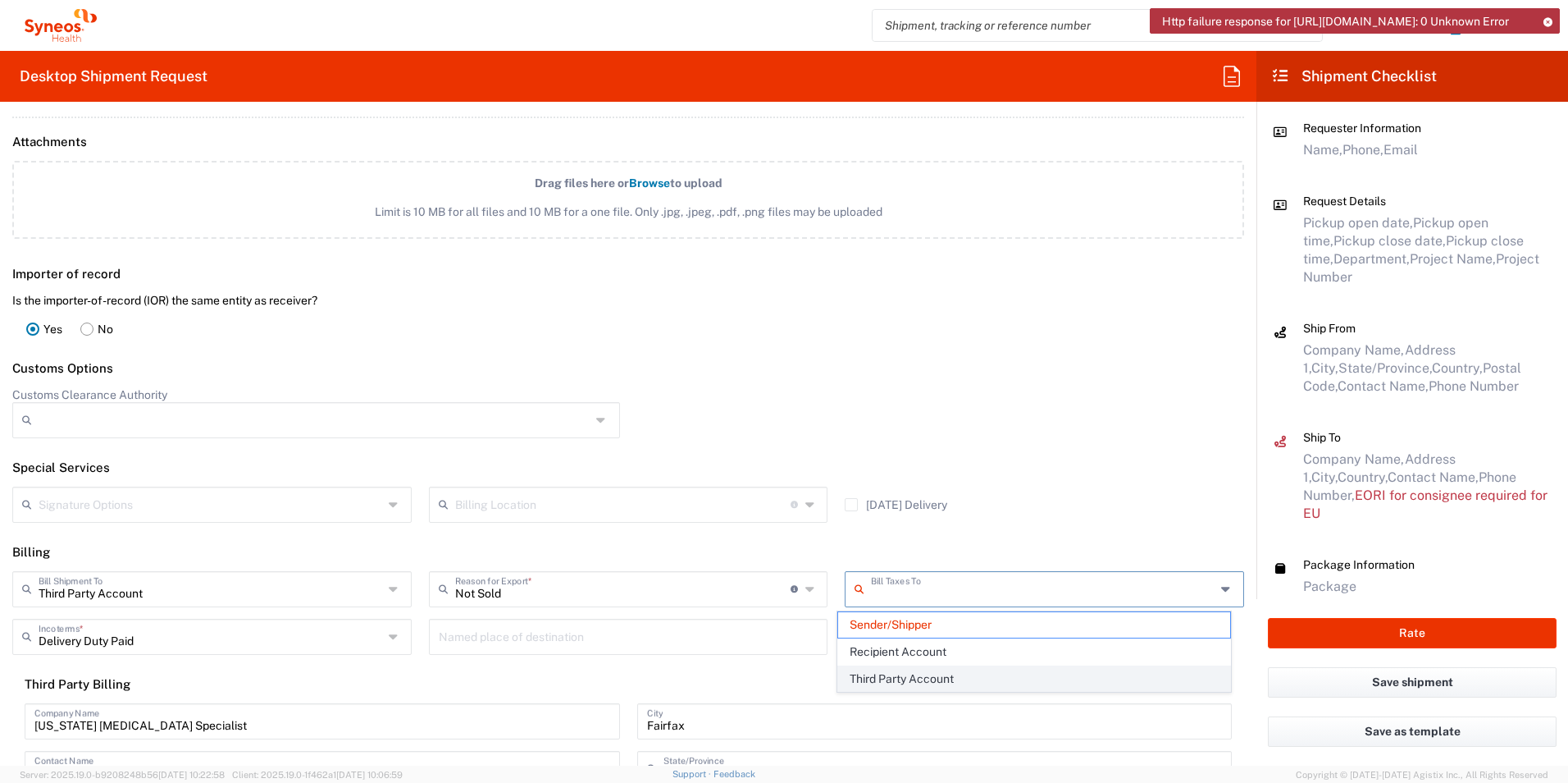
click at [913, 681] on span "Third Party Account" at bounding box center [1034, 679] width 392 height 26
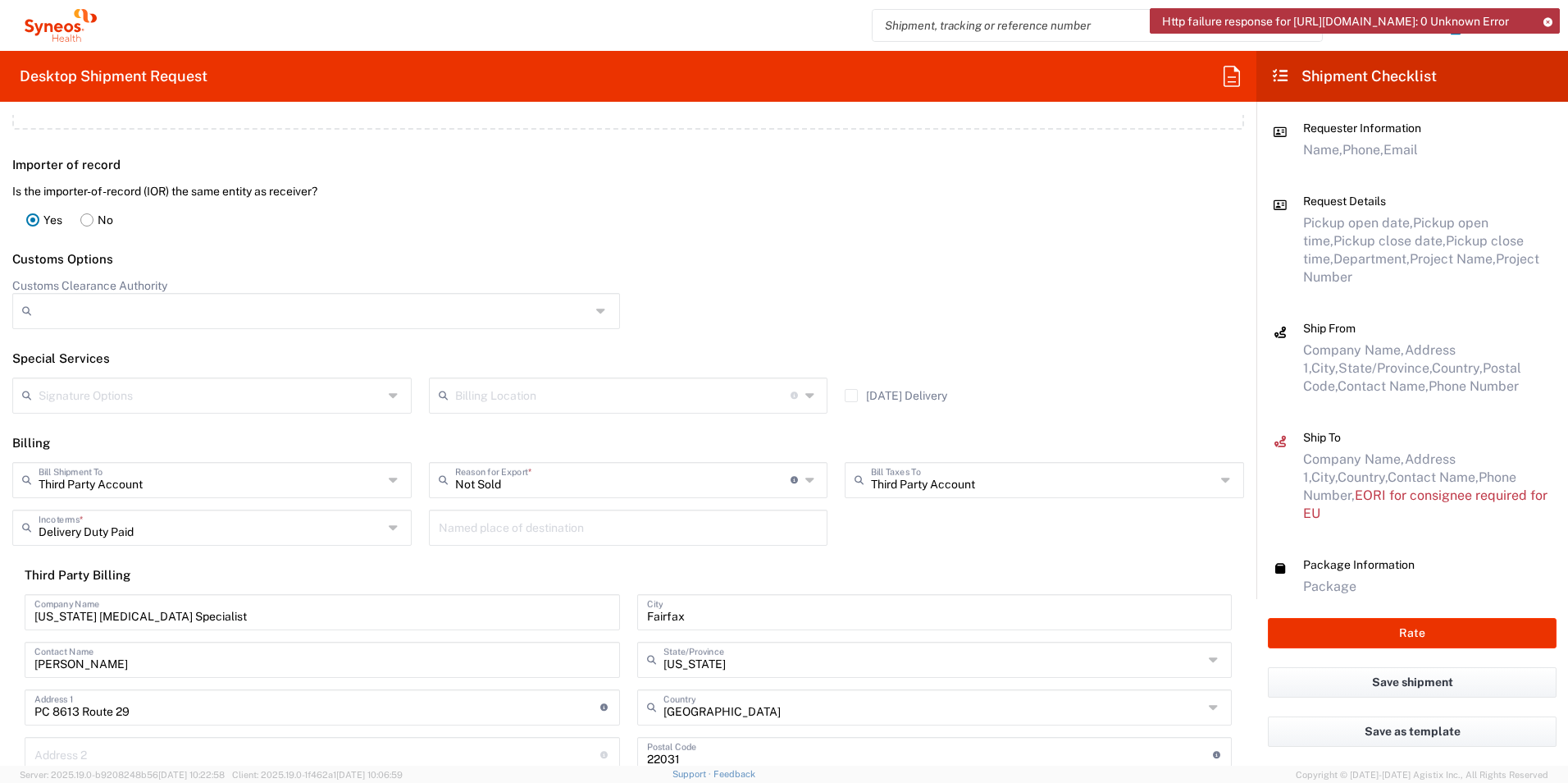
scroll to position [2064, 0]
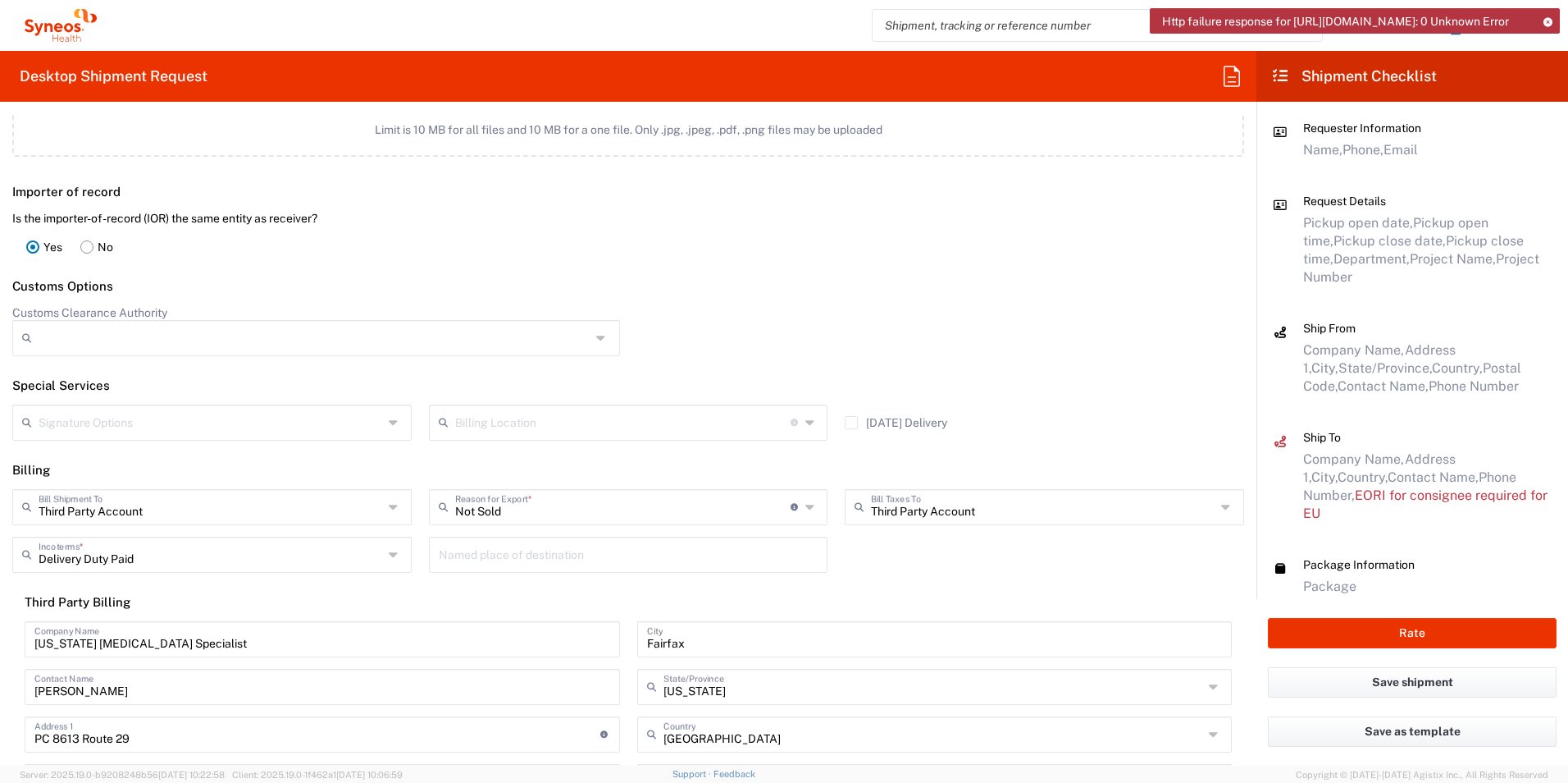
click at [388, 557] on icon at bounding box center [394, 554] width 13 height 26
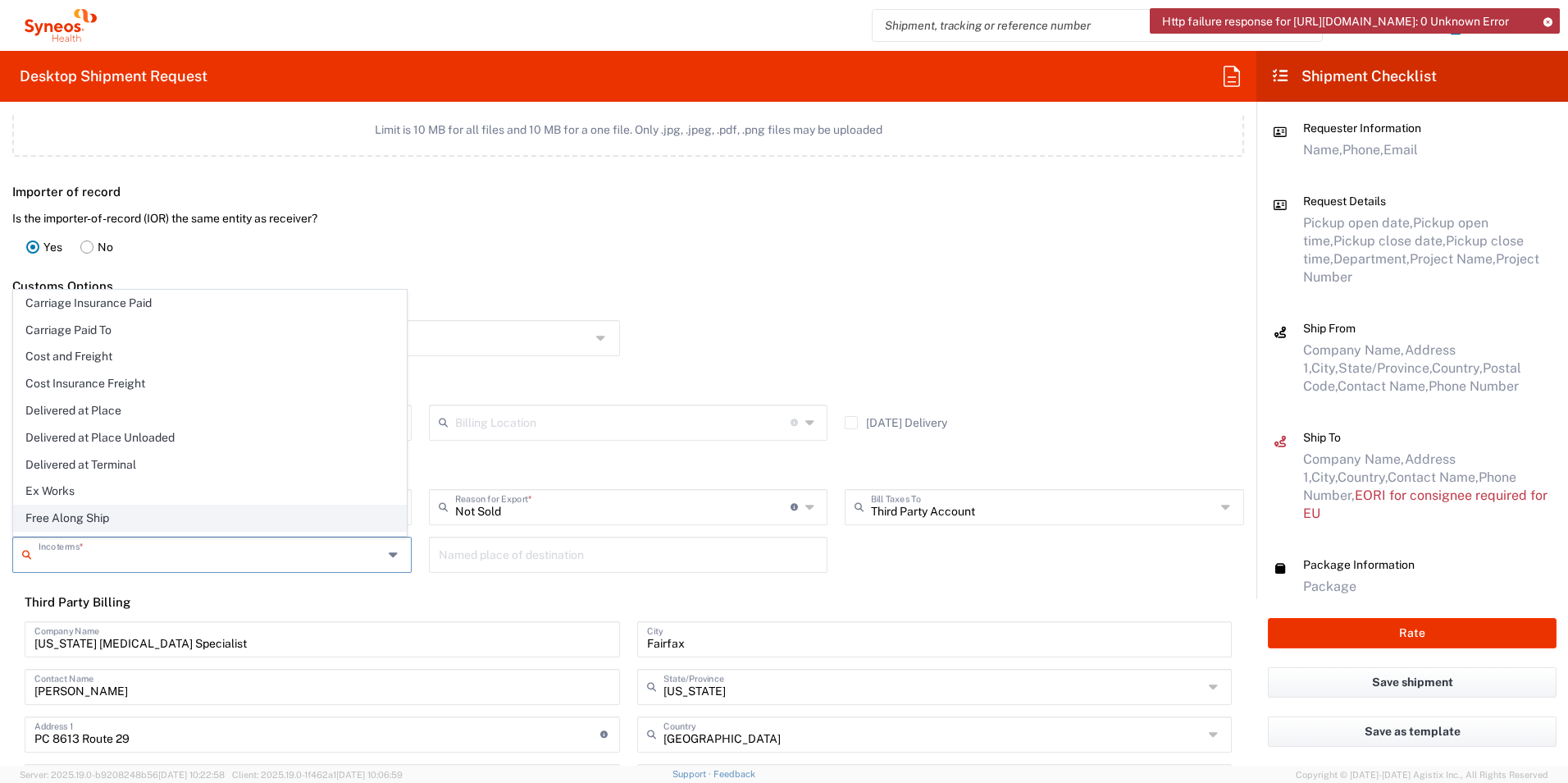
scroll to position [0, 0]
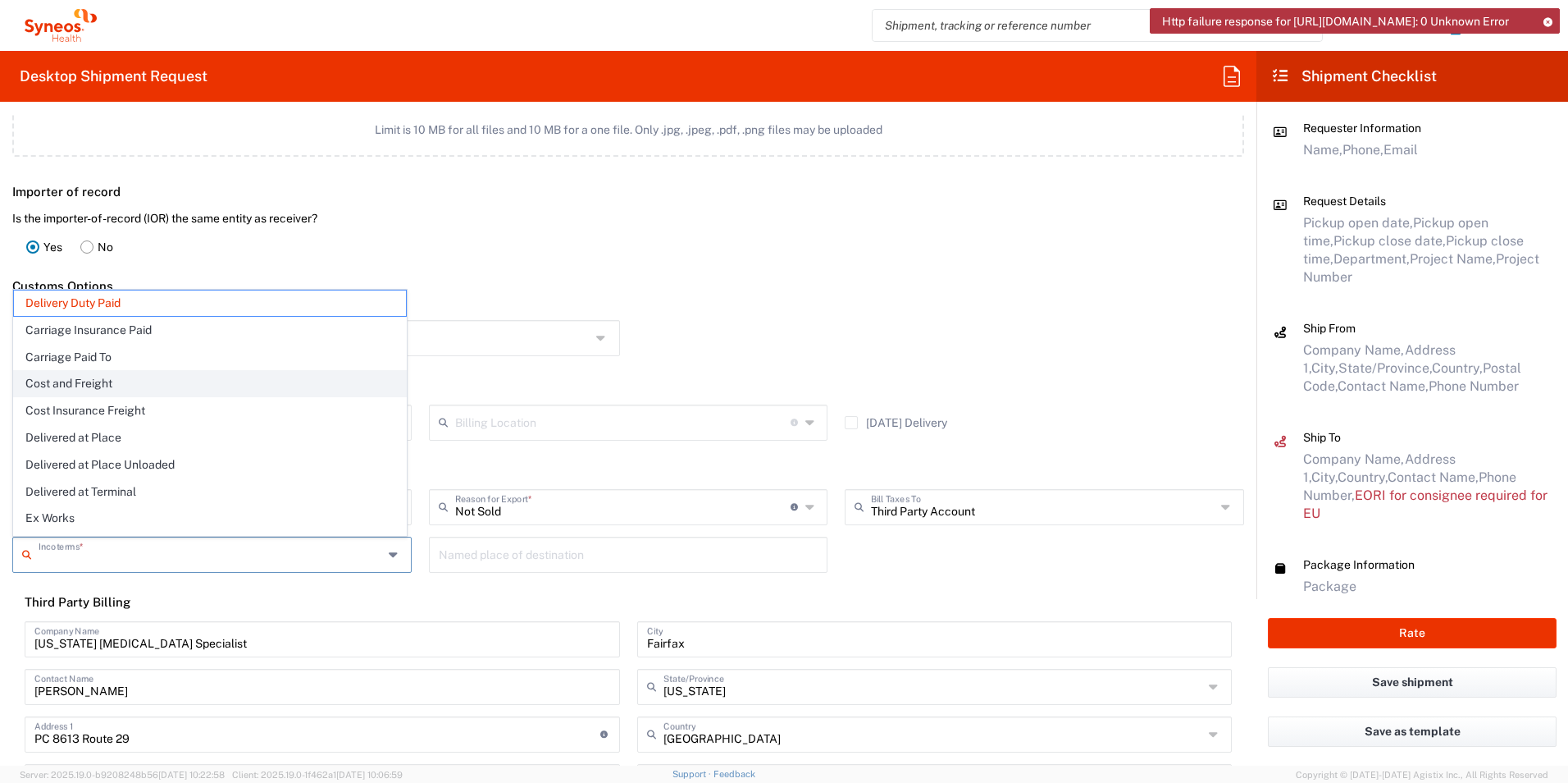
click at [287, 389] on span "Cost and Freight" at bounding box center [210, 384] width 392 height 26
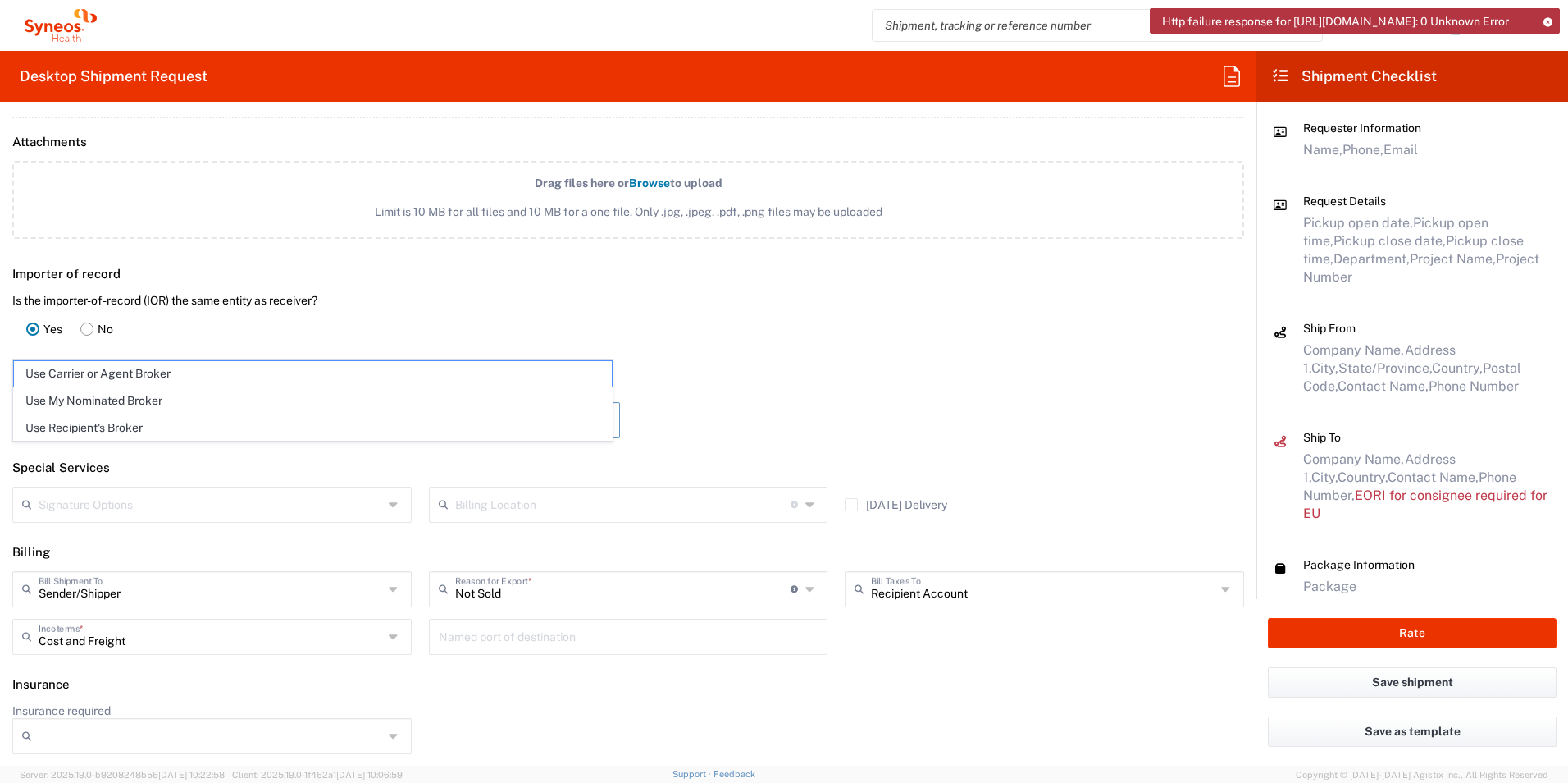
scroll to position [1982, 0]
click at [335, 427] on input "Customs Clearance Authority" at bounding box center [314, 420] width 552 height 26
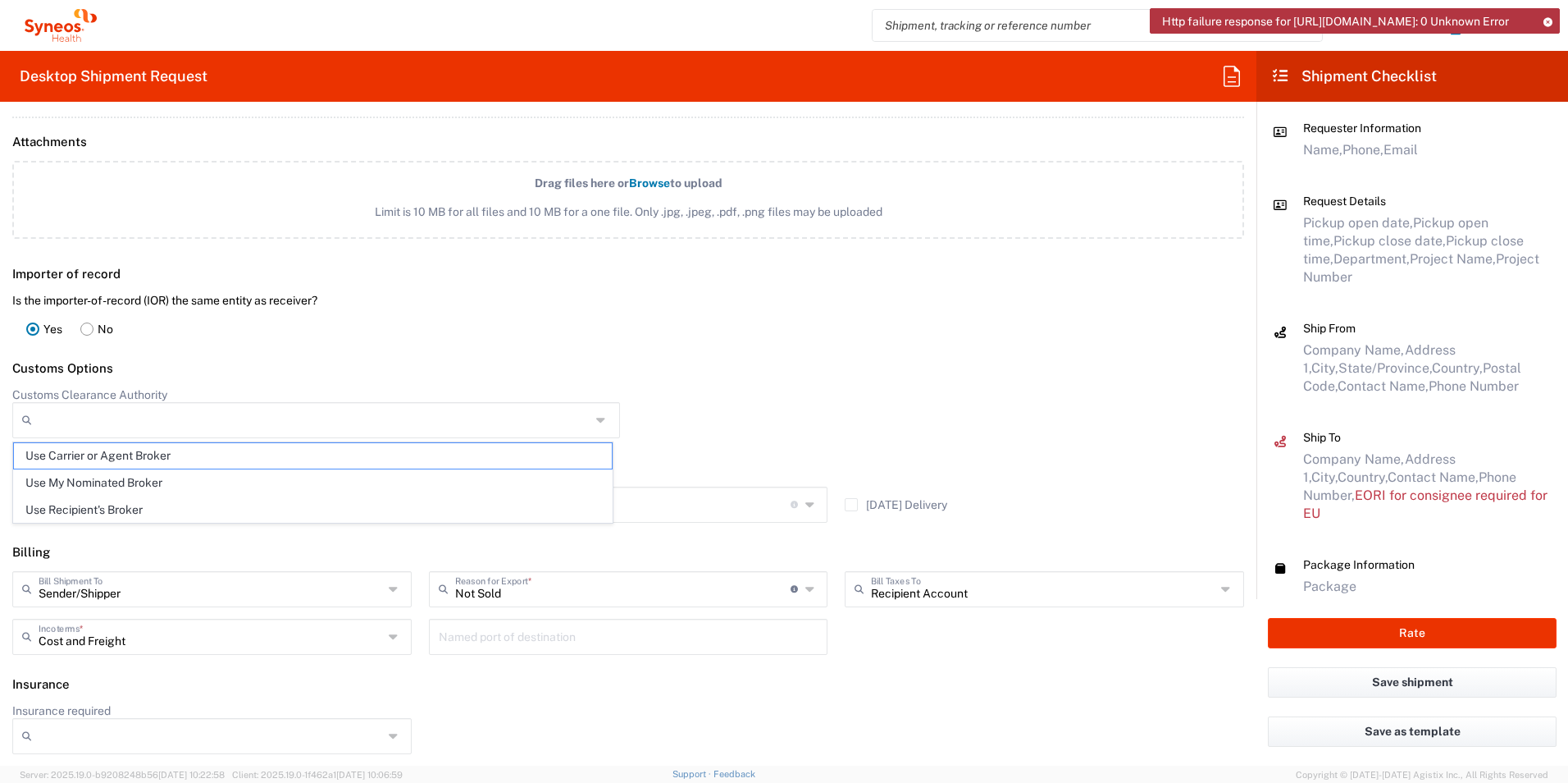
click at [289, 448] on span "Use Carrier or Agent Broker" at bounding box center [313, 455] width 598 height 26
click at [778, 345] on div "Importer of record Is the importer-of-record (IOR) the same entity as receiver?…" at bounding box center [629, 303] width 1273 height 94
click at [373, 590] on input "text" at bounding box center [210, 587] width 344 height 28
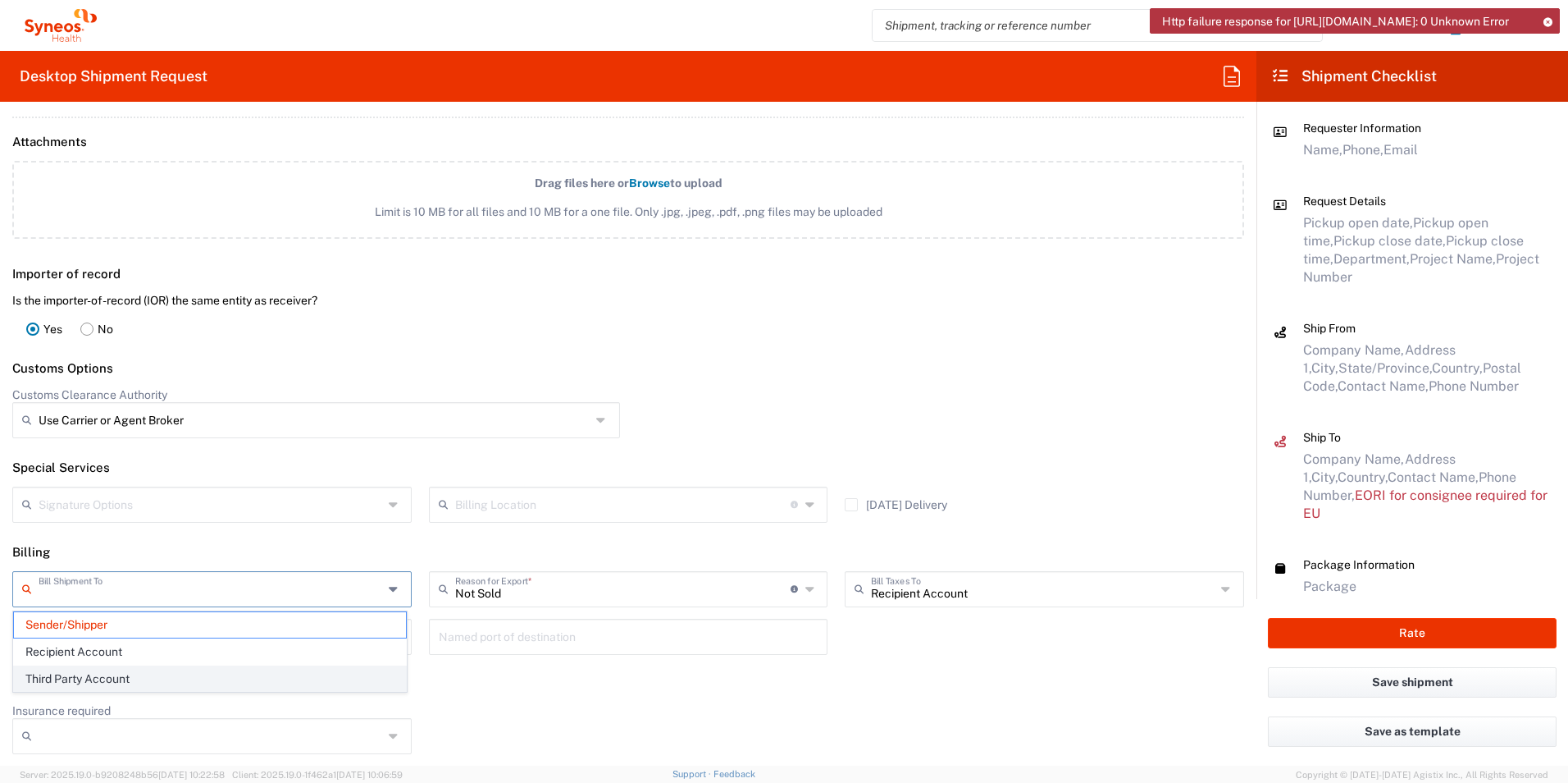
click at [300, 688] on span "Third Party Account" at bounding box center [210, 679] width 392 height 26
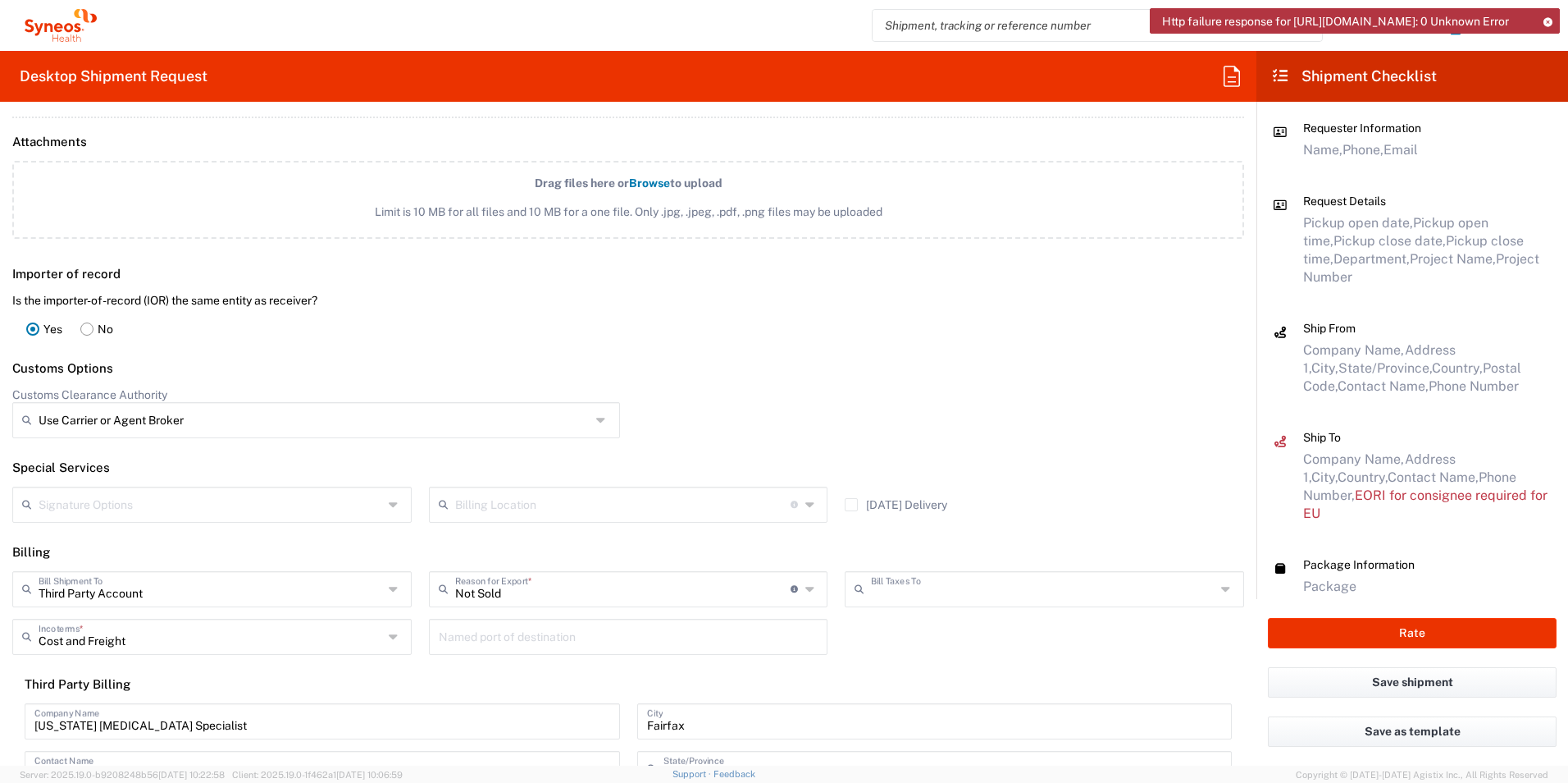
click at [950, 589] on input "text" at bounding box center [1042, 587] width 344 height 28
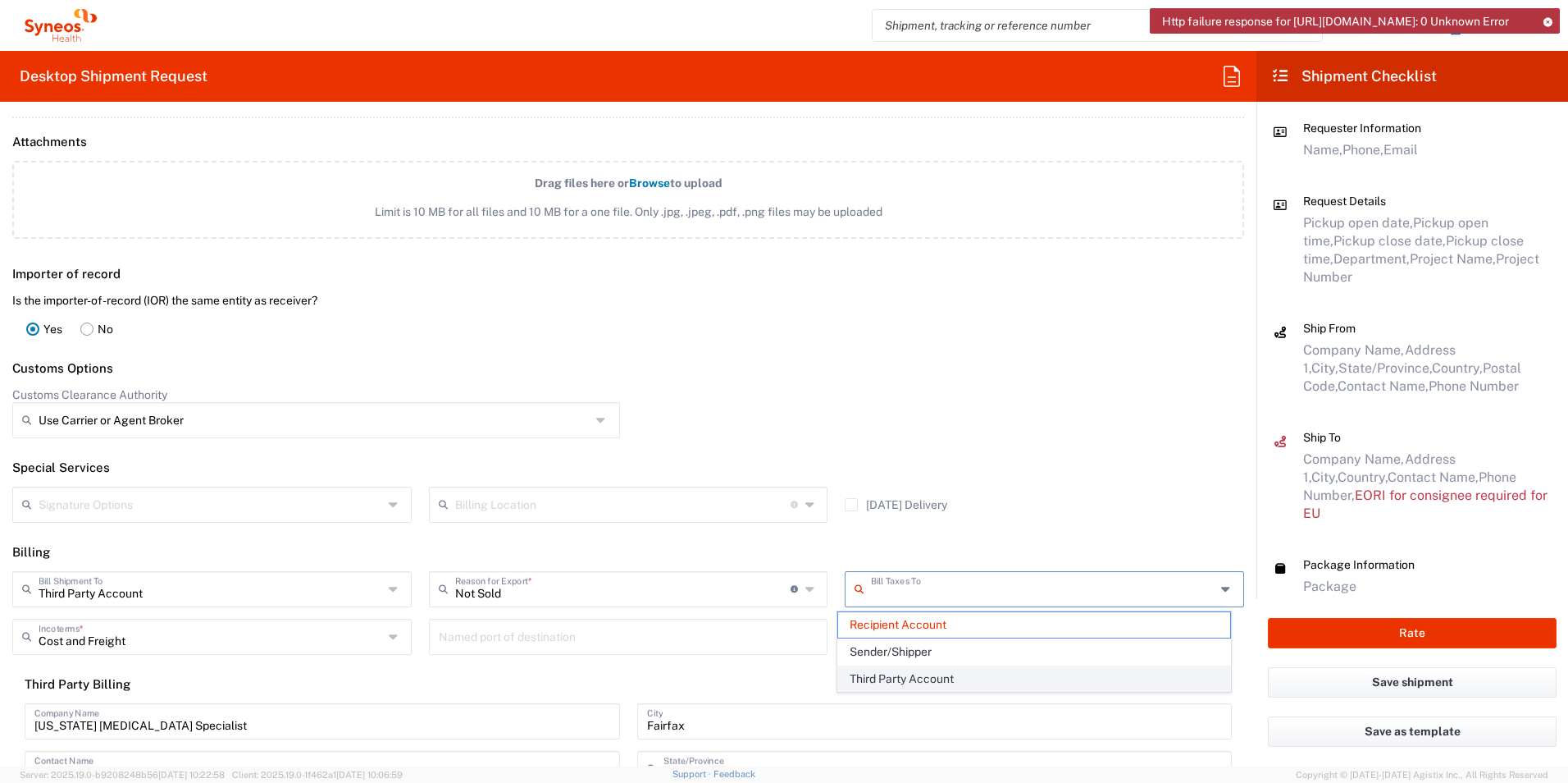
click at [939, 678] on span "Third Party Account" at bounding box center [1034, 679] width 392 height 26
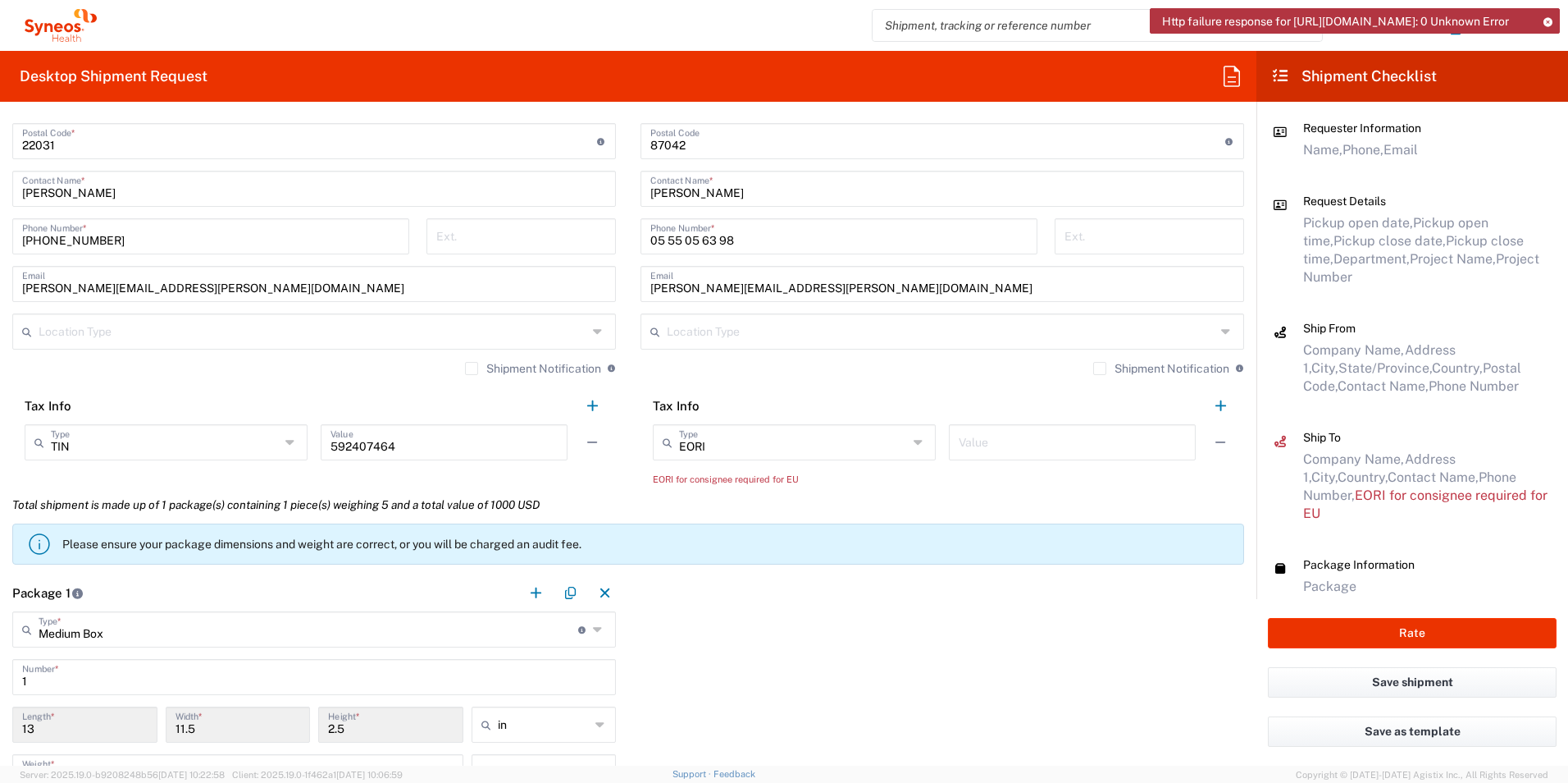
scroll to position [862, 0]
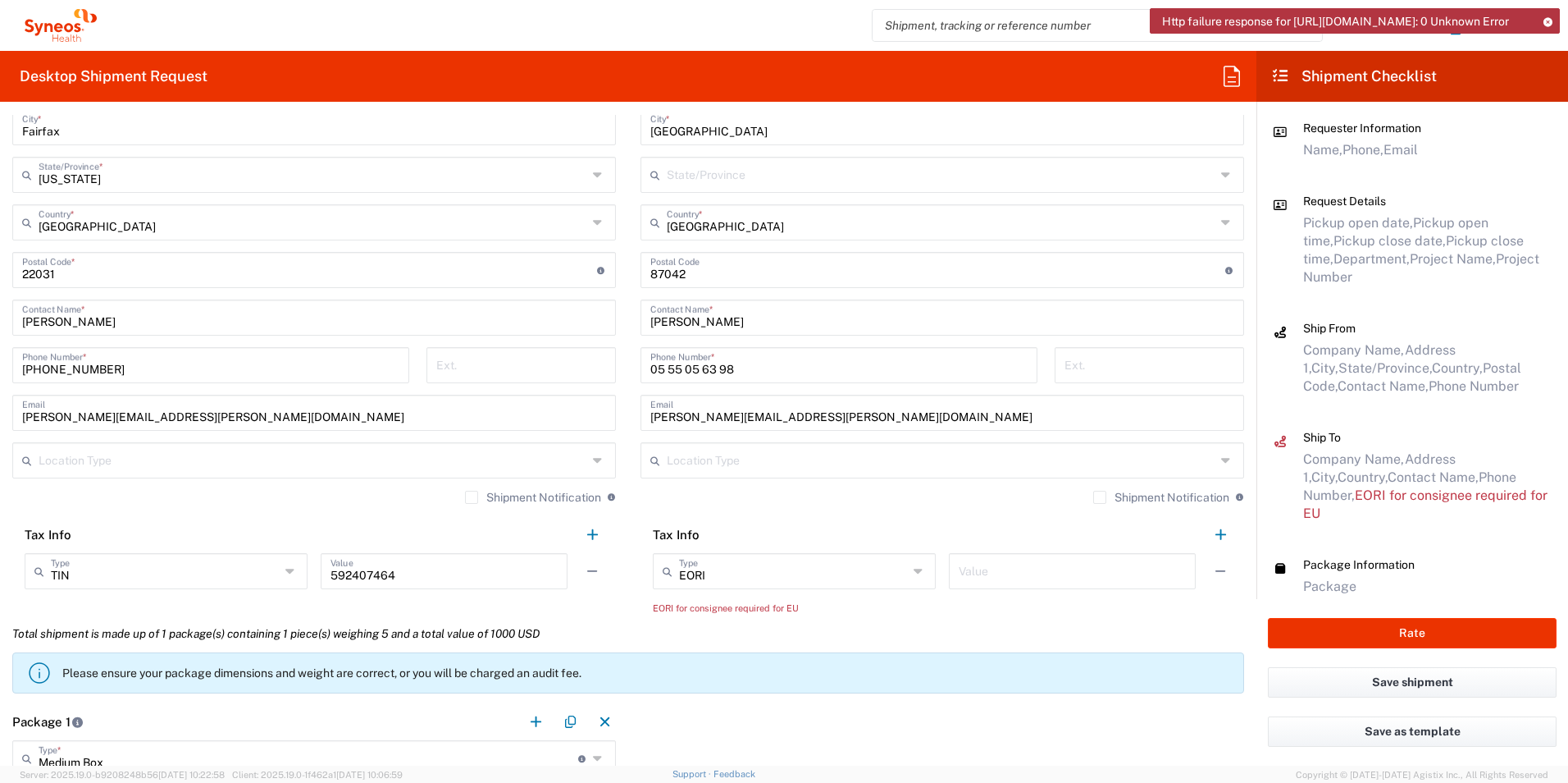
click at [968, 573] on input "text" at bounding box center [1072, 569] width 228 height 28
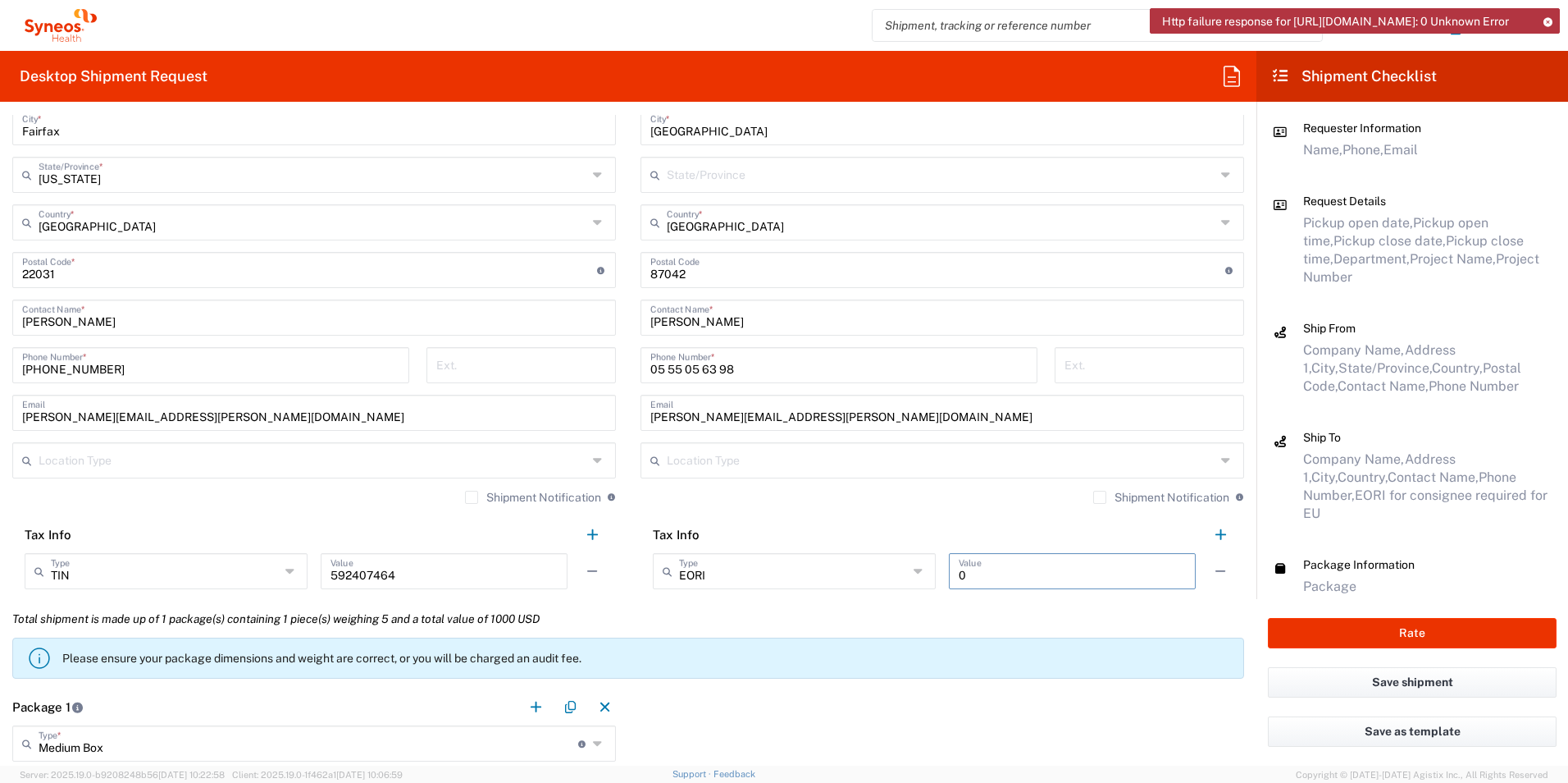
drag, startPoint x: 985, startPoint y: 571, endPoint x: 886, endPoint y: 584, distance: 99.8
click at [886, 584] on div "EORI Type EORI EIN Other TIN VAT 0 Value" at bounding box center [942, 577] width 579 height 47
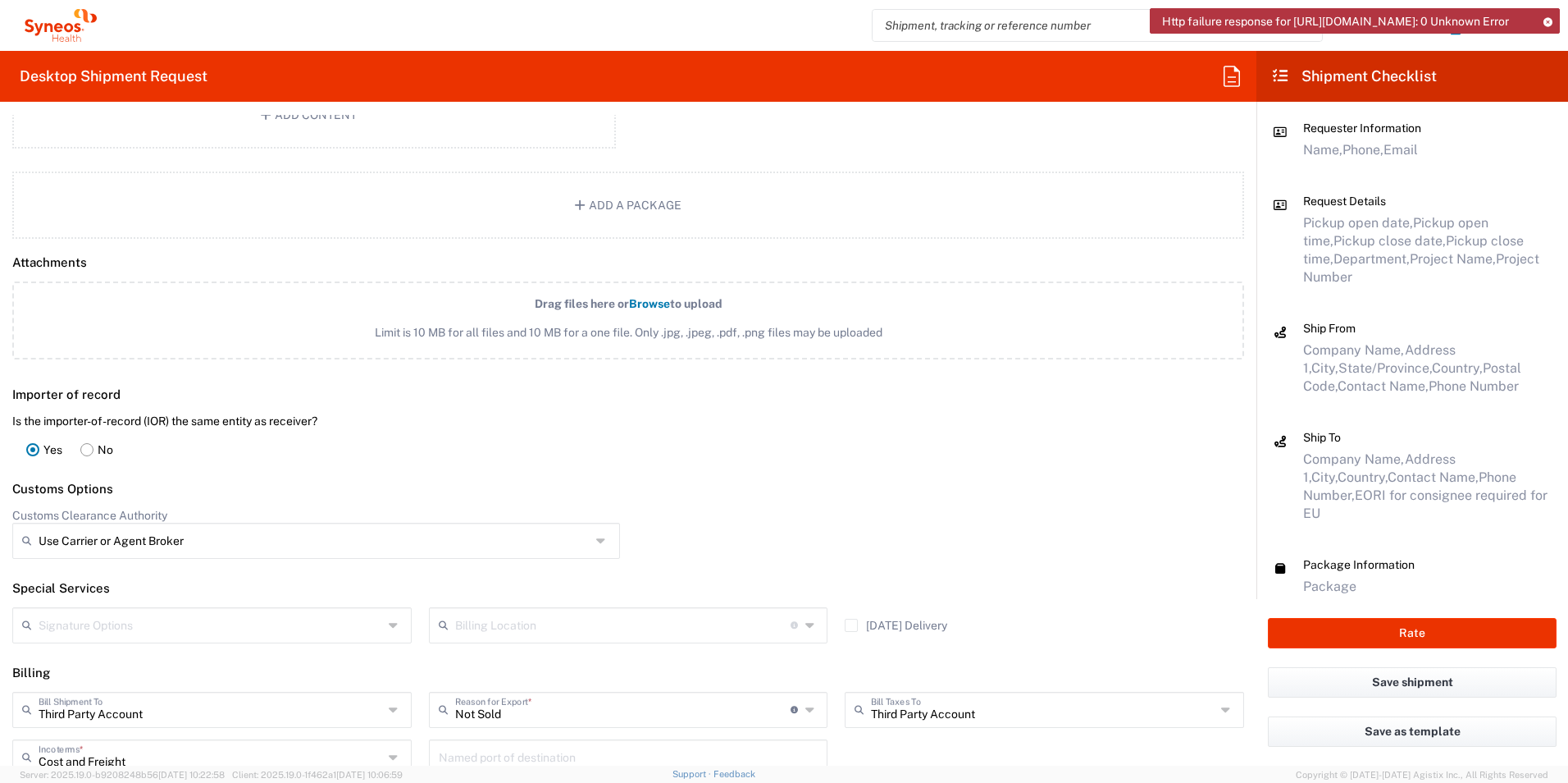
scroll to position [1929, 0]
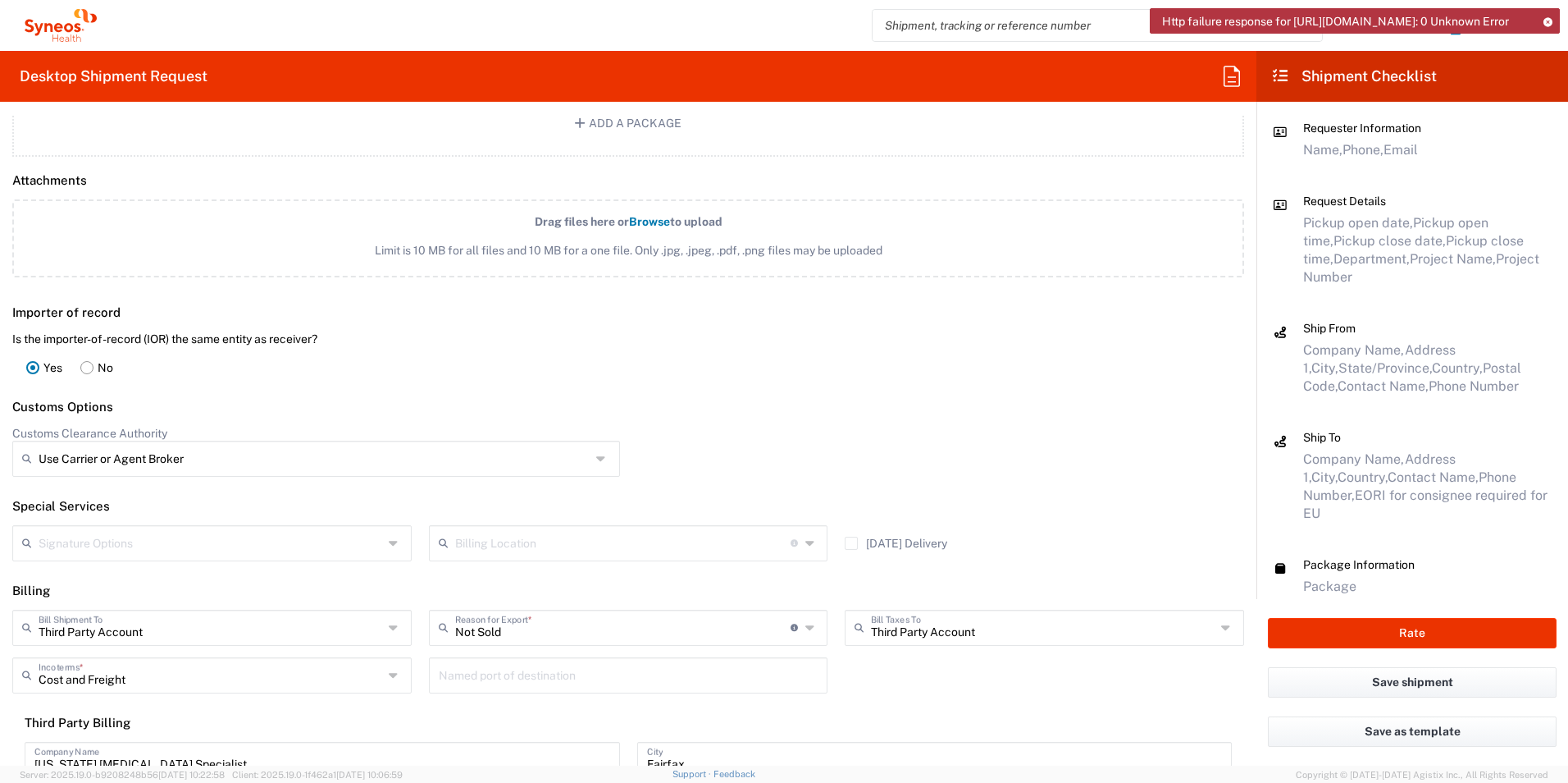
click at [87, 370] on rect at bounding box center [87, 367] width 13 height 13
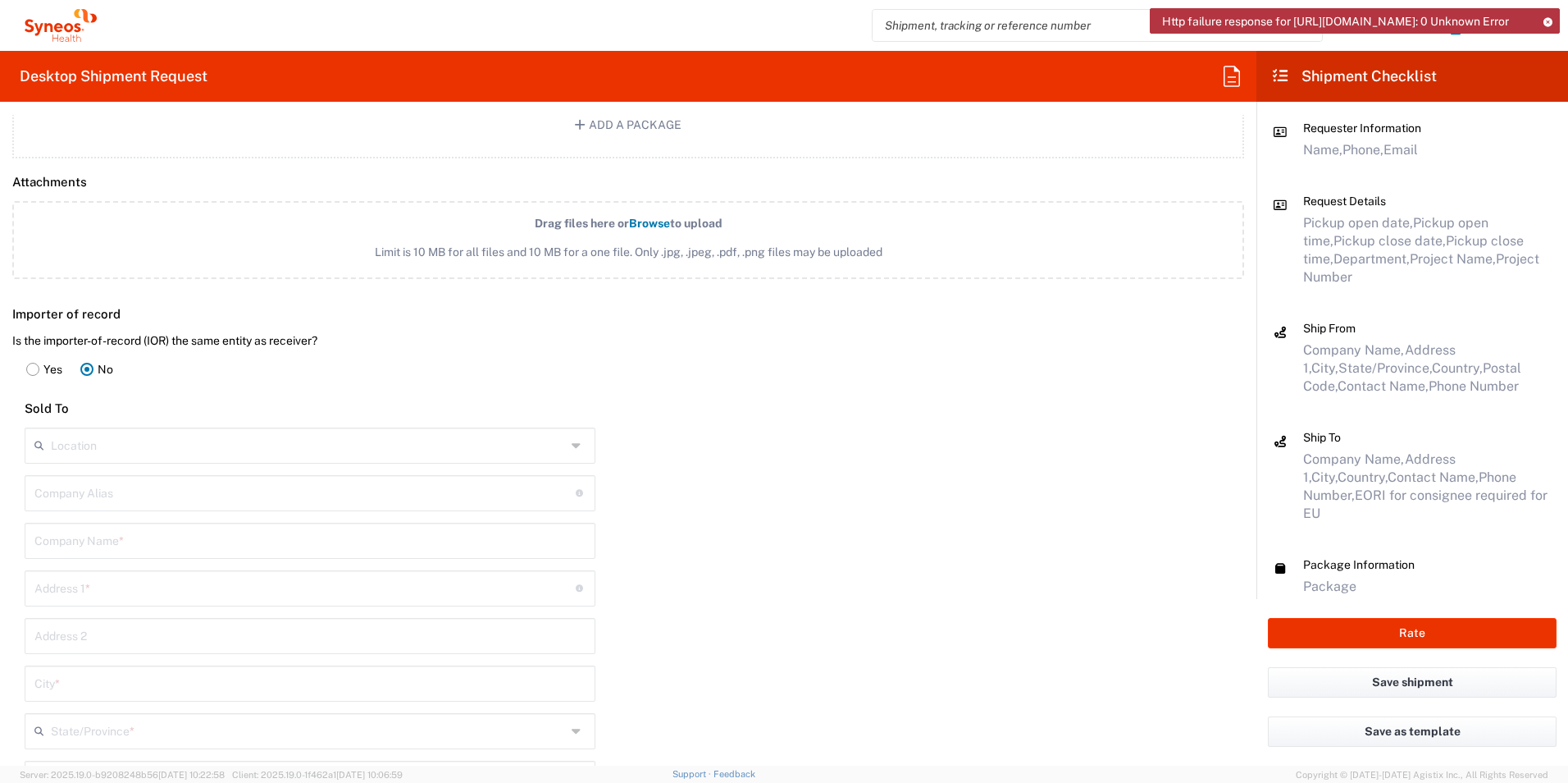
scroll to position [1847, 0]
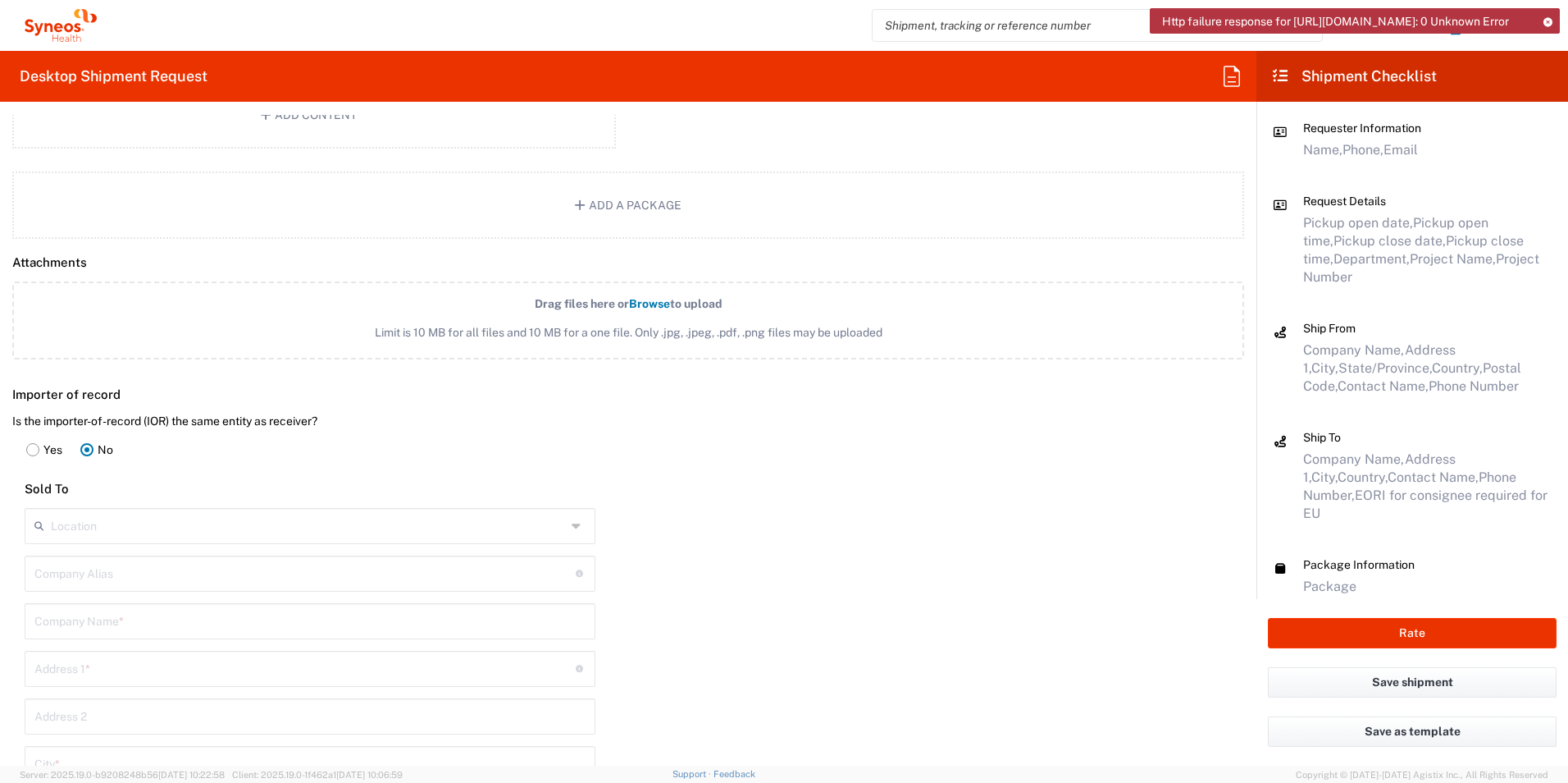
click at [36, 450] on rect at bounding box center [33, 448] width 13 height 13
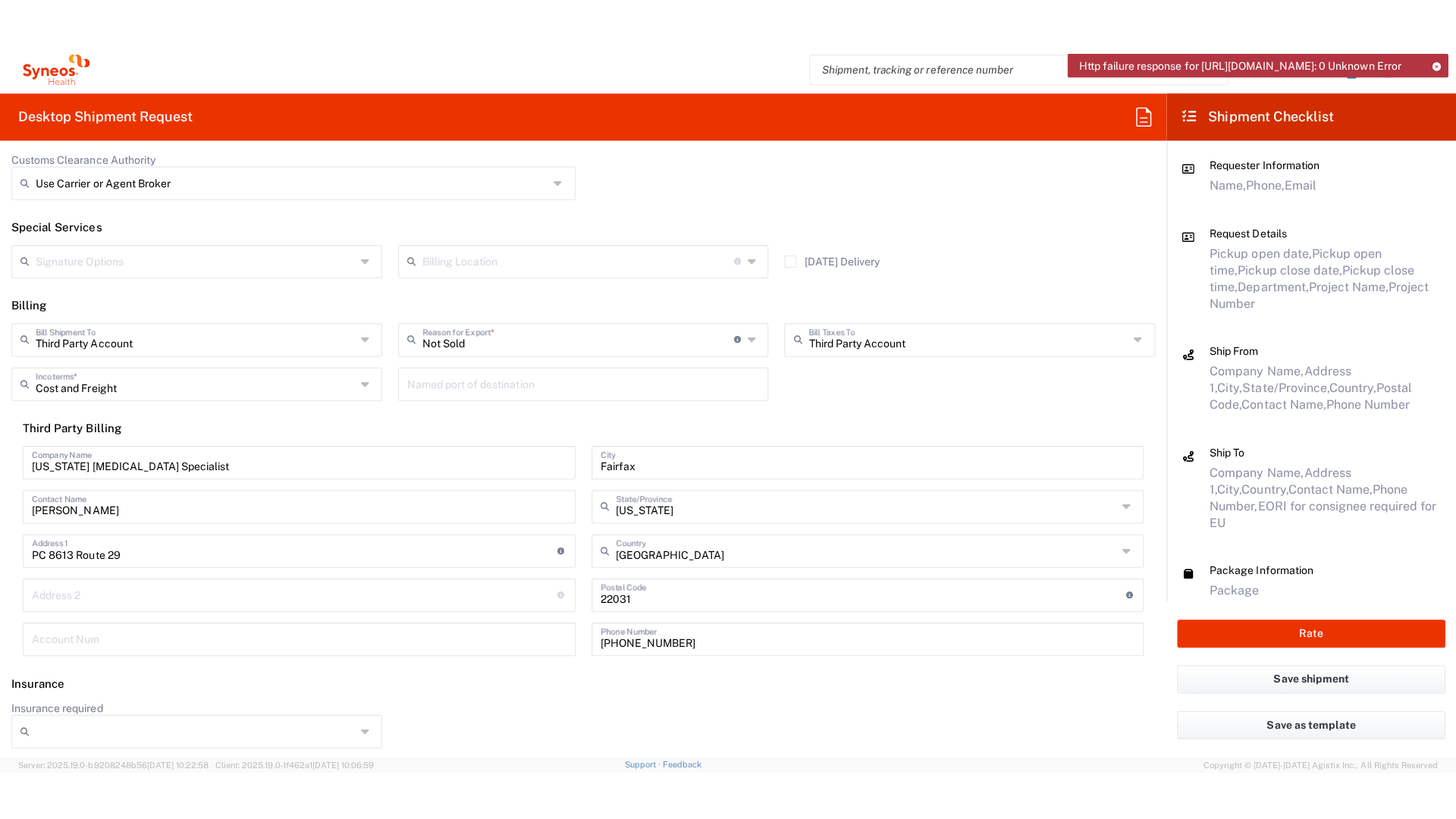
scroll to position [2072, 0]
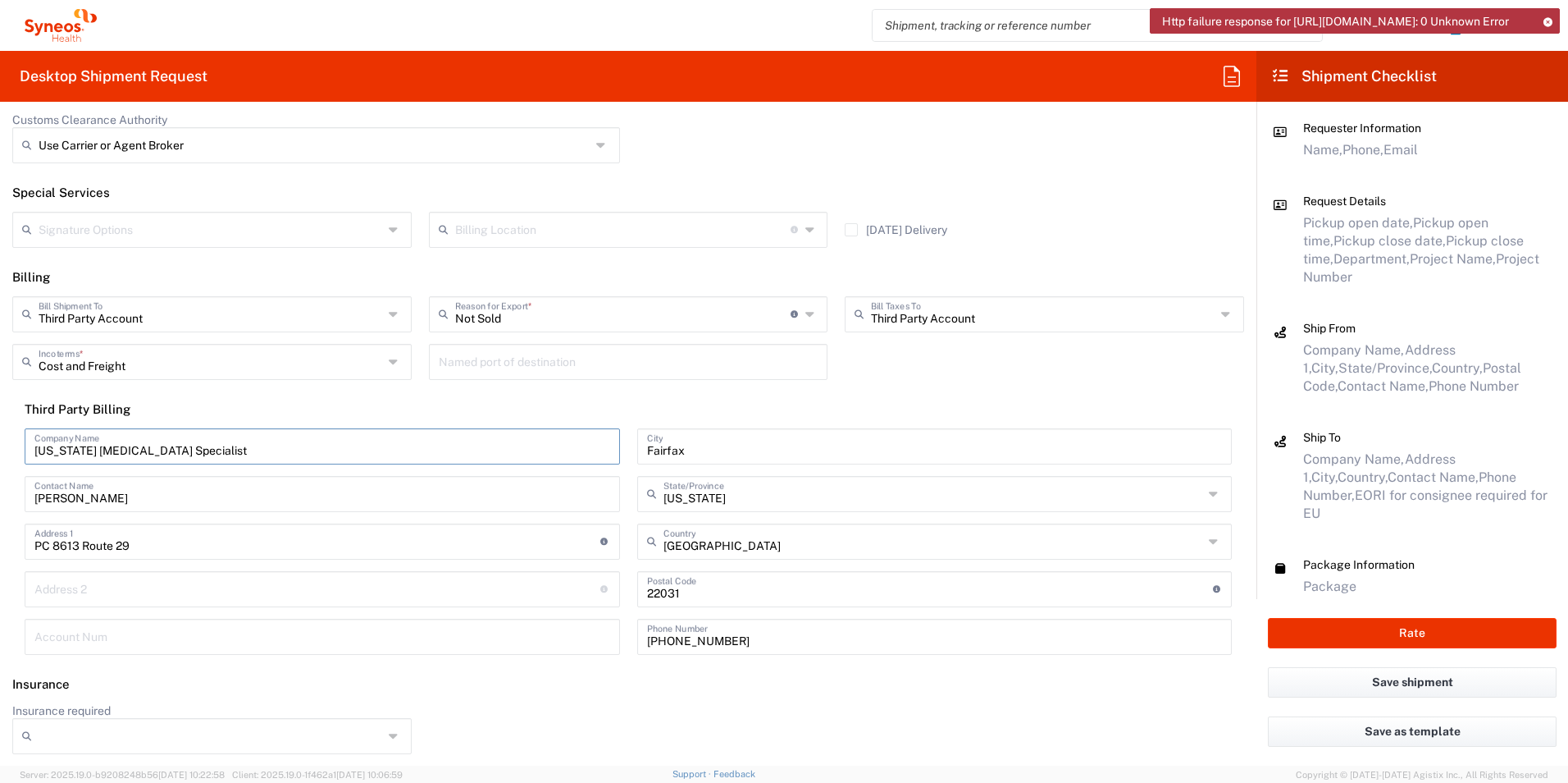
drag, startPoint x: 218, startPoint y: 452, endPoint x: -327, endPoint y: 453, distance: 545.0
click at [0, 453] on html "Http failure response for [URL][DOMAIN_NAME]: 0 Unknown Error [PERSON_NAME] Hom…" at bounding box center [784, 392] width 1568 height 783
click at [400, 496] on input "[PERSON_NAME]" at bounding box center [322, 492] width 576 height 28
drag, startPoint x: 400, startPoint y: 496, endPoint x: -100, endPoint y: 498, distance: 500.0
click at [0, 498] on html "Http failure response for [URL][DOMAIN_NAME]: 0 Unknown Error [PERSON_NAME] Hom…" at bounding box center [784, 392] width 1568 height 783
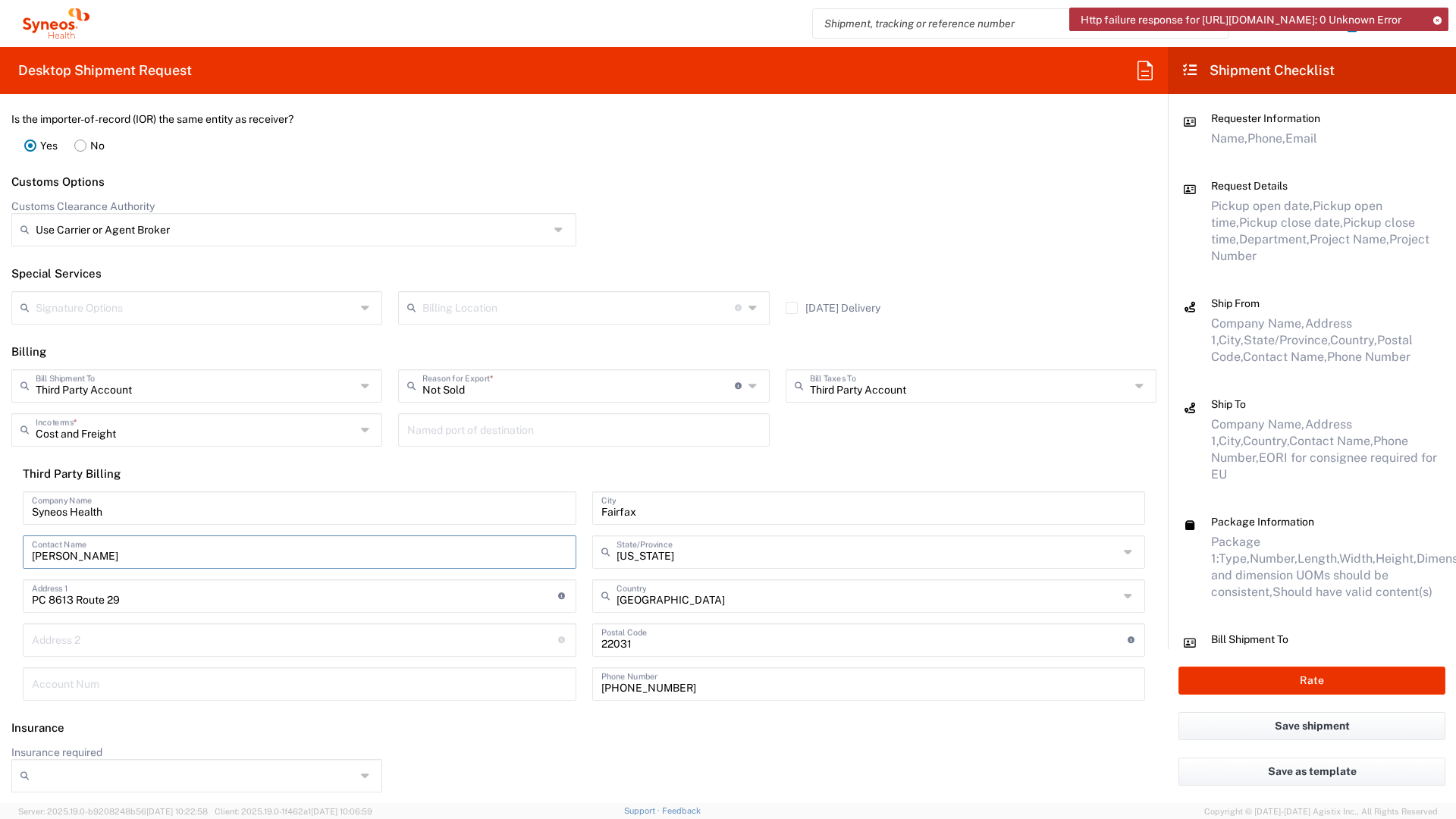
scroll to position [1977, 0]
drag, startPoint x: 108, startPoint y: 562, endPoint x: -66, endPoint y: 571, distance: 174.2
click at [0, 571] on html "Http failure response for [URL][DOMAIN_NAME]: 0 Unknown Error [PERSON_NAME] Hom…" at bounding box center [728, 409] width 1456 height 819
drag, startPoint x: 138, startPoint y: 604, endPoint x: -118, endPoint y: 606, distance: 256.0
click at [0, 606] on html "Http failure response for [URL][DOMAIN_NAME]: 0 Unknown Error [PERSON_NAME] Hom…" at bounding box center [728, 409] width 1456 height 819
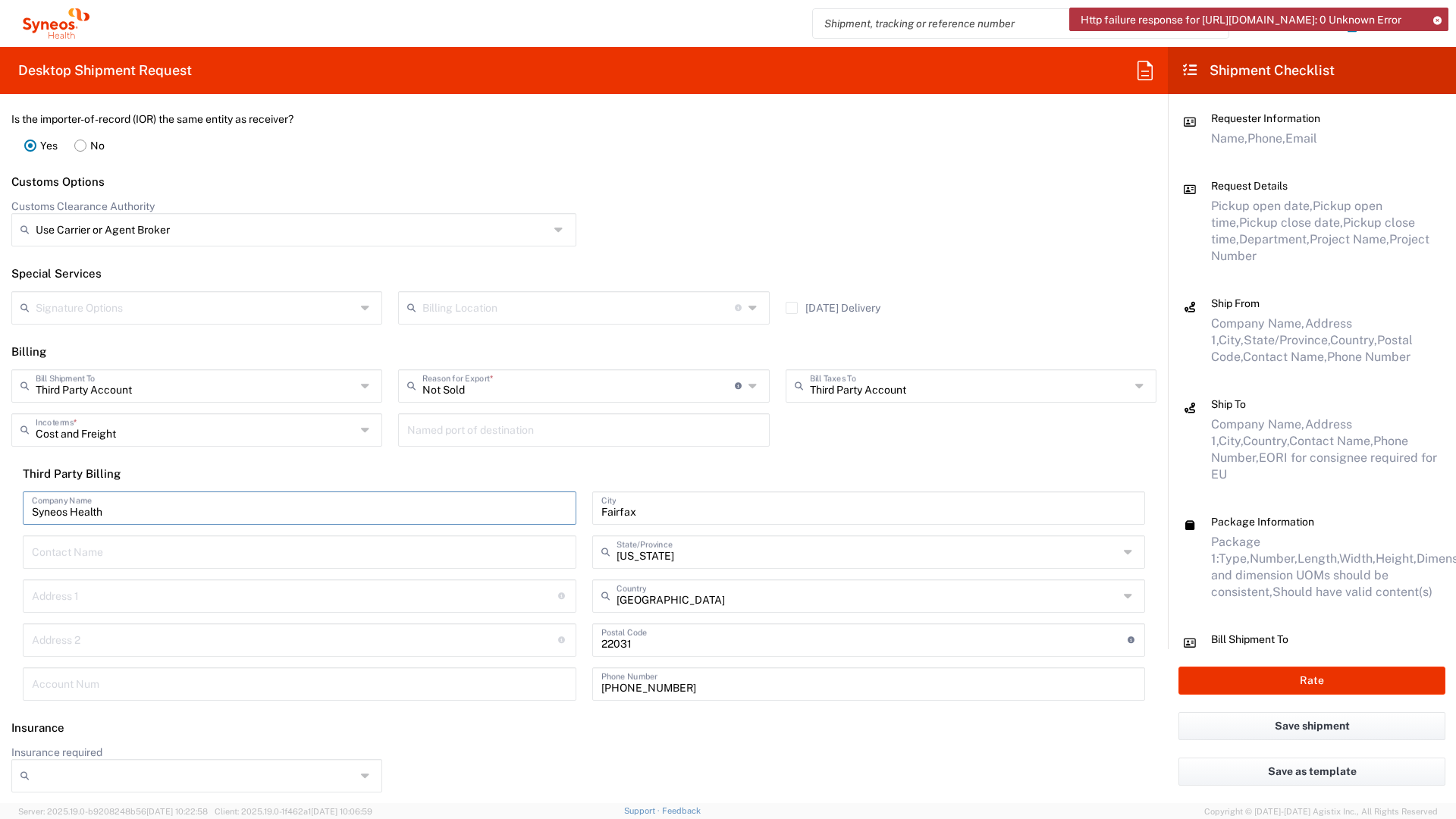
drag, startPoint x: 112, startPoint y: 508, endPoint x: -131, endPoint y: 495, distance: 243.3
click at [0, 495] on html "Http failure response for [URL][DOMAIN_NAME]: 0 Unknown Error [PERSON_NAME] Hom…" at bounding box center [728, 409] width 1456 height 819
drag, startPoint x: 643, startPoint y: 517, endPoint x: 568, endPoint y: 517, distance: 75.0
click at [561, 514] on div "Company Name Contact Name Address 1 For cross streets use street names with '&'…" at bounding box center [584, 601] width 1138 height 219
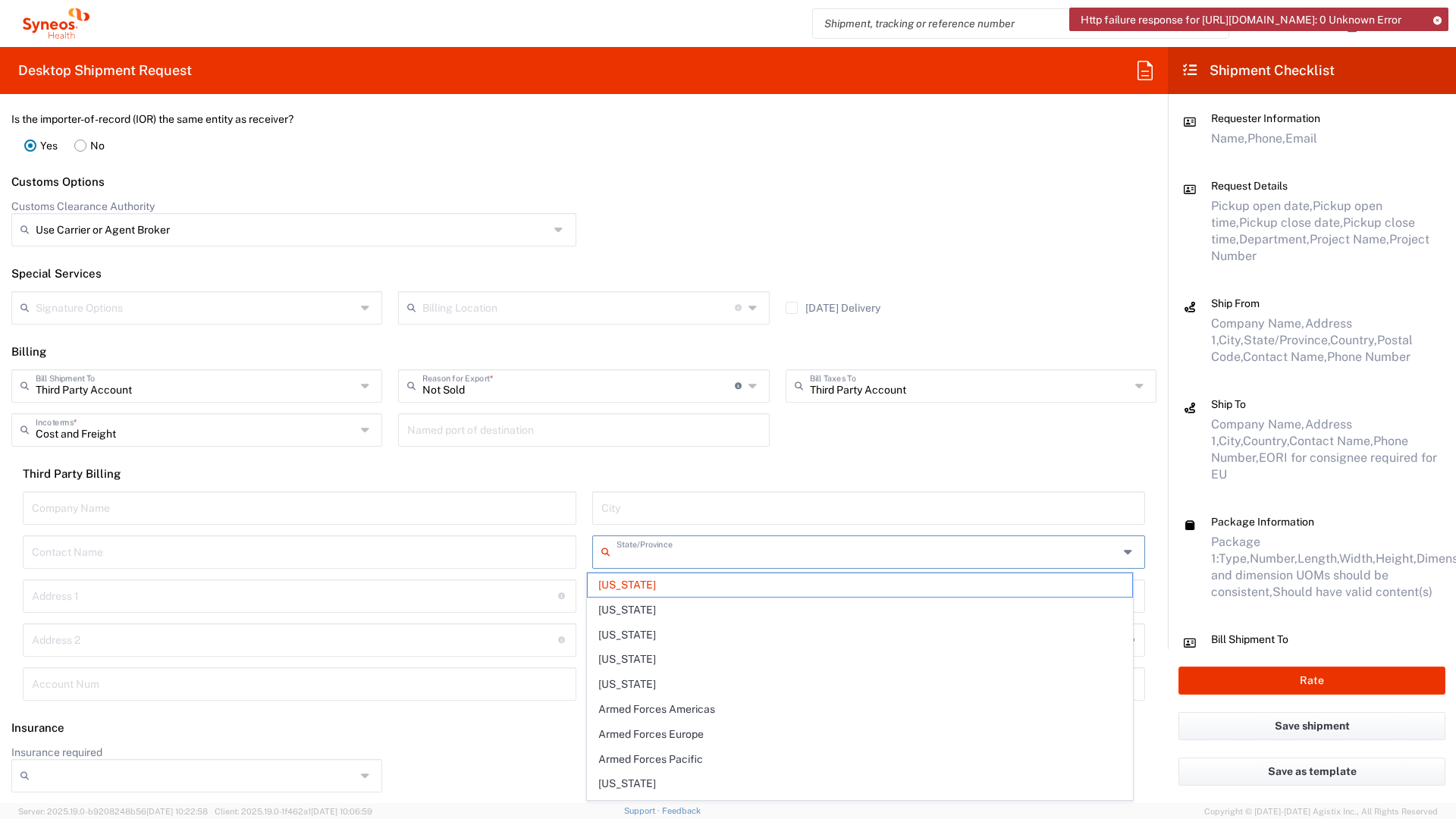
click at [685, 559] on input "text" at bounding box center [867, 551] width 502 height 26
click at [553, 717] on header "Insurance" at bounding box center [584, 728] width 1168 height 34
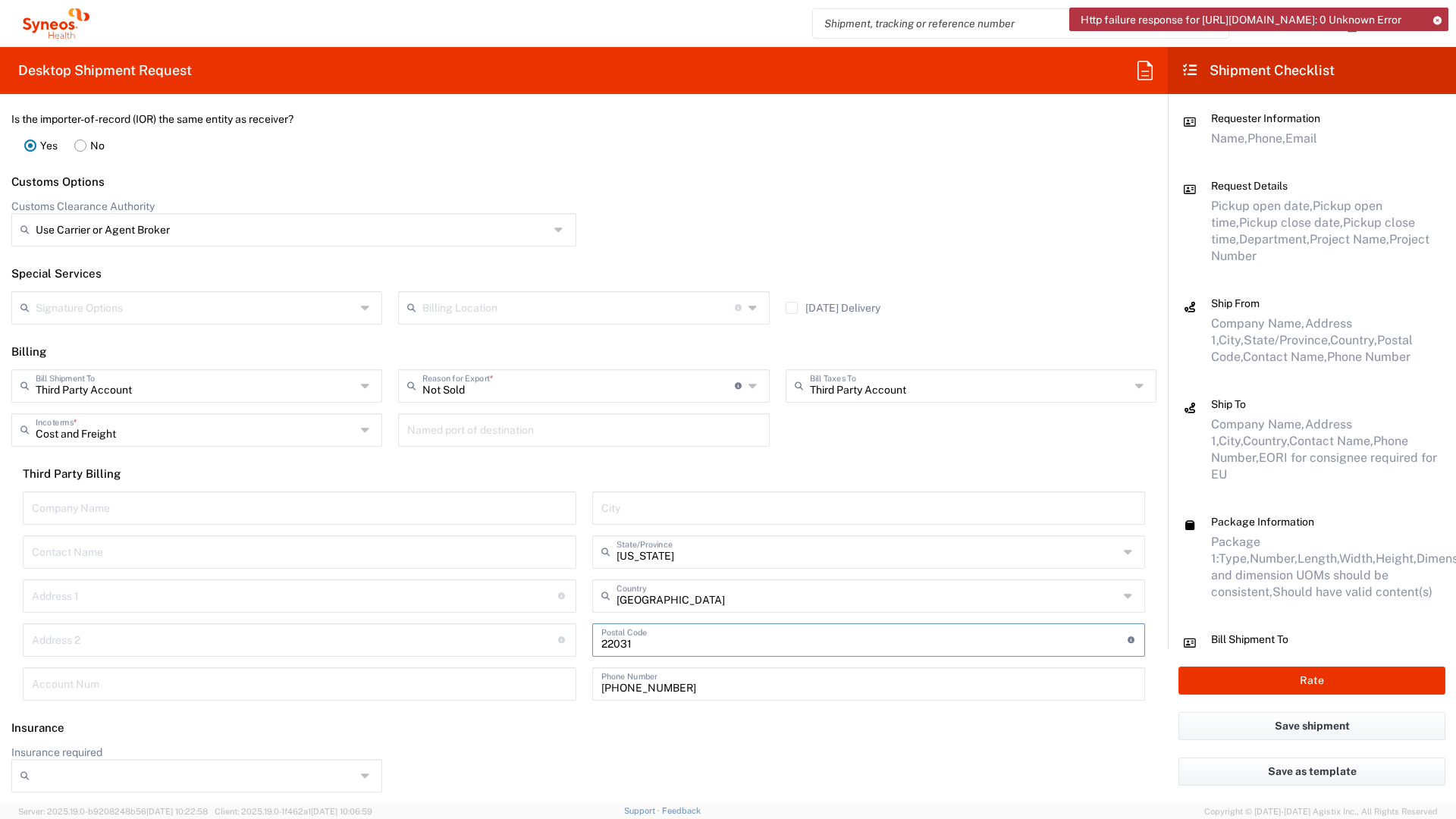
drag, startPoint x: 666, startPoint y: 644, endPoint x: 504, endPoint y: 650, distance: 162.1
click at [504, 650] on div "Company Name Contact Name Address 1 For cross streets use street names with '&'…" at bounding box center [584, 601] width 1138 height 219
drag, startPoint x: 626, startPoint y: 687, endPoint x: 484, endPoint y: 688, distance: 142.0
click at [484, 688] on div "Company Name Contact Name Address 1 For cross streets use street names with '&'…" at bounding box center [584, 601] width 1138 height 219
click at [568, 723] on header "Insurance" at bounding box center [584, 728] width 1168 height 34
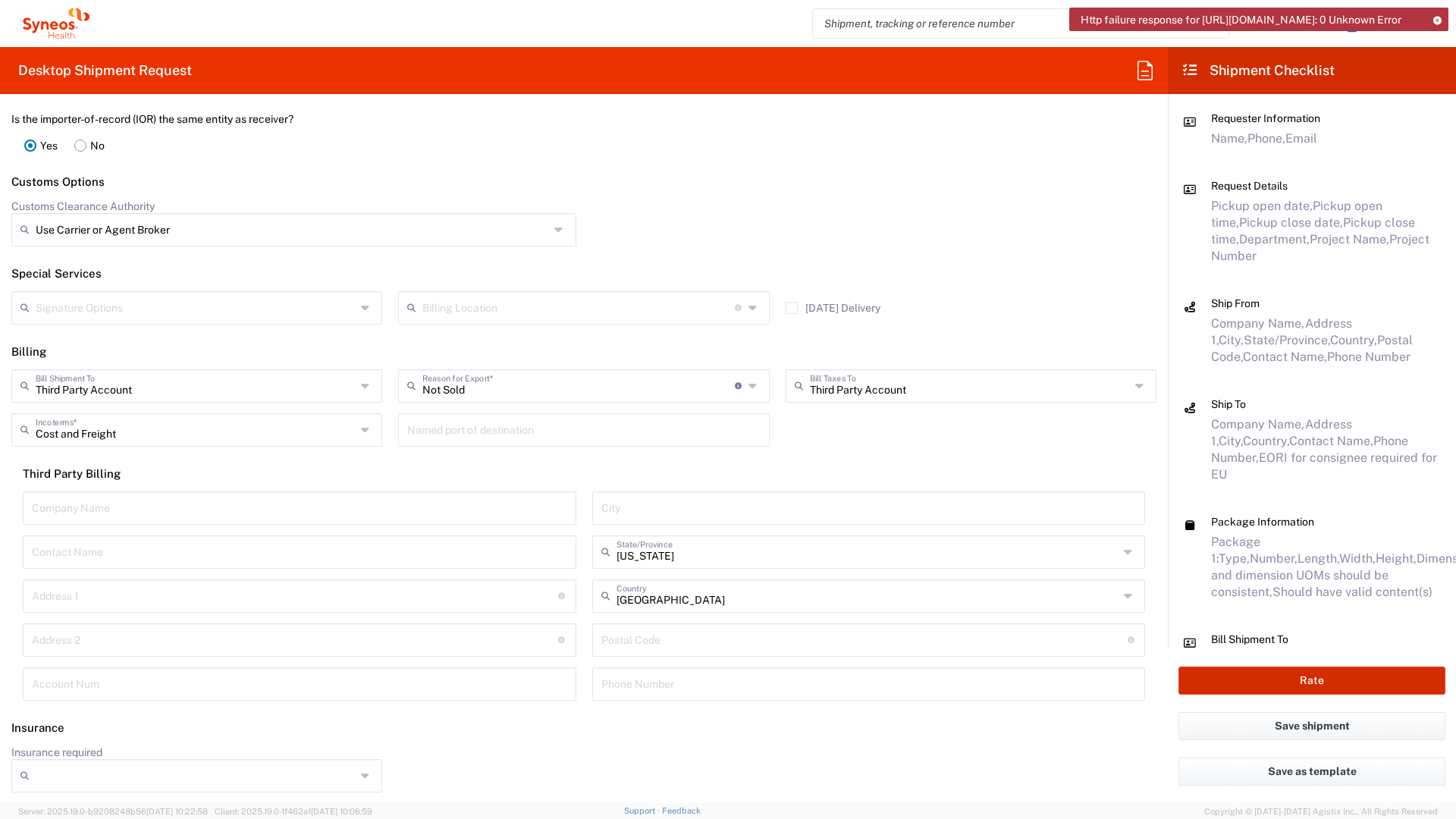
click at [1263, 679] on button "Rate" at bounding box center [1312, 680] width 267 height 28
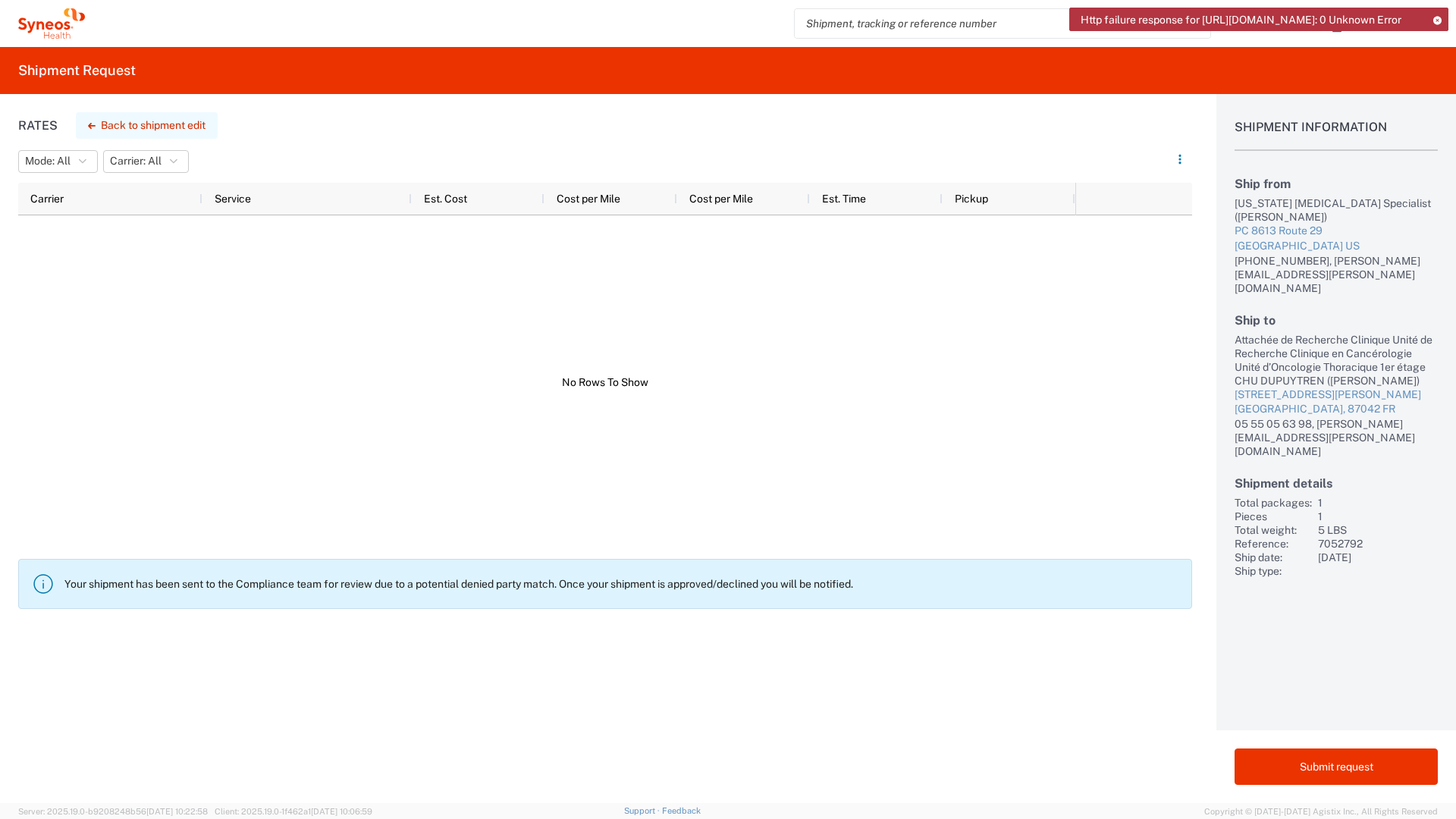
click at [155, 122] on button "Back to shipment edit" at bounding box center [147, 125] width 142 height 26
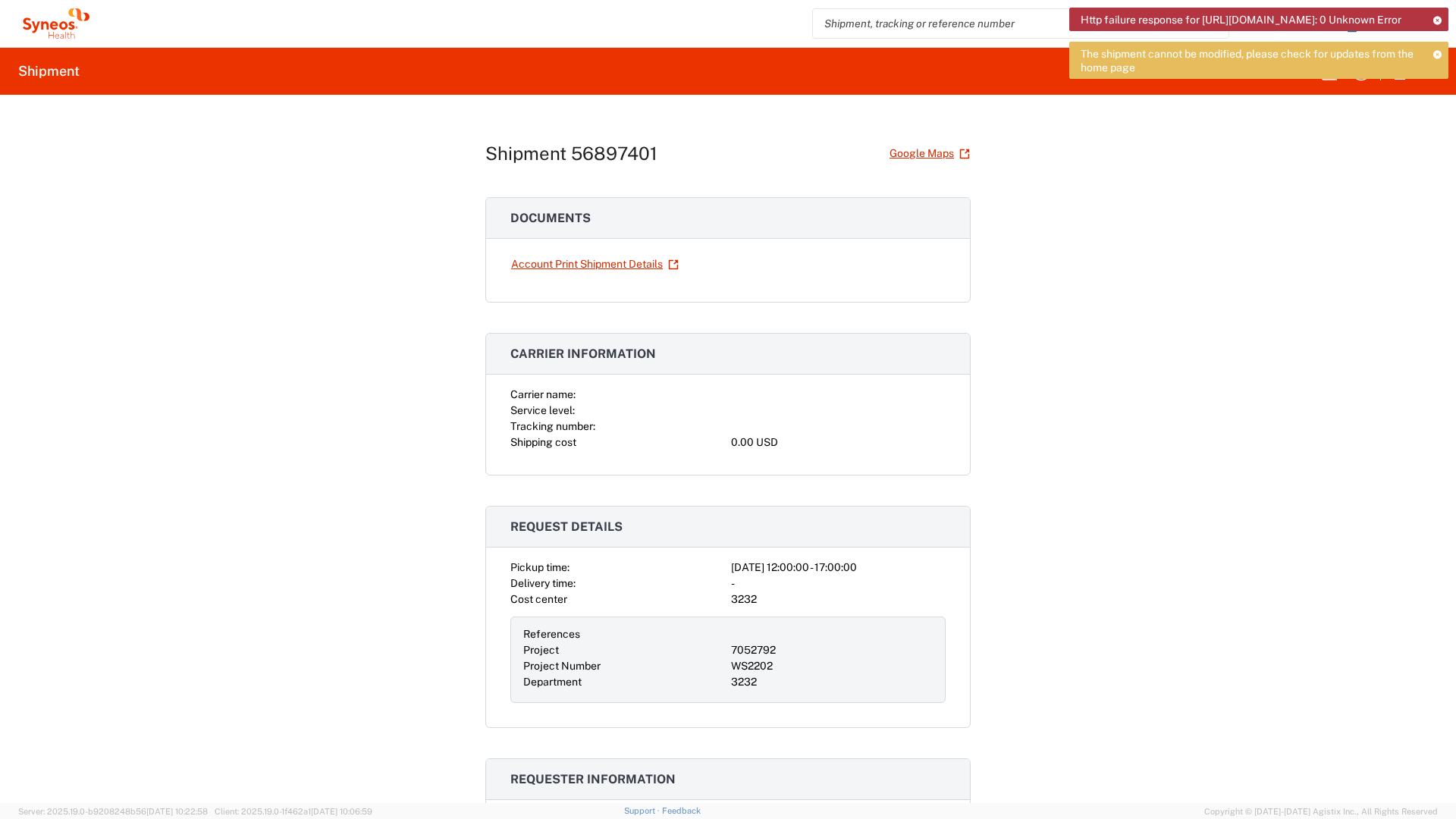
click at [1440, 63] on div "The shipment cannot be modified, please check for updates from the home page" at bounding box center [1259, 60] width 379 height 37
click at [1436, 16] on icon at bounding box center [1438, 20] width 11 height 8
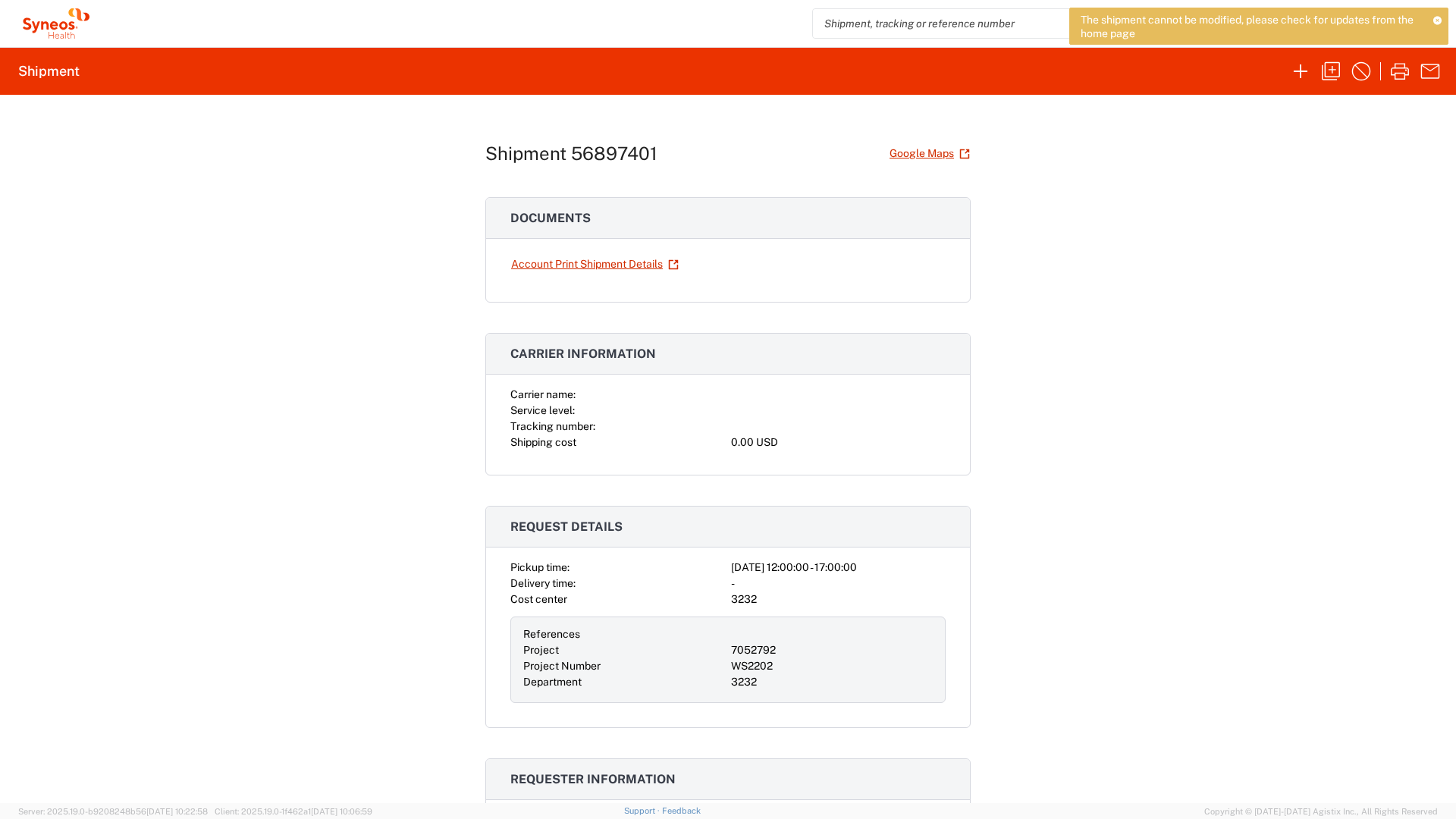
click at [1437, 17] on icon at bounding box center [1438, 20] width 9 height 8
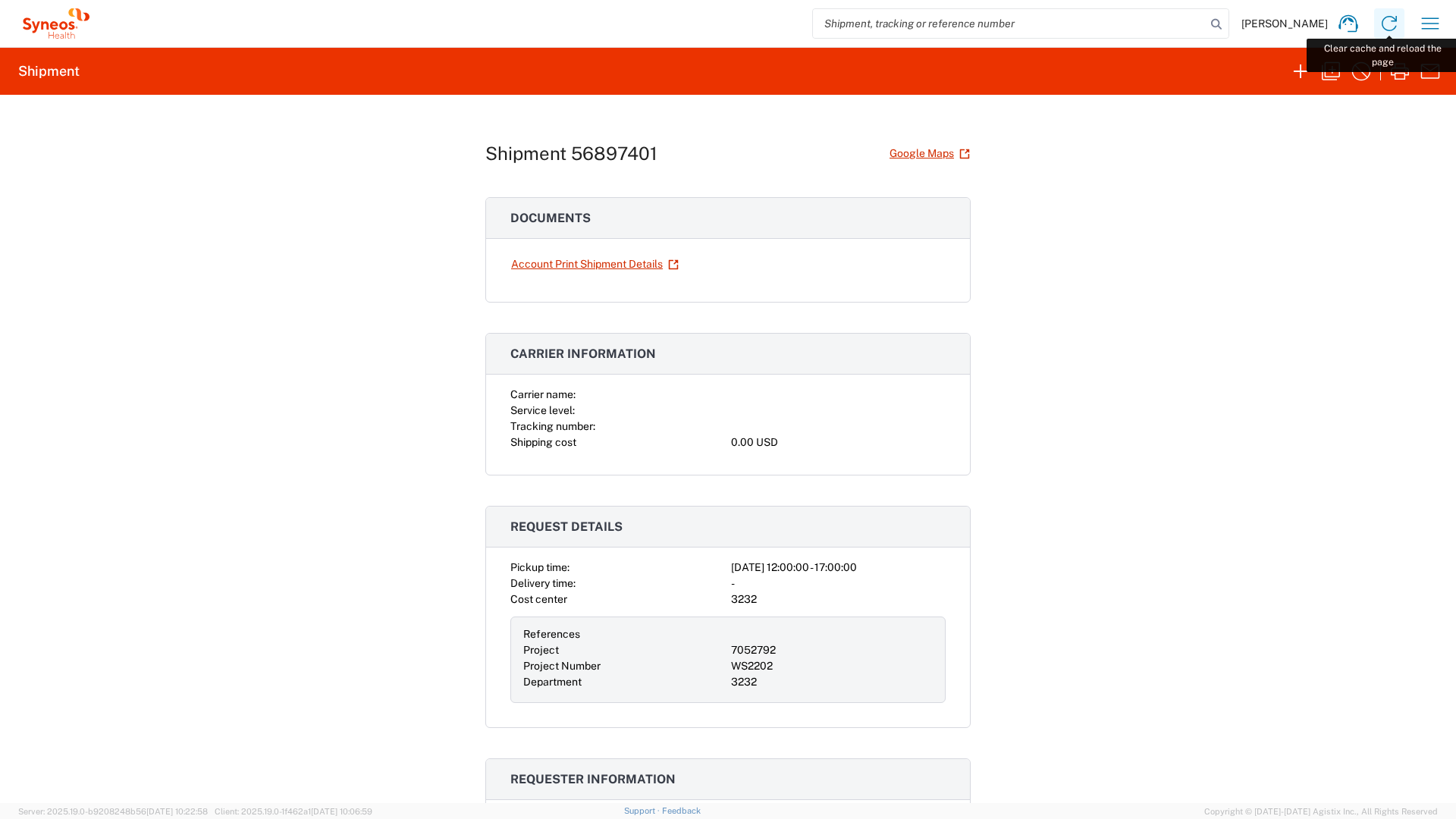
click at [1387, 22] on icon at bounding box center [1389, 24] width 24 height 24
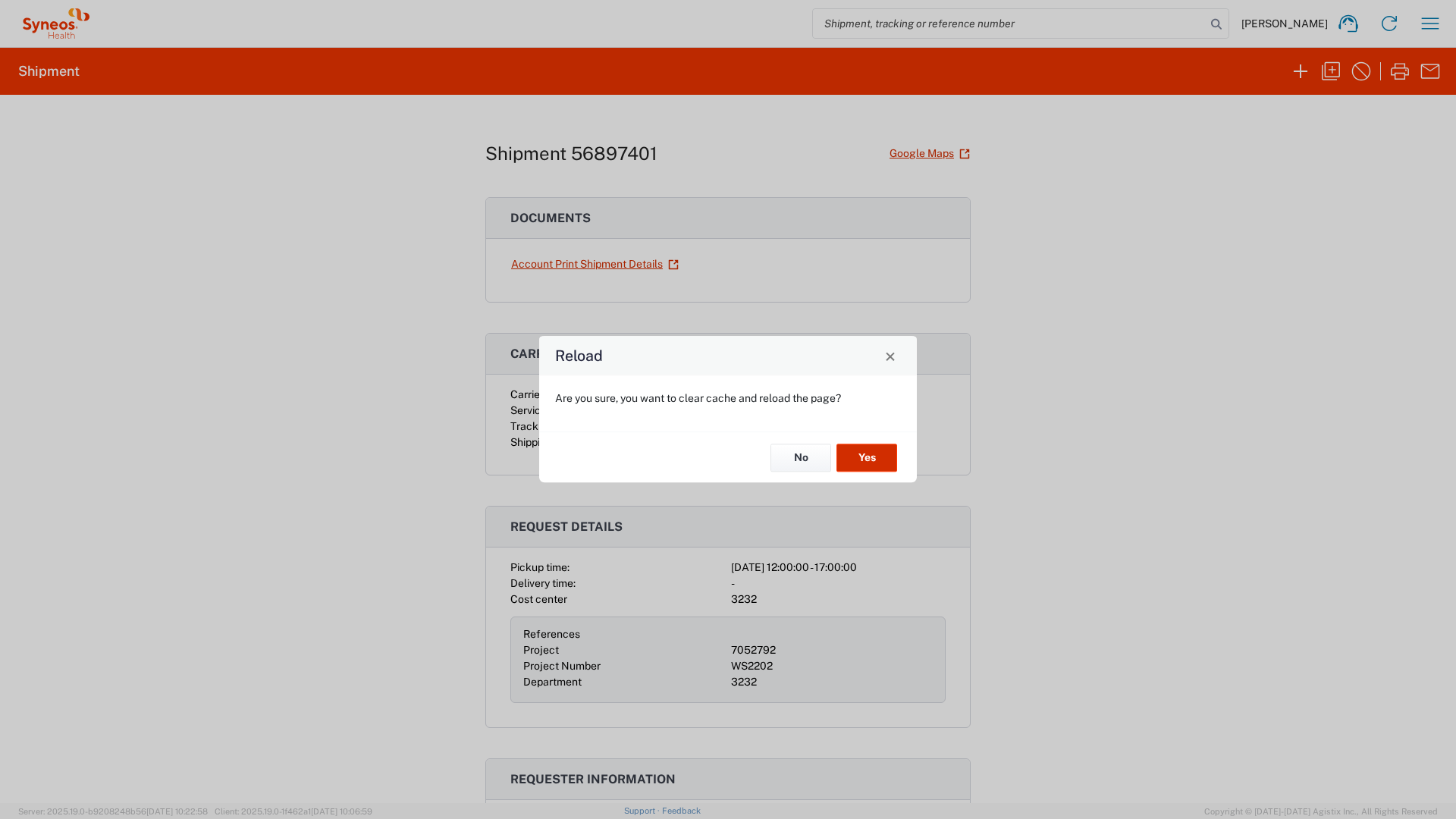
click at [865, 453] on button "Yes" at bounding box center [866, 457] width 61 height 28
